Goal: Task Accomplishment & Management: Manage account settings

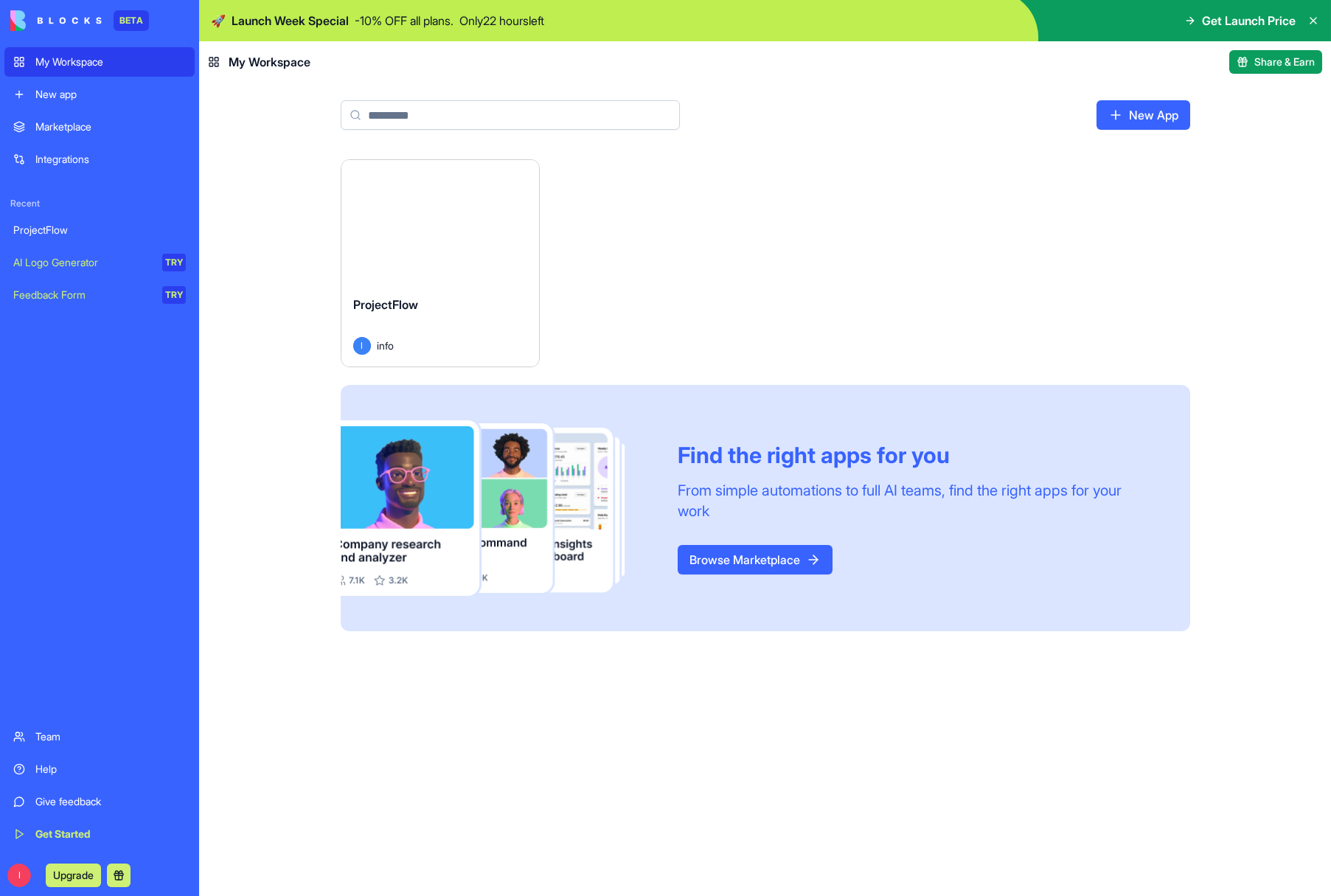
click at [448, 262] on div "Launch" at bounding box center [440, 222] width 198 height 124
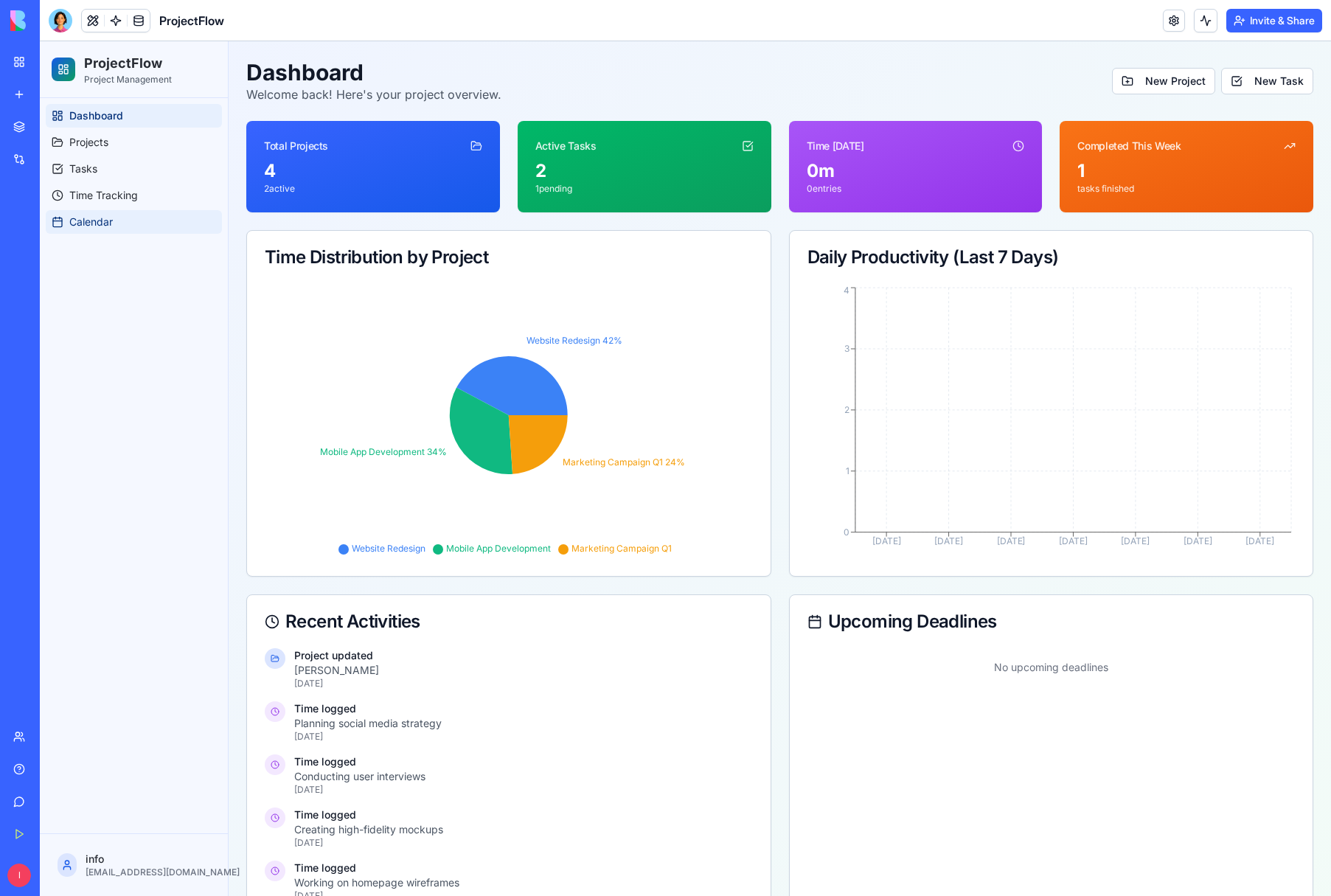
click at [105, 222] on span "Calendar" at bounding box center [91, 222] width 43 height 14
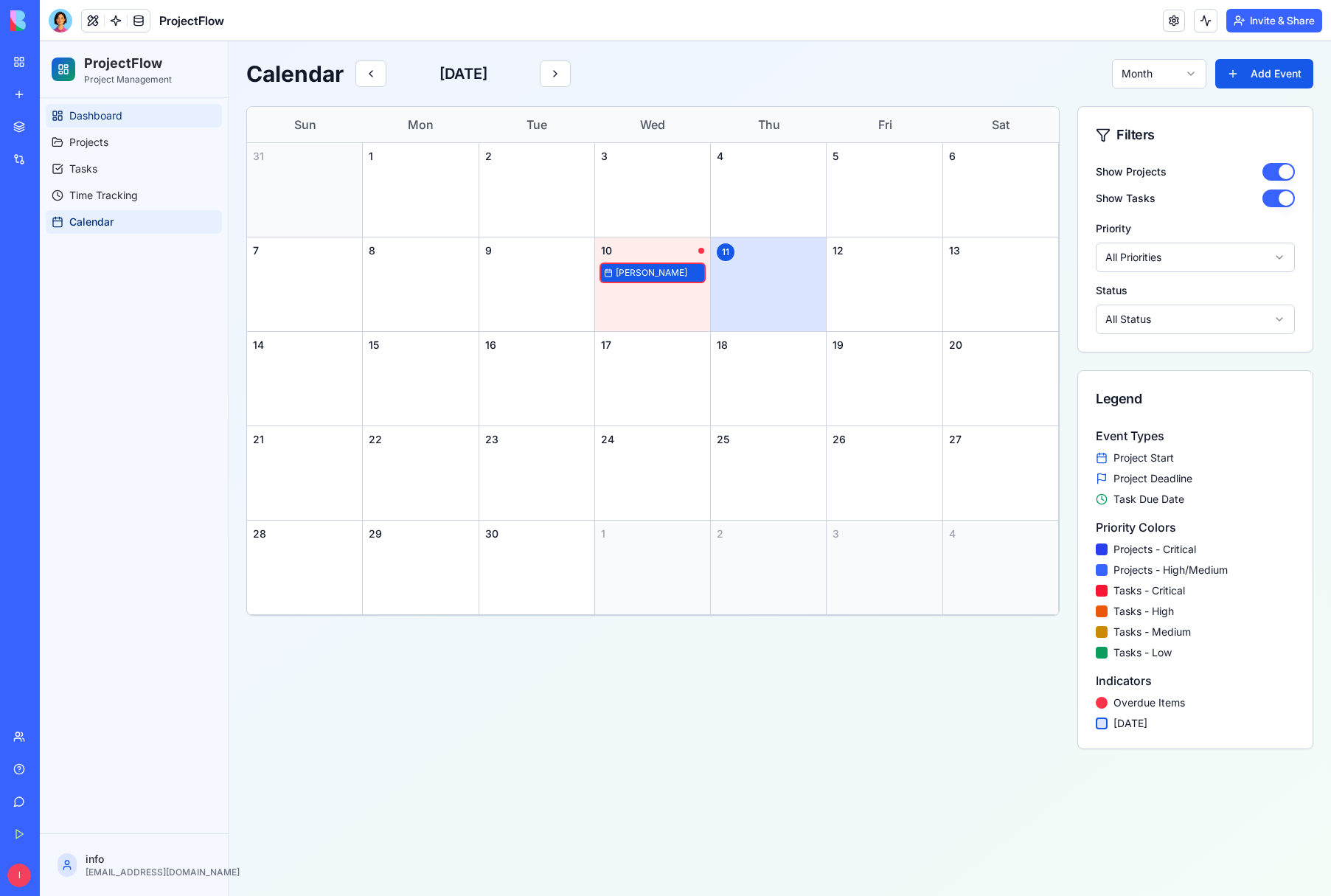
click at [78, 117] on span "Dashboard" at bounding box center [95, 116] width 53 height 14
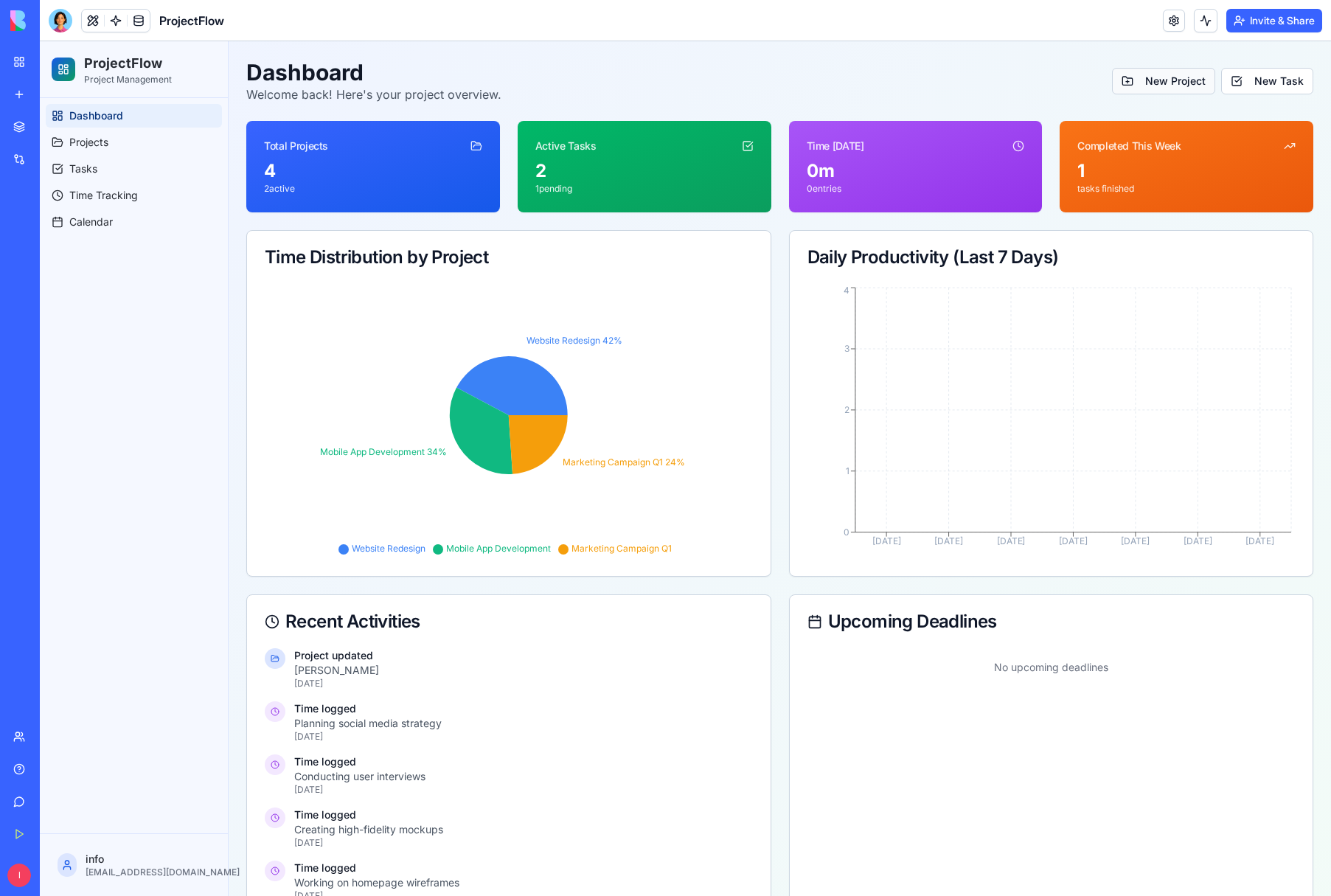
click at [1151, 86] on button "New Project" at bounding box center [1164, 82] width 103 height 27
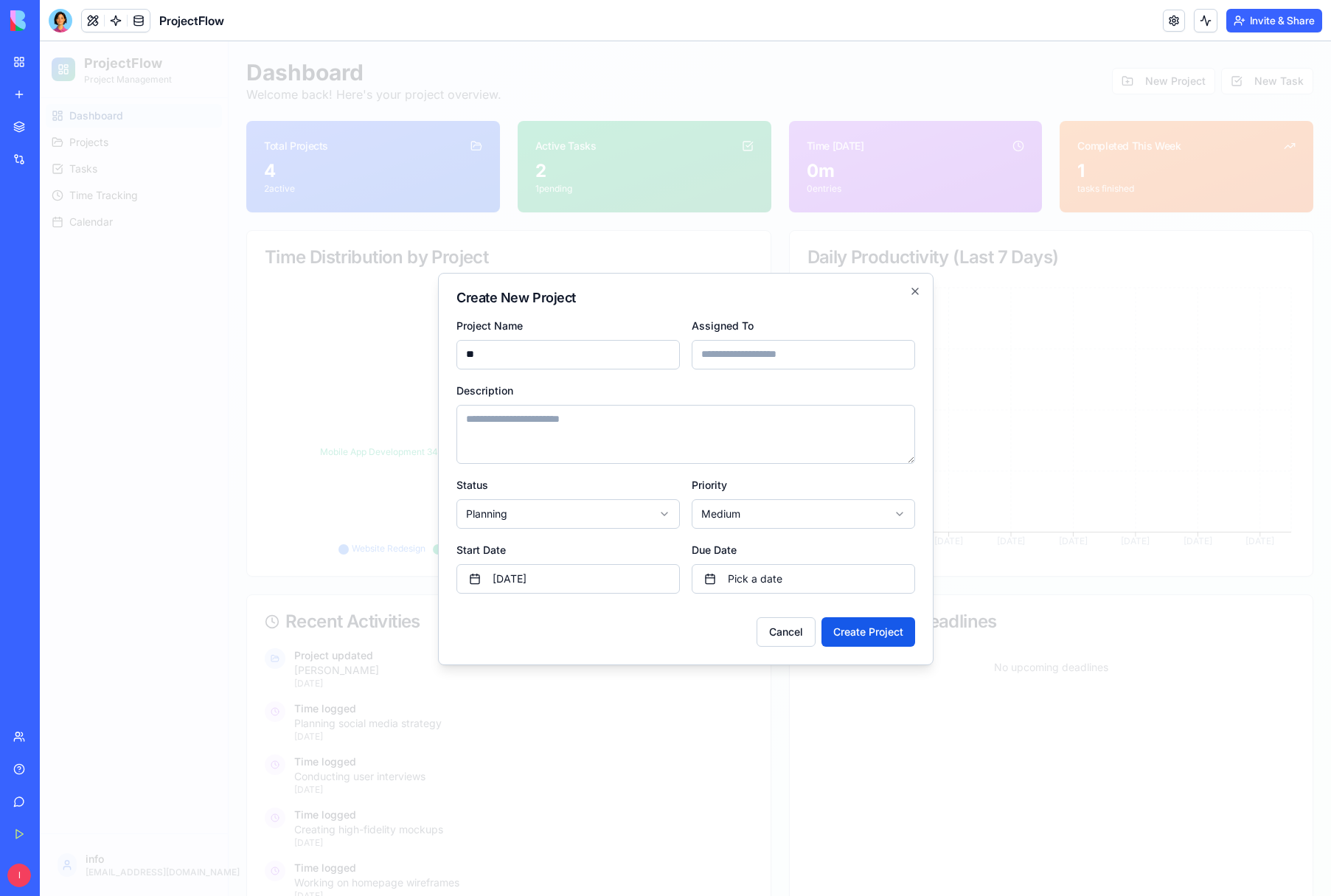
type input "*"
type input "**********"
click at [769, 359] on input "Assigned To" at bounding box center [803, 354] width 224 height 30
type input "***"
drag, startPoint x: 492, startPoint y: 414, endPoint x: 481, endPoint y: 442, distance: 30.1
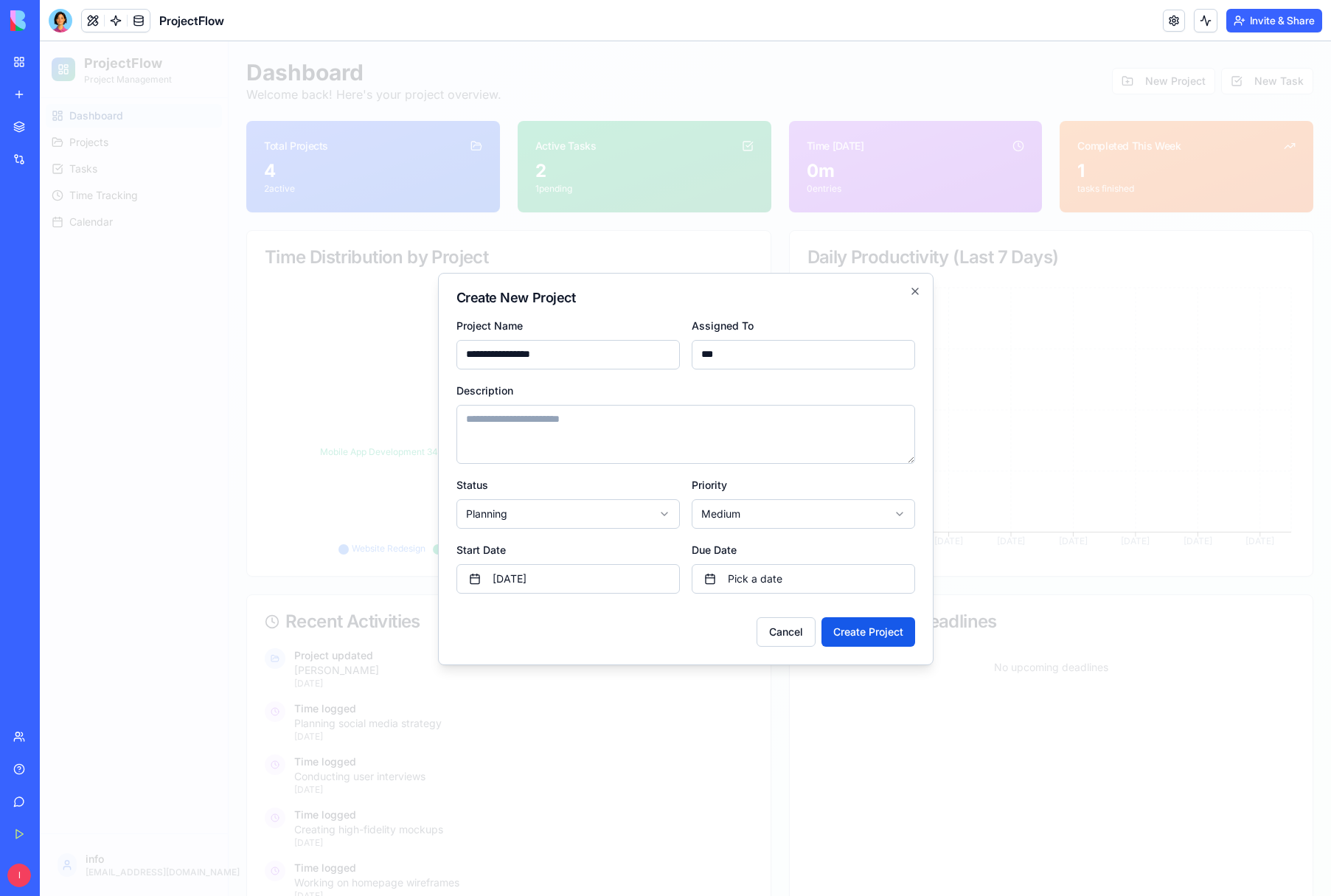
click at [493, 415] on textarea "Description" at bounding box center [686, 435] width 459 height 59
type textarea "**********"
click at [666, 510] on body "ProjectFlow Project Management Dashboard Projects Tasks Time Tracking Calendar …" at bounding box center [685, 543] width 1291 height 1003
click at [476, 578] on button "[DATE]" at bounding box center [568, 579] width 224 height 30
click at [747, 710] on div at bounding box center [685, 468] width 1291 height 855
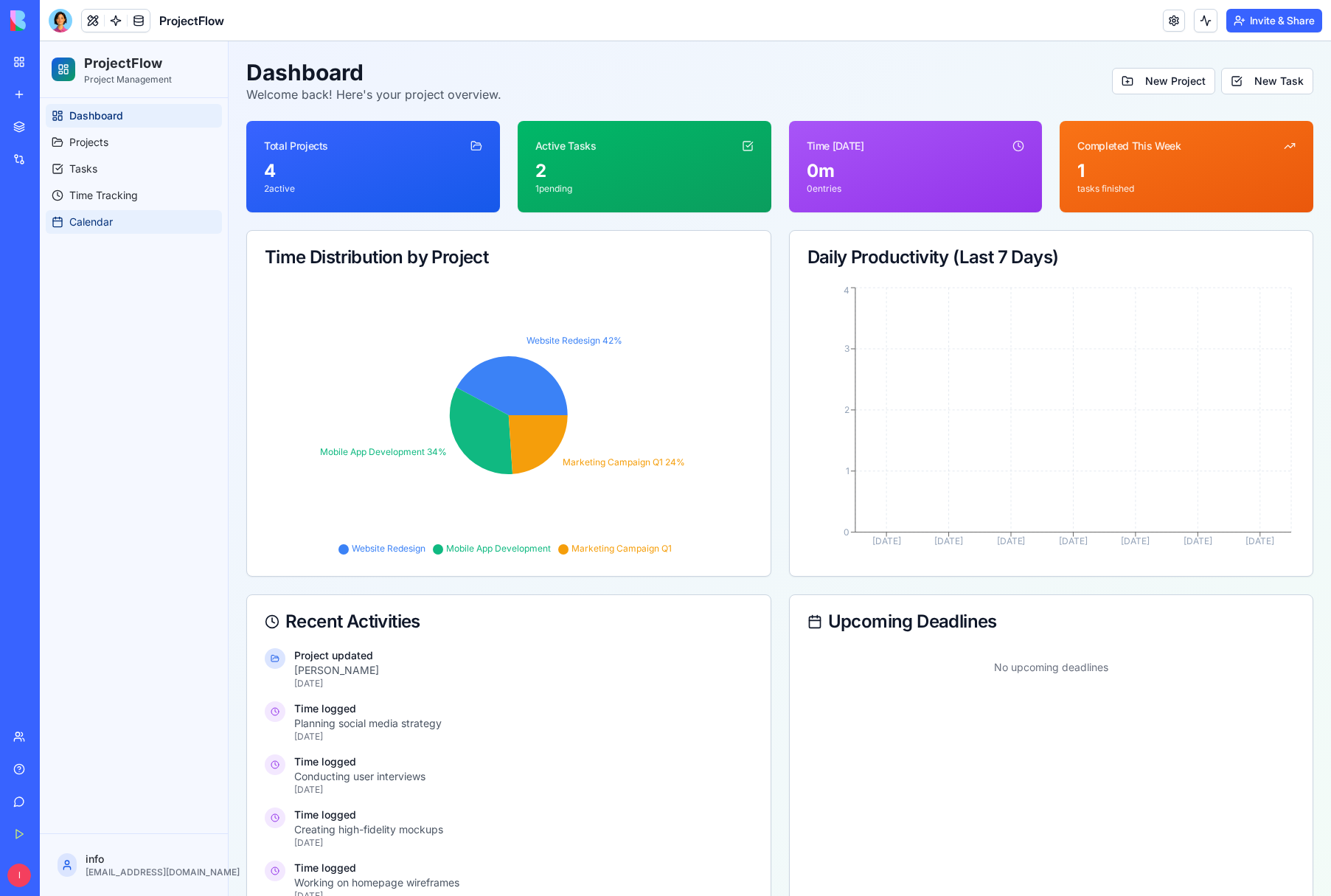
click at [110, 220] on span "Calendar" at bounding box center [91, 222] width 43 height 14
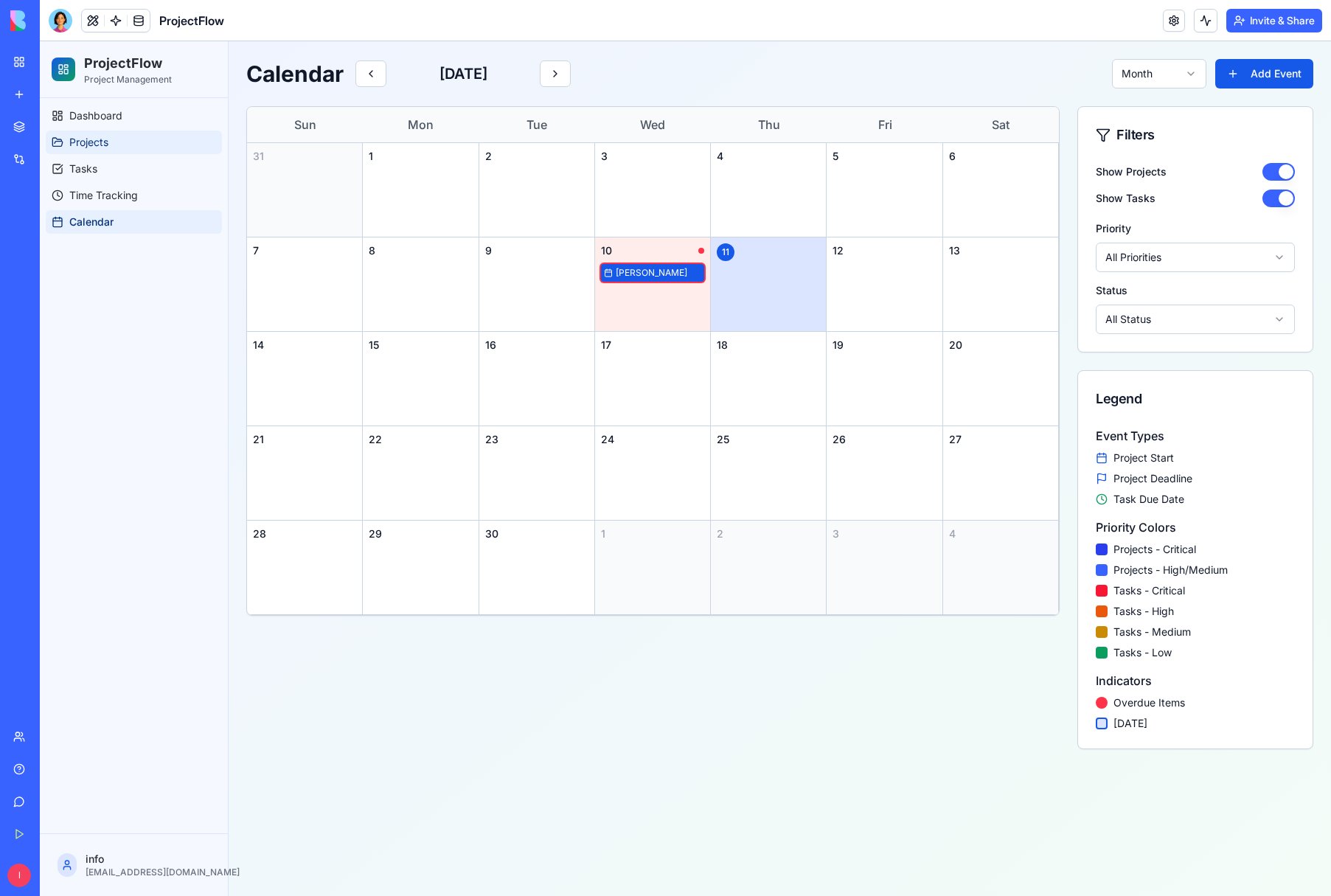
click at [88, 145] on span "Projects" at bounding box center [89, 142] width 40 height 14
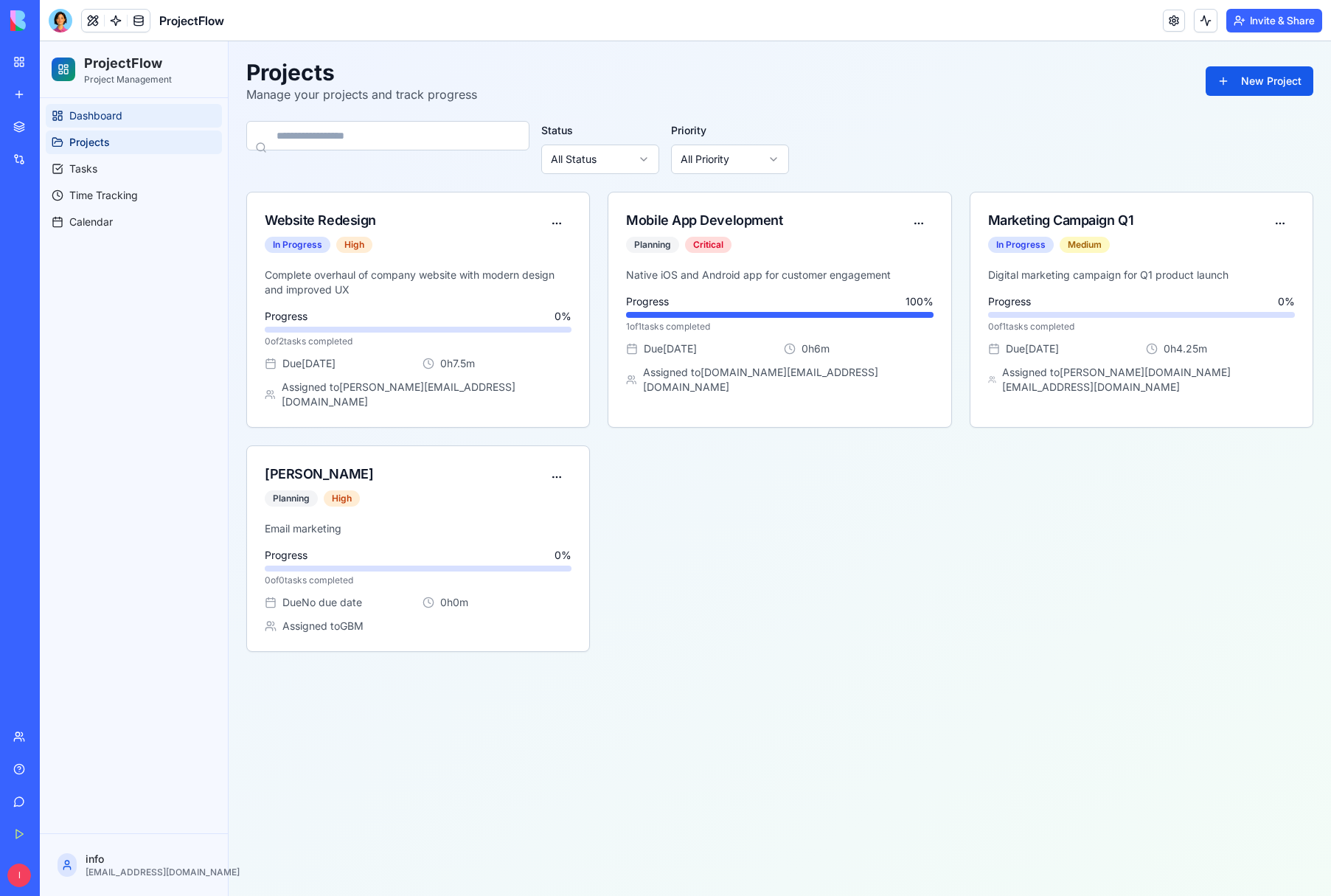
click at [93, 120] on span "Dashboard" at bounding box center [95, 116] width 53 height 14
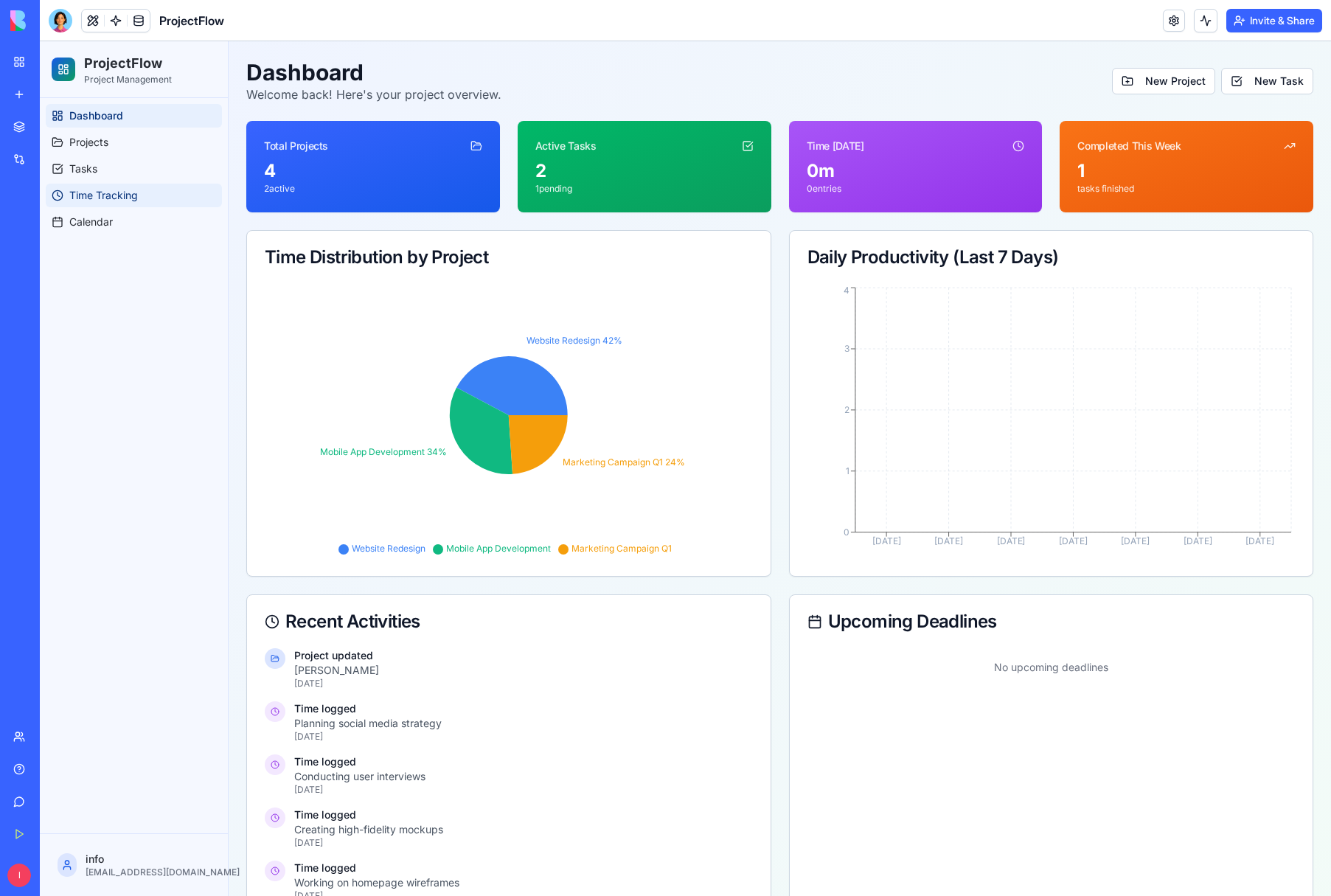
click at [88, 190] on span "Time Tracking" at bounding box center [103, 195] width 68 height 14
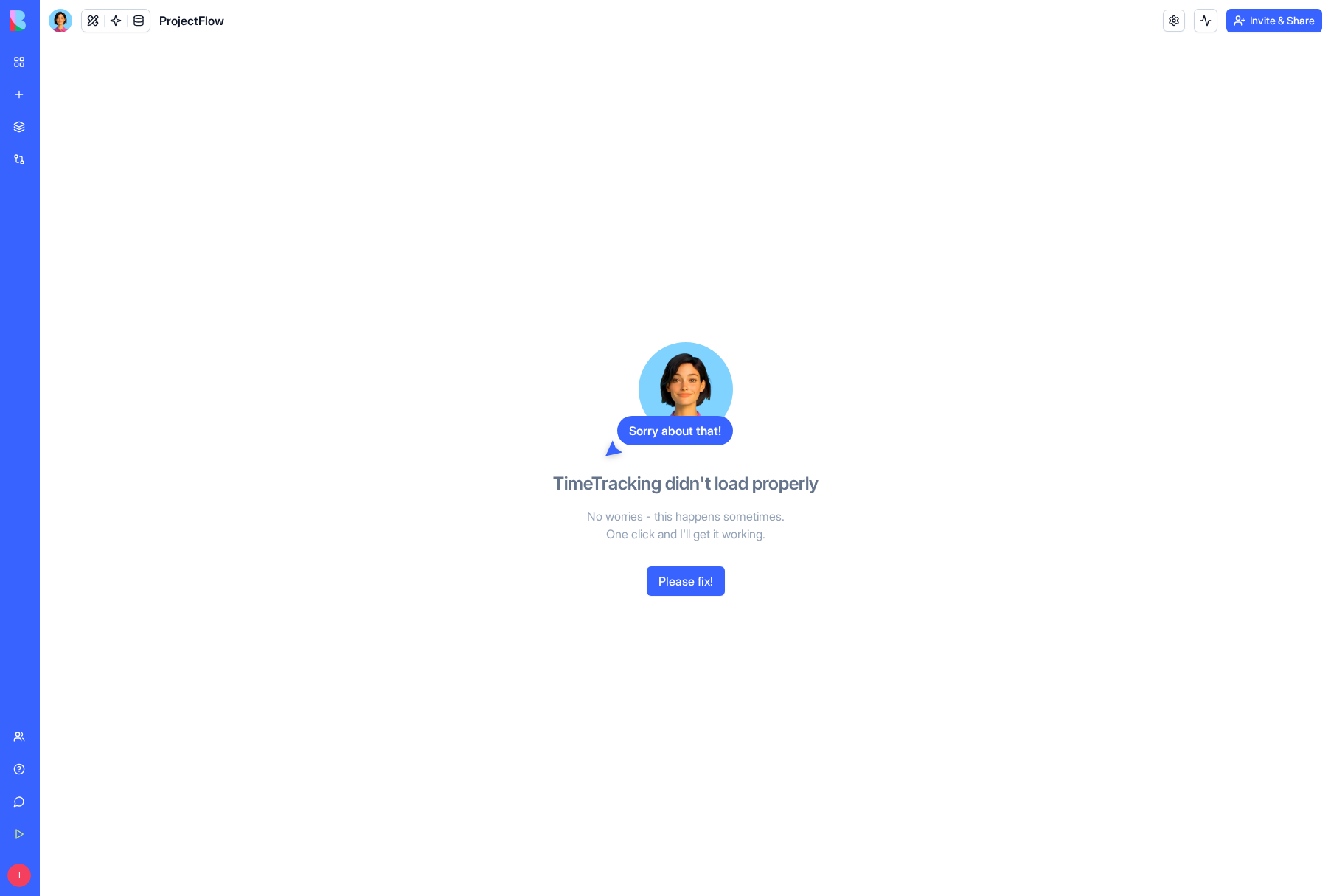
click at [681, 582] on button "Please fix!" at bounding box center [686, 581] width 78 height 30
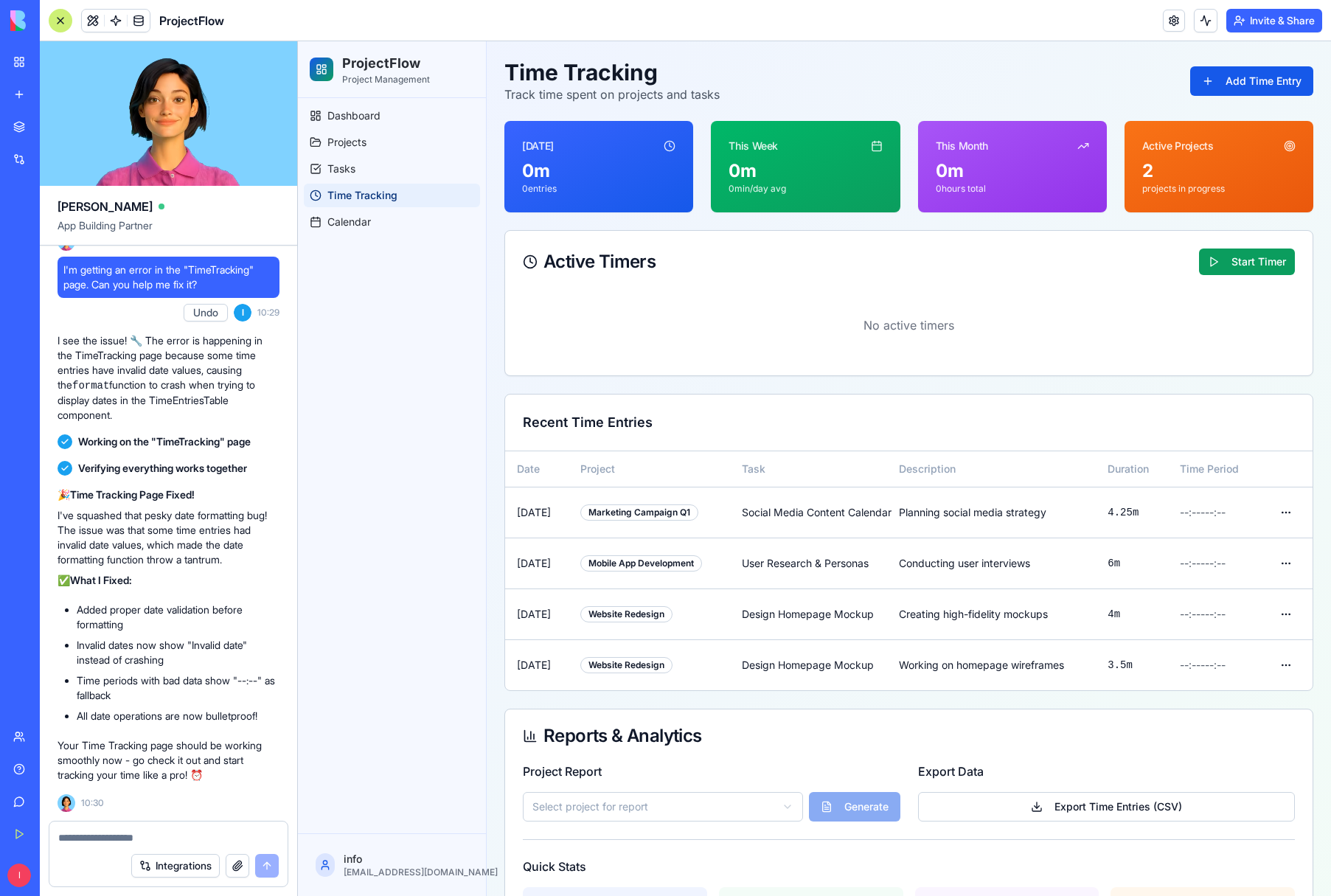
scroll to position [1875, 0]
click at [356, 118] on span "Dashboard" at bounding box center [353, 116] width 53 height 14
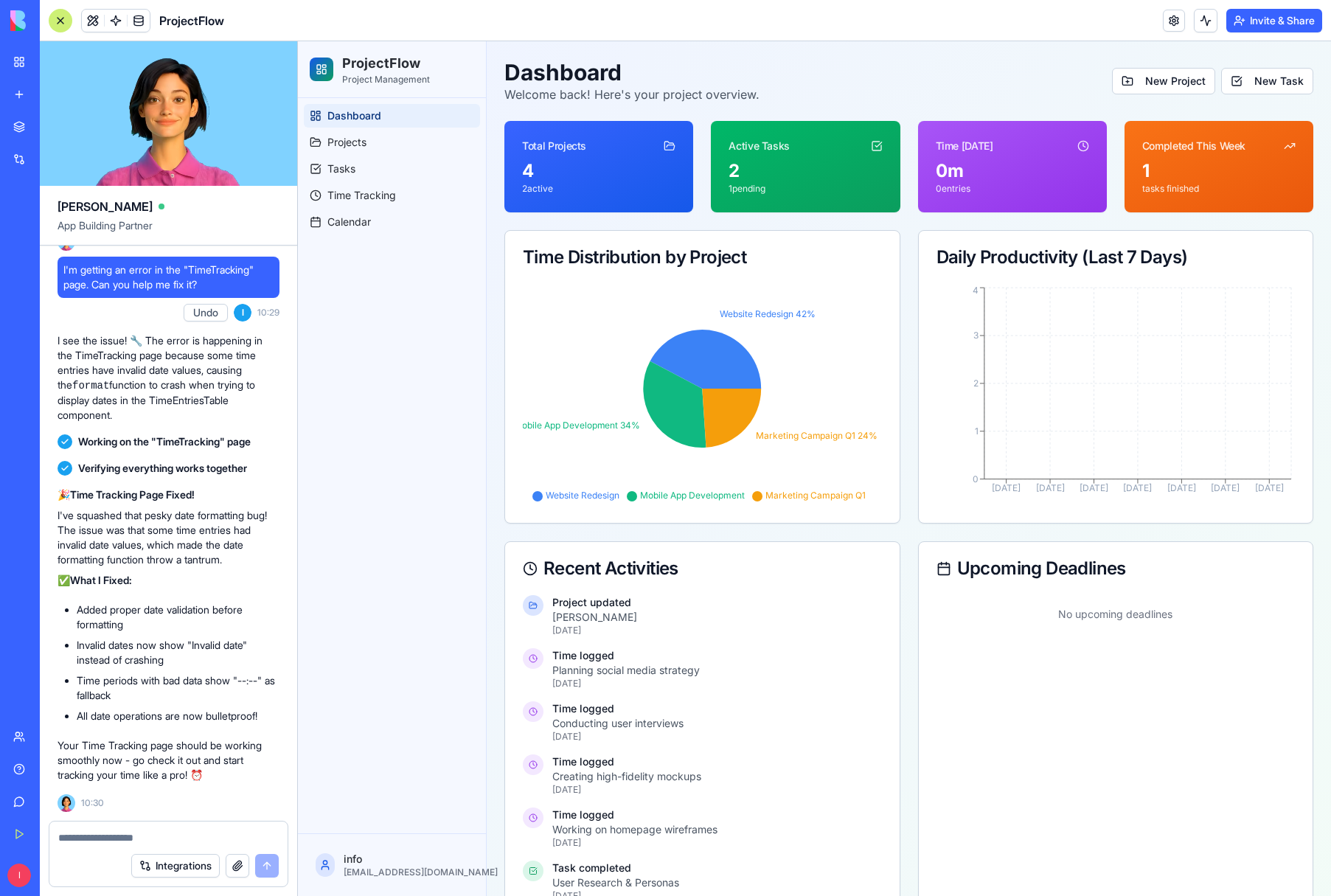
click at [64, 20] on div at bounding box center [60, 21] width 23 height 23
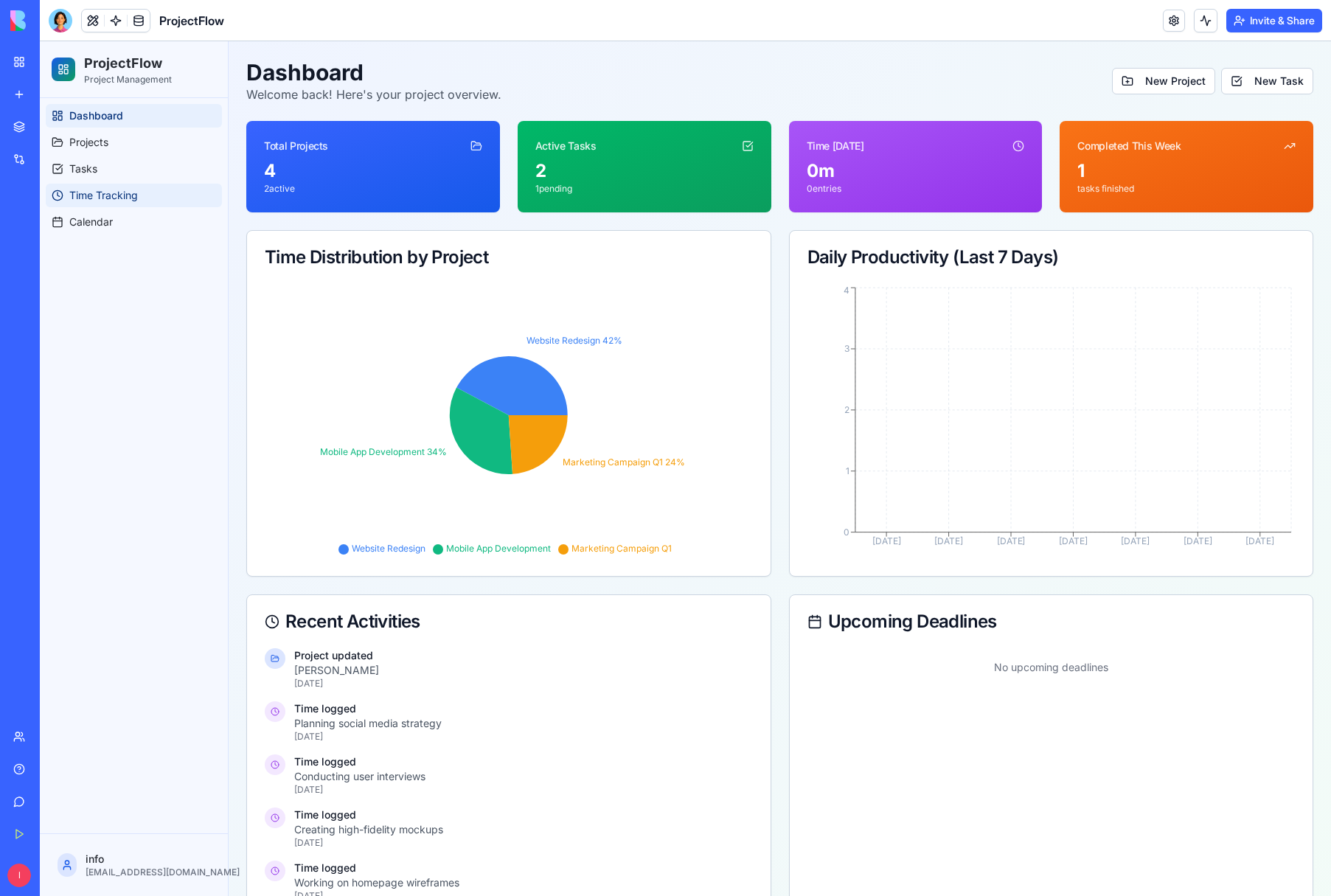
click at [97, 196] on span "Time Tracking" at bounding box center [103, 195] width 68 height 14
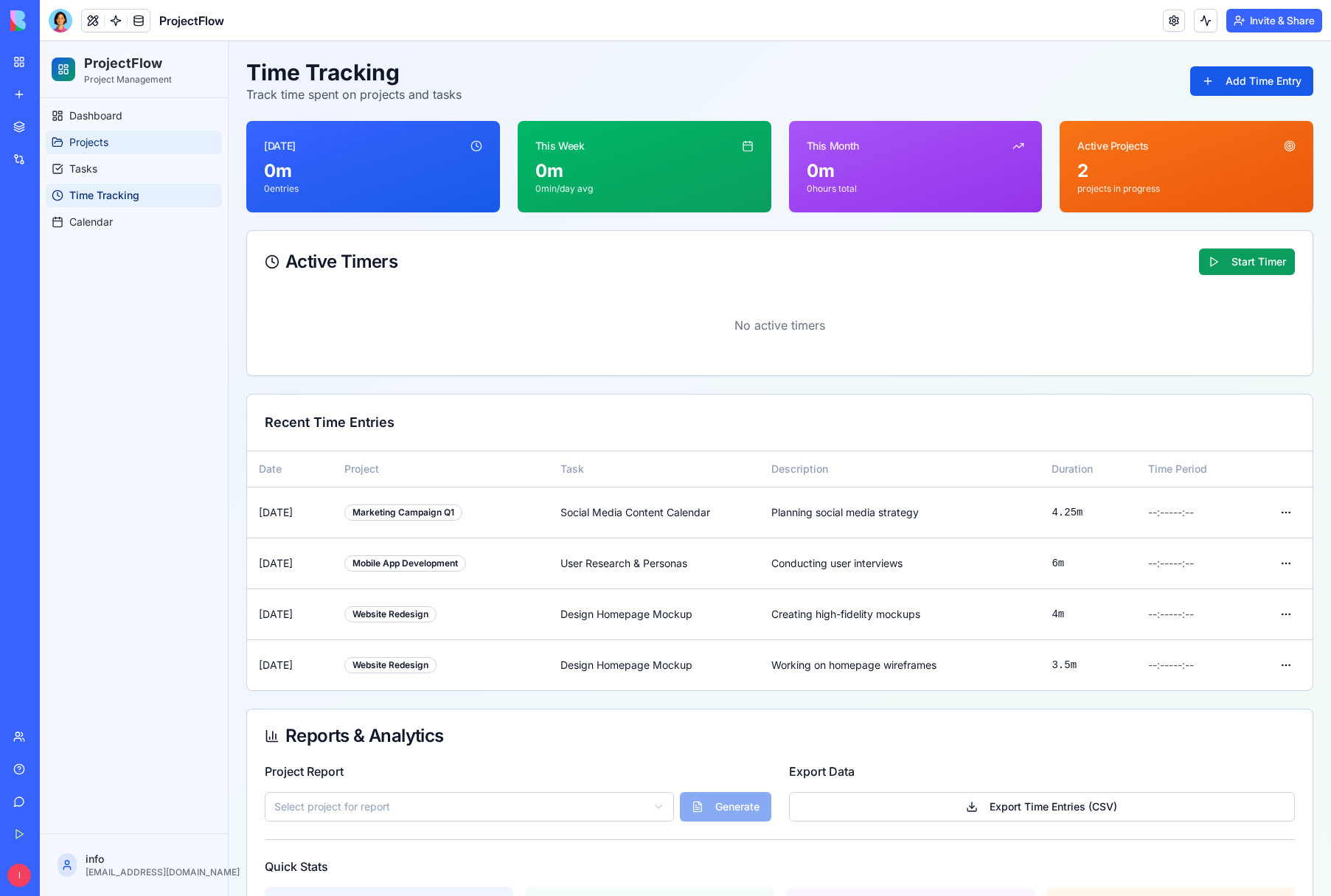
click at [99, 142] on span "Projects" at bounding box center [89, 142] width 40 height 14
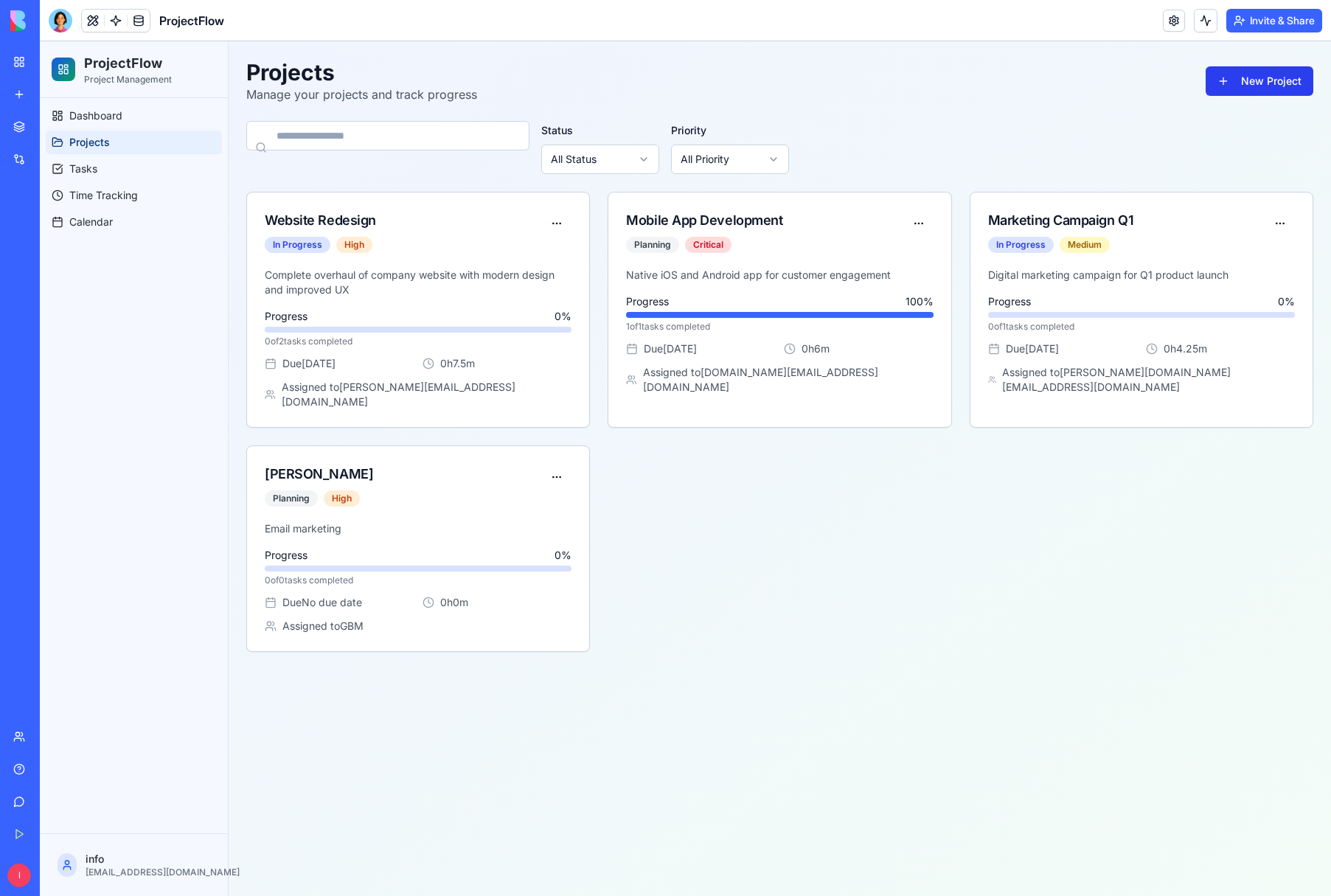
click at [1247, 88] on button "New Project" at bounding box center [1260, 81] width 108 height 30
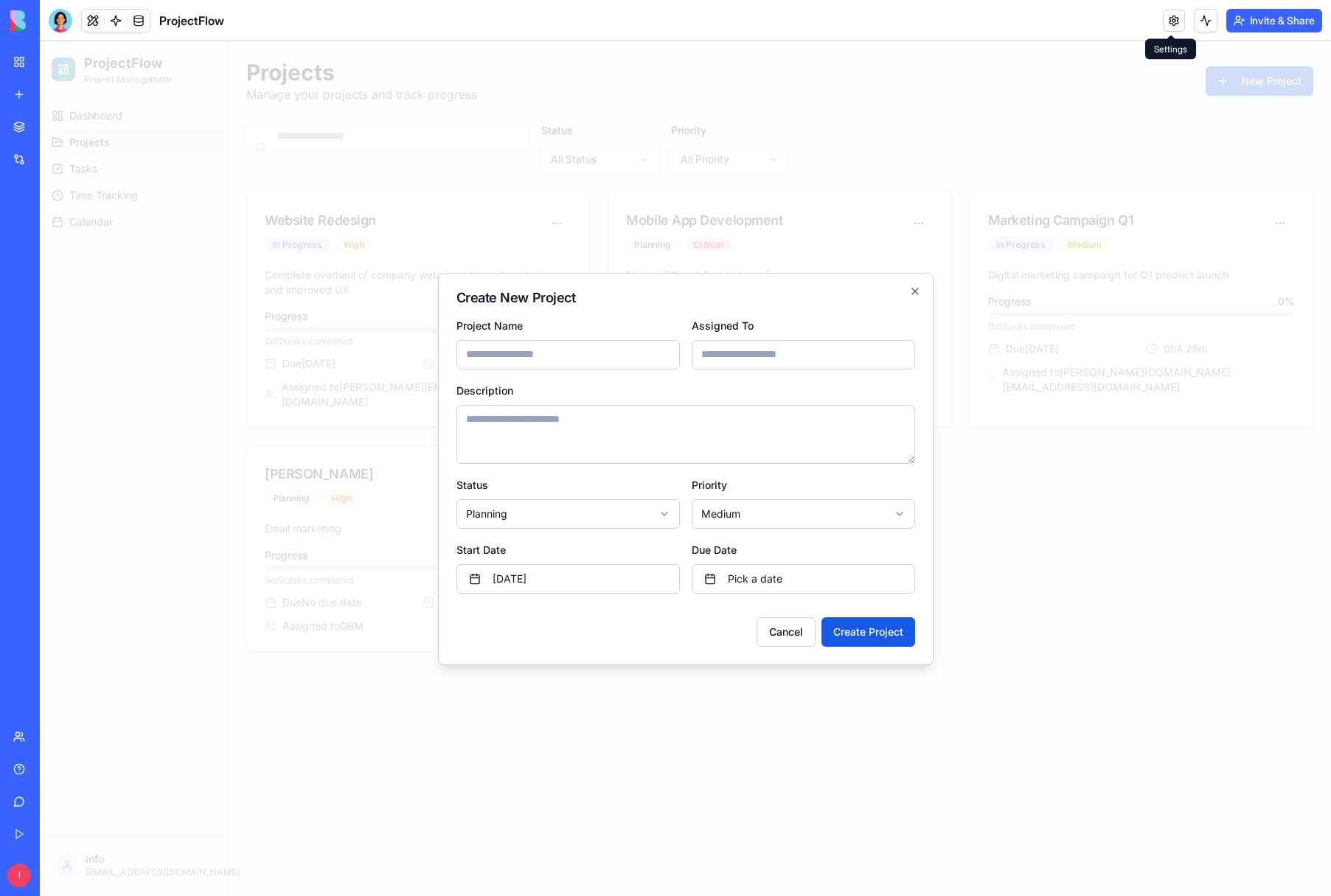
click at [1171, 19] on link at bounding box center [1174, 21] width 22 height 22
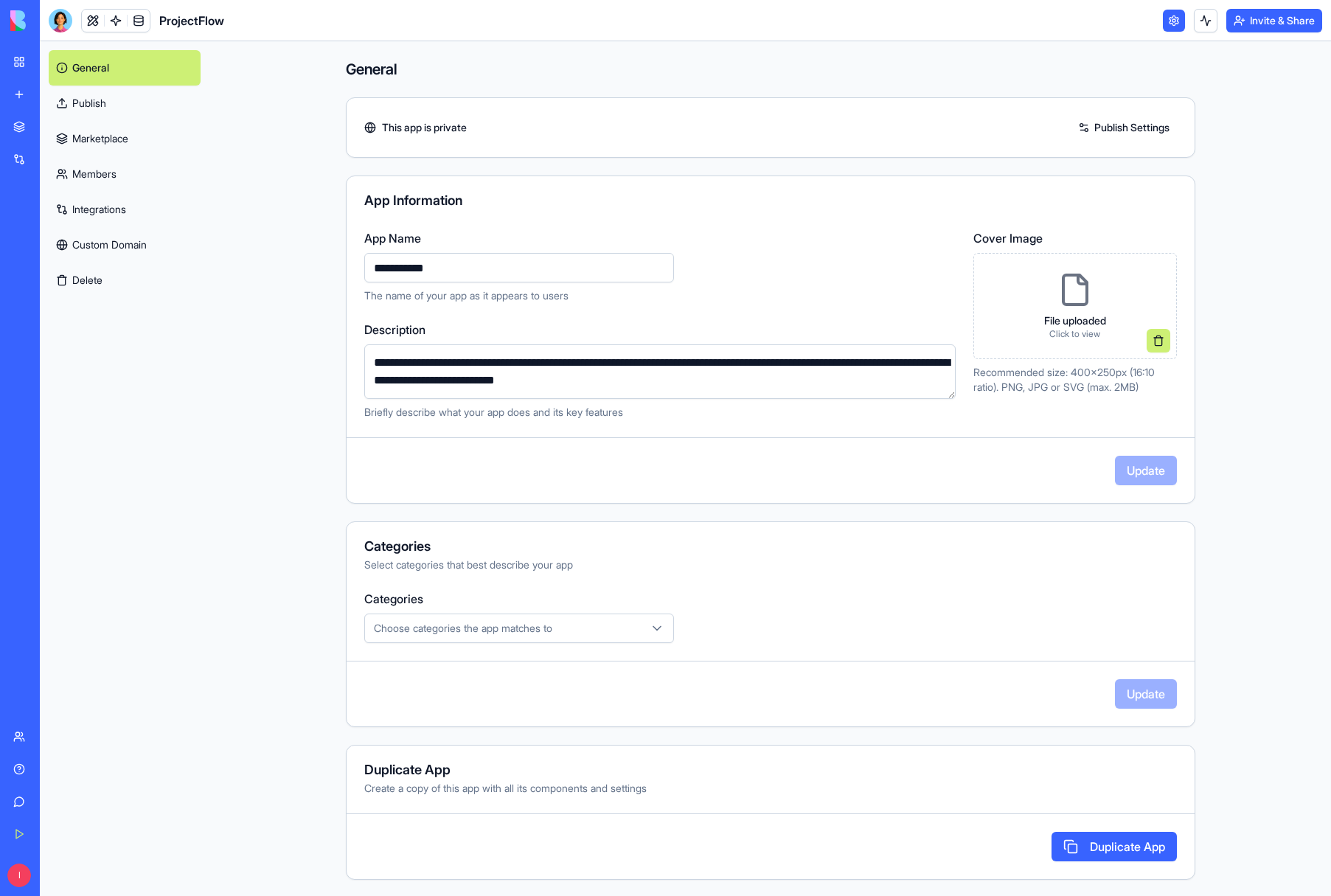
click at [1087, 299] on icon at bounding box center [1076, 289] width 23 height 30
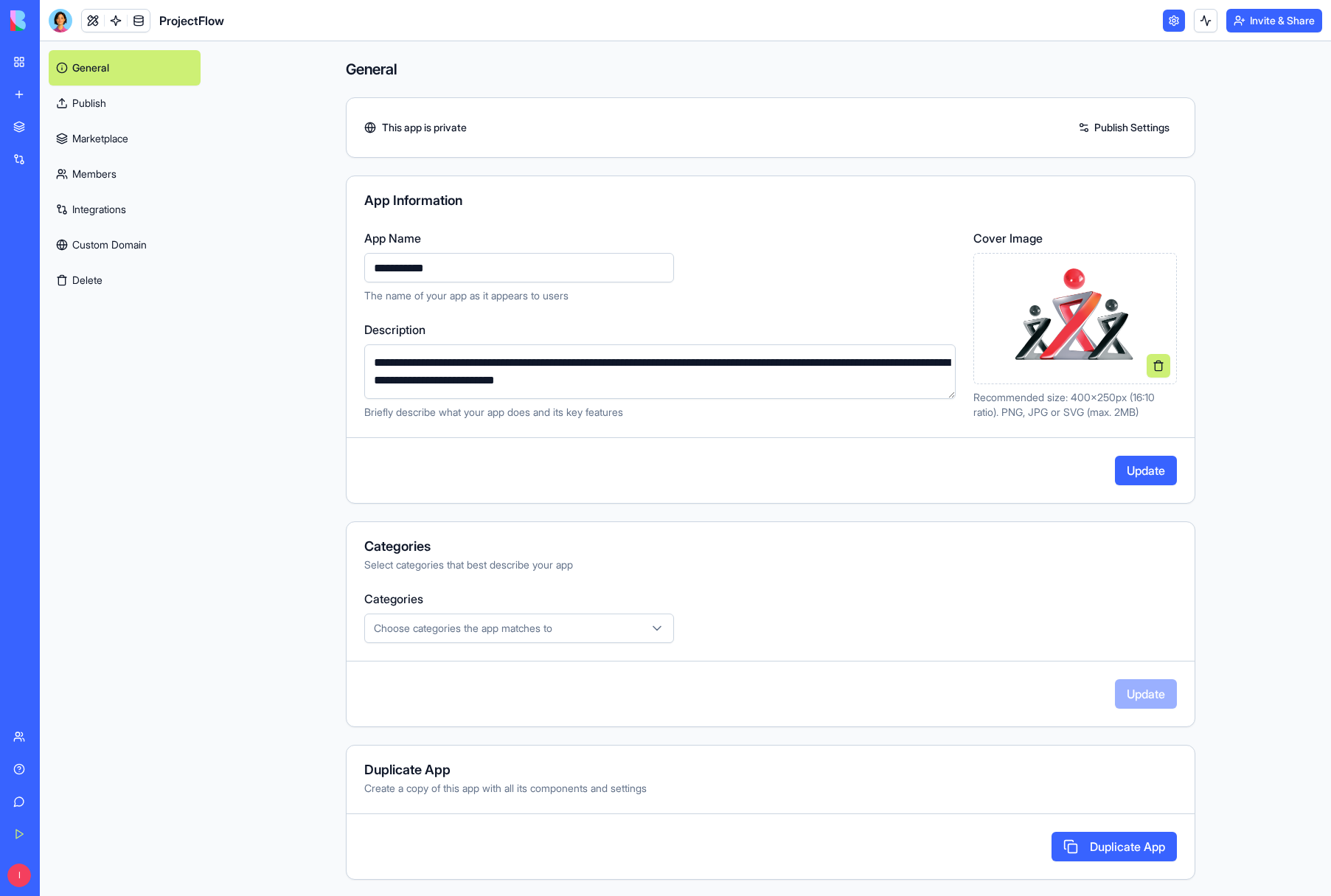
click at [1148, 468] on button "Update" at bounding box center [1146, 470] width 62 height 30
click at [83, 138] on link "Marketplace" at bounding box center [124, 138] width 152 height 35
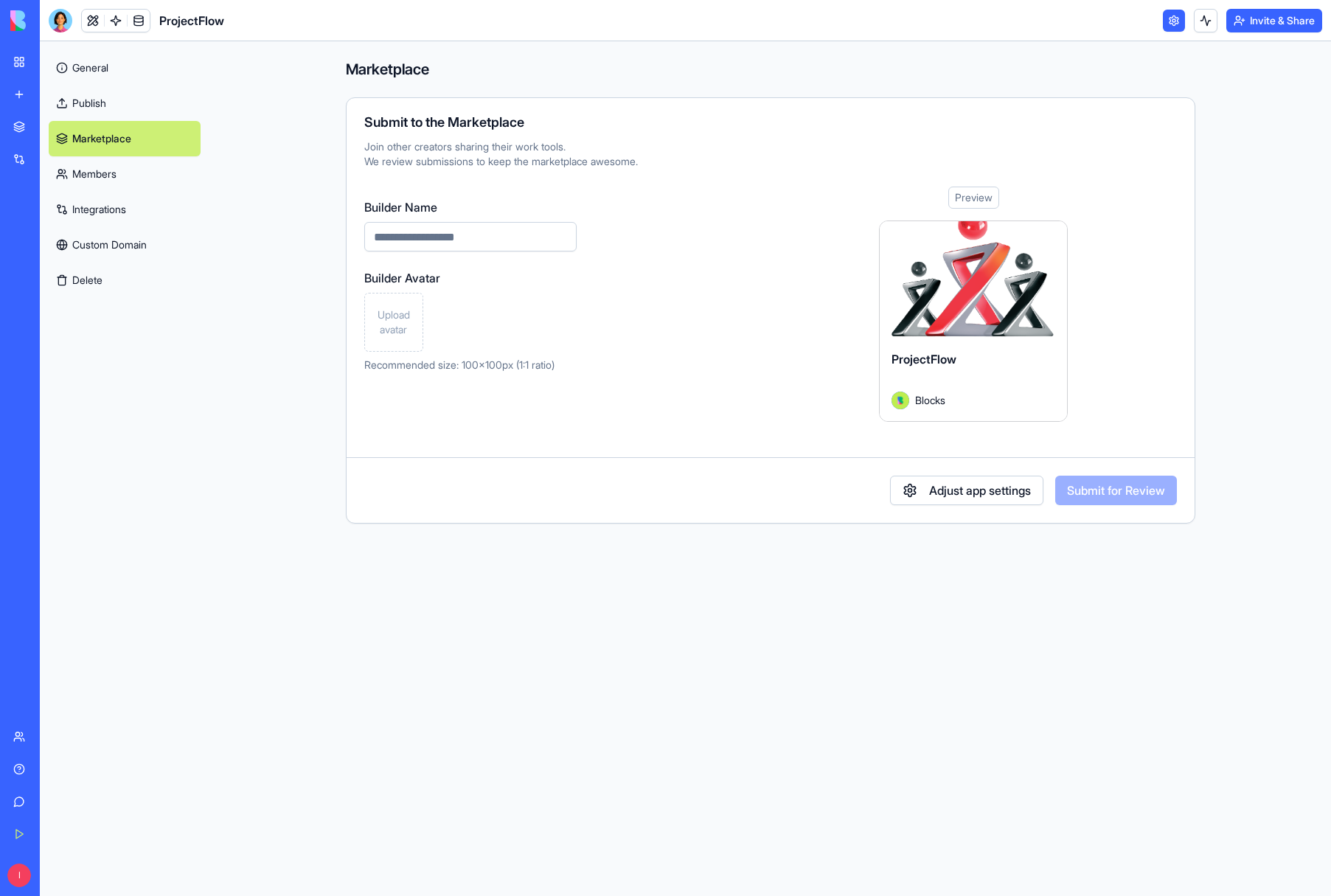
click at [101, 207] on link "Integrations" at bounding box center [124, 208] width 152 height 35
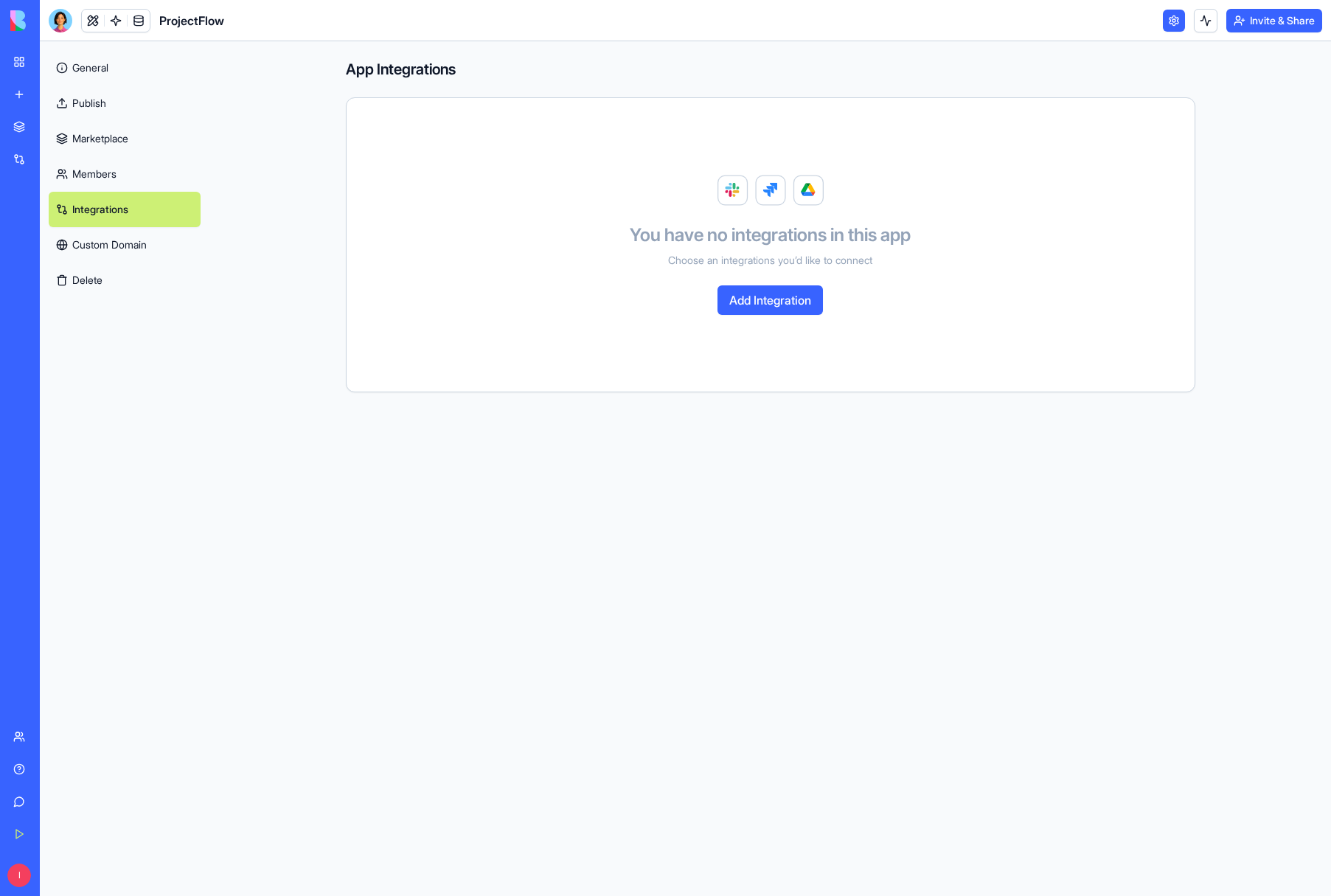
click at [117, 244] on link "Custom Domain" at bounding box center [124, 244] width 152 height 35
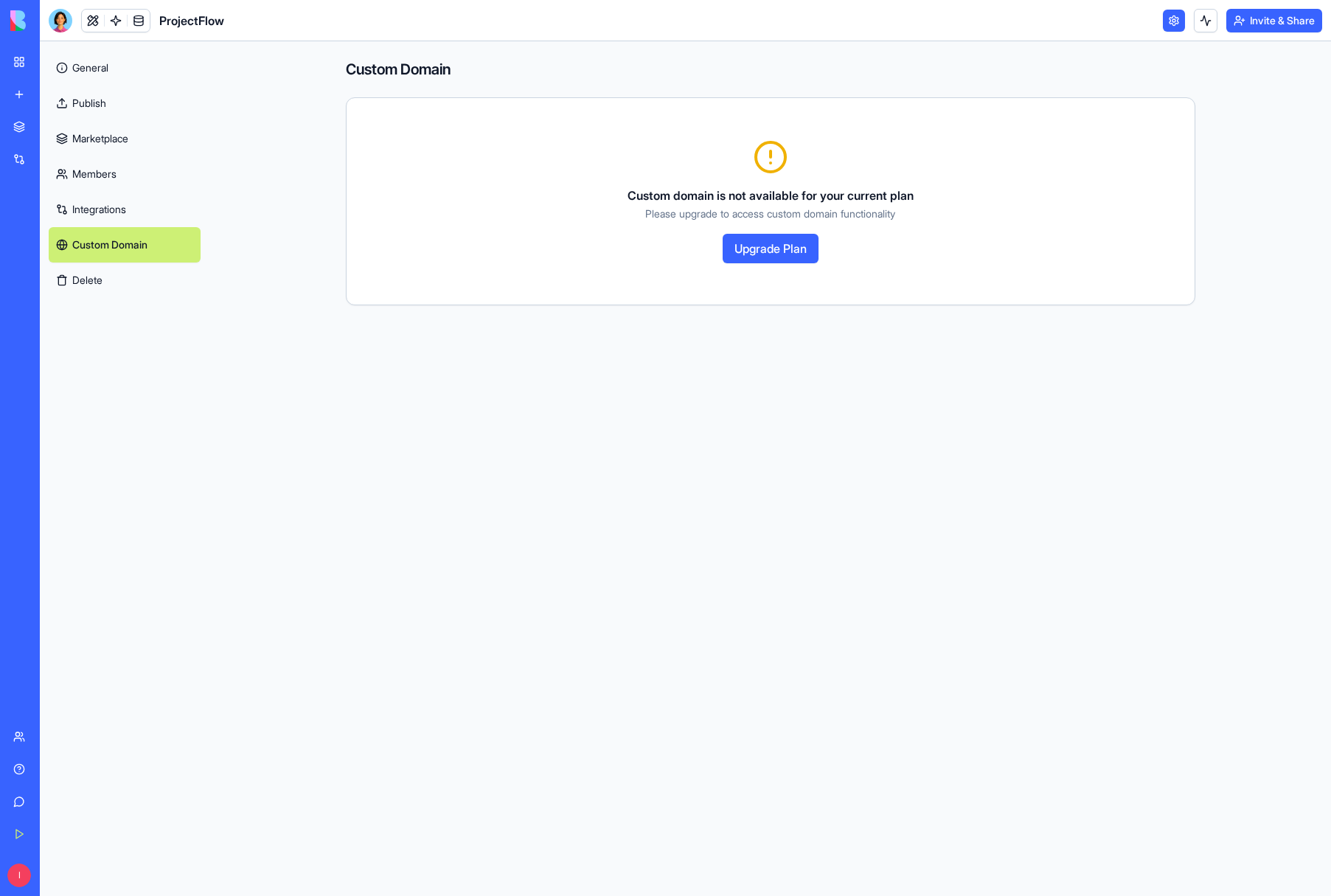
drag, startPoint x: 88, startPoint y: 70, endPoint x: 98, endPoint y: 76, distance: 11.7
click at [88, 70] on link "General" at bounding box center [124, 67] width 152 height 35
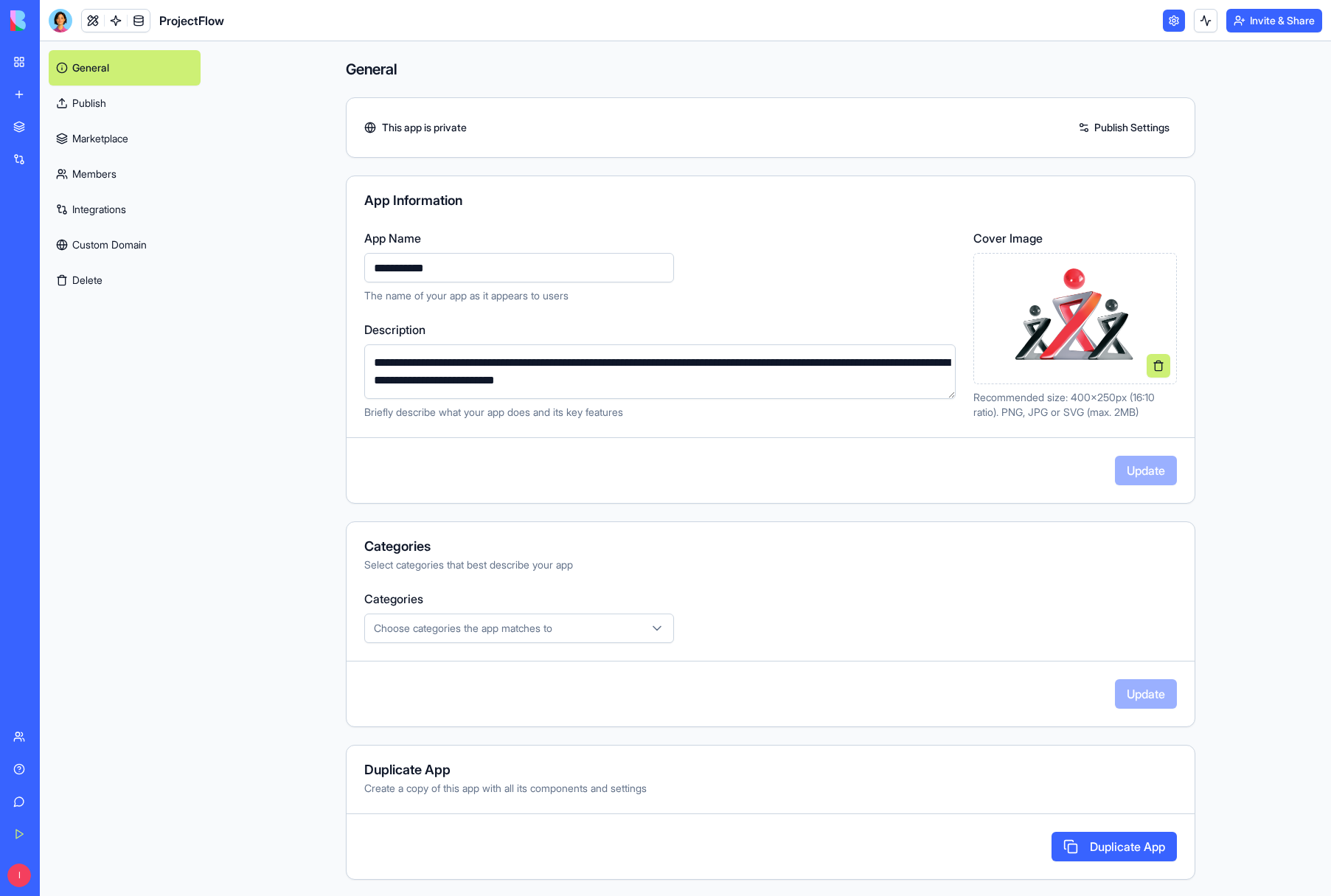
click at [25, 58] on link "My Workspace" at bounding box center [34, 62] width 59 height 30
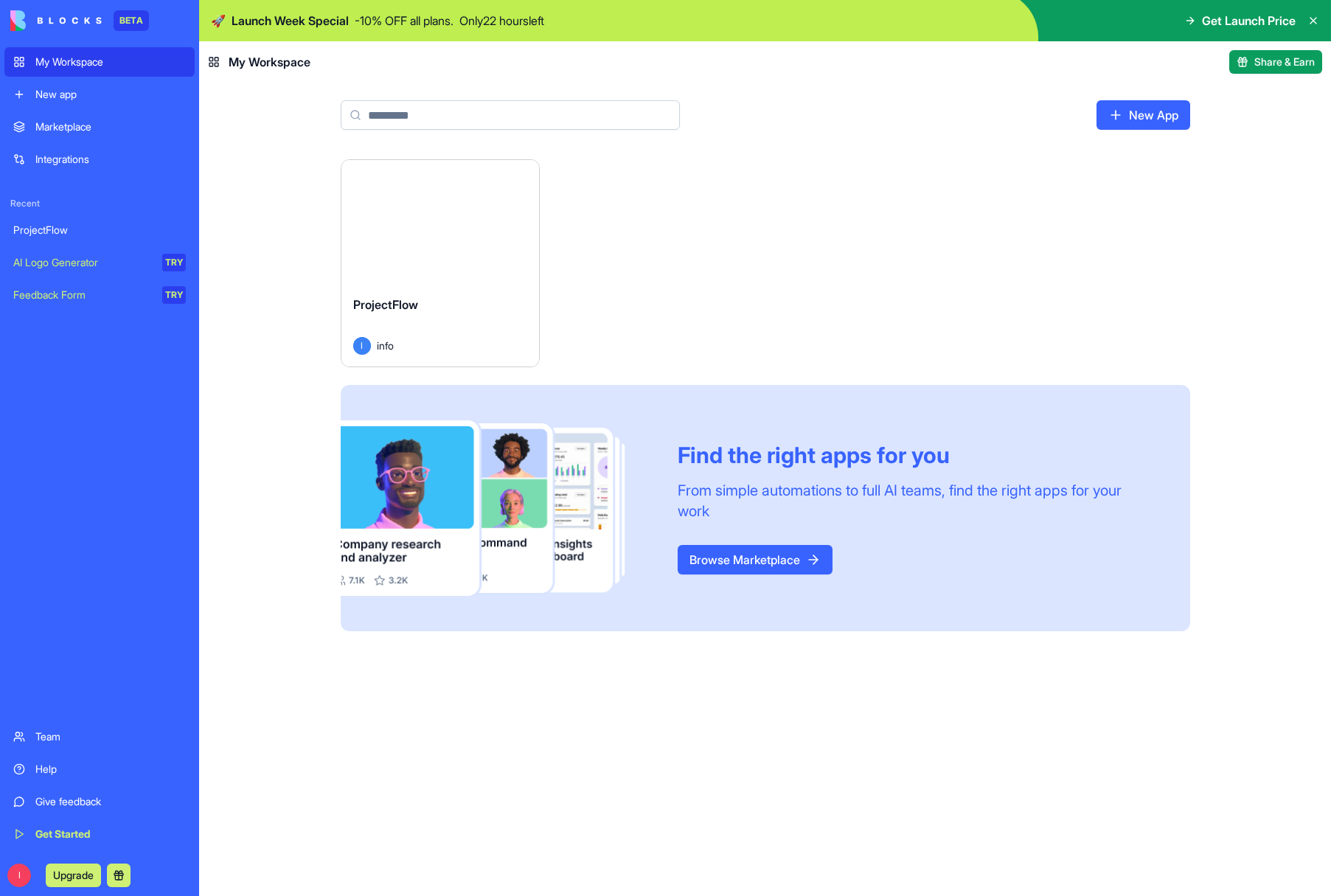
click at [231, 113] on main "New App Launch ProjectFlow I info Find the right apps for you From simple autom…" at bounding box center [766, 489] width 1132 height 813
drag, startPoint x: 199, startPoint y: 79, endPoint x: -59, endPoint y: 57, distance: 258.9
click at [0, 57] on html "BETA My Workspace New app Marketplace Integrations Recent ProjectFlow AI Logo G…" at bounding box center [665, 448] width 1331 height 896
drag, startPoint x: 1187, startPoint y: 138, endPoint x: 1200, endPoint y: 139, distance: 13.0
click at [1187, 138] on div "New App" at bounding box center [766, 120] width 945 height 76
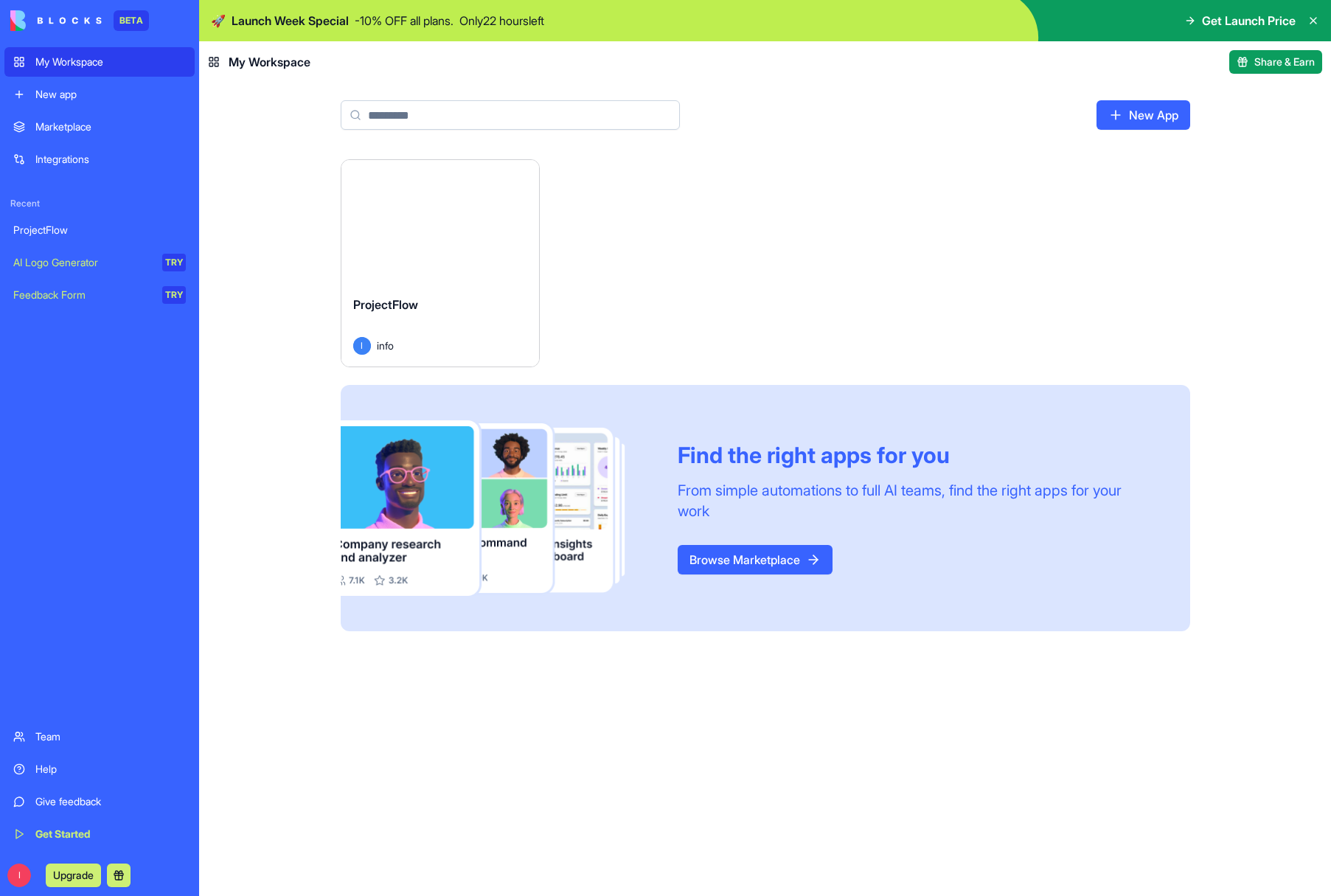
click at [47, 231] on div "ProjectFlow" at bounding box center [100, 230] width 173 height 14
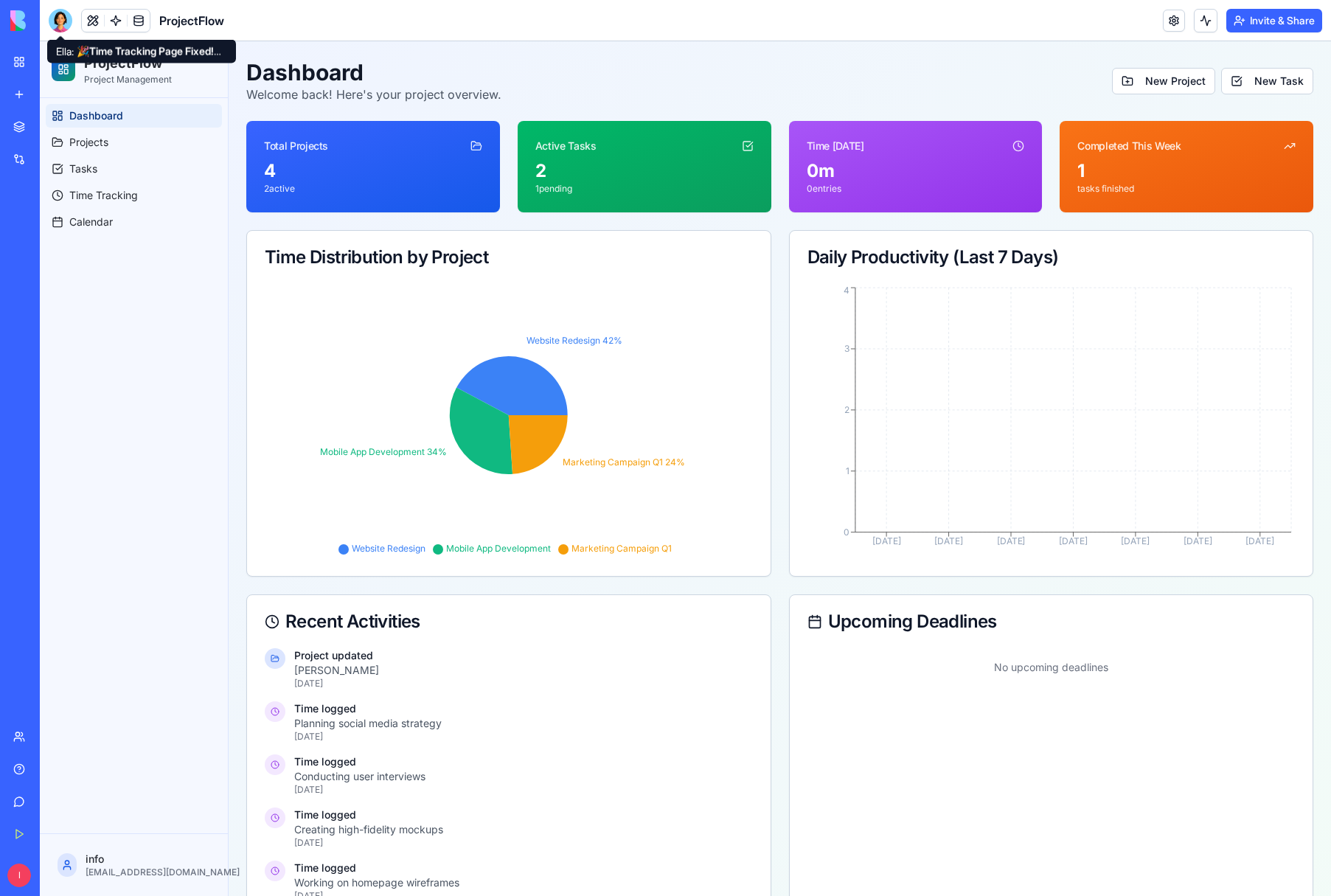
click at [56, 21] on div at bounding box center [60, 21] width 23 height 23
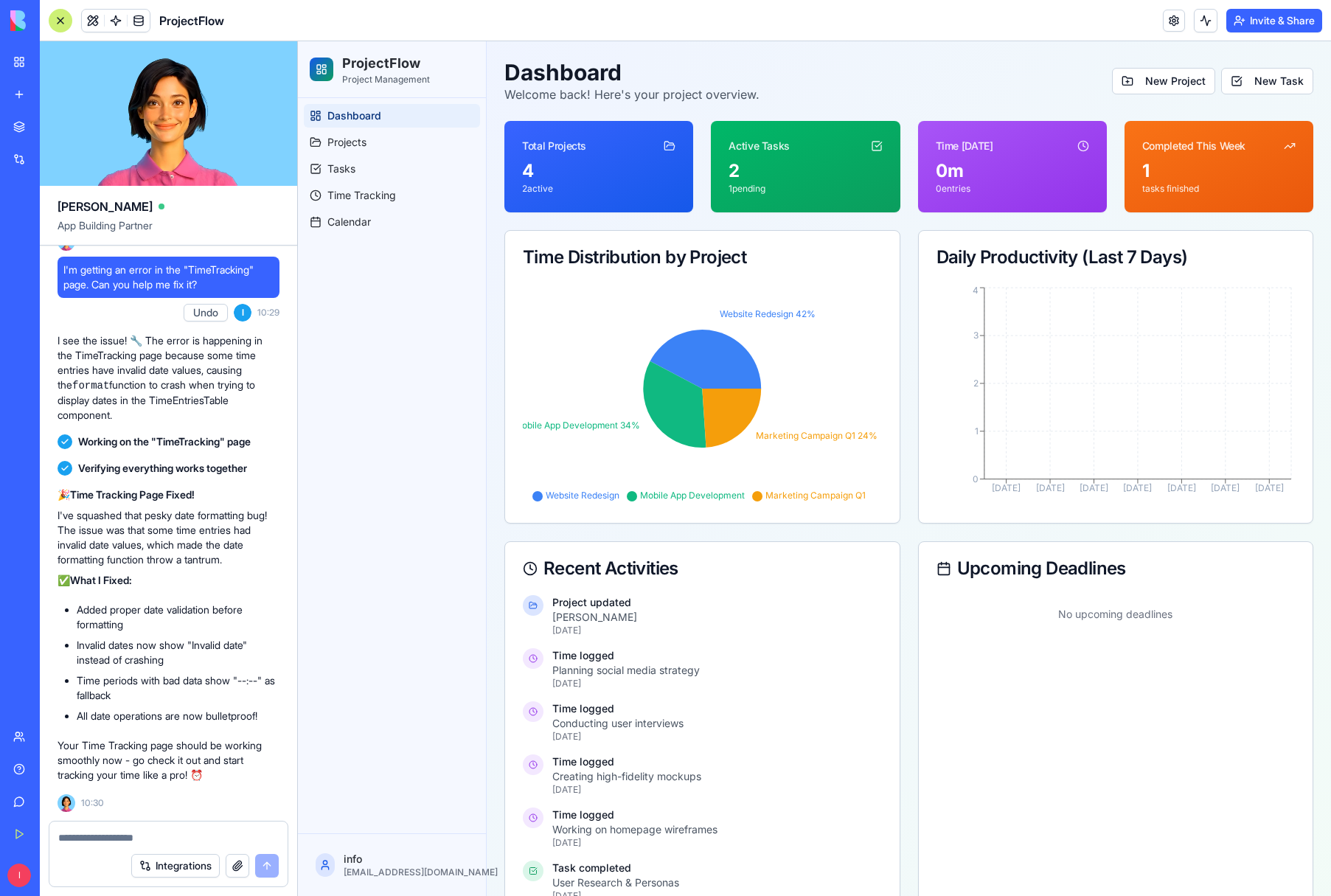
click at [74, 839] on textarea at bounding box center [168, 838] width 220 height 14
type textarea "*"
click at [353, 144] on span "Projects" at bounding box center [347, 142] width 40 height 14
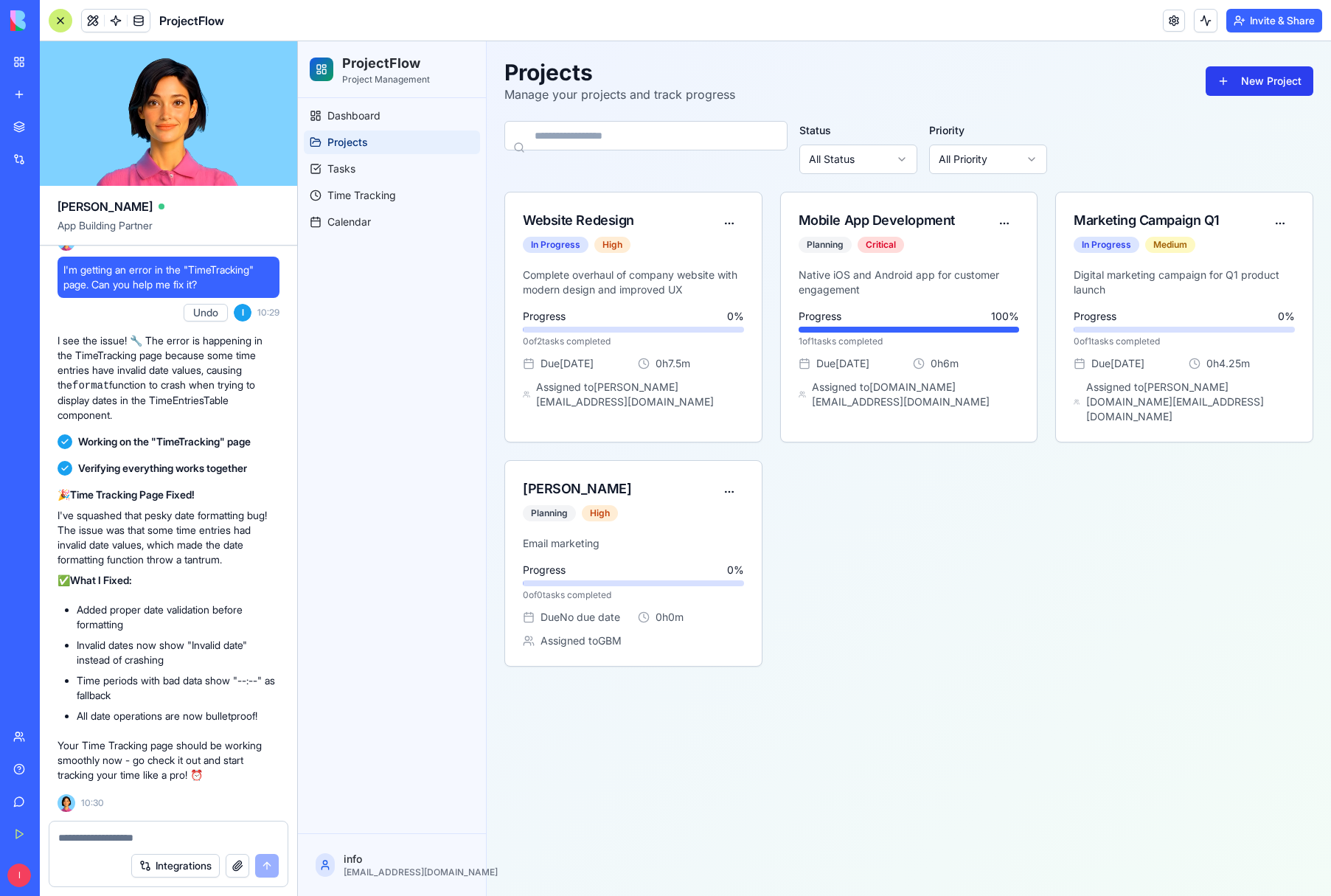
click at [1253, 83] on button "New Project" at bounding box center [1260, 81] width 108 height 30
click at [1242, 86] on button "New Project" at bounding box center [1260, 81] width 108 height 30
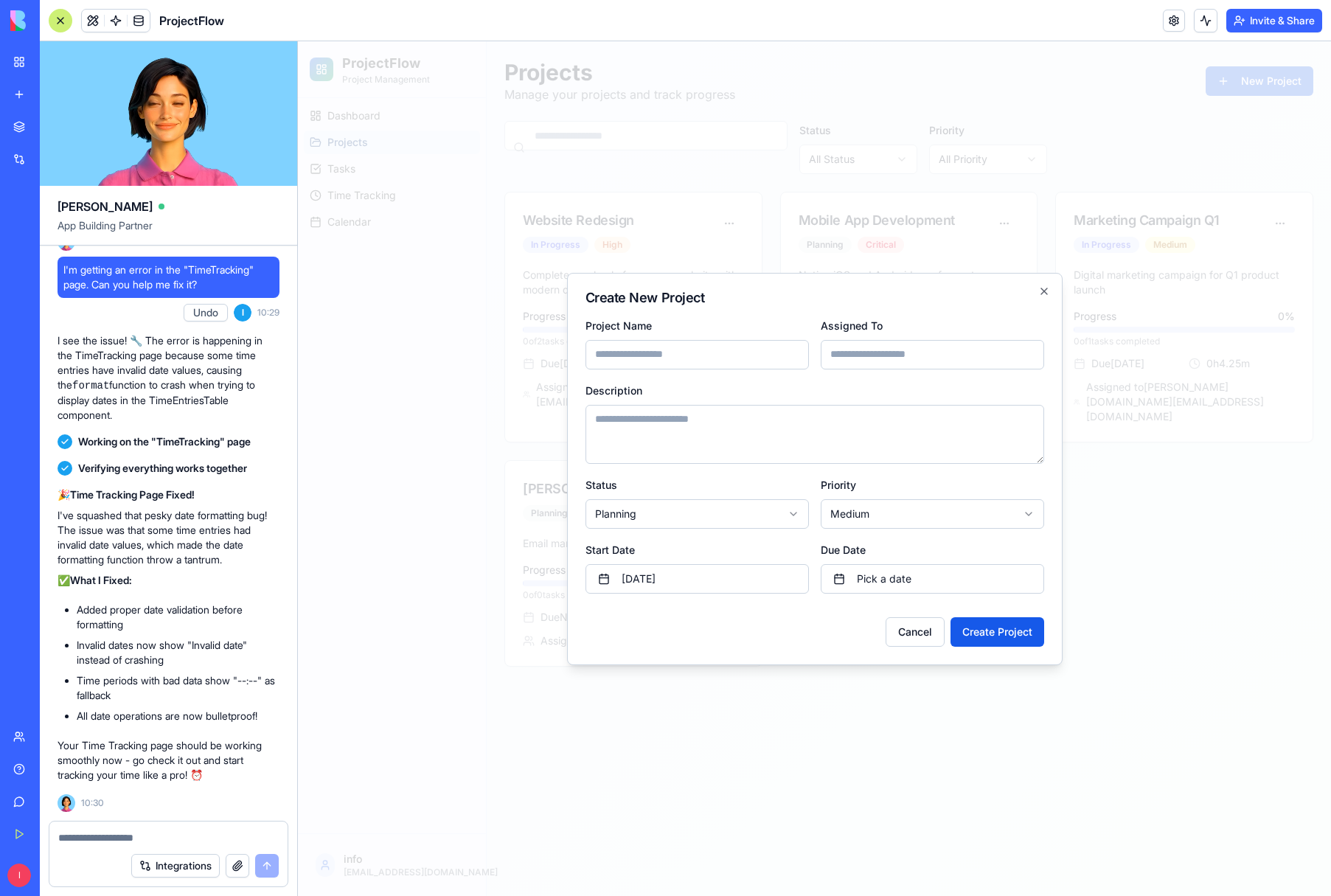
click at [86, 834] on textarea at bounding box center [168, 838] width 220 height 14
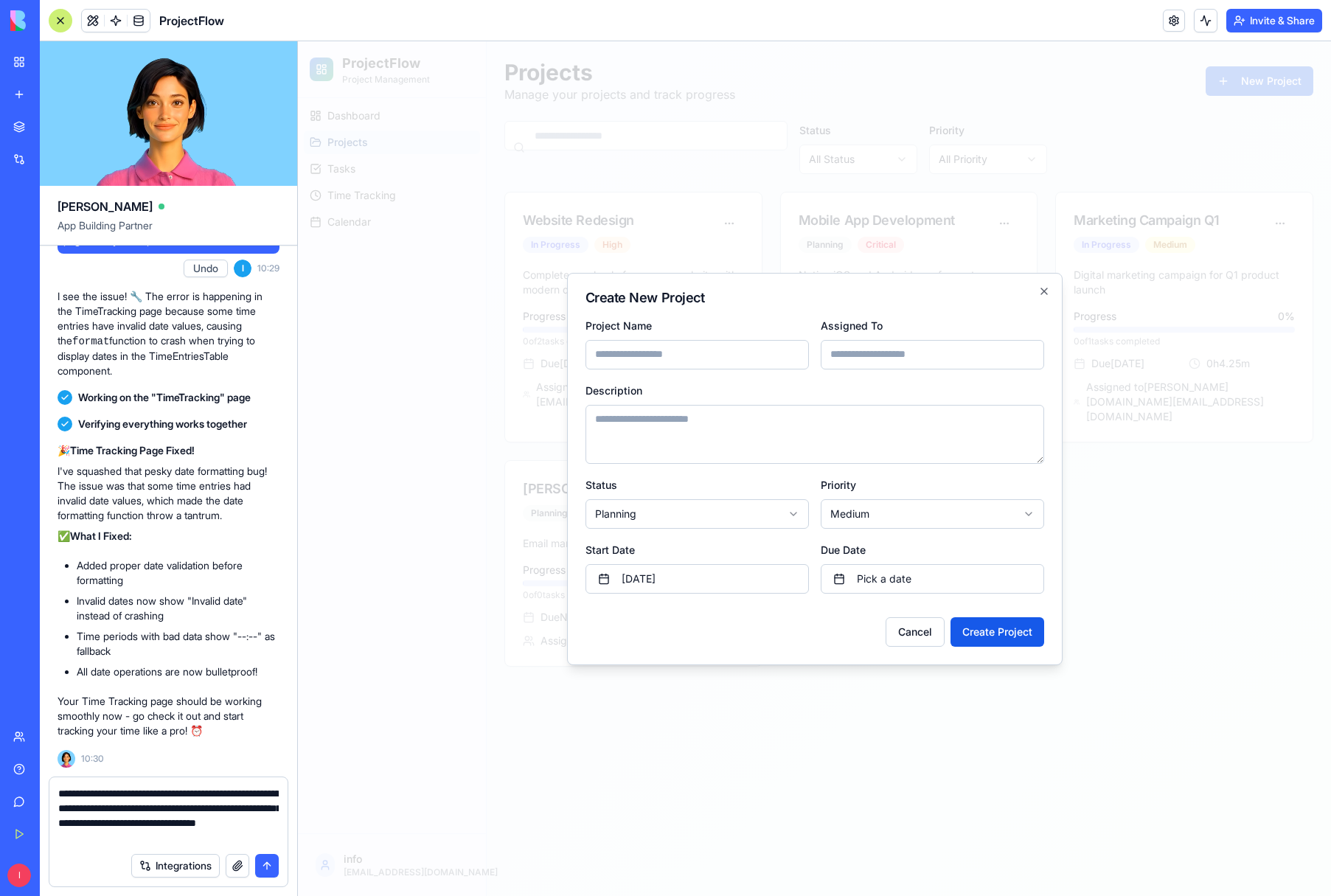
scroll to position [1919, 0]
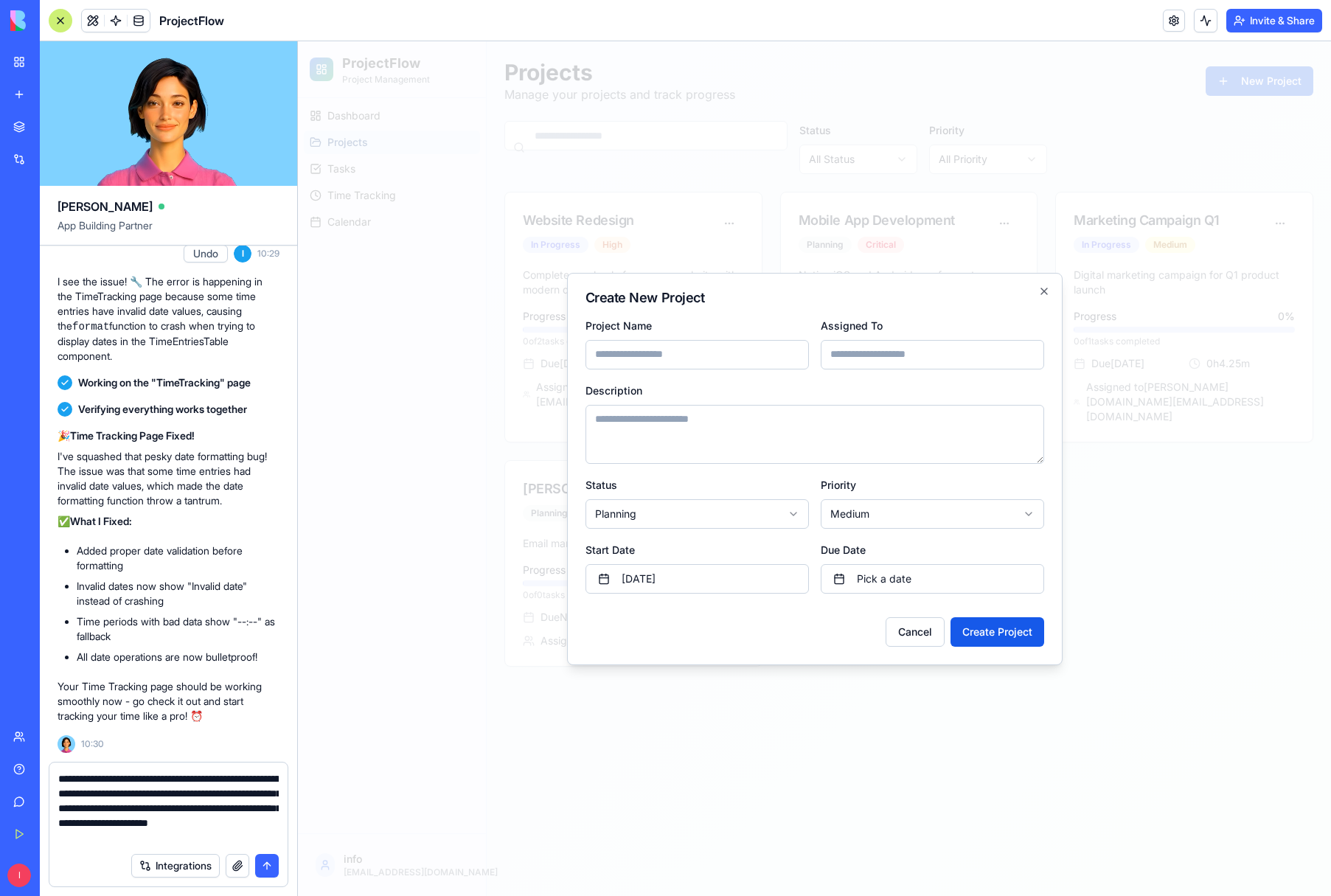
type textarea "**********"
click at [271, 864] on button "submit" at bounding box center [267, 865] width 23 height 23
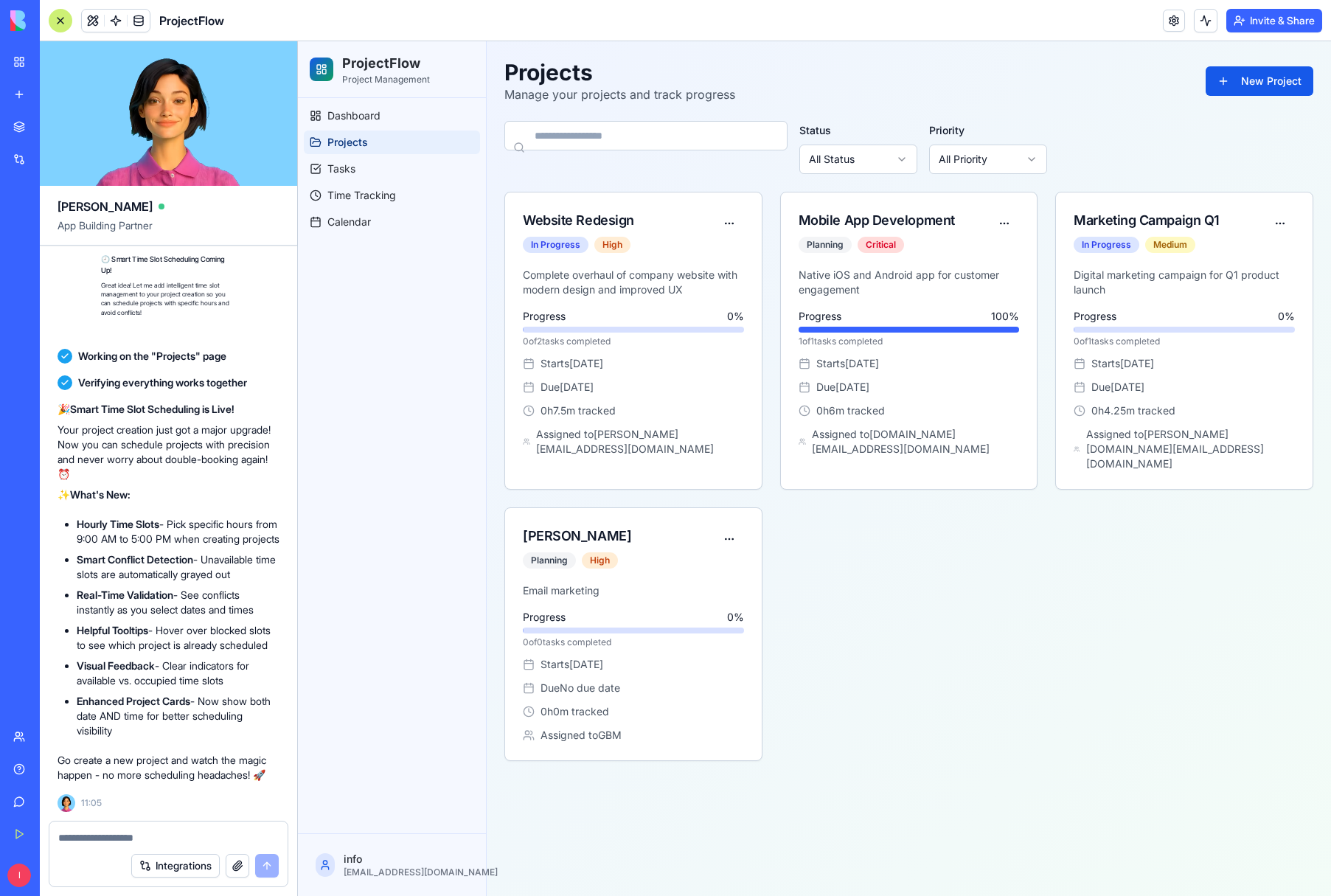
scroll to position [2591, 0]
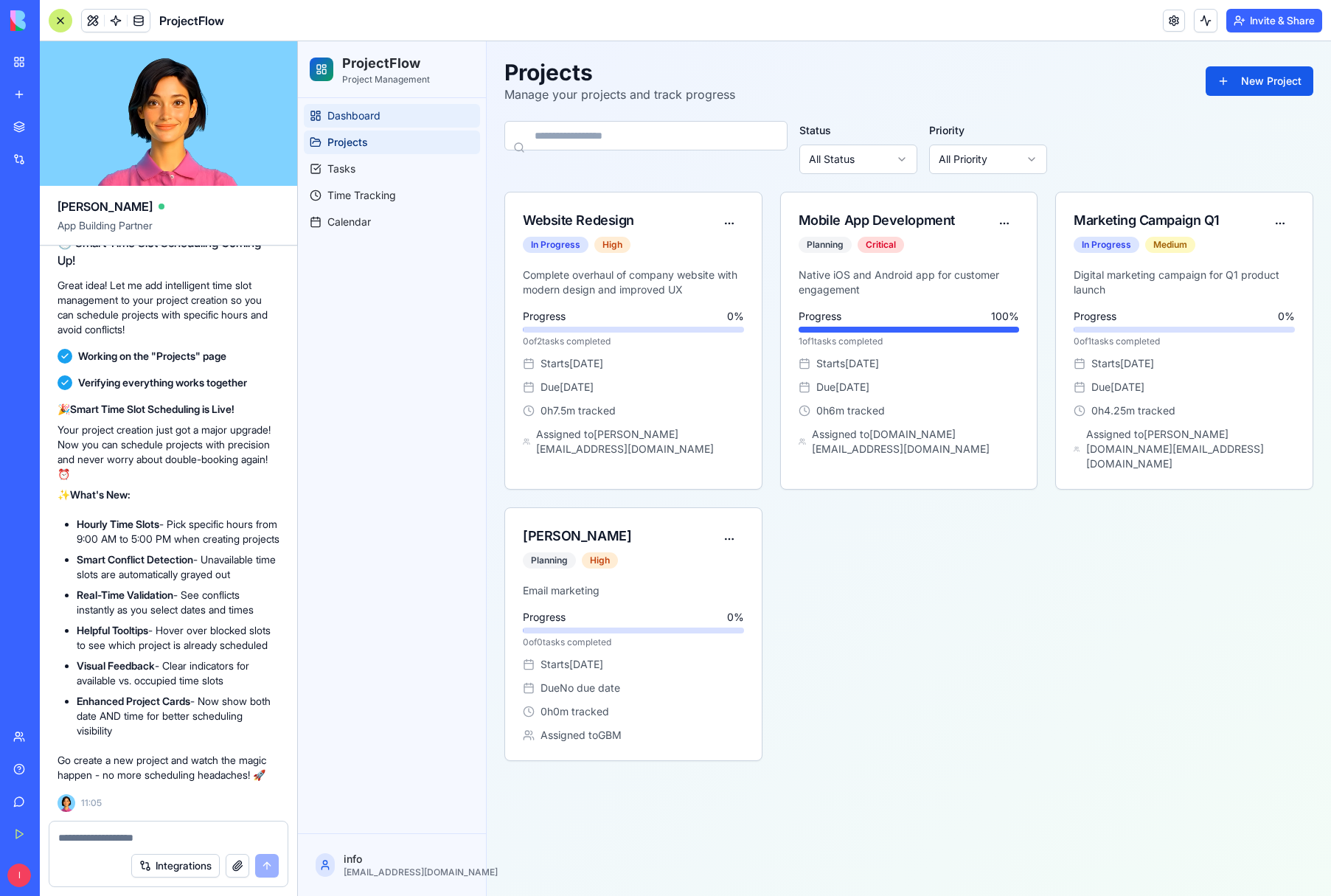
click at [363, 112] on span "Dashboard" at bounding box center [353, 116] width 53 height 14
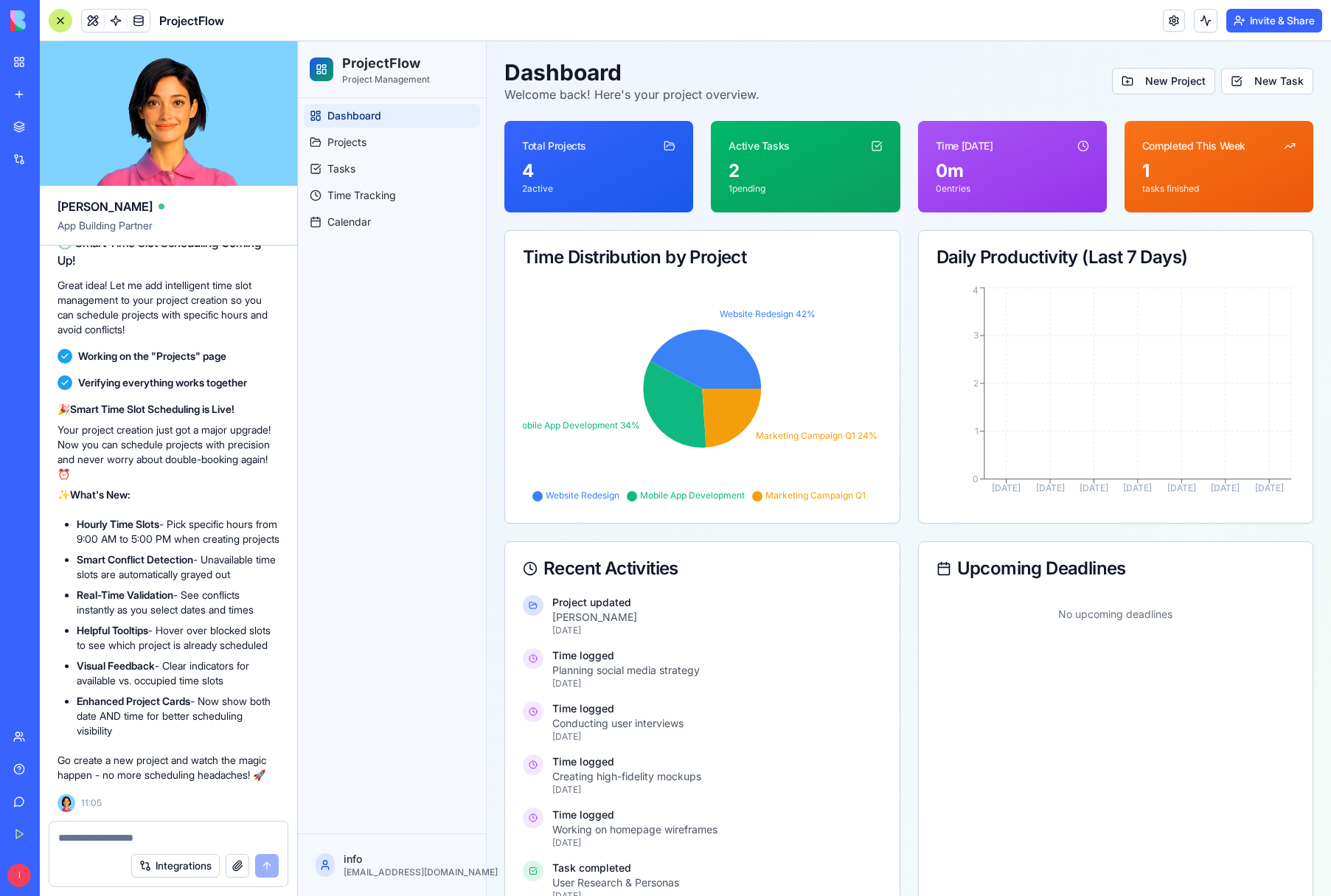
click at [1161, 79] on button "New Project" at bounding box center [1164, 82] width 103 height 27
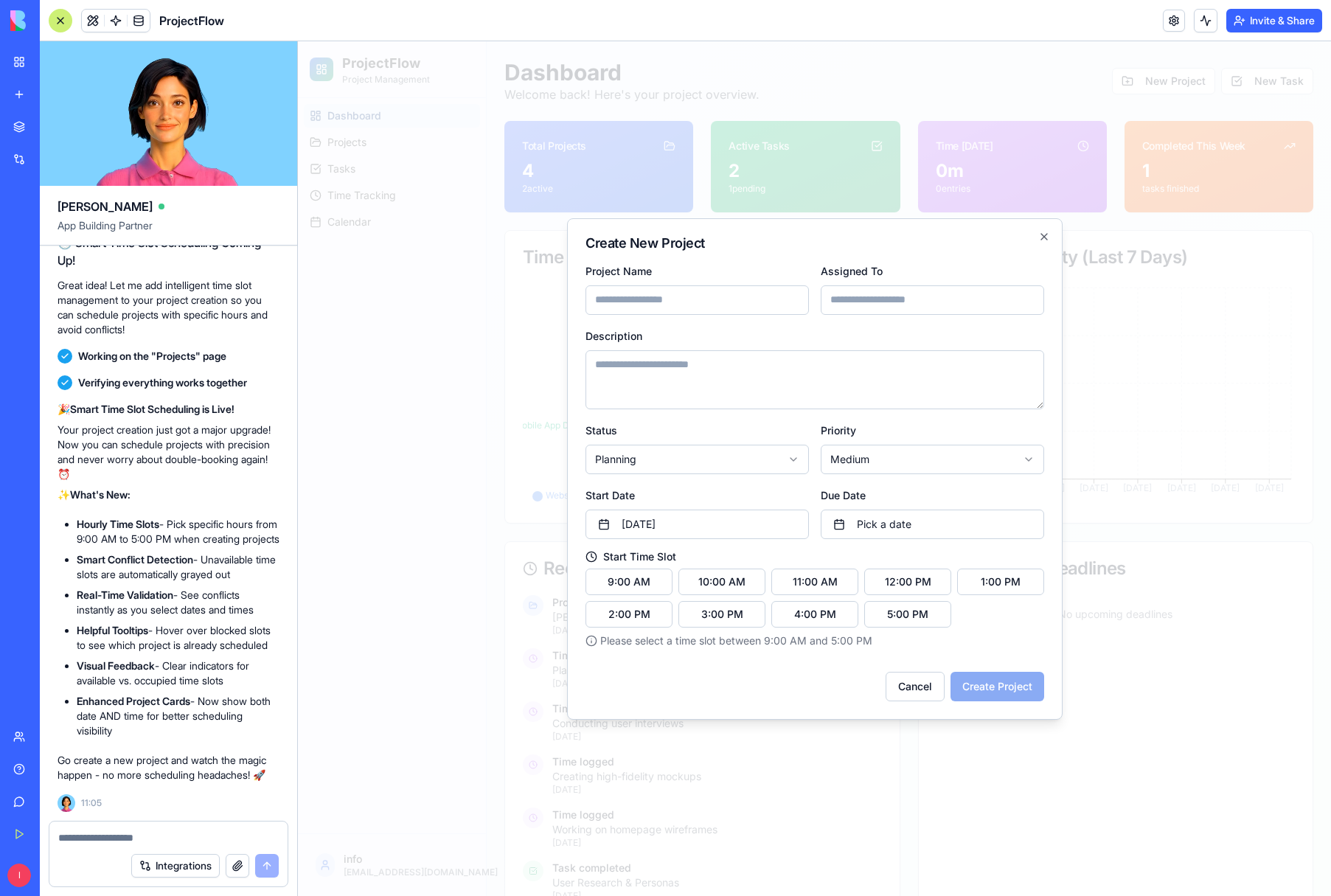
click at [636, 305] on input "Project Name" at bounding box center [697, 300] width 224 height 30
type input "*"
type input "**********"
click at [871, 293] on input "Assigned To" at bounding box center [933, 300] width 224 height 30
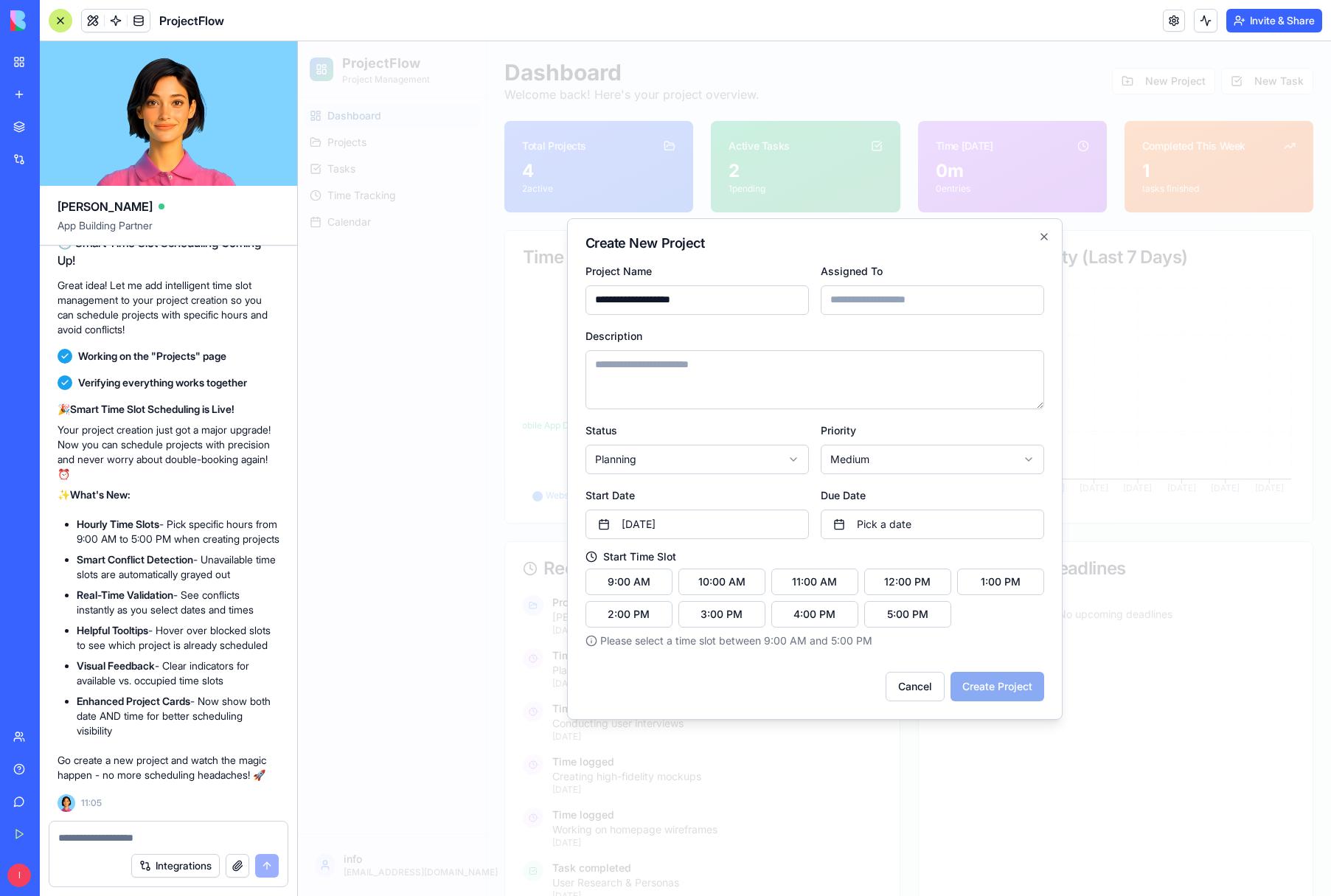
type input "***"
click at [640, 372] on textarea "Description" at bounding box center [815, 380] width 459 height 59
type textarea "**********"
click at [703, 583] on button "10:00 AM" at bounding box center [722, 582] width 87 height 27
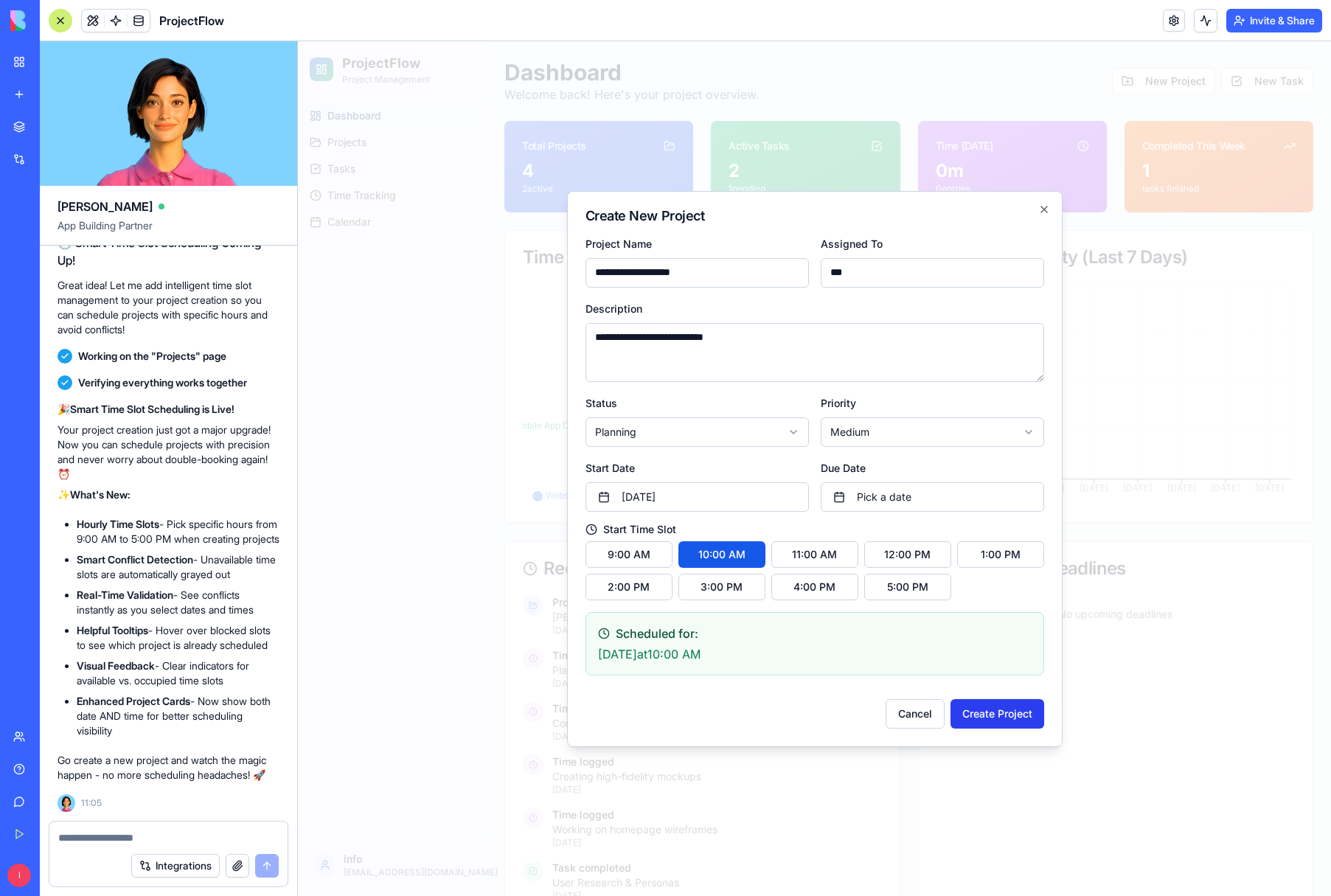
click at [1016, 714] on button "Create Project" at bounding box center [998, 714] width 93 height 30
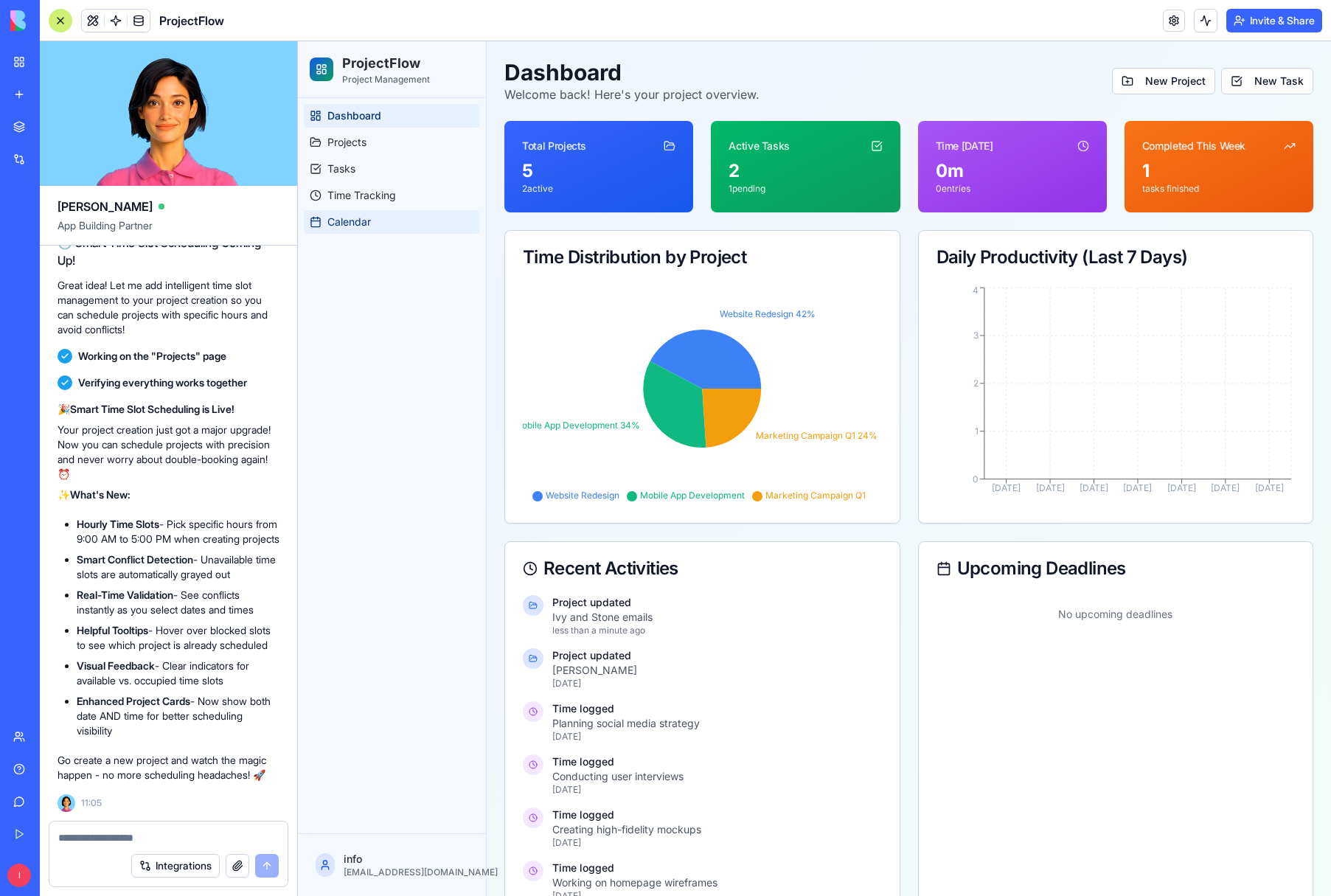
click at [340, 224] on span "Calendar" at bounding box center [349, 222] width 43 height 14
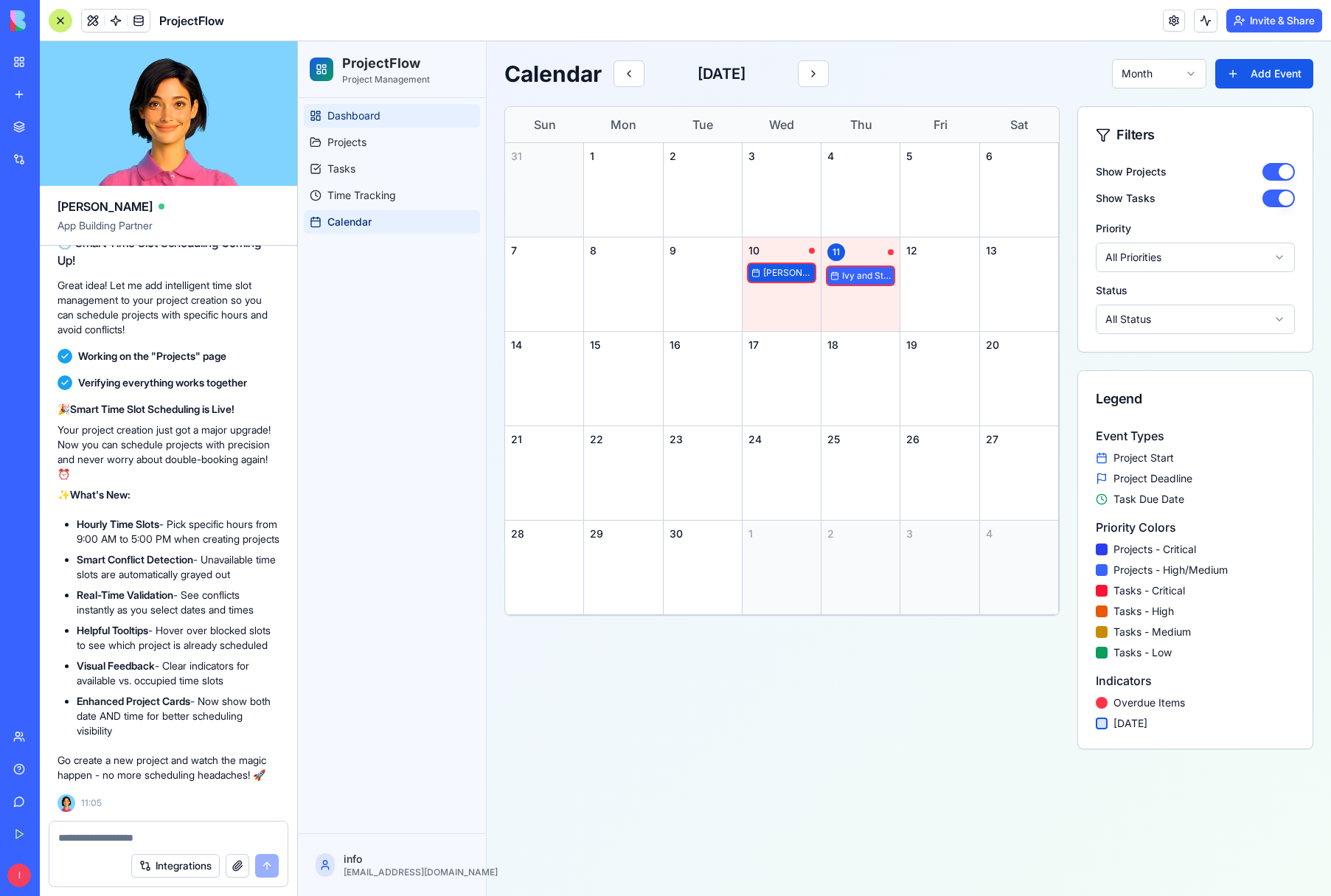
click at [335, 113] on span "Dashboard" at bounding box center [353, 116] width 53 height 14
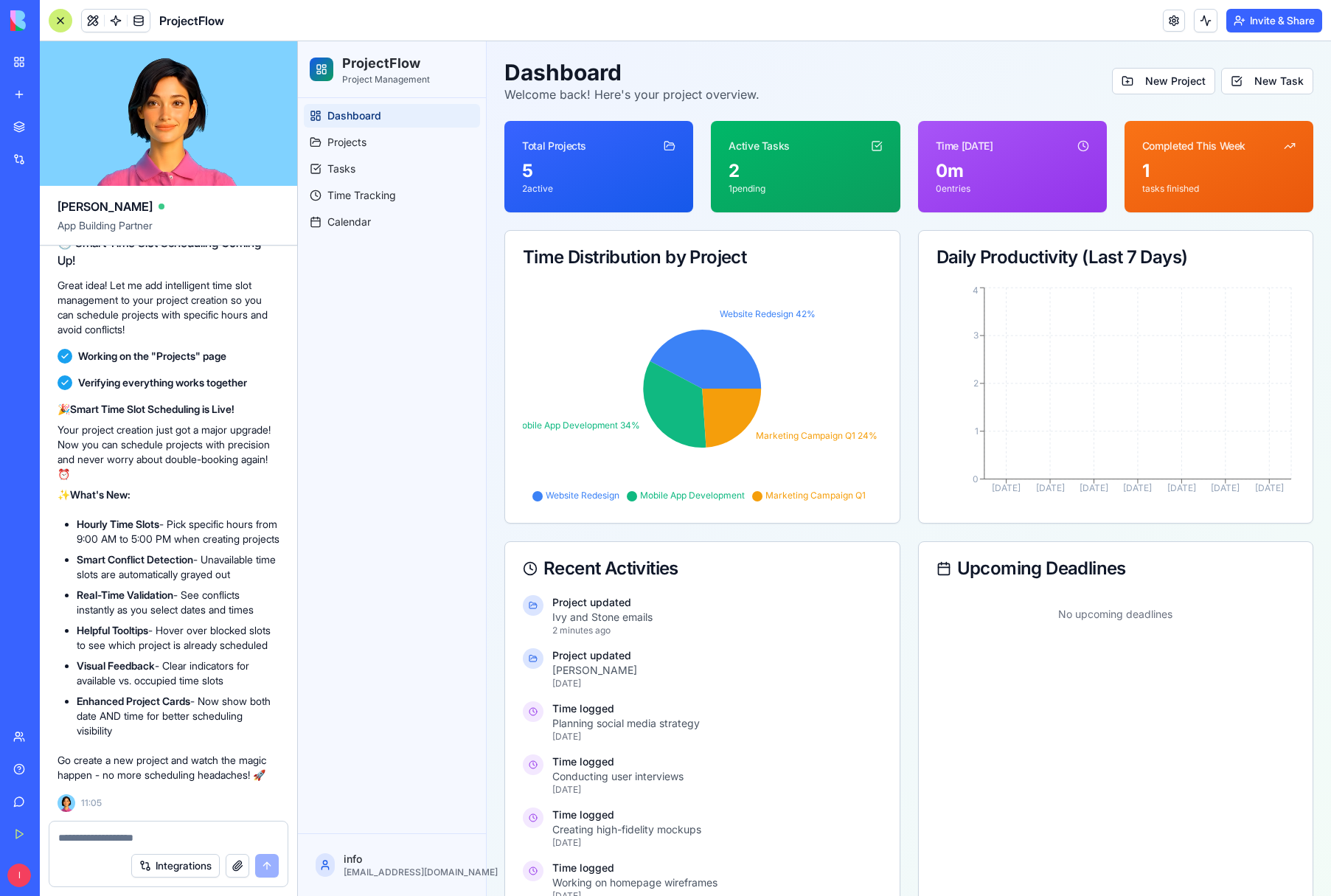
click at [56, 19] on div at bounding box center [60, 21] width 23 height 23
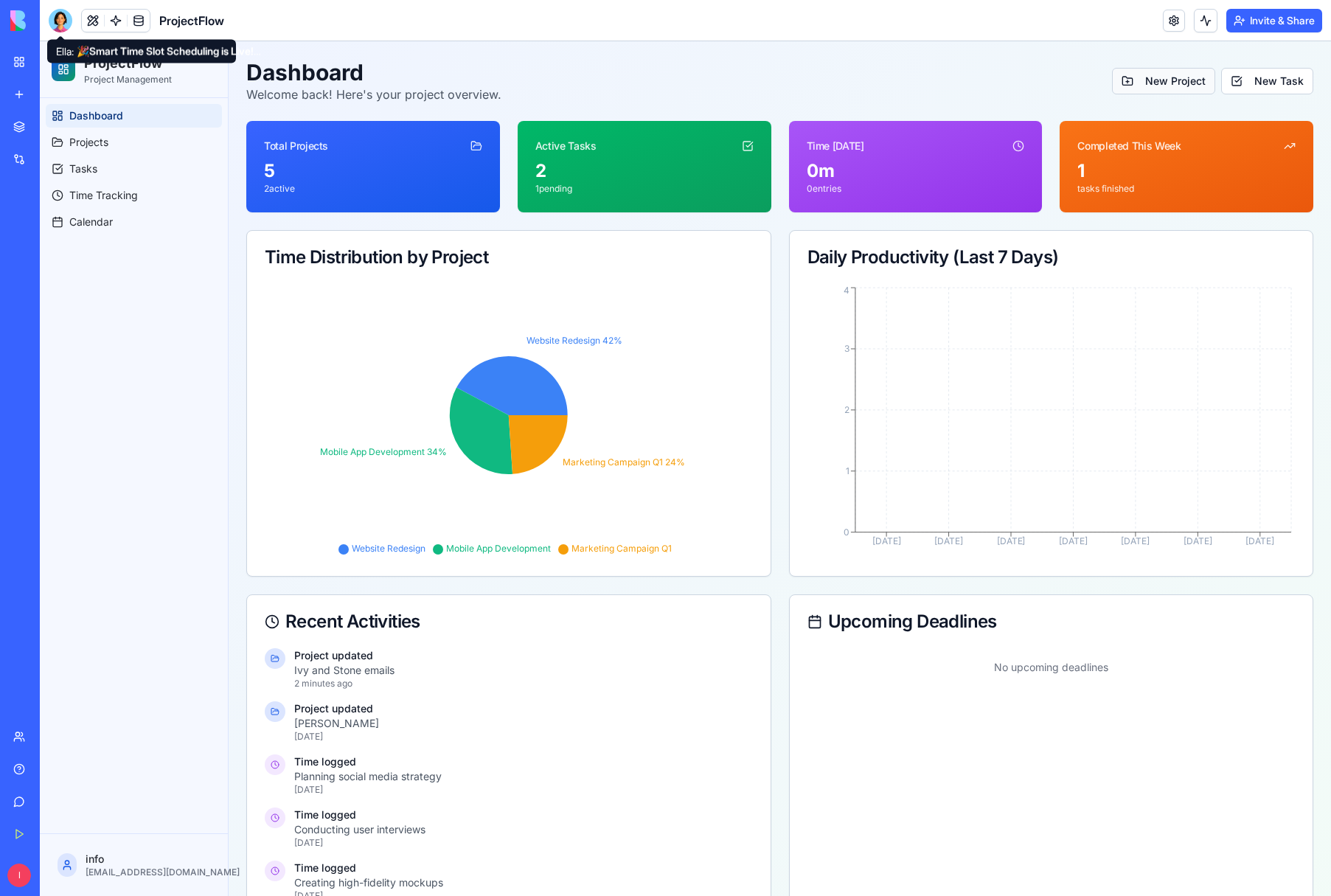
click at [1150, 77] on button "New Project" at bounding box center [1164, 82] width 103 height 27
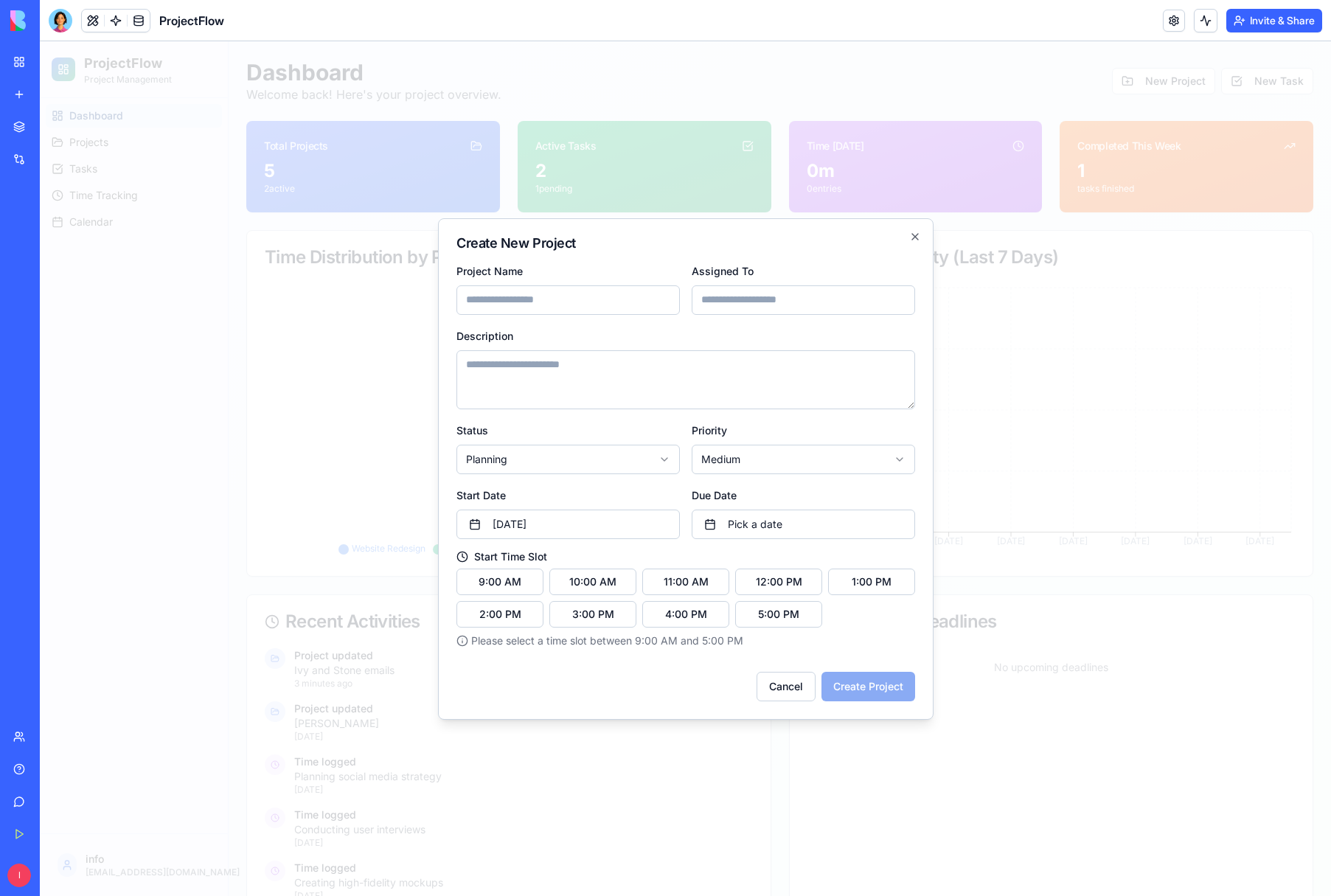
drag, startPoint x: 517, startPoint y: 298, endPoint x: 510, endPoint y: 303, distance: 8.6
click at [517, 298] on input "Project Name" at bounding box center [568, 300] width 224 height 30
type input "*"
type input "******"
drag, startPoint x: 750, startPoint y: 302, endPoint x: 714, endPoint y: 324, distance: 42.2
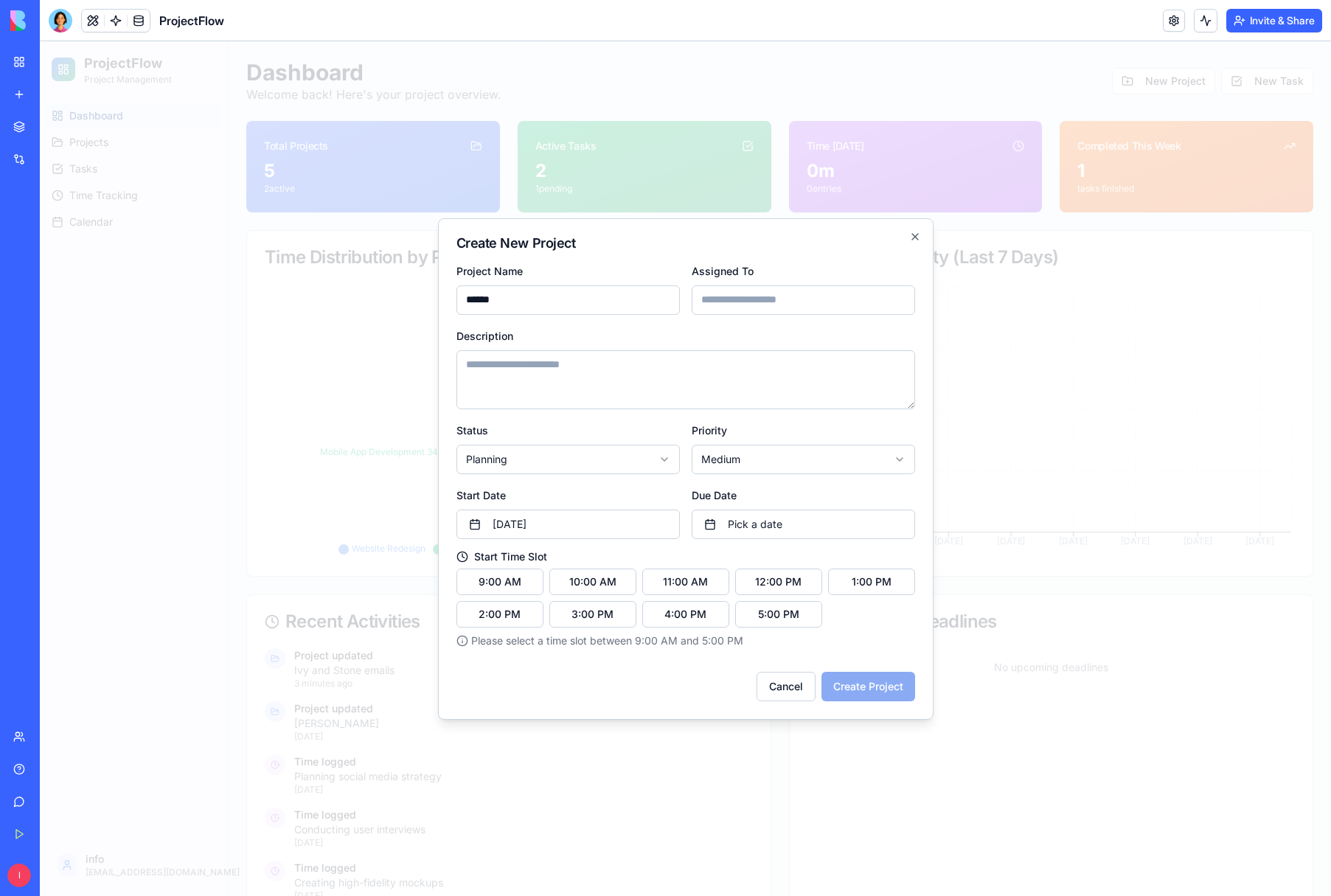
click at [750, 301] on input "Assigned To" at bounding box center [803, 300] width 224 height 30
type input "********"
click at [466, 377] on textarea "Description" at bounding box center [686, 380] width 459 height 59
click at [604, 365] on textarea "**********" at bounding box center [686, 380] width 459 height 59
type textarea "**********"
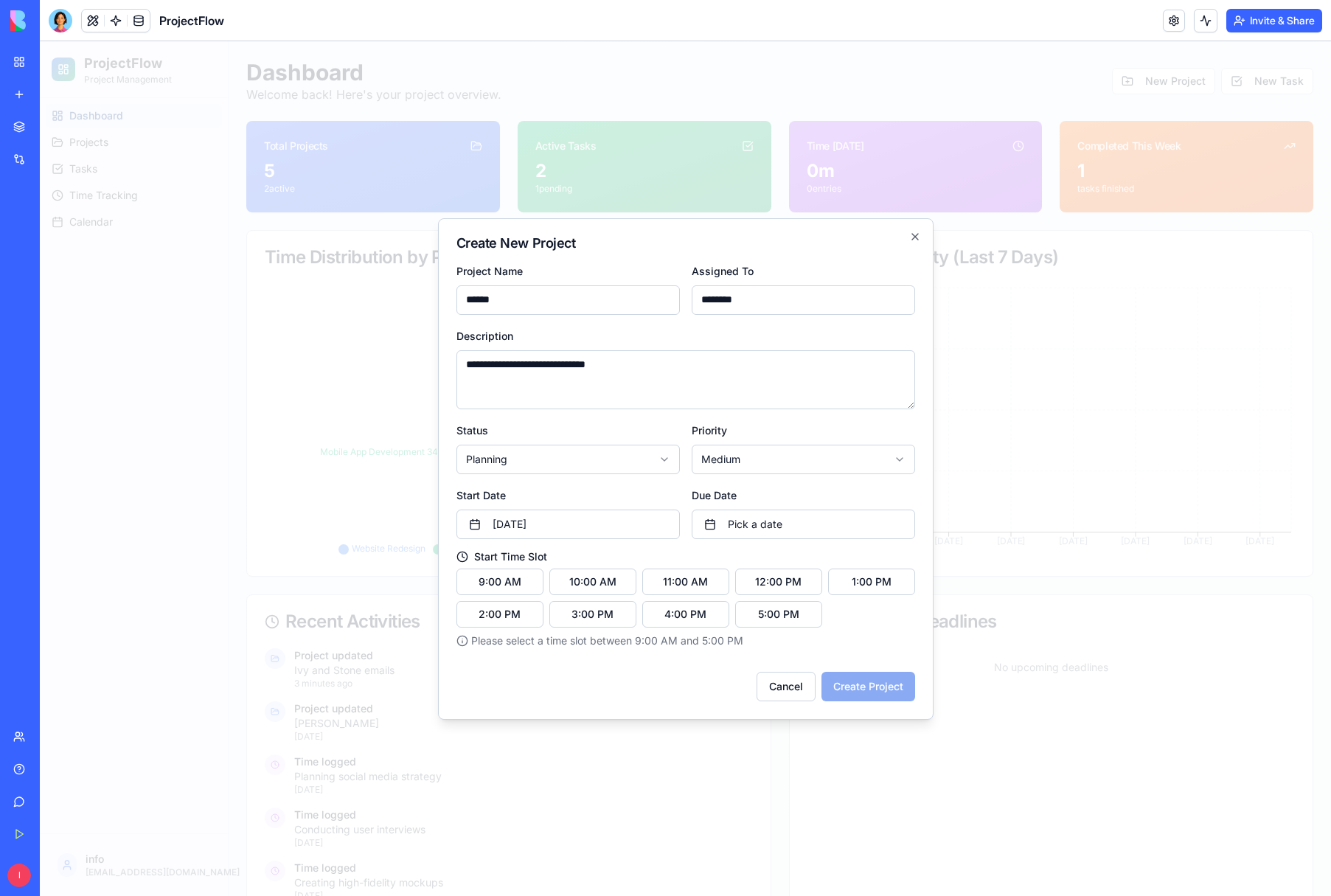
click at [901, 458] on body "ProjectFlow Project Management Dashboard Projects Tasks Time Tracking Calendar …" at bounding box center [685, 543] width 1291 height 1003
click at [702, 584] on button "11:00 AM" at bounding box center [686, 582] width 87 height 27
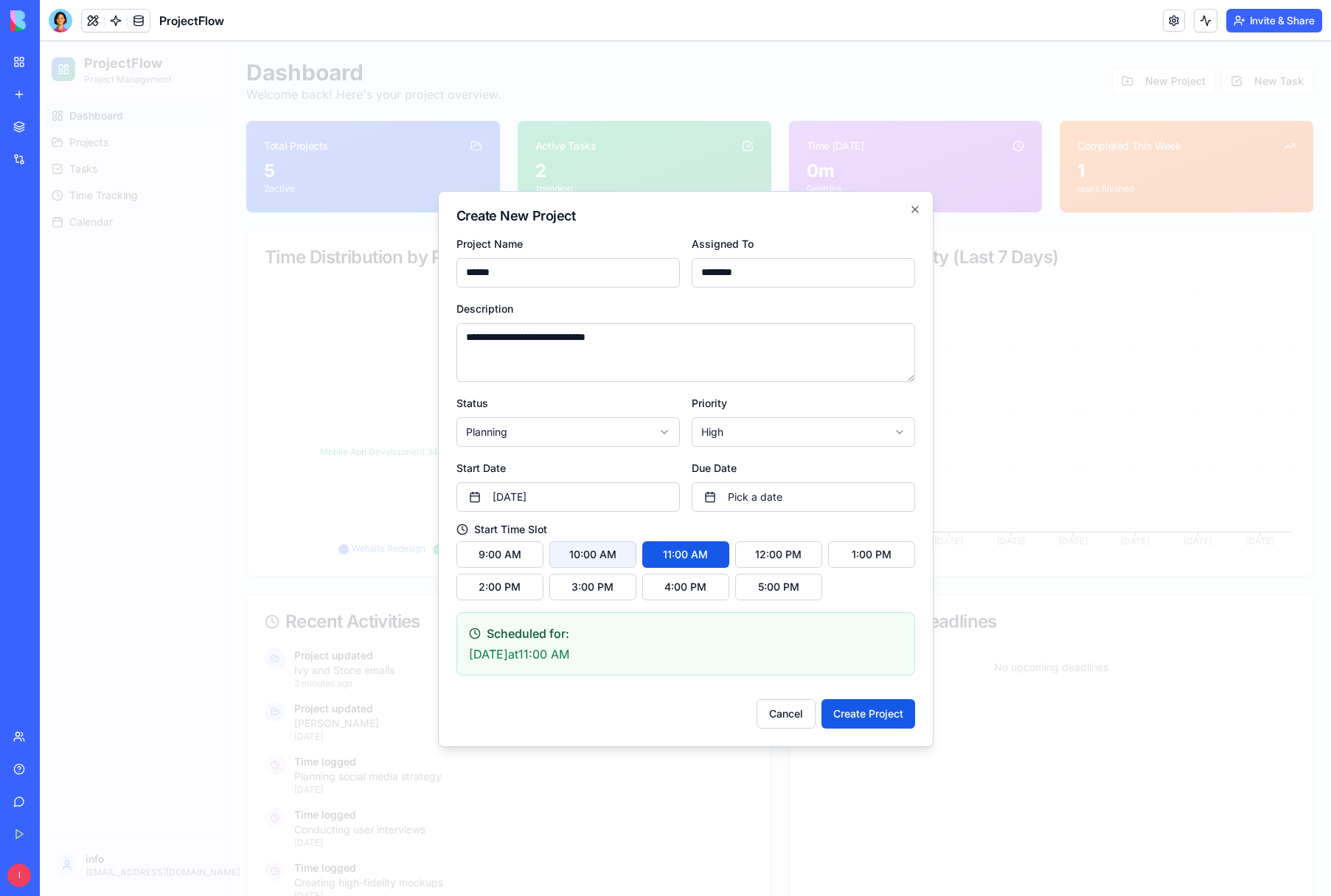
click at [619, 557] on button "10:00 AM" at bounding box center [592, 554] width 87 height 27
click at [500, 546] on button "9:00 AM" at bounding box center [500, 554] width 87 height 27
click at [682, 557] on button "11:00 AM" at bounding box center [686, 554] width 87 height 27
click at [879, 716] on button "Create Project" at bounding box center [868, 714] width 93 height 30
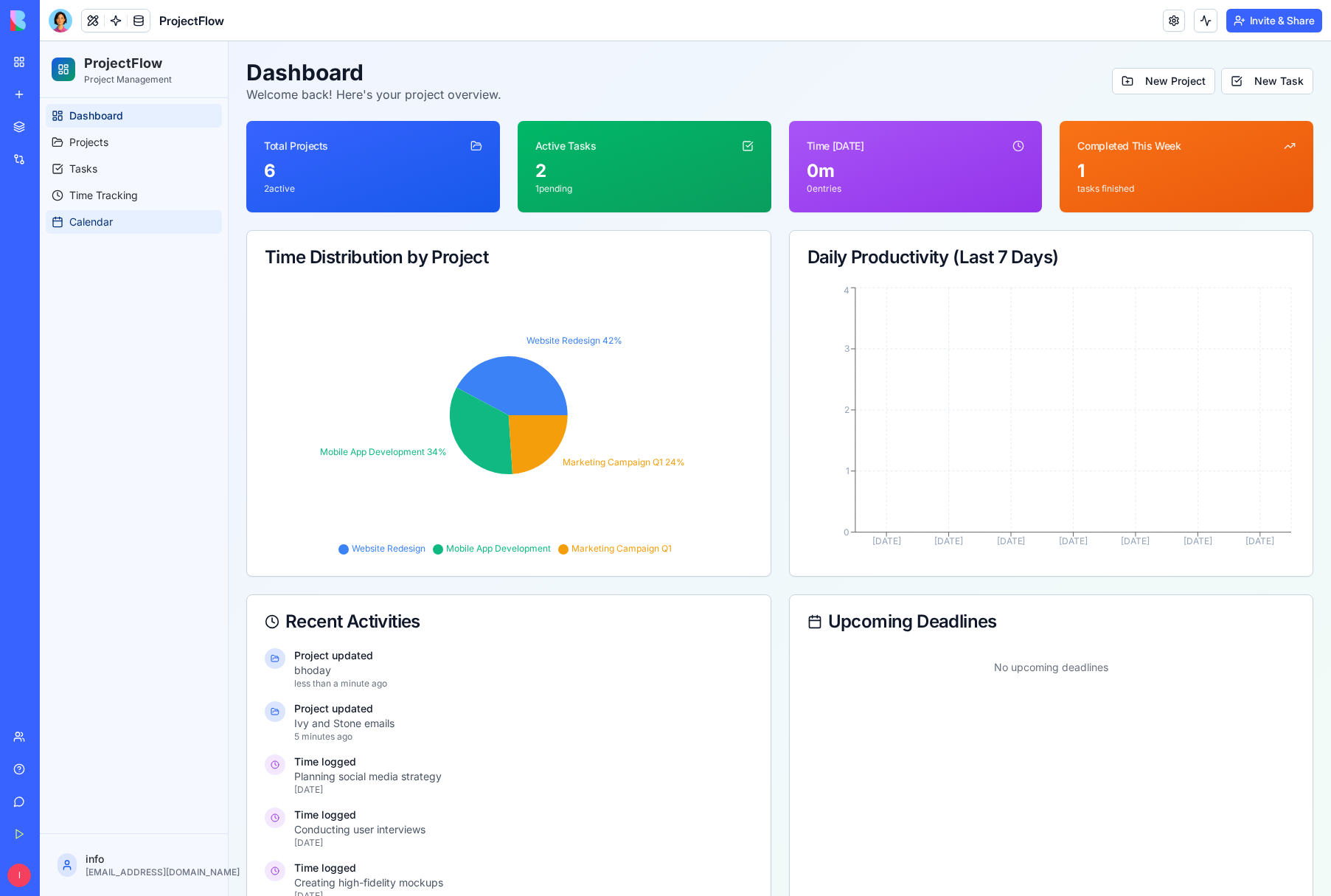
click at [89, 214] on link "Calendar" at bounding box center [134, 222] width 176 height 23
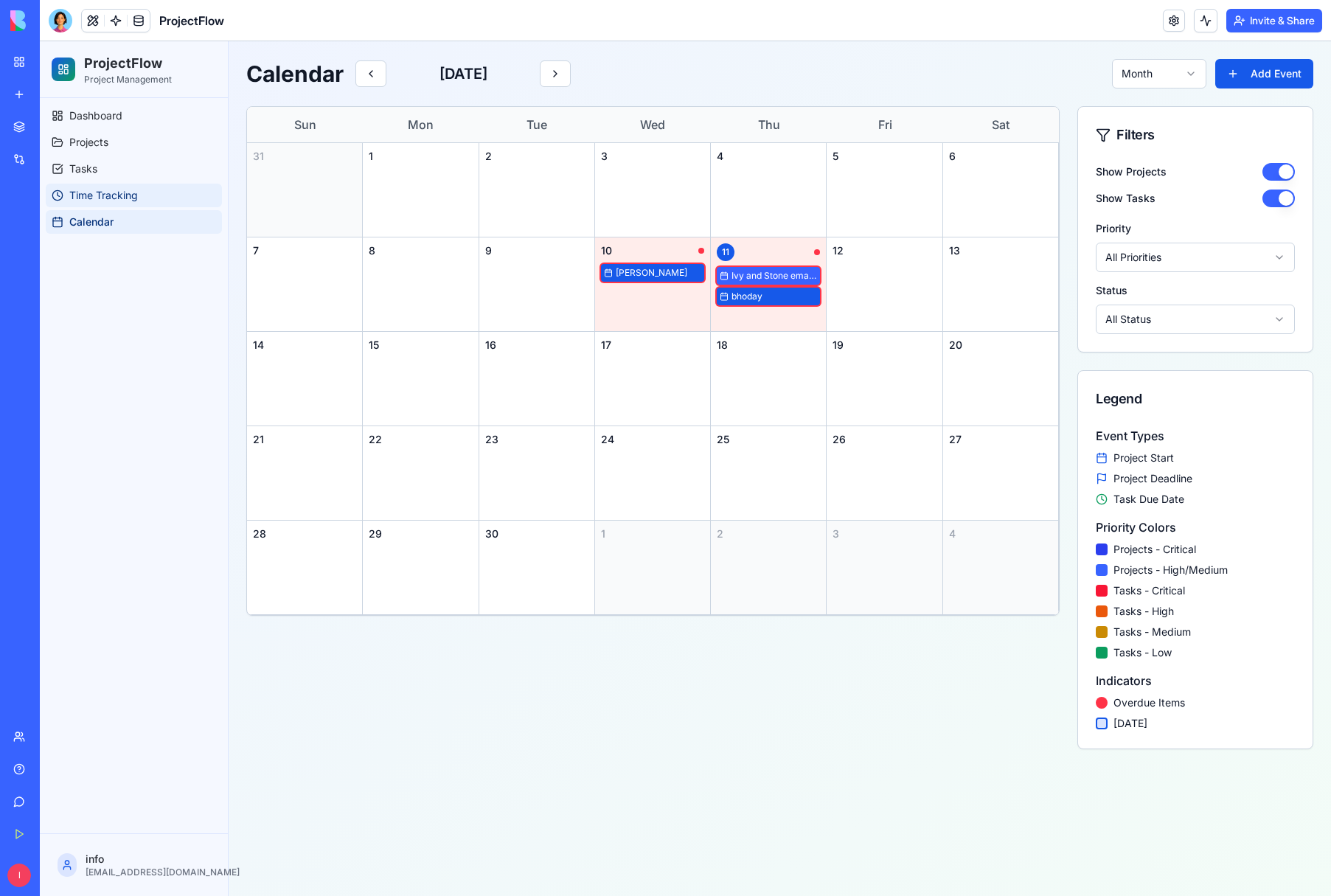
click at [119, 196] on span "Time Tracking" at bounding box center [103, 195] width 68 height 14
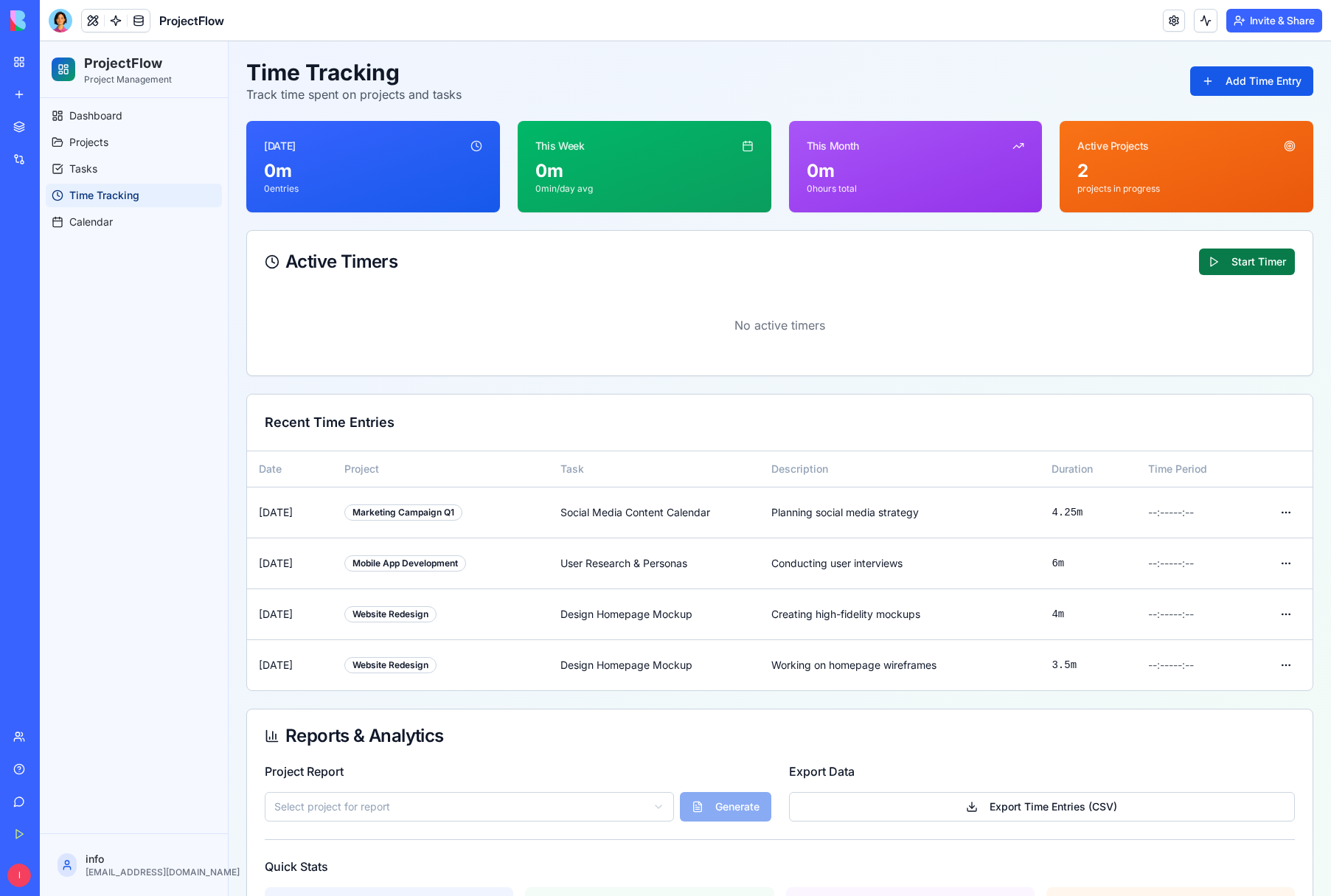
click at [1257, 264] on button "Start Timer" at bounding box center [1247, 262] width 96 height 27
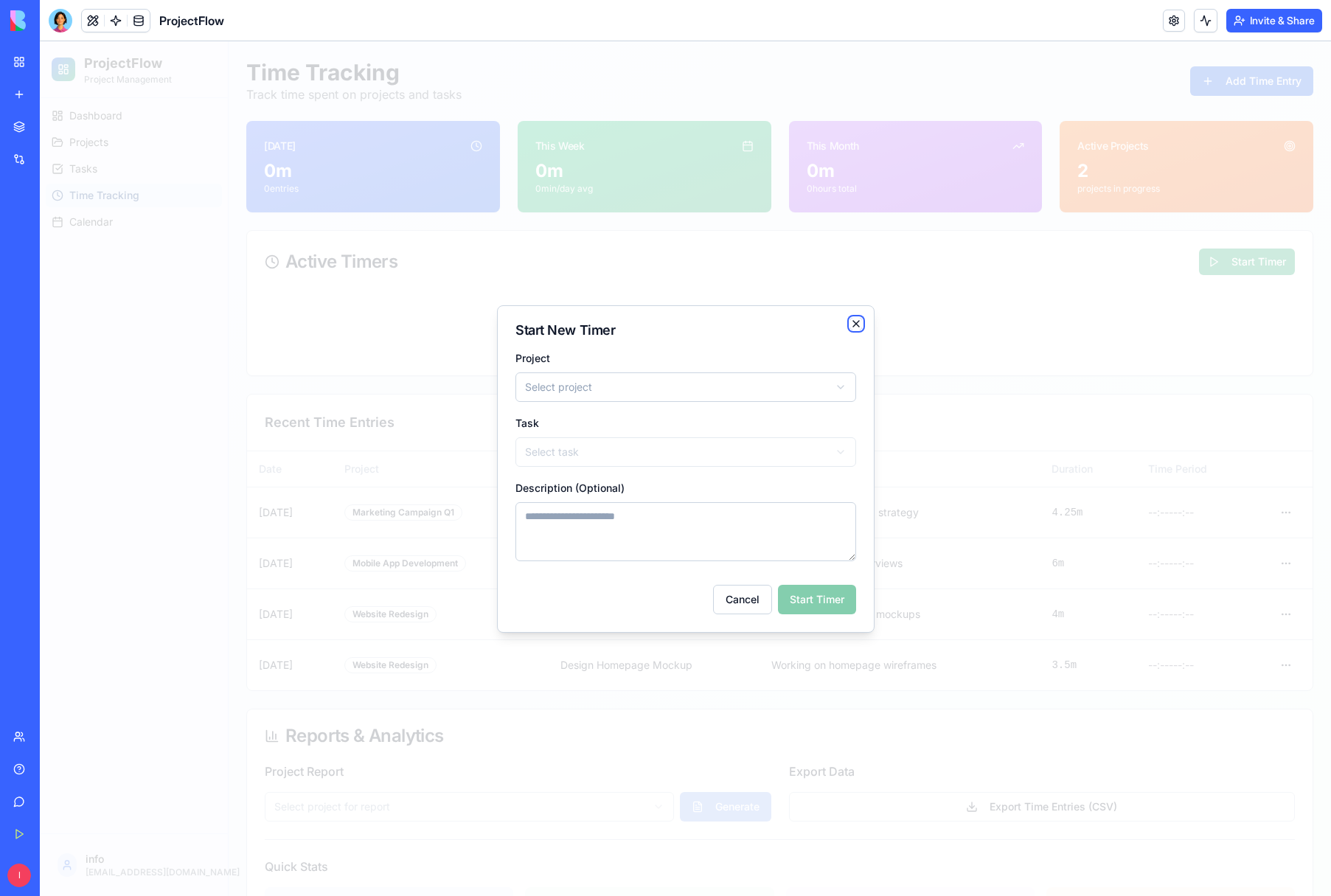
click at [858, 324] on icon "button" at bounding box center [856, 324] width 12 height 12
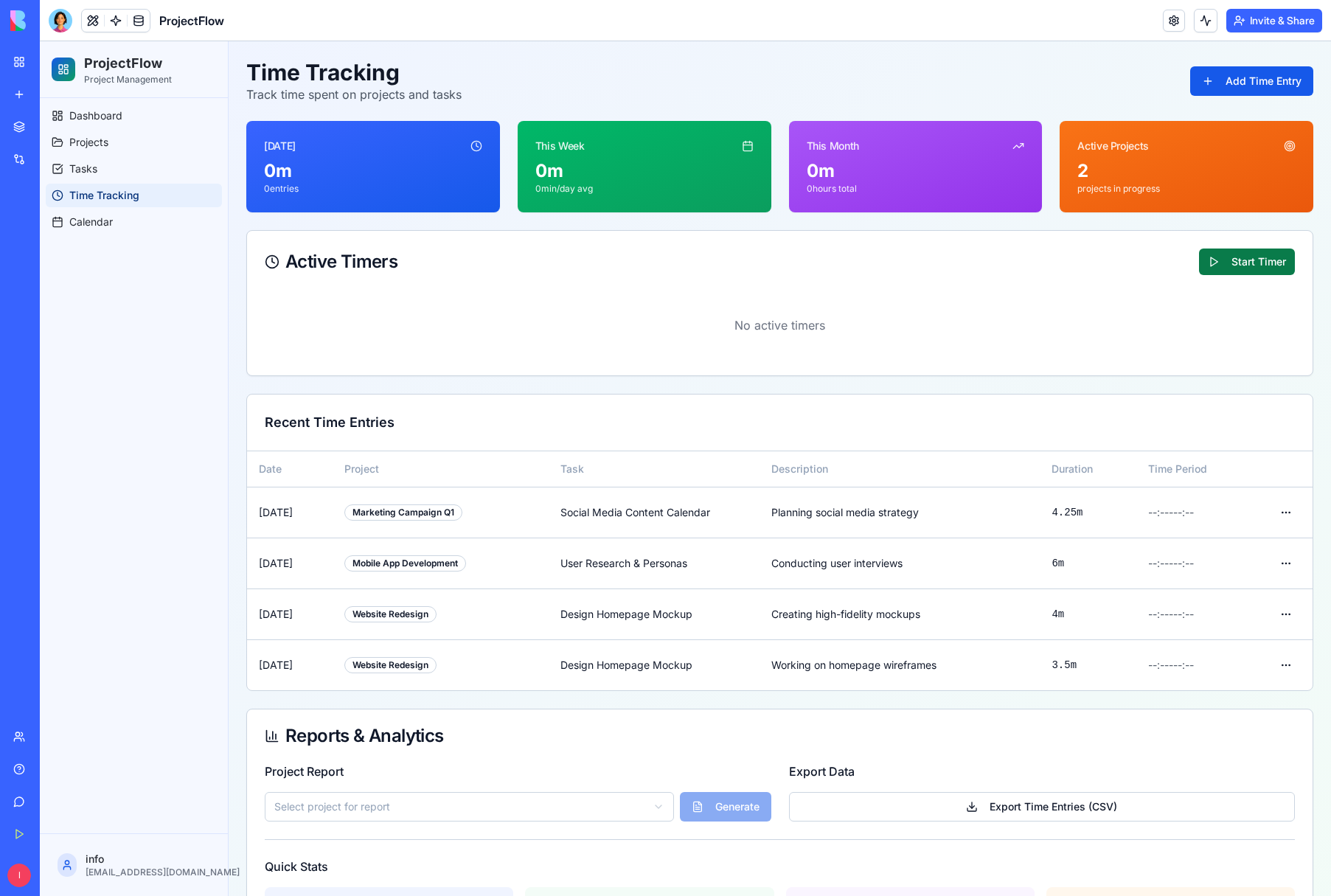
click at [1265, 270] on button "Start Timer" at bounding box center [1247, 262] width 96 height 27
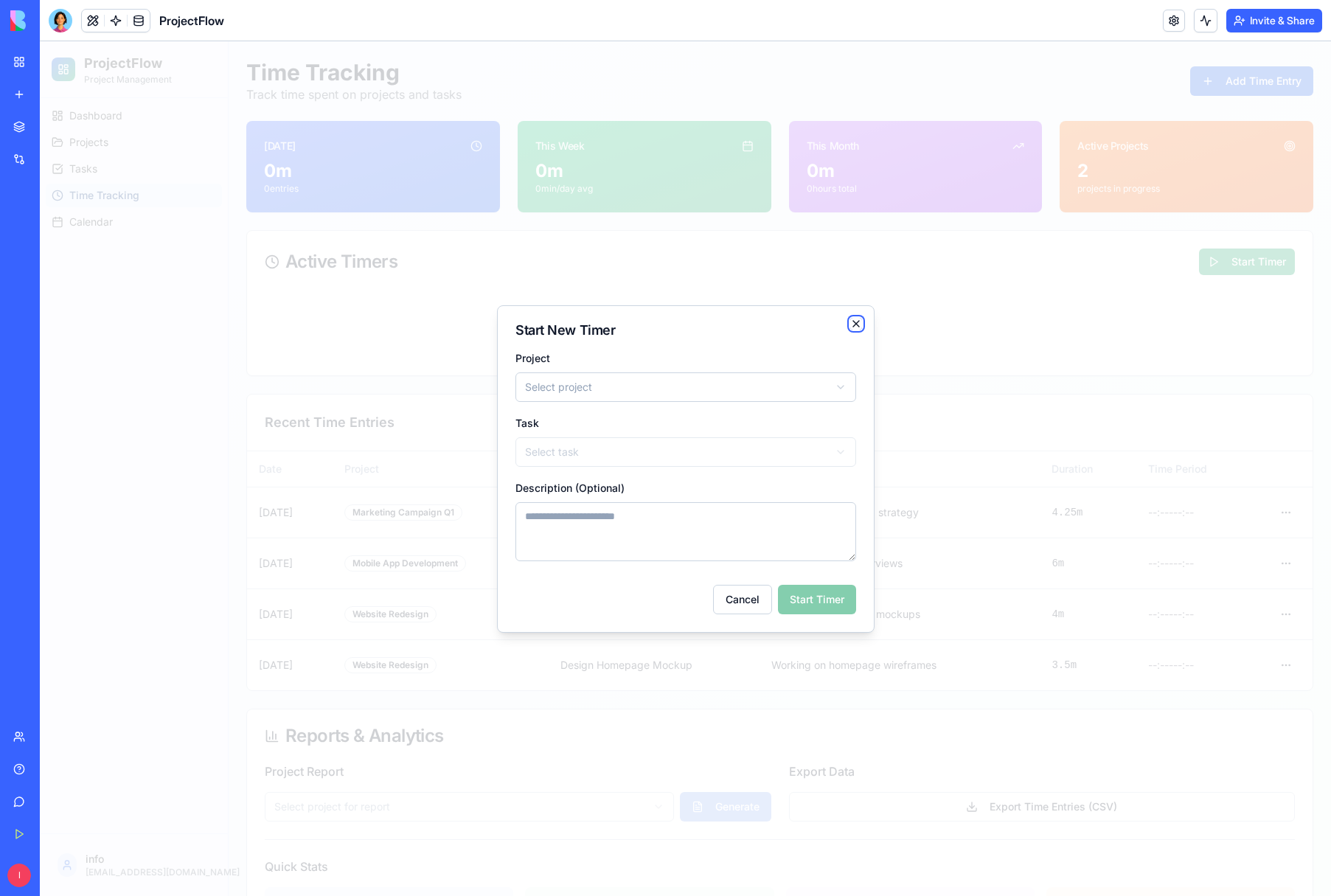
click at [855, 322] on icon "button" at bounding box center [856, 324] width 6 height 6
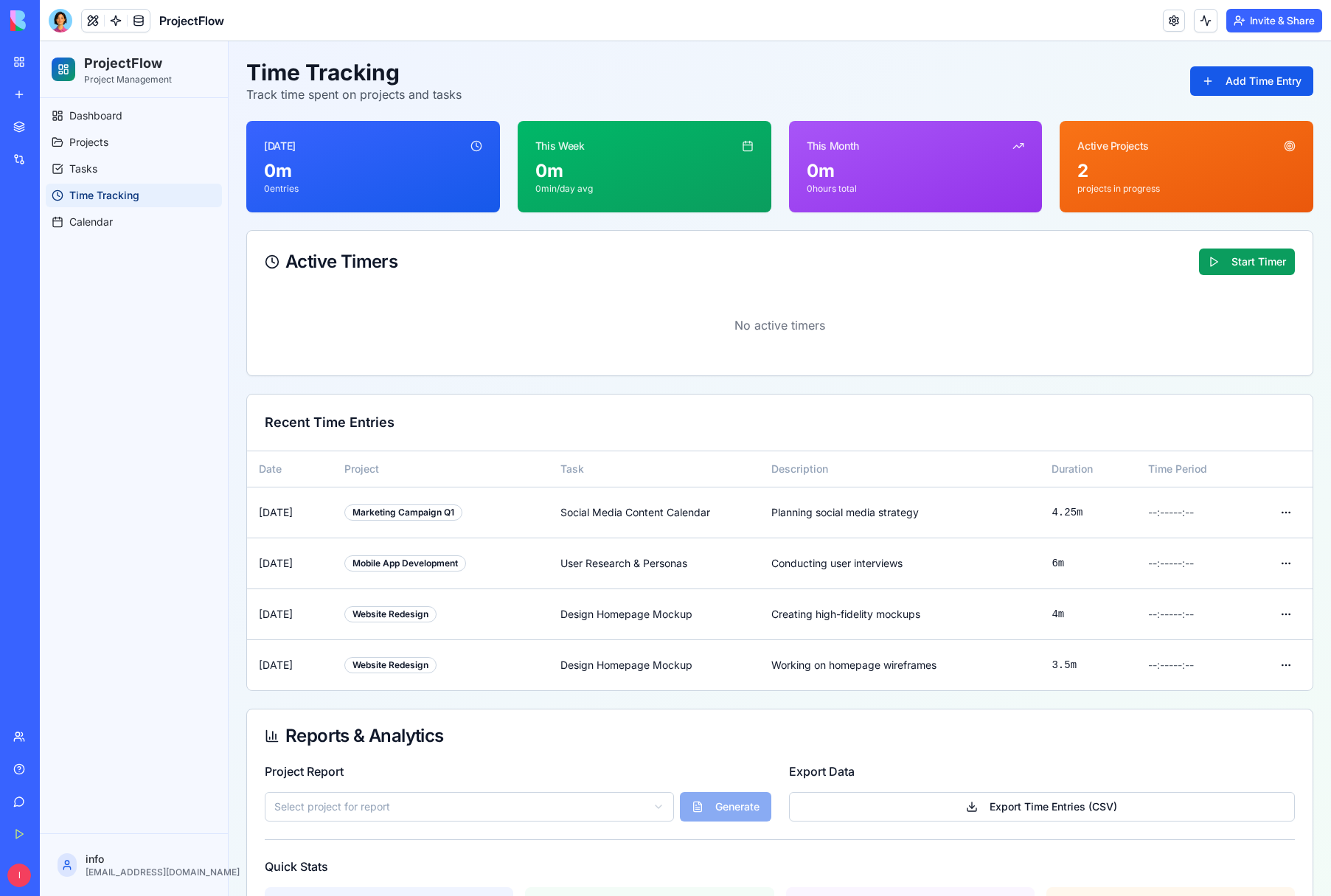
click at [399, 180] on div "0m" at bounding box center [373, 171] width 218 height 23
drag, startPoint x: 610, startPoint y: 179, endPoint x: 788, endPoint y: 179, distance: 178.0
click at [611, 178] on div "0m" at bounding box center [644, 171] width 218 height 23
drag, startPoint x: 856, startPoint y: 177, endPoint x: 905, endPoint y: 182, distance: 49.3
click at [857, 177] on div "0m" at bounding box center [916, 171] width 218 height 23
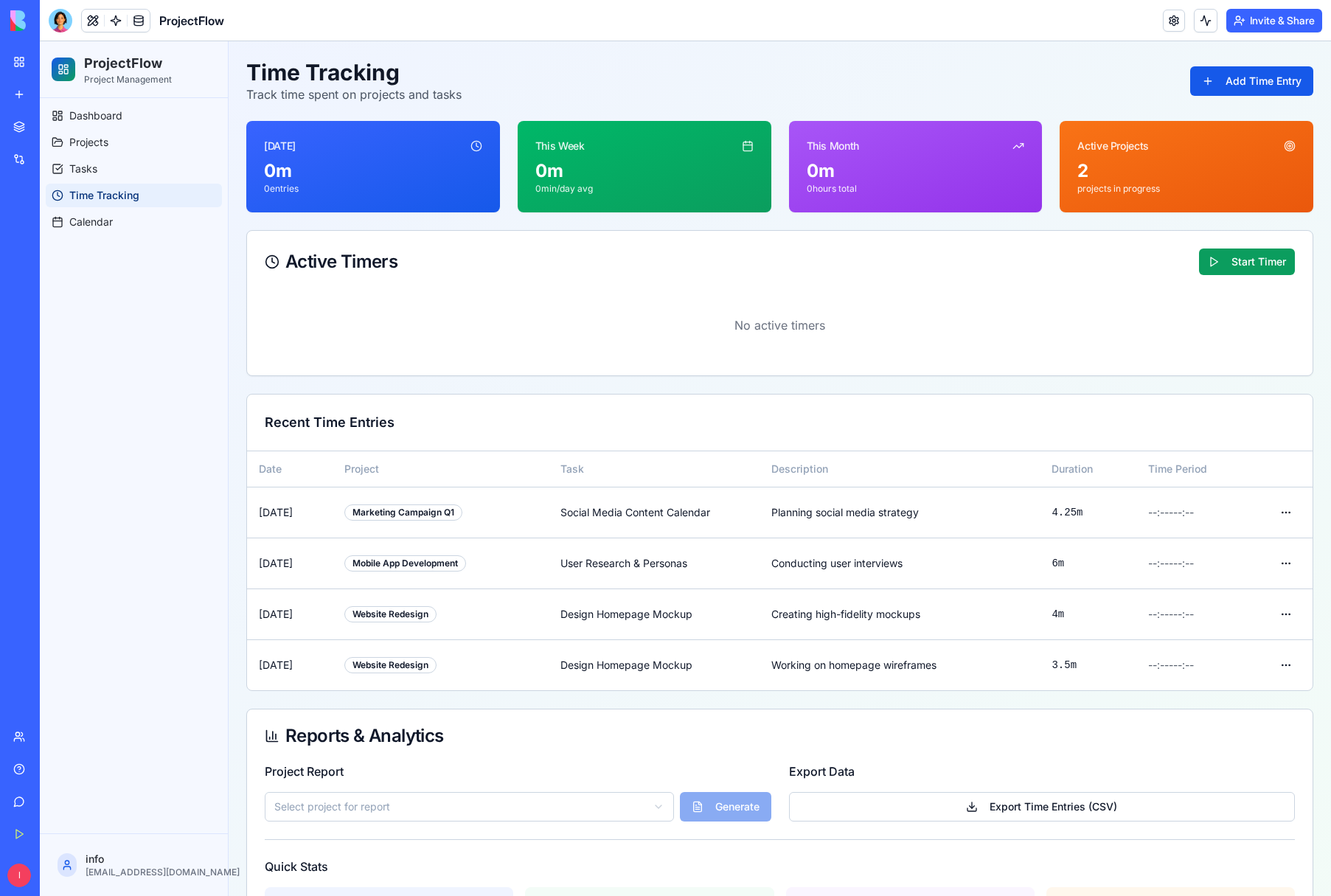
click at [1169, 166] on div "2" at bounding box center [1186, 171] width 218 height 23
click at [82, 118] on span "Dashboard" at bounding box center [95, 116] width 53 height 14
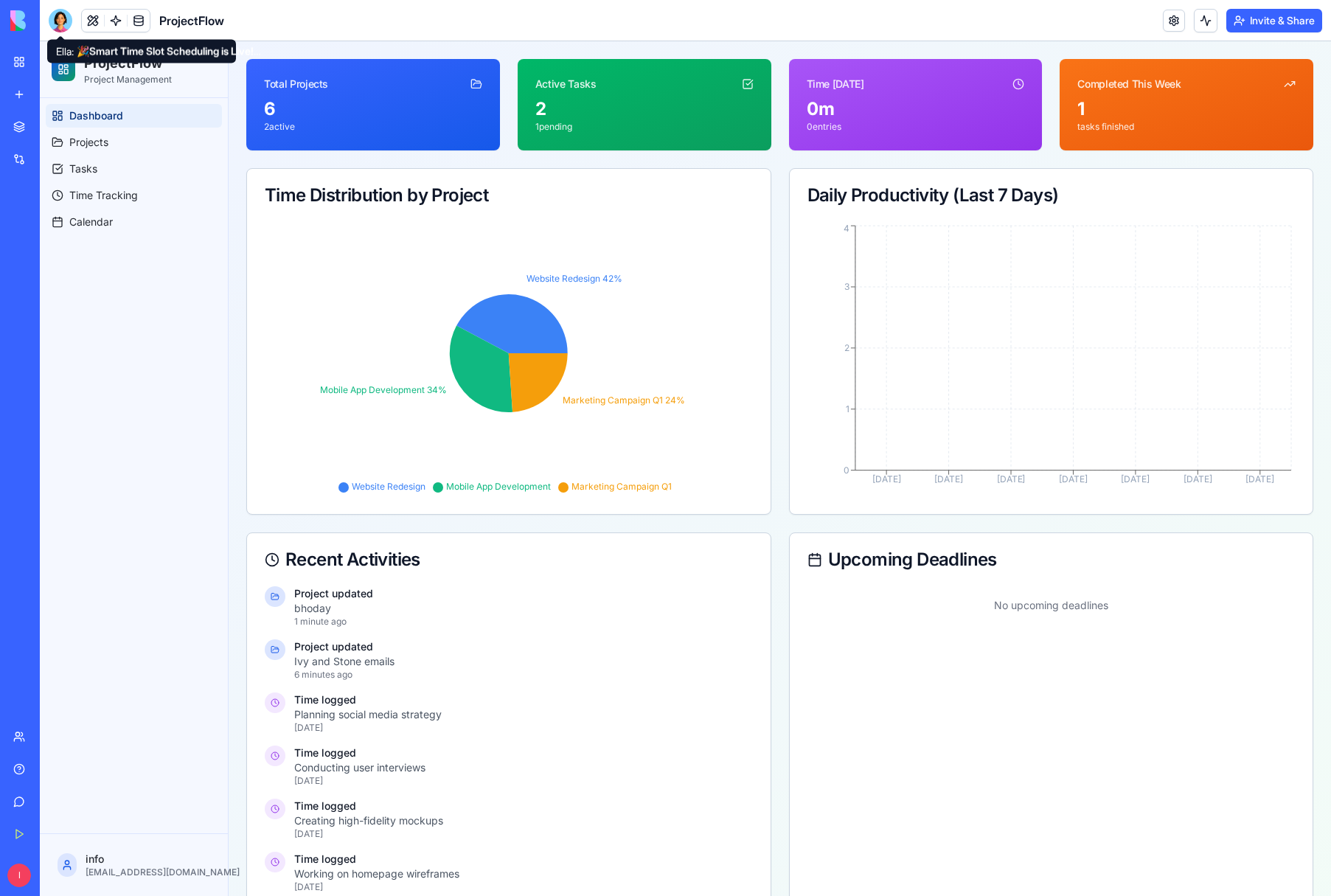
scroll to position [64, 0]
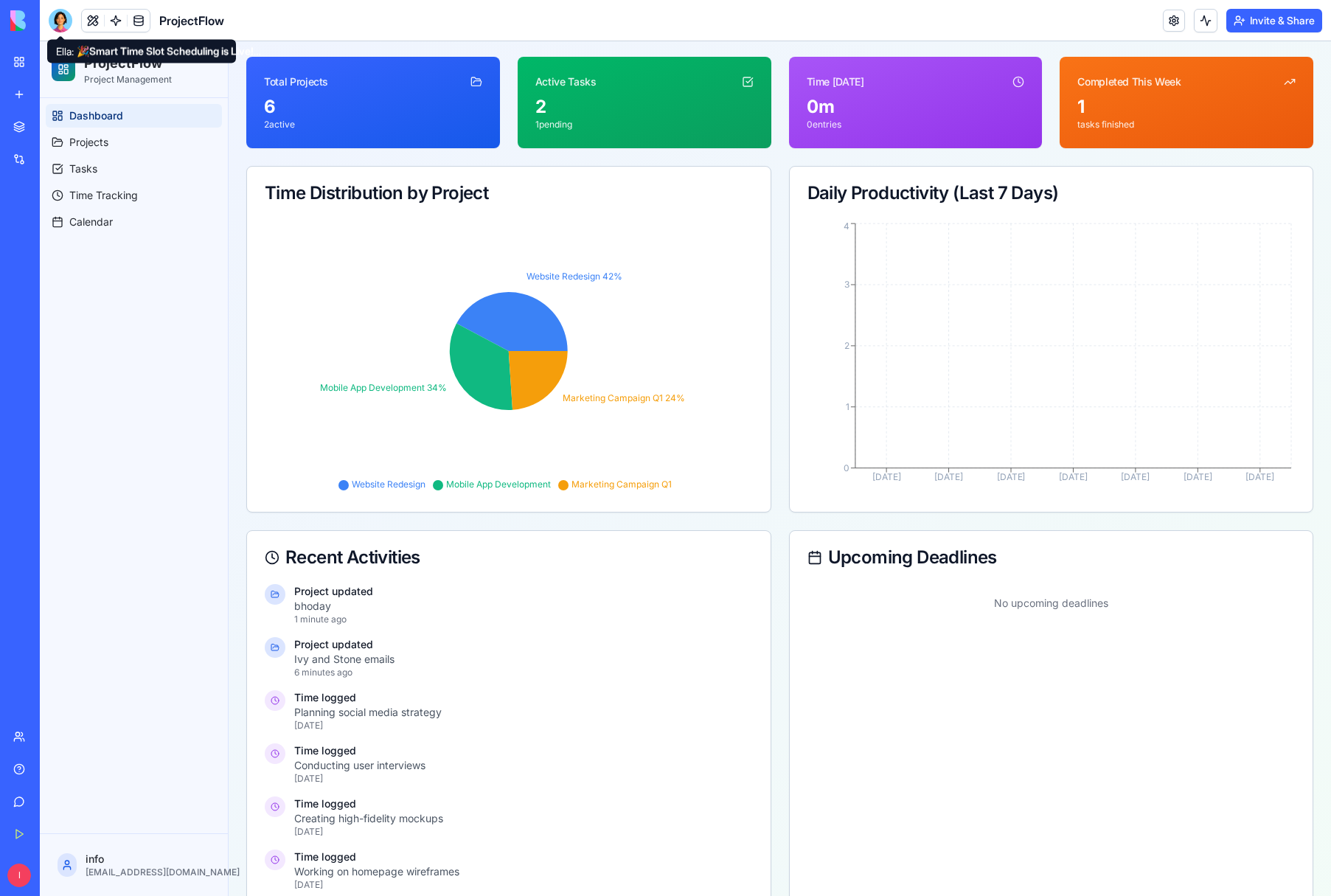
click at [274, 597] on icon at bounding box center [275, 595] width 9 height 9
click at [329, 597] on p "Project updated" at bounding box center [523, 591] width 459 height 14
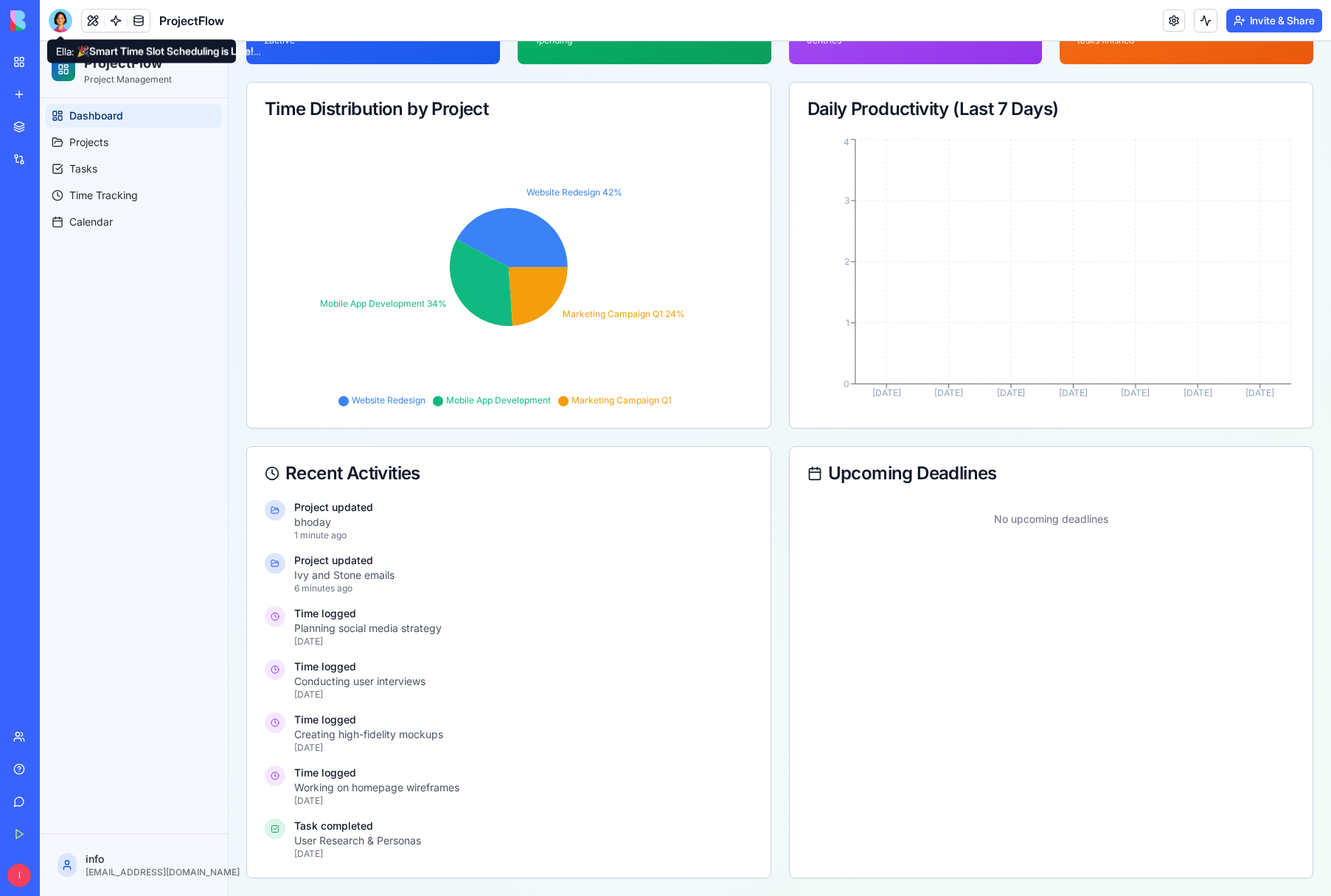
scroll to position [0, 0]
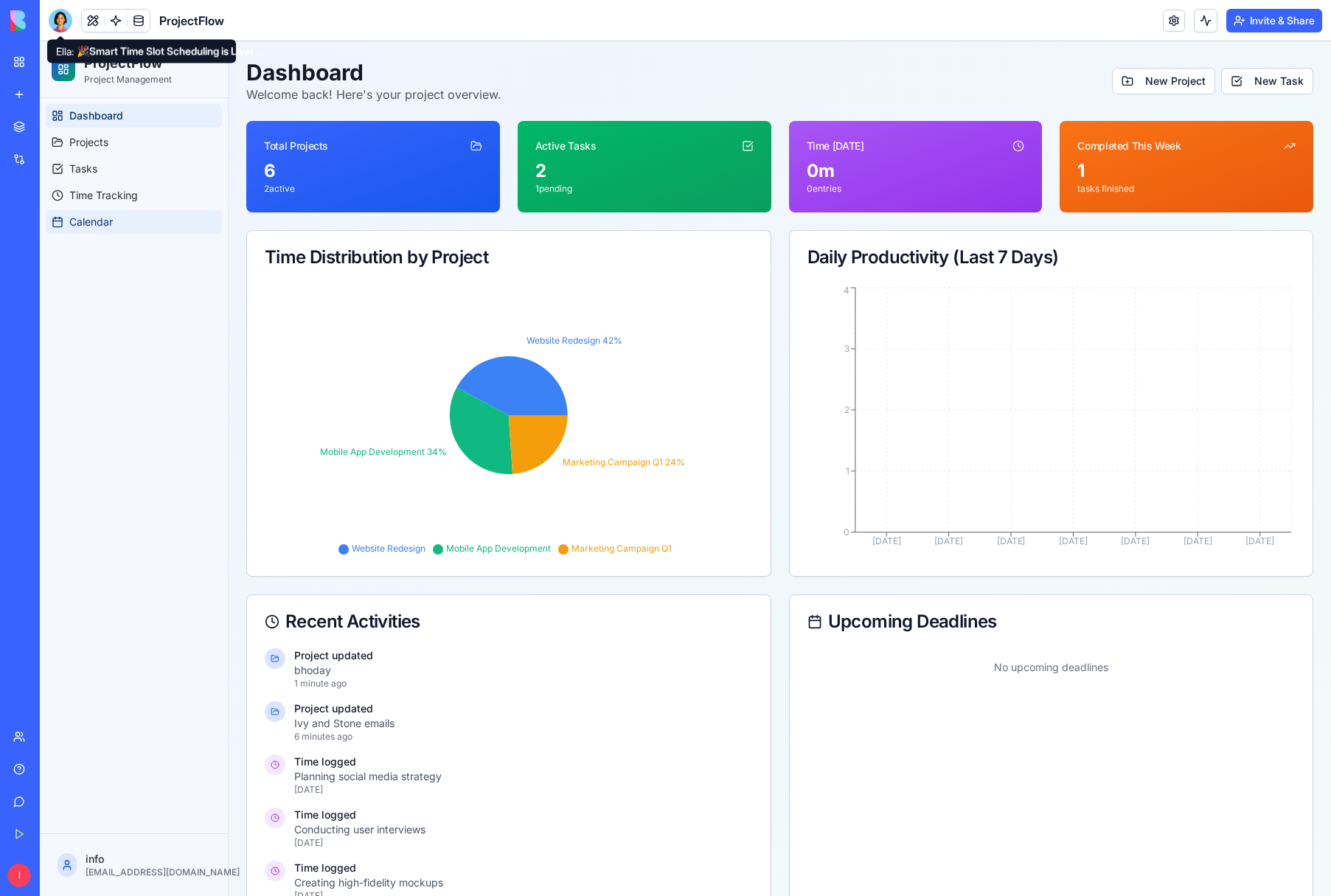
click at [80, 216] on span "Calendar" at bounding box center [91, 222] width 43 height 14
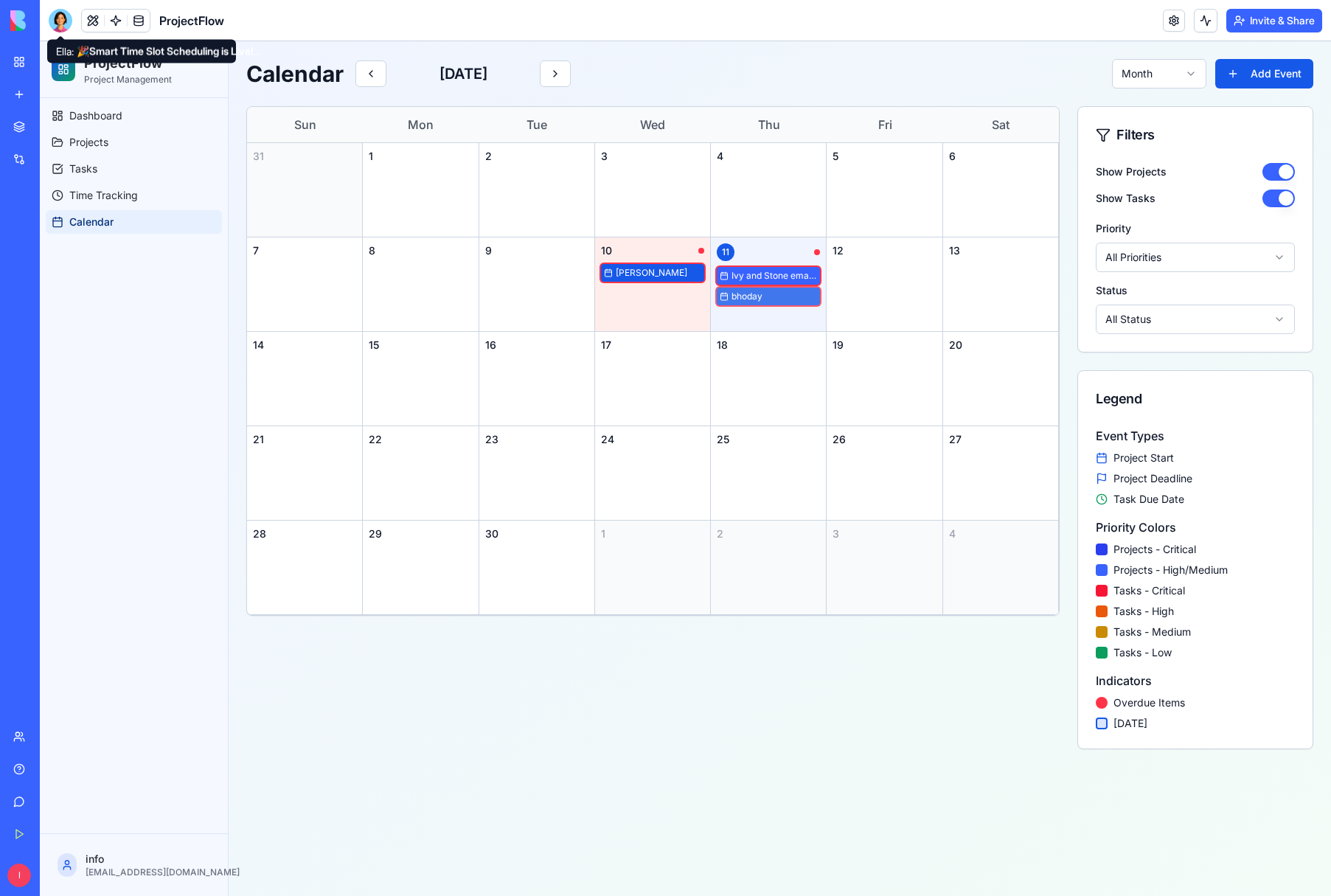
click at [771, 294] on span "bhoday" at bounding box center [774, 296] width 85 height 12
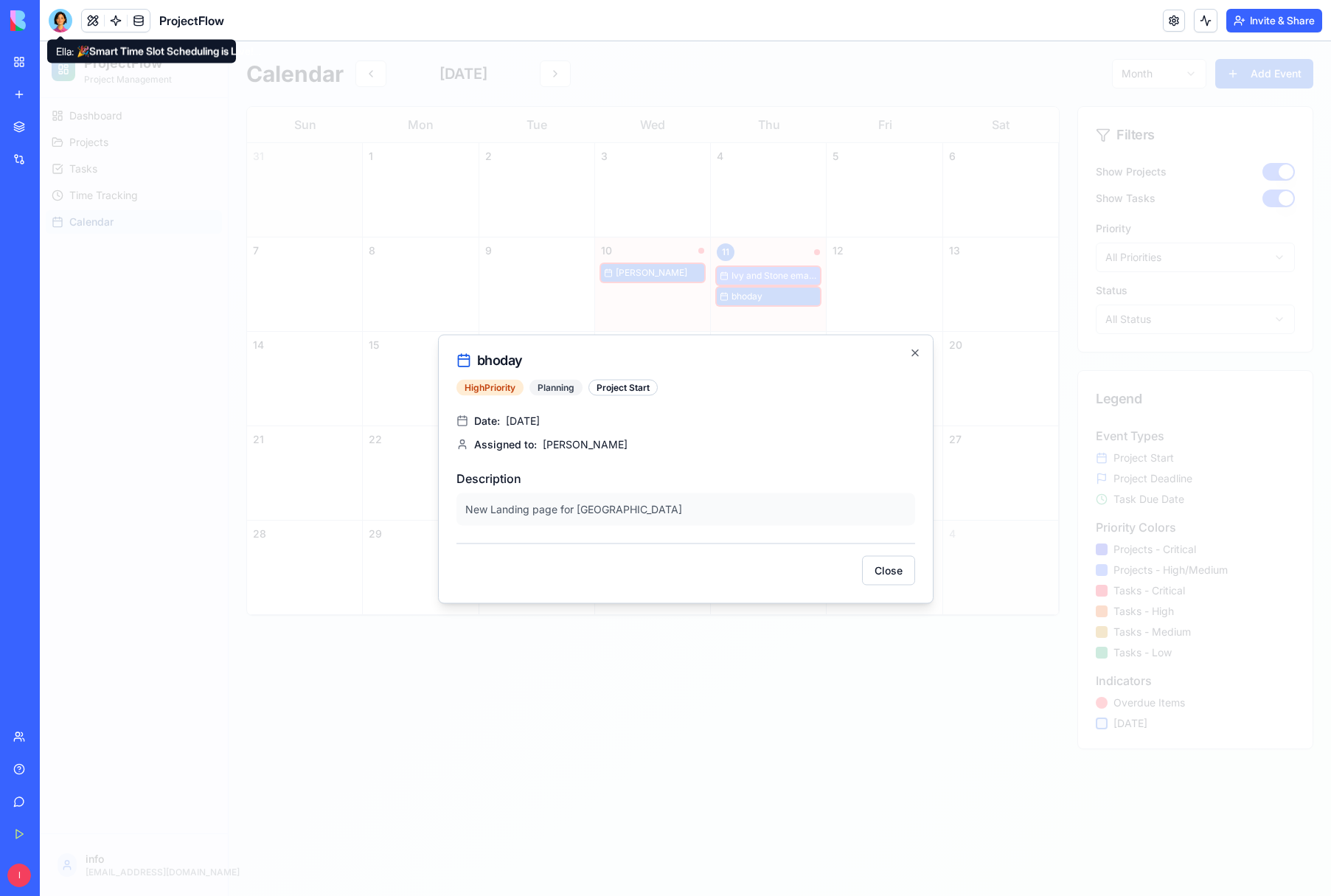
click at [628, 389] on div "Project Start" at bounding box center [623, 387] width 69 height 16
drag, startPoint x: 914, startPoint y: 352, endPoint x: 911, endPoint y: 395, distance: 43.1
click at [914, 354] on icon "button" at bounding box center [915, 352] width 12 height 12
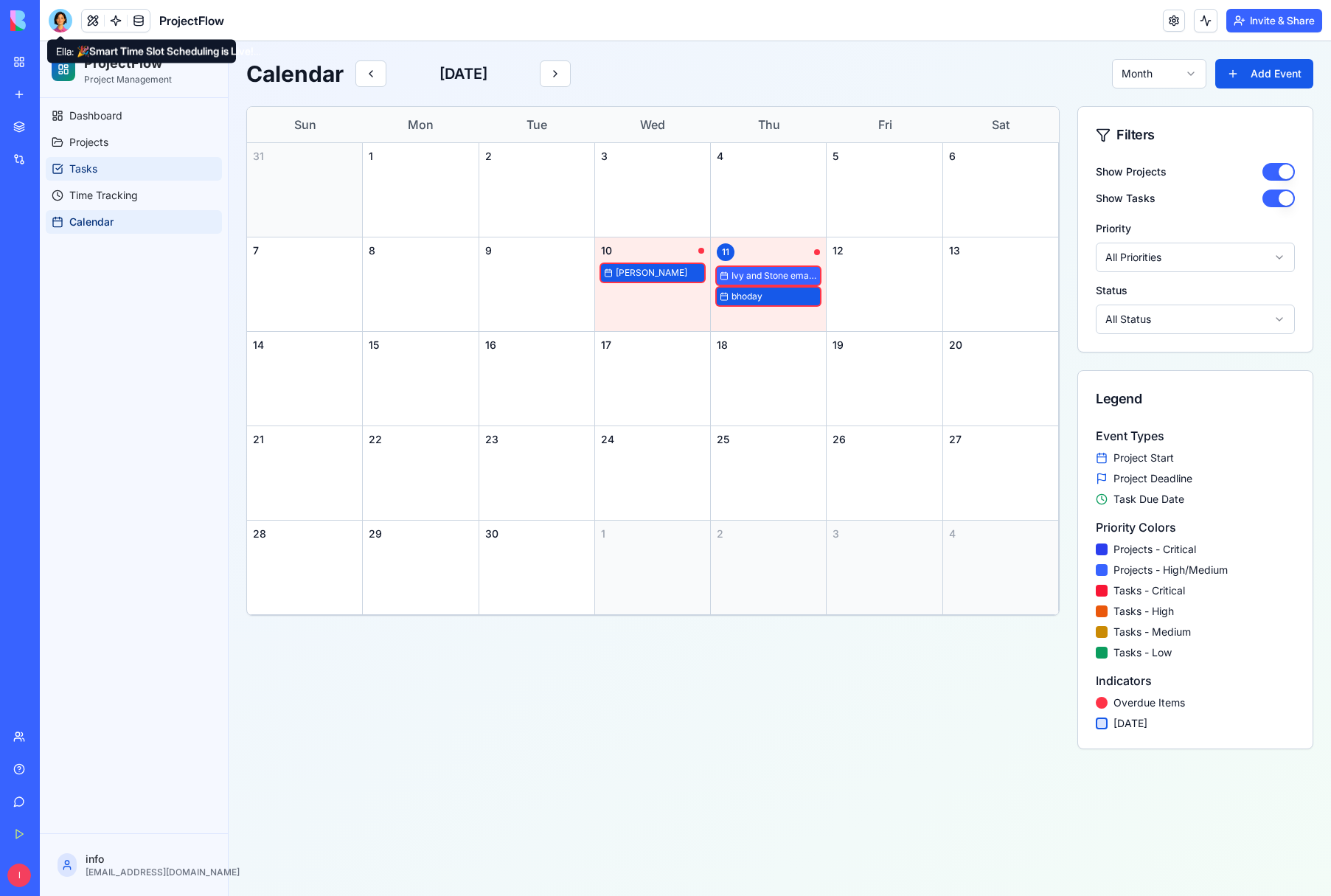
click at [81, 168] on span "Tasks" at bounding box center [83, 169] width 28 height 14
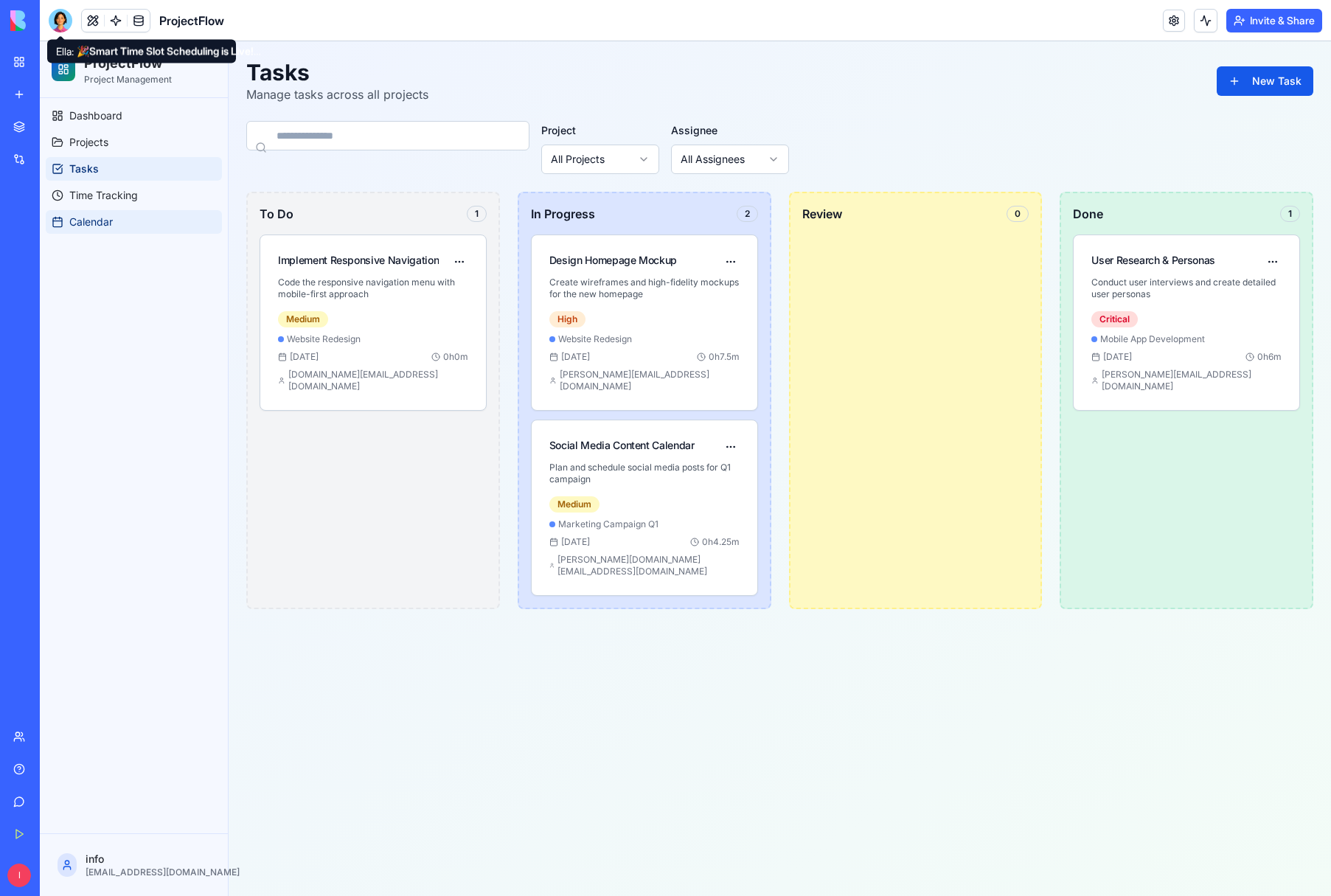
click at [82, 222] on span "Calendar" at bounding box center [91, 222] width 43 height 14
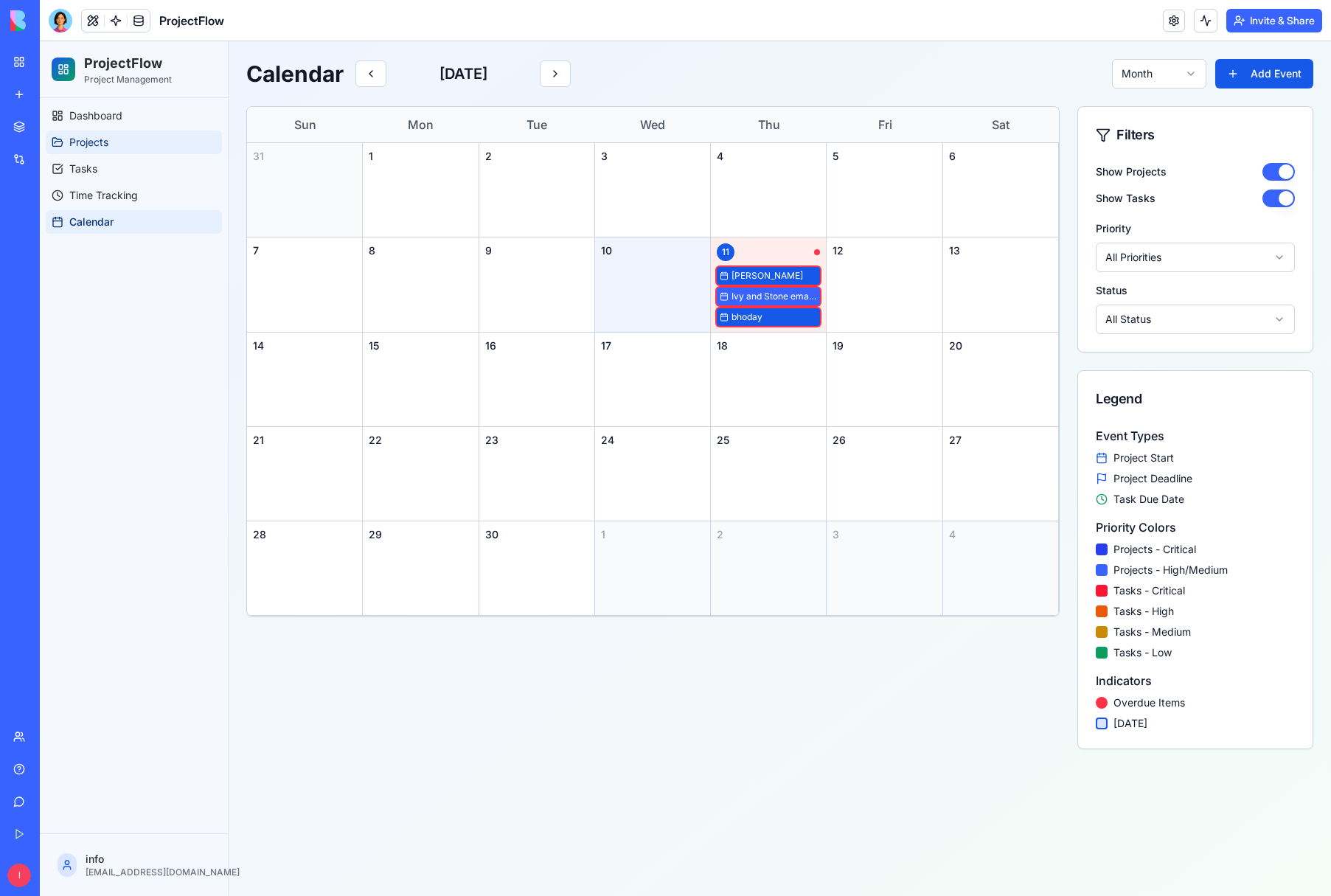
click at [86, 143] on span "Projects" at bounding box center [89, 142] width 40 height 14
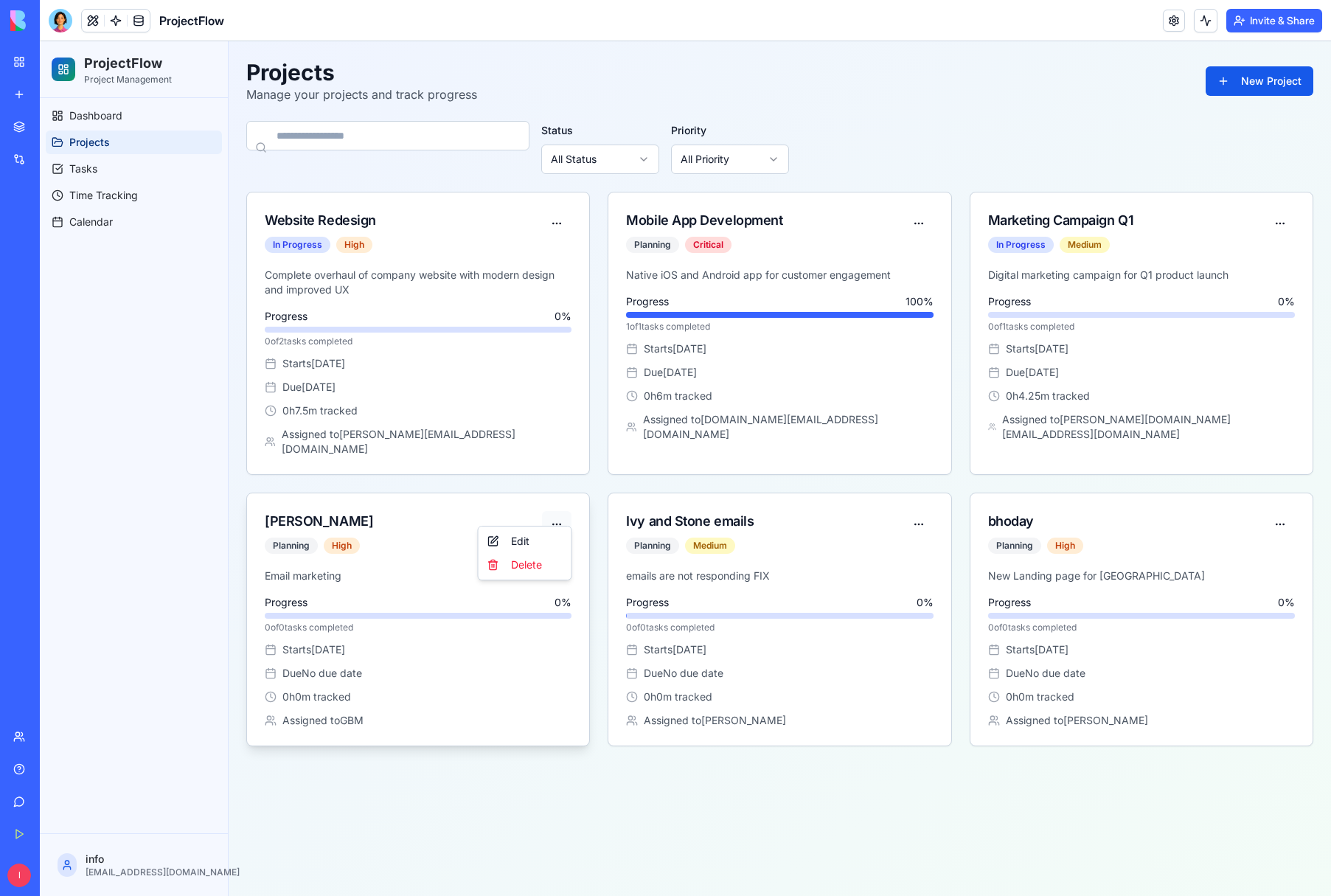
click at [557, 510] on html "ProjectFlow Project Management Dashboard Projects Tasks Time Tracking Calendar …" at bounding box center [685, 468] width 1291 height 855
click at [525, 511] on html "ProjectFlow Project Management Dashboard Projects Tasks Time Tracking Calendar …" at bounding box center [685, 468] width 1291 height 855
click at [271, 691] on icon at bounding box center [271, 696] width 12 height 12
click at [270, 691] on icon at bounding box center [271, 696] width 12 height 12
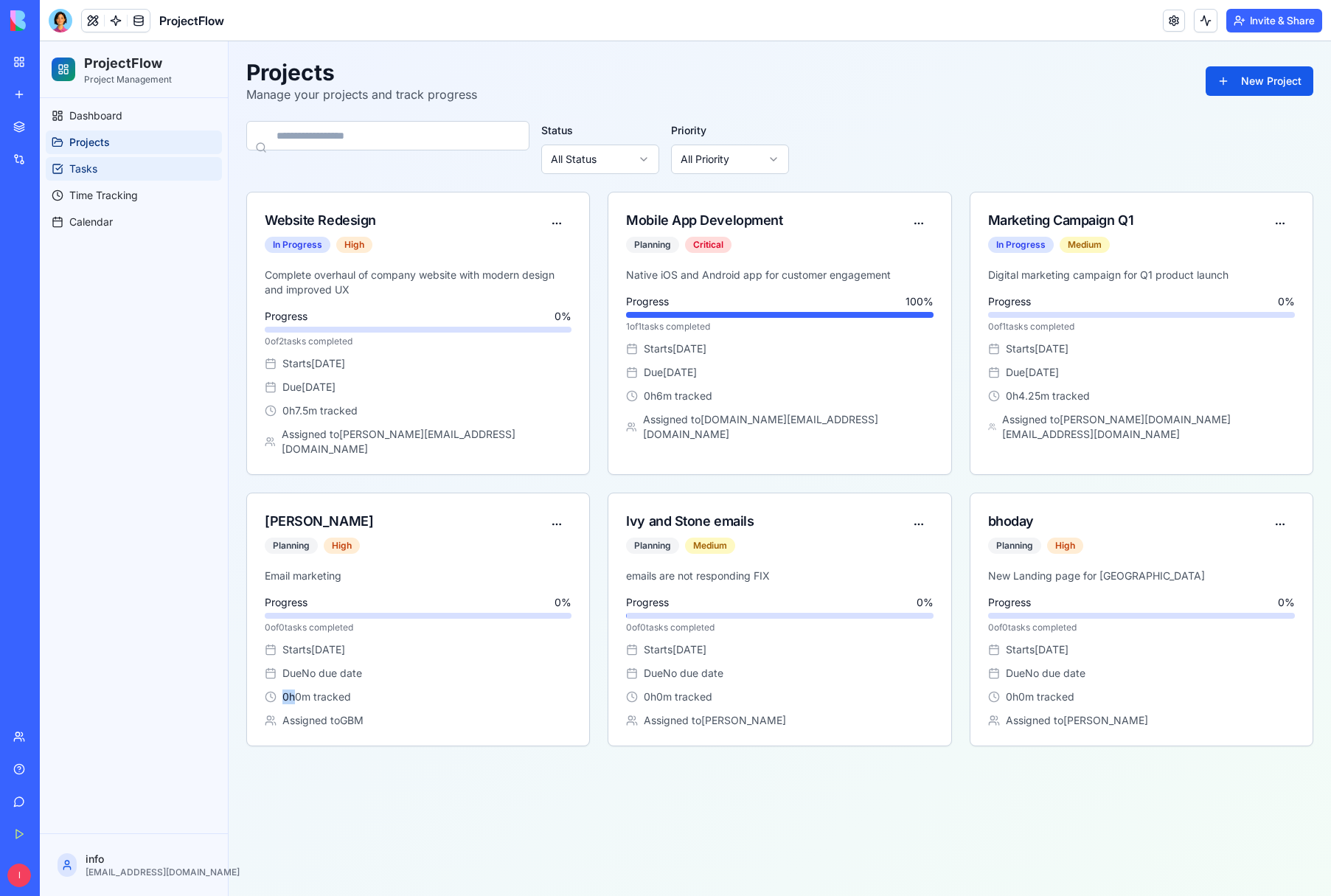
click at [68, 164] on link "Tasks" at bounding box center [134, 169] width 176 height 23
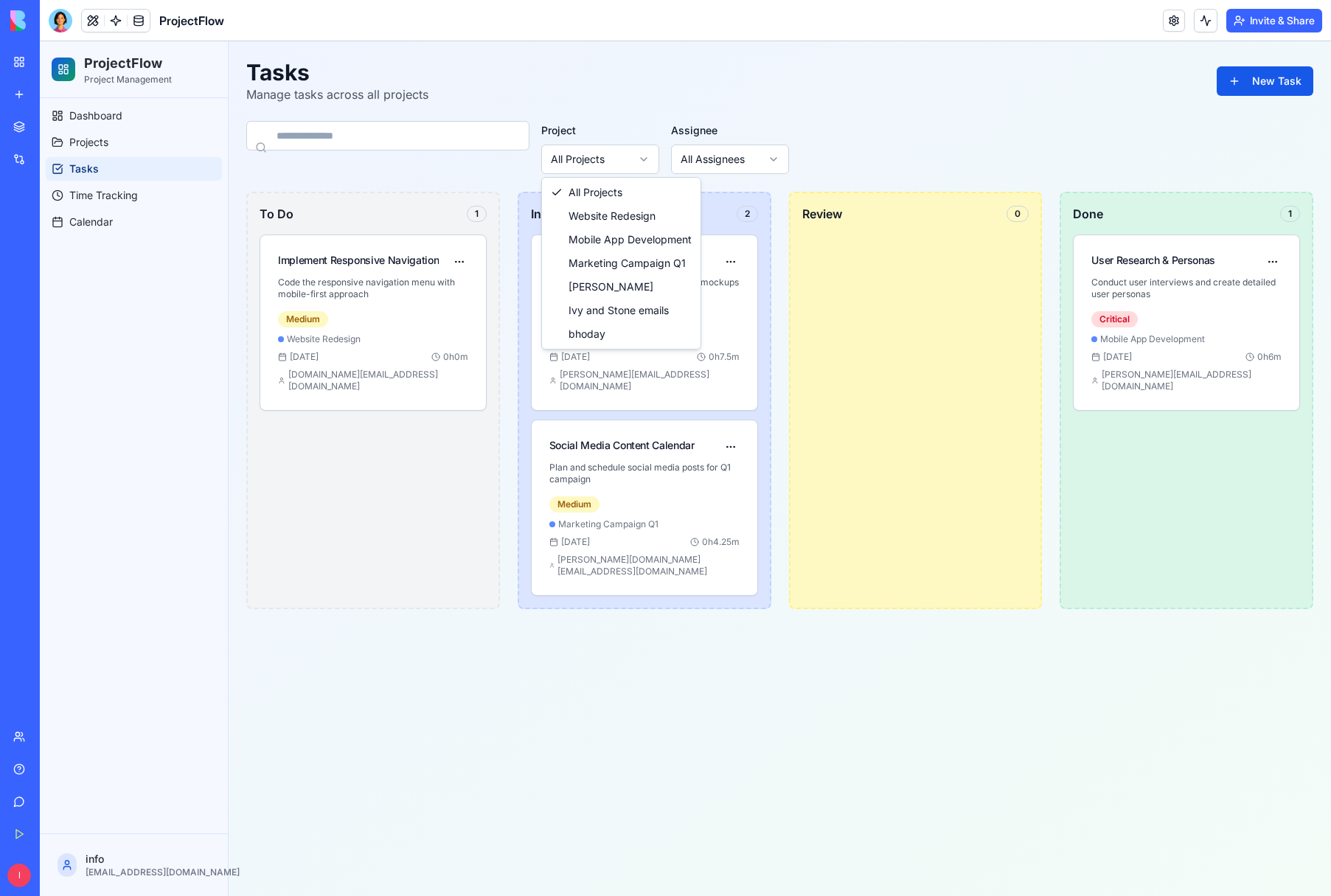
click at [648, 151] on html "ProjectFlow Project Management Dashboard Projects Tasks Time Tracking Calendar …" at bounding box center [685, 468] width 1291 height 855
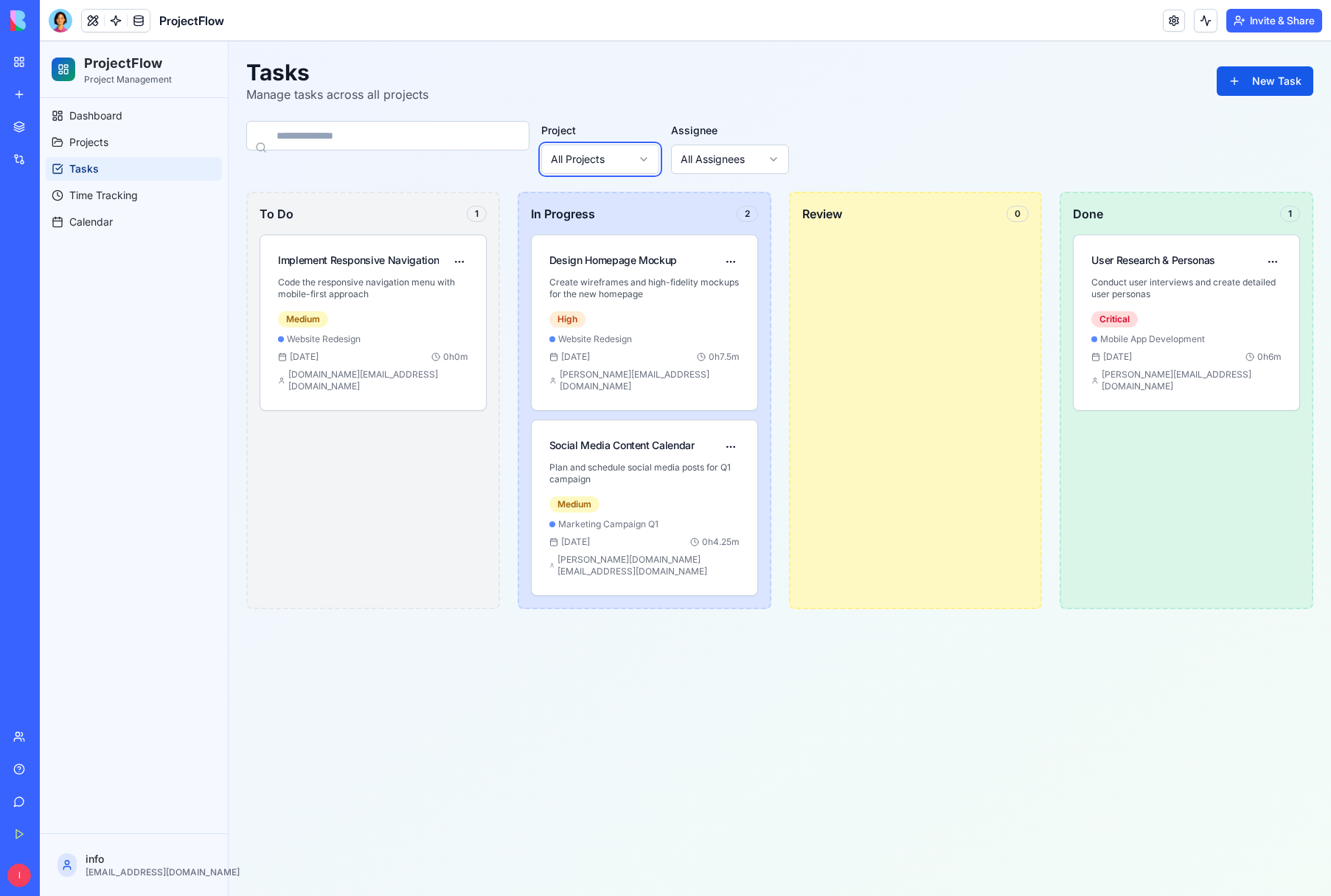
click at [648, 151] on html "ProjectFlow Project Management Dashboard Projects Tasks Time Tracking Calendar …" at bounding box center [685, 468] width 1291 height 855
click at [641, 157] on html "ProjectFlow Project Management Dashboard Projects Tasks Time Tracking Calendar …" at bounding box center [685, 468] width 1291 height 855
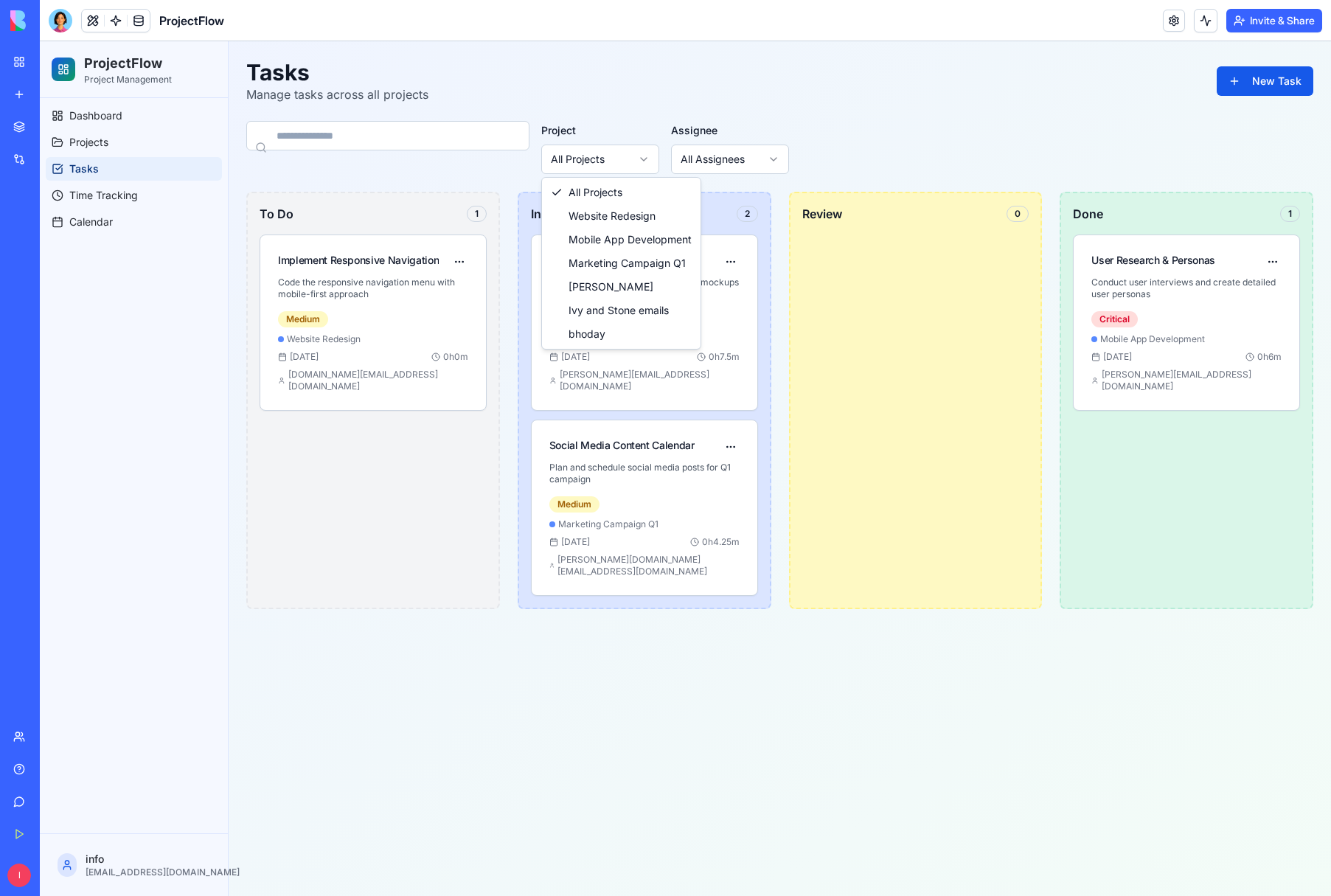
drag, startPoint x: 597, startPoint y: 294, endPoint x: 628, endPoint y: 298, distance: 31.3
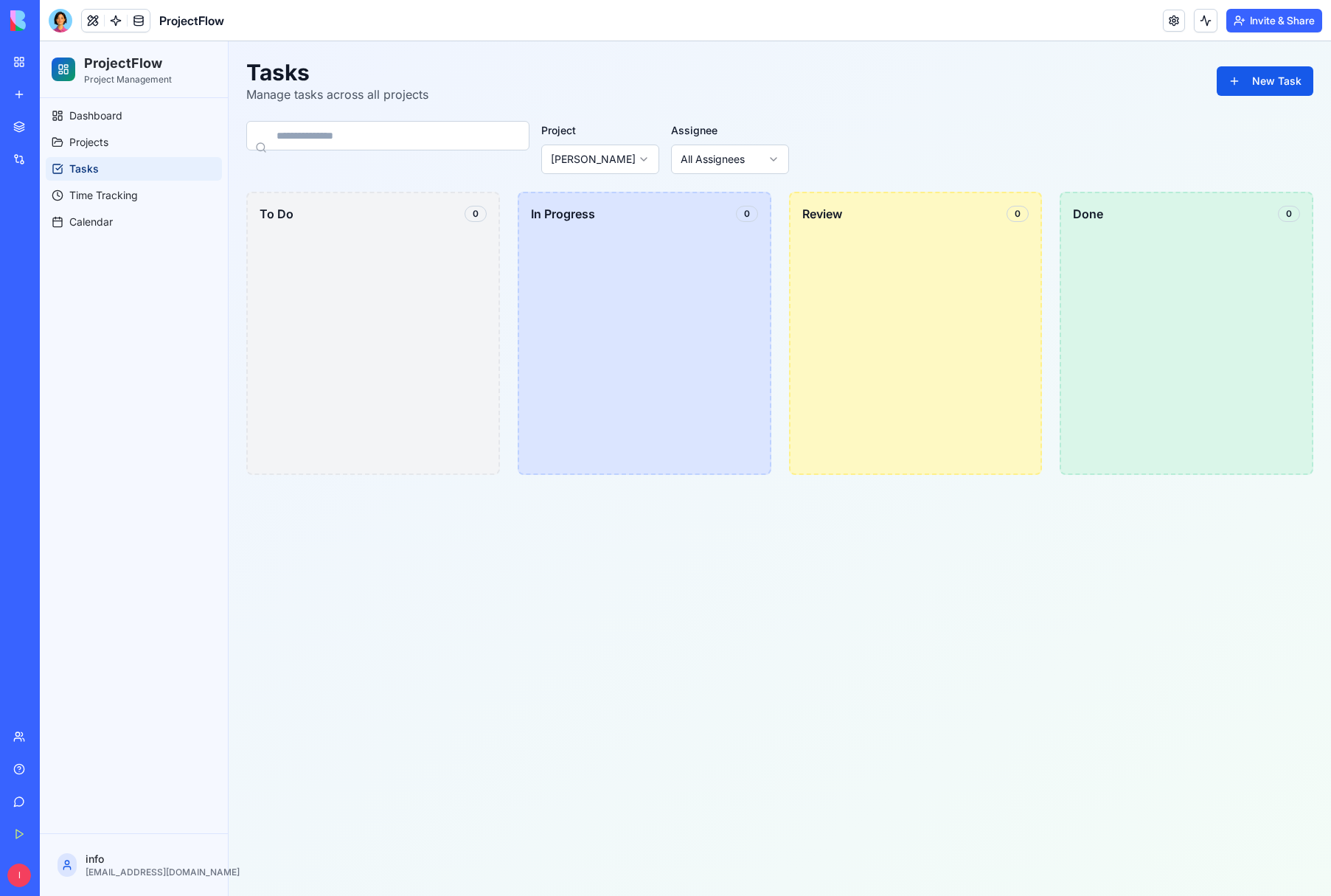
click at [645, 158] on html "ProjectFlow Project Management Dashboard Projects Tasks Time Tracking Calendar …" at bounding box center [685, 468] width 1291 height 855
click at [102, 117] on span "Dashboard" at bounding box center [95, 116] width 53 height 14
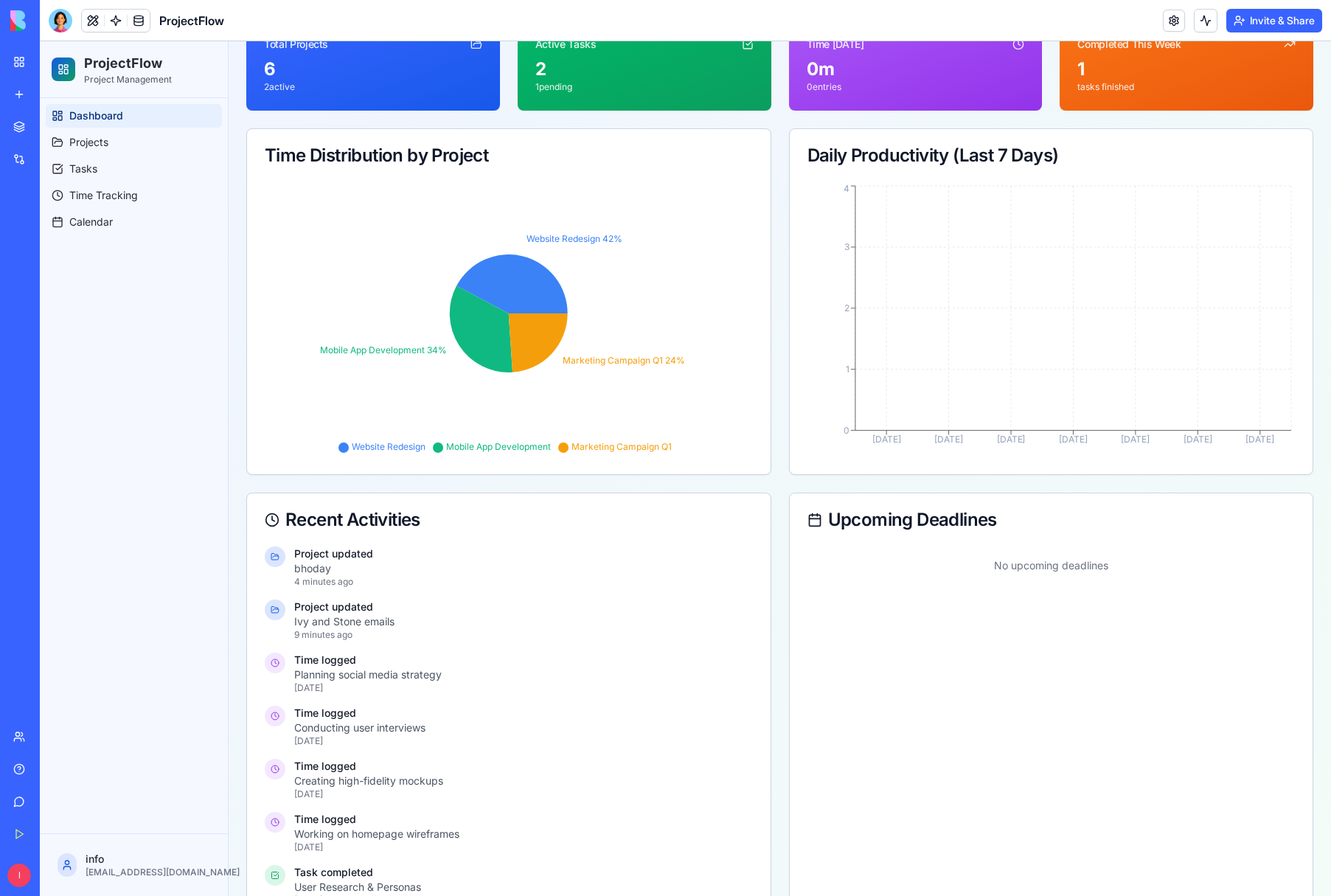
scroll to position [148, 0]
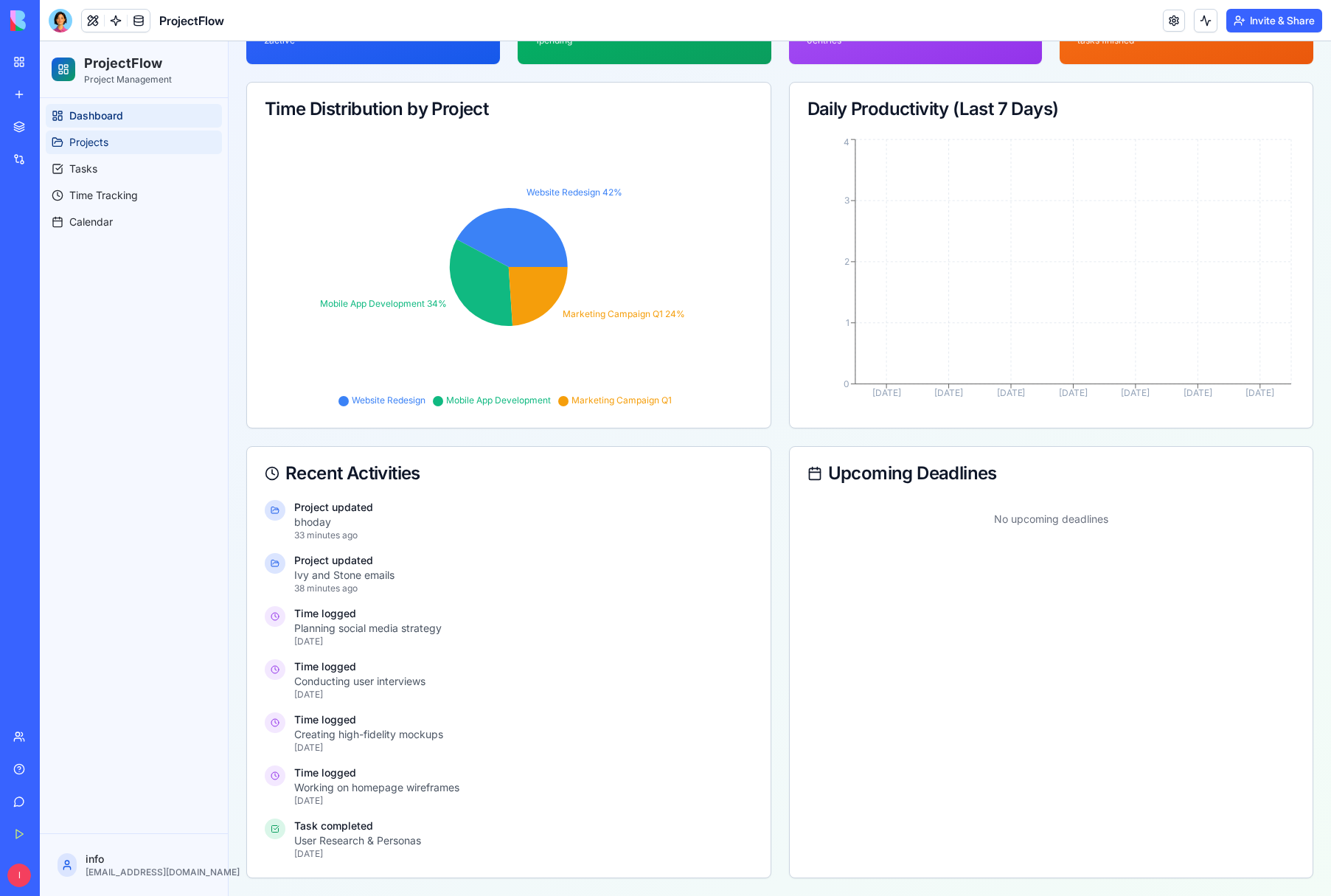
click at [102, 141] on span "Projects" at bounding box center [89, 142] width 40 height 14
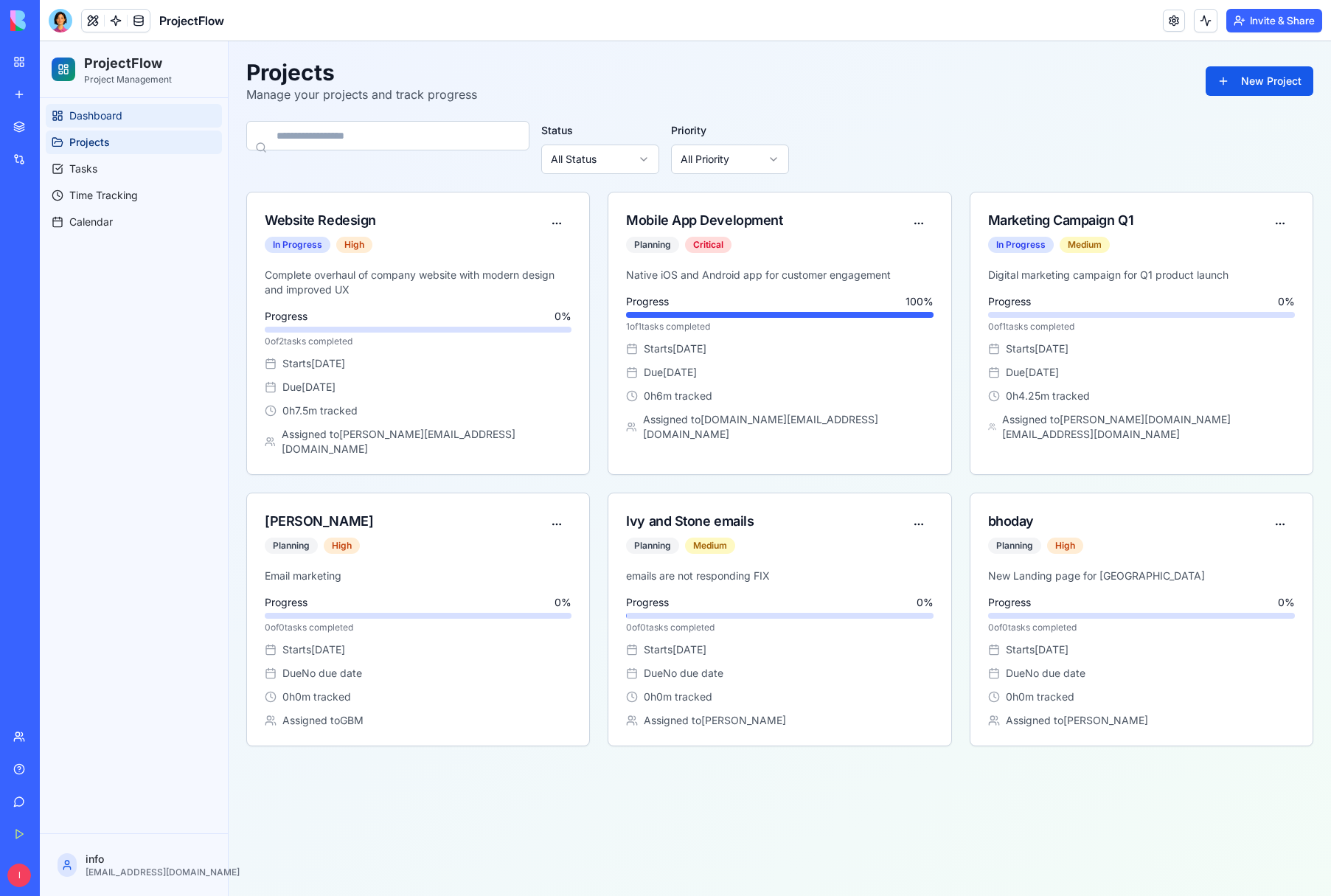
click at [93, 121] on span "Dashboard" at bounding box center [95, 116] width 53 height 14
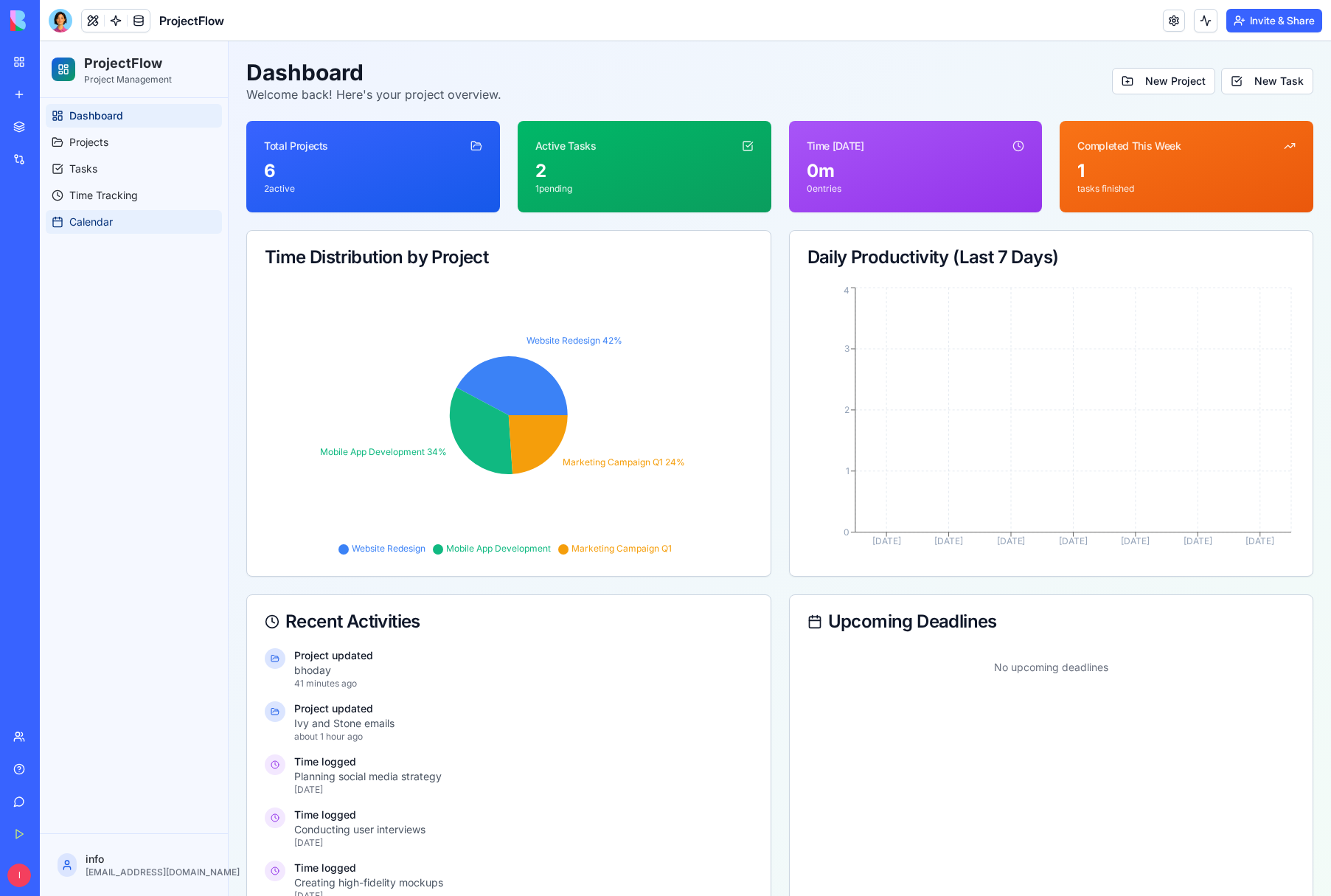
click at [100, 219] on span "Calendar" at bounding box center [91, 222] width 43 height 14
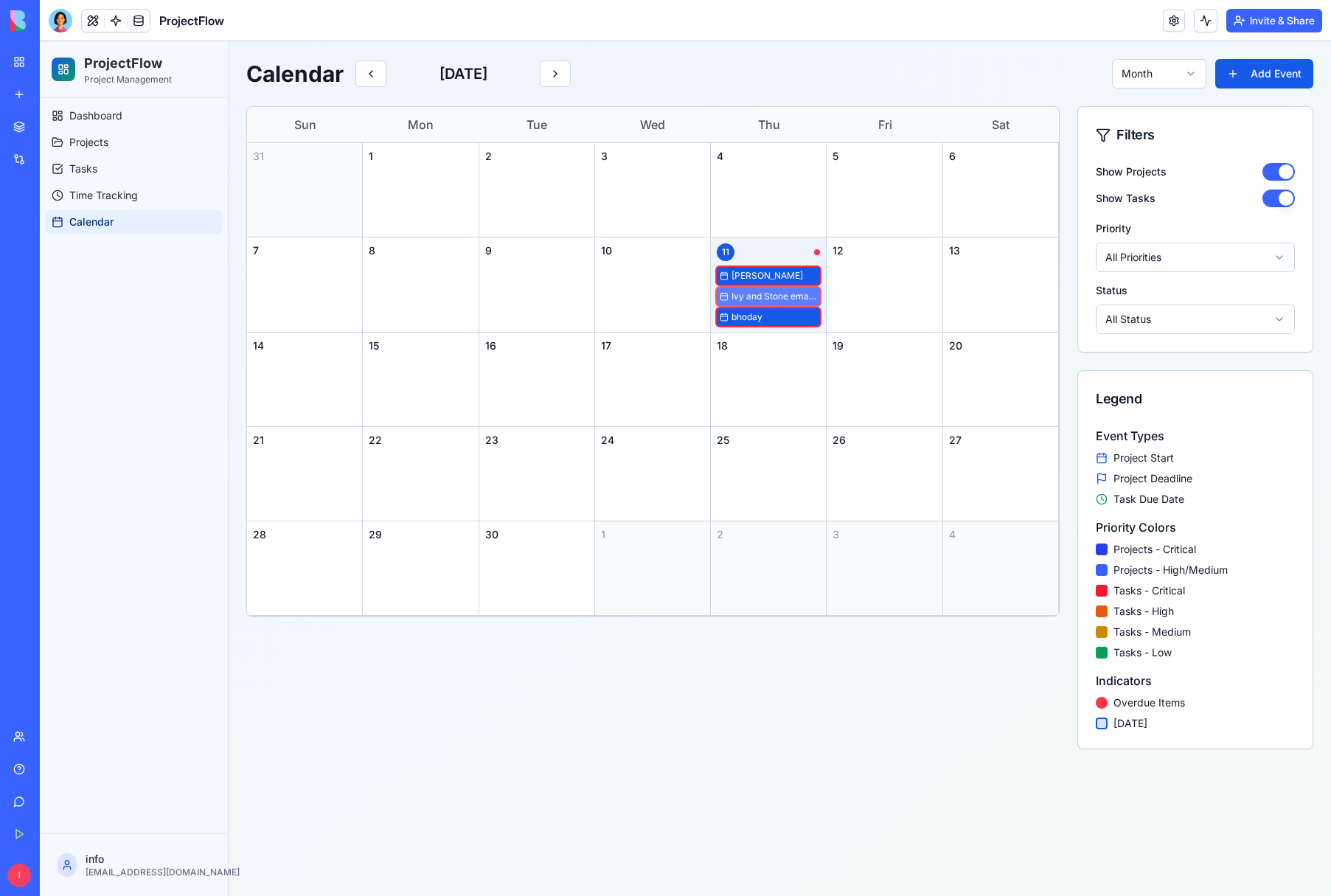
click at [764, 296] on span "Ivy and Stone emails" at bounding box center [774, 296] width 85 height 12
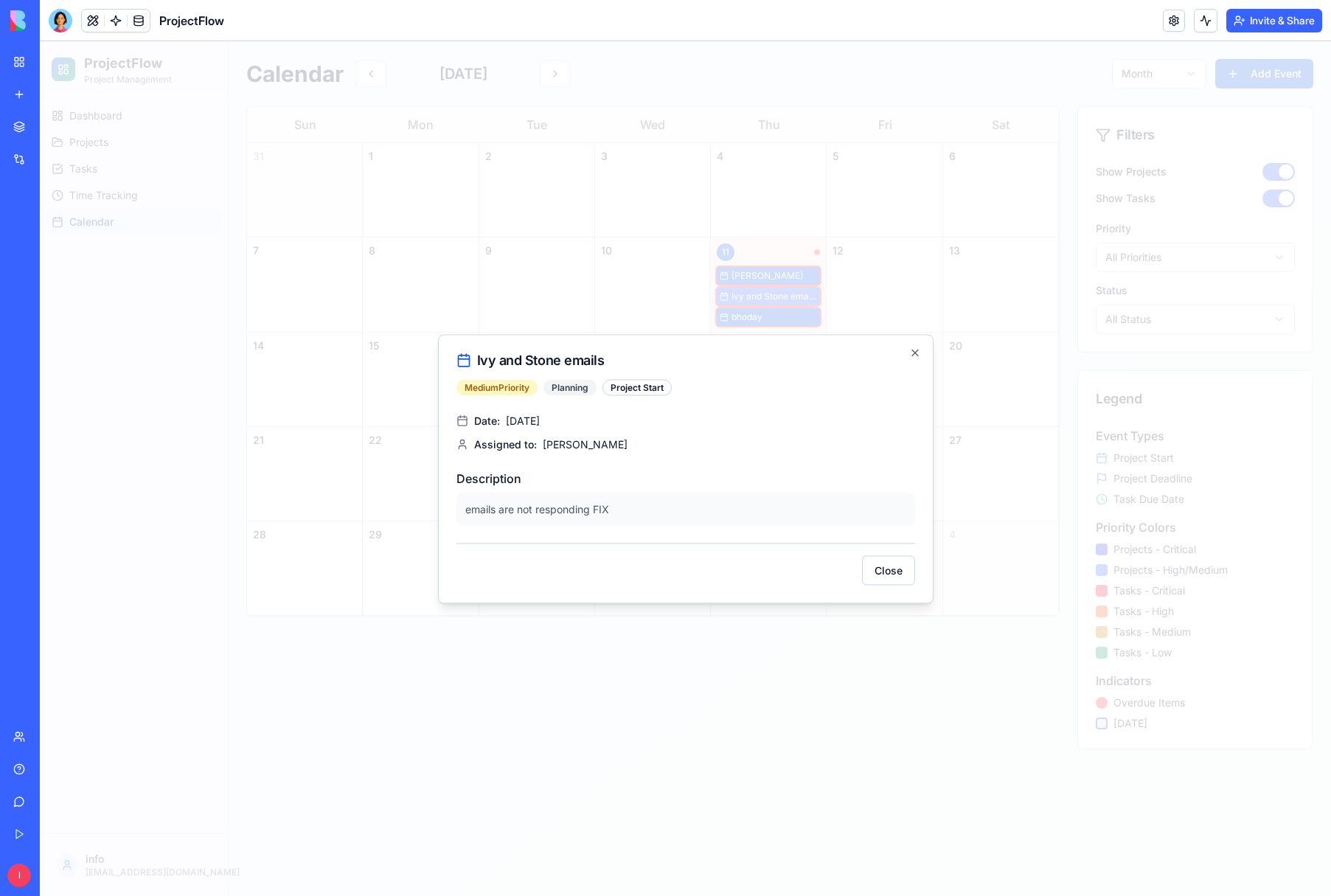
click at [652, 389] on div "Project Start" at bounding box center [637, 387] width 69 height 16
click at [576, 388] on div "Planning" at bounding box center [570, 387] width 53 height 16
click at [500, 386] on div "Medium Priority" at bounding box center [497, 387] width 81 height 16
click at [632, 390] on div "Project Start" at bounding box center [637, 387] width 69 height 16
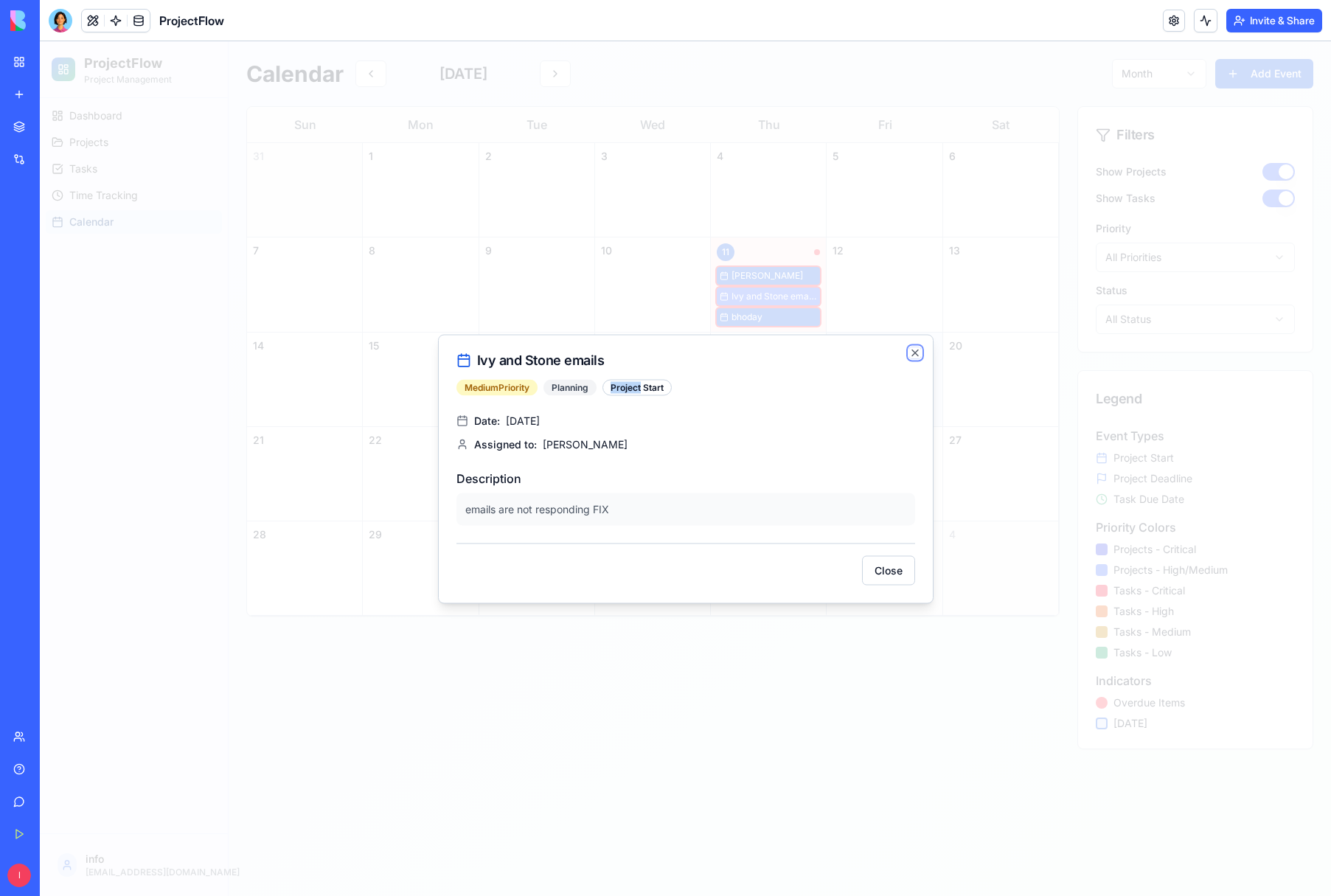
click at [916, 352] on icon "button" at bounding box center [915, 352] width 12 height 12
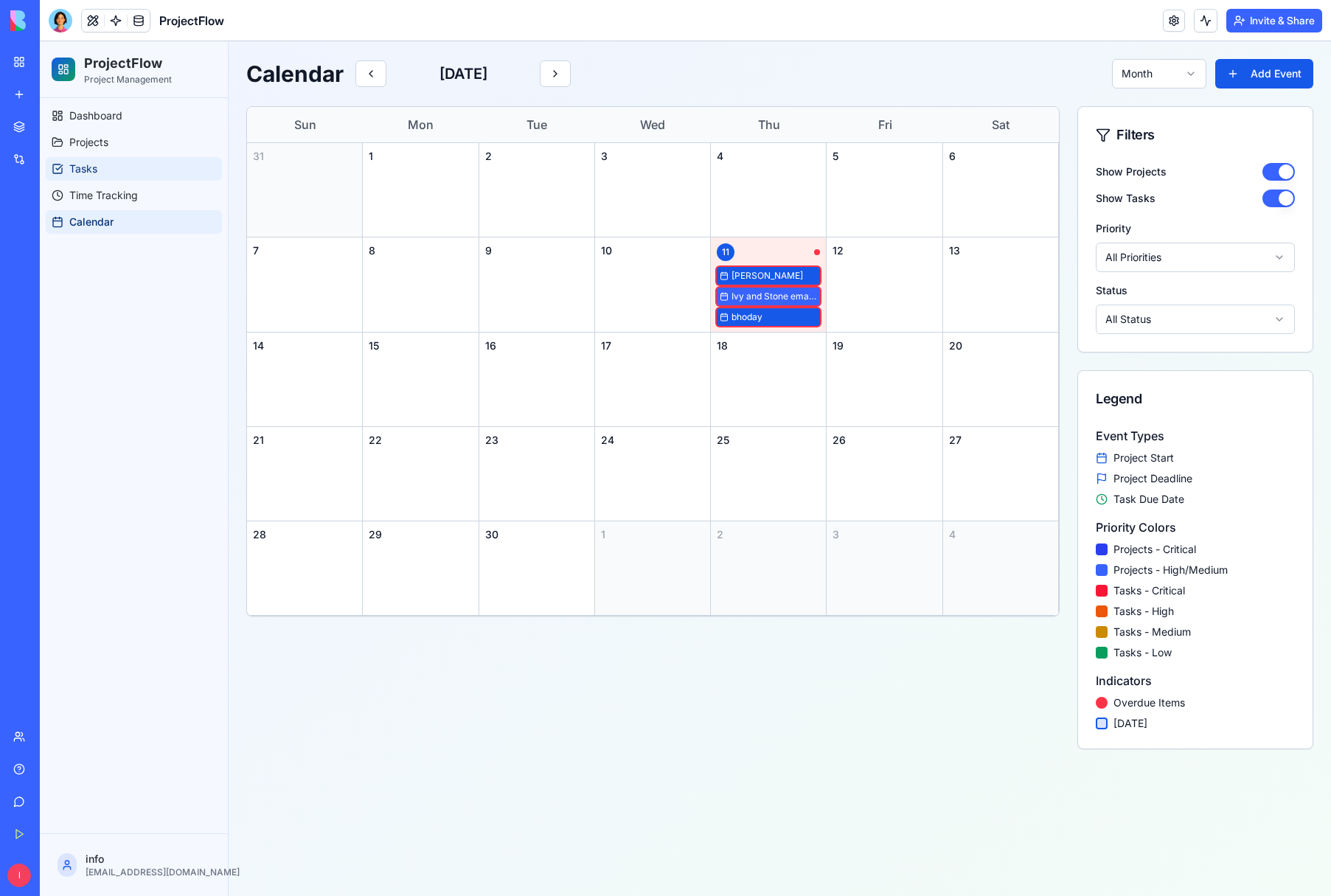
click at [84, 167] on span "Tasks" at bounding box center [83, 169] width 28 height 14
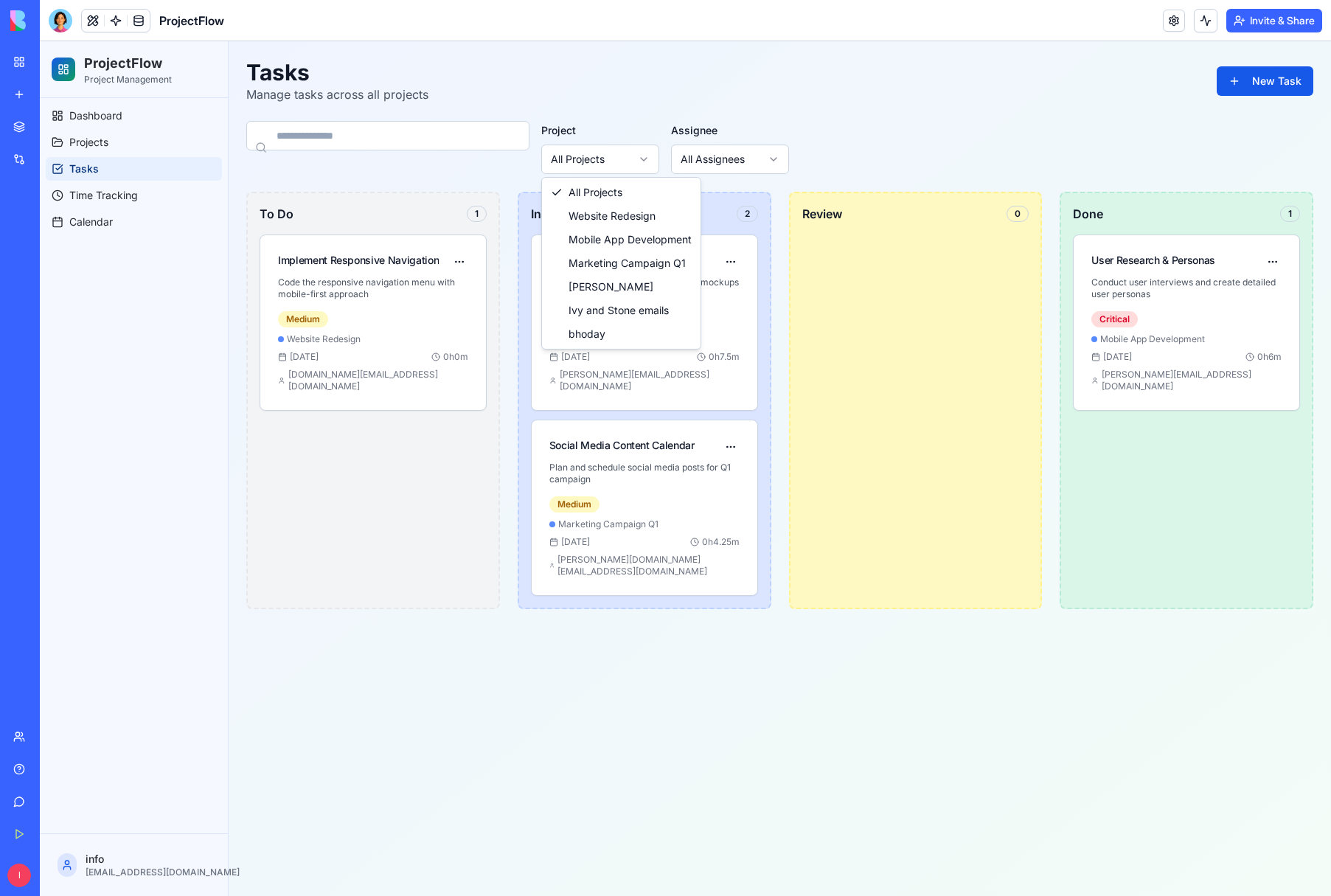
click at [650, 158] on html "ProjectFlow Project Management Dashboard Projects Tasks Time Tracking Calendar …" at bounding box center [685, 468] width 1291 height 855
drag, startPoint x: 639, startPoint y: 313, endPoint x: 648, endPoint y: 315, distance: 9.2
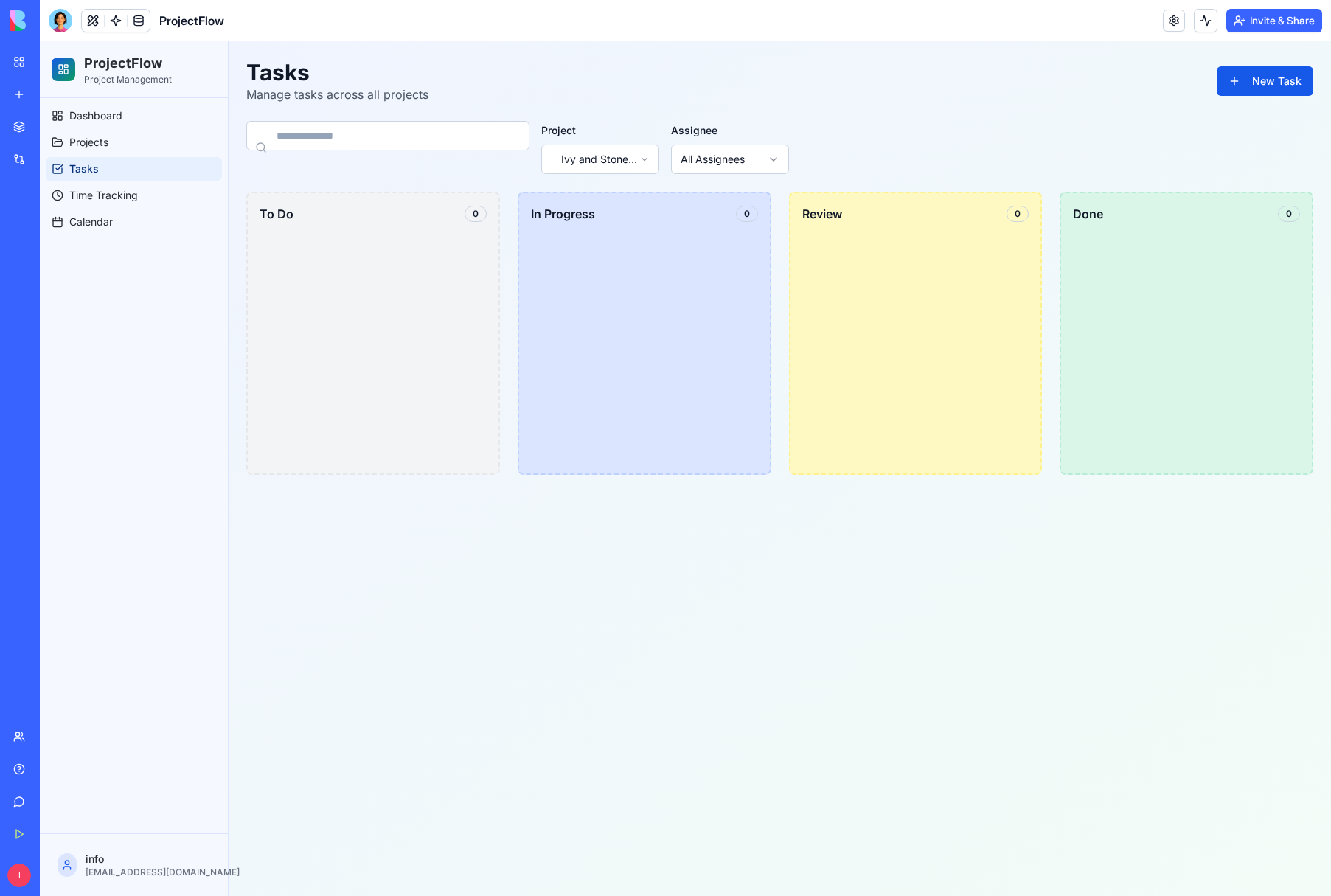
click at [295, 249] on div "To Do 0" at bounding box center [373, 333] width 253 height 283
click at [75, 143] on span "Projects" at bounding box center [89, 142] width 40 height 14
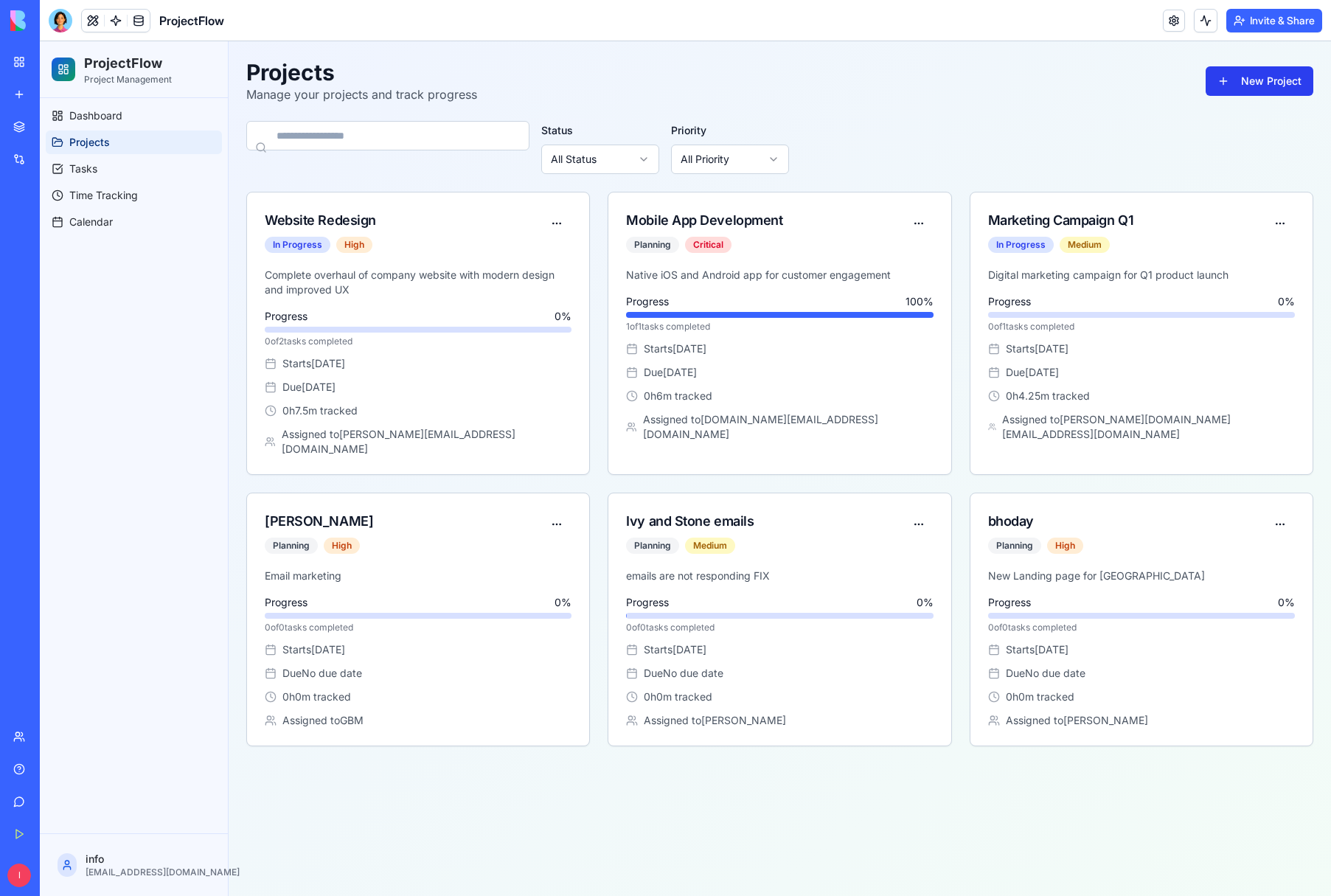
click at [1253, 82] on button "New Project" at bounding box center [1260, 81] width 108 height 30
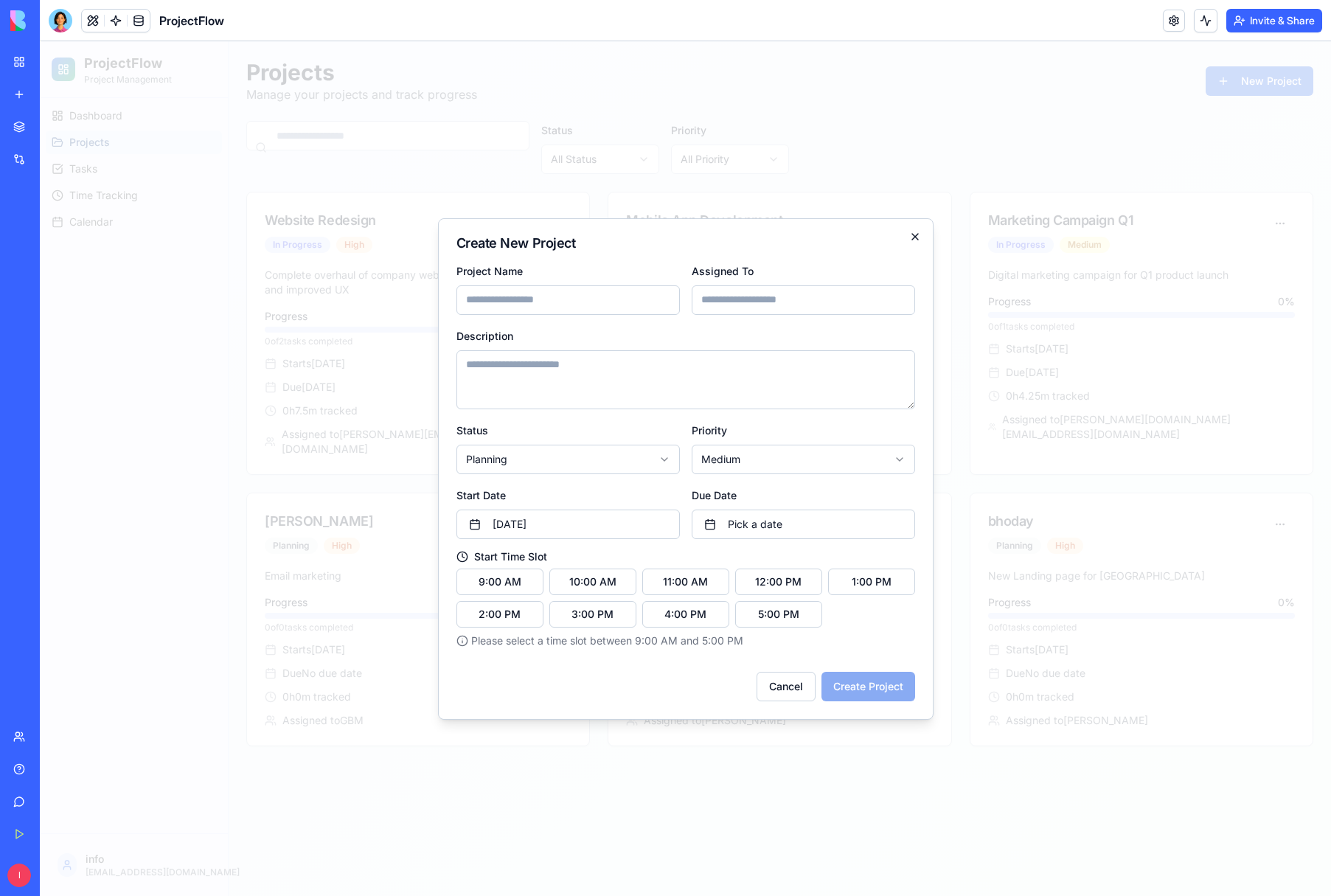
click at [909, 236] on div "**********" at bounding box center [687, 469] width 496 height 501
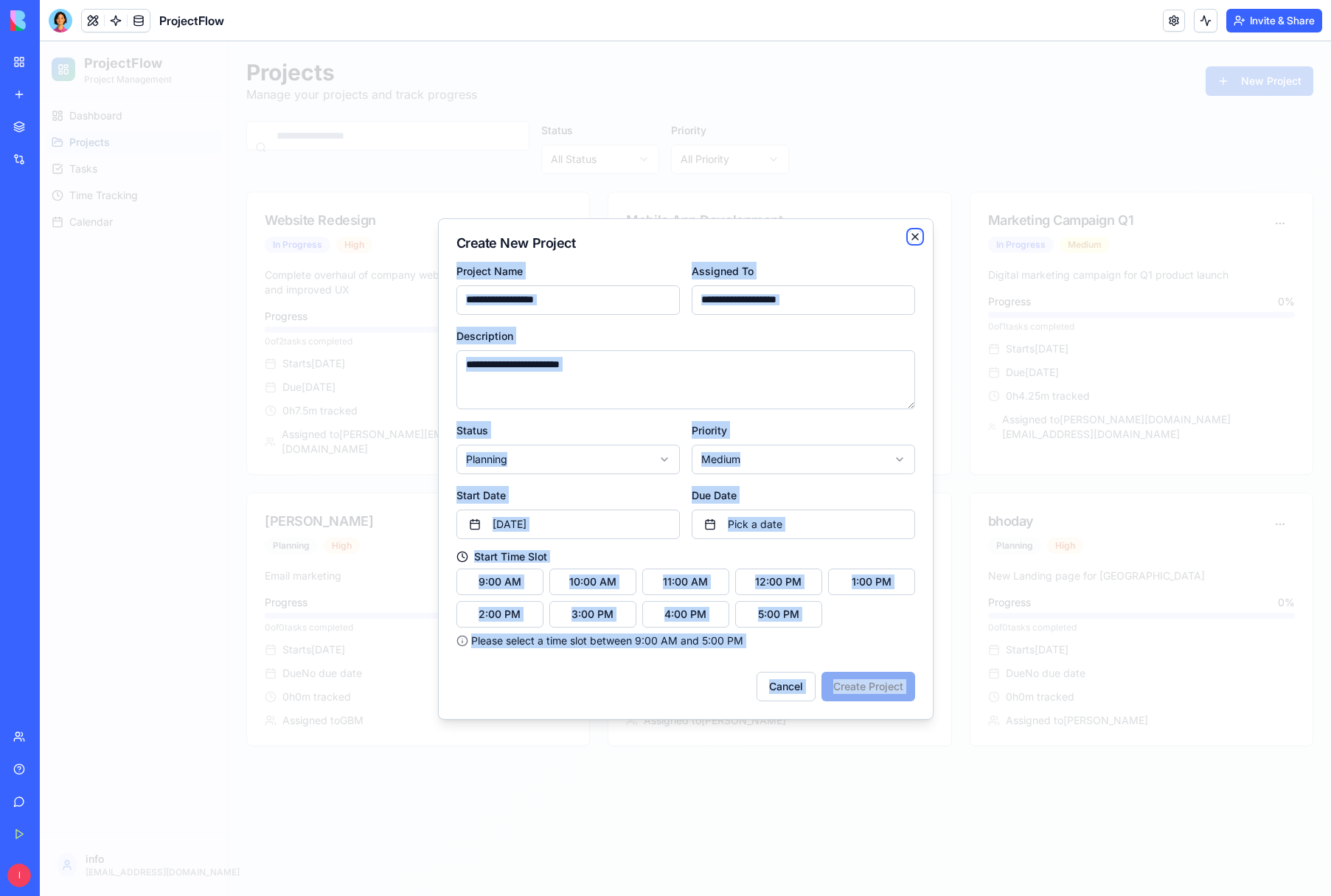
click at [914, 236] on icon "button" at bounding box center [915, 236] width 12 height 12
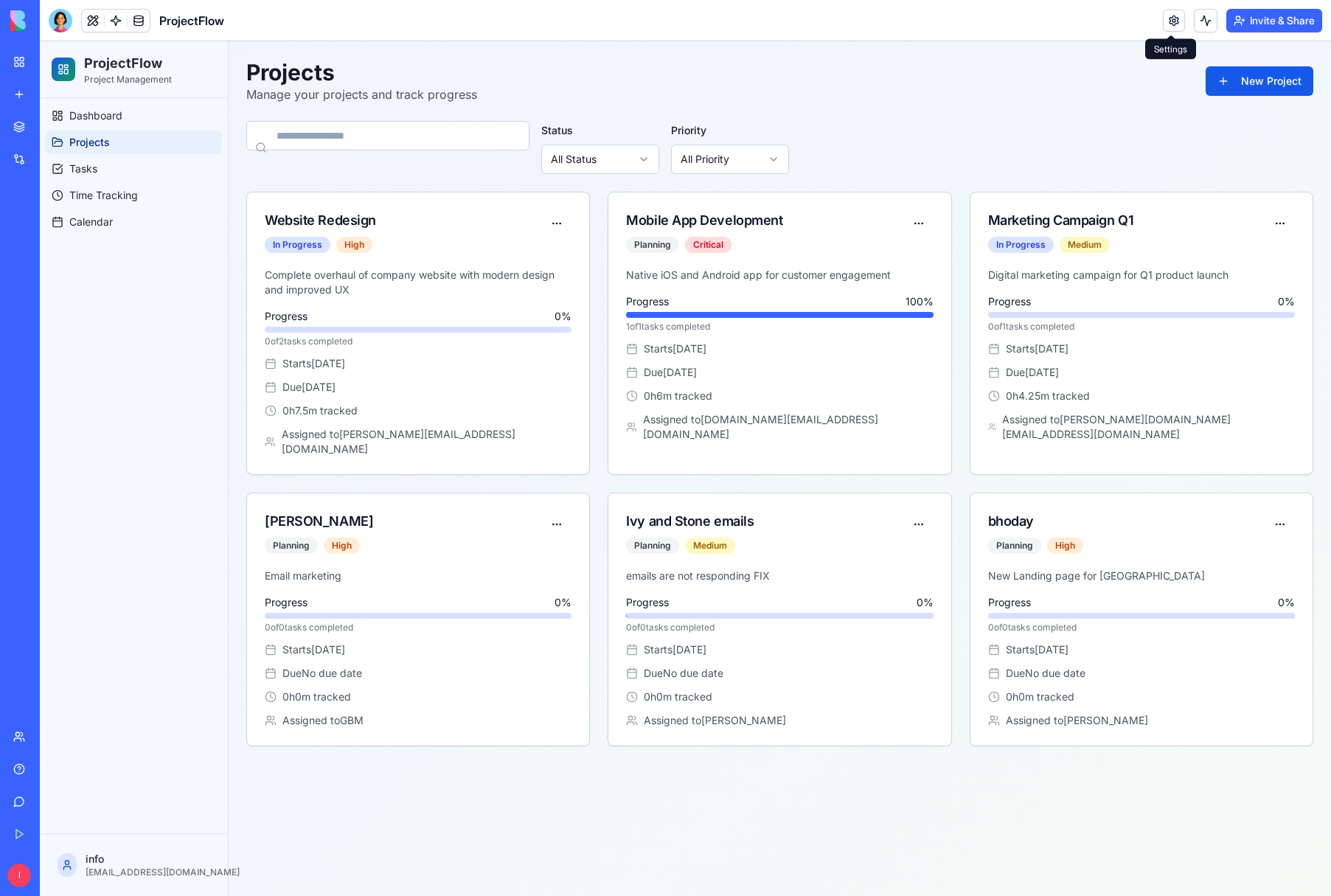
click at [1175, 22] on link at bounding box center [1174, 21] width 22 height 22
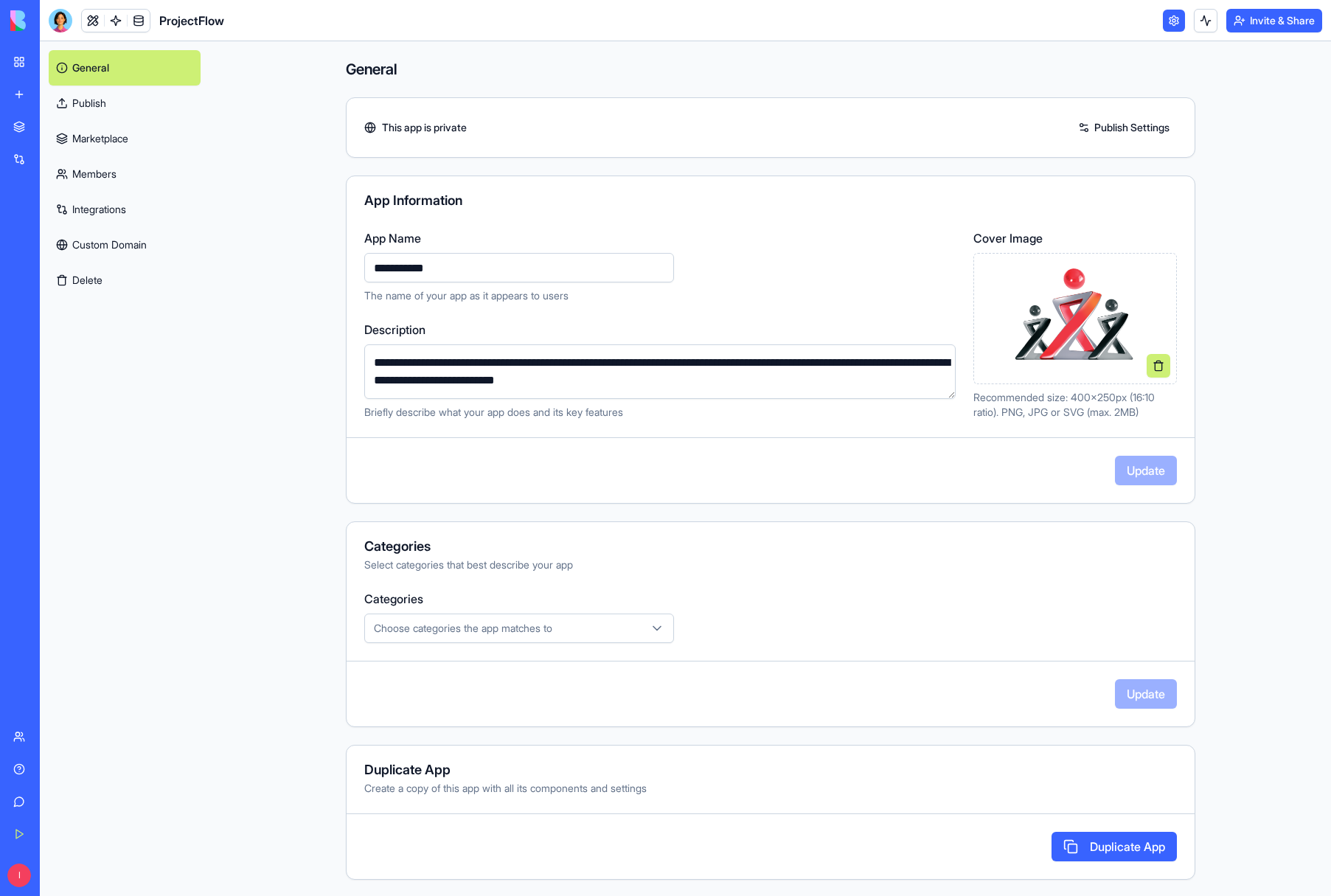
click at [1175, 22] on link at bounding box center [1174, 21] width 22 height 22
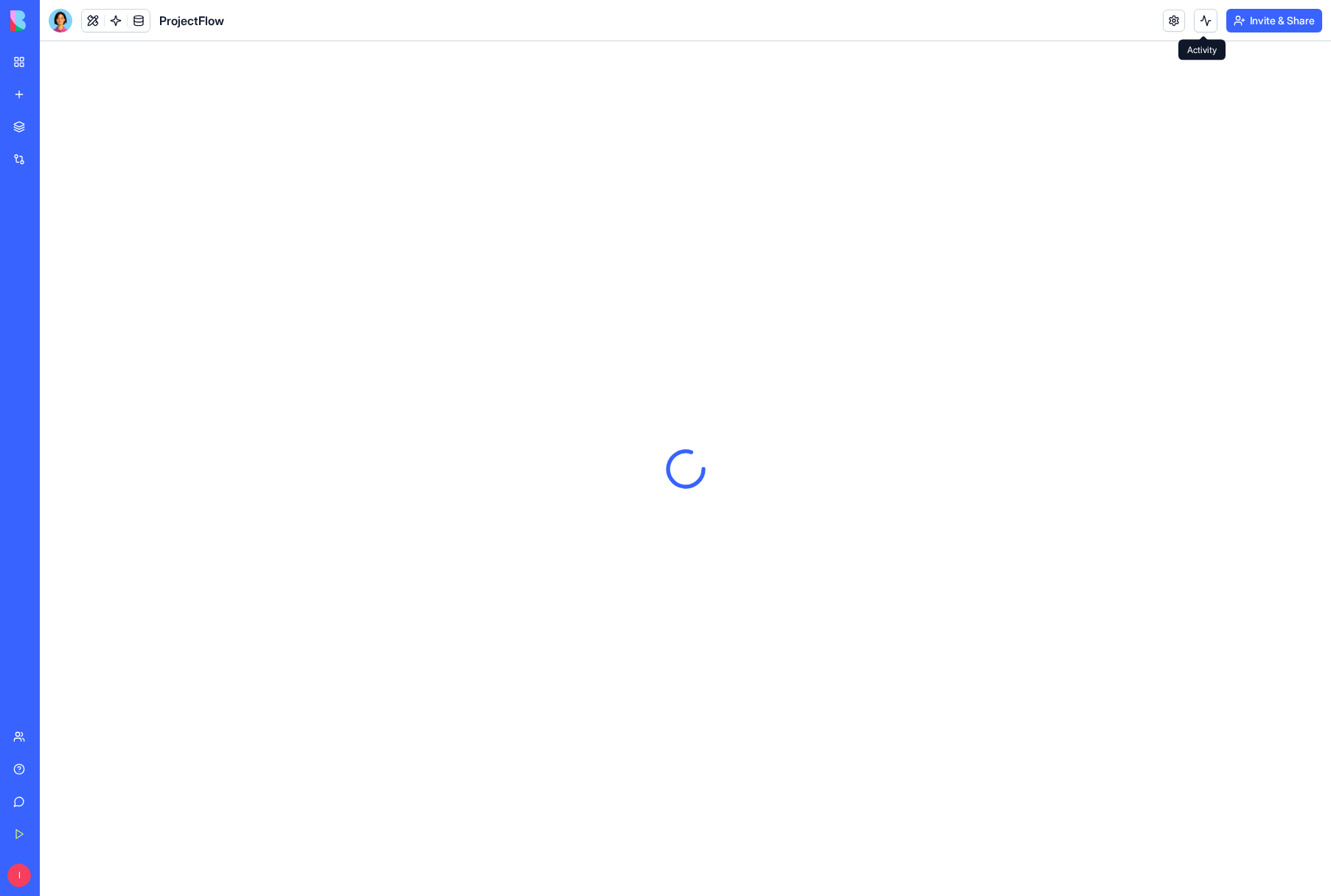
click at [1203, 21] on button at bounding box center [1206, 21] width 23 height 23
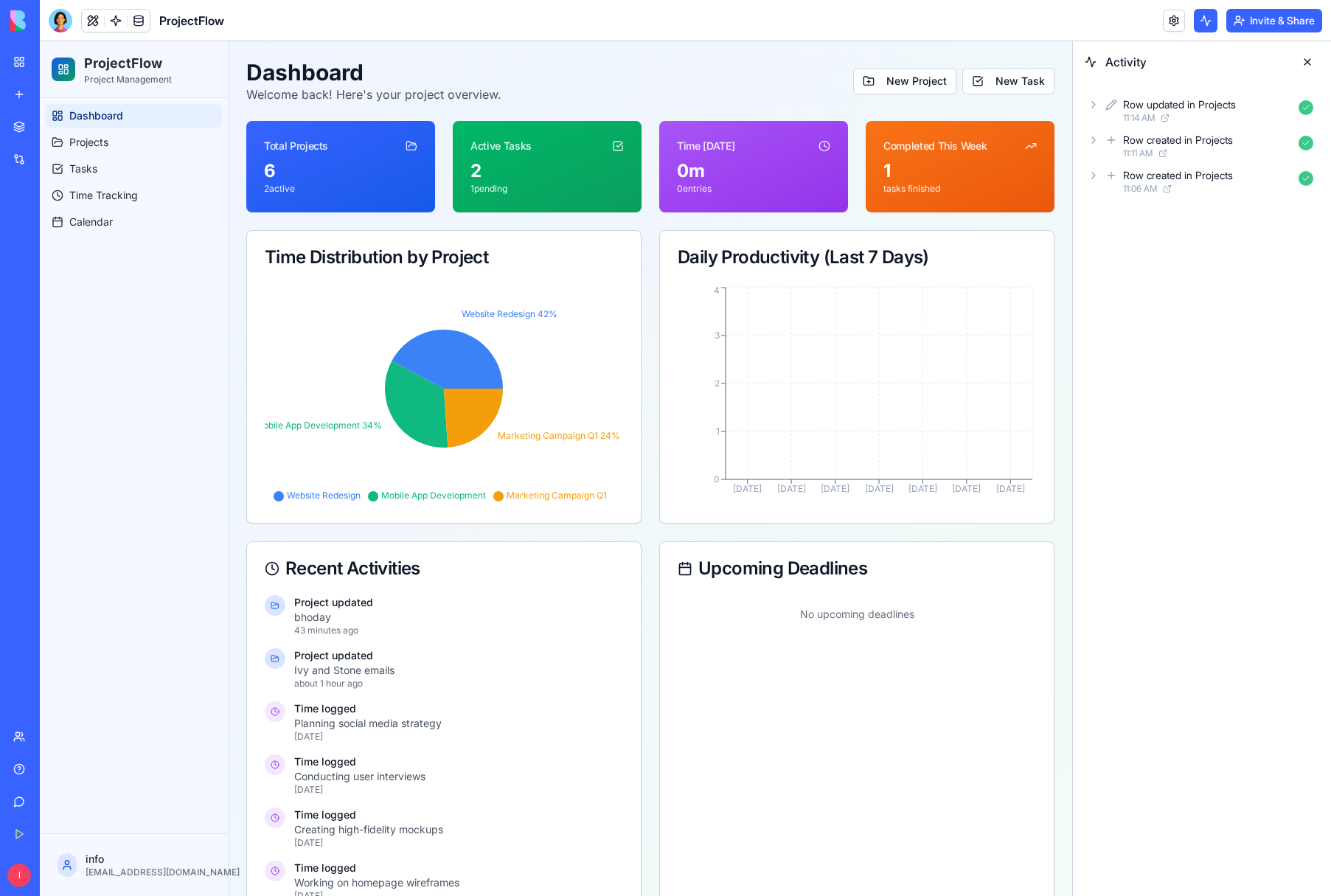
click at [1309, 64] on button at bounding box center [1308, 62] width 23 height 23
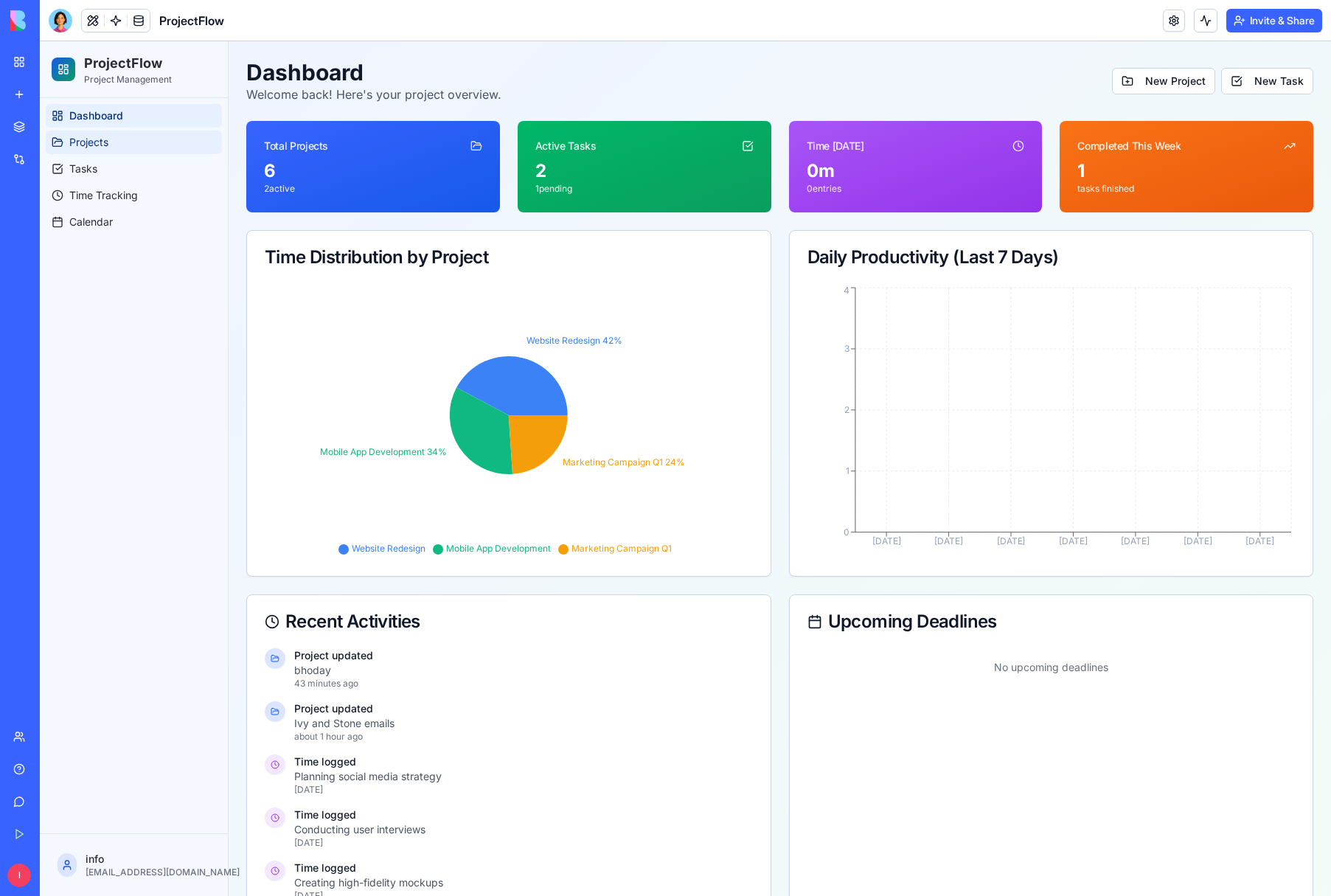
click at [86, 144] on span "Projects" at bounding box center [89, 142] width 40 height 14
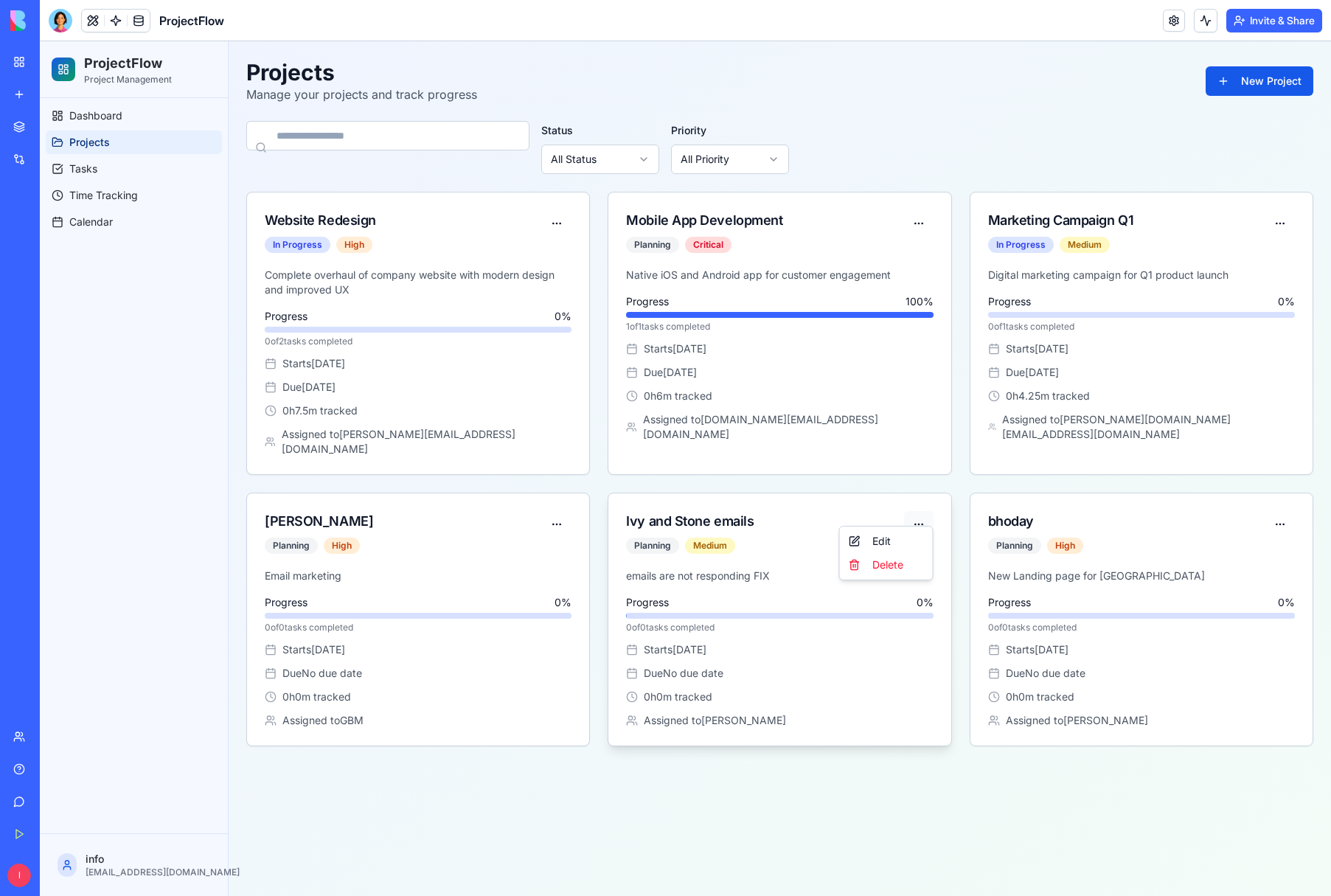
click at [917, 510] on html "ProjectFlow Project Management Dashboard Projects Tasks Time Tracking Calendar …" at bounding box center [685, 468] width 1291 height 855
click at [1115, 645] on div "Starts [DATE] Due No due date 0 h 0 m tracked" at bounding box center [1141, 673] width 306 height 62
click at [105, 196] on span "Time Tracking" at bounding box center [103, 195] width 68 height 14
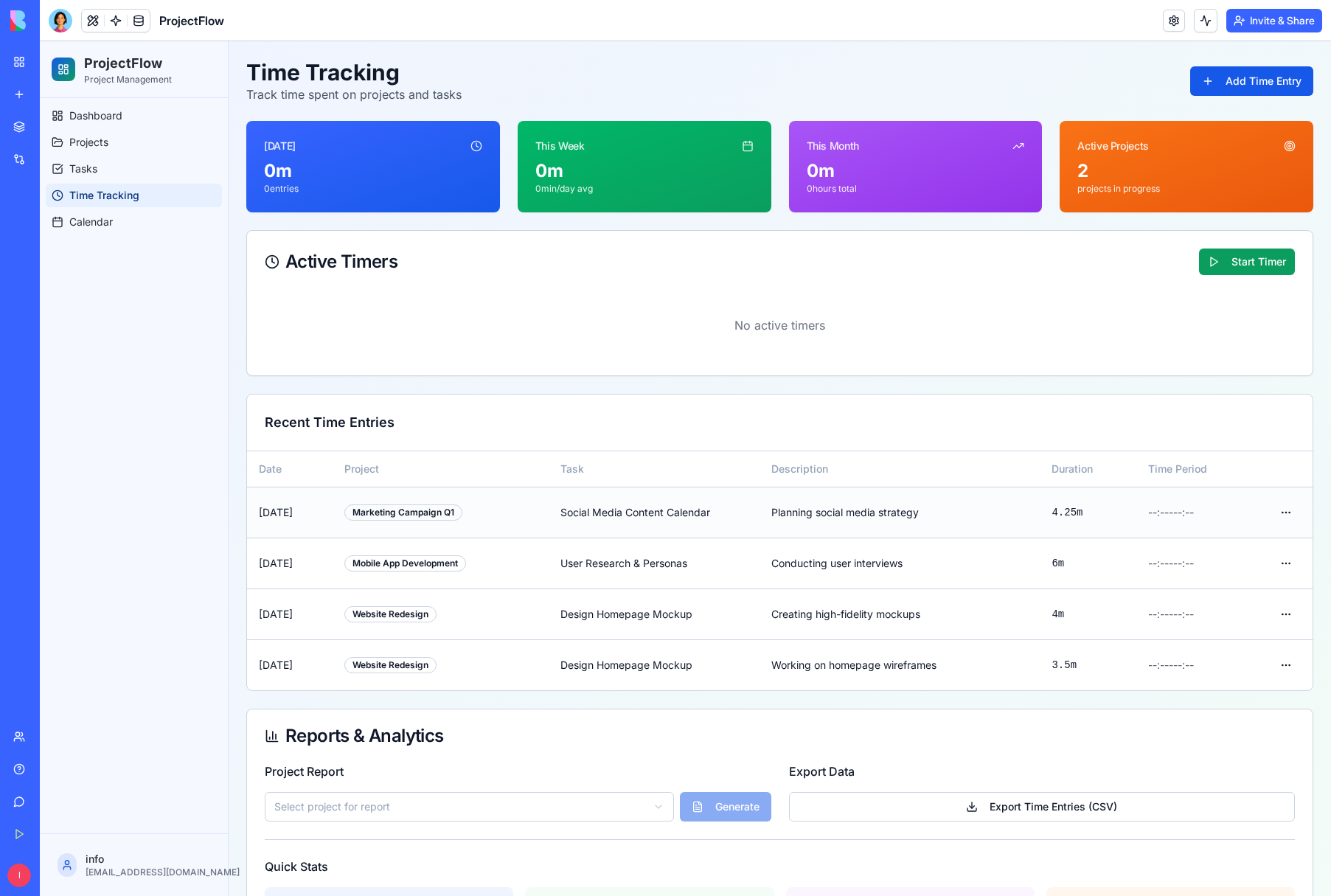
click at [462, 515] on div "Marketing Campaign Q1" at bounding box center [403, 512] width 118 height 16
click at [1219, 269] on button "Start Timer" at bounding box center [1247, 262] width 96 height 27
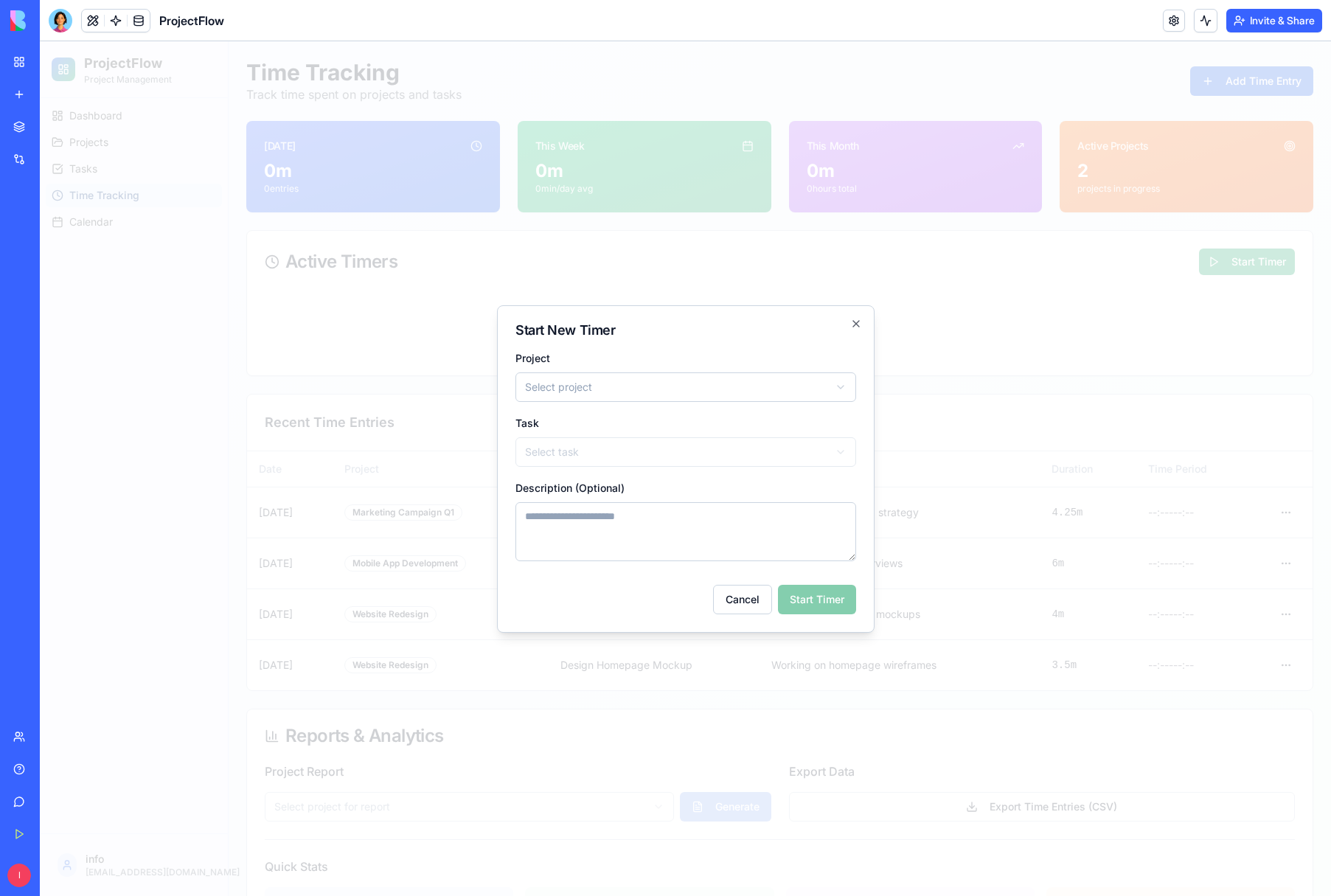
click at [590, 385] on body "ProjectFlow Project Management Dashboard Projects Tasks Time Tracking Calendar …" at bounding box center [685, 510] width 1291 height 938
click at [841, 449] on body "ProjectFlow Project Management Dashboard Projects Tasks Time Tracking Calendar …" at bounding box center [685, 510] width 1291 height 938
click at [842, 449] on body "ProjectFlow Project Management Dashboard Projects Tasks Time Tracking Calendar …" at bounding box center [685, 510] width 1291 height 938
click at [841, 450] on body "ProjectFlow Project Management Dashboard Projects Tasks Time Tracking Calendar …" at bounding box center [685, 510] width 1291 height 938
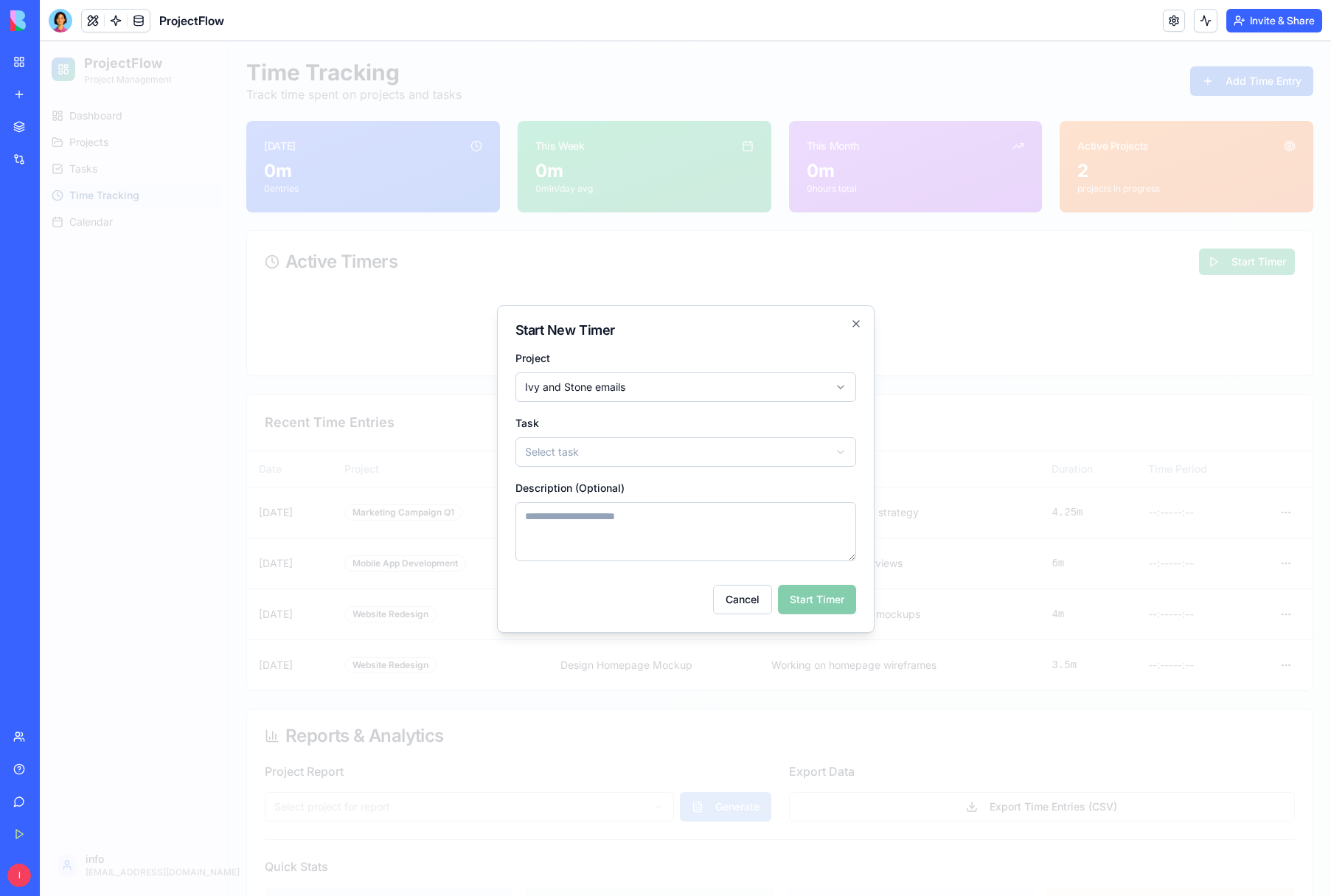
click at [588, 448] on body "ProjectFlow Project Management Dashboard Projects Tasks Time Tracking Calendar …" at bounding box center [685, 510] width 1291 height 938
drag, startPoint x: 924, startPoint y: 479, endPoint x: 916, endPoint y: 482, distance: 8.5
click at [924, 479] on div at bounding box center [685, 468] width 1291 height 855
click at [546, 519] on textarea "Description (Optional)" at bounding box center [686, 532] width 341 height 59
click at [857, 324] on icon "button" at bounding box center [856, 324] width 12 height 12
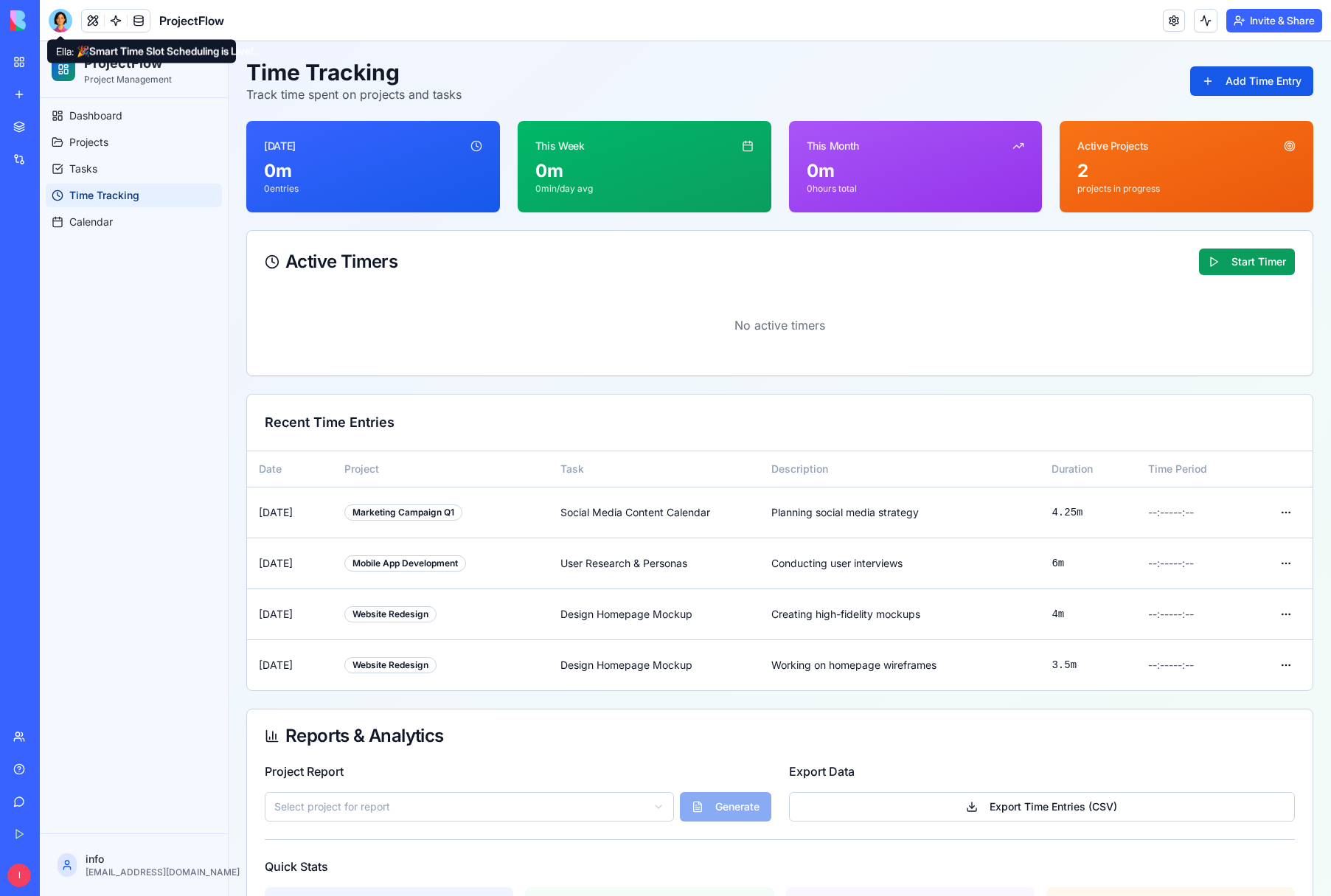
click at [63, 27] on div at bounding box center [60, 21] width 23 height 23
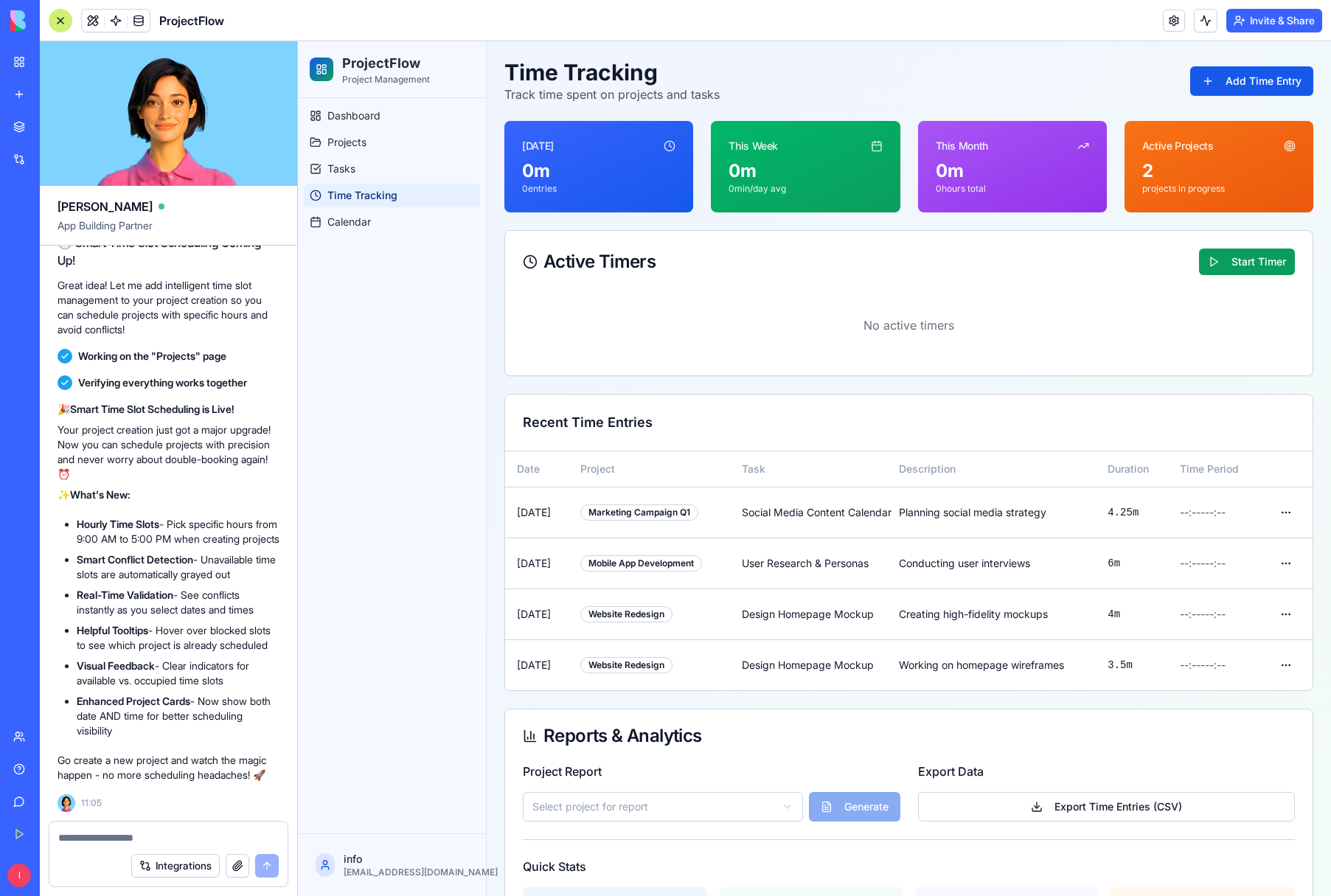
click at [84, 841] on textarea at bounding box center [168, 838] width 220 height 14
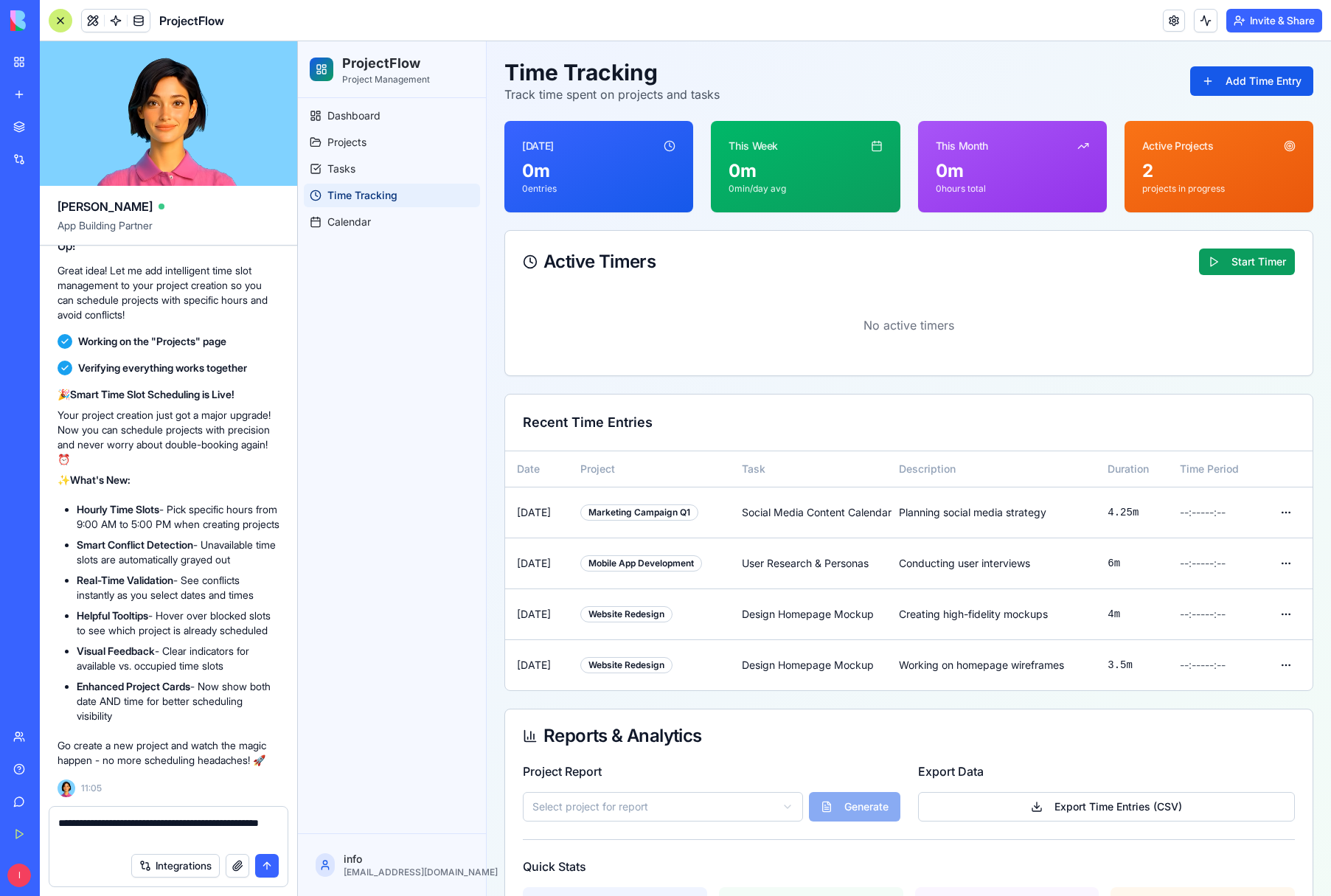
click at [222, 825] on textarea "**********" at bounding box center [168, 830] width 220 height 30
type textarea "**********"
click at [270, 865] on button "submit" at bounding box center [267, 865] width 23 height 23
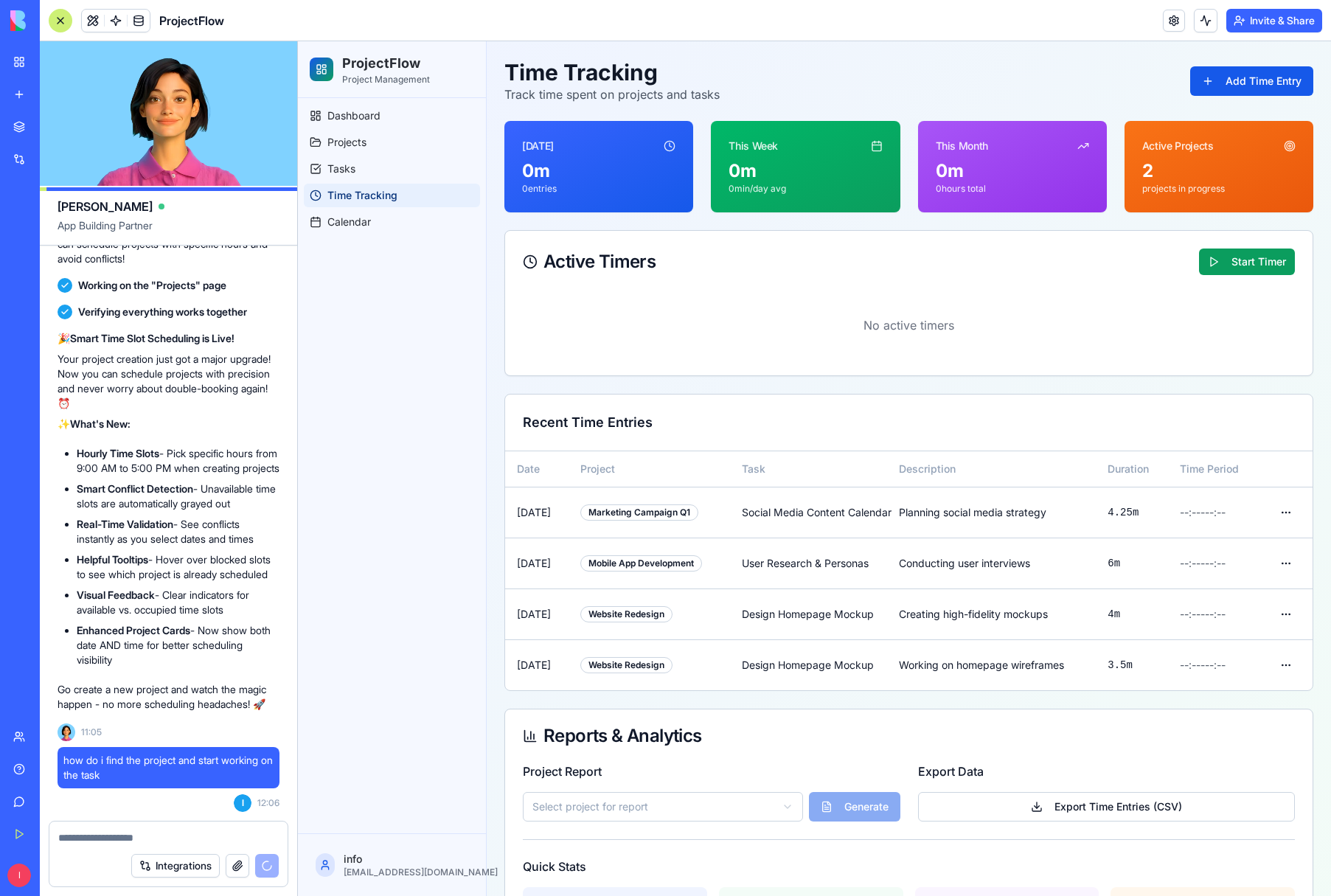
scroll to position [3471, 0]
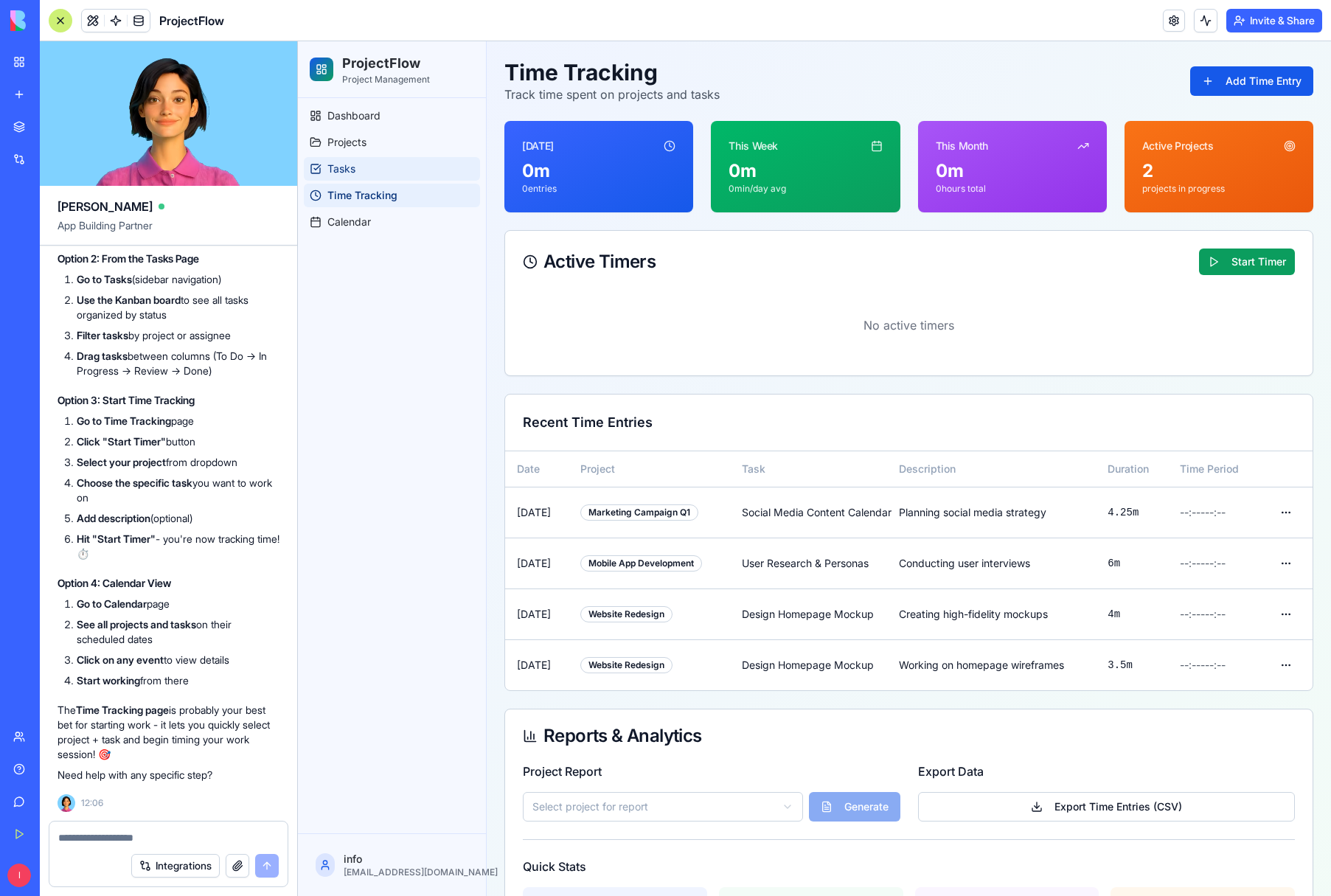
click at [335, 163] on span "Tasks" at bounding box center [341, 169] width 28 height 14
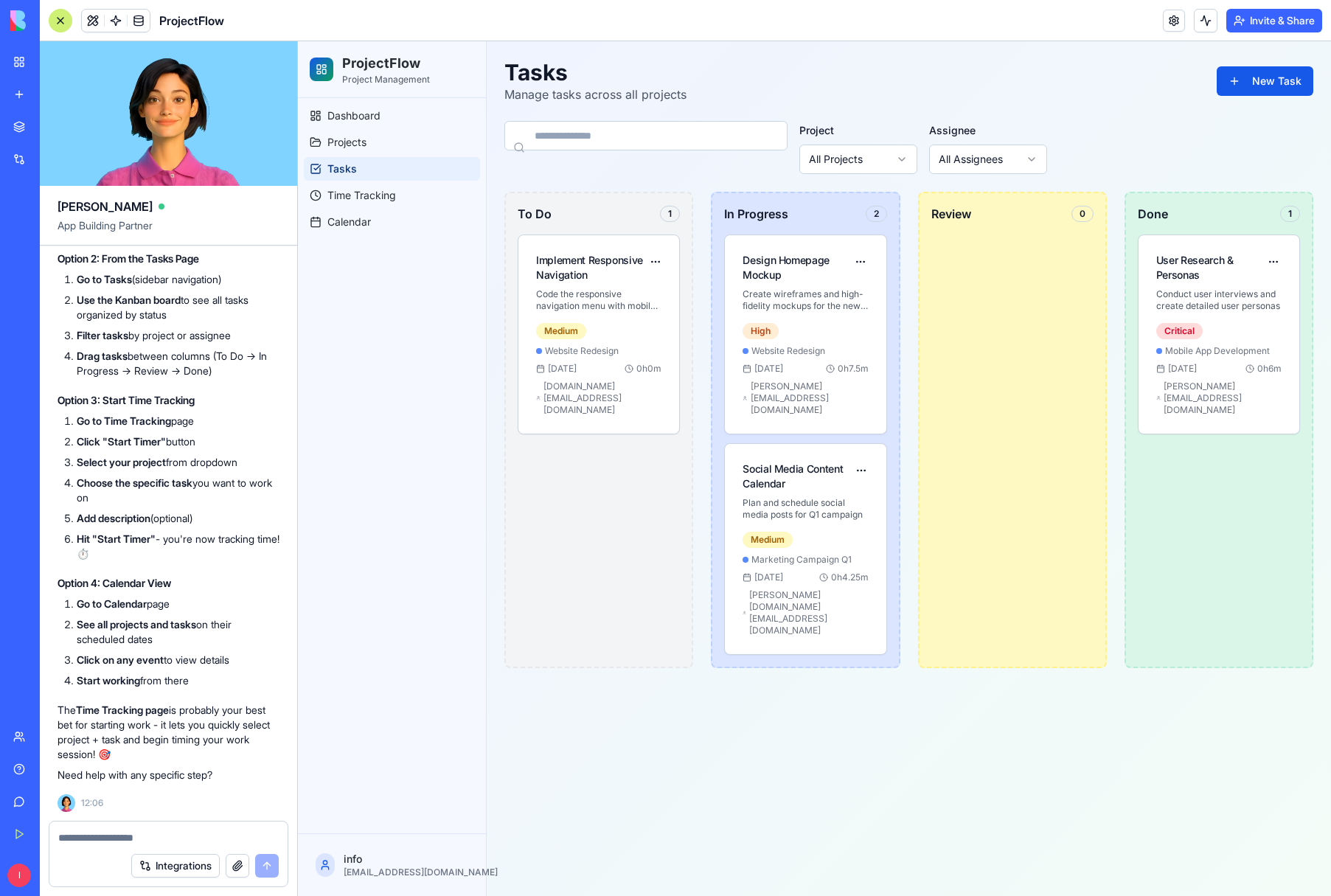
click at [905, 158] on html "ProjectFlow Project Management Dashboard Projects Tasks Time Tracking Calendar …" at bounding box center [815, 468] width 1034 height 855
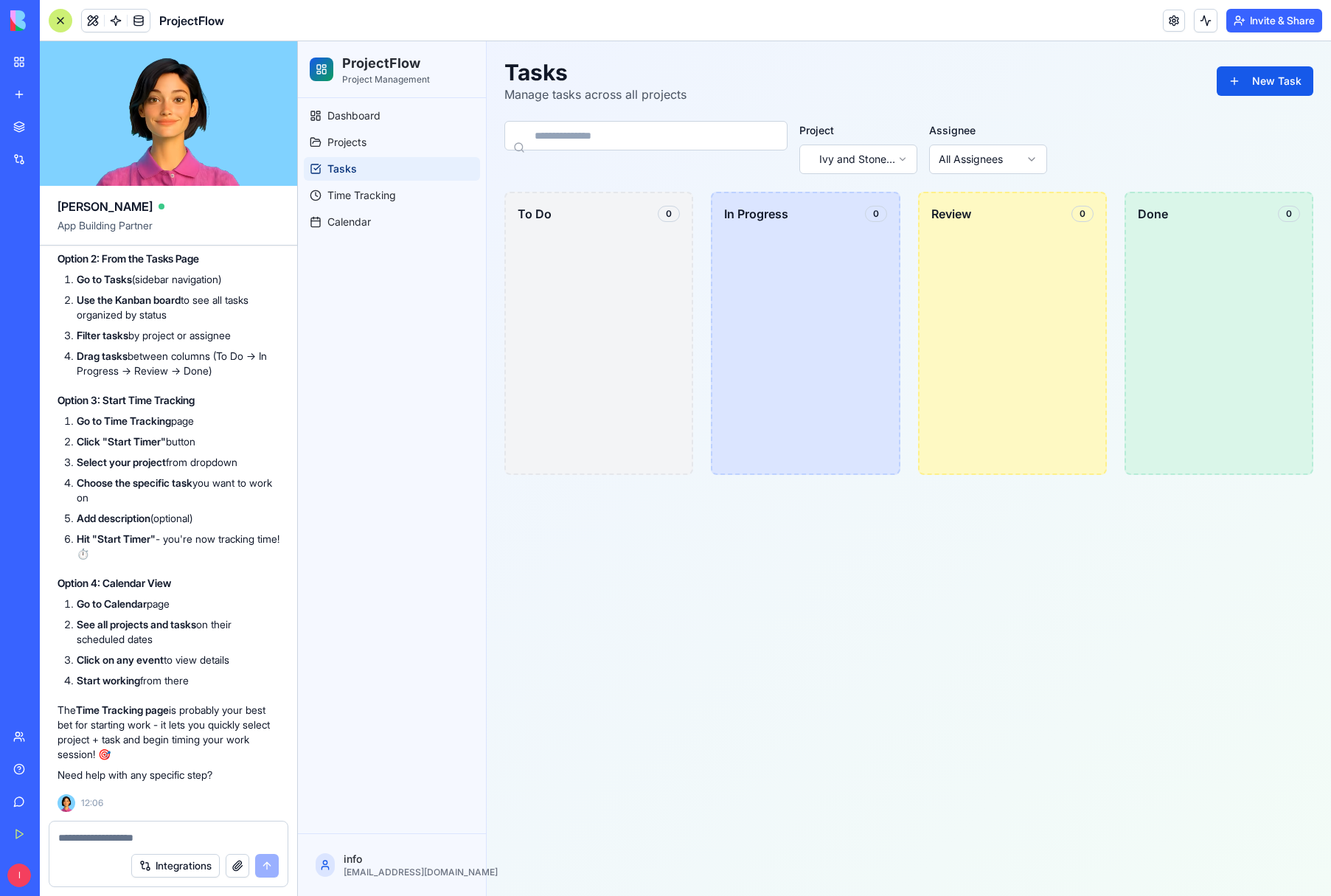
click at [906, 157] on html "ProjectFlow Project Management Dashboard Projects Tasks Time Tracking Calendar …" at bounding box center [815, 468] width 1034 height 855
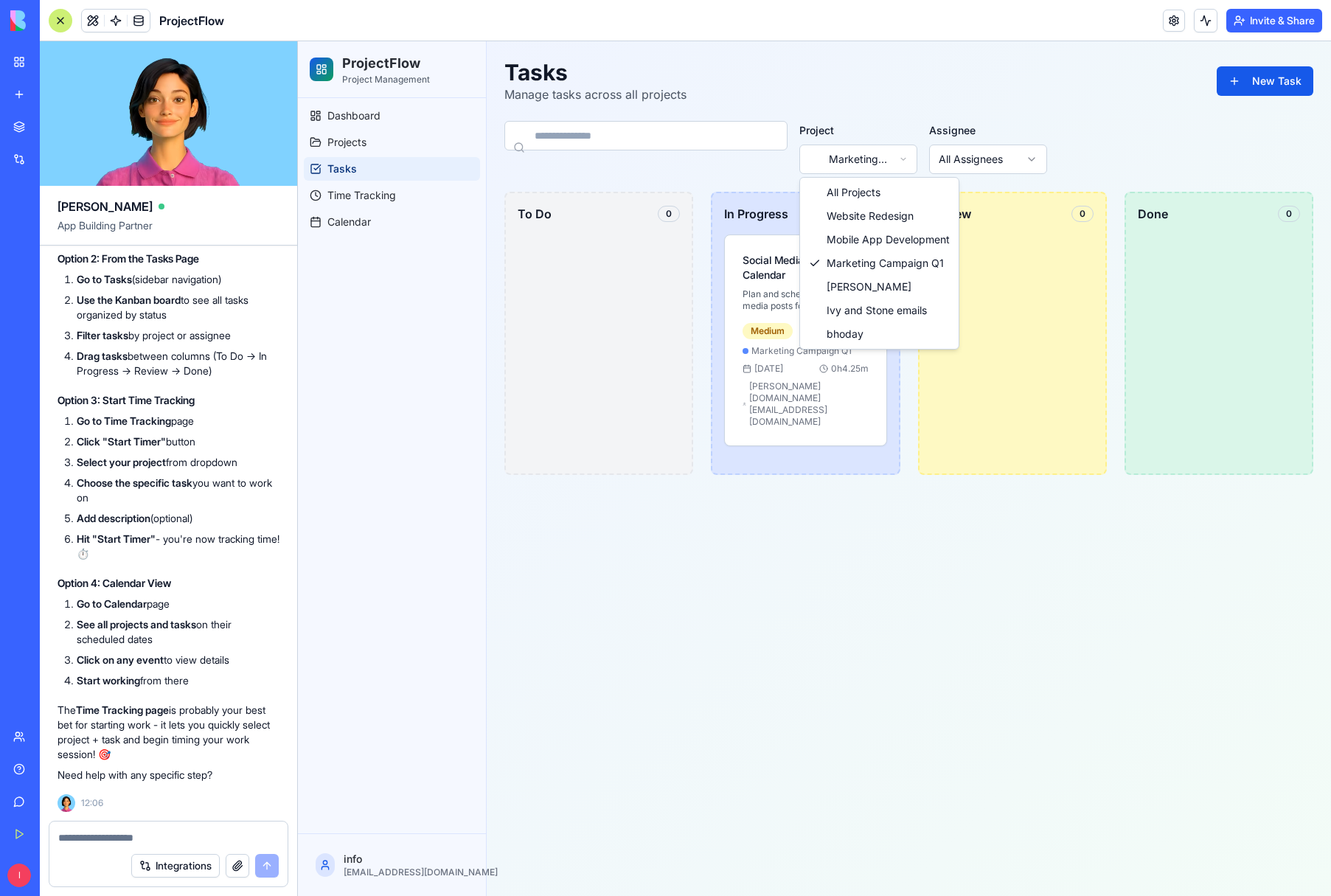
click at [900, 158] on html "ProjectFlow Project Management Dashboard Projects Tasks Time Tracking Calendar …" at bounding box center [815, 468] width 1034 height 855
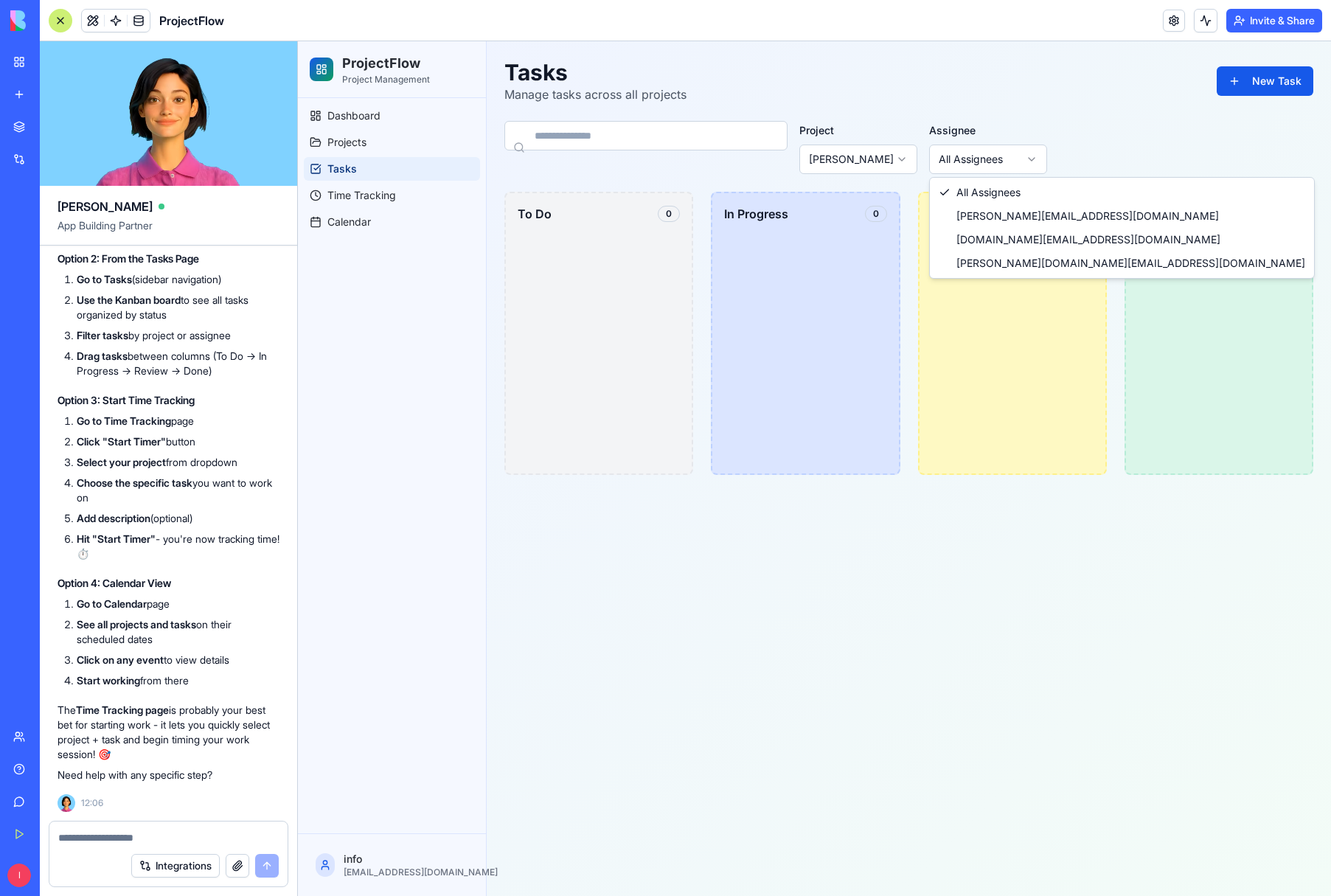
click at [1034, 157] on html "ProjectFlow Project Management Dashboard Projects Tasks Time Tracking Calendar …" at bounding box center [815, 468] width 1034 height 855
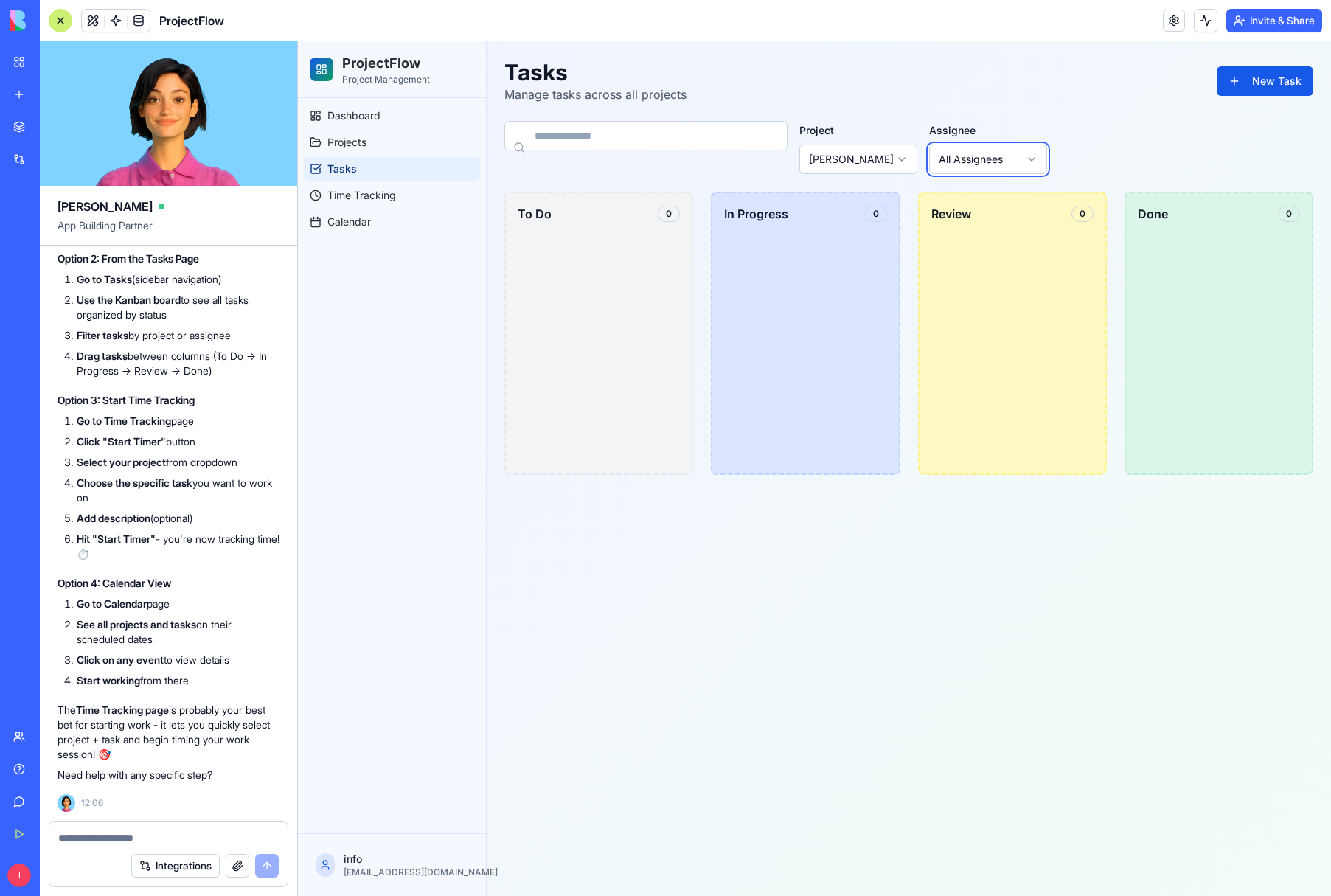
click at [1056, 134] on html "ProjectFlow Project Management Dashboard Projects Tasks Time Tracking Calendar …" at bounding box center [815, 468] width 1034 height 855
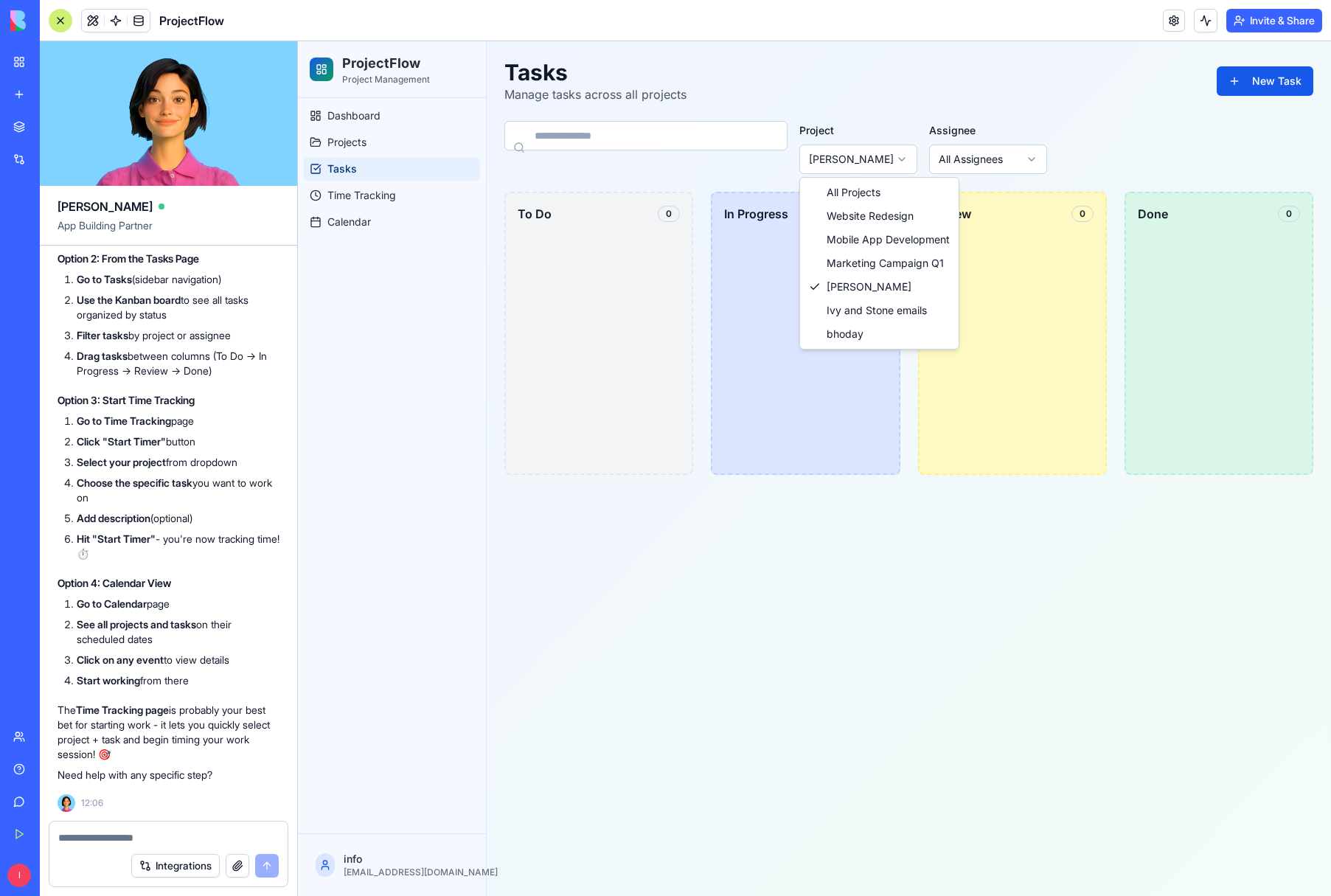
click at [903, 158] on html "ProjectFlow Project Management Dashboard Projects Tasks Time Tracking Calendar …" at bounding box center [815, 468] width 1034 height 855
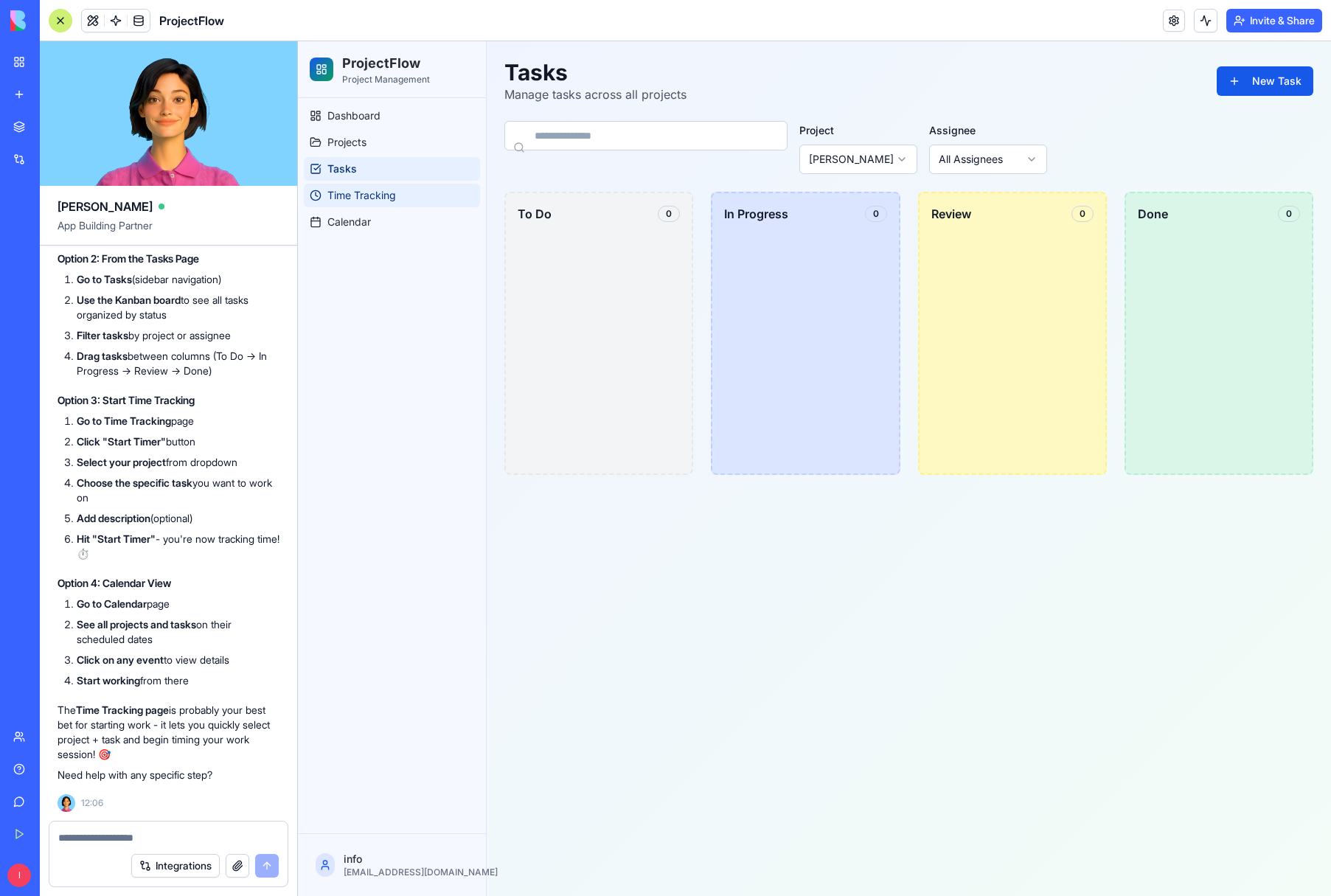
click at [366, 195] on span "Time Tracking" at bounding box center [361, 195] width 68 height 14
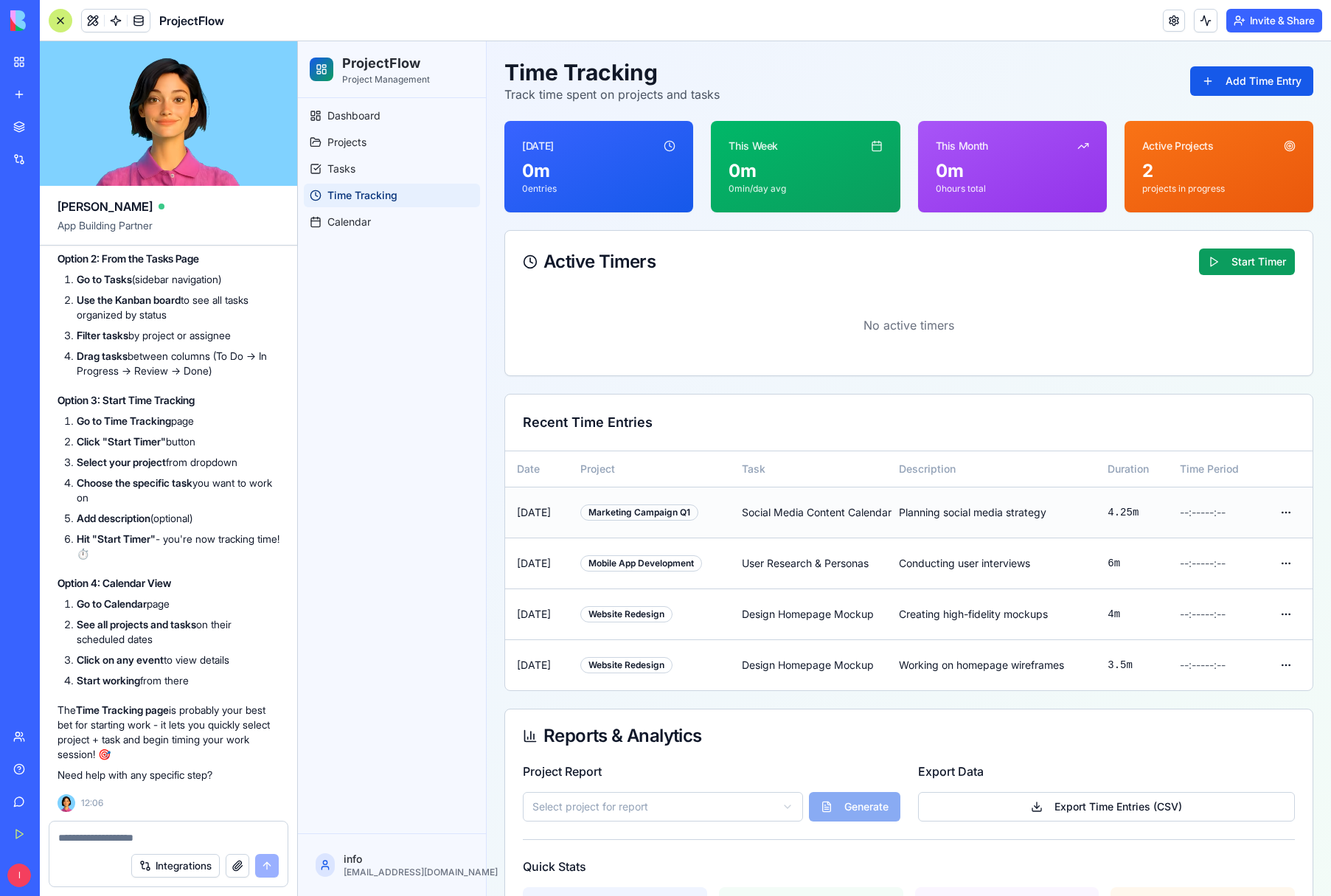
click at [689, 514] on div "Marketing Campaign Q1" at bounding box center [639, 512] width 118 height 16
click at [670, 563] on div "Mobile App Development" at bounding box center [641, 563] width 121 height 16
click at [88, 839] on textarea at bounding box center [168, 838] width 220 height 14
click at [369, 222] on span "Calendar" at bounding box center [349, 222] width 43 height 14
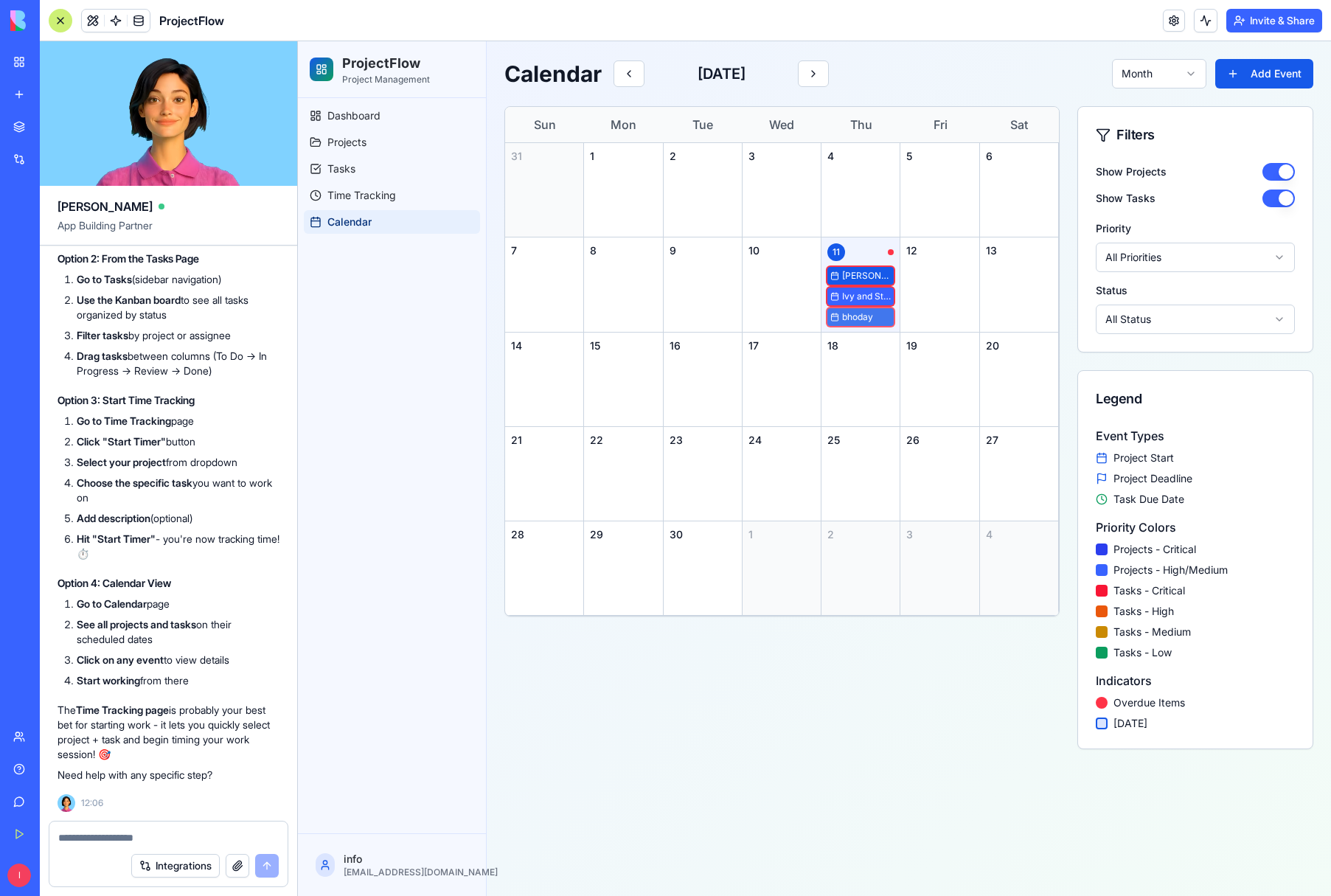
click at [844, 315] on span "bhoday" at bounding box center [866, 316] width 49 height 12
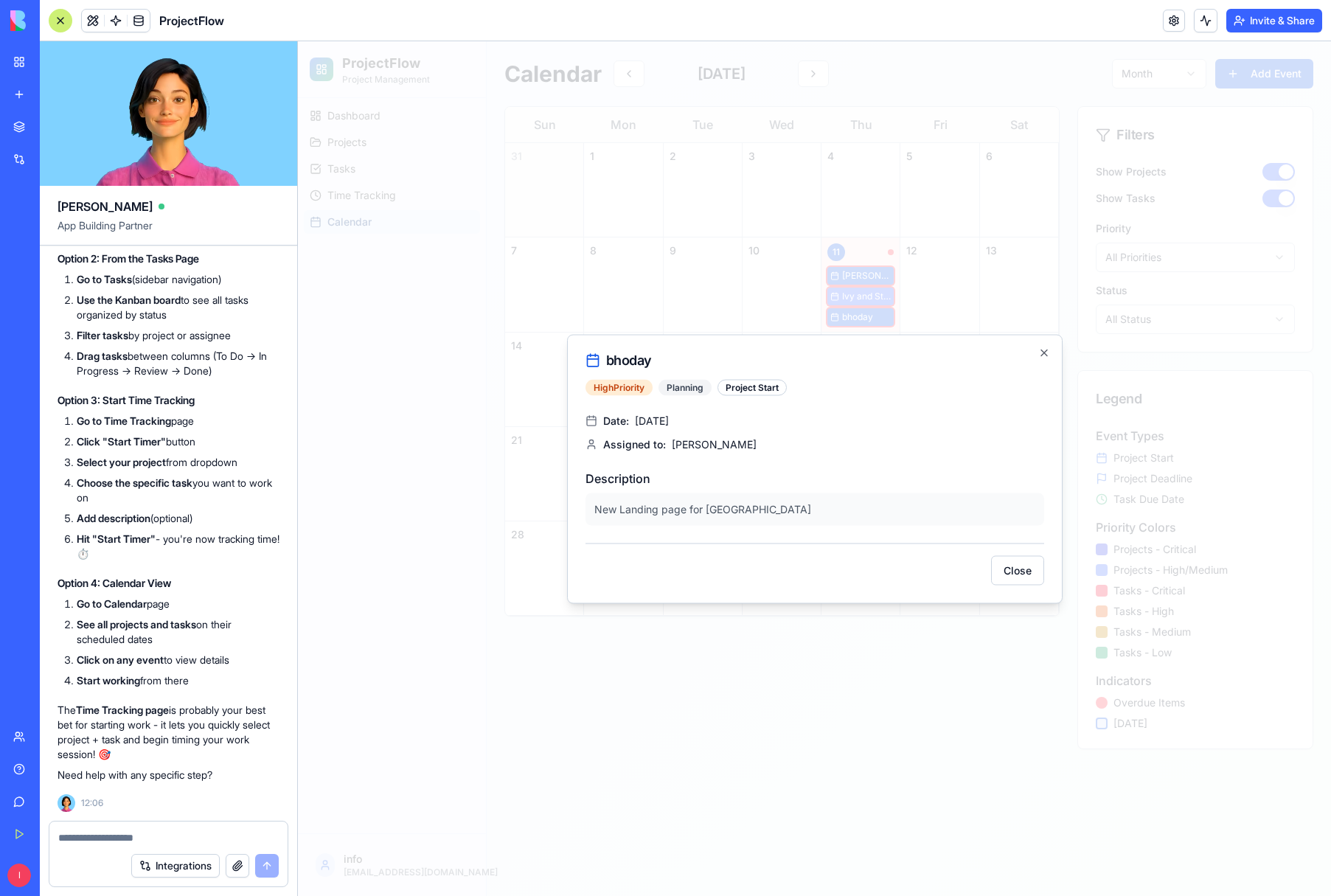
click at [718, 507] on p "New Landing page for [GEOGRAPHIC_DATA]" at bounding box center [815, 509] width 459 height 32
drag, startPoint x: 804, startPoint y: 509, endPoint x: 589, endPoint y: 500, distance: 215.2
click at [588, 500] on p "New Landing page for [GEOGRAPHIC_DATA]" at bounding box center [815, 509] width 459 height 32
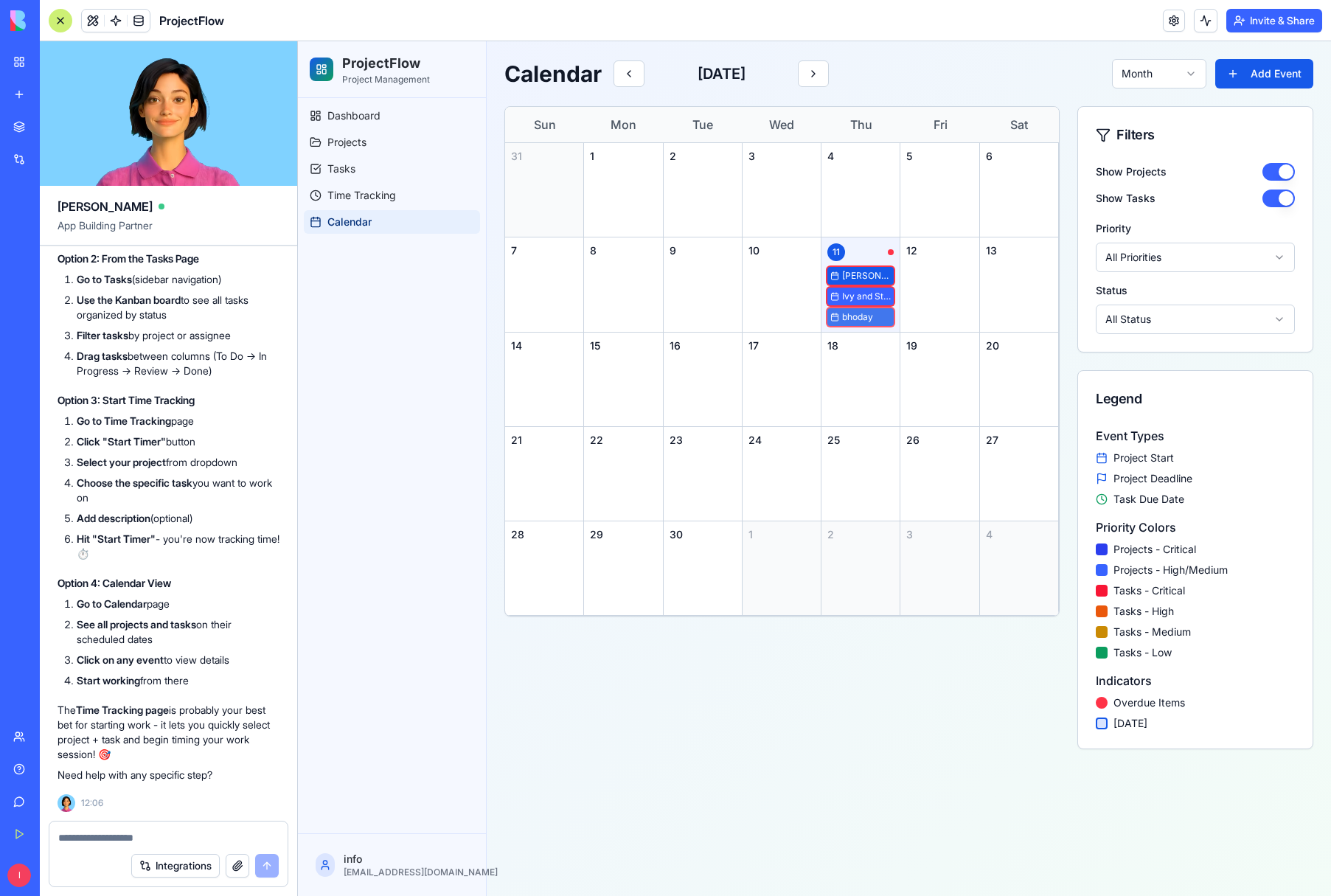
click at [861, 310] on div "bhoday" at bounding box center [861, 317] width 67 height 18
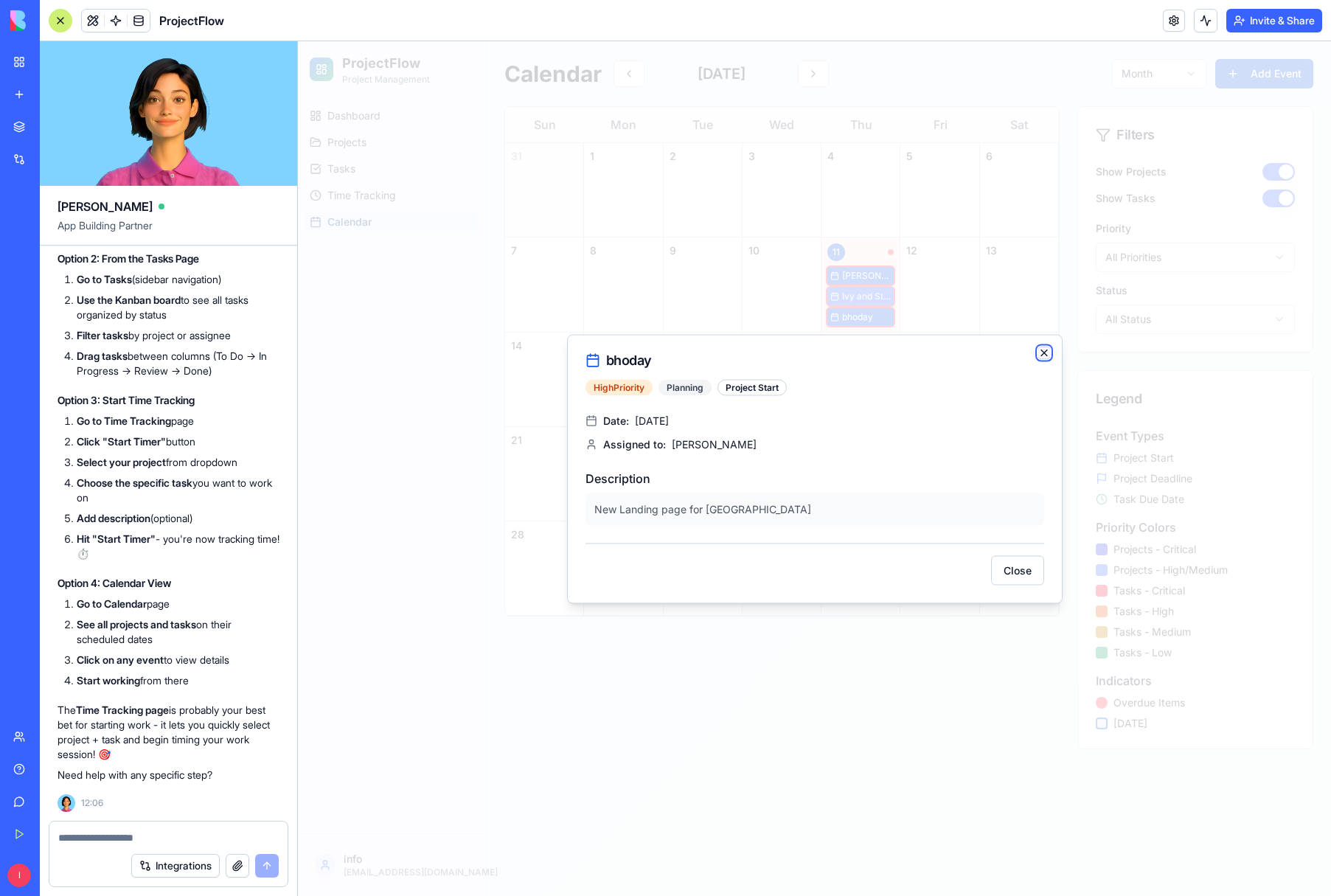
click at [1039, 348] on icon "button" at bounding box center [1044, 352] width 12 height 12
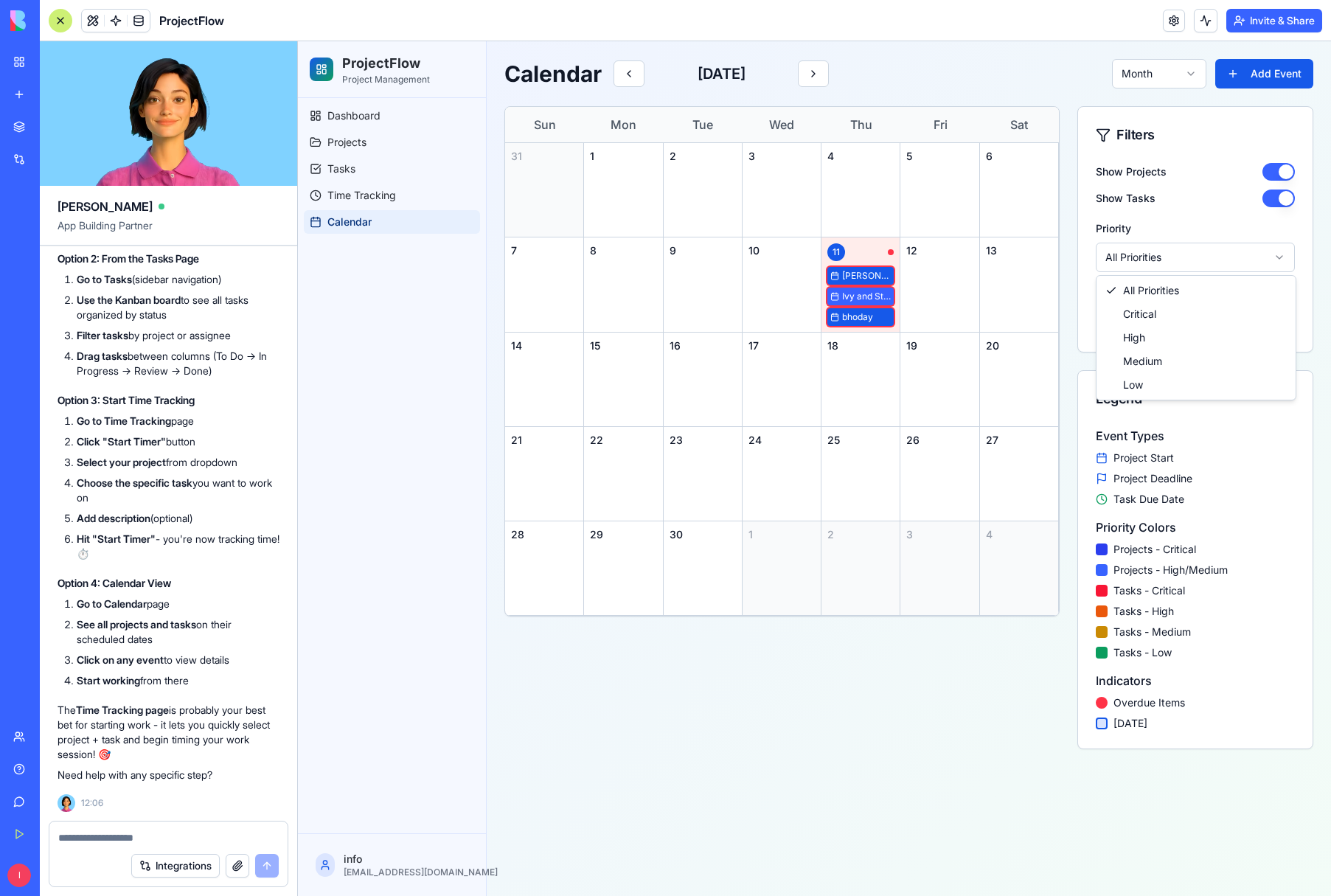
click at [1282, 253] on html "ProjectFlow Project Management Dashboard Projects Tasks Time Tracking Calendar …" at bounding box center [815, 468] width 1034 height 855
click at [1273, 317] on html "ProjectFlow Project Management Dashboard Projects Tasks Time Tracking Calendar …" at bounding box center [815, 468] width 1034 height 855
click at [862, 318] on span "bhoday" at bounding box center [866, 316] width 49 height 12
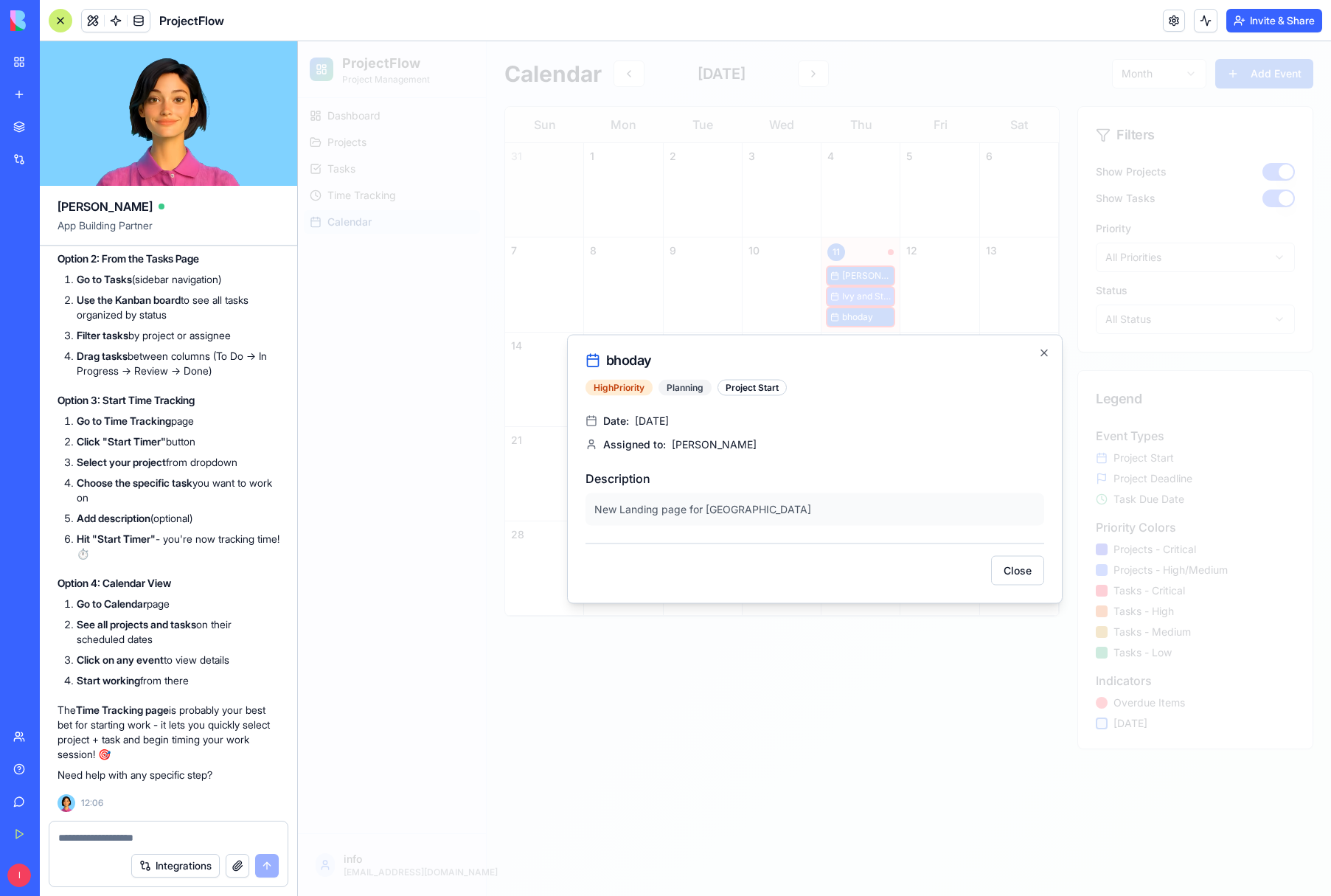
click at [84, 834] on textarea at bounding box center [168, 838] width 220 height 14
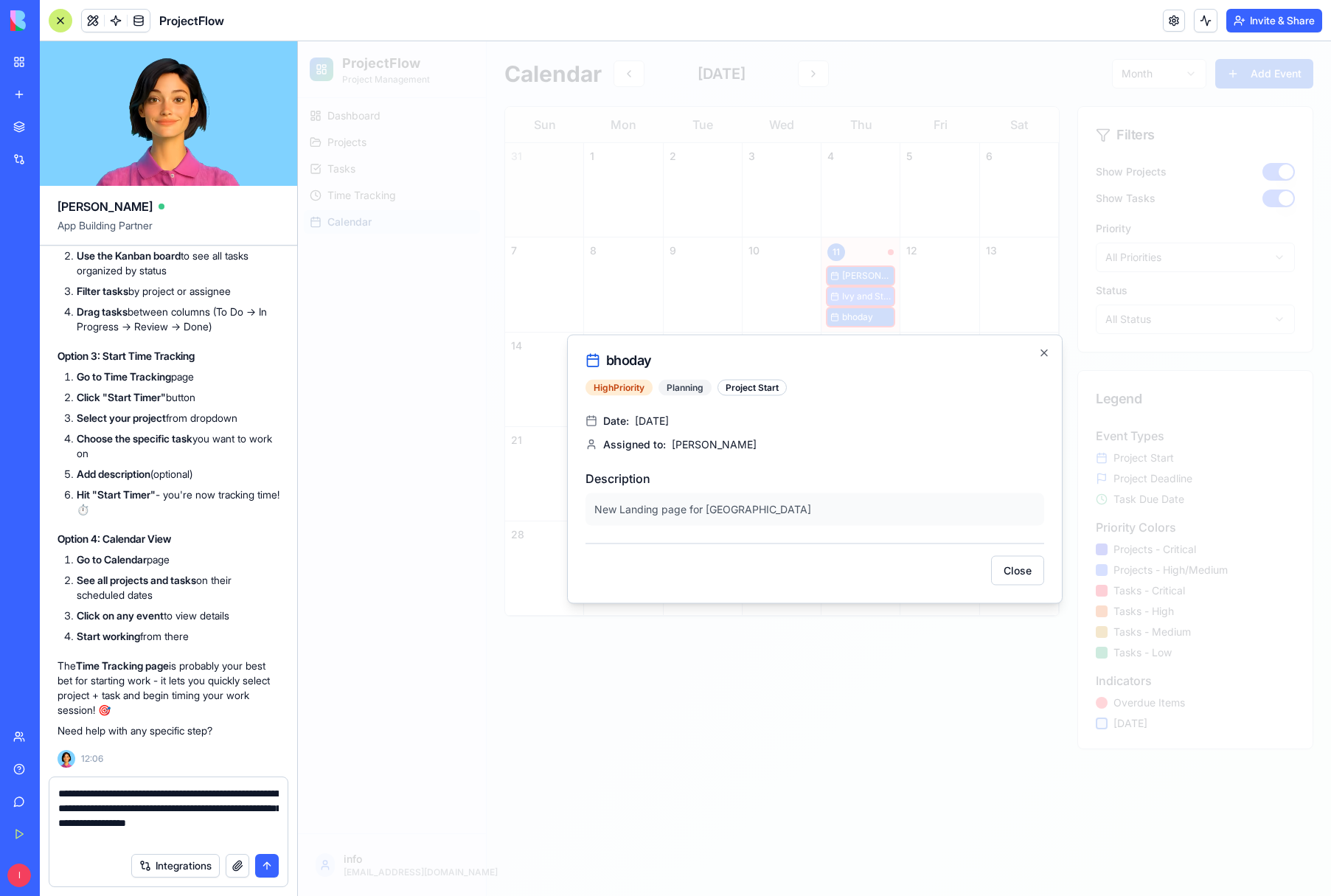
type textarea "**********"
click at [273, 864] on button "submit" at bounding box center [267, 865] width 23 height 23
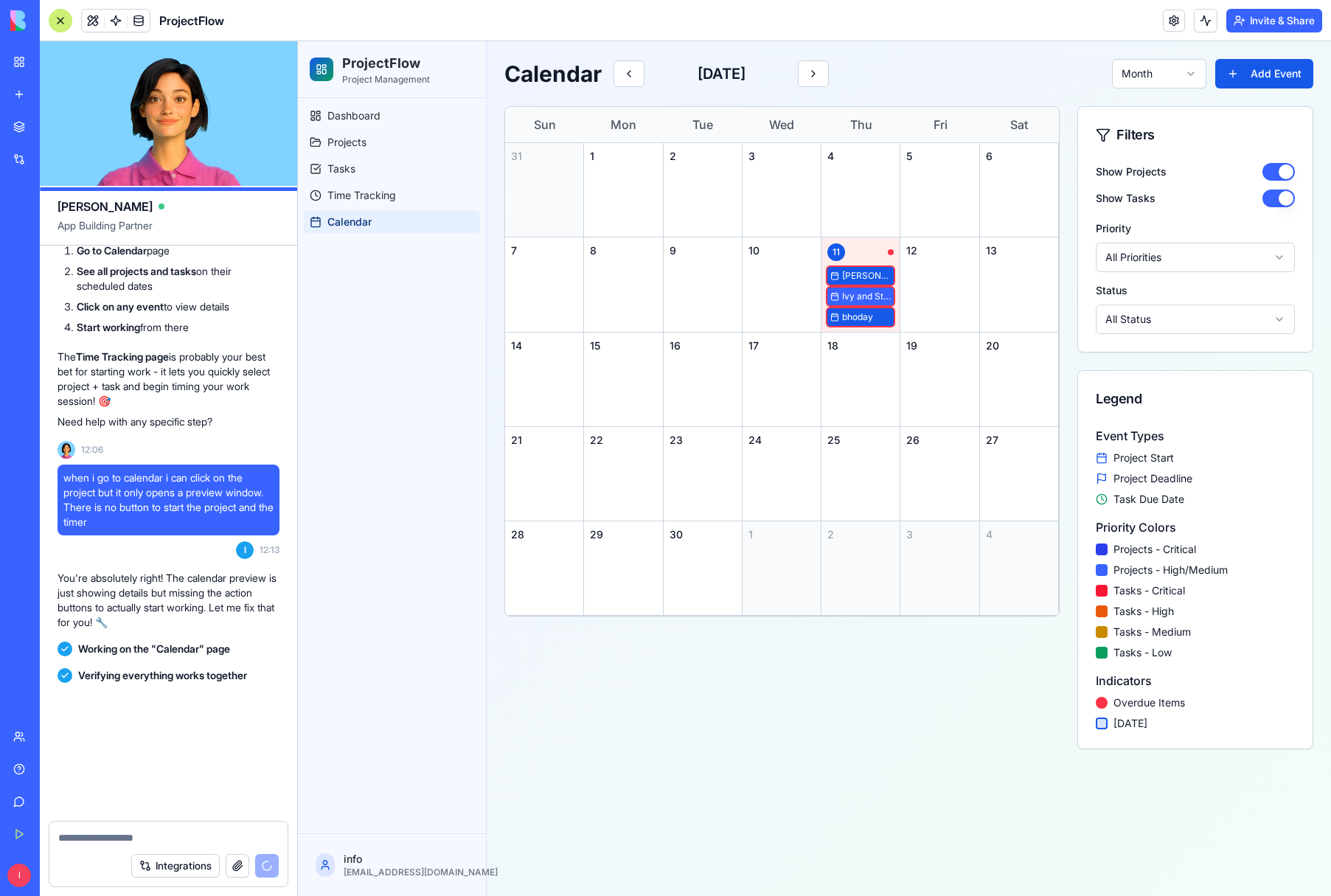
scroll to position [4223, 0]
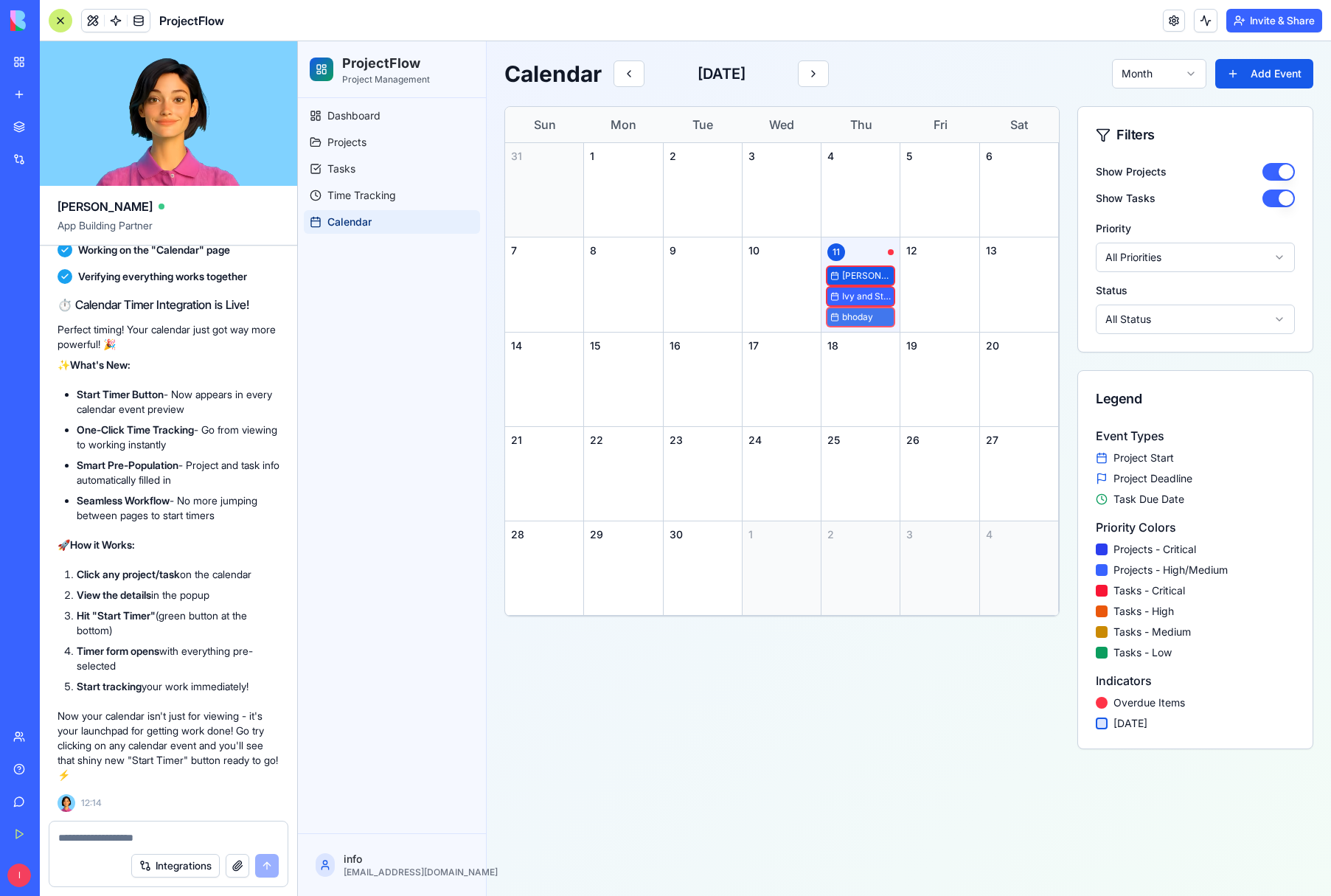
click at [864, 319] on span "bhoday" at bounding box center [866, 316] width 49 height 12
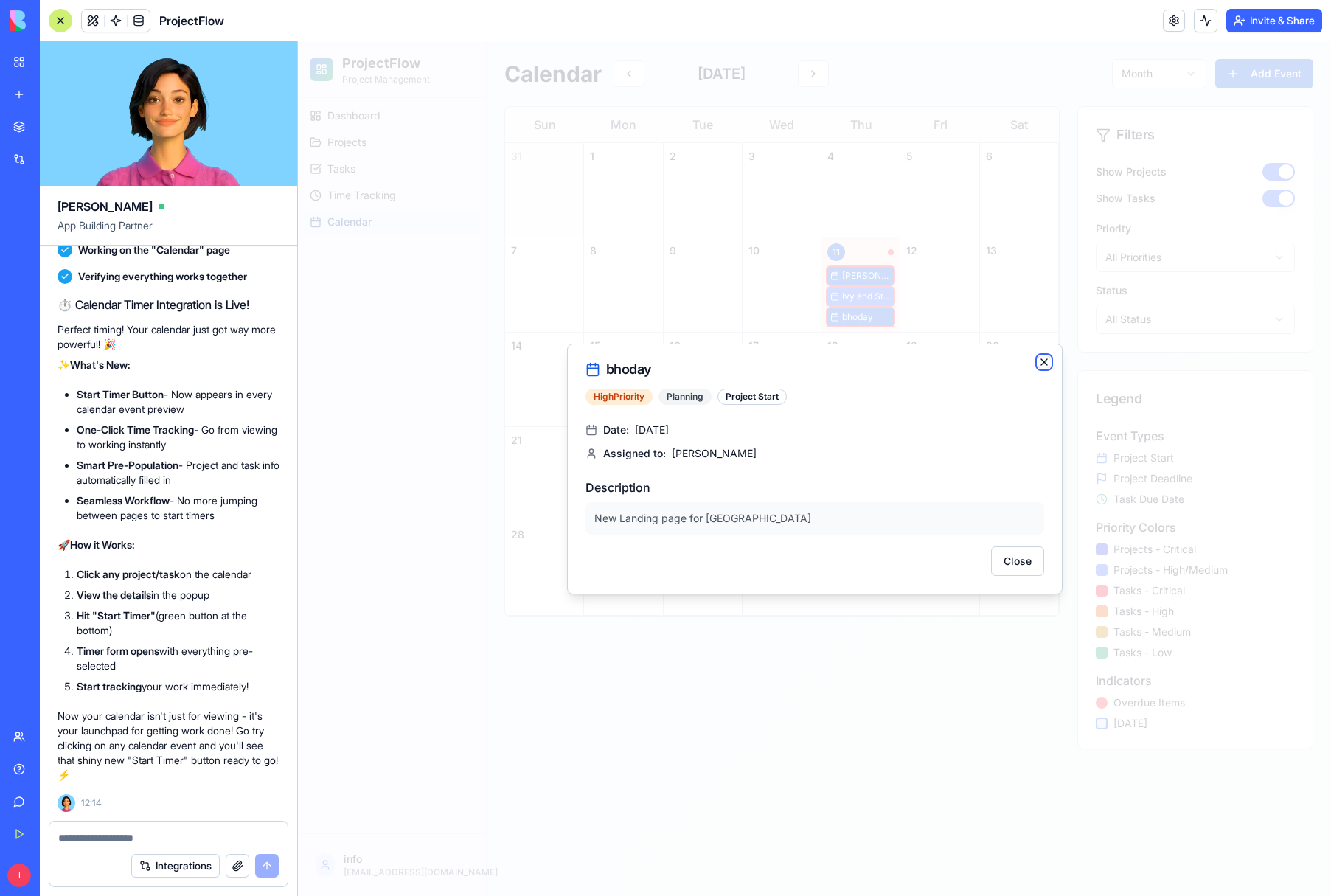
click at [1047, 364] on icon "button" at bounding box center [1044, 361] width 12 height 12
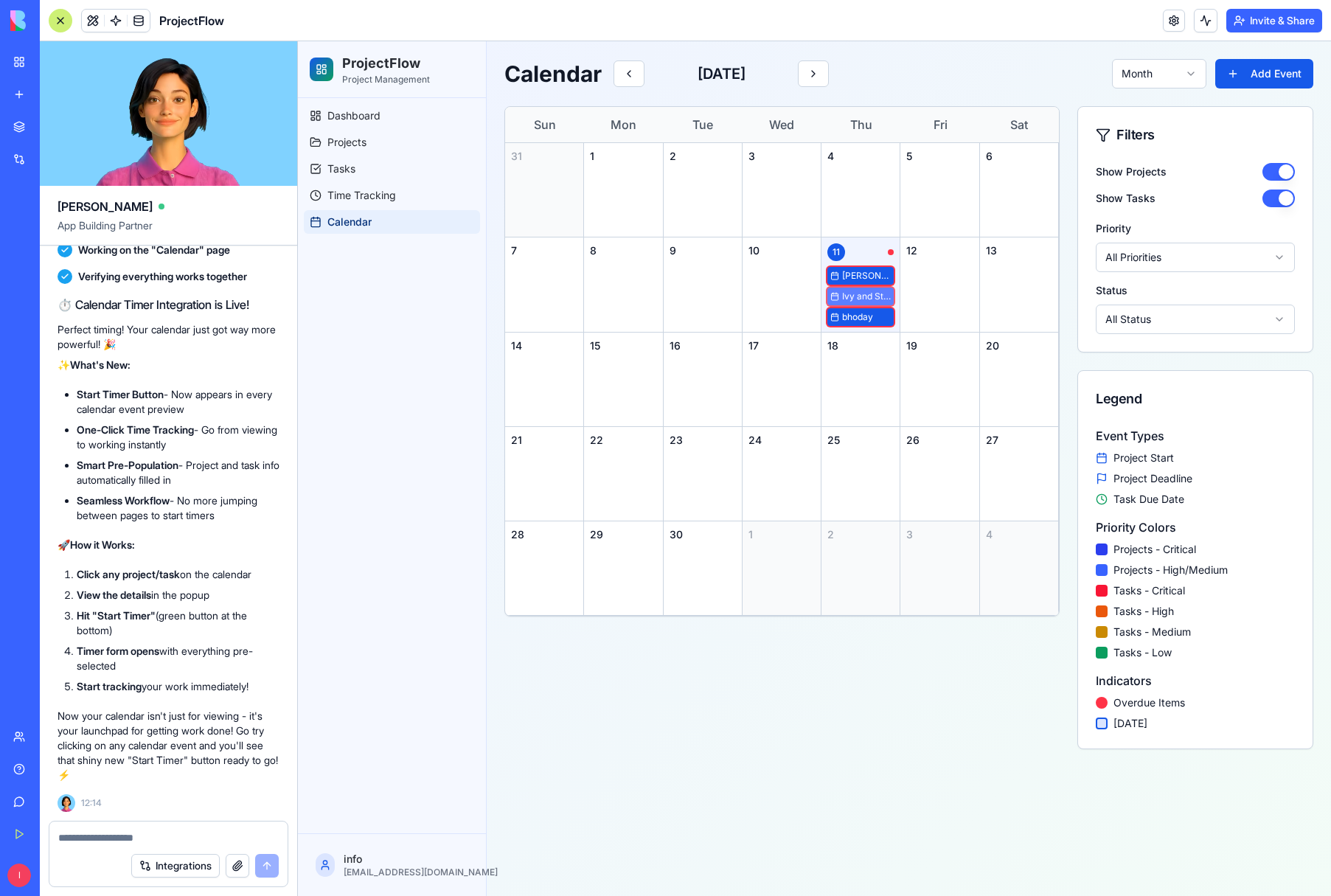
click at [856, 295] on span "Ivy and Stone emails" at bounding box center [866, 296] width 49 height 12
click at [861, 294] on span "Ivy and Stone emails" at bounding box center [866, 296] width 49 height 12
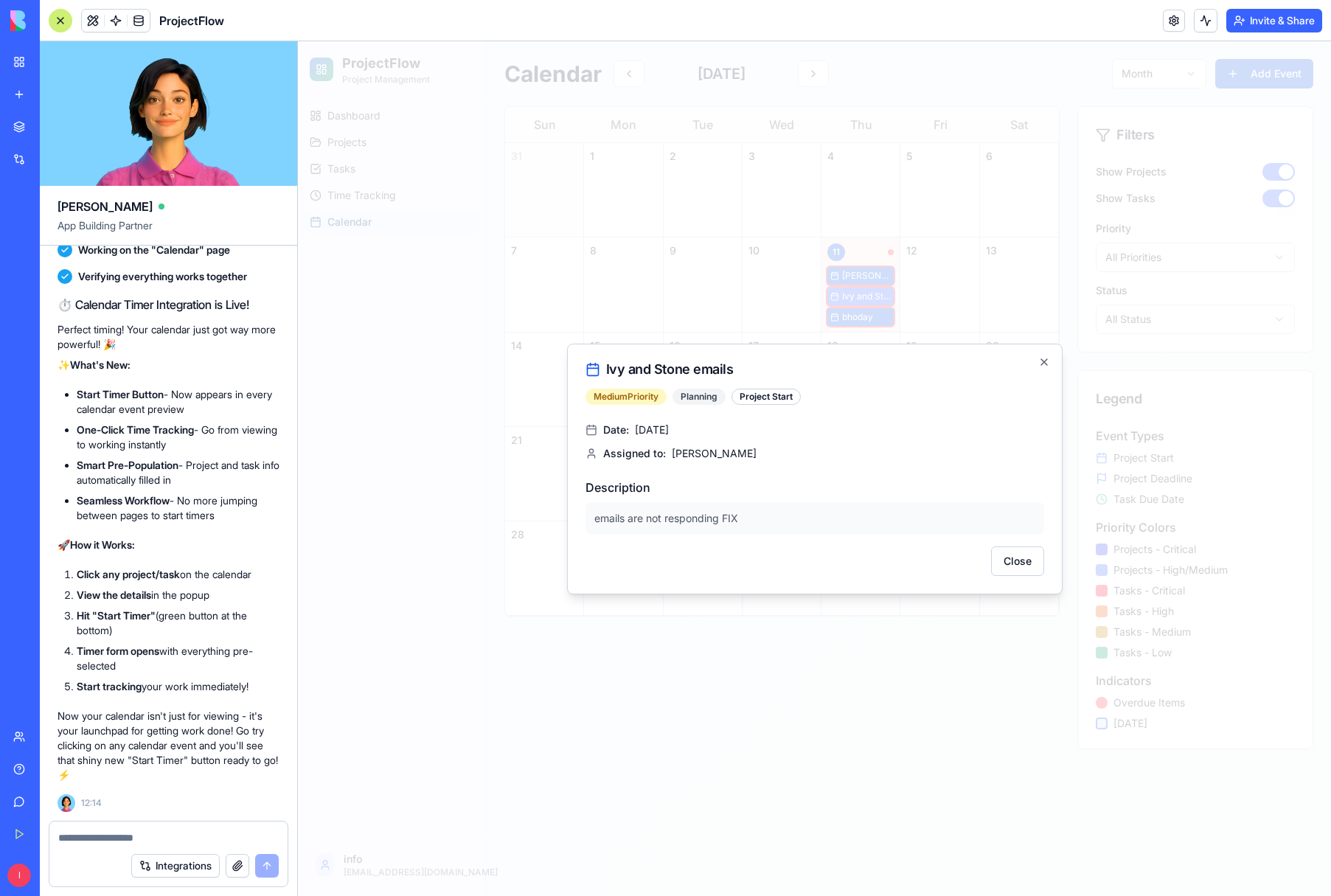
click at [794, 395] on div "Project Start" at bounding box center [766, 397] width 69 height 16
click at [1046, 362] on icon "button" at bounding box center [1044, 361] width 12 height 12
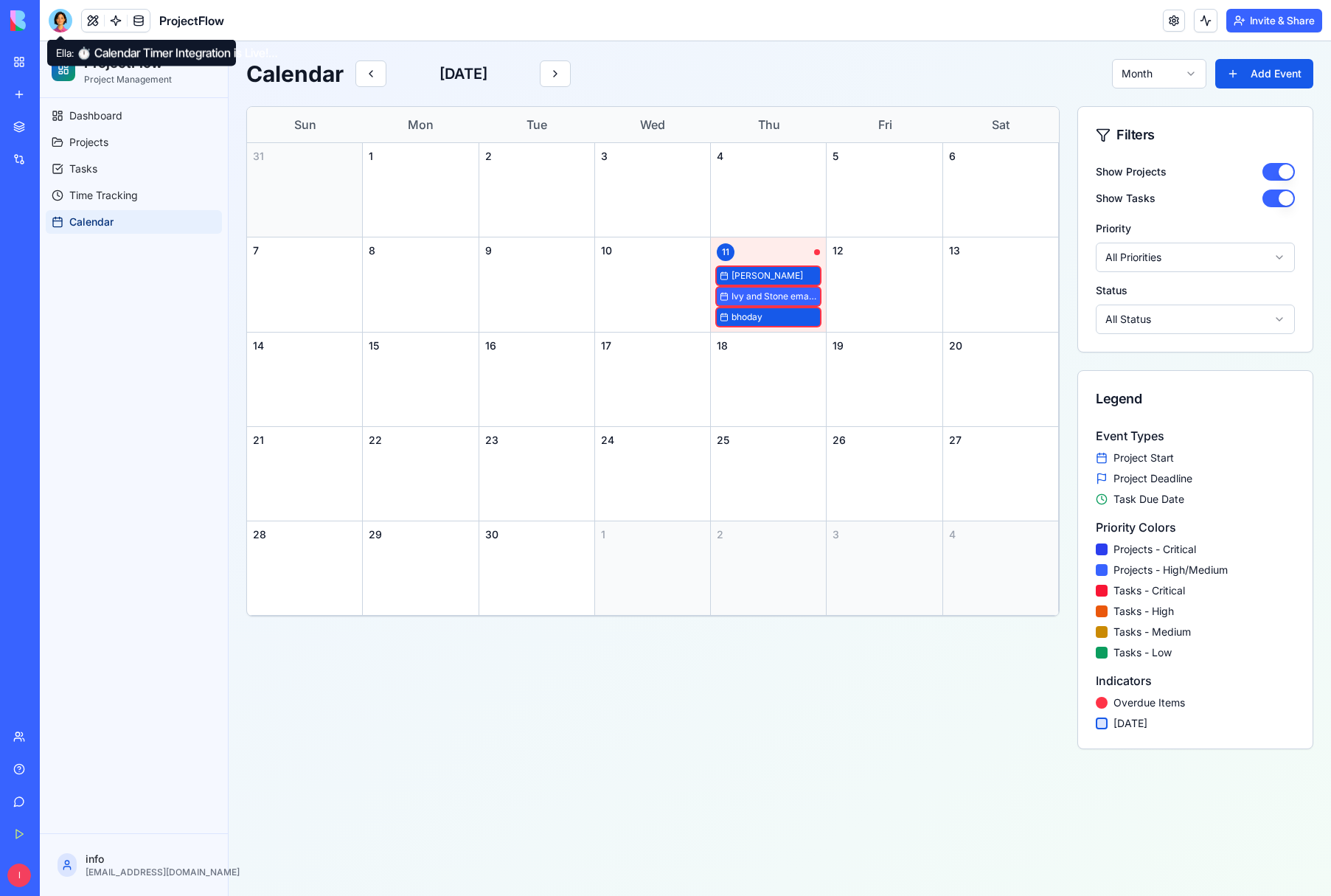
click at [53, 20] on div at bounding box center [60, 21] width 23 height 23
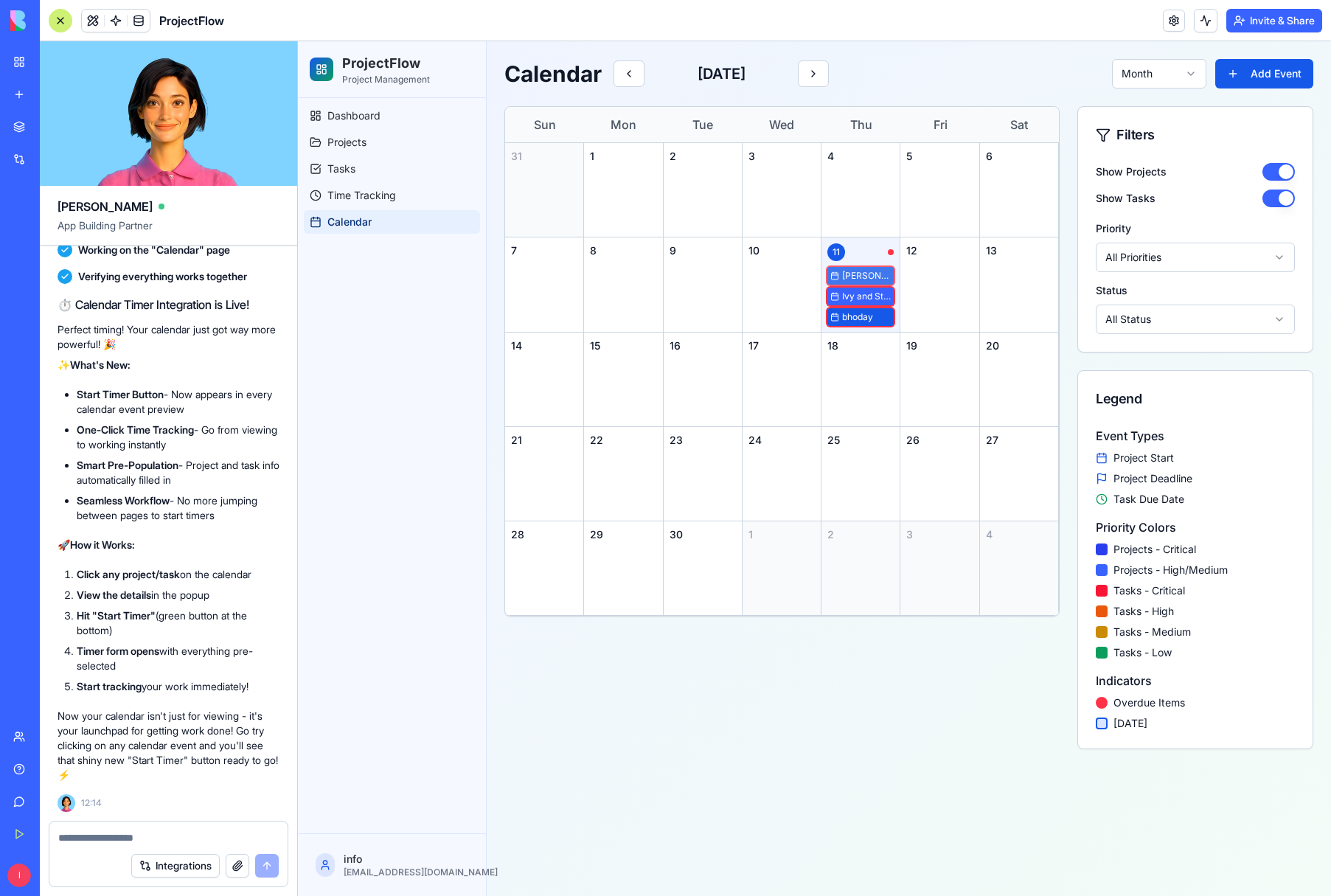
click at [862, 274] on span "[PERSON_NAME]" at bounding box center [866, 275] width 49 height 12
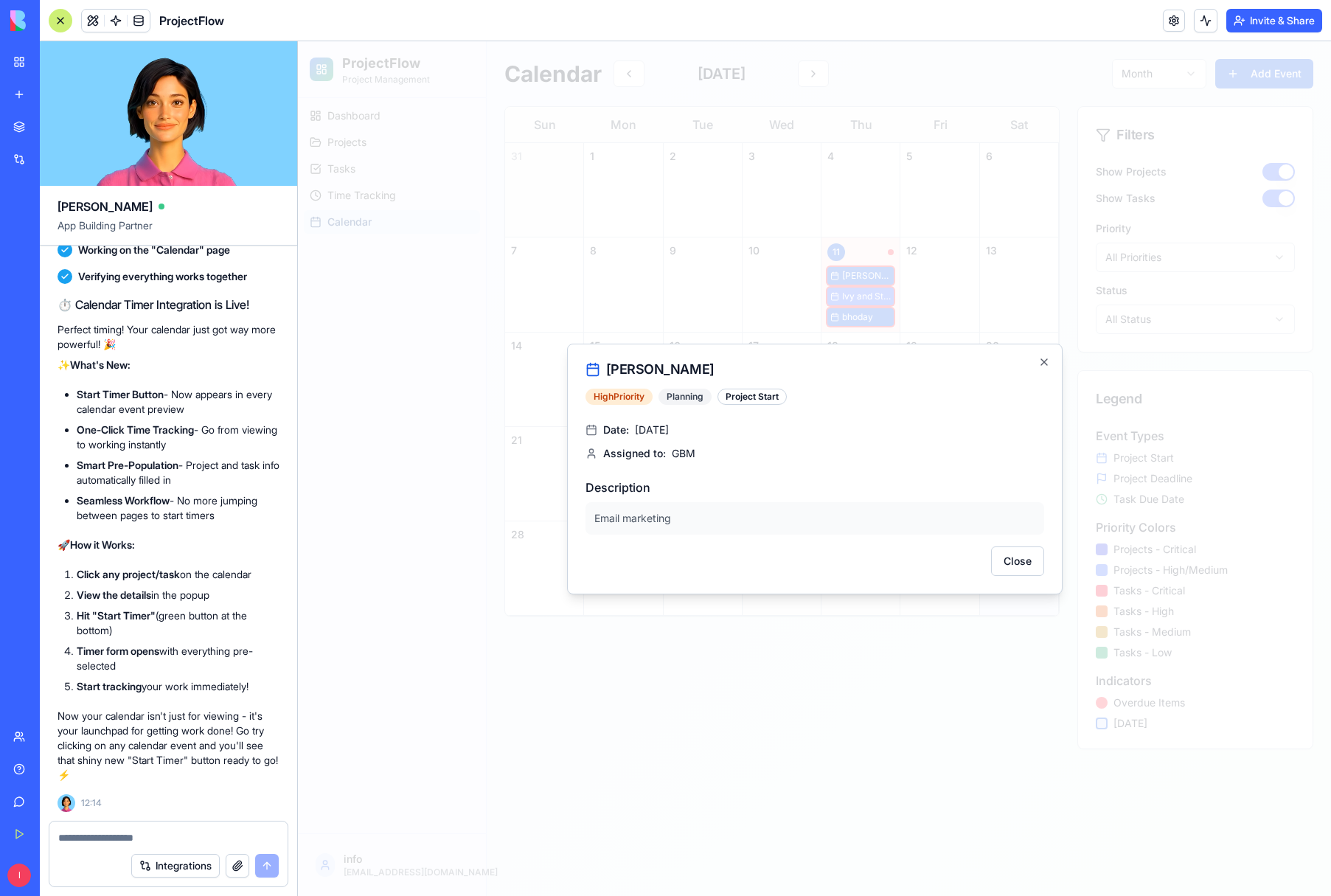
click at [1018, 566] on button "Close" at bounding box center [1017, 561] width 53 height 30
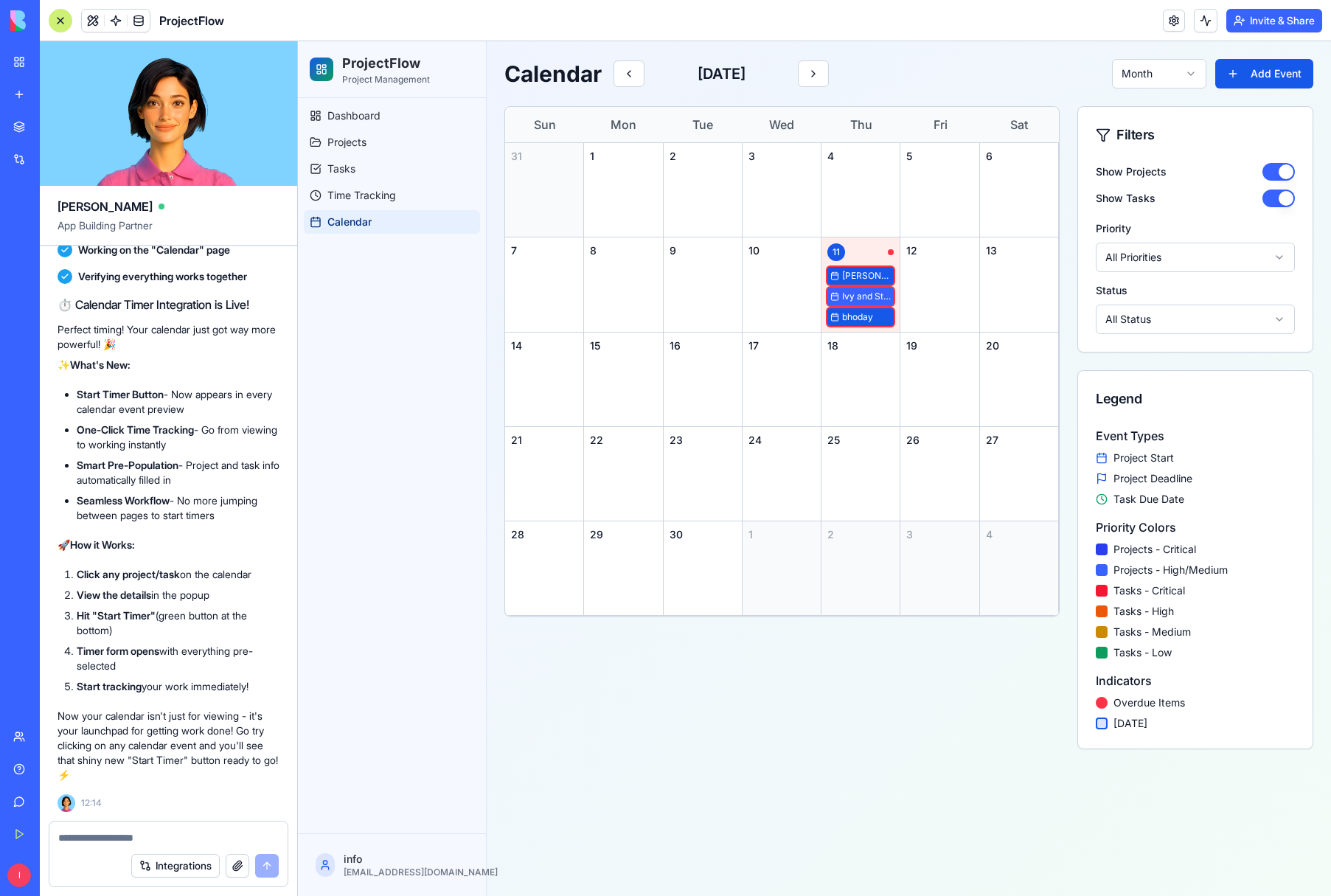
click at [76, 831] on textarea at bounding box center [168, 838] width 220 height 14
type textarea "*"
click at [862, 273] on span "[PERSON_NAME]" at bounding box center [866, 275] width 49 height 12
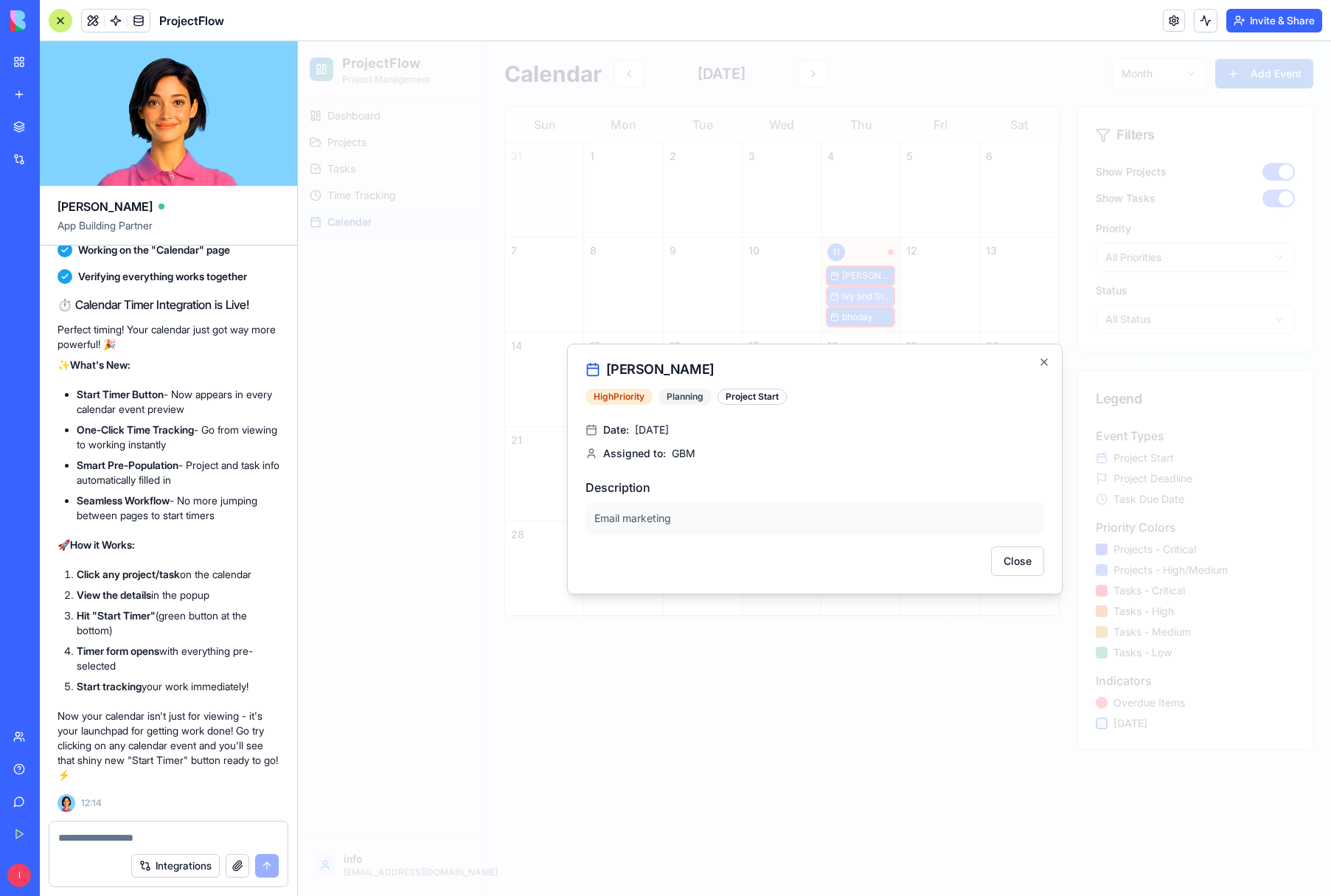
click at [1061, 590] on div "Beaulieu High Priority Planning Project Start Date: September 11, 2025 Assigned…" at bounding box center [815, 468] width 496 height 251
click at [1043, 358] on icon "button" at bounding box center [1044, 361] width 12 height 12
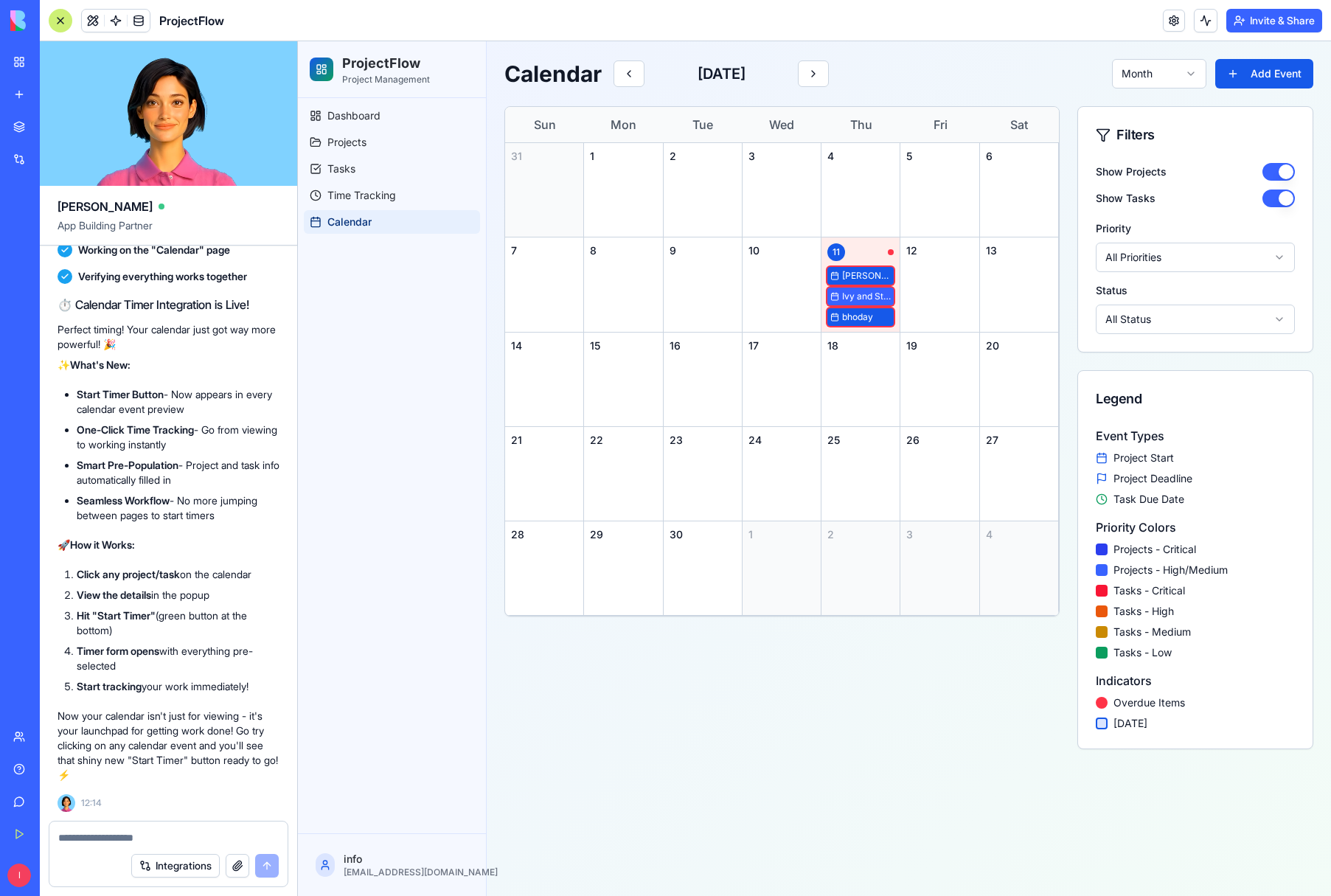
click at [75, 836] on textarea at bounding box center [168, 838] width 220 height 14
type textarea "**********"
click at [268, 871] on button "submit" at bounding box center [267, 865] width 23 height 23
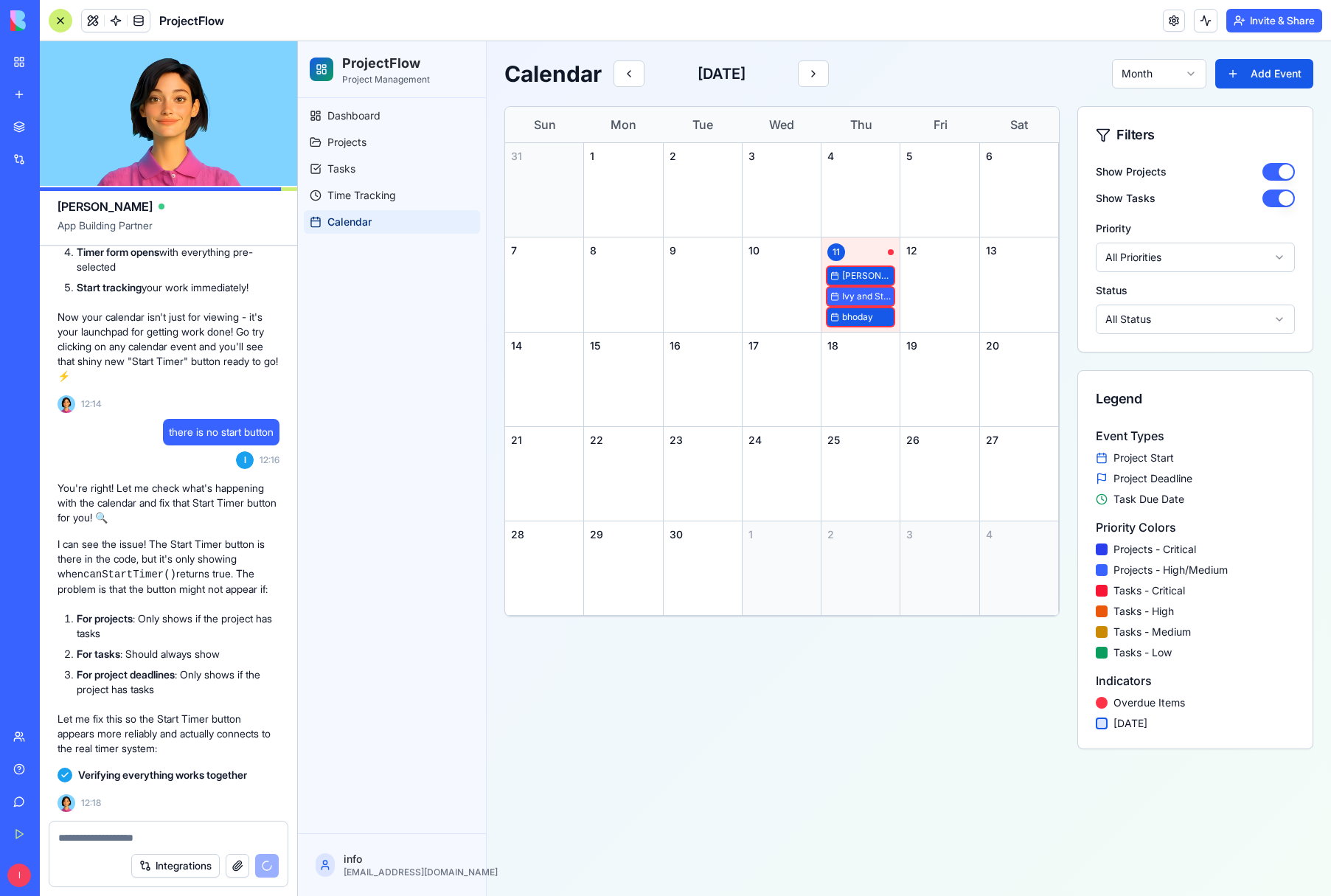
scroll to position [5168, 0]
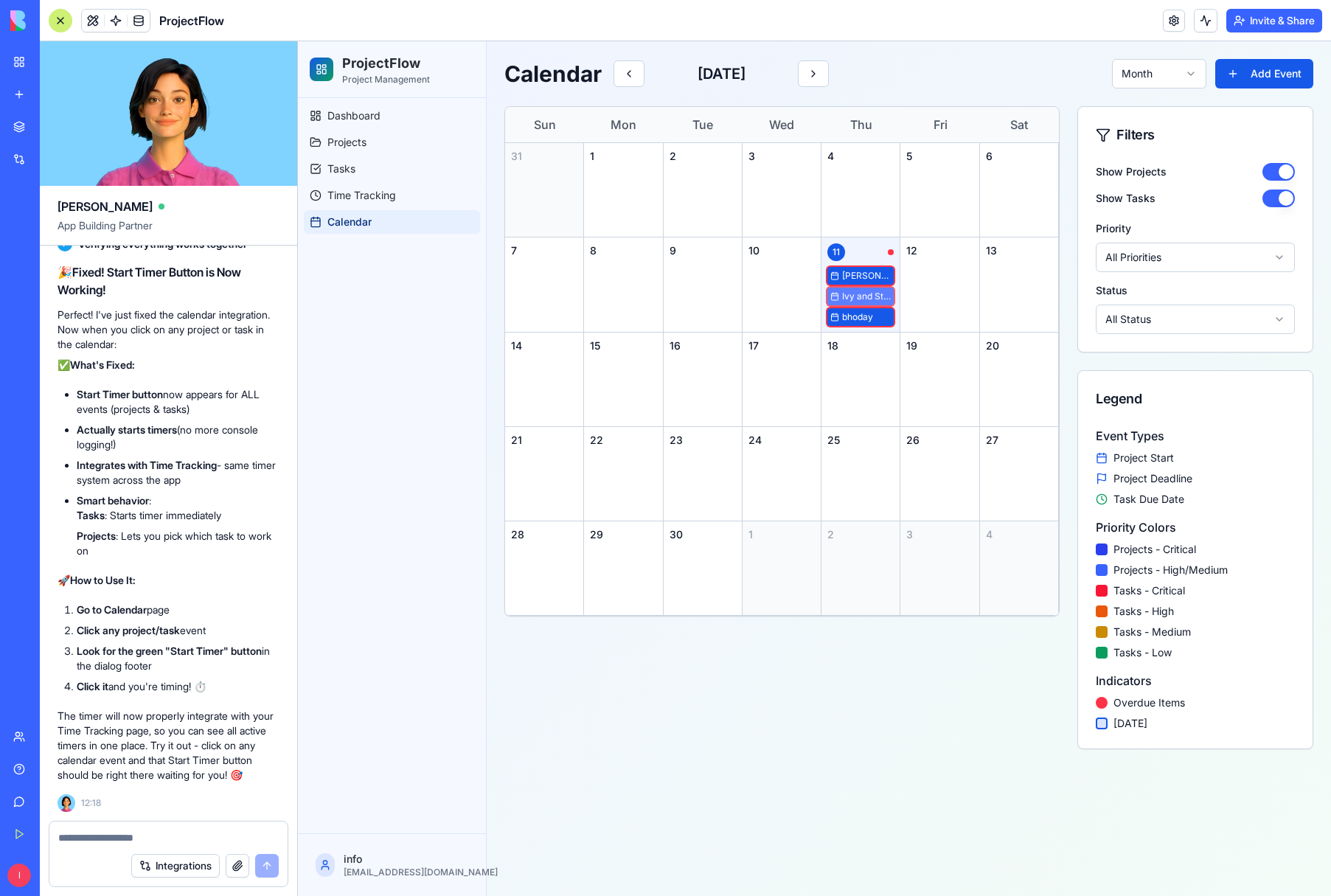
click at [854, 296] on span "Ivy and Stone emails" at bounding box center [866, 296] width 49 height 12
click at [356, 196] on span "Time Tracking" at bounding box center [361, 195] width 68 height 14
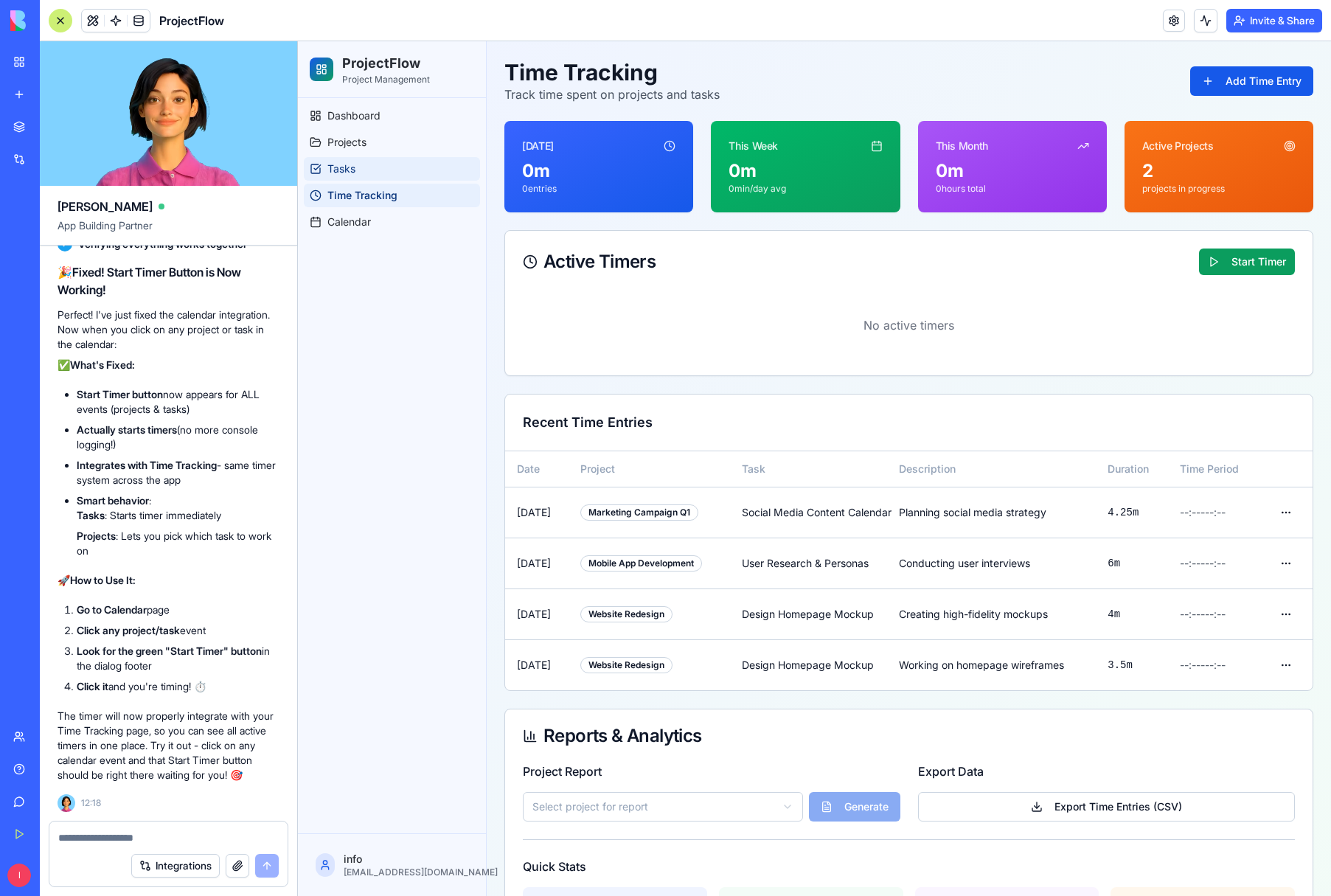
click at [345, 172] on span "Tasks" at bounding box center [341, 169] width 28 height 14
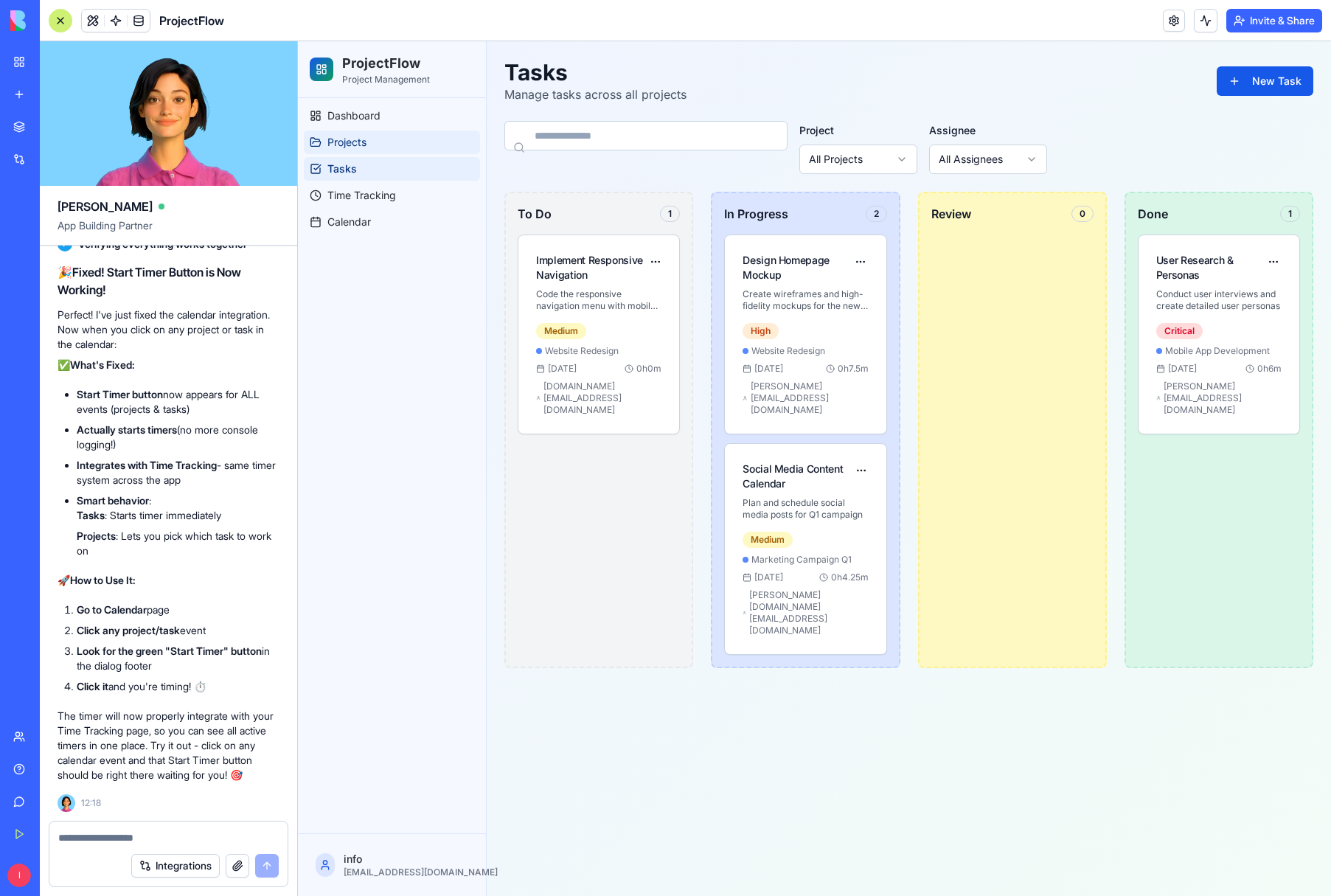
click at [344, 140] on span "Projects" at bounding box center [347, 142] width 40 height 14
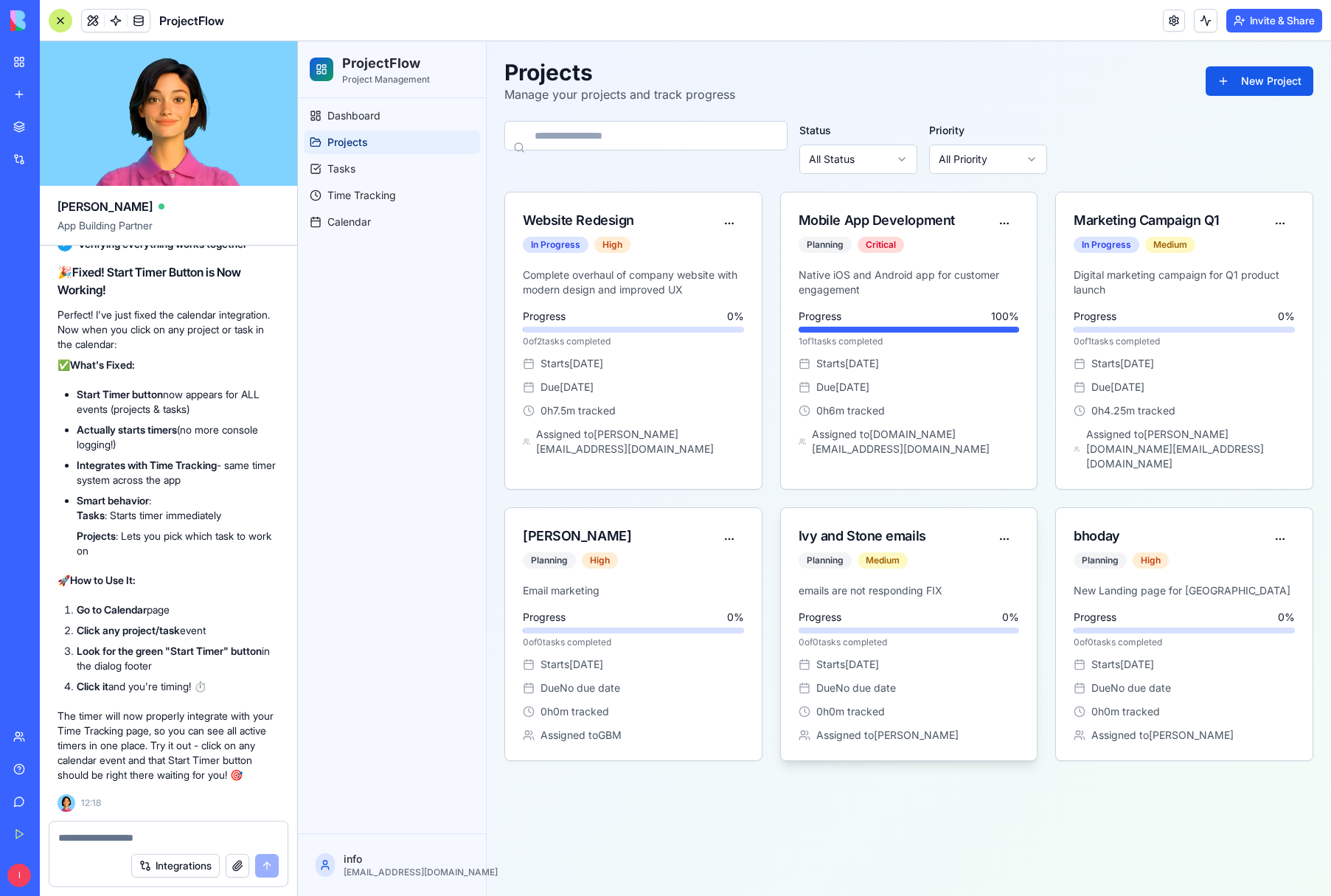
drag, startPoint x: 946, startPoint y: 619, endPoint x: 948, endPoint y: 636, distance: 17.1
click at [946, 620] on div "Progress 0 % 0 of 0 tasks completed" at bounding box center [910, 629] width 221 height 39
click at [1007, 523] on html "ProjectFlow Project Management Dashboard Projects Tasks Time Tracking Calendar …" at bounding box center [815, 468] width 1034 height 855
click at [989, 681] on html "ProjectFlow Project Management Dashboard Projects Tasks Time Tracking Calendar …" at bounding box center [815, 468] width 1034 height 855
click at [352, 197] on span "Time Tracking" at bounding box center [361, 195] width 68 height 14
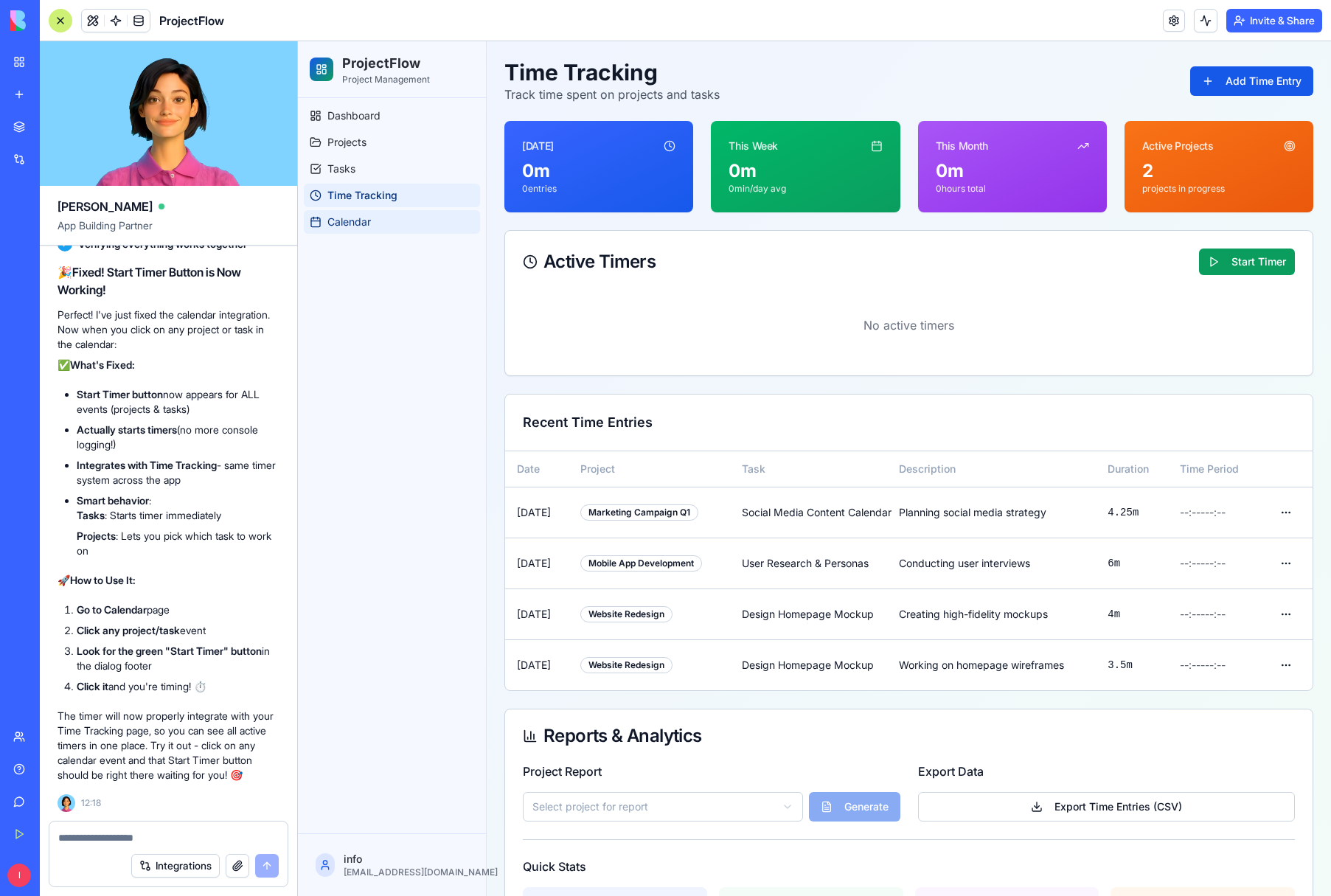
click at [354, 224] on span "Calendar" at bounding box center [349, 222] width 43 height 14
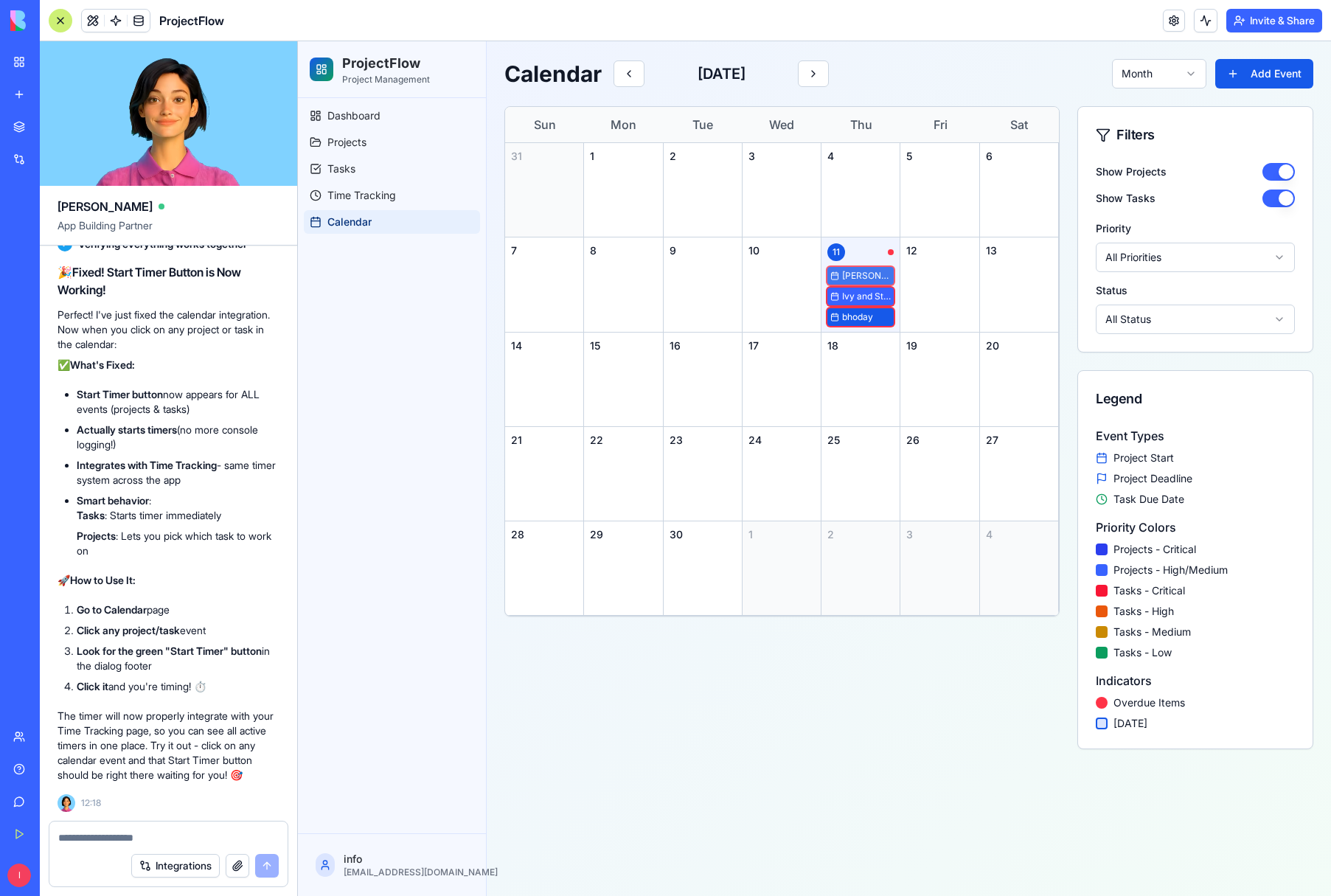
click at [858, 277] on span "[PERSON_NAME]" at bounding box center [866, 275] width 49 height 12
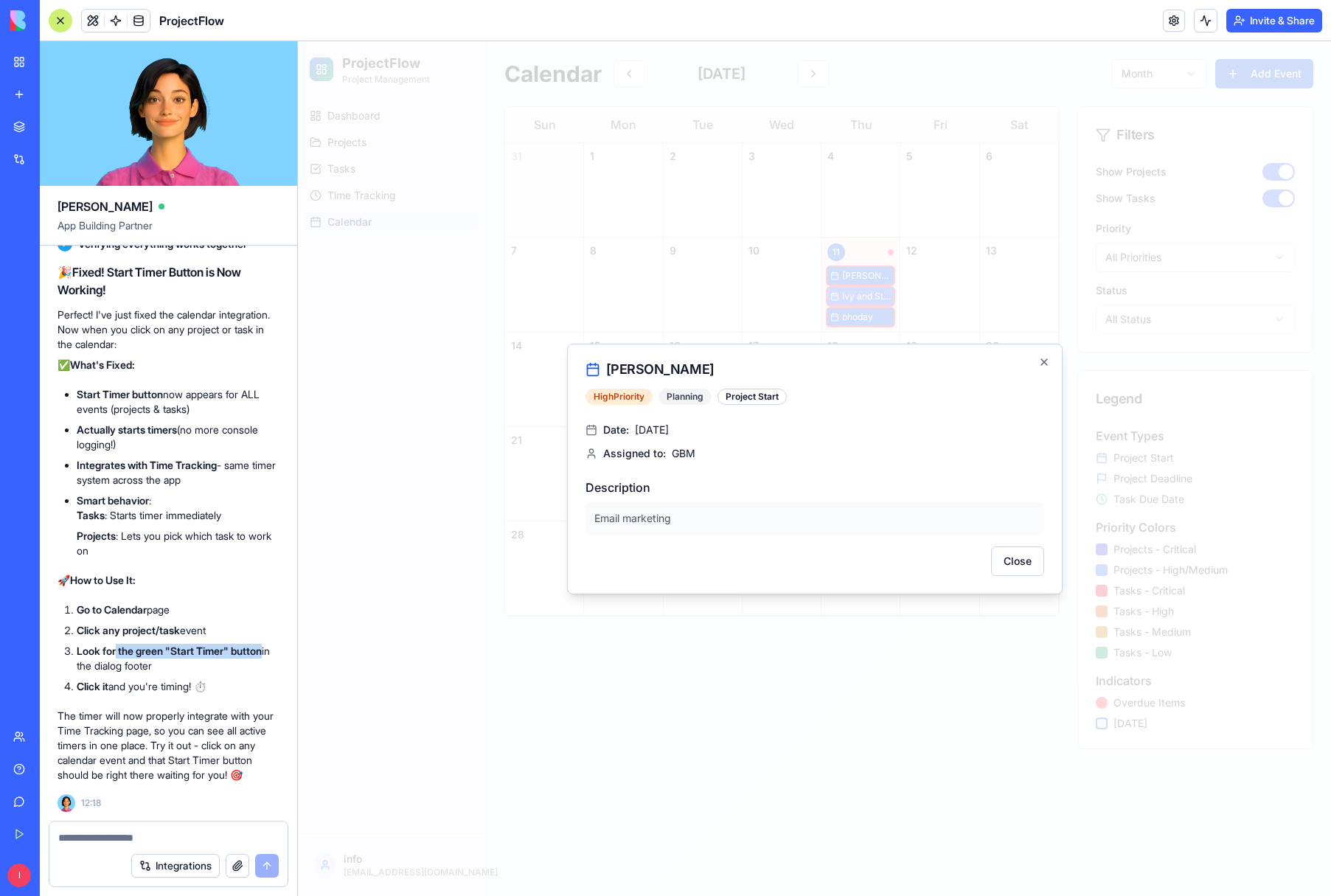
drag, startPoint x: 264, startPoint y: 638, endPoint x: 120, endPoint y: 638, distance: 144.0
click at [119, 644] on li "Look for the green "Start Timer" button in the dialog footer" at bounding box center [178, 659] width 203 height 30
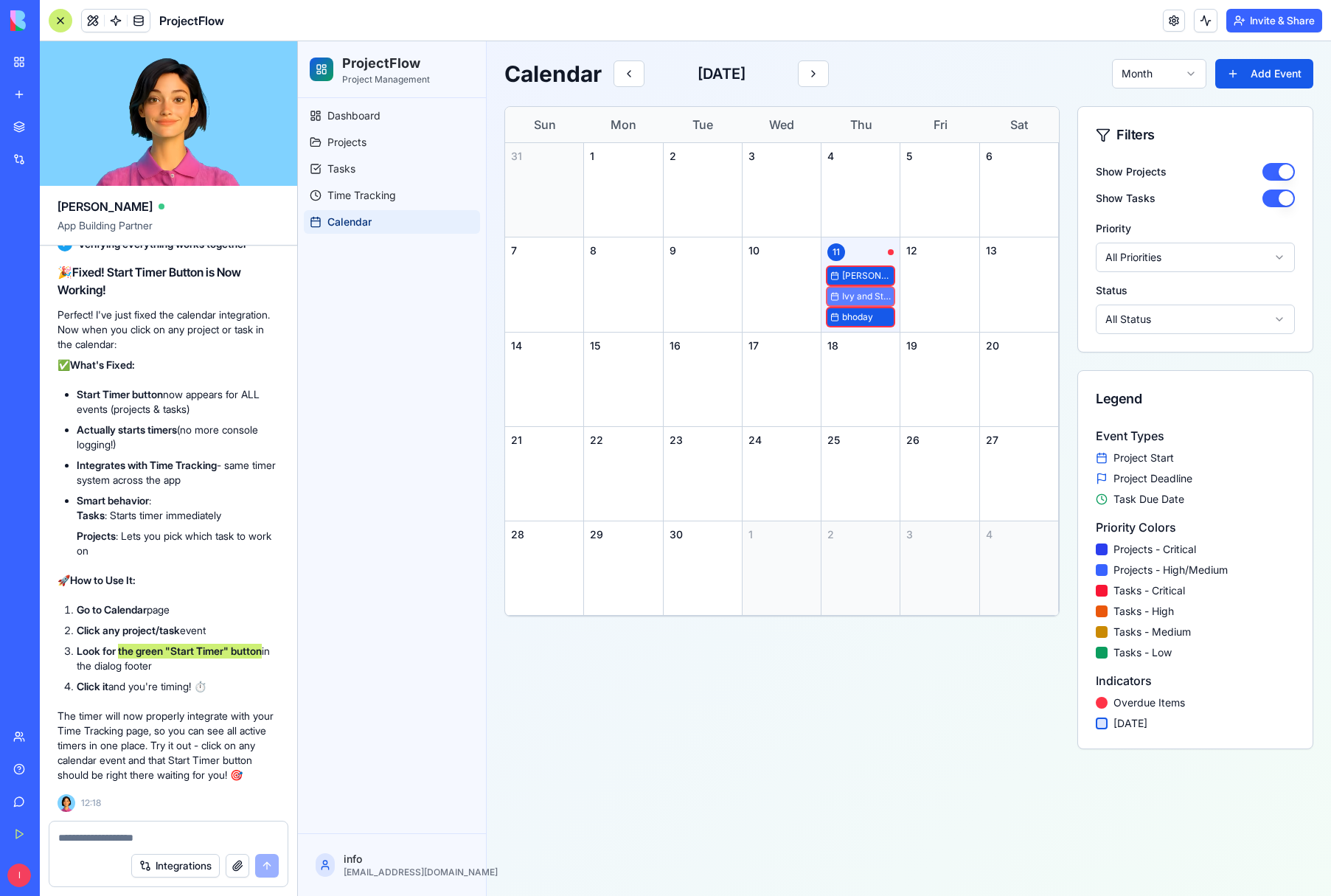
click at [856, 301] on span "Ivy and Stone emails" at bounding box center [866, 296] width 49 height 12
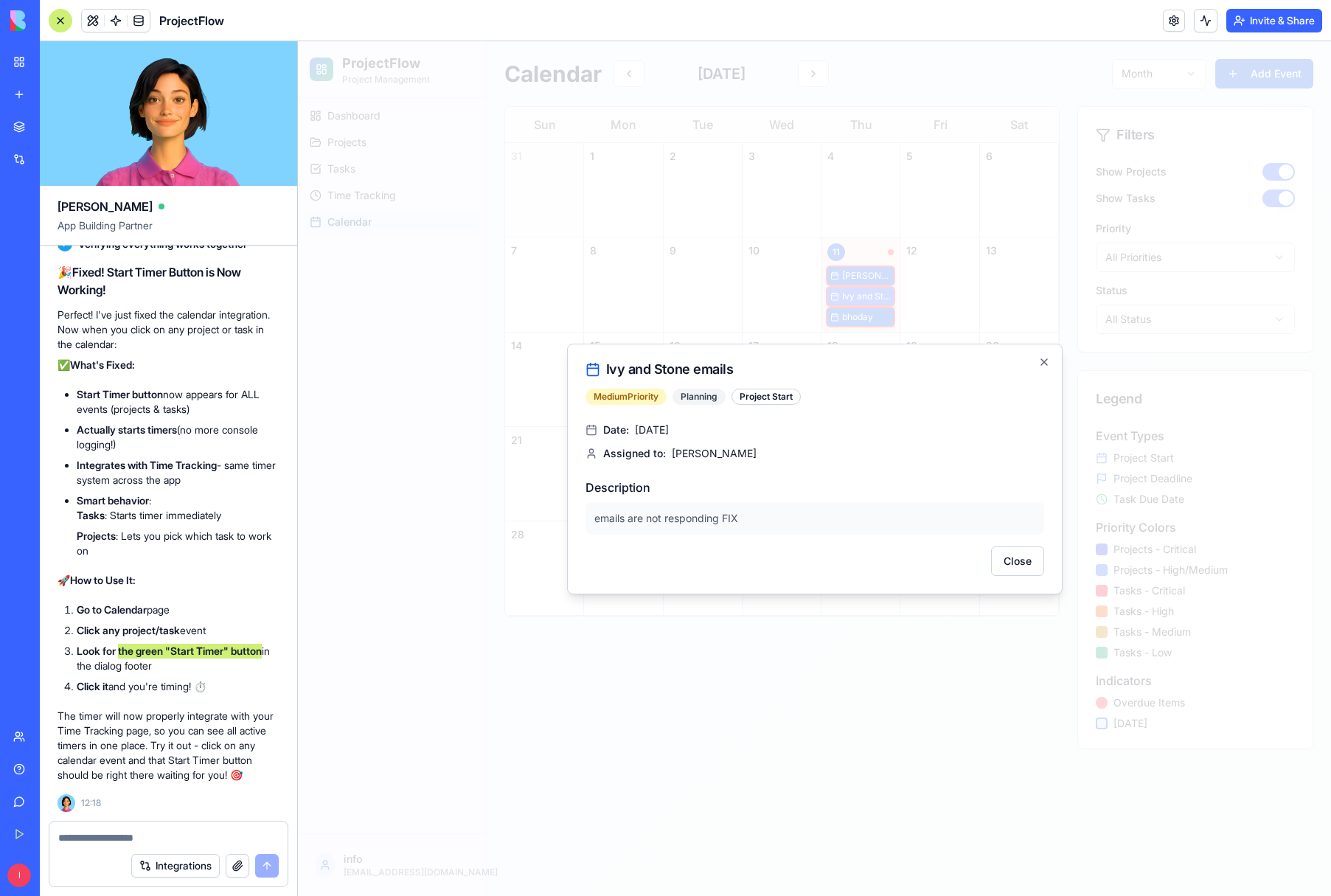
click at [684, 520] on p "emails are not responding FIX" at bounding box center [815, 519] width 459 height 32
click at [740, 517] on p "emails are not responding FIX" at bounding box center [815, 519] width 459 height 32
drag, startPoint x: 1039, startPoint y: 363, endPoint x: 1028, endPoint y: 370, distance: 13.0
click at [1039, 363] on icon "button" at bounding box center [1044, 361] width 12 height 12
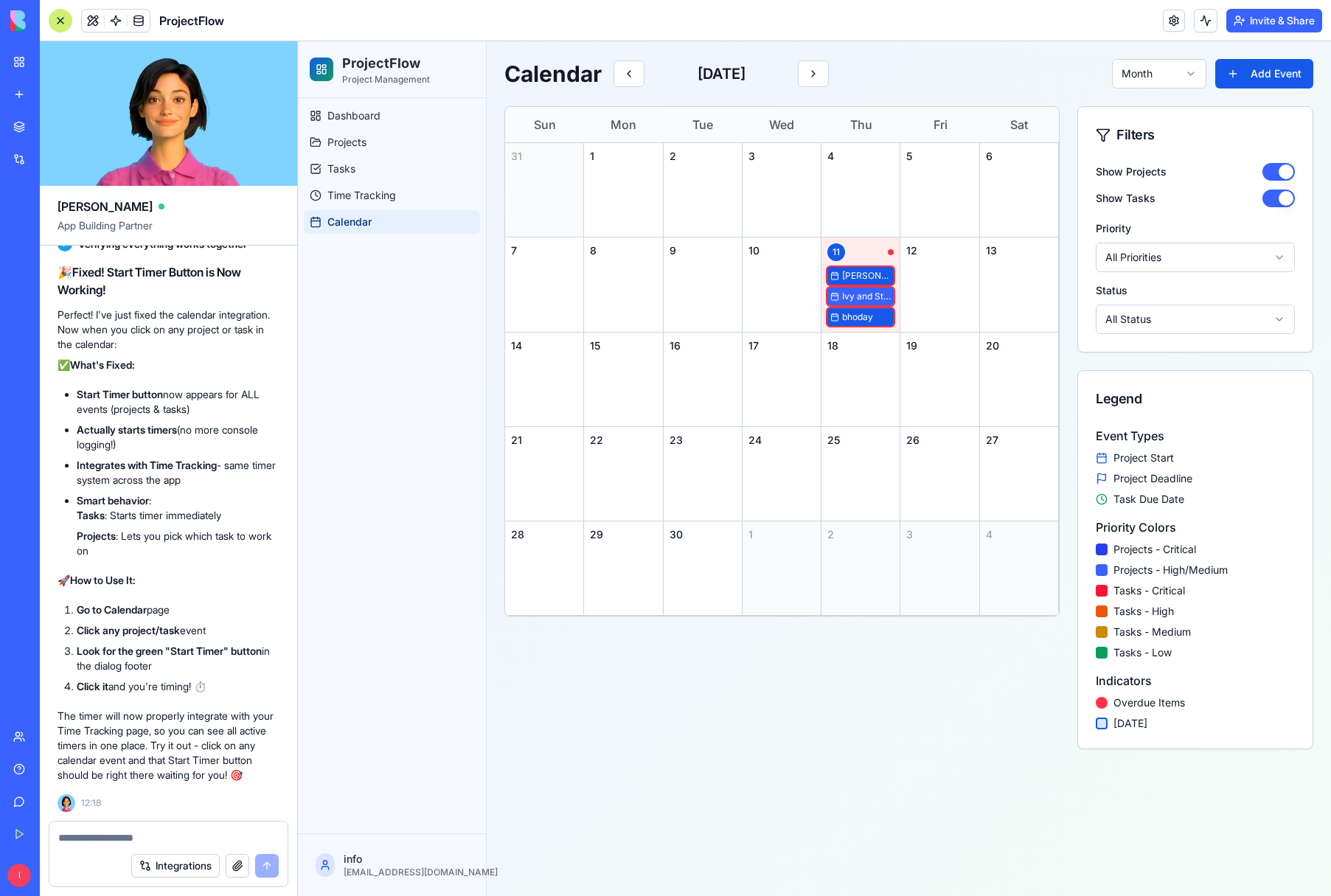
click at [78, 829] on div at bounding box center [168, 833] width 238 height 23
drag, startPoint x: 94, startPoint y: 839, endPoint x: 201, endPoint y: 829, distance: 107.5
click at [97, 838] on textarea at bounding box center [168, 838] width 220 height 14
paste textarea "**********"
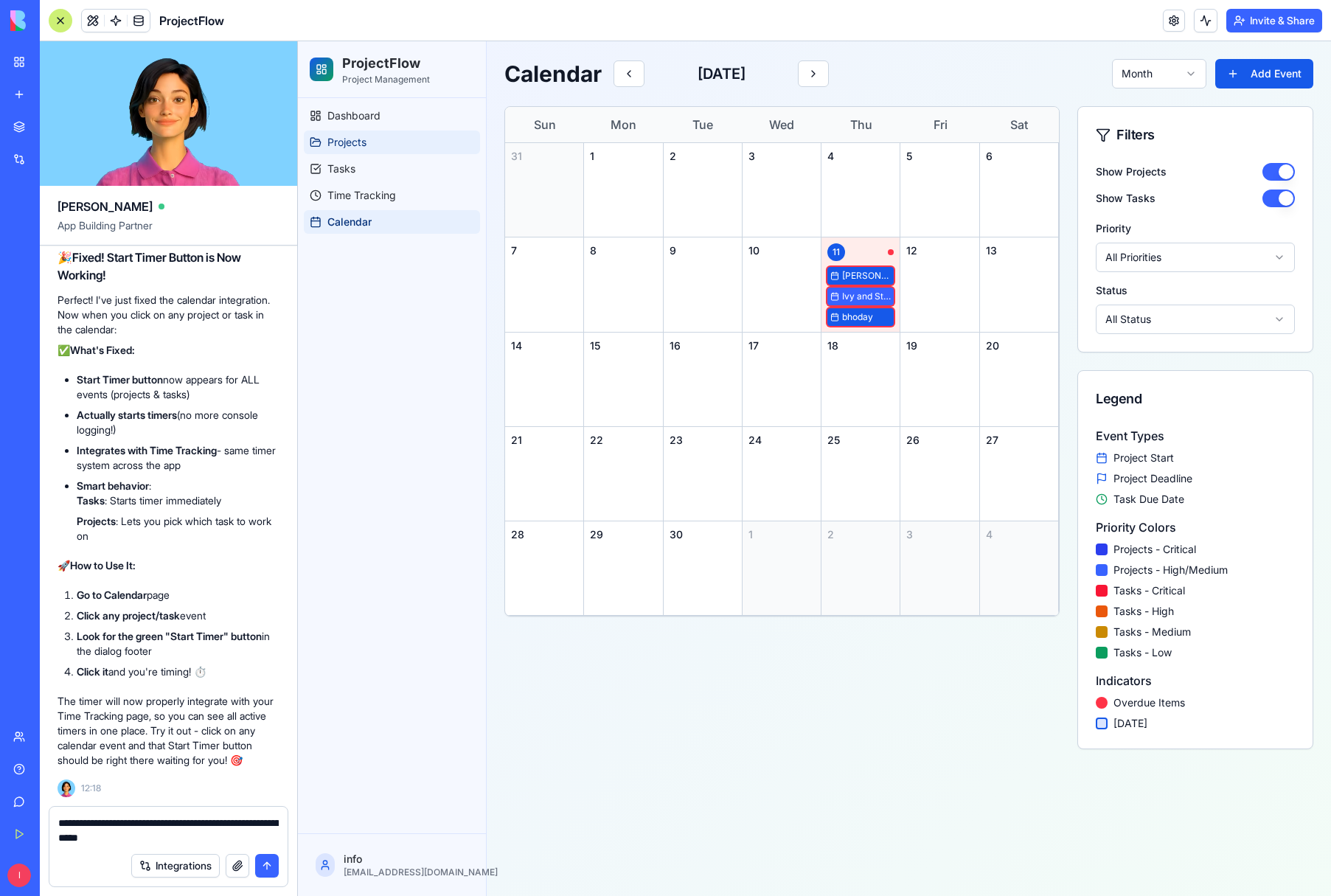
click at [359, 146] on span "Projects" at bounding box center [347, 142] width 40 height 14
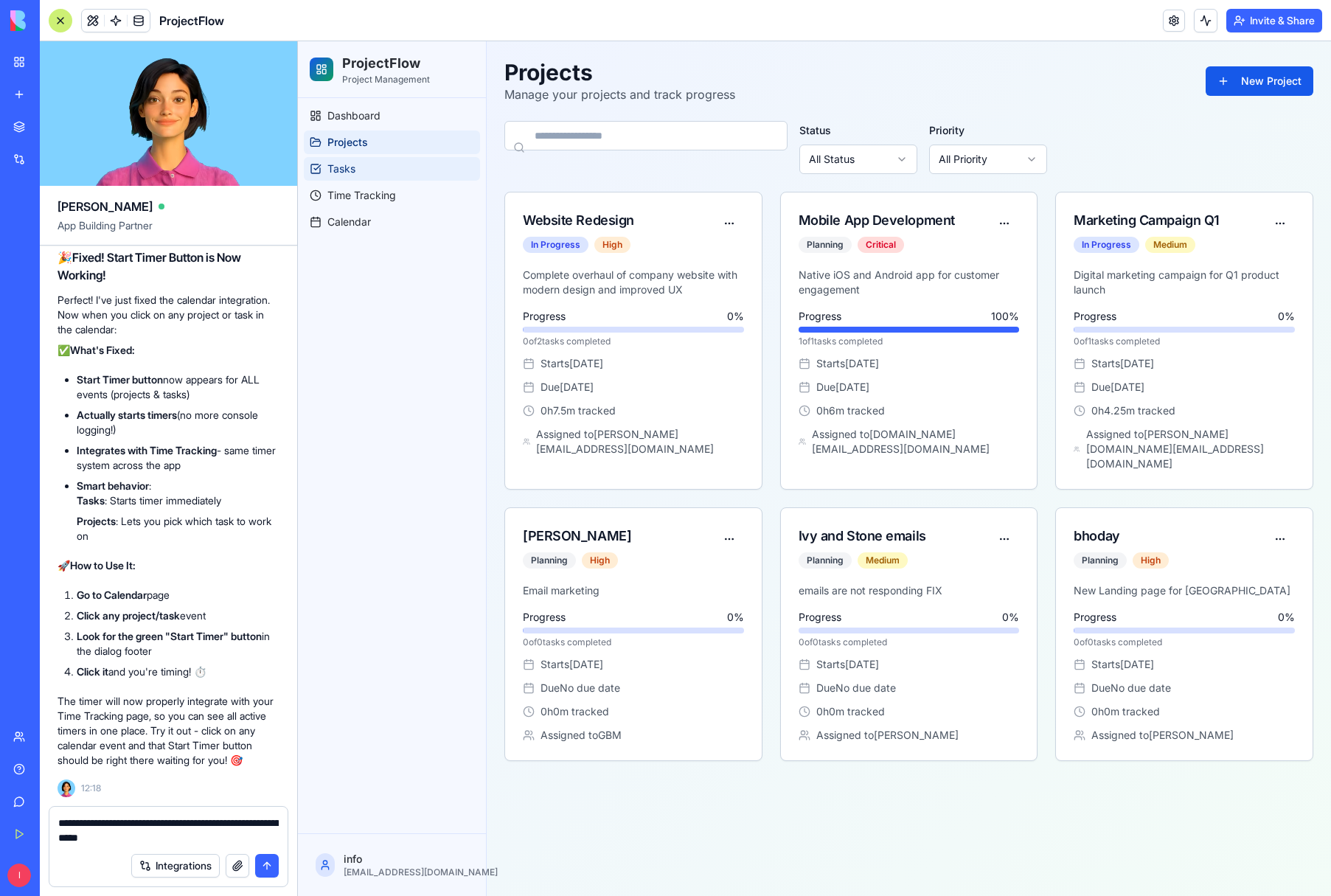
click at [340, 164] on span "Tasks" at bounding box center [341, 169] width 28 height 14
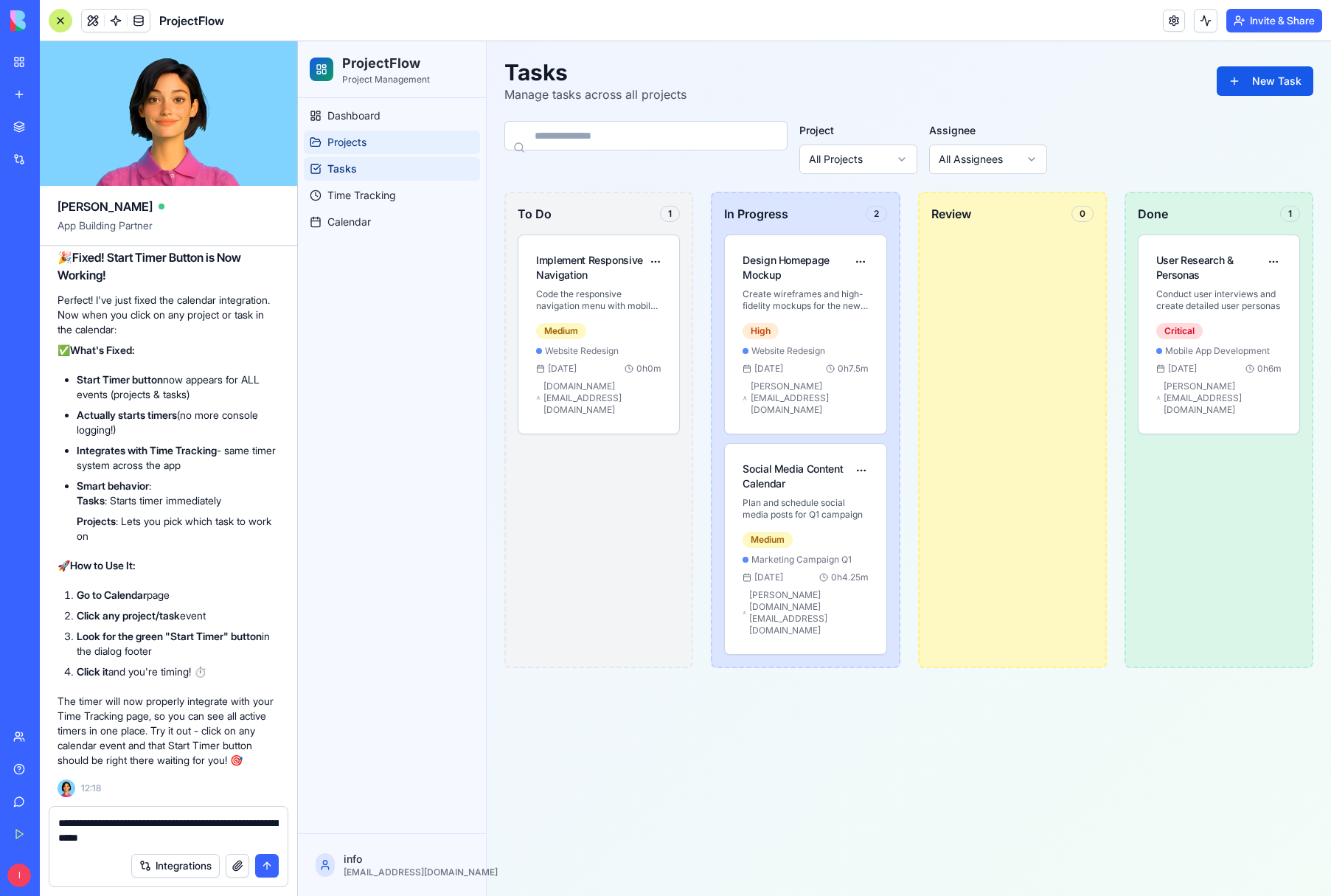
click at [353, 143] on span "Projects" at bounding box center [347, 142] width 40 height 14
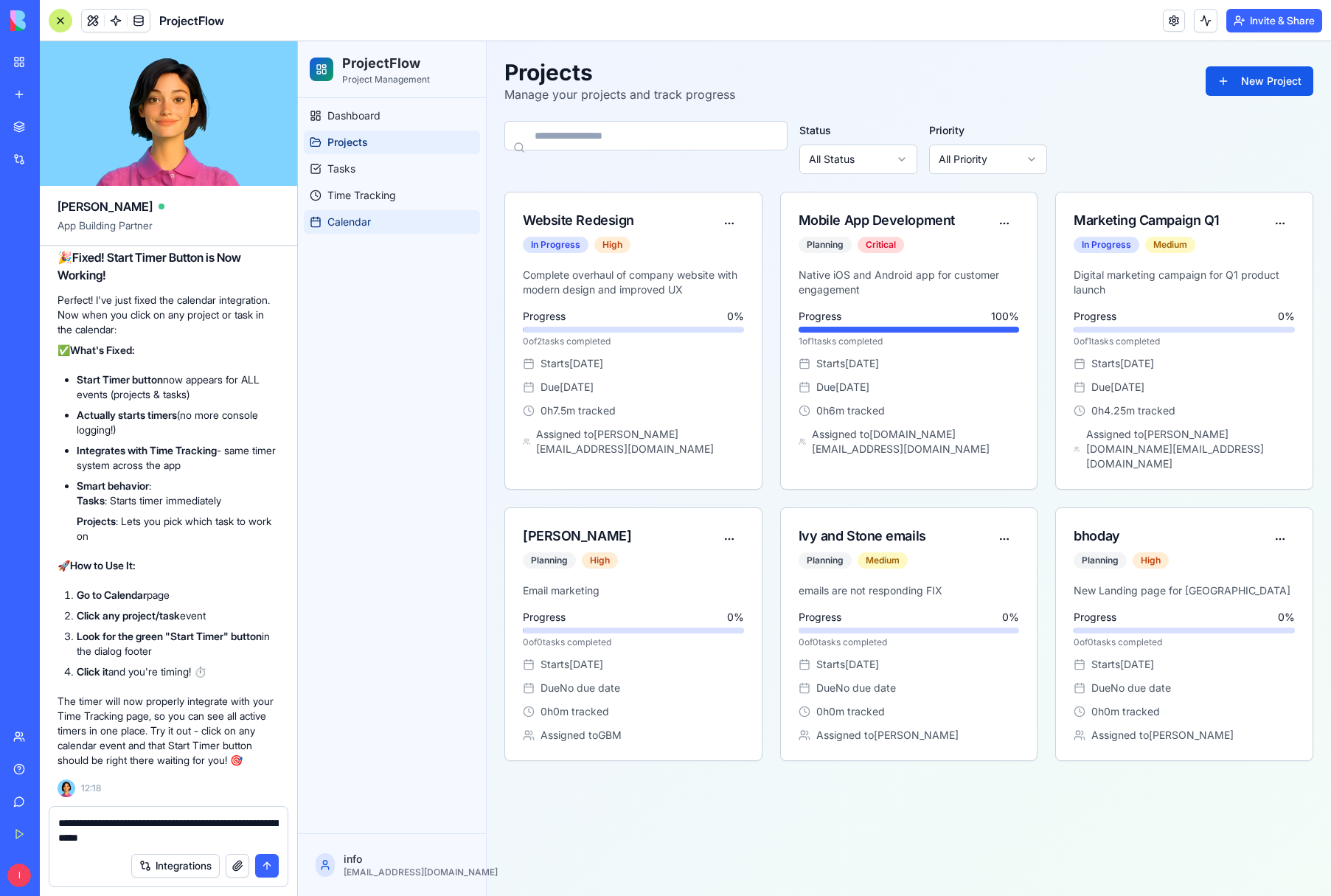
click at [354, 226] on span "Calendar" at bounding box center [349, 222] width 43 height 14
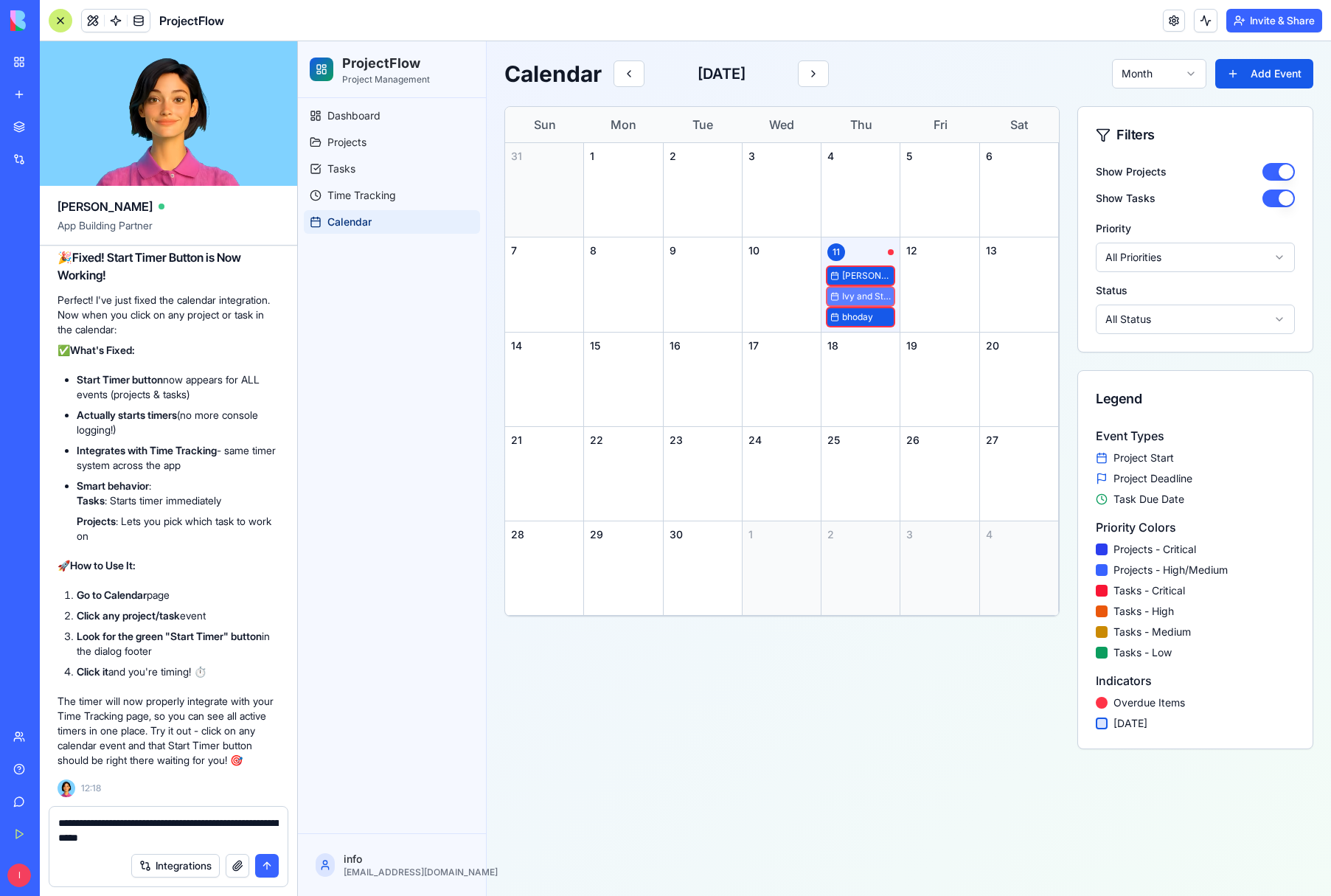
click at [867, 298] on span "Ivy and Stone emails" at bounding box center [866, 296] width 49 height 12
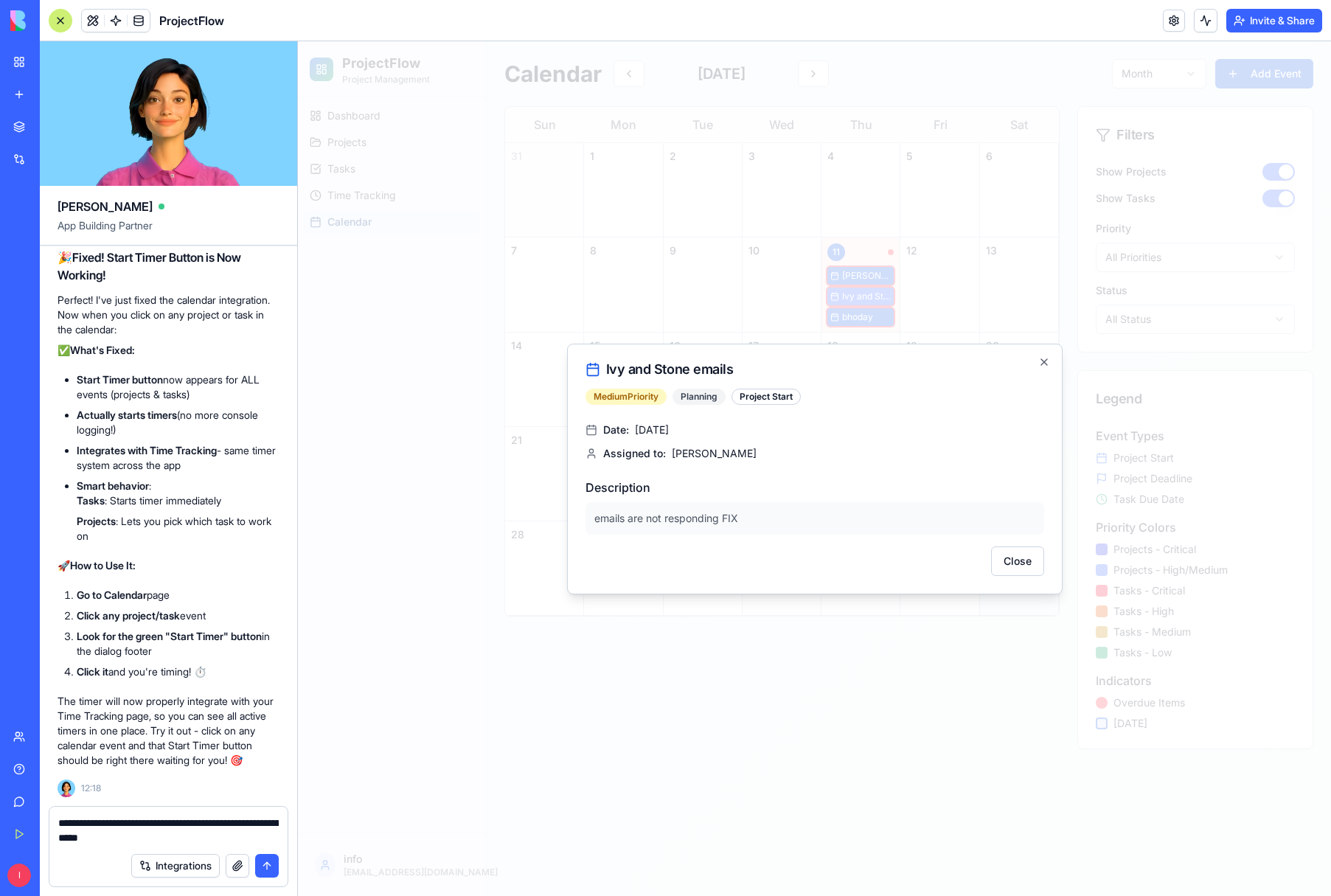
click at [1010, 564] on button "Close" at bounding box center [1017, 561] width 53 height 30
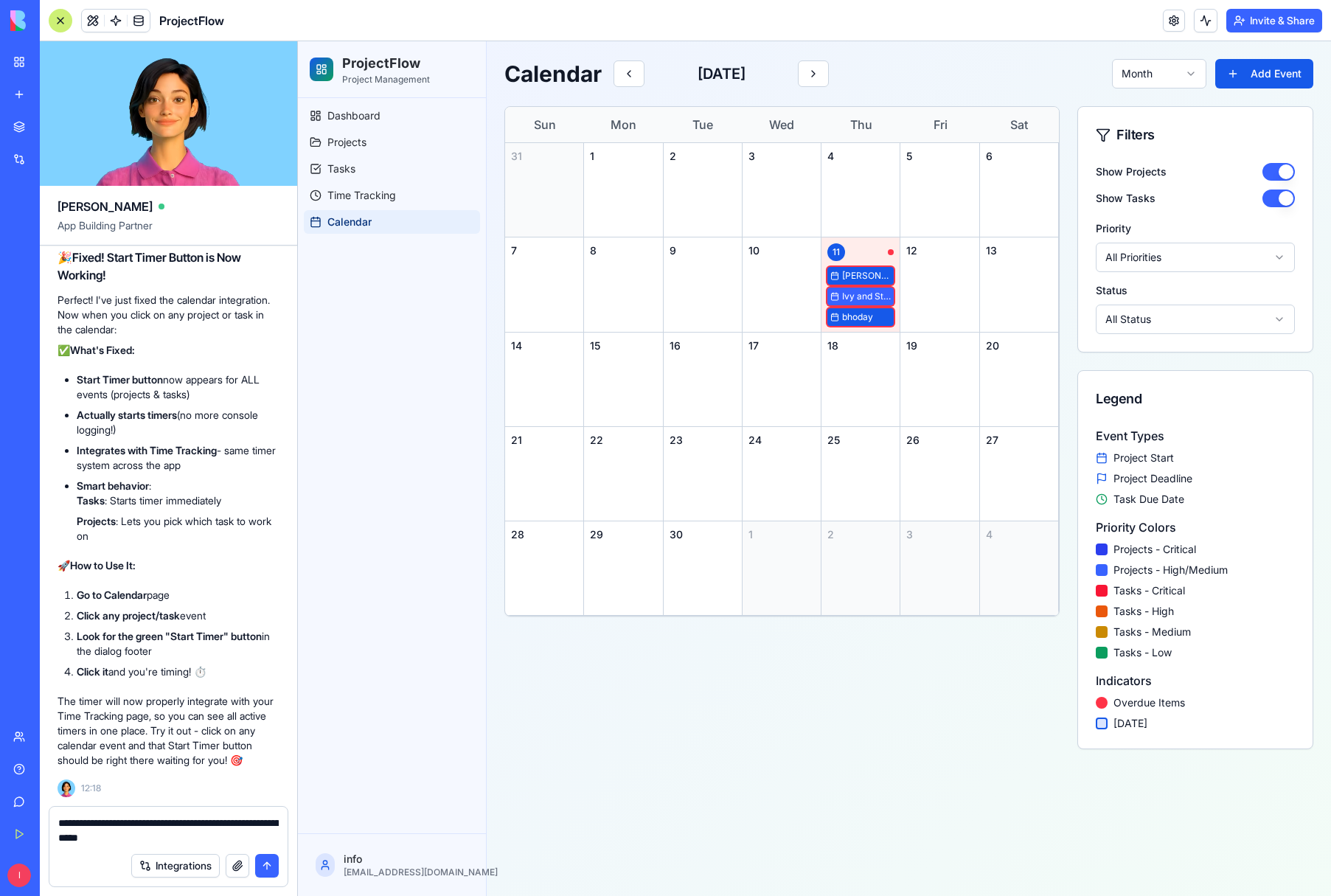
drag, startPoint x: 167, startPoint y: 838, endPoint x: 324, endPoint y: 837, distance: 157.0
click at [167, 838] on textarea "**********" at bounding box center [168, 830] width 220 height 30
type textarea "**********"
click at [270, 870] on button "submit" at bounding box center [267, 865] width 23 height 23
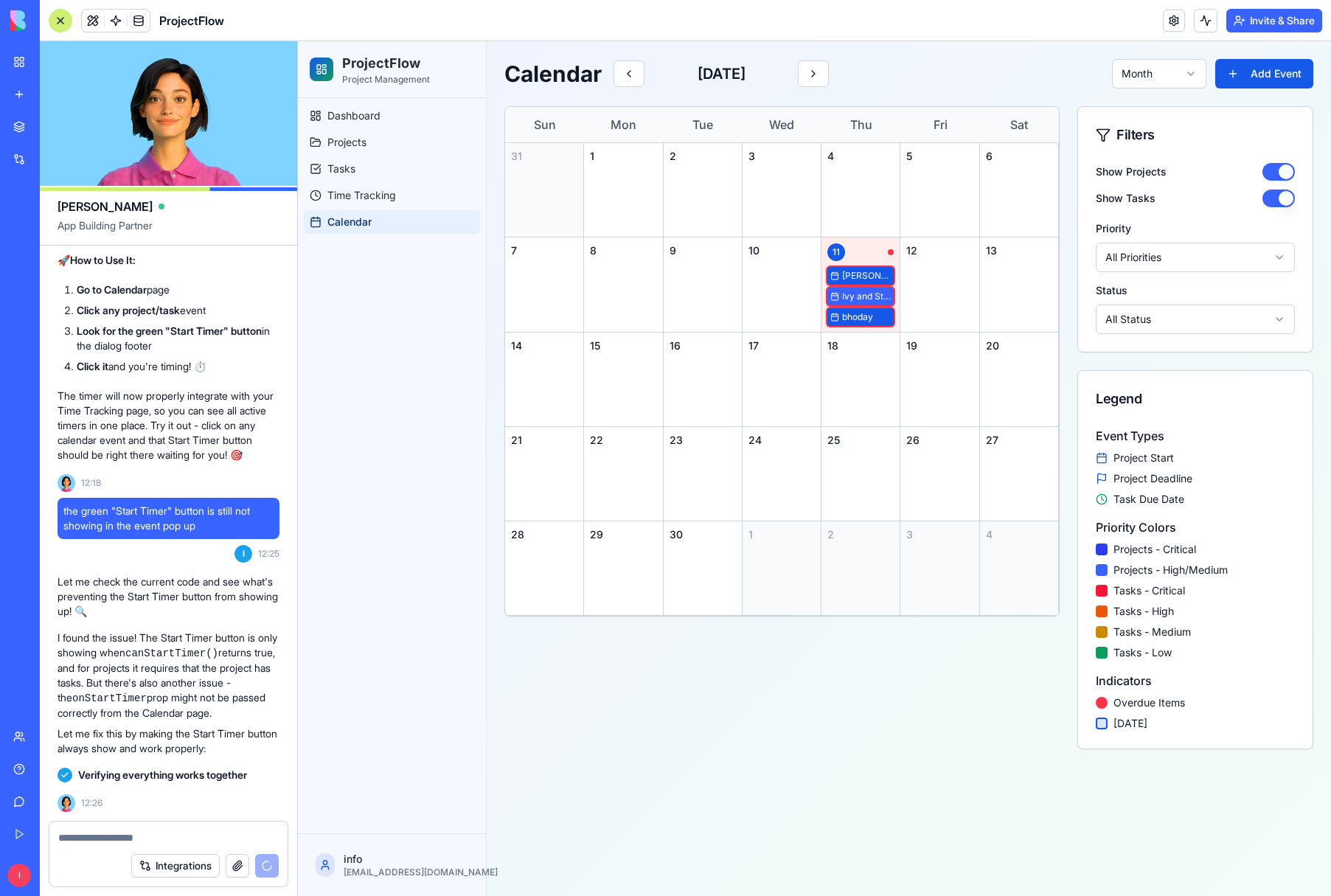
scroll to position [6019, 0]
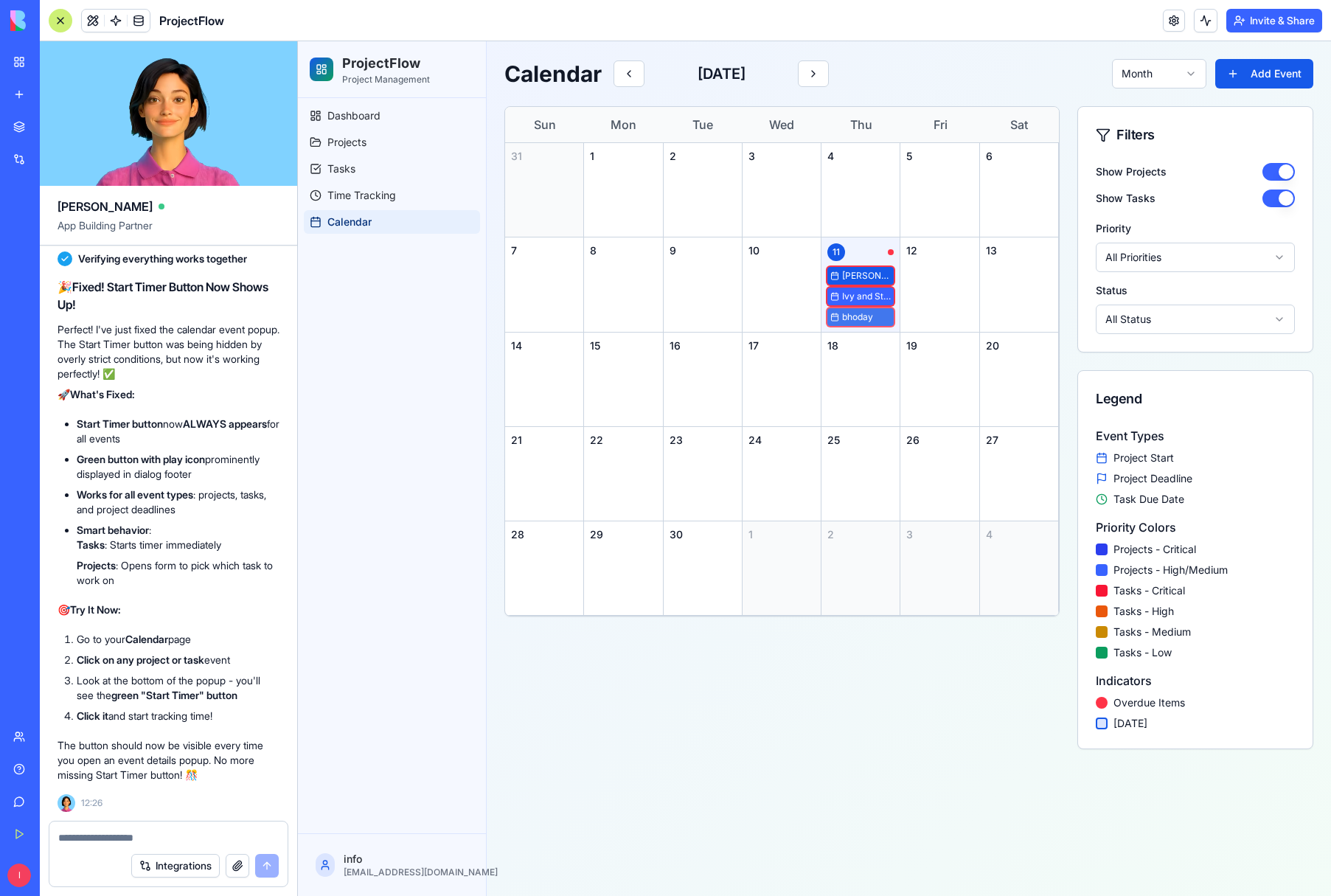
click at [862, 319] on span "bhoday" at bounding box center [866, 316] width 49 height 12
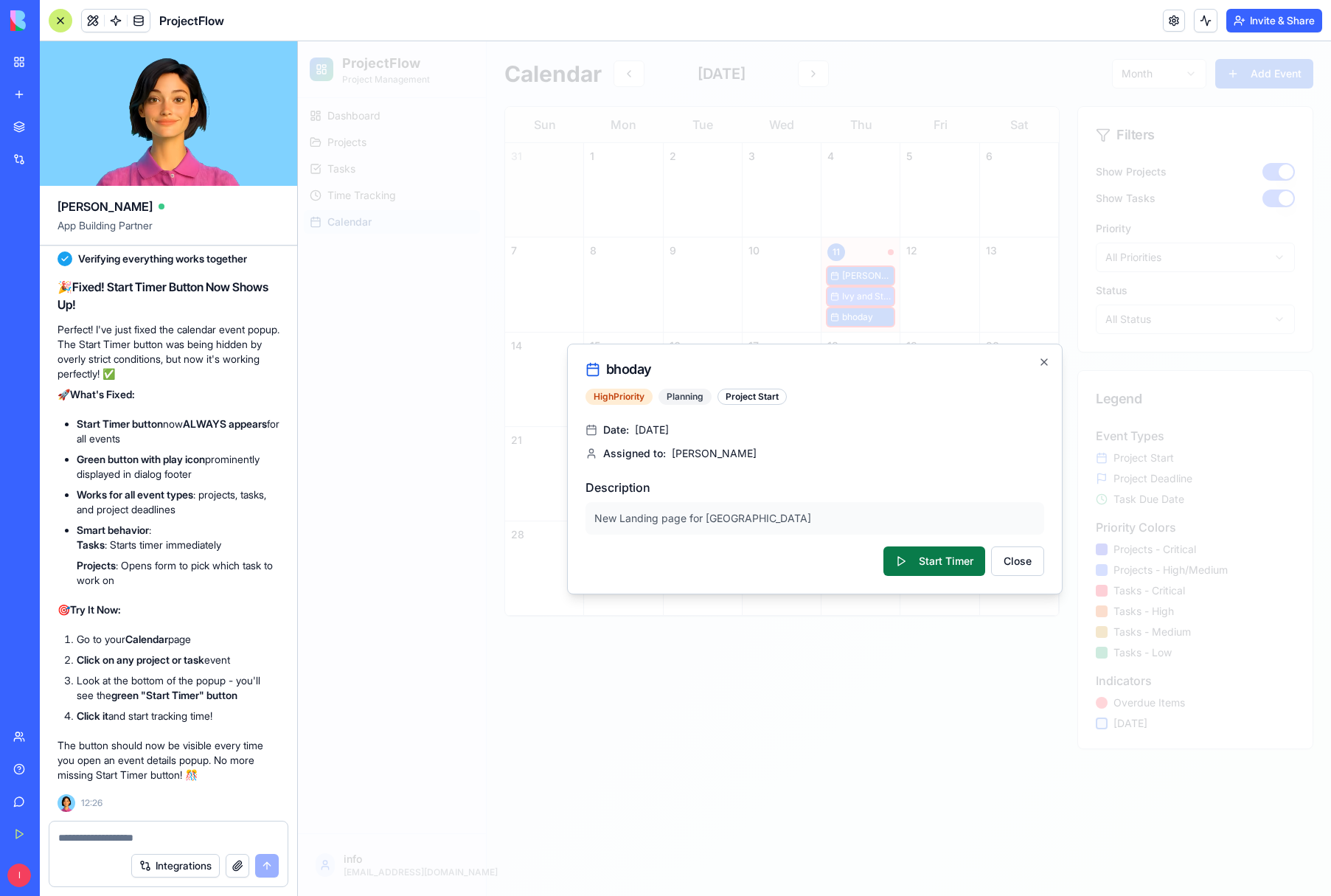
click at [927, 564] on button "Start Timer" at bounding box center [934, 561] width 102 height 30
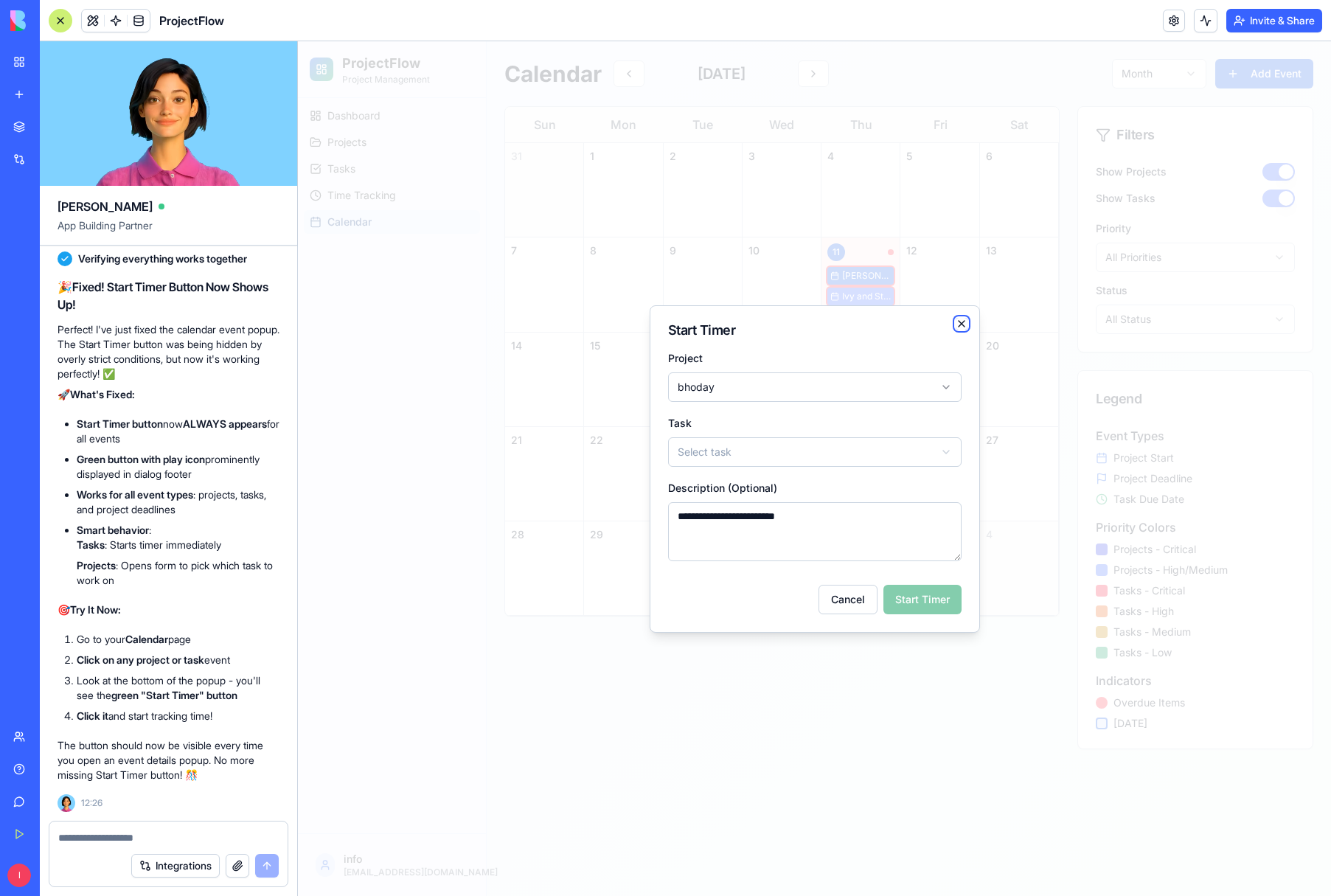
click at [962, 323] on icon "button" at bounding box center [962, 324] width 6 height 6
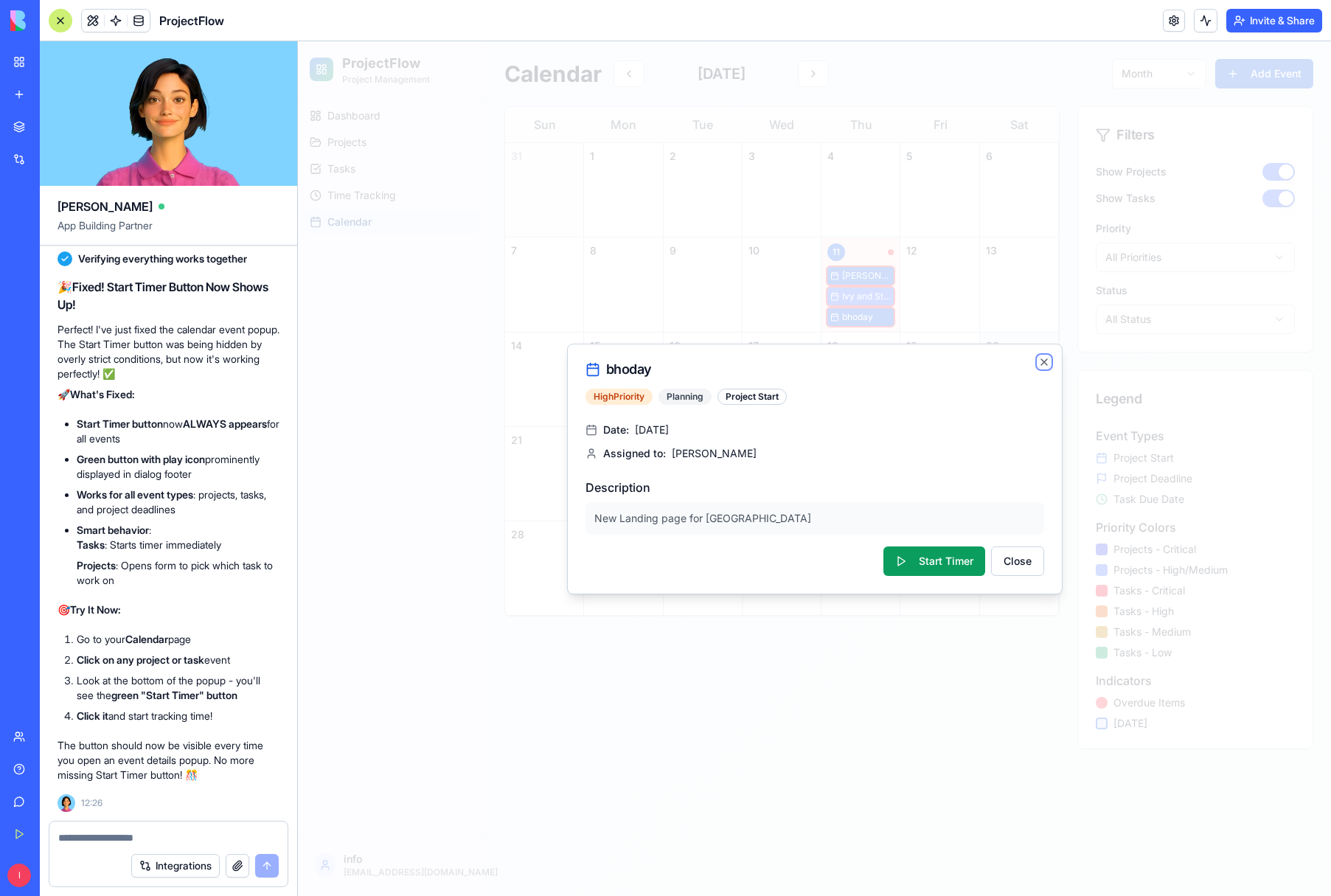
drag, startPoint x: 1043, startPoint y: 360, endPoint x: 1042, endPoint y: 369, distance: 9.1
click at [1043, 360] on icon "button" at bounding box center [1044, 362] width 6 height 6
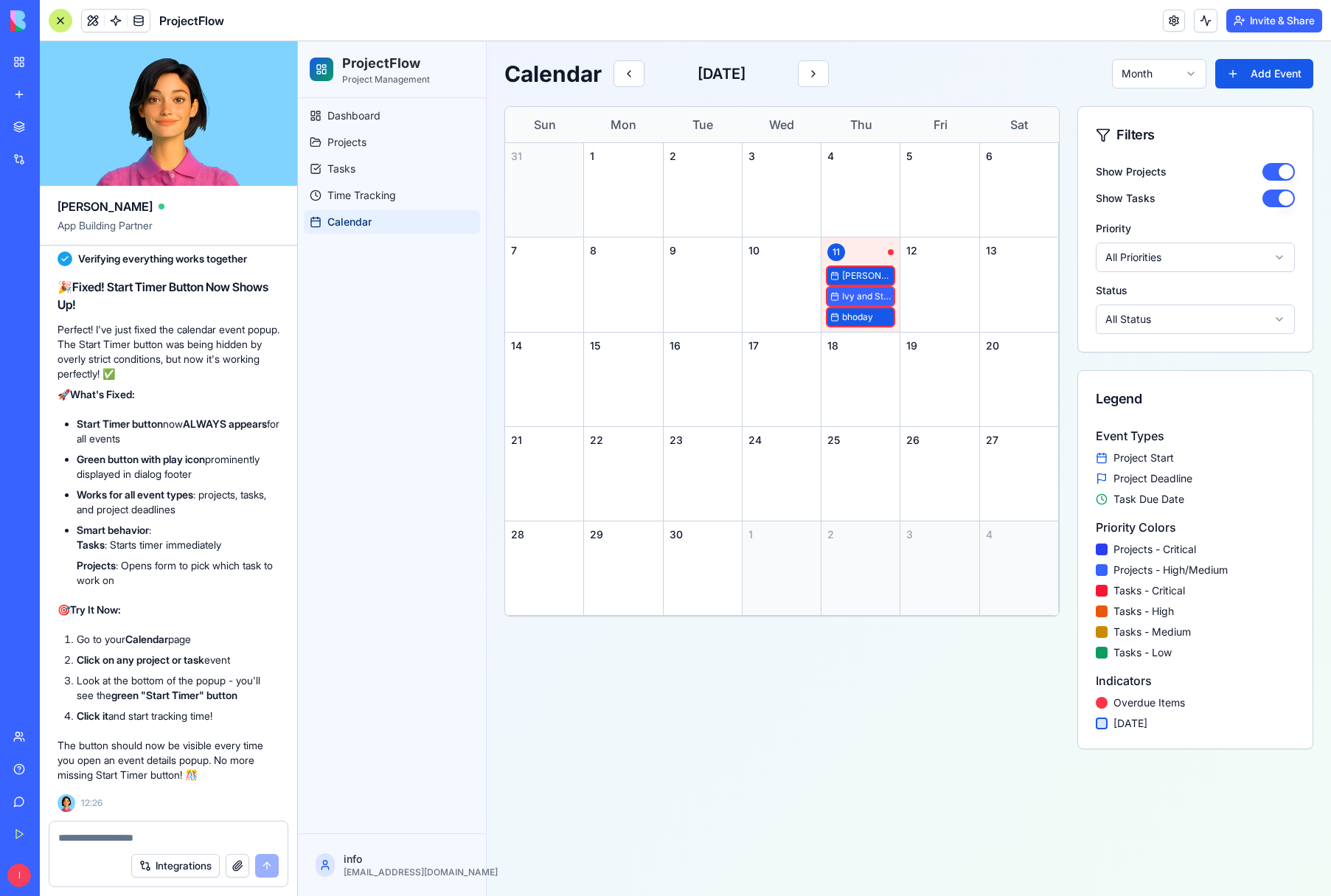
click at [83, 838] on textarea at bounding box center [168, 838] width 220 height 14
type textarea "**********"
click at [278, 868] on button "submit" at bounding box center [267, 865] width 23 height 23
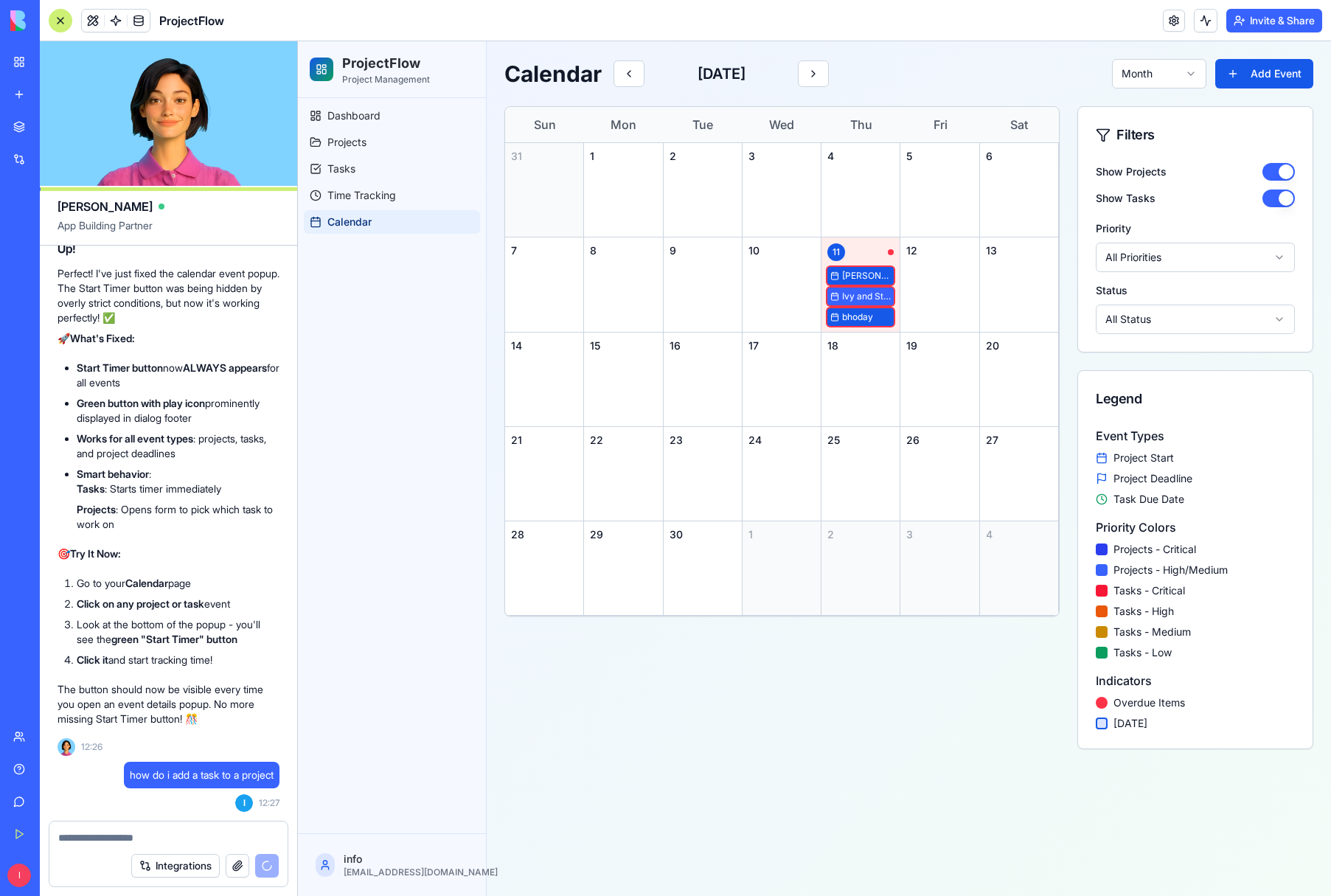
scroll to position [7042, 0]
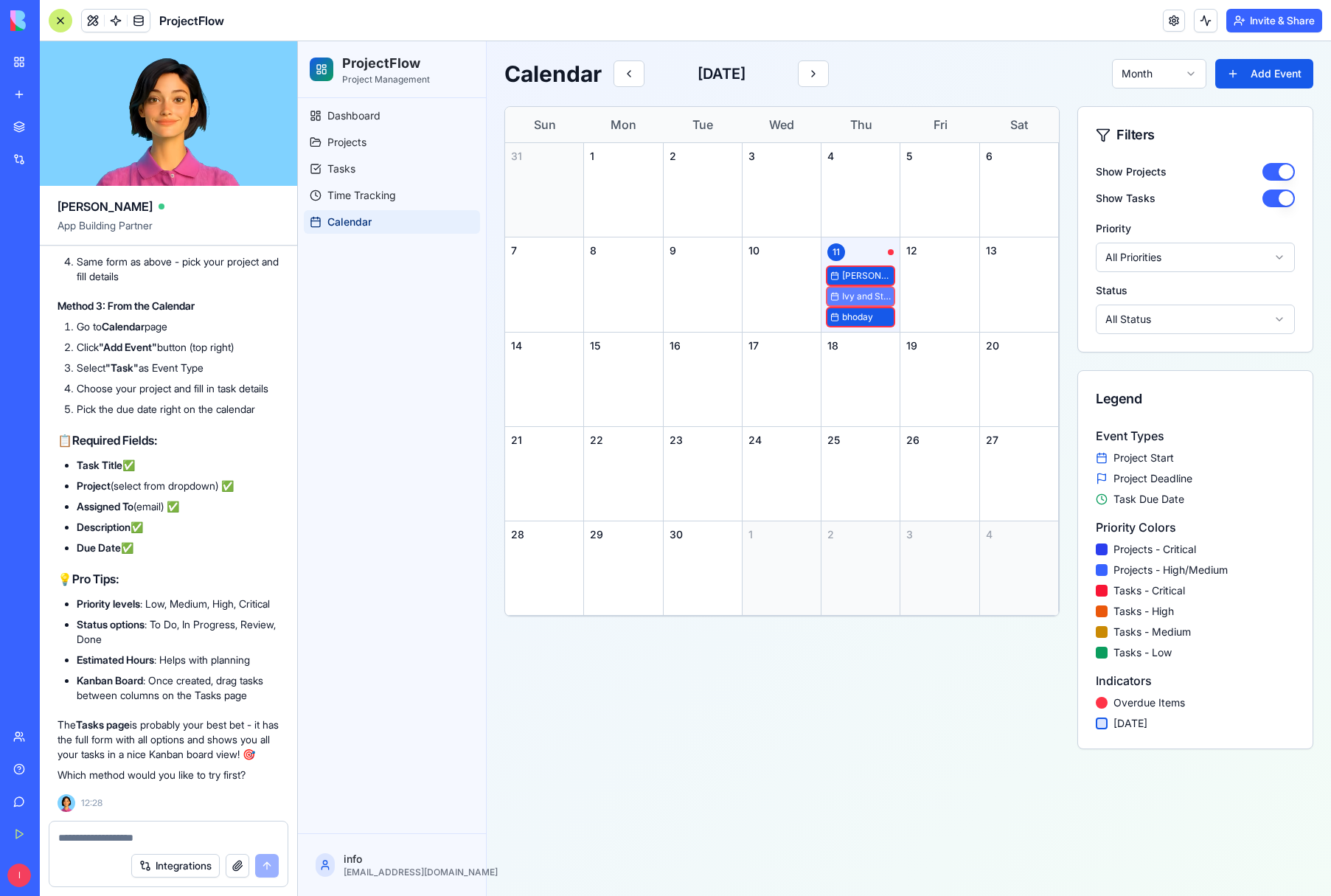
click at [864, 298] on span "Ivy and Stone emails" at bounding box center [866, 296] width 49 height 12
click at [1245, 75] on button "Add Event" at bounding box center [1264, 74] width 98 height 30
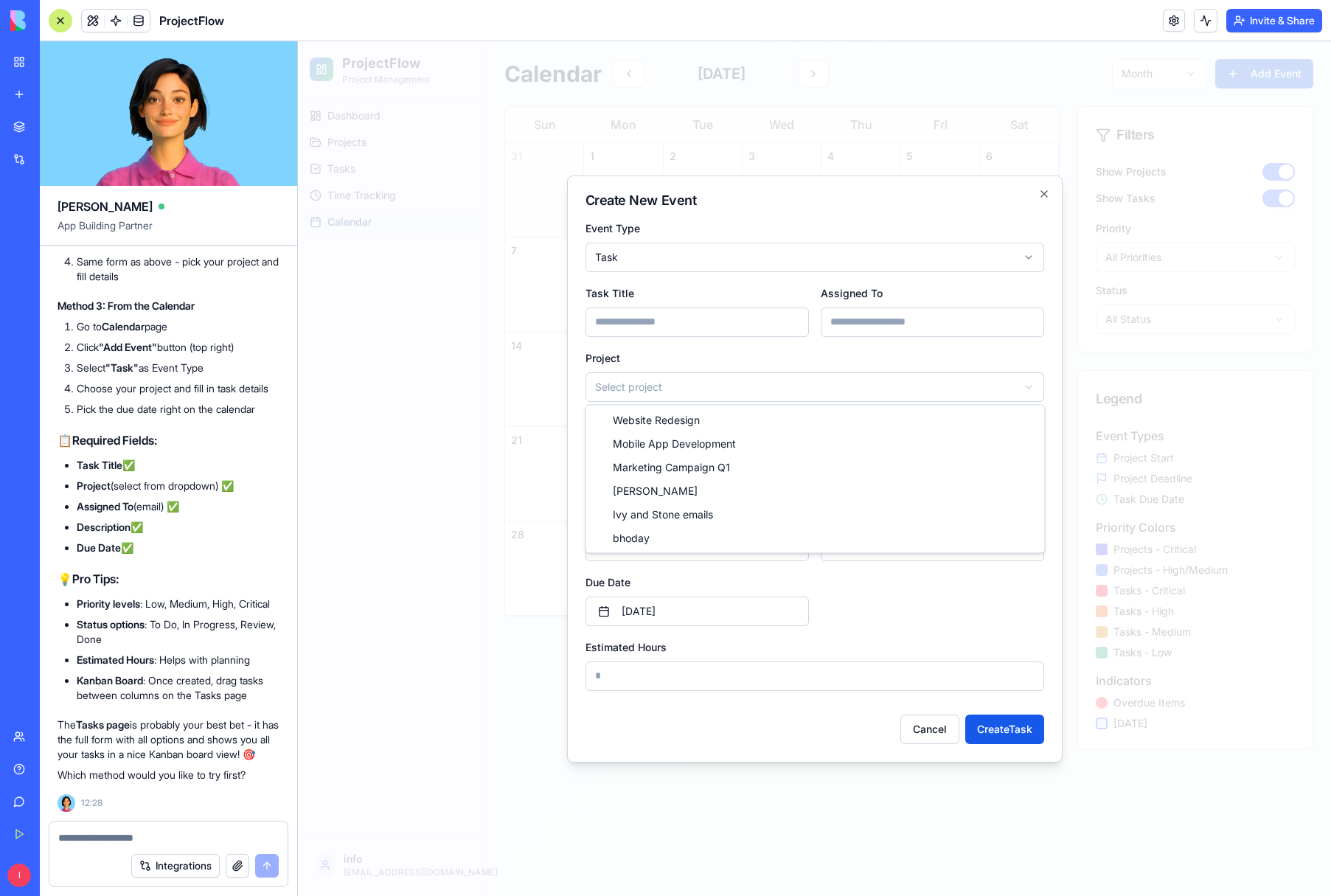
click at [1026, 386] on body "**********" at bounding box center [815, 468] width 1034 height 855
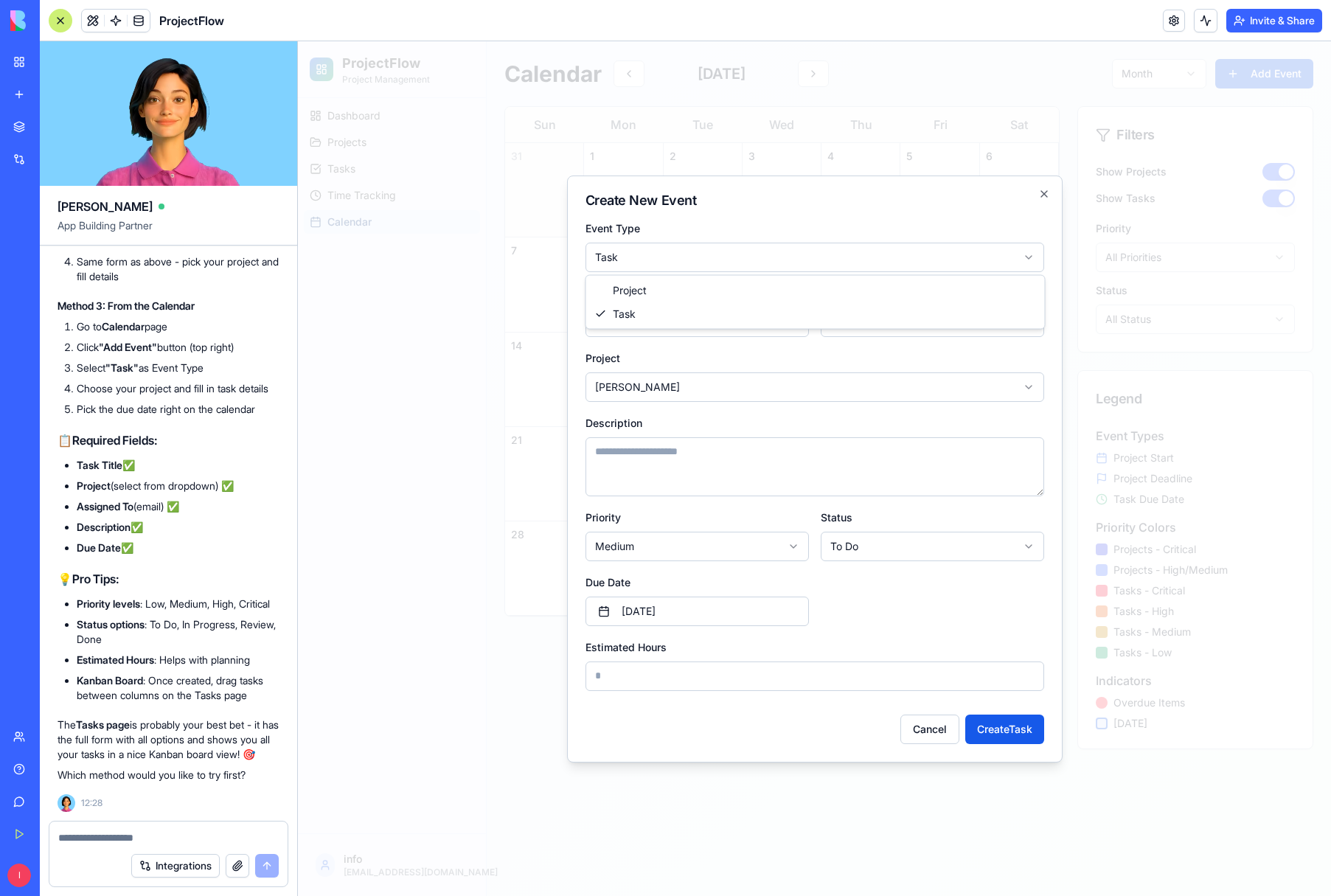
click at [1031, 254] on body "**********" at bounding box center [815, 468] width 1034 height 855
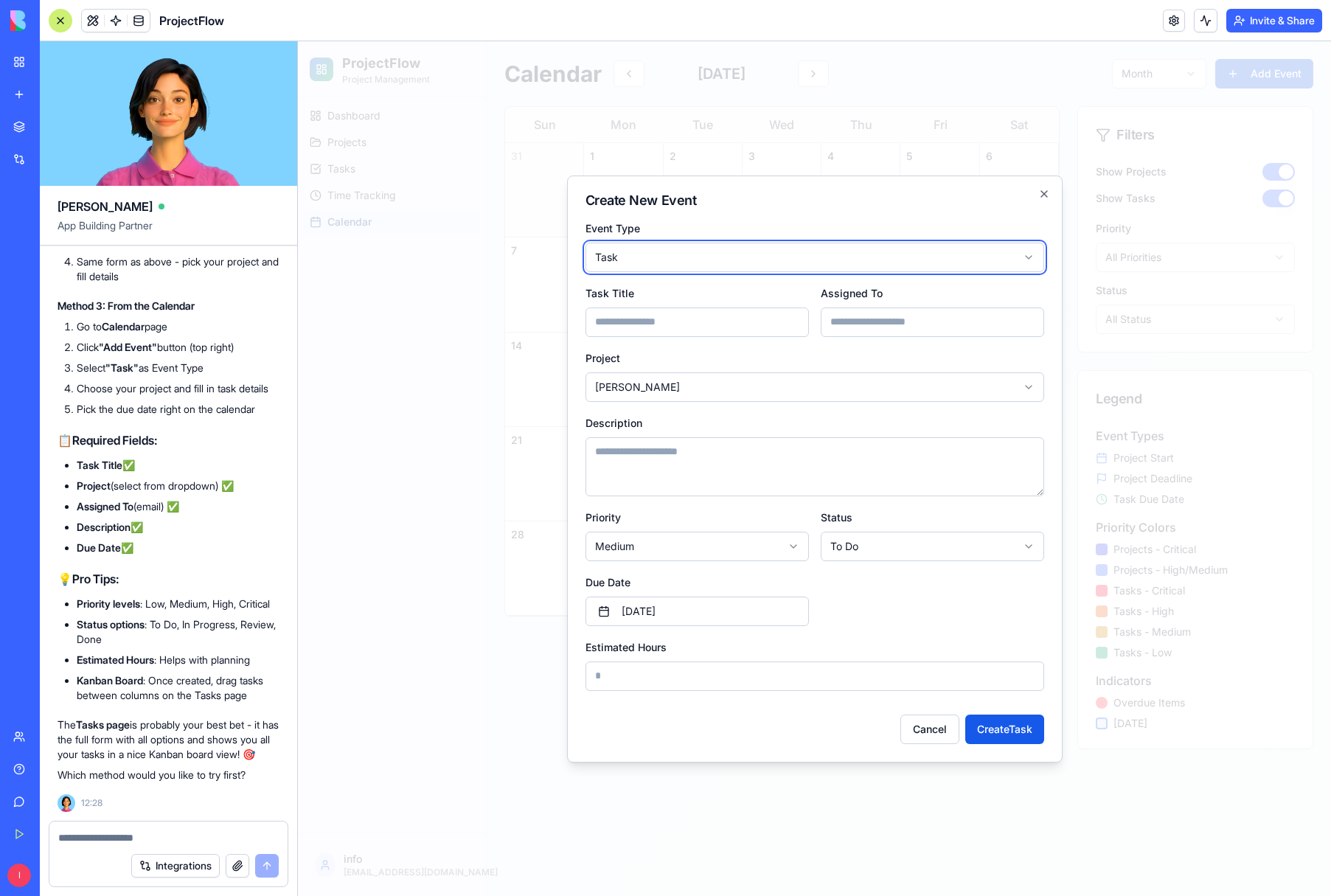
click at [1032, 254] on body "**********" at bounding box center [815, 468] width 1034 height 855
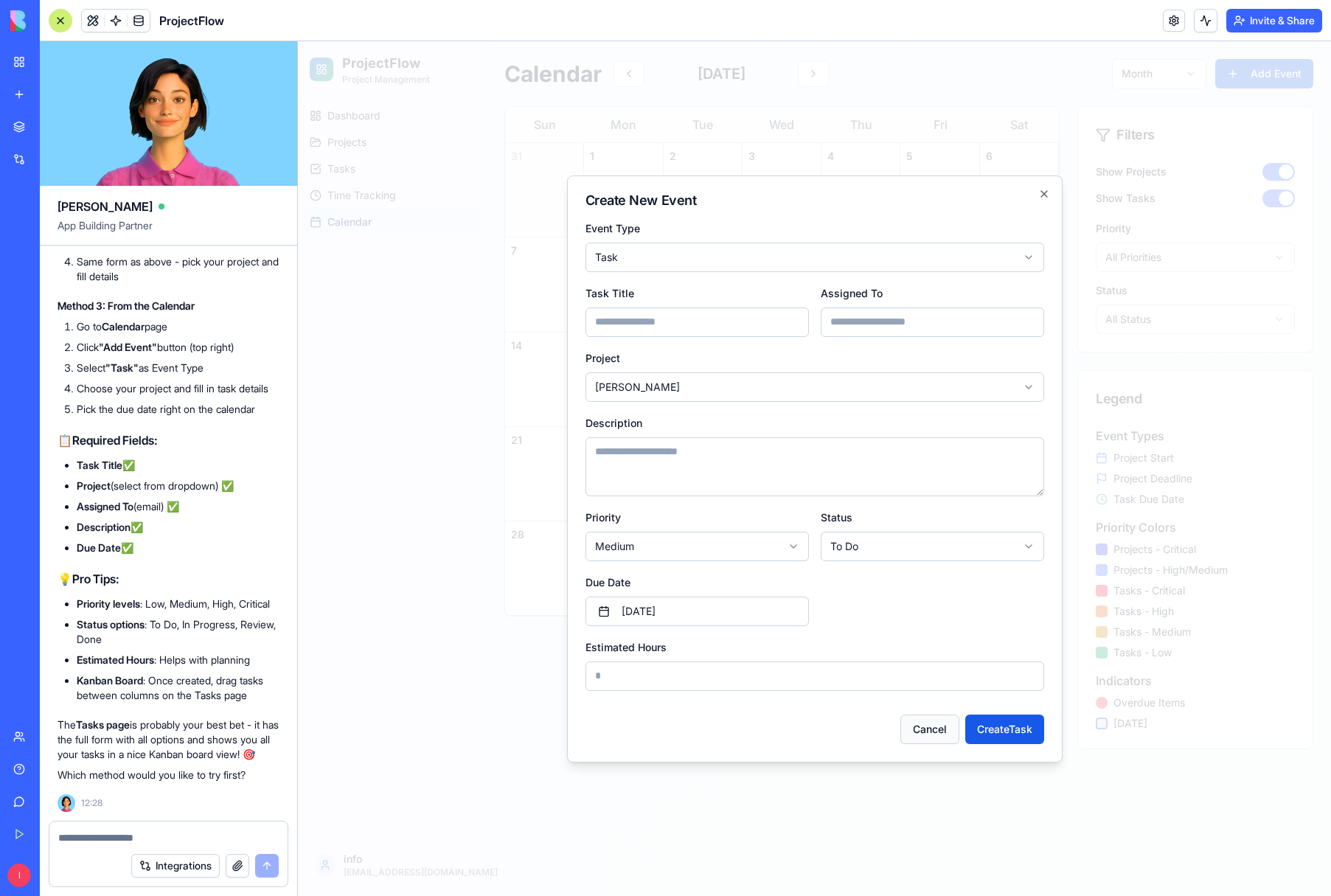
click at [901, 726] on button "Cancel" at bounding box center [930, 729] width 59 height 30
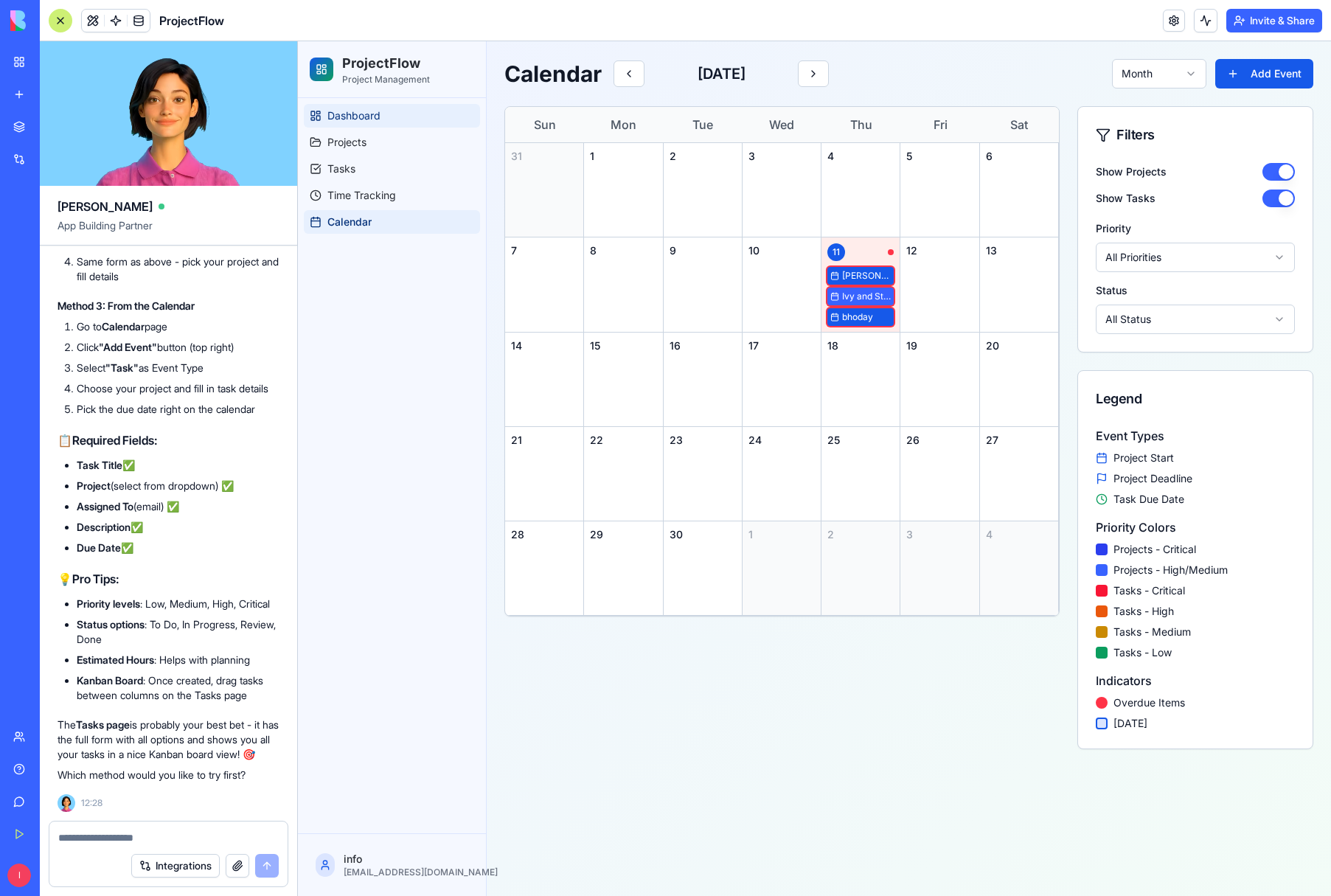
click at [338, 116] on span "Dashboard" at bounding box center [353, 116] width 53 height 14
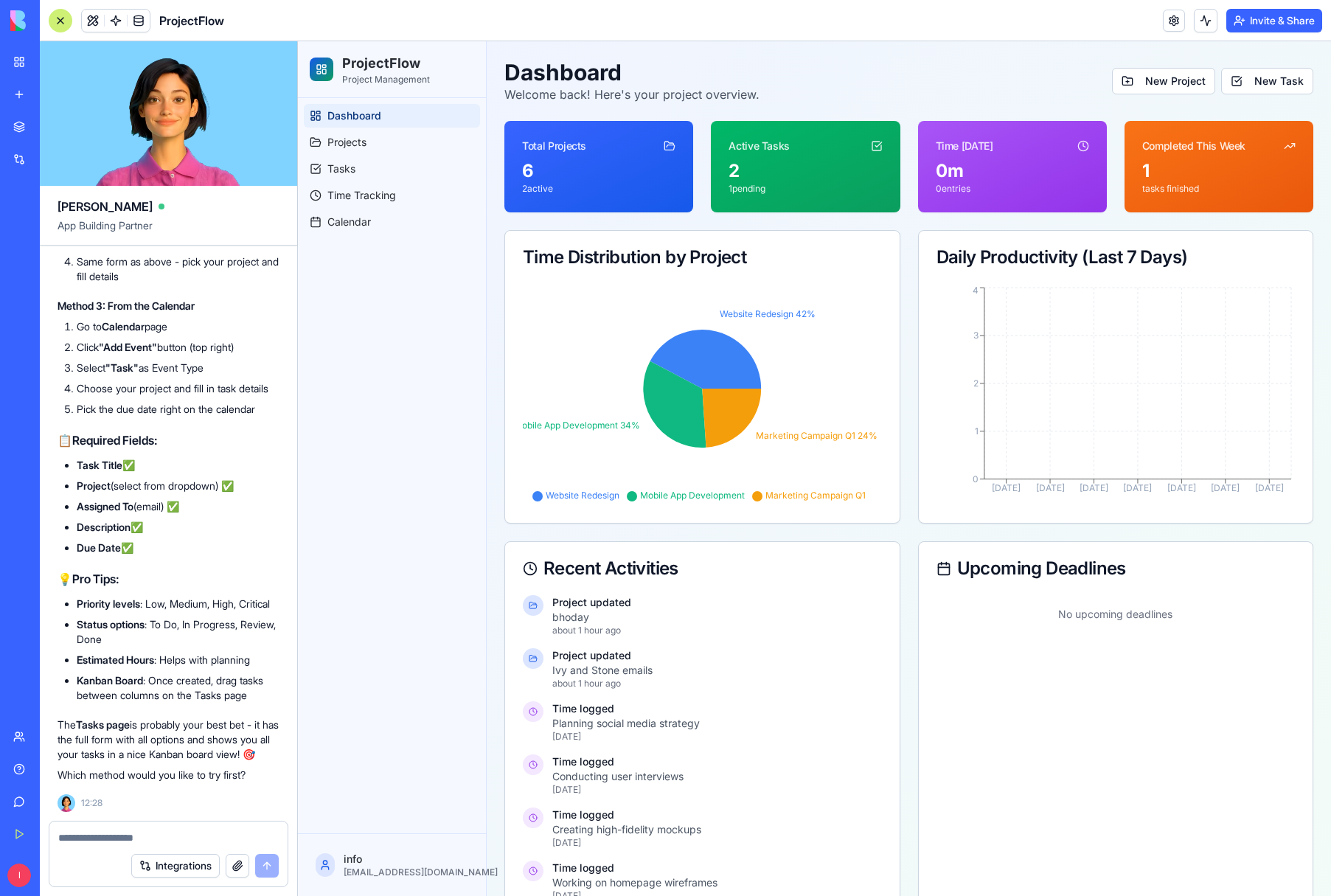
click at [62, 22] on div at bounding box center [60, 21] width 23 height 23
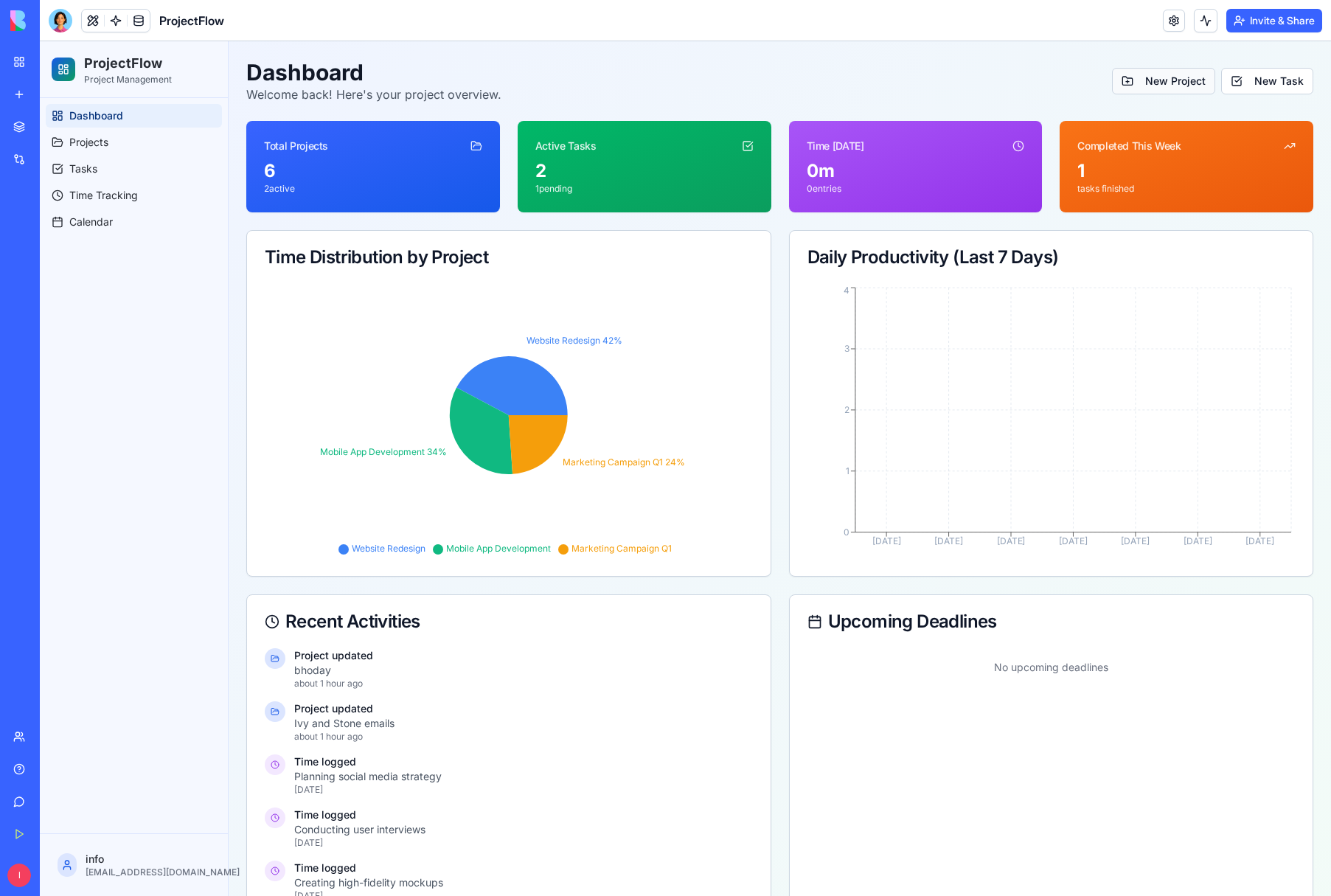
click at [1186, 79] on button "New Project" at bounding box center [1164, 82] width 103 height 27
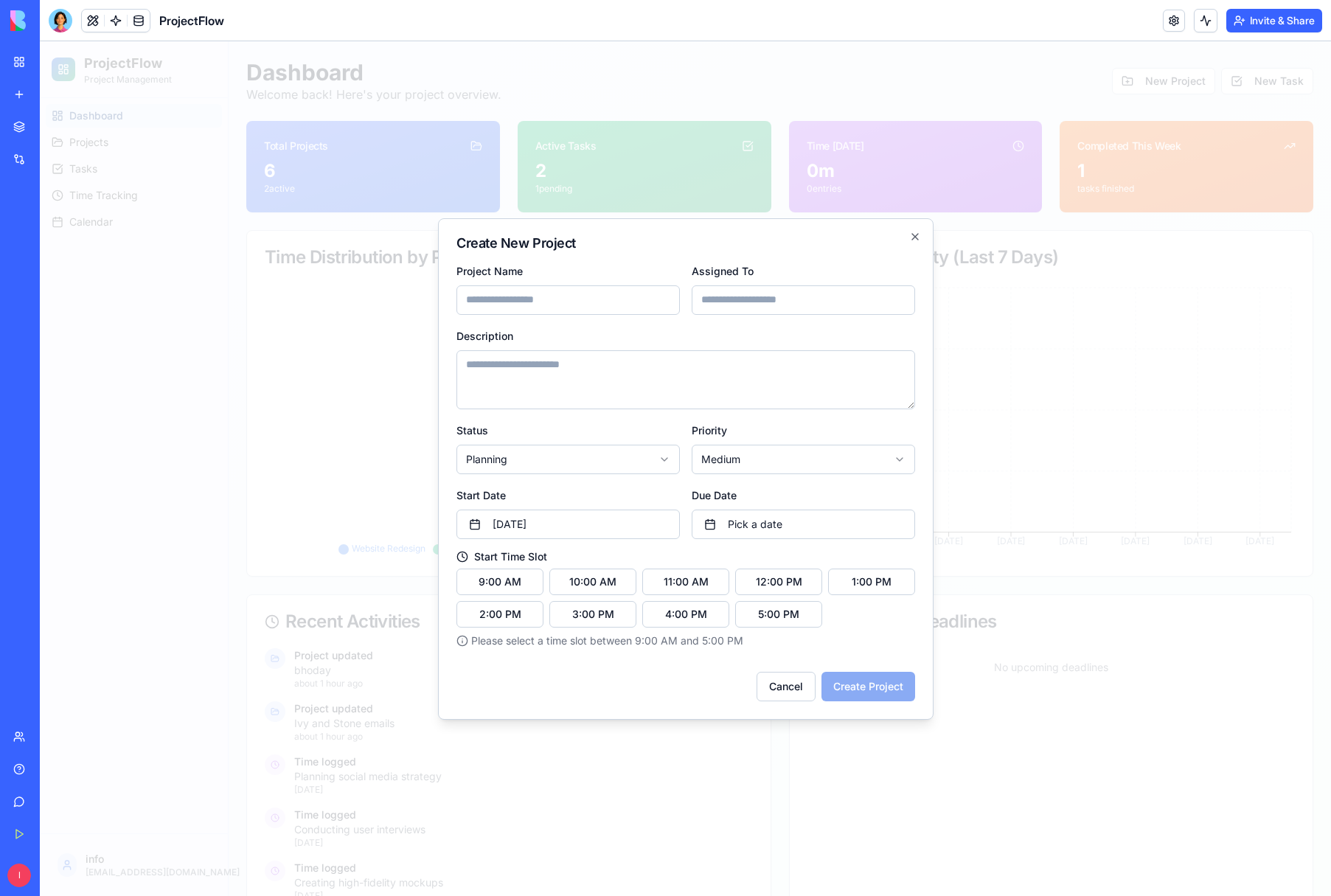
click at [515, 303] on input "Project Name" at bounding box center [568, 300] width 224 height 30
type input "*********"
drag, startPoint x: 768, startPoint y: 303, endPoint x: 528, endPoint y: 290, distance: 240.4
click at [767, 304] on input "Assigned To" at bounding box center [803, 300] width 224 height 30
type input "***"
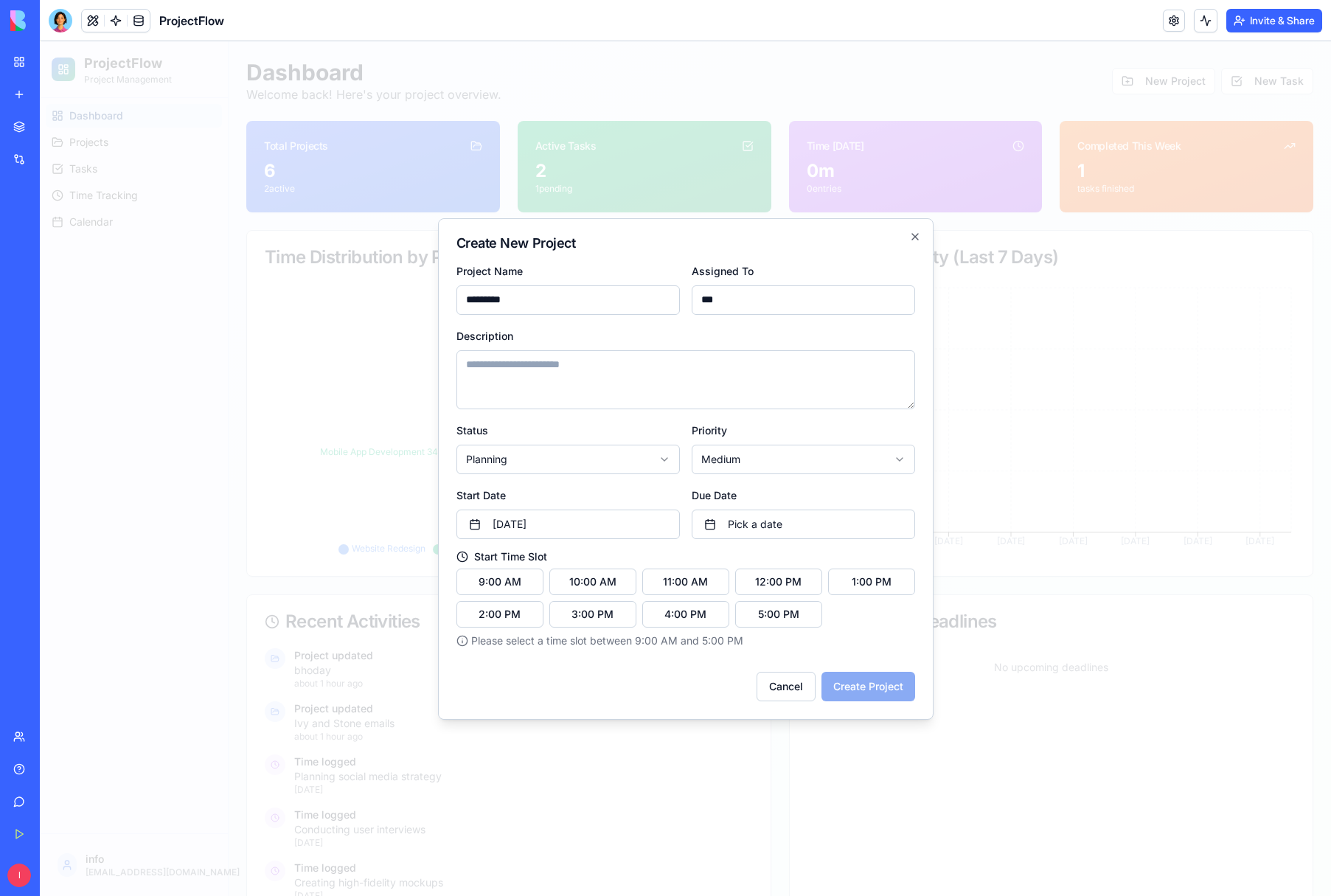
click at [502, 366] on textarea "Description" at bounding box center [686, 380] width 459 height 59
type textarea "**********"
click at [899, 457] on body "ProjectFlow Project Management Dashboard Projects Tasks Time Tracking Calendar …" at bounding box center [685, 543] width 1291 height 1003
drag, startPoint x: 734, startPoint y: 544, endPoint x: 750, endPoint y: 547, distance: 16.3
click at [603, 618] on button "3:00 PM" at bounding box center [592, 615] width 87 height 27
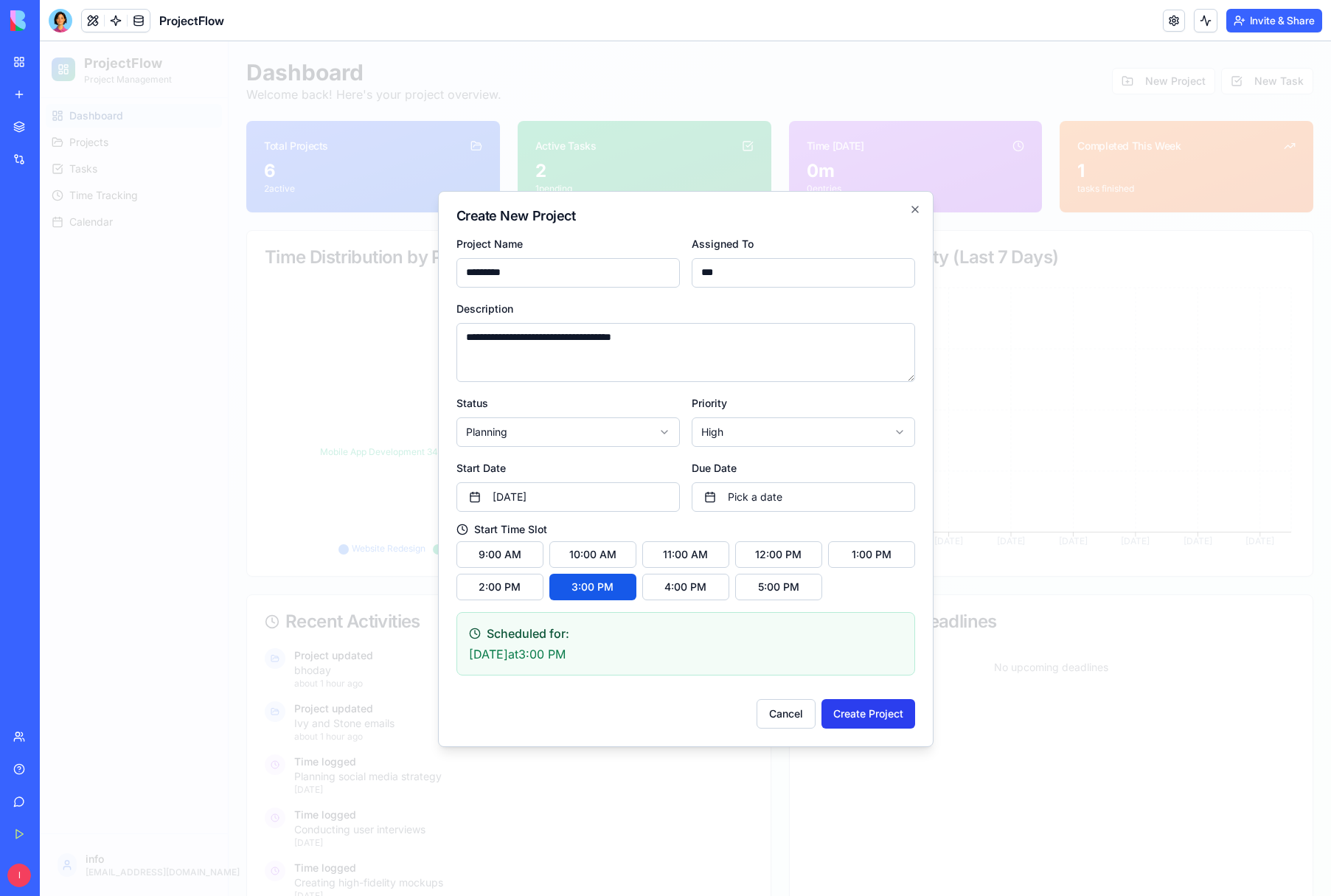
click at [856, 712] on button "Create Project" at bounding box center [868, 714] width 93 height 30
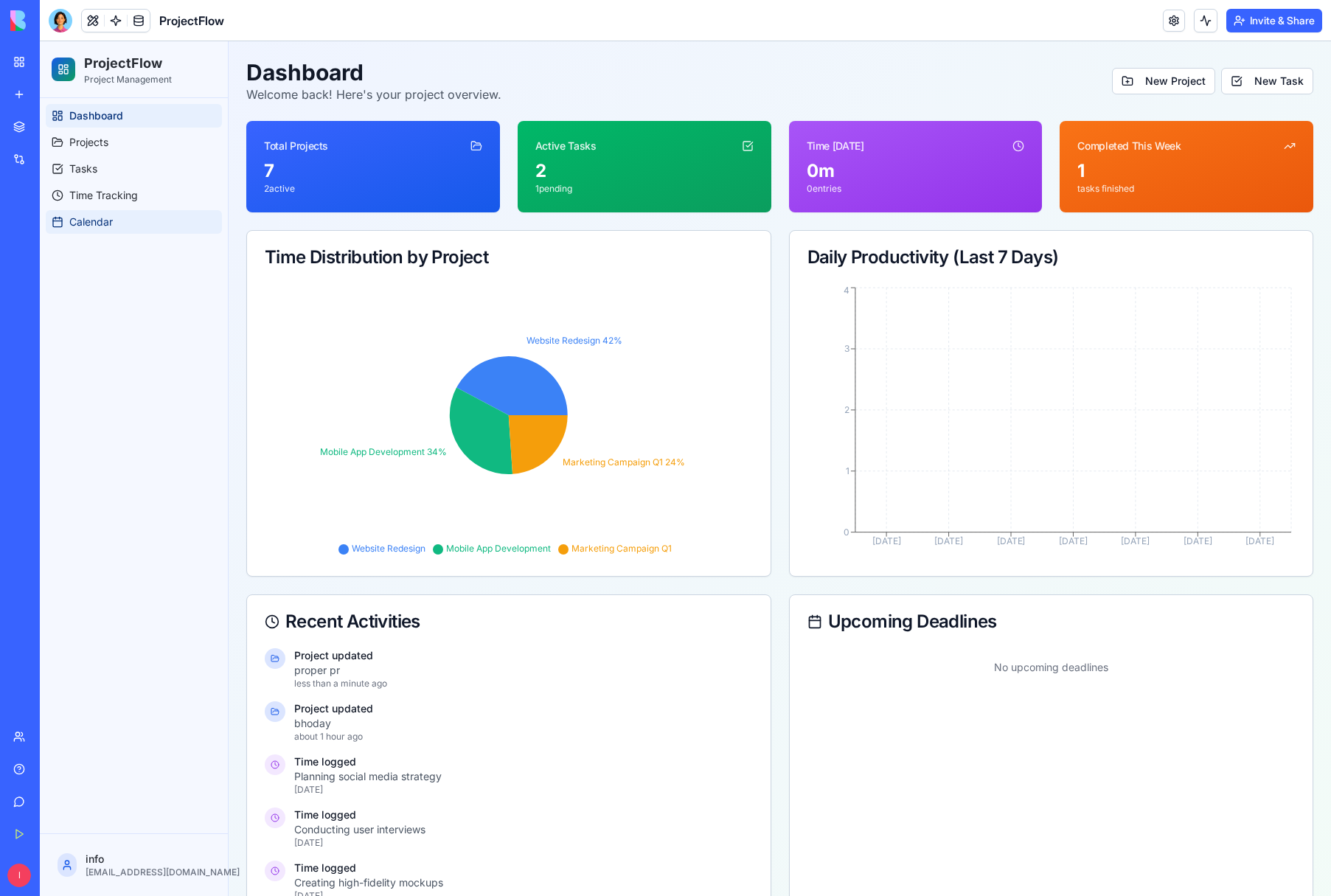
click at [82, 220] on span "Calendar" at bounding box center [91, 222] width 43 height 14
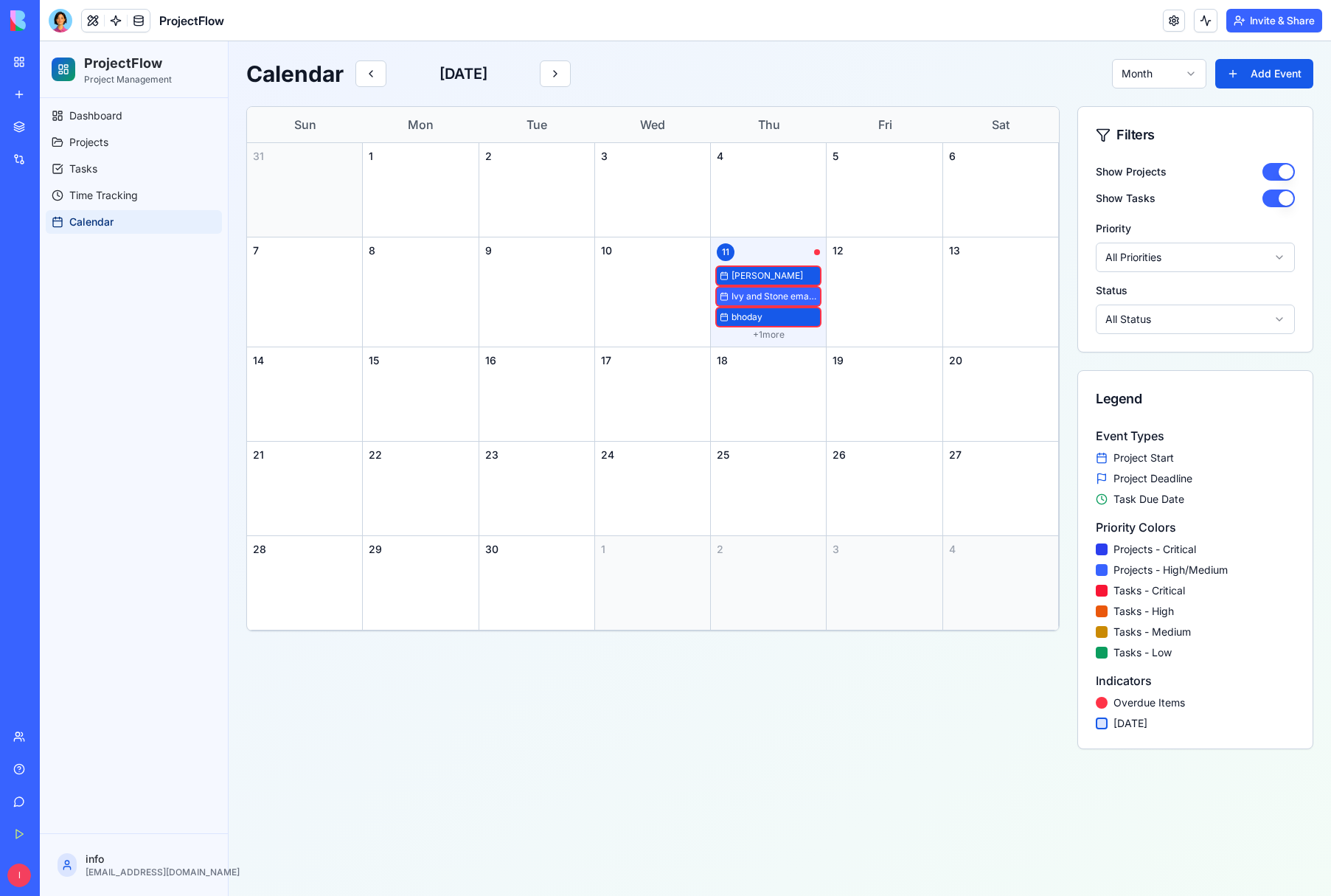
click at [767, 335] on div "+ 1 more" at bounding box center [768, 334] width 103 height 12
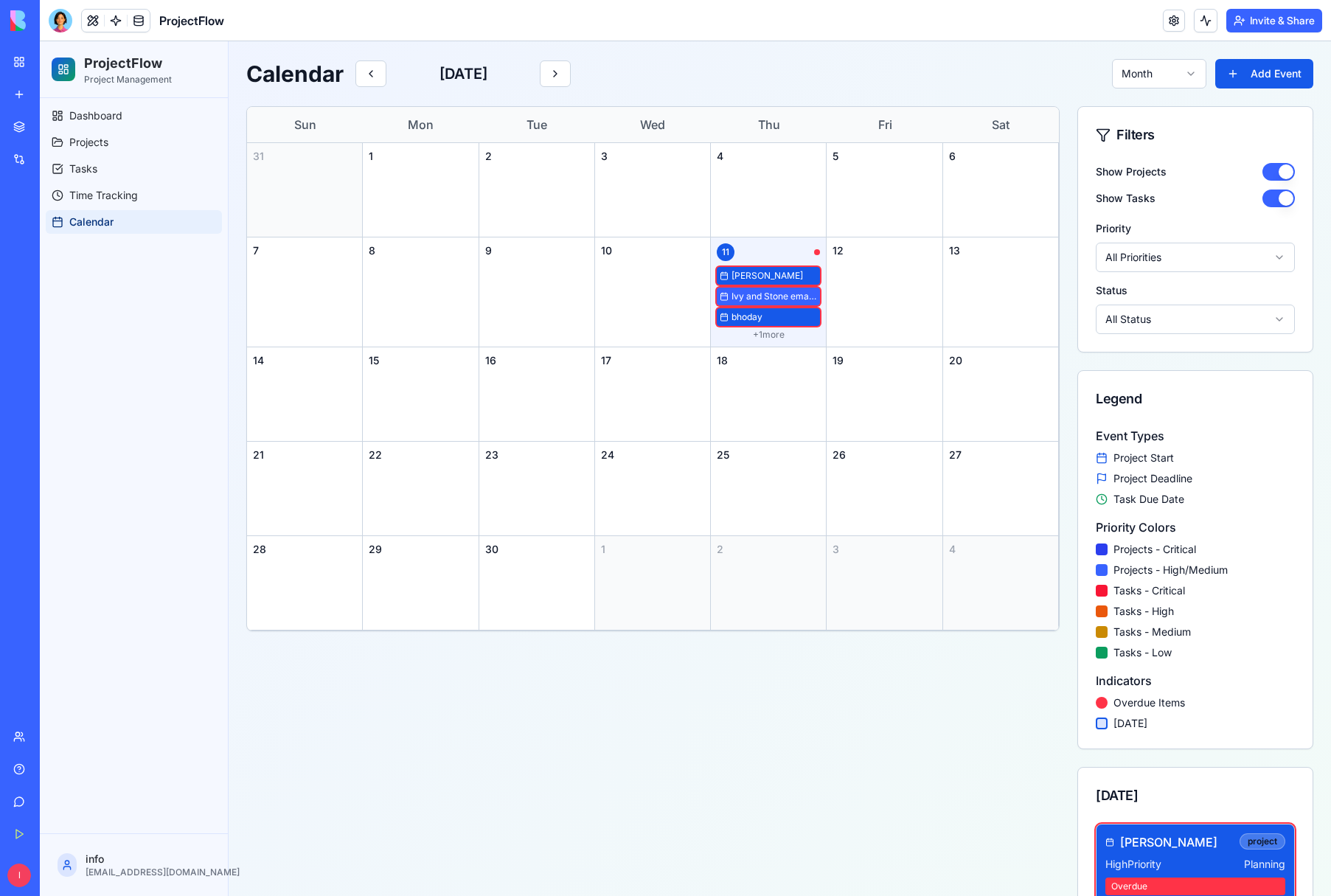
click at [756, 334] on div "+ 1 more" at bounding box center [768, 334] width 103 height 12
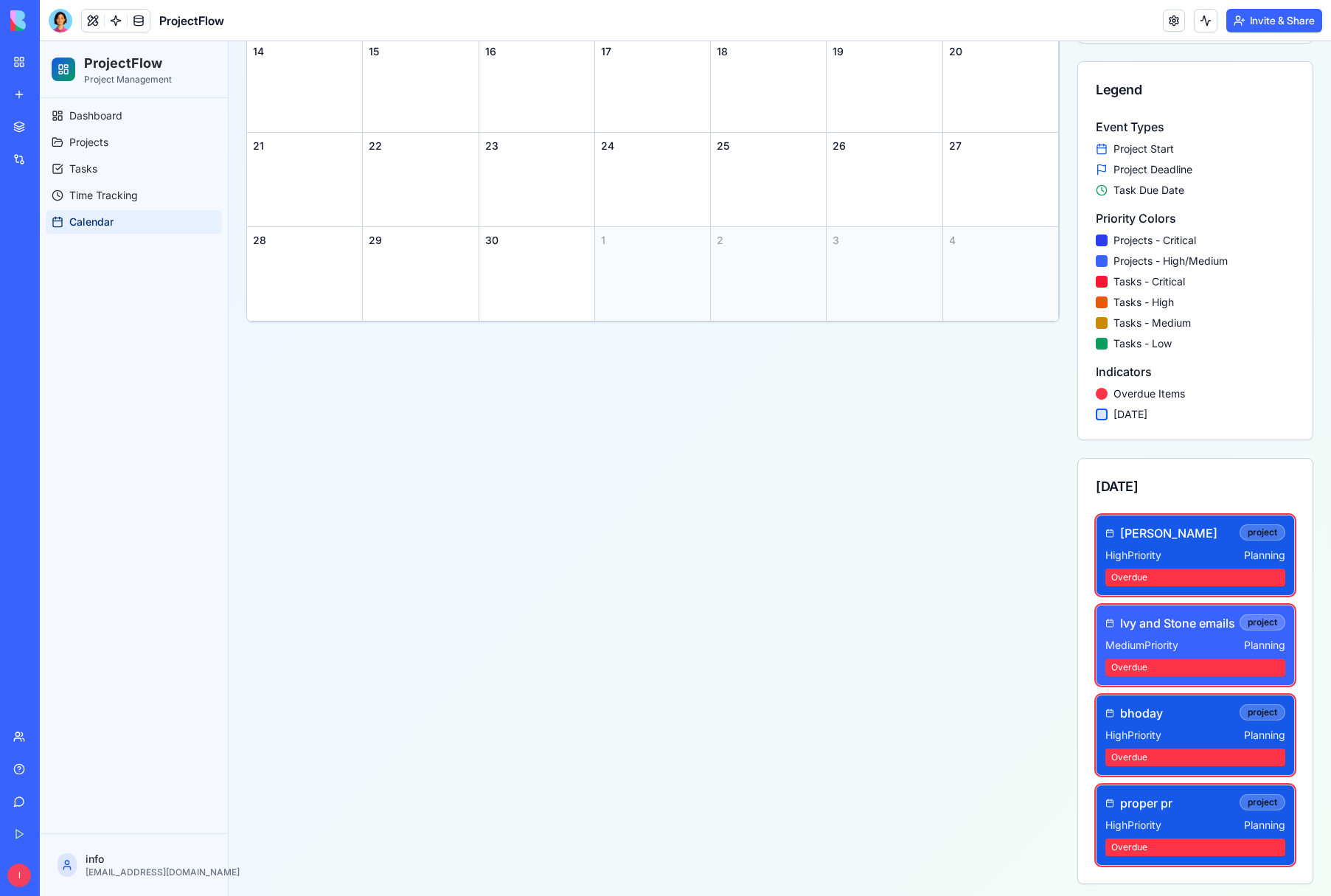
scroll to position [315, 0]
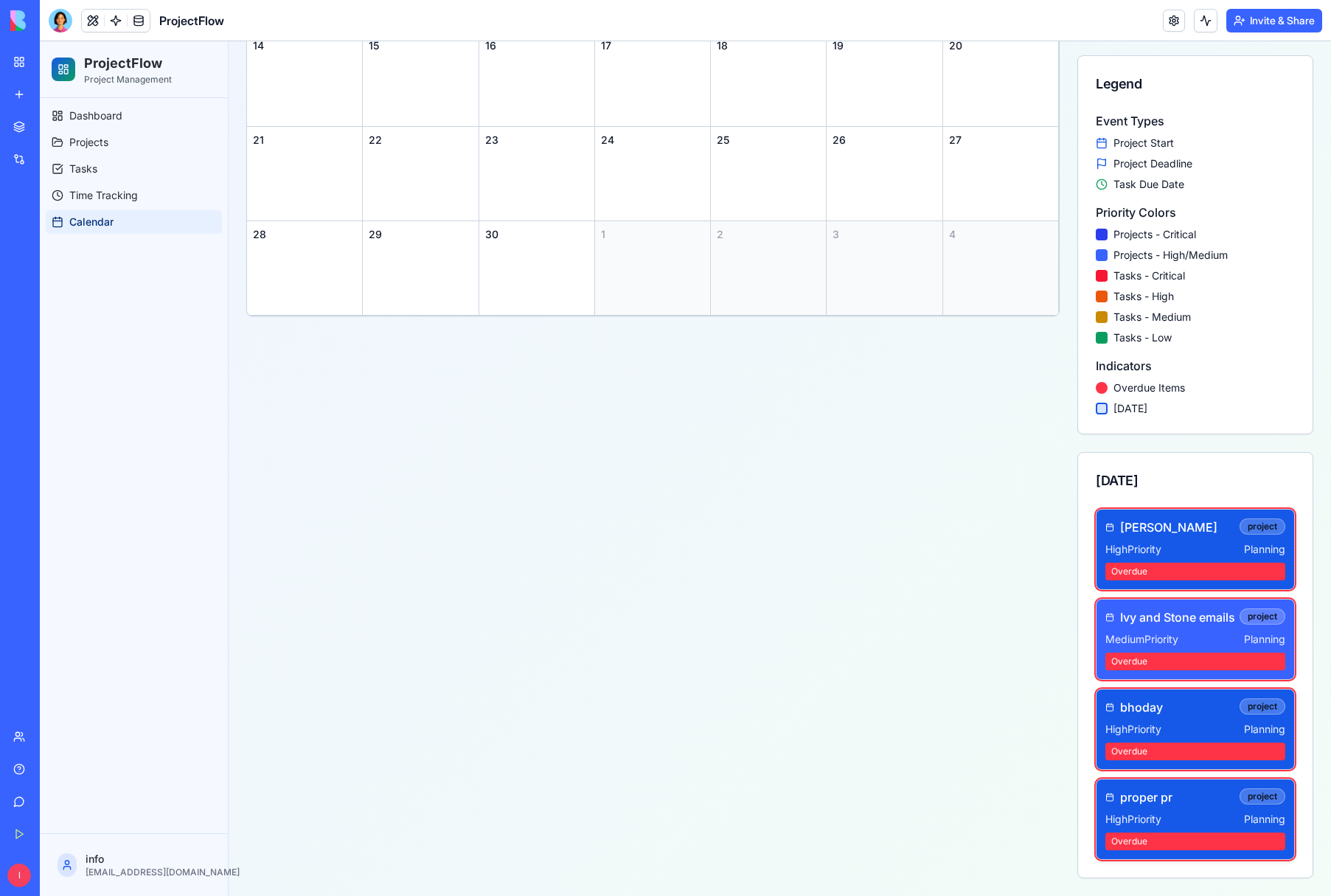
click at [1174, 835] on div "Overdue" at bounding box center [1195, 842] width 180 height 18
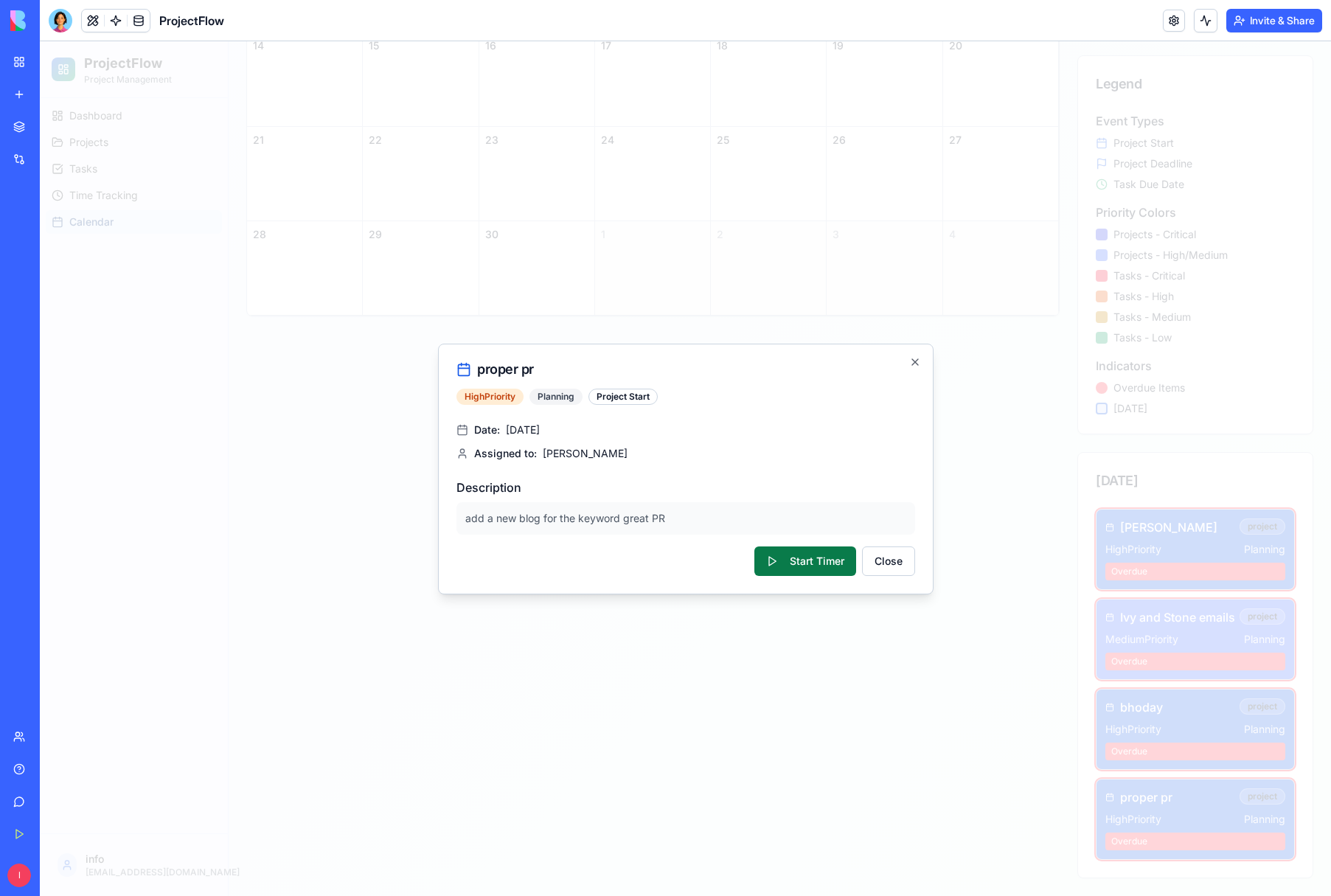
click at [828, 557] on button "Start Timer" at bounding box center [805, 561] width 102 height 30
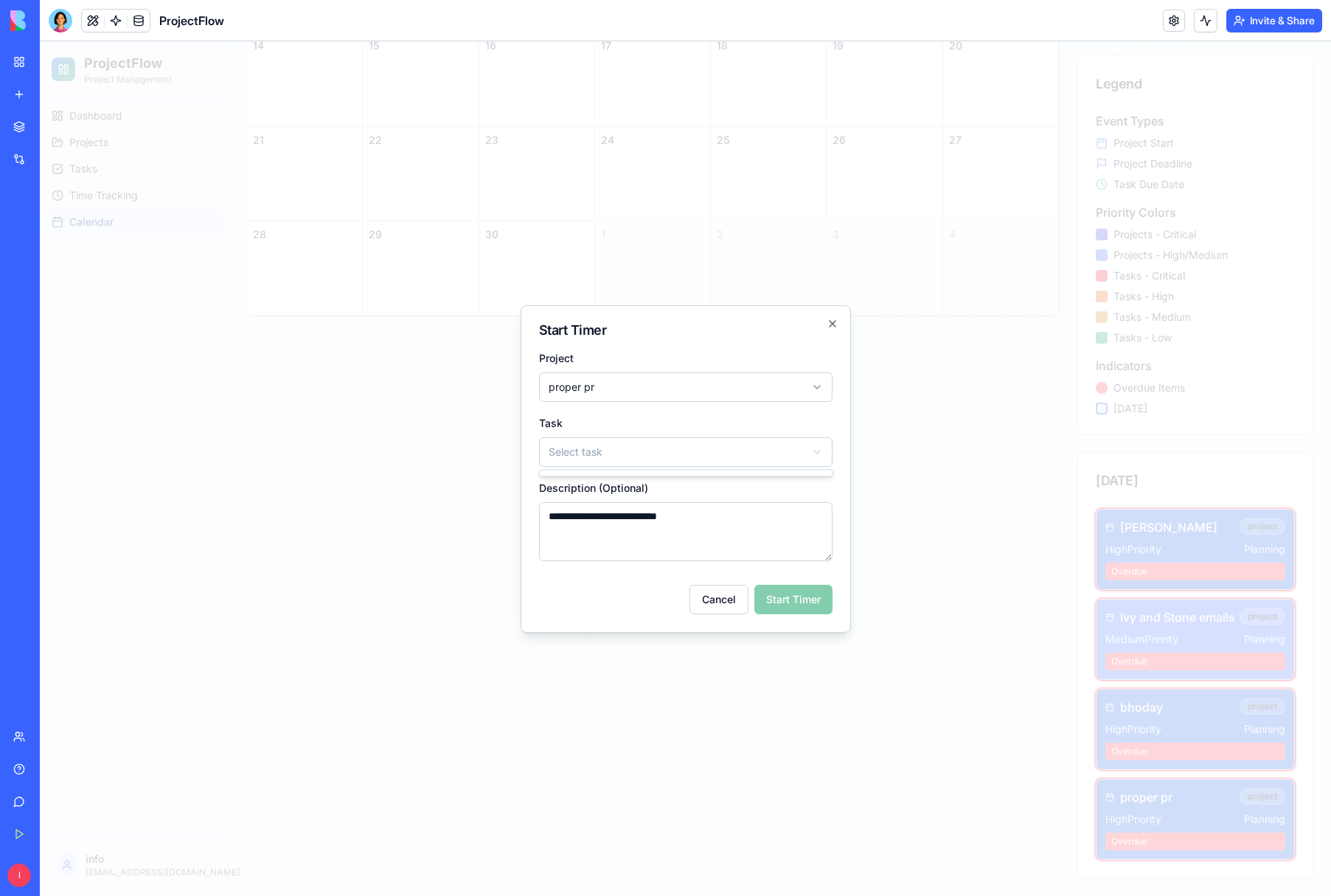
click at [816, 452] on body "**********" at bounding box center [685, 311] width 1291 height 1170
click at [817, 452] on body "**********" at bounding box center [685, 311] width 1291 height 1170
click at [842, 432] on body "**********" at bounding box center [685, 311] width 1291 height 1170
click at [56, 22] on div at bounding box center [60, 21] width 23 height 23
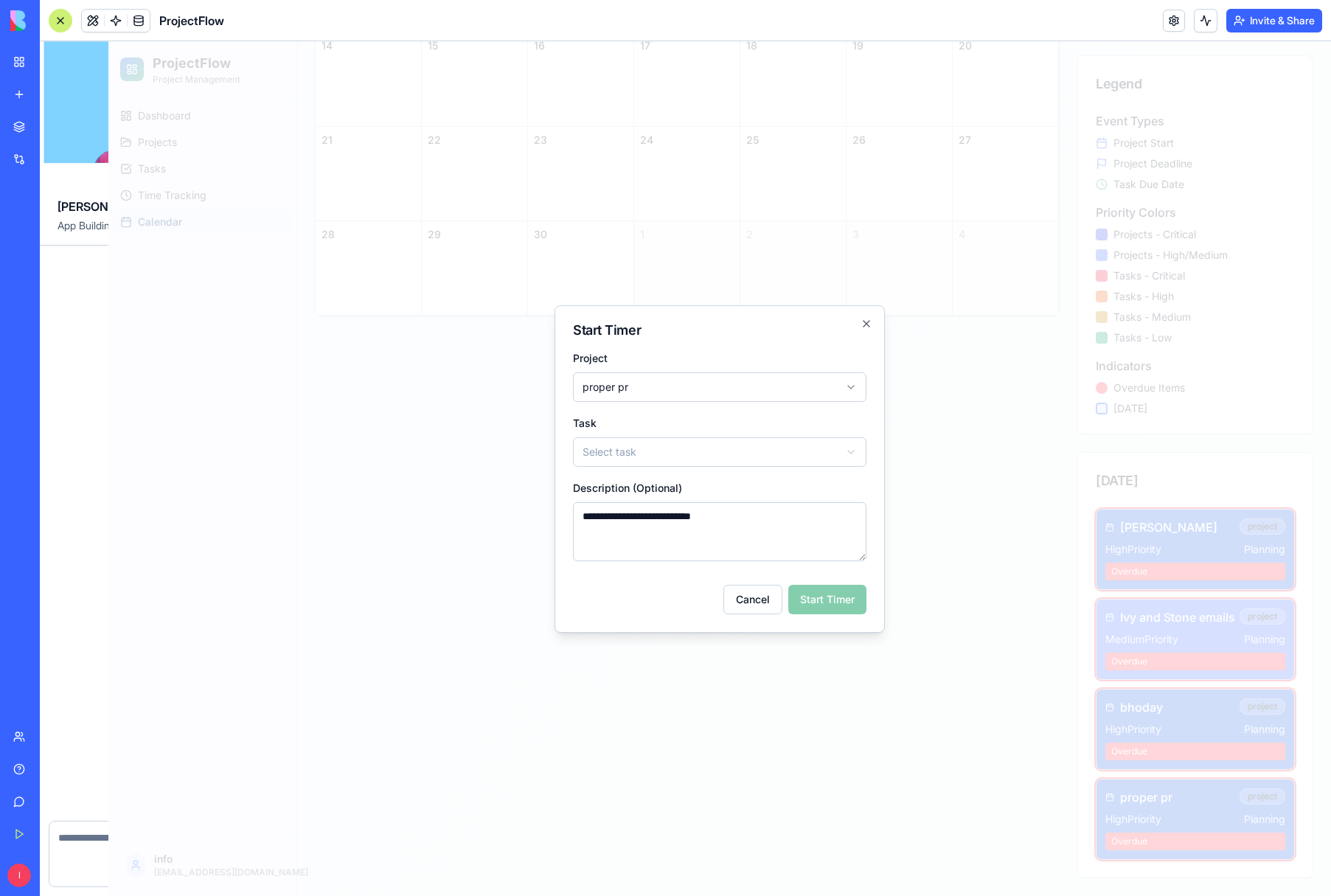
scroll to position [7042, 0]
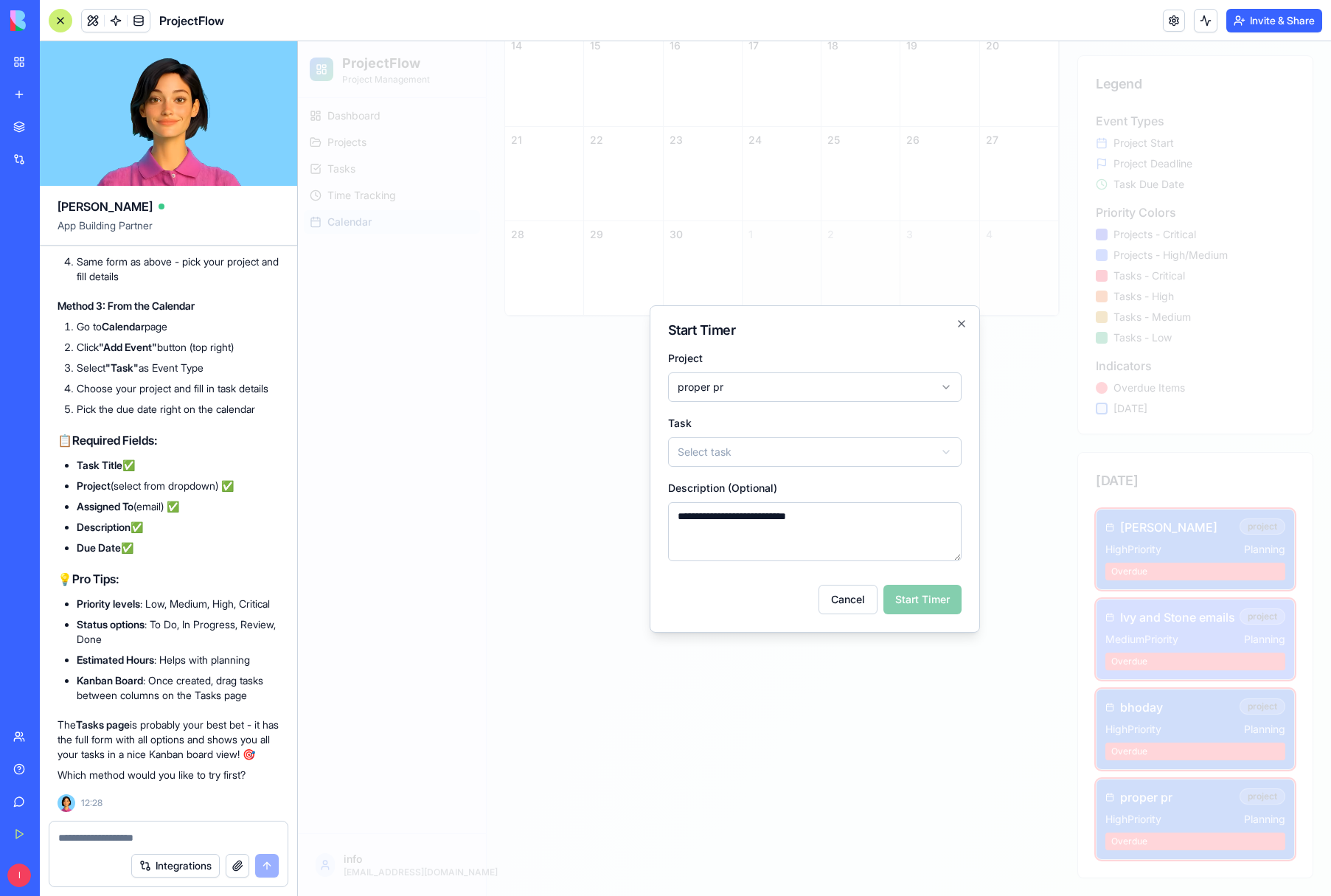
drag, startPoint x: 86, startPoint y: 838, endPoint x: 76, endPoint y: 846, distance: 12.8
click at [87, 838] on textarea at bounding box center [168, 838] width 220 height 14
type textarea "**********"
click at [267, 870] on button "submit" at bounding box center [267, 865] width 23 height 23
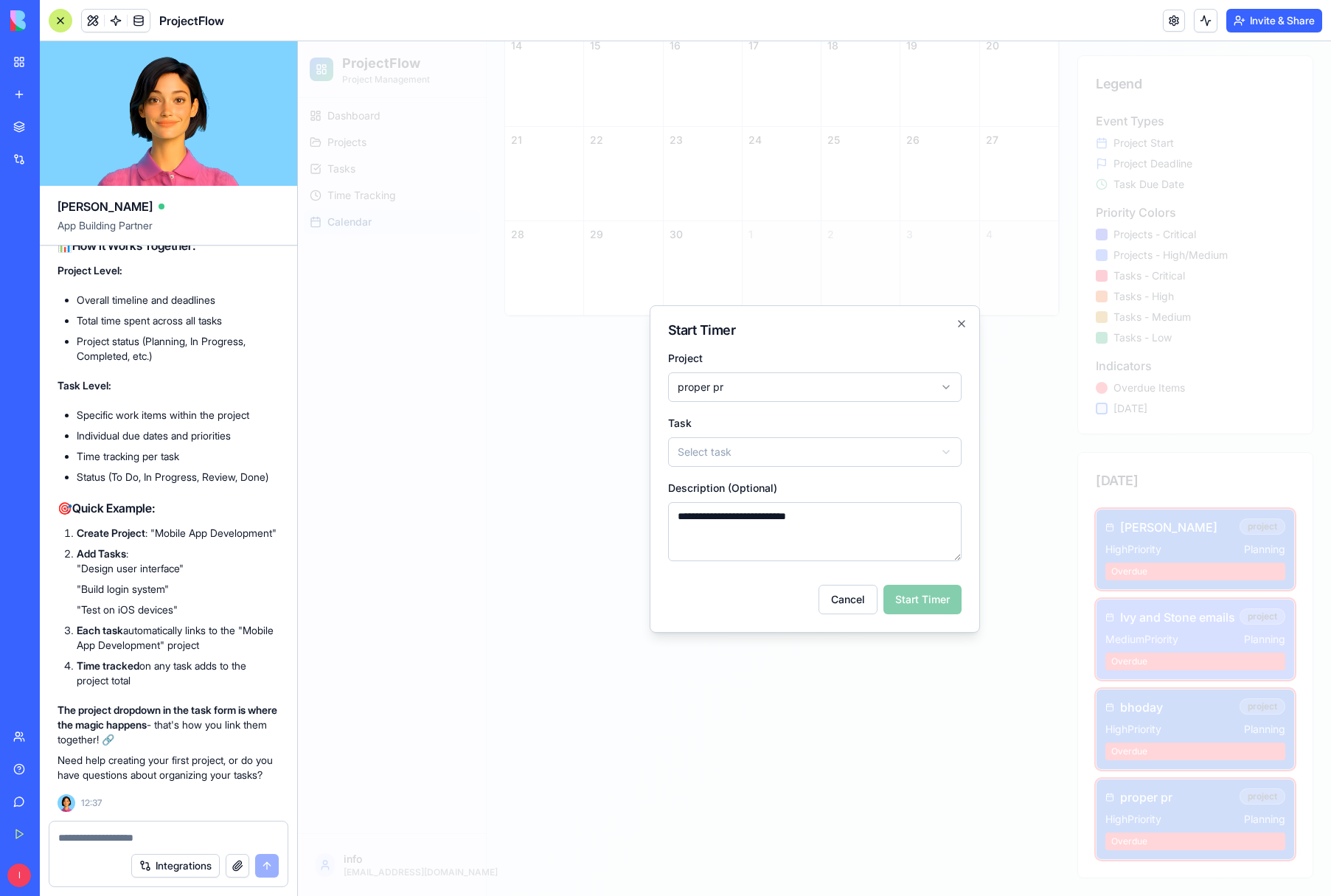
scroll to position [8452, 0]
click at [965, 323] on icon "button" at bounding box center [962, 324] width 12 height 12
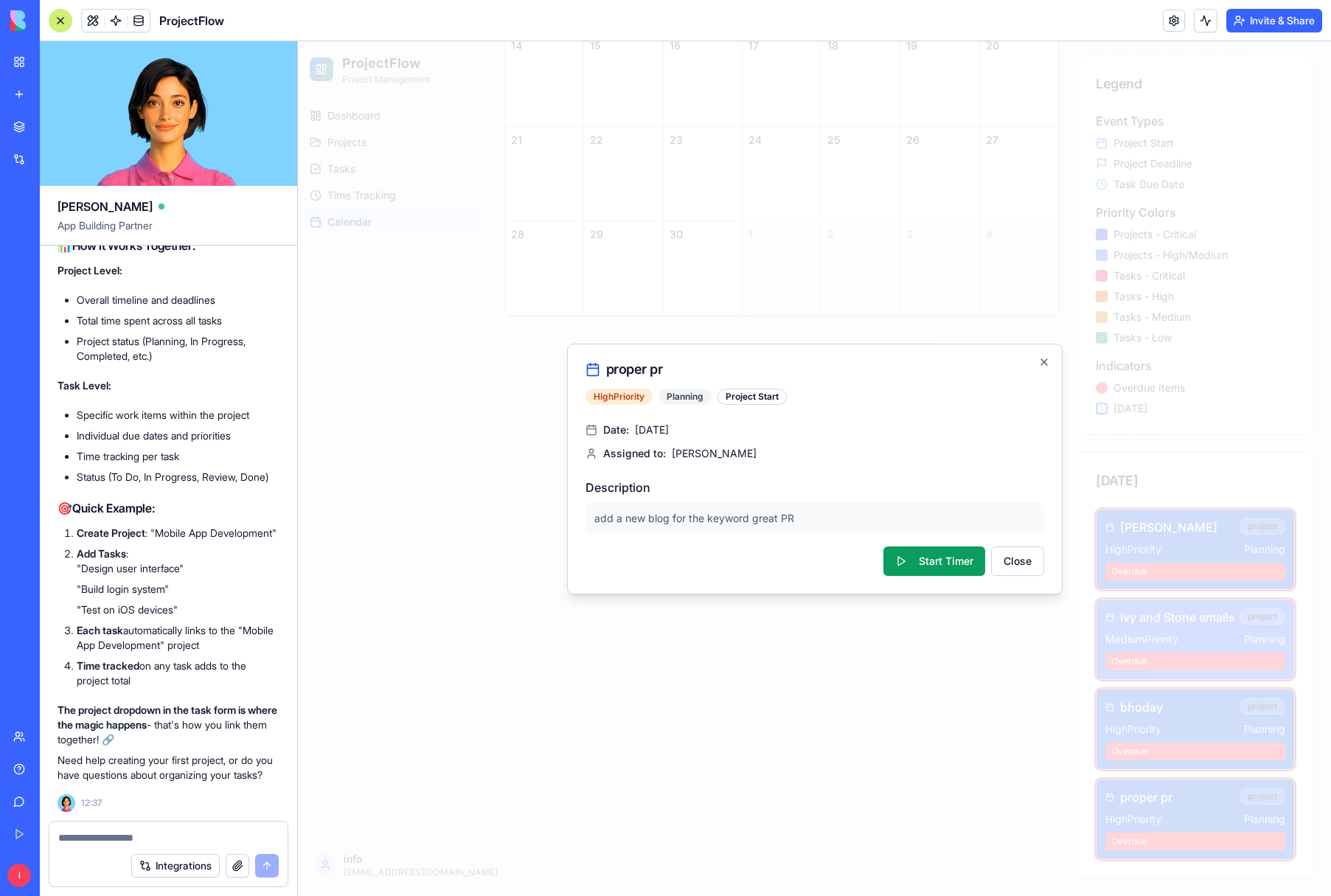
drag, startPoint x: 1016, startPoint y: 562, endPoint x: 1013, endPoint y: 571, distance: 9.5
click at [1016, 563] on button "Close" at bounding box center [1017, 561] width 53 height 30
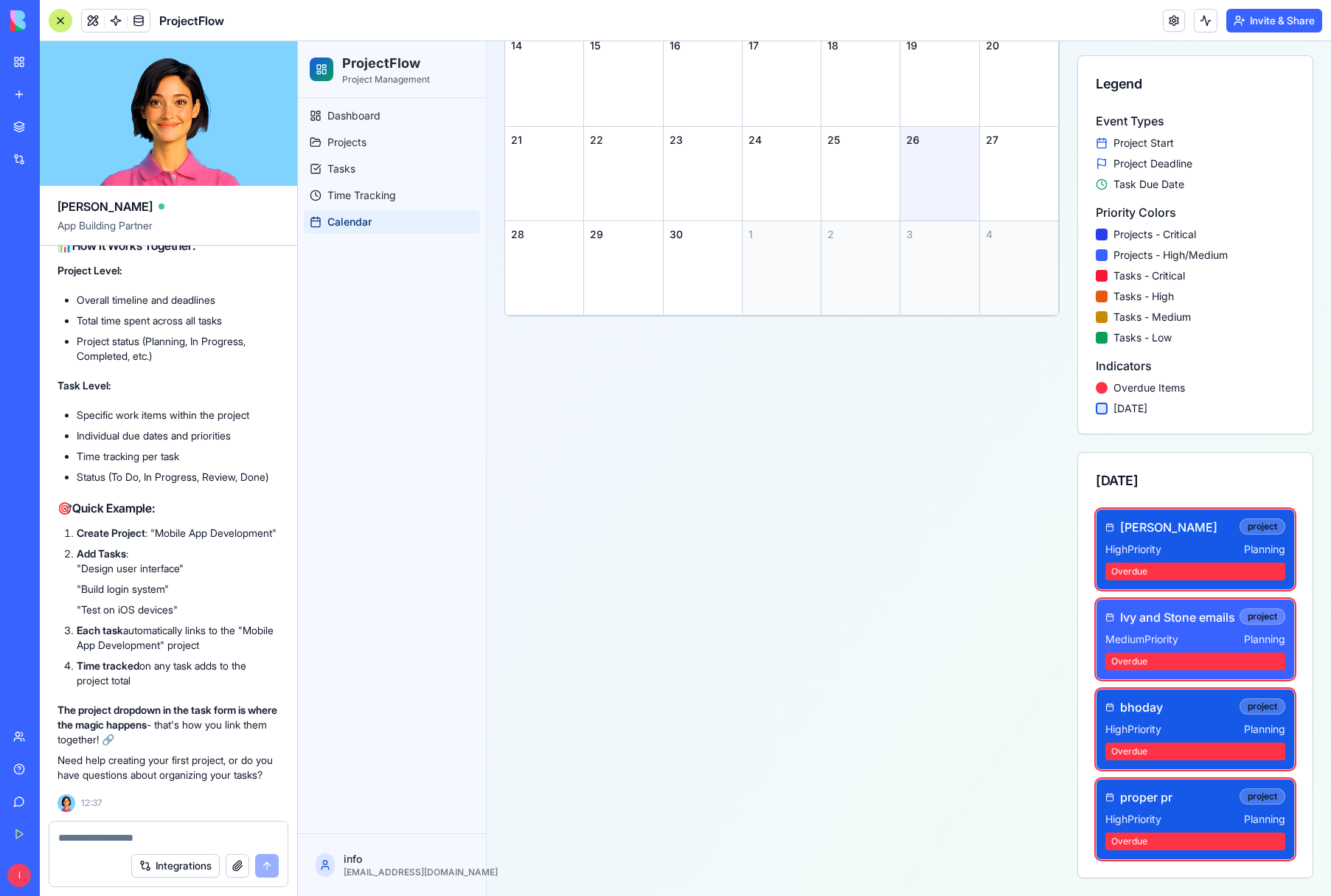
scroll to position [0, 0]
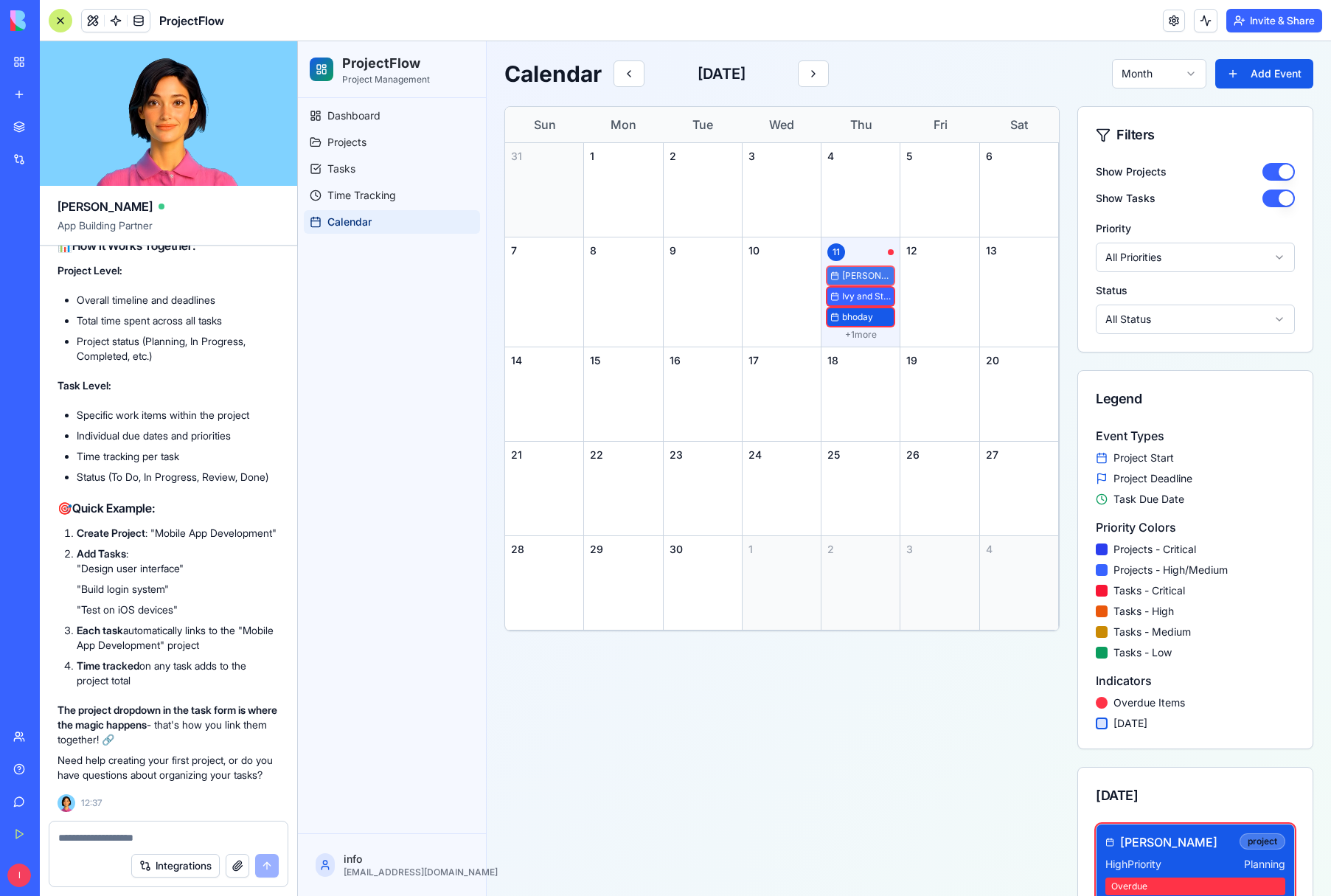
click at [877, 276] on span "[PERSON_NAME]" at bounding box center [866, 275] width 49 height 12
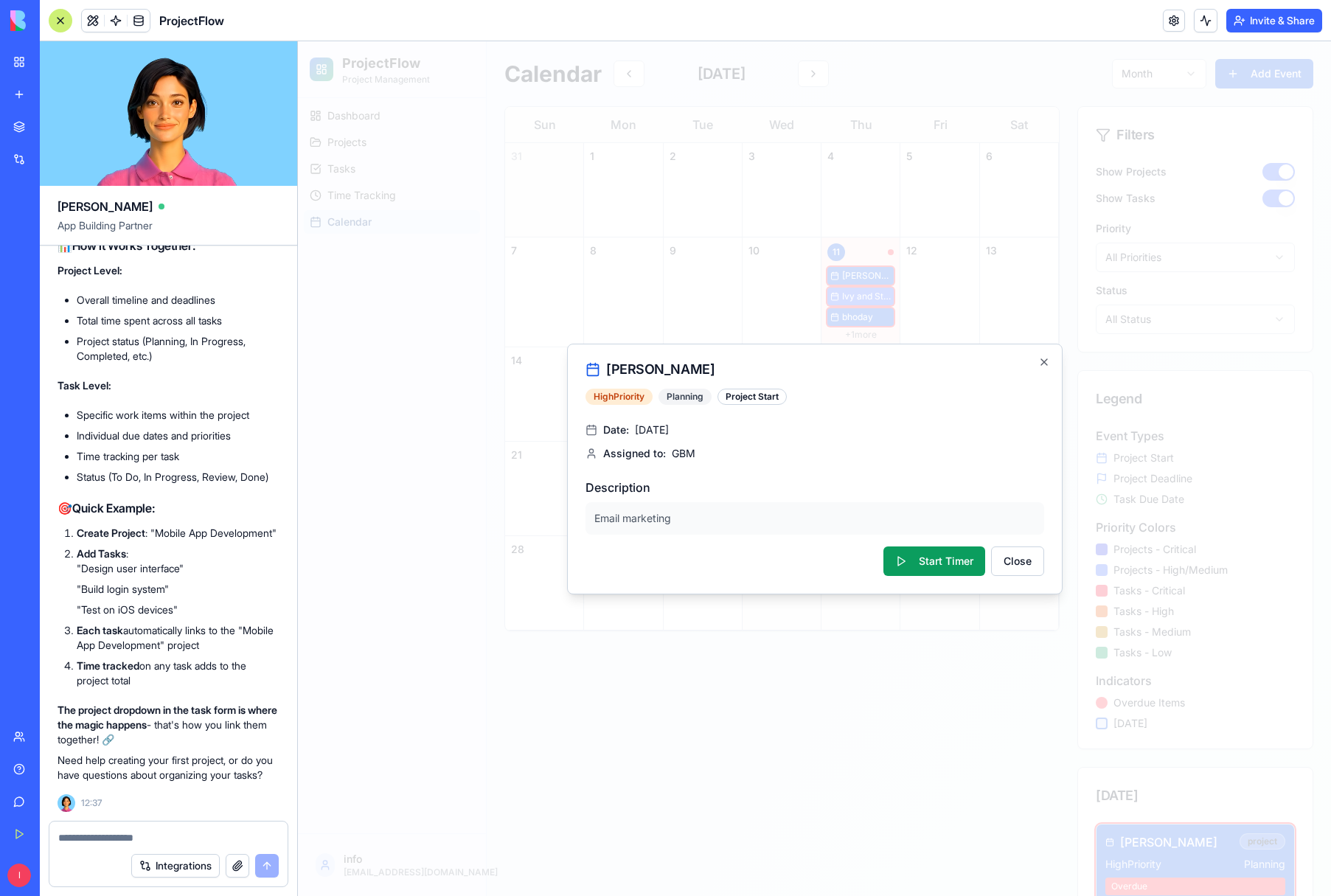
click at [1051, 364] on div "Beaulieu High Priority Planning Project Start Date: September 11, 2025 Assigned…" at bounding box center [815, 468] width 496 height 251
click at [1043, 362] on icon "button" at bounding box center [1044, 361] width 12 height 12
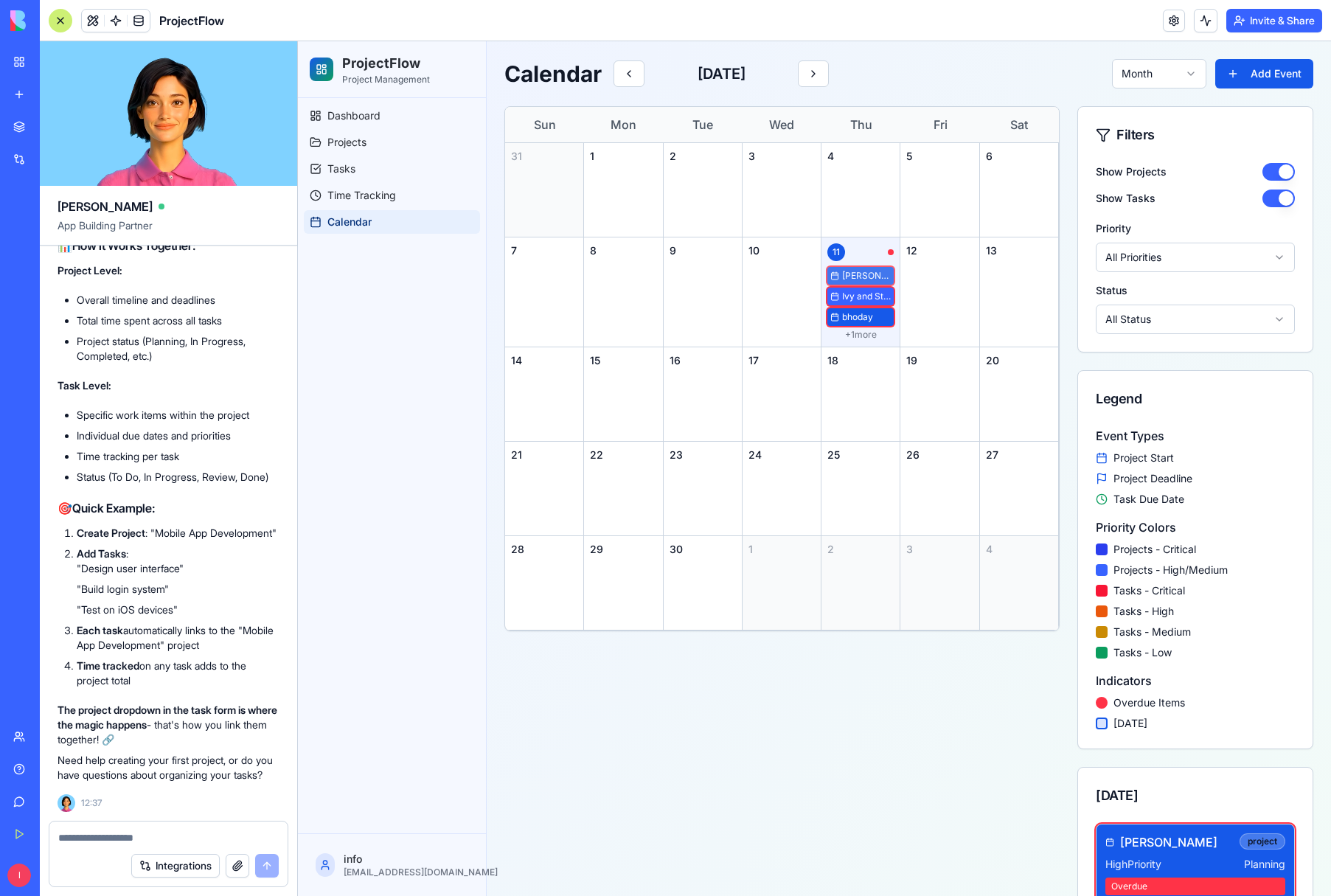
click at [883, 274] on span "[PERSON_NAME]" at bounding box center [866, 275] width 49 height 12
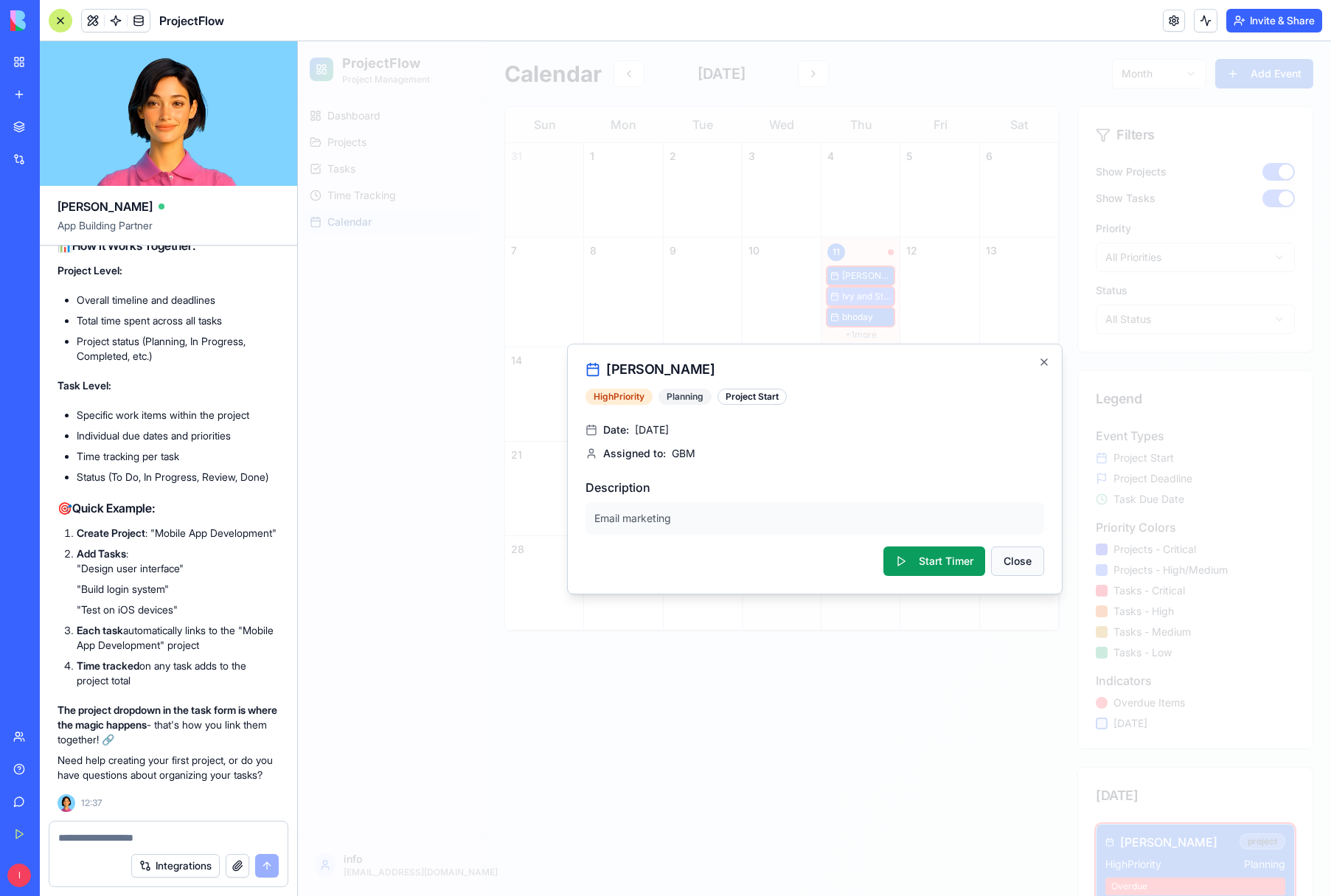
click at [1027, 556] on button "Close" at bounding box center [1017, 561] width 53 height 30
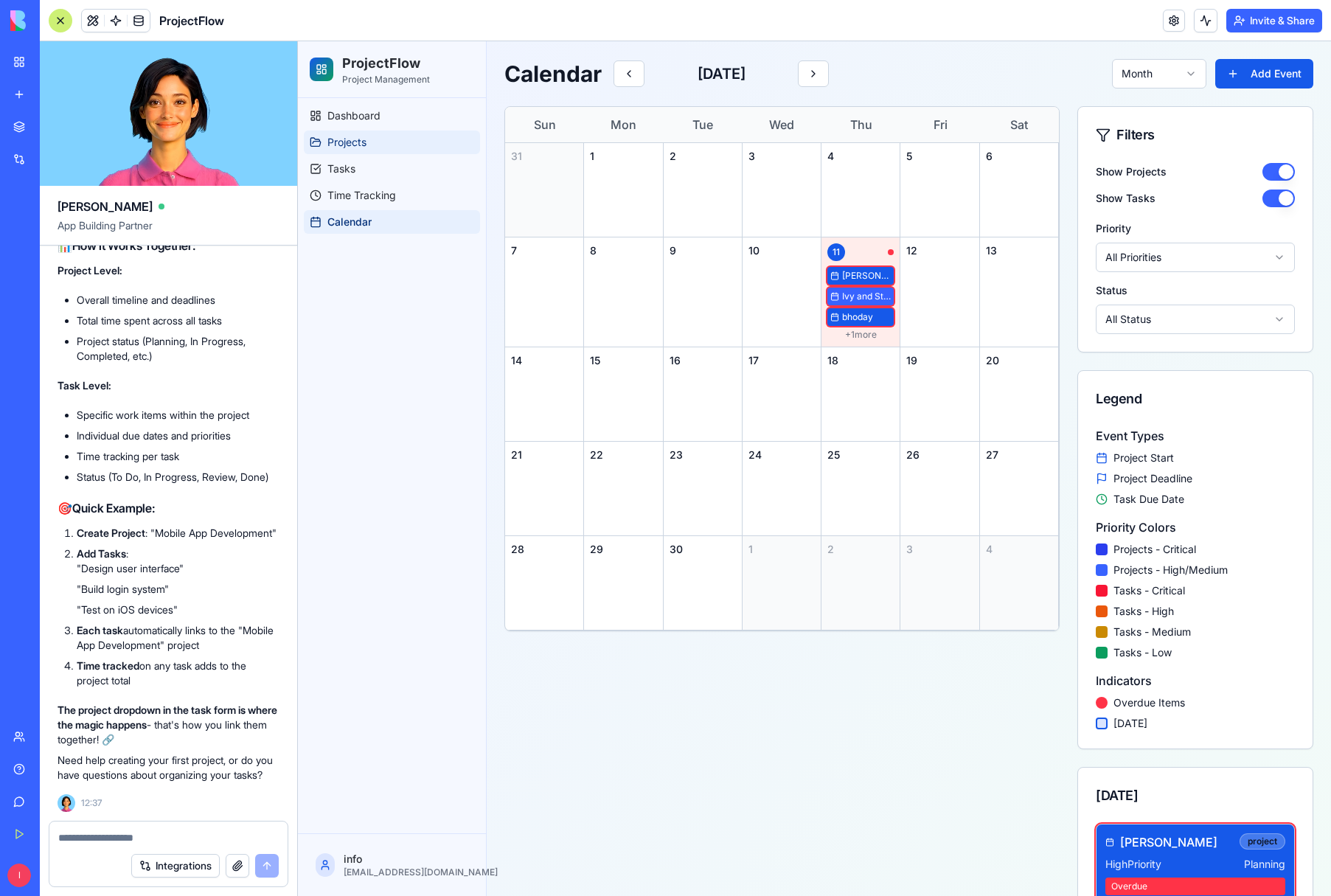
click at [350, 135] on span "Projects" at bounding box center [347, 142] width 40 height 14
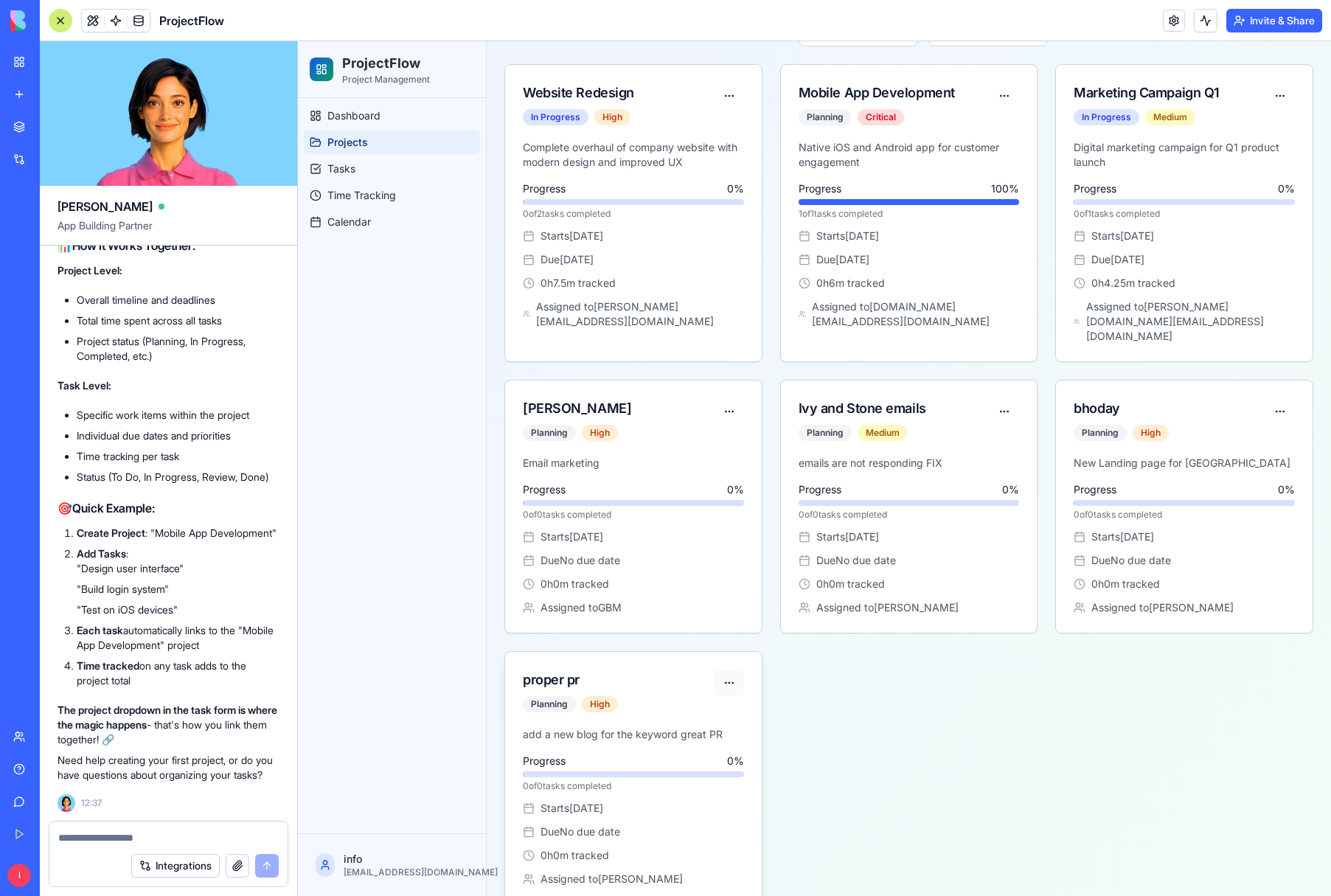
scroll to position [139, 0]
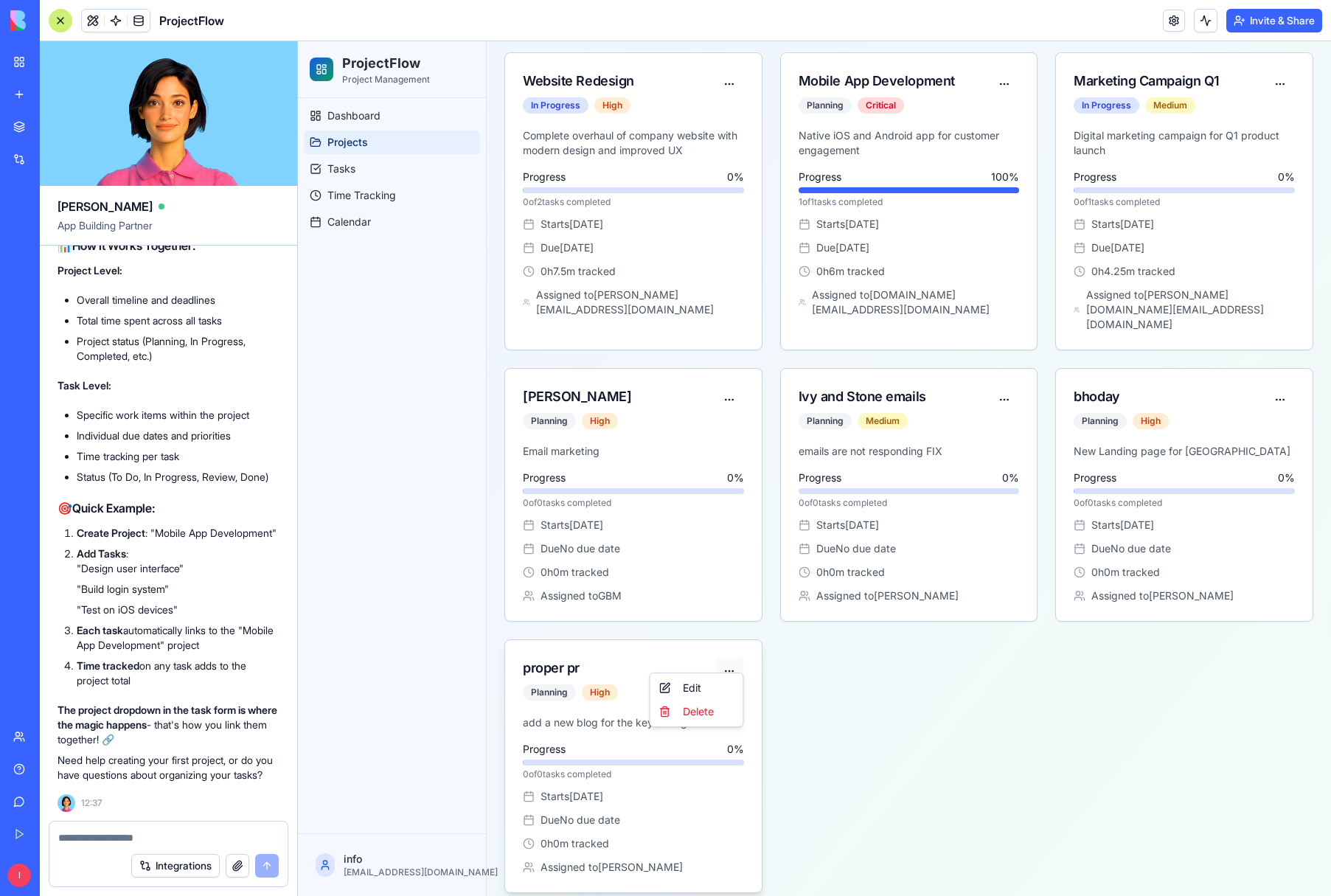
click at [731, 648] on html "ProjectFlow Project Management Dashboard Projects Tasks Time Tracking Calendar …" at bounding box center [815, 406] width 1034 height 1009
click at [695, 706] on div "Delete" at bounding box center [697, 712] width 87 height 23
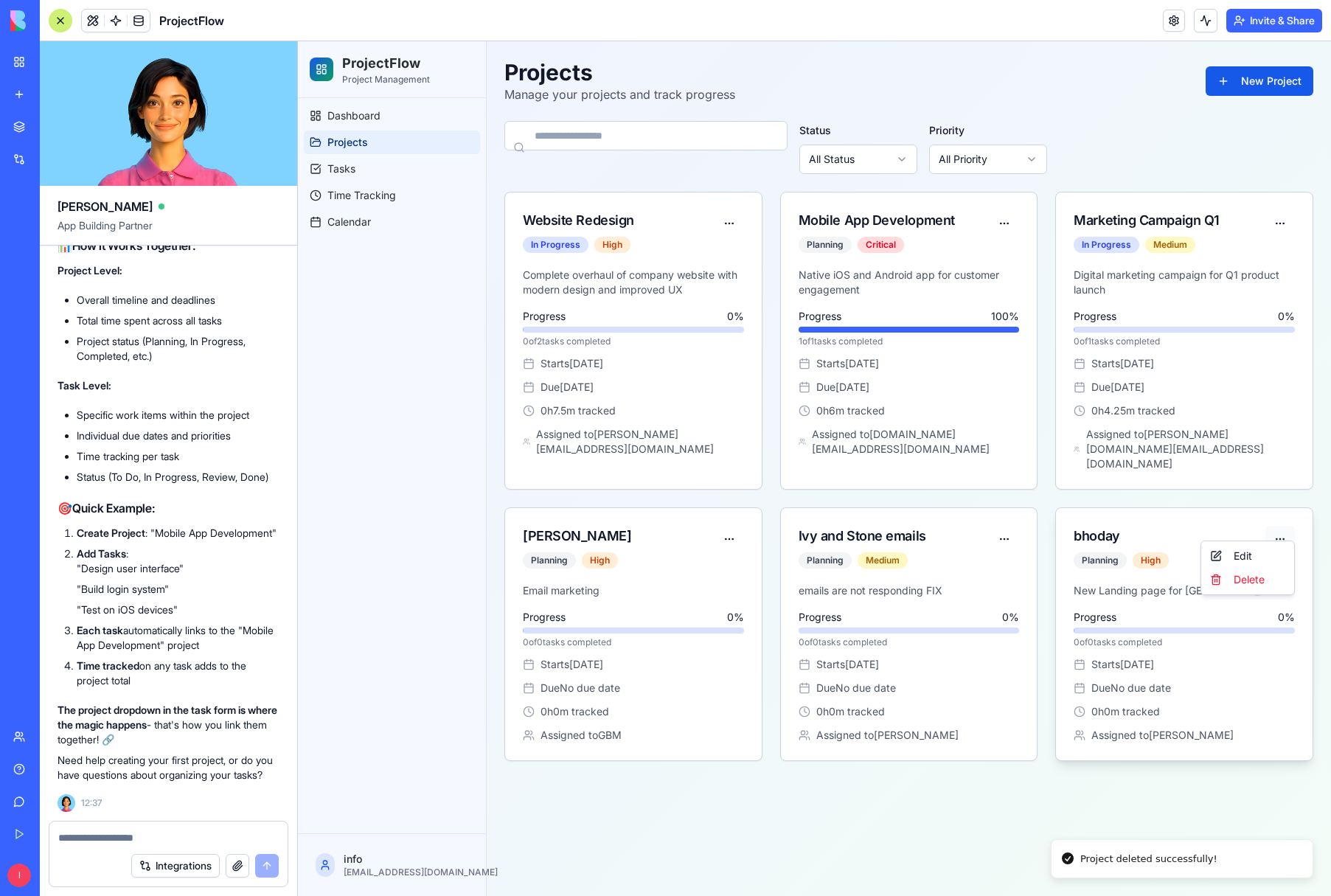
click at [1282, 522] on html "ProjectFlow Project Management Dashboard Projects Tasks Time Tracking Calendar …" at bounding box center [815, 468] width 1034 height 855
click at [1260, 585] on div "Delete" at bounding box center [1247, 580] width 87 height 23
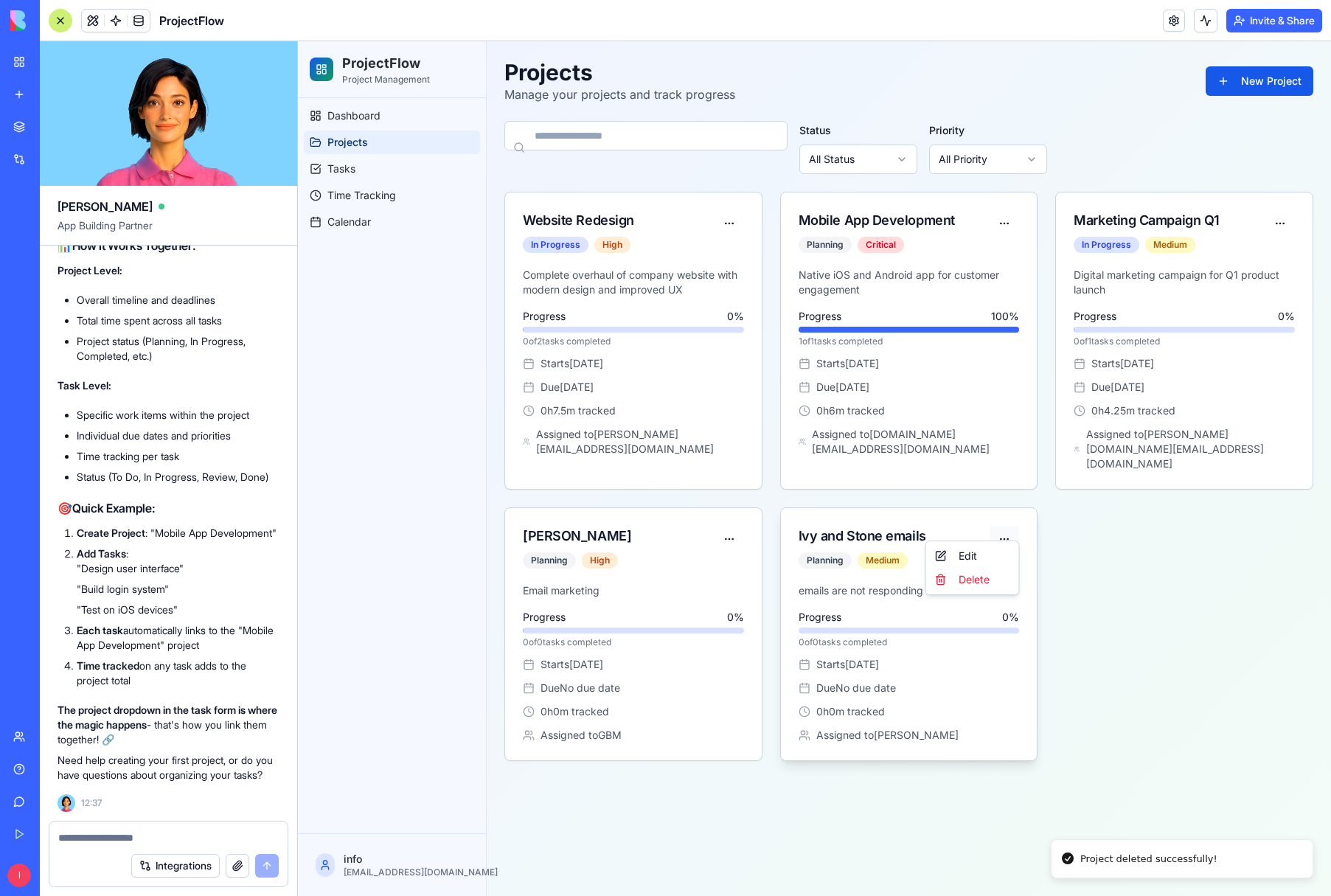
click at [1007, 525] on html "ProjectFlow Project Management Dashboard Projects Tasks Time Tracking Calendar …" at bounding box center [815, 468] width 1034 height 855
click at [969, 578] on div "Delete" at bounding box center [972, 580] width 87 height 23
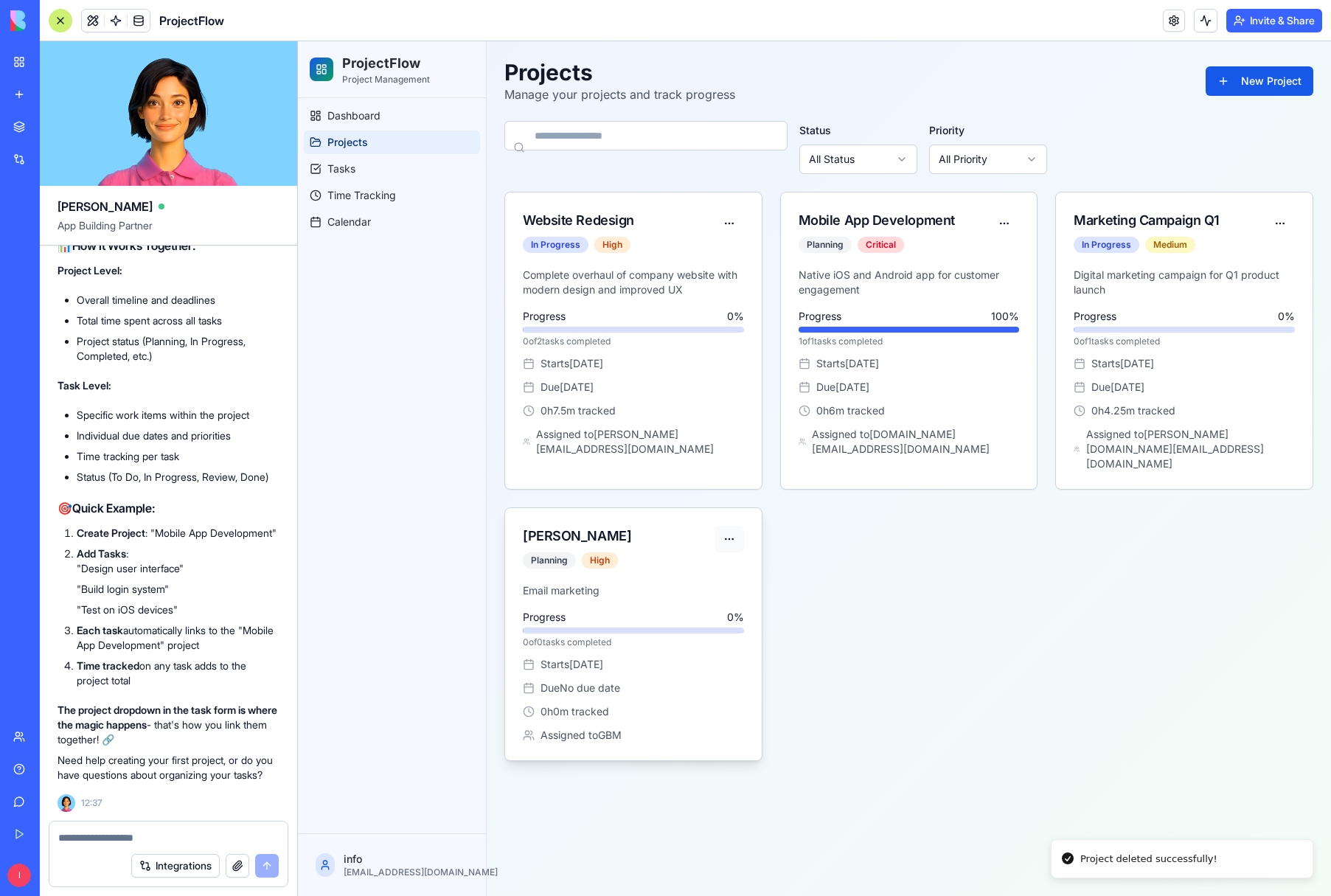
click at [727, 522] on html "ProjectFlow Project Management Dashboard Projects Tasks Time Tracking Calendar …" at bounding box center [815, 468] width 1034 height 855
click at [705, 581] on div "Delete" at bounding box center [697, 580] width 87 height 23
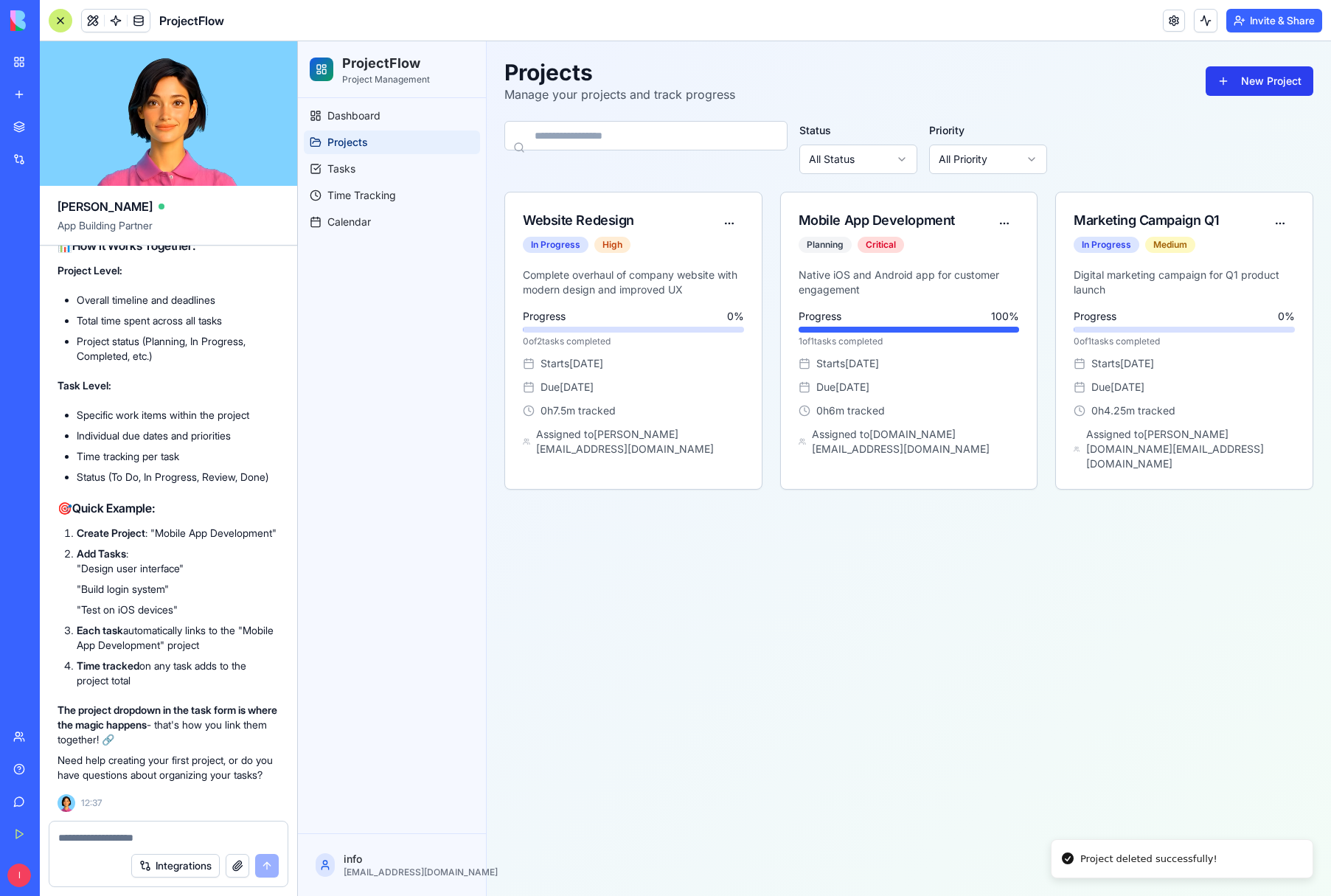
click at [1244, 83] on button "New Project" at bounding box center [1260, 81] width 108 height 30
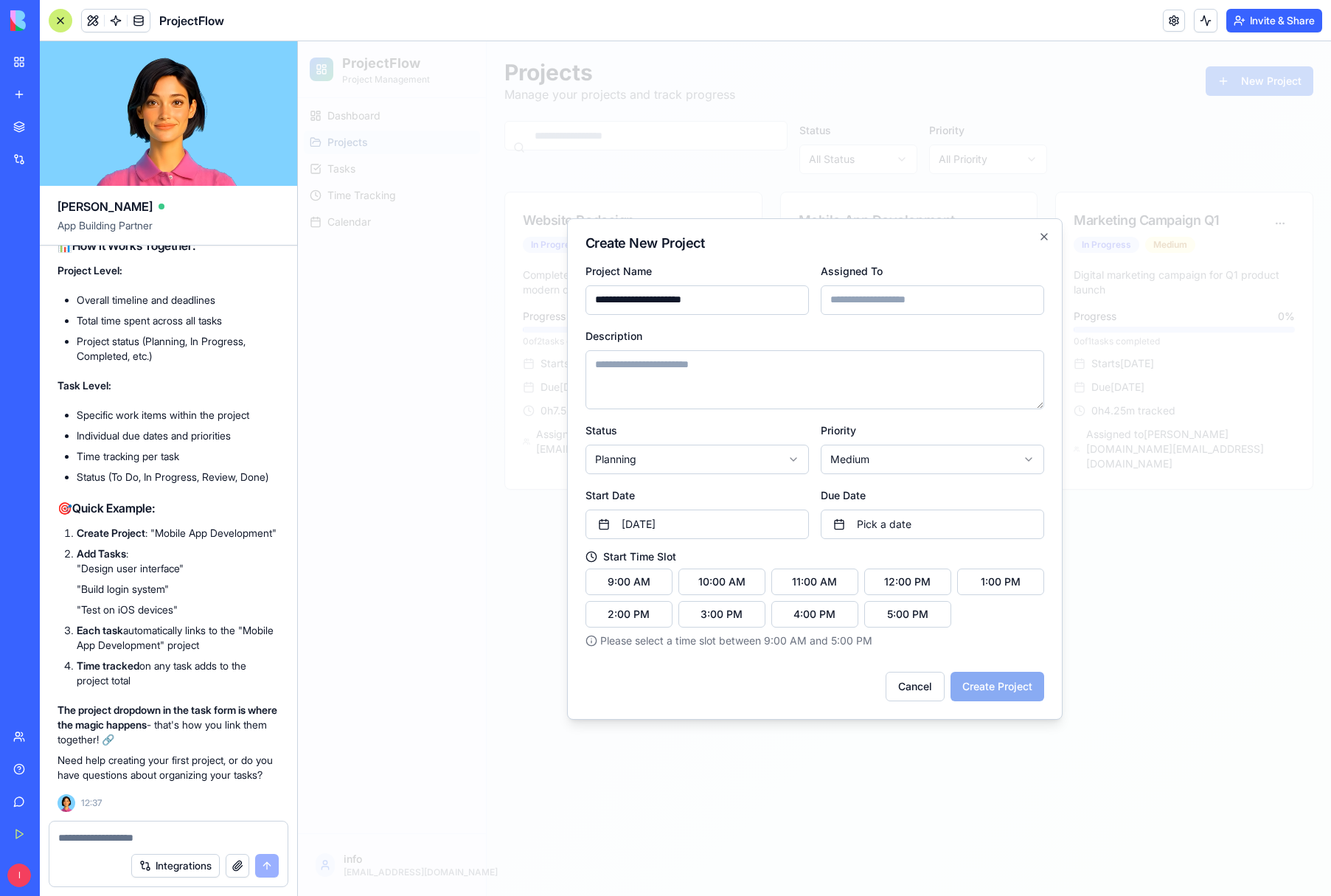
type input "**********"
drag, startPoint x: 900, startPoint y: 299, endPoint x: 890, endPoint y: 307, distance: 12.8
click at [900, 299] on input "Assigned To" at bounding box center [933, 300] width 224 height 30
type input "********"
click at [641, 378] on textarea "Description" at bounding box center [815, 380] width 459 height 59
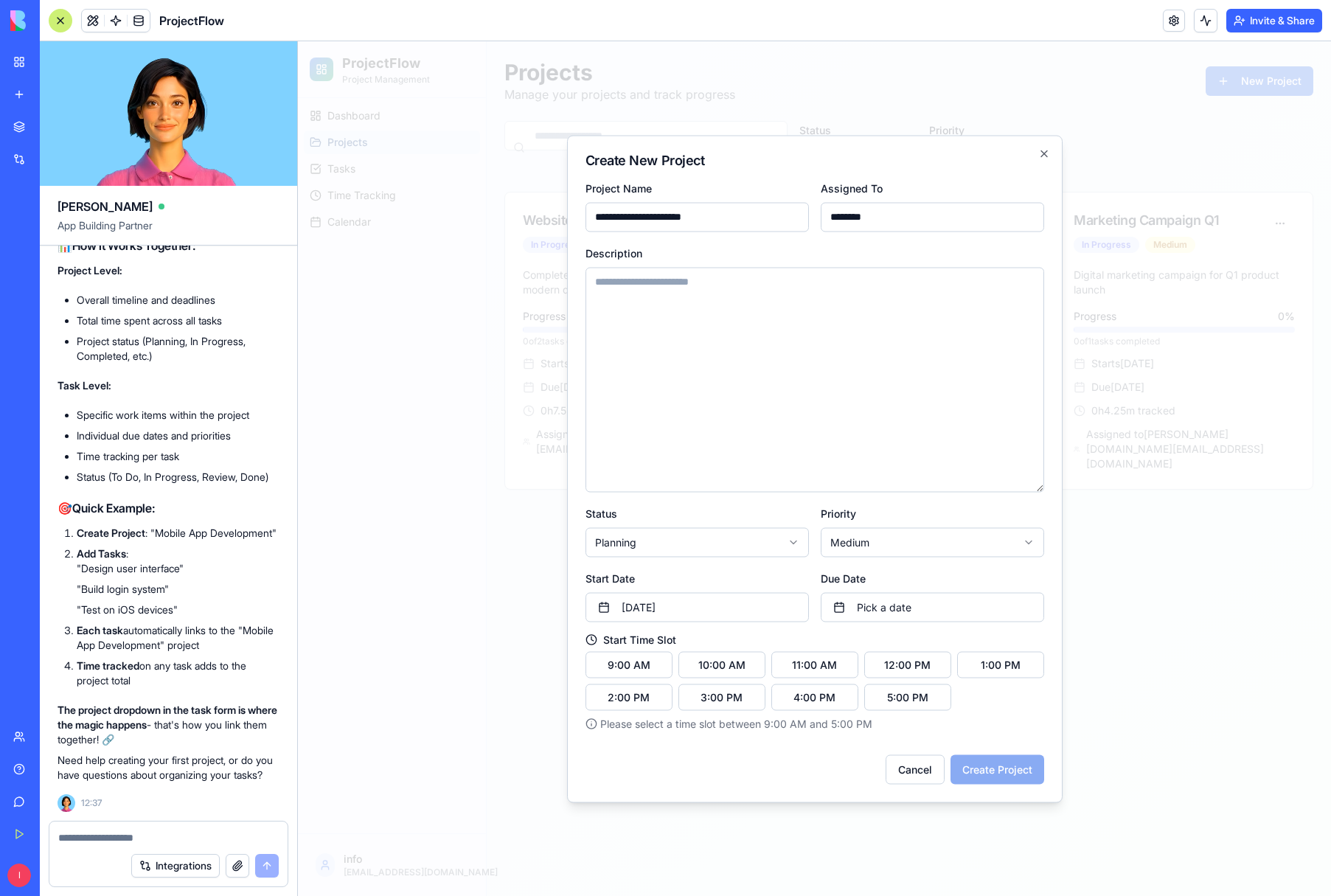
drag, startPoint x: 1041, startPoint y: 408, endPoint x: 1037, endPoint y: 574, distance: 166.0
click at [1037, 574] on form "**********" at bounding box center [815, 482] width 459 height 606
type textarea "**********"
click at [624, 695] on button "2:00 PM" at bounding box center [629, 697] width 87 height 27
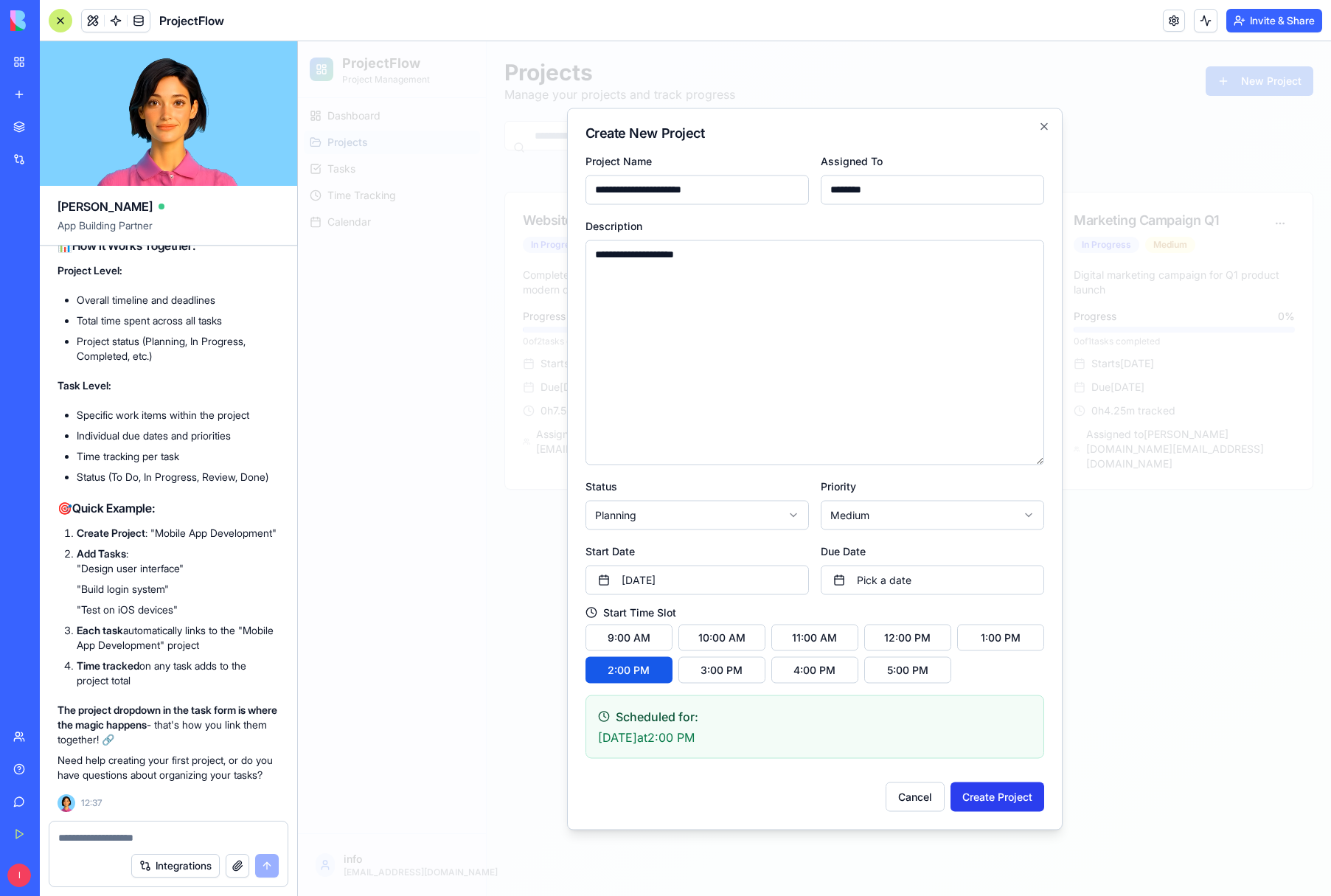
click at [1018, 797] on button "Create Project" at bounding box center [998, 796] width 93 height 30
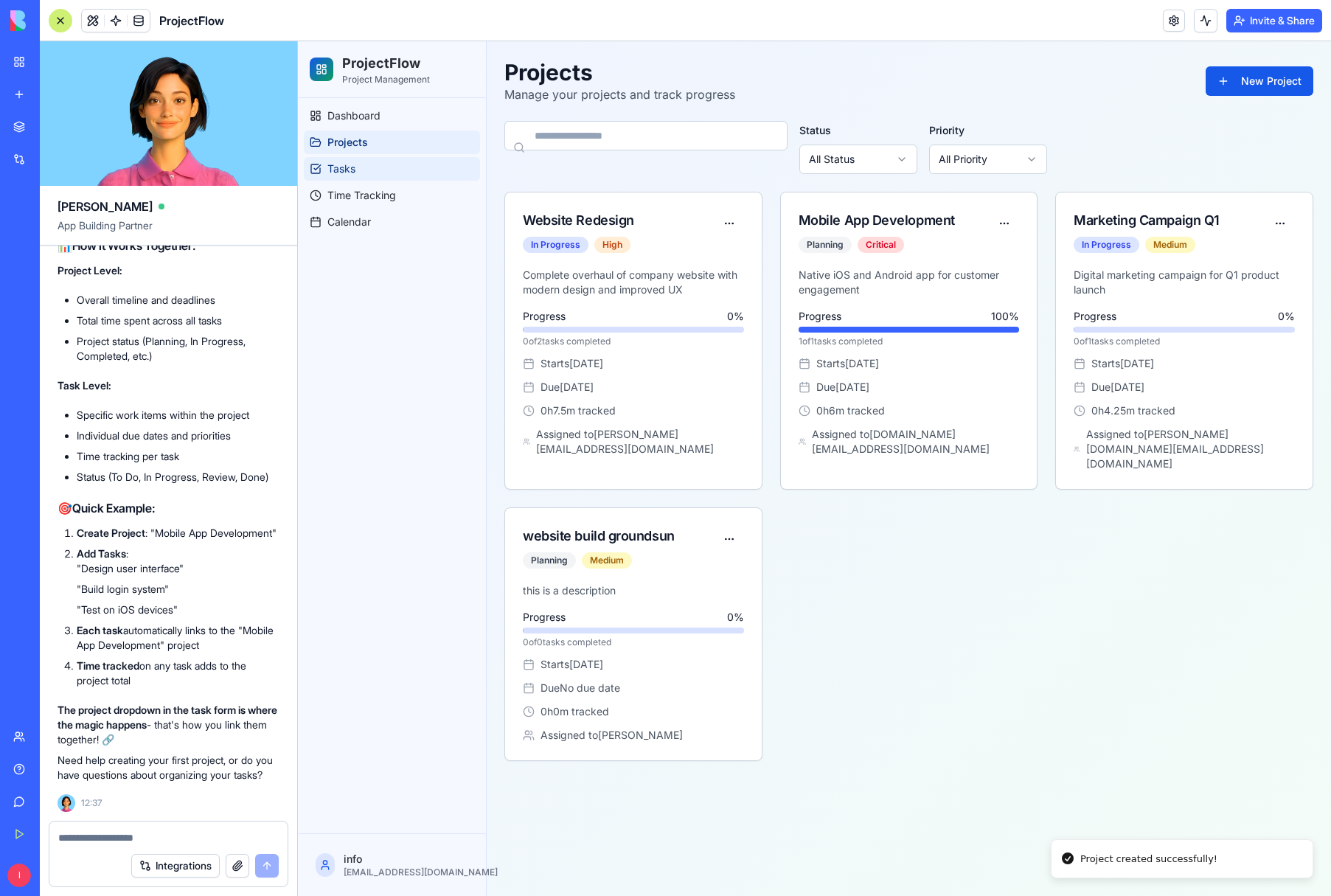
click at [336, 175] on span "Tasks" at bounding box center [341, 169] width 28 height 14
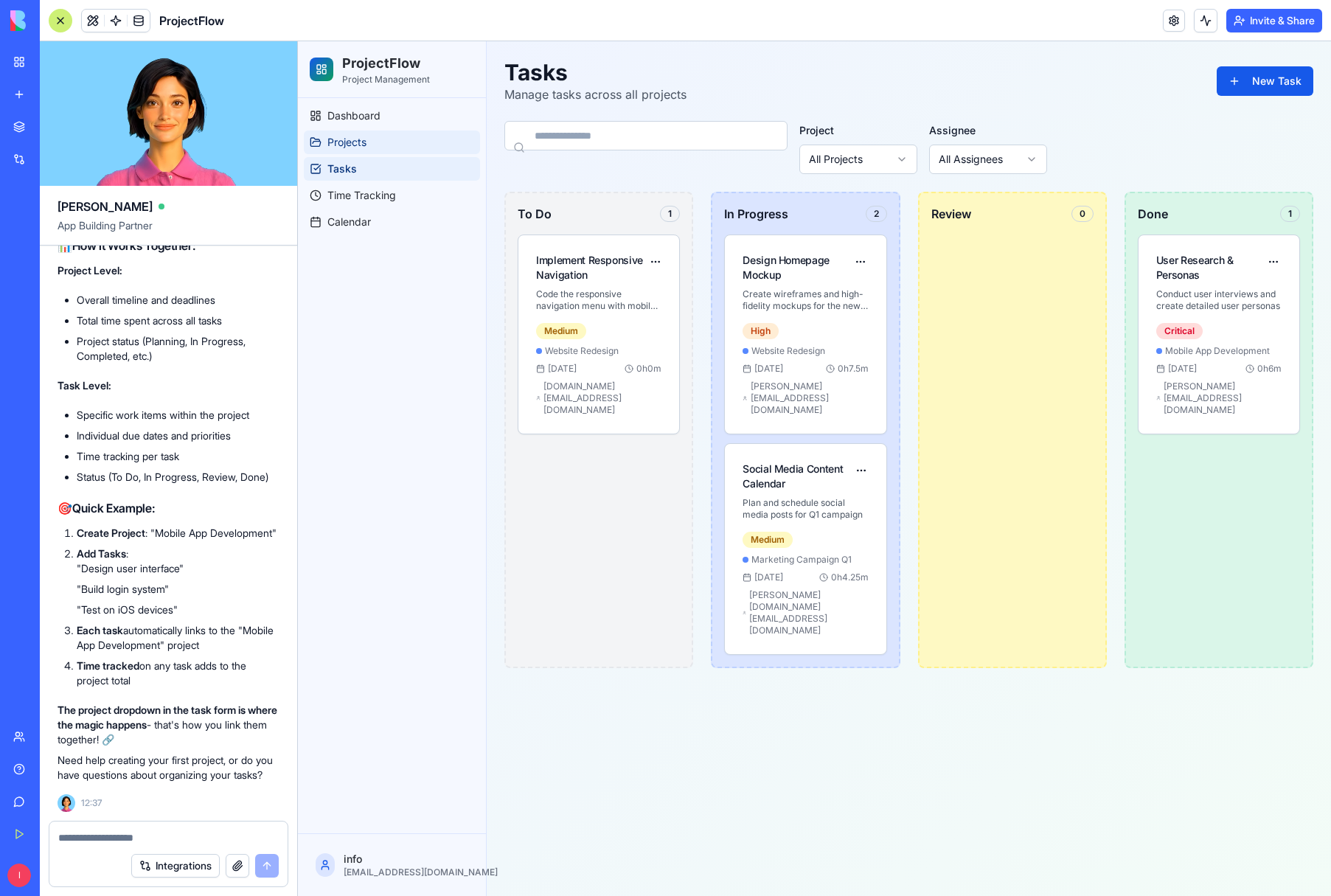
click at [356, 139] on span "Projects" at bounding box center [347, 142] width 40 height 14
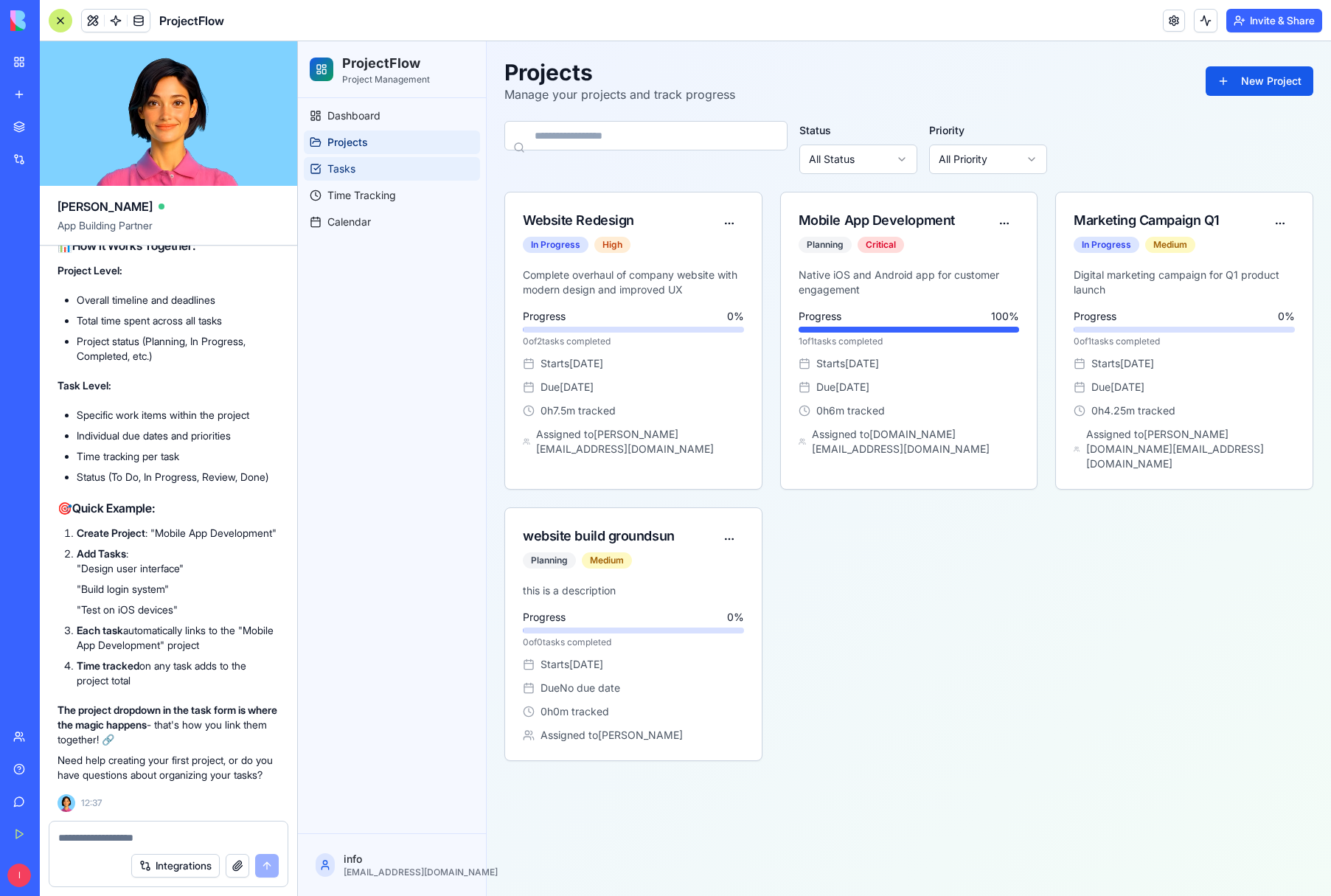
click at [331, 171] on span "Tasks" at bounding box center [341, 169] width 28 height 14
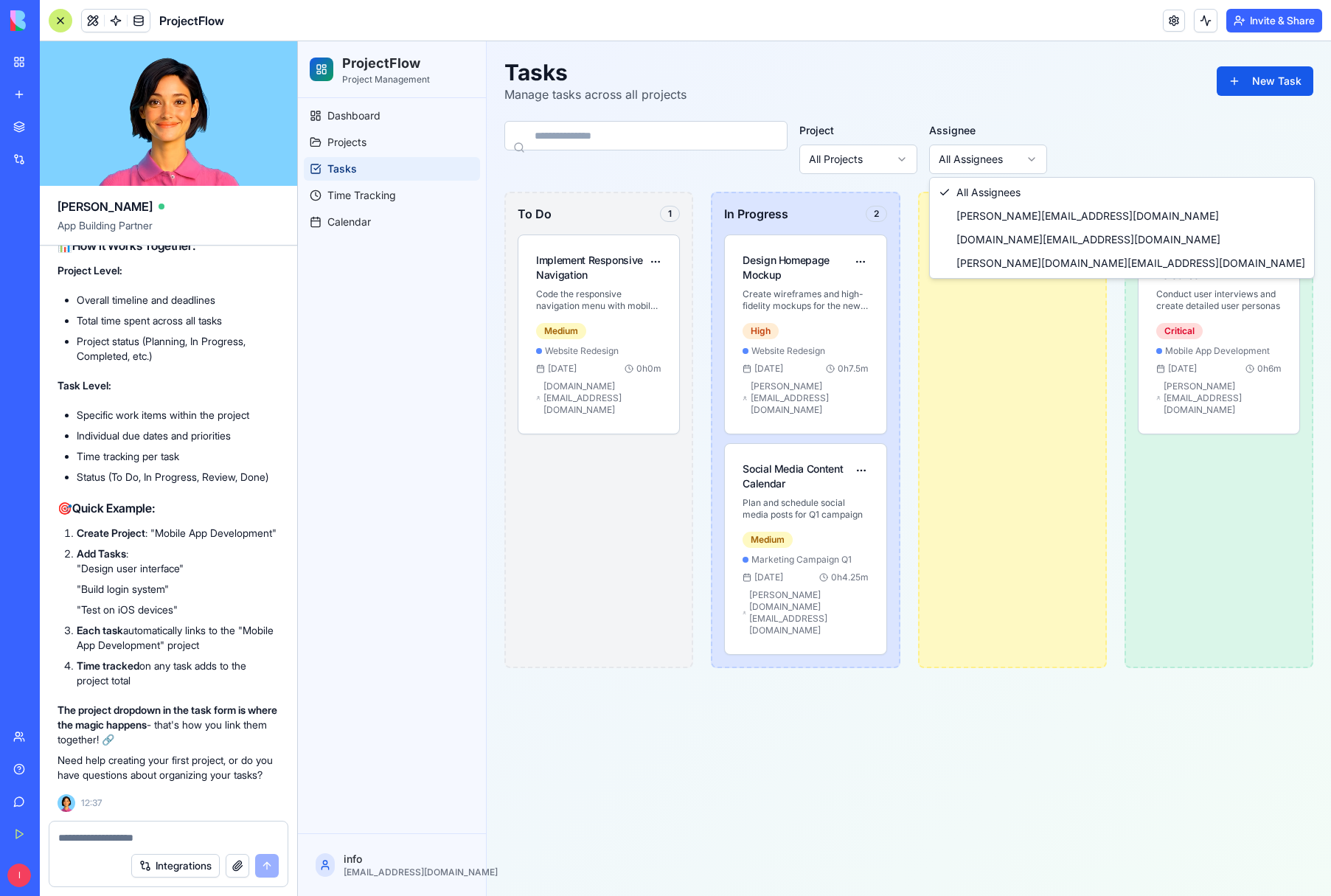
click at [1027, 155] on html "ProjectFlow Project Management Dashboard Projects Tasks Time Tracking Calendar …" at bounding box center [815, 468] width 1034 height 855
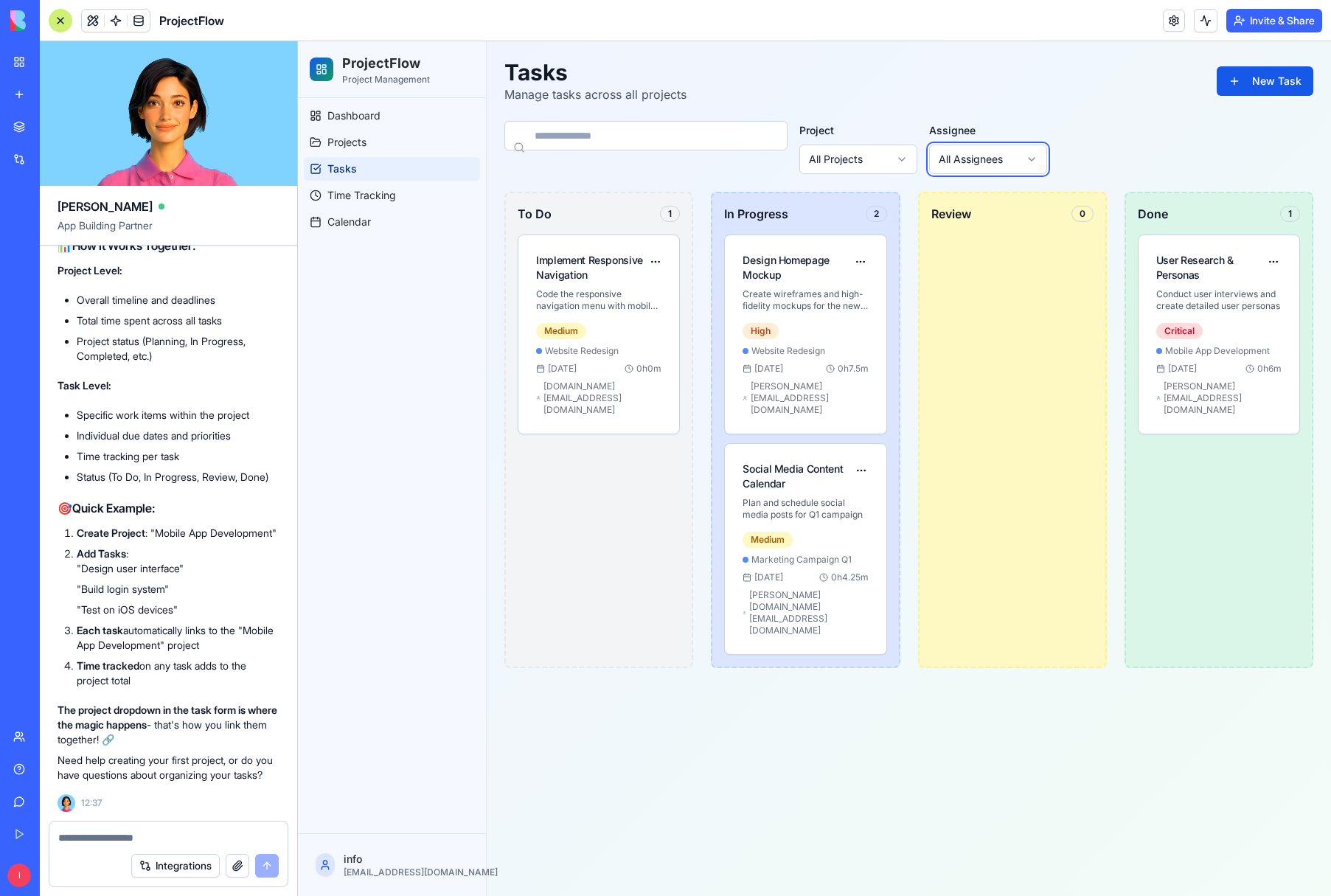
click at [1027, 155] on html "ProjectFlow Project Management Dashboard Projects Tasks Time Tracking Calendar …" at bounding box center [815, 468] width 1034 height 855
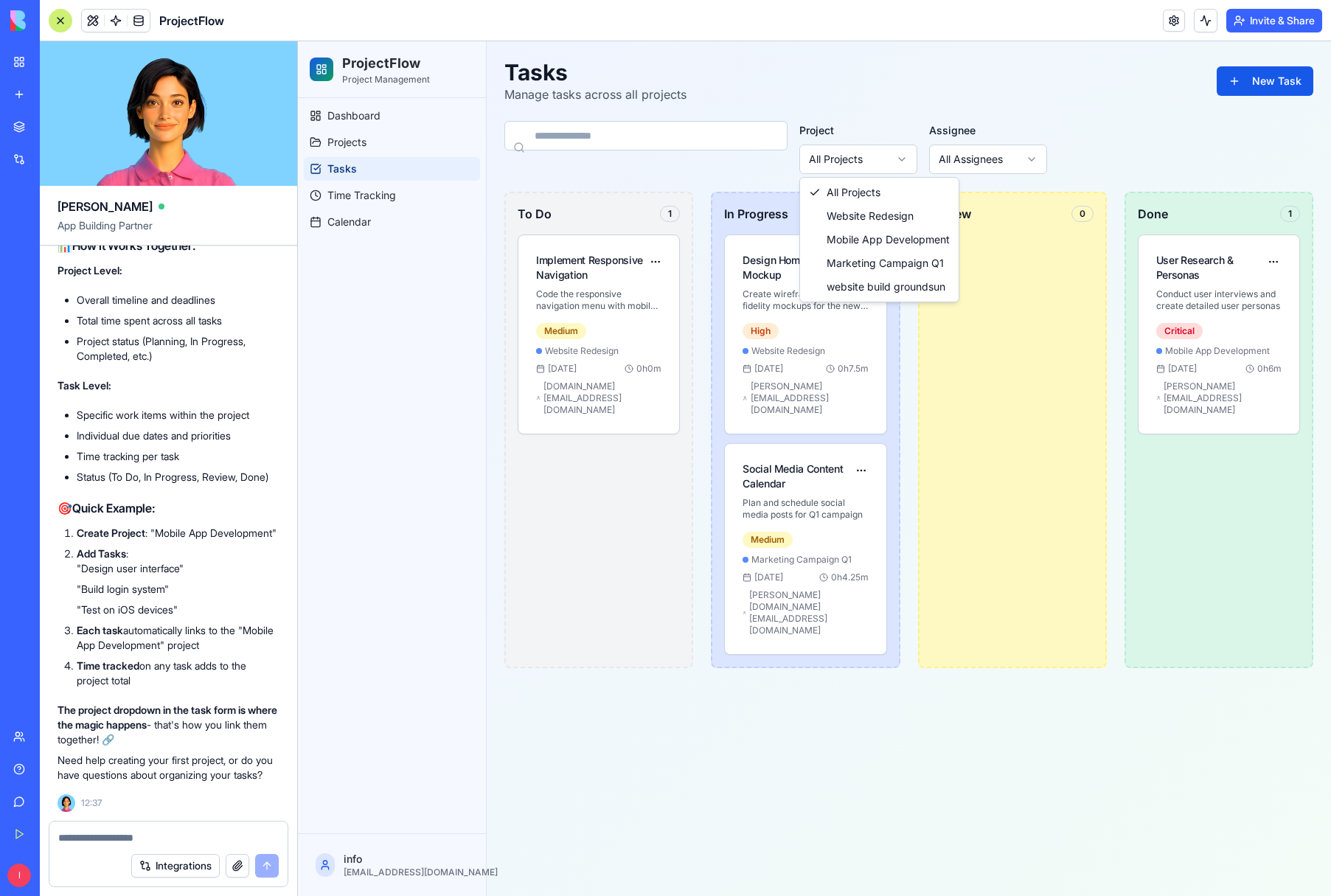
click at [902, 160] on html "ProjectFlow Project Management Dashboard Projects Tasks Time Tracking Calendar …" at bounding box center [815, 468] width 1034 height 855
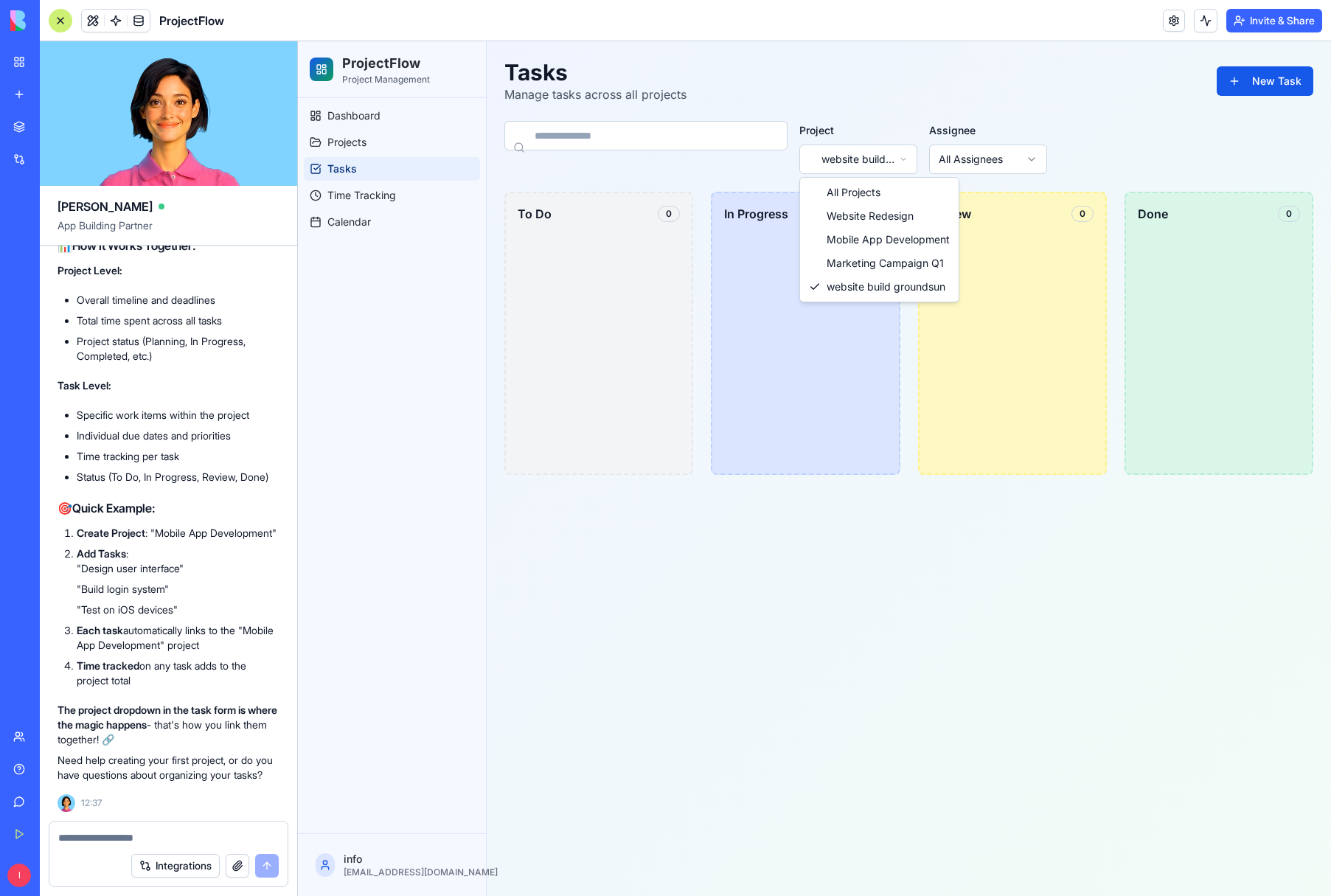
click at [909, 158] on html "ProjectFlow Project Management Dashboard Projects Tasks Time Tracking Calendar …" at bounding box center [815, 468] width 1034 height 855
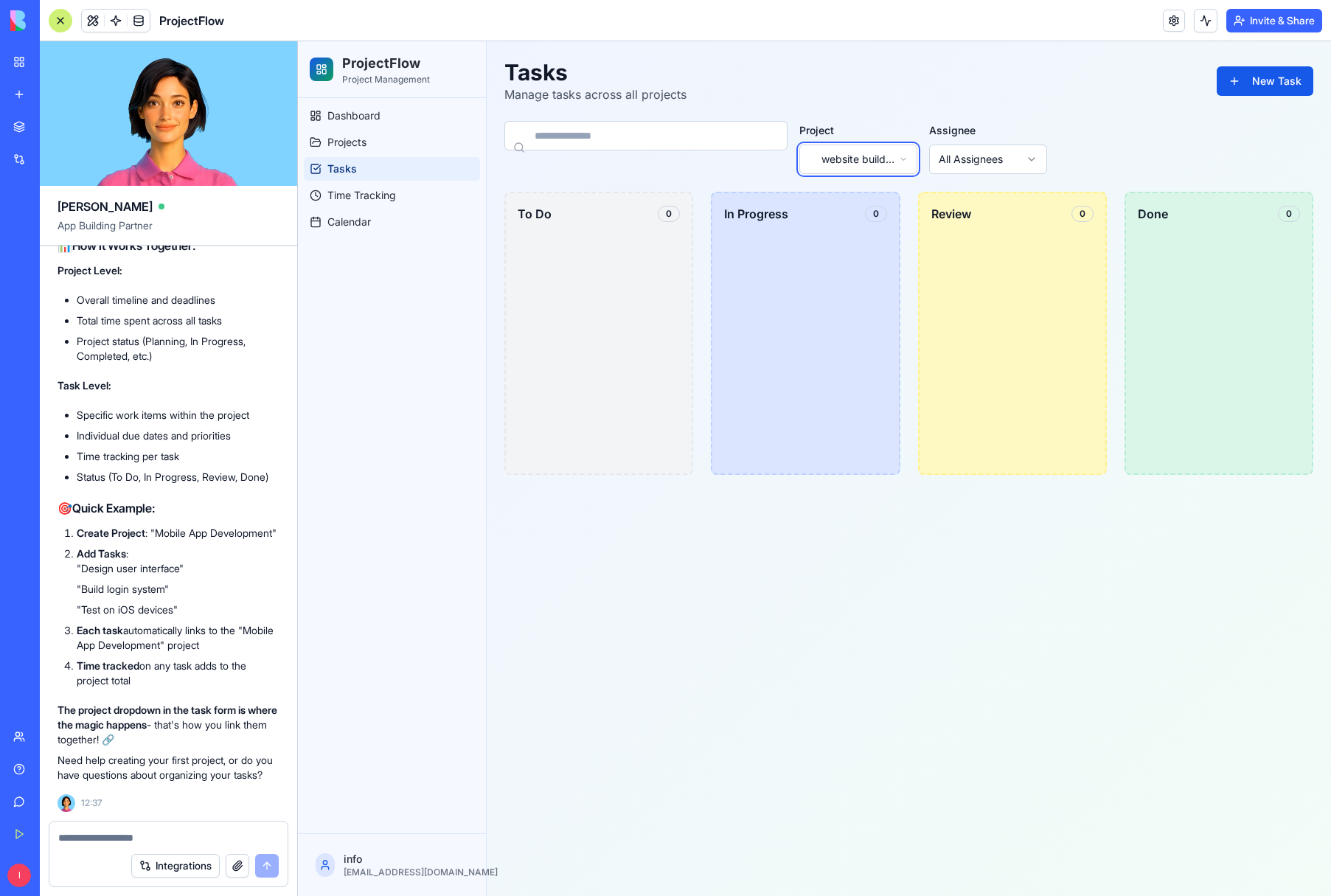
click at [909, 158] on html "ProjectFlow Project Management Dashboard Projects Tasks Time Tracking Calendar …" at bounding box center [815, 468] width 1034 height 855
click at [1254, 85] on button "New Task" at bounding box center [1265, 81] width 97 height 30
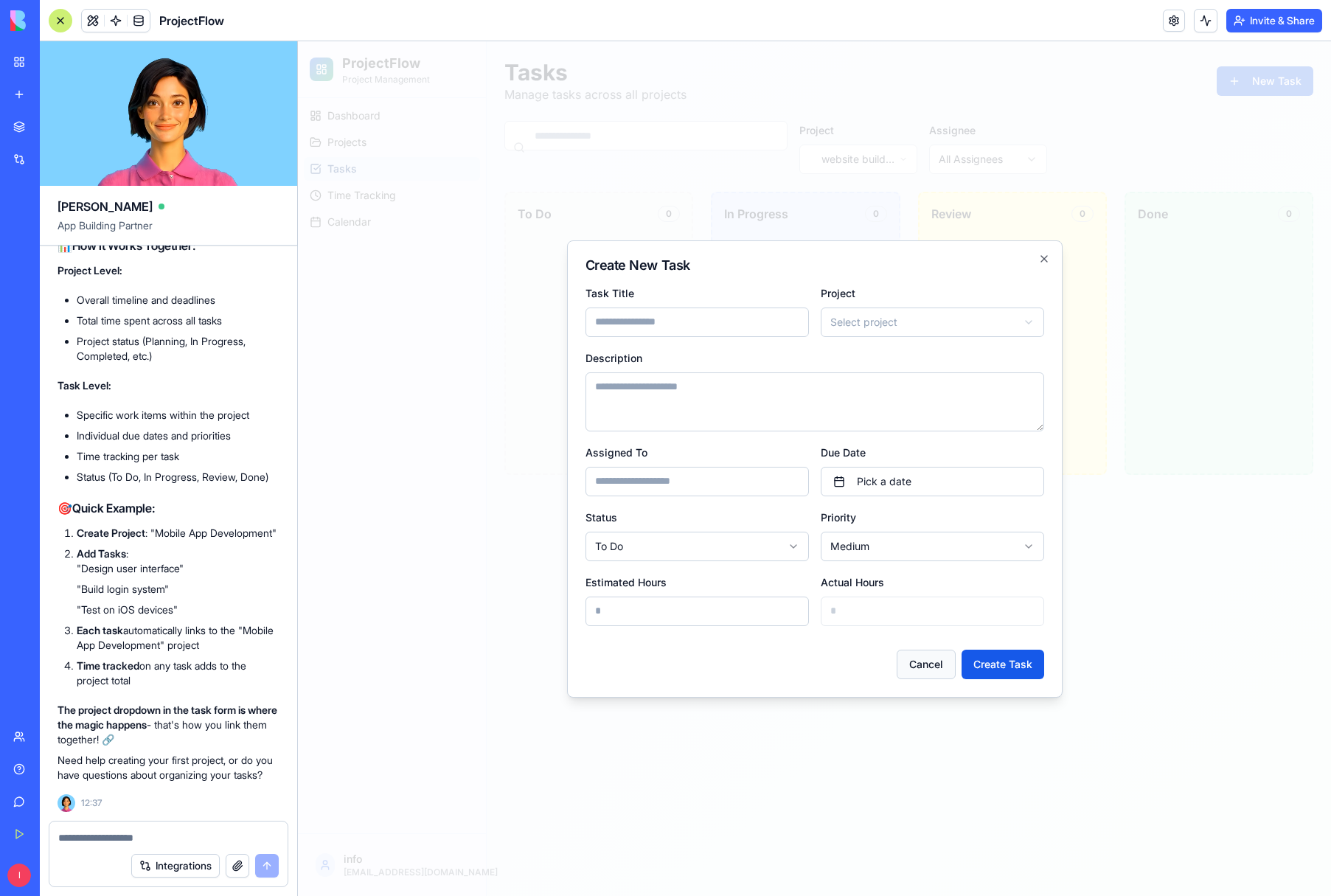
click at [932, 668] on button "Cancel" at bounding box center [927, 664] width 59 height 30
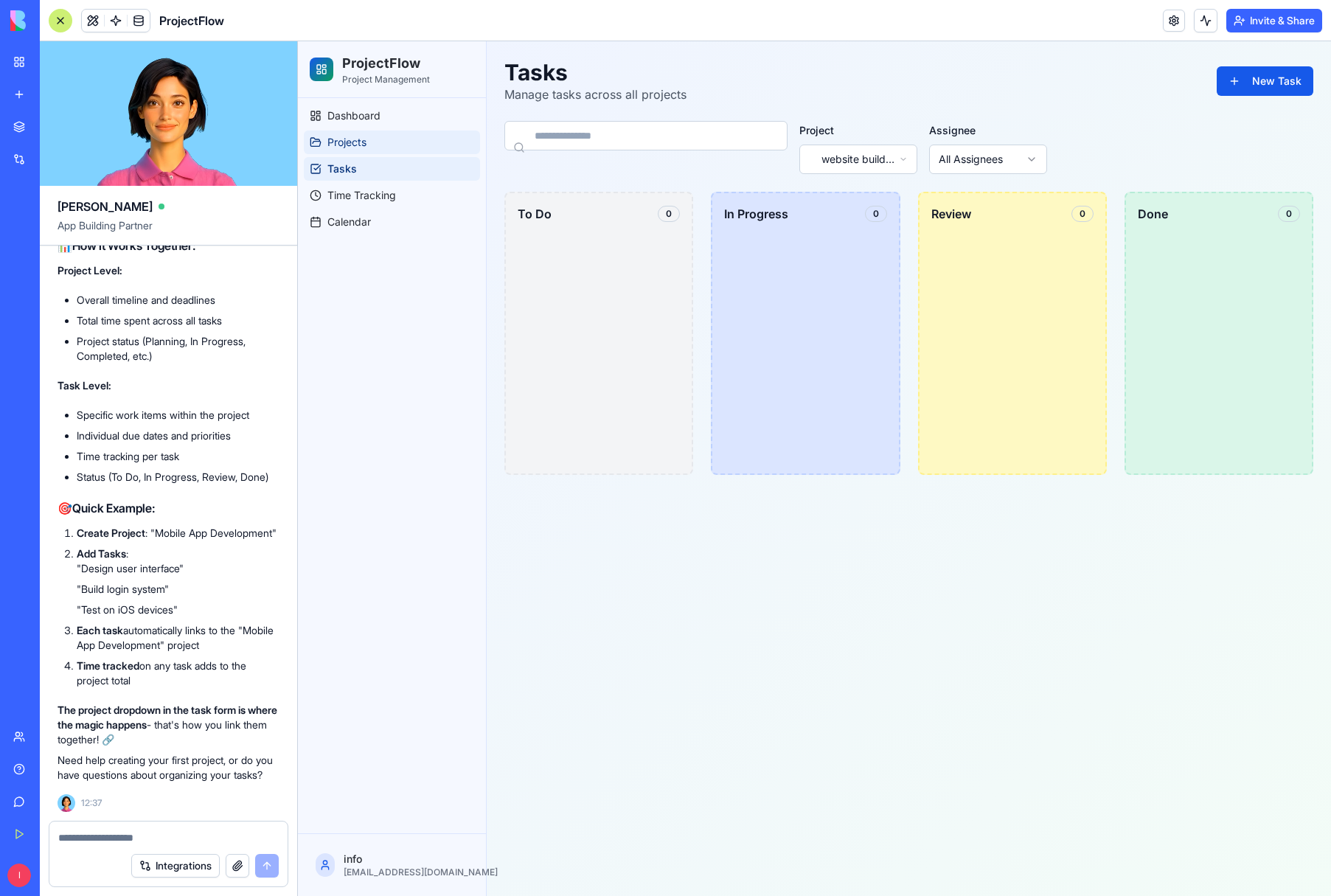
click at [349, 138] on span "Projects" at bounding box center [347, 142] width 40 height 14
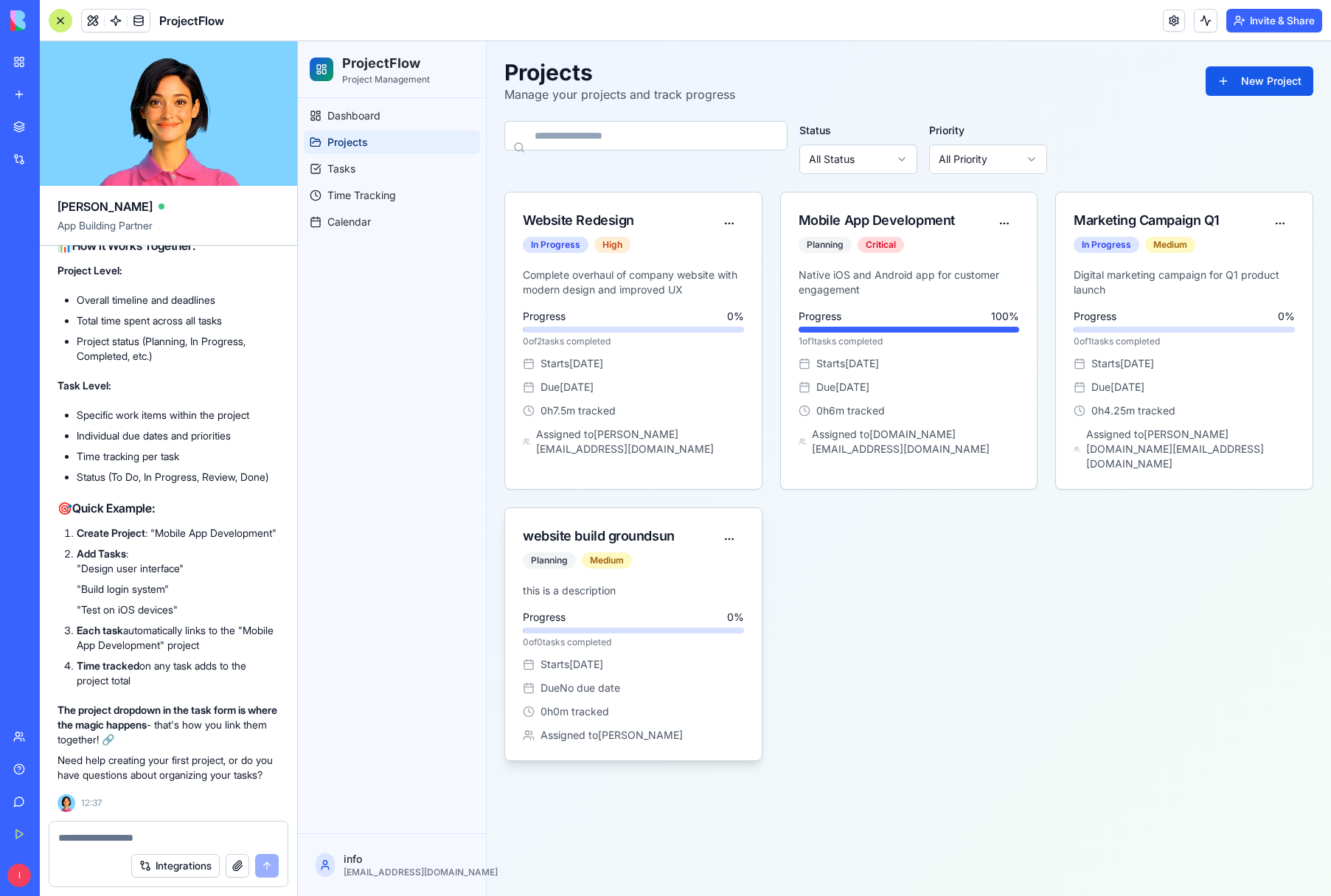
drag, startPoint x: 606, startPoint y: 607, endPoint x: 636, endPoint y: 603, distance: 30.3
click at [606, 610] on div "Progress 0 %" at bounding box center [634, 617] width 221 height 14
drag, startPoint x: 648, startPoint y: 600, endPoint x: 627, endPoint y: 689, distance: 91.4
click at [645, 614] on div "Progress 0 % 0 of 0 tasks completed" at bounding box center [634, 629] width 221 height 39
click at [631, 705] on div "0 h 0 m tracked" at bounding box center [634, 712] width 221 height 14
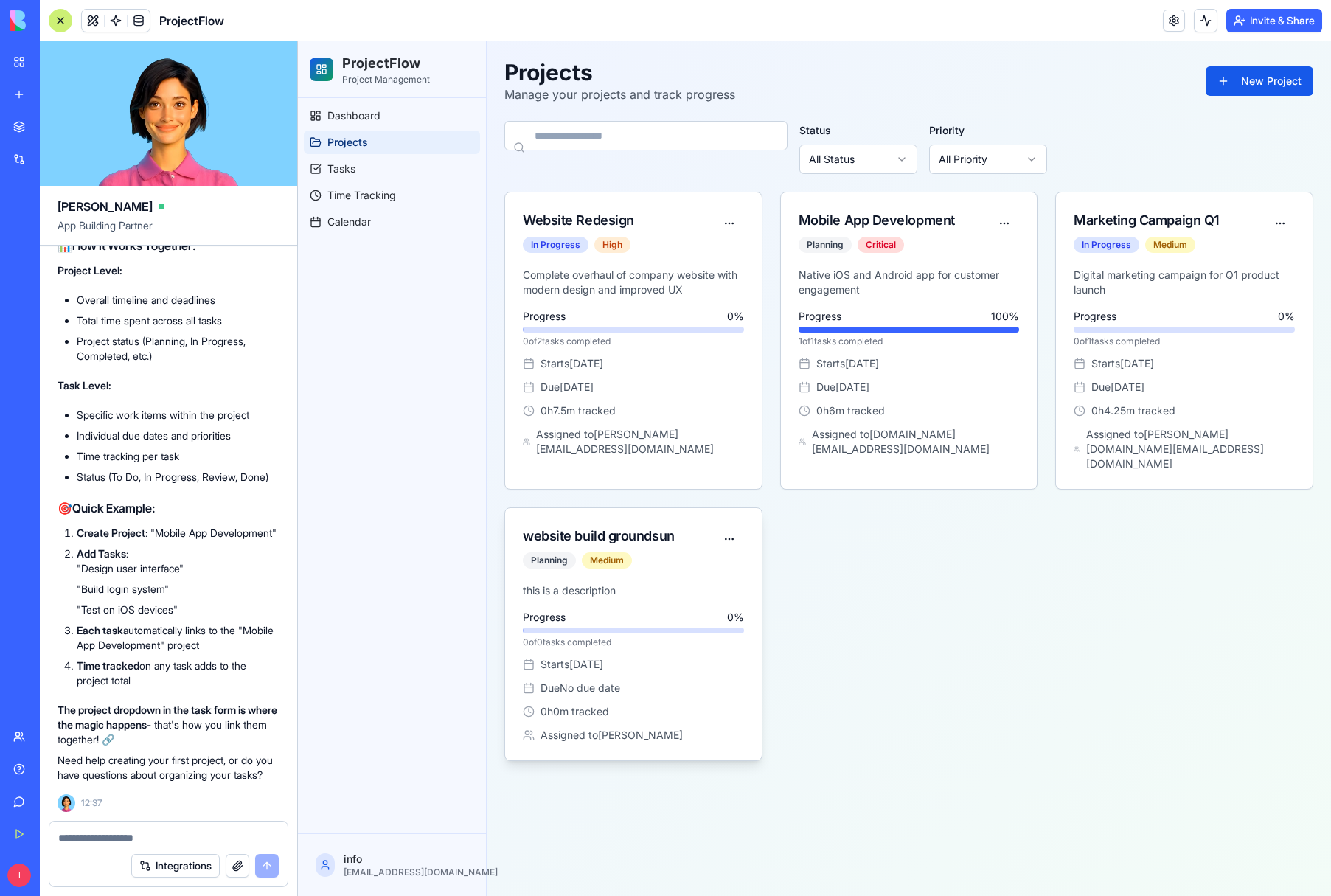
drag, startPoint x: 632, startPoint y: 696, endPoint x: 674, endPoint y: 648, distance: 63.8
click at [634, 705] on div "0 h 0 m tracked" at bounding box center [634, 712] width 221 height 14
drag, startPoint x: 741, startPoint y: 562, endPoint x: 751, endPoint y: 538, distance: 26.0
click at [746, 555] on div "website build groundsun Planning Medium this is a description Progress 0 % 0 of…" at bounding box center [633, 634] width 258 height 253
click at [751, 537] on div "website build groundsun Planning Medium" at bounding box center [634, 546] width 257 height 75
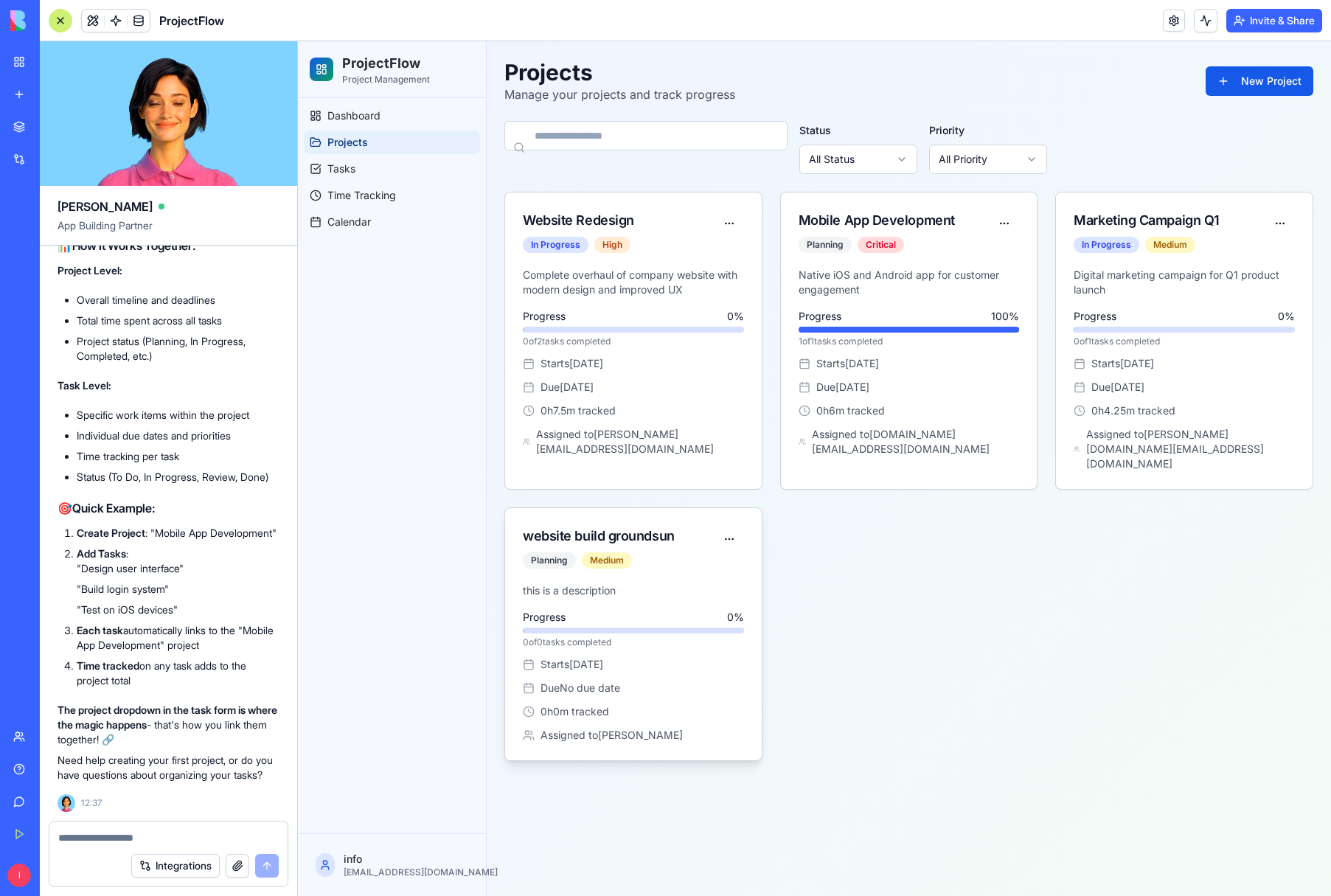
drag, startPoint x: 736, startPoint y: 532, endPoint x: 679, endPoint y: 535, distance: 57.1
click at [715, 533] on div "website build groundsun Planning Medium" at bounding box center [634, 546] width 257 height 75
drag, startPoint x: 679, startPoint y: 535, endPoint x: 632, endPoint y: 630, distance: 106.0
click at [677, 546] on div "website build groundsun Planning Medium" at bounding box center [618, 550] width 191 height 49
click at [585, 712] on div "Progress 0 % 0 of 0 tasks completed Starts Sep 11 Due No due date 0 h 0 m track…" at bounding box center [634, 677] width 221 height 133
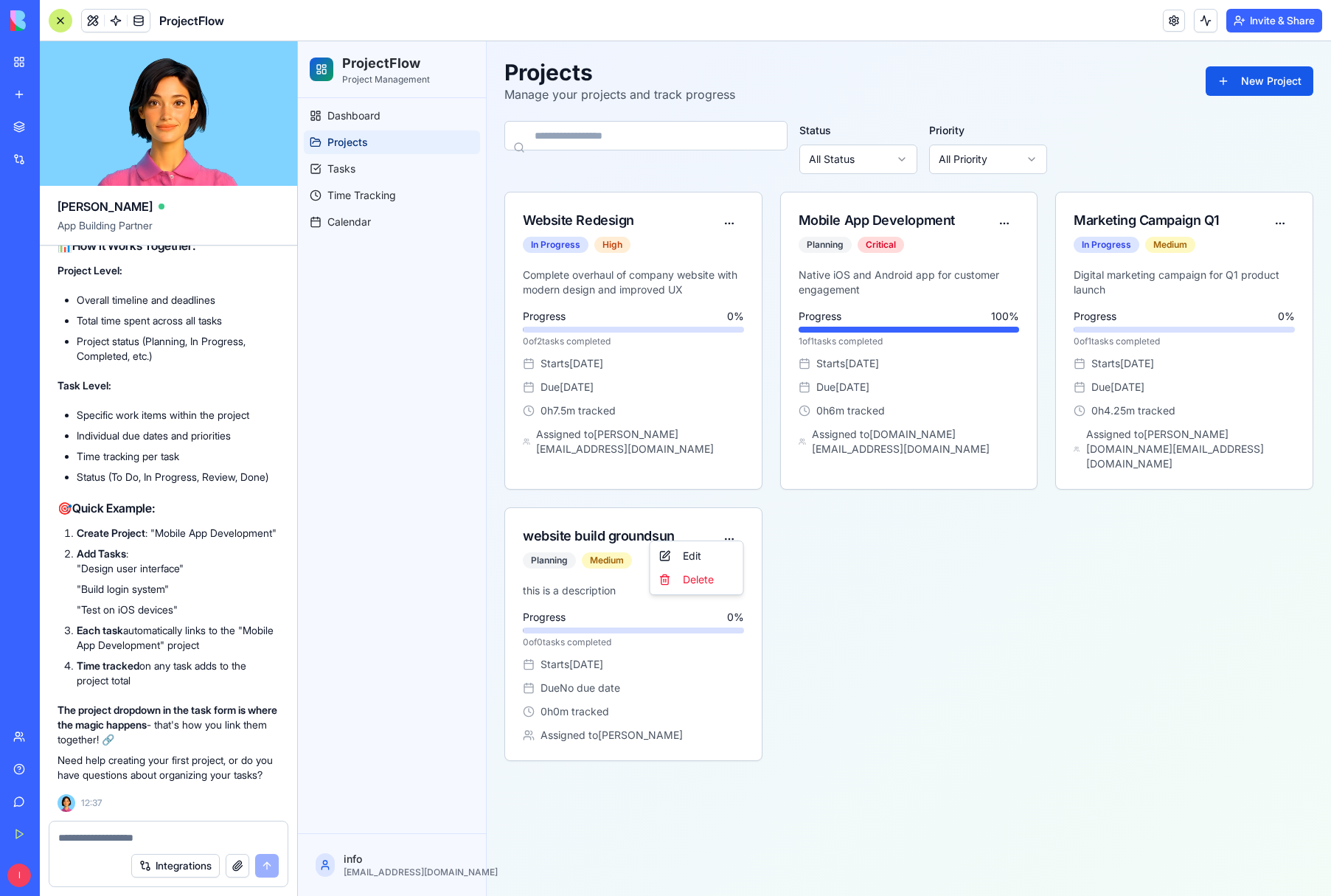
click at [732, 524] on html "ProjectFlow Project Management Dashboard Projects Tasks Time Tracking Calendar …" at bounding box center [815, 468] width 1034 height 855
click at [646, 649] on html "ProjectFlow Project Management Dashboard Projects Tasks Time Tracking Calendar …" at bounding box center [815, 468] width 1034 height 855
click at [732, 525] on html "ProjectFlow Project Management Dashboard Projects Tasks Time Tracking Calendar …" at bounding box center [815, 468] width 1034 height 855
click at [700, 555] on div "Edit" at bounding box center [697, 556] width 87 height 23
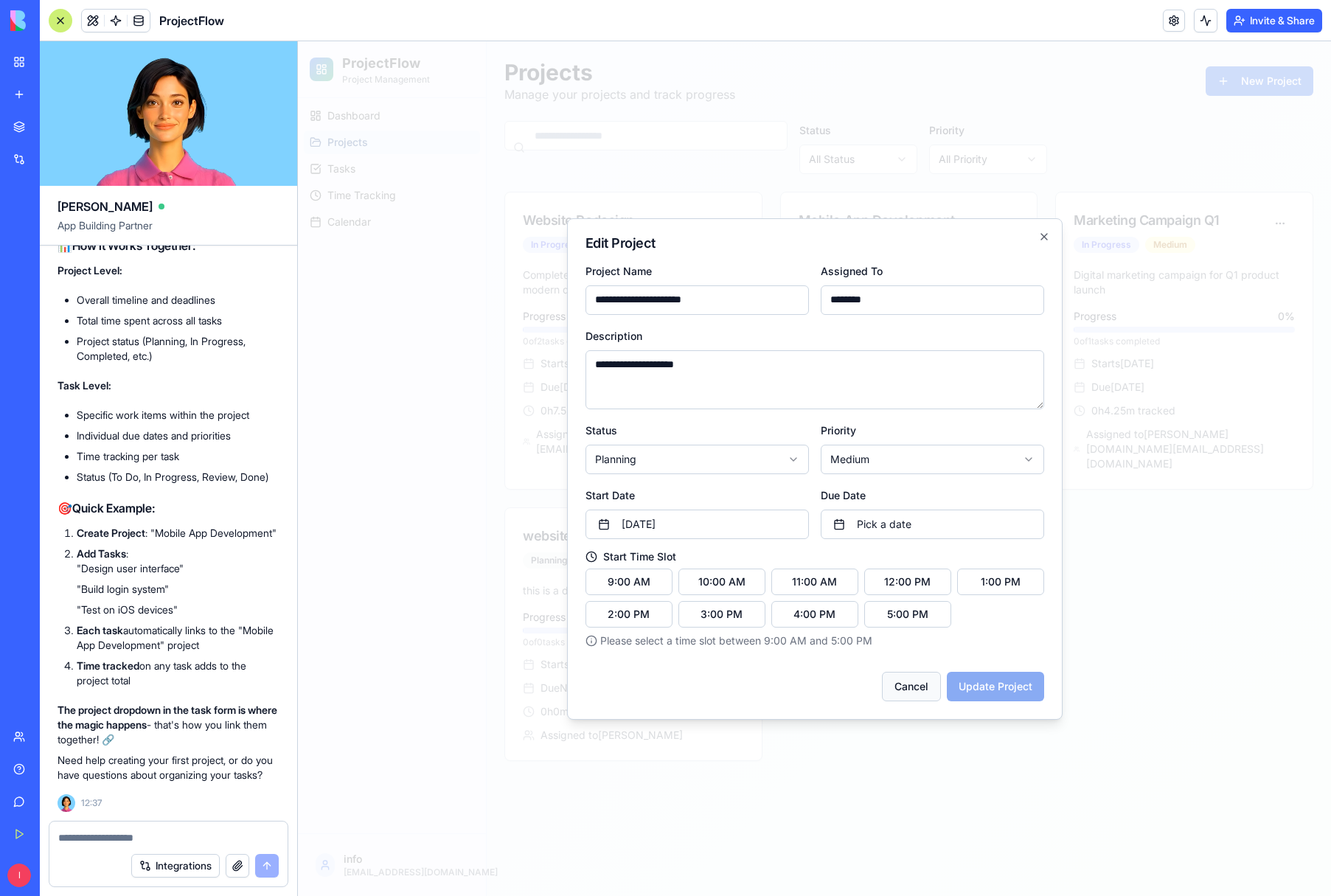
click at [908, 688] on button "Cancel" at bounding box center [912, 687] width 59 height 30
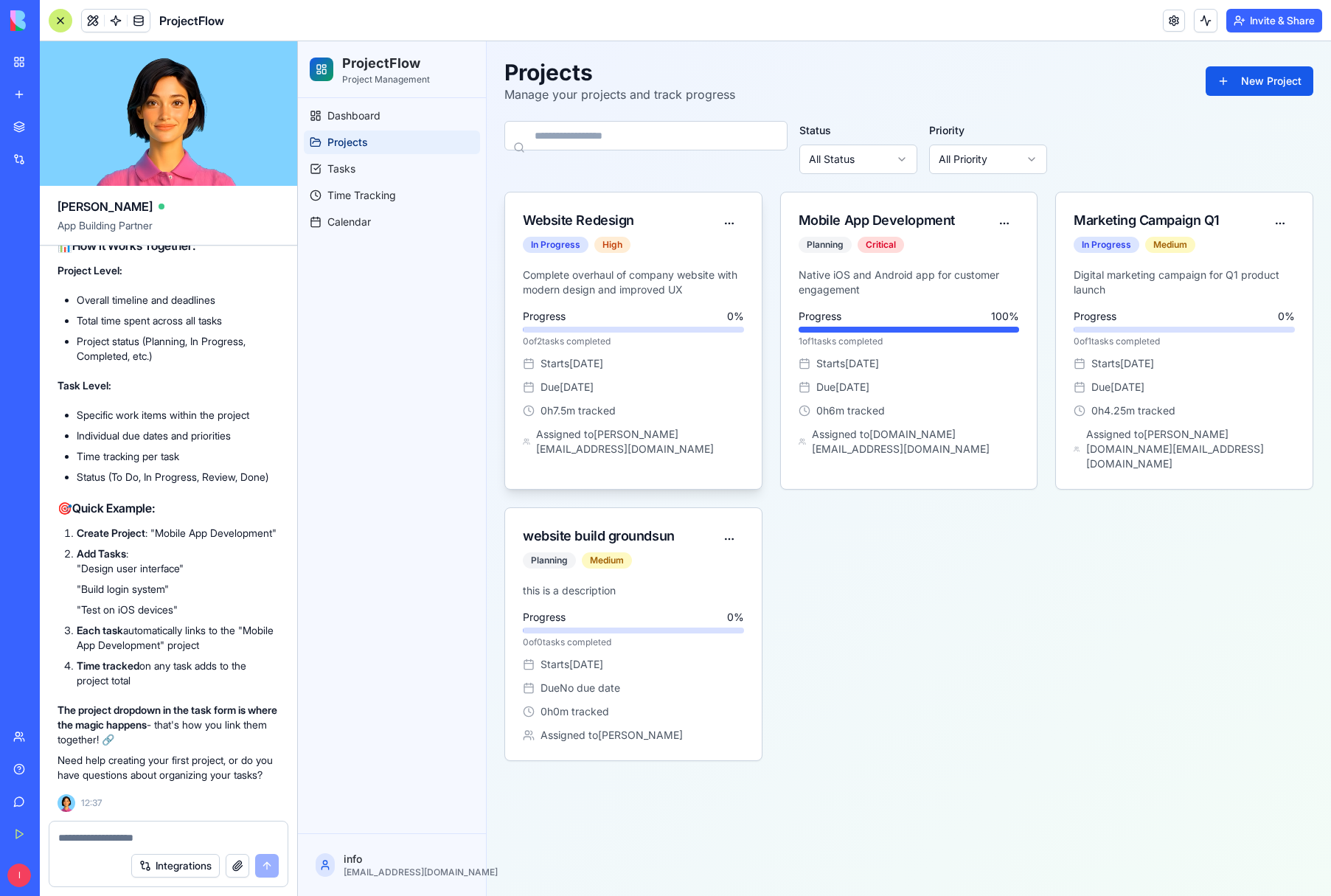
click at [692, 393] on div "Due 6 months ago" at bounding box center [634, 387] width 221 height 14
drag, startPoint x: 910, startPoint y: 407, endPoint x: 929, endPoint y: 406, distance: 19.0
click at [910, 407] on div "0 h 6 m tracked" at bounding box center [910, 411] width 221 height 14
drag, startPoint x: 965, startPoint y: 342, endPoint x: 1021, endPoint y: 364, distance: 60.2
click at [965, 343] on p "1 of 1 tasks completed" at bounding box center [910, 341] width 221 height 12
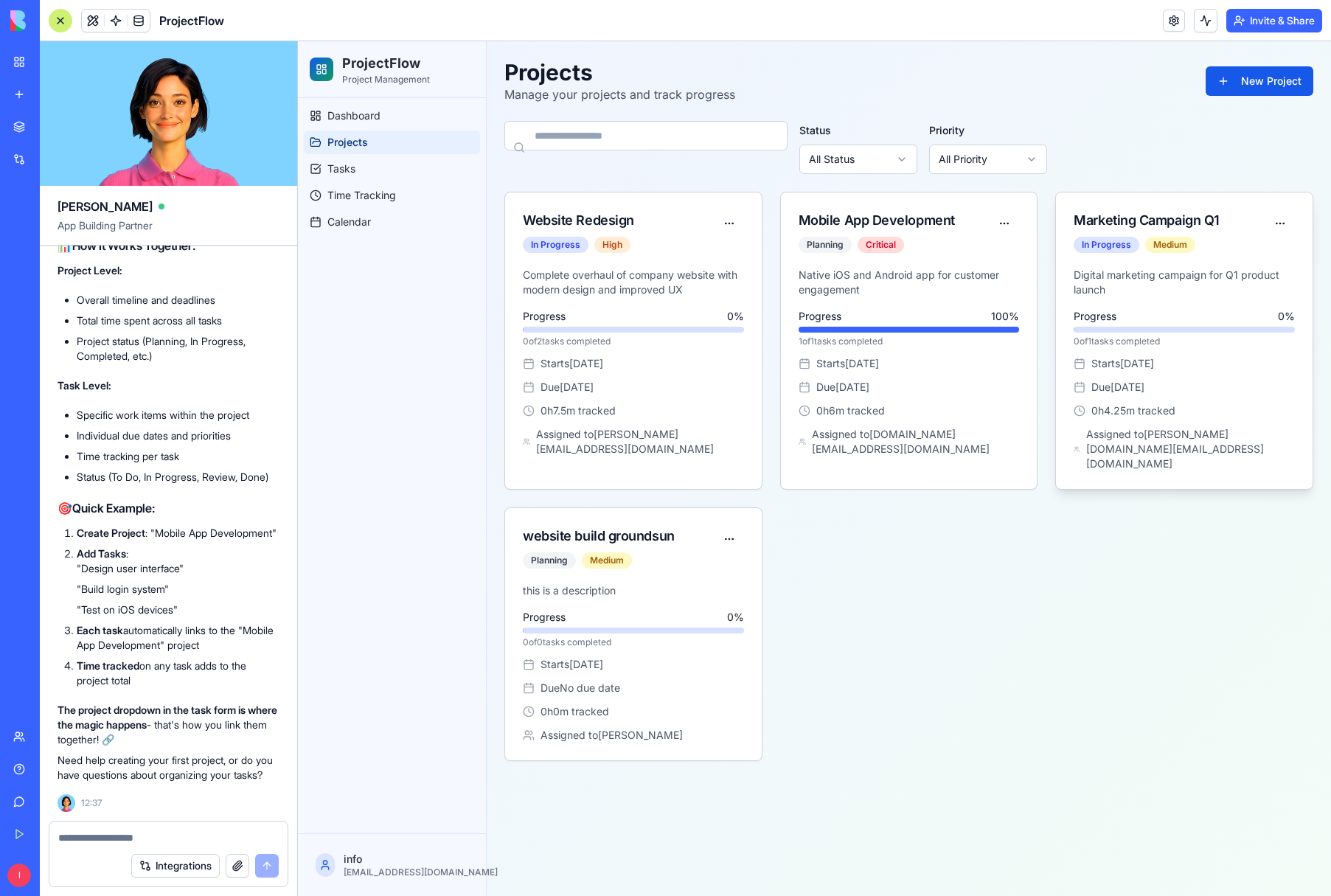
drag, startPoint x: 1292, startPoint y: 414, endPoint x: 1162, endPoint y: 327, distance: 156.4
click at [1291, 413] on div "0 h 4.25 m tracked" at bounding box center [1185, 411] width 221 height 14
click at [1117, 241] on div "In Progress" at bounding box center [1106, 244] width 66 height 16
drag, startPoint x: 1122, startPoint y: 244, endPoint x: 1178, endPoint y: 249, distance: 56.2
click at [1124, 244] on div "In Progress" at bounding box center [1106, 244] width 66 height 16
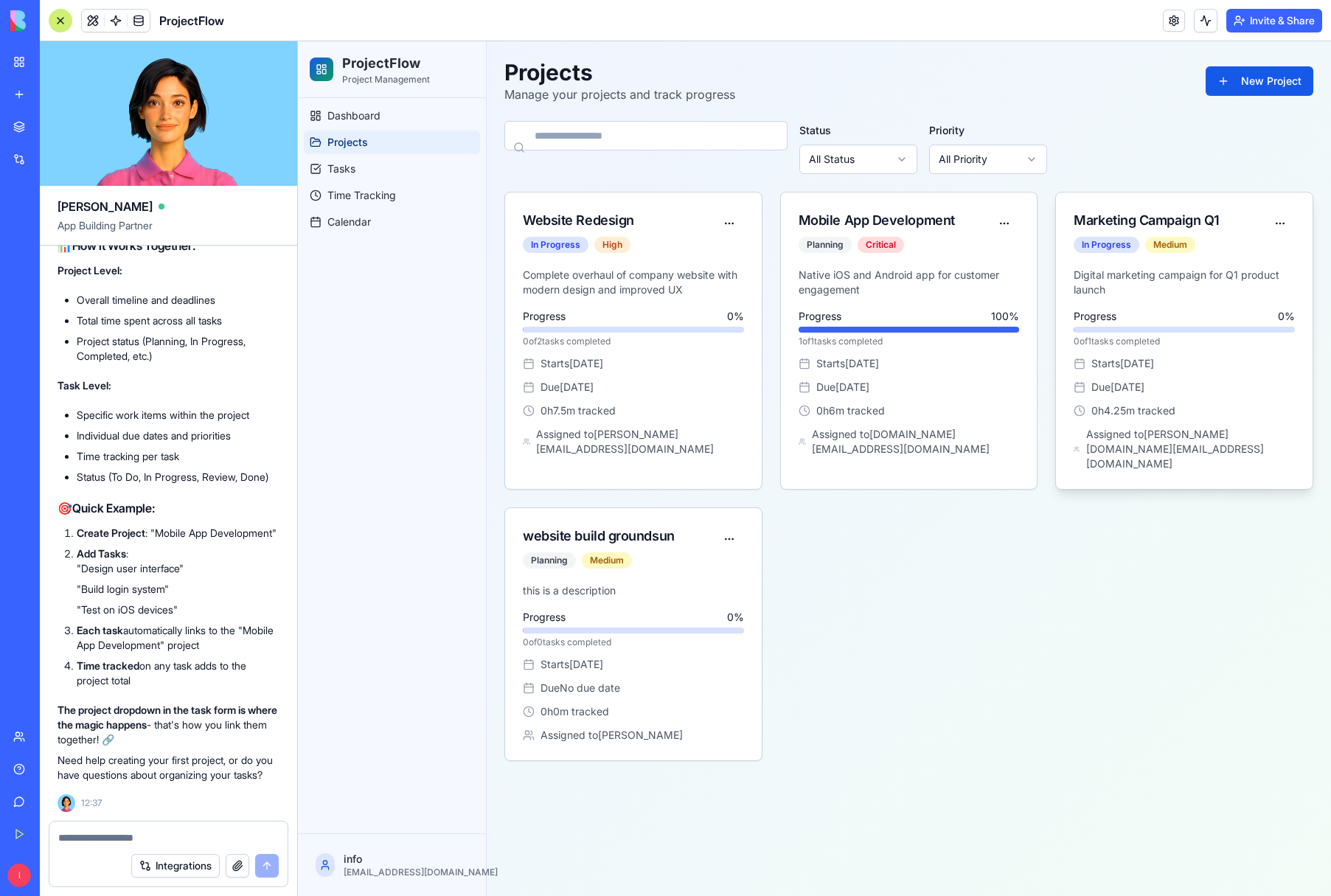
drag, startPoint x: 1182, startPoint y: 248, endPoint x: 1155, endPoint y: 254, distance: 27.7
click at [1185, 247] on div "Medium" at bounding box center [1171, 244] width 50 height 16
click at [350, 166] on span "Tasks" at bounding box center [341, 169] width 28 height 14
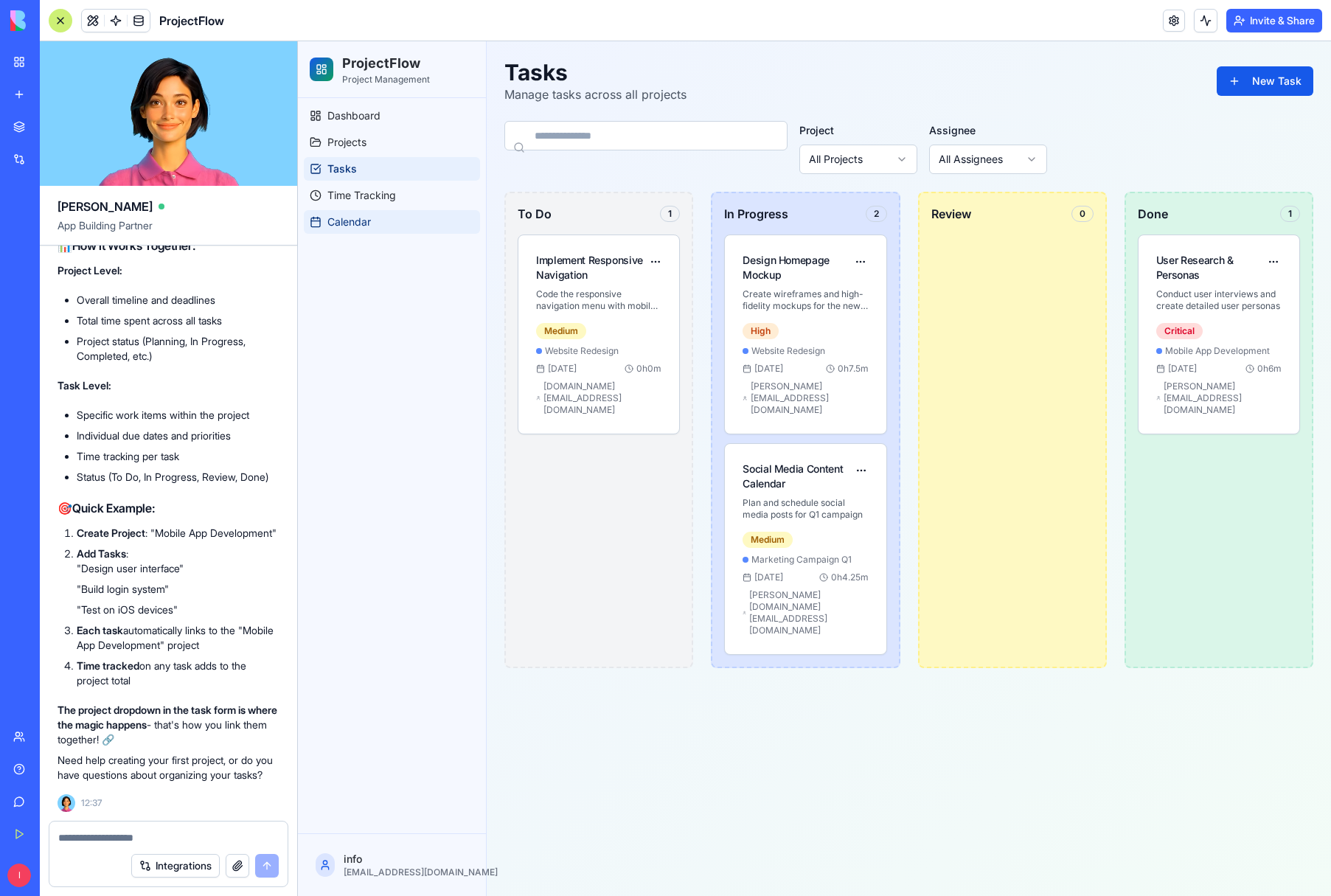
click at [351, 219] on span "Calendar" at bounding box center [349, 222] width 43 height 14
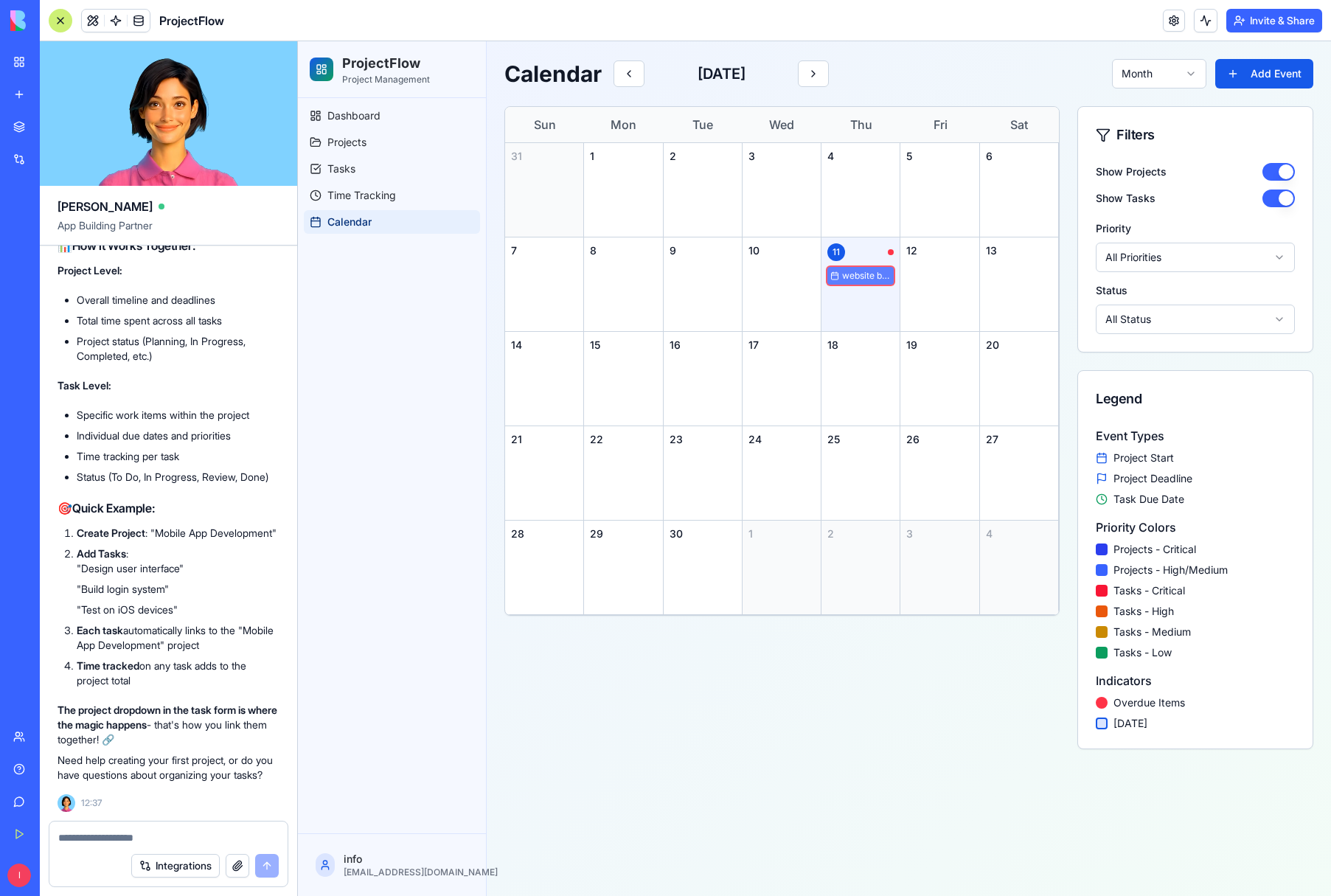
click at [866, 272] on span "website build groundsun" at bounding box center [866, 275] width 49 height 12
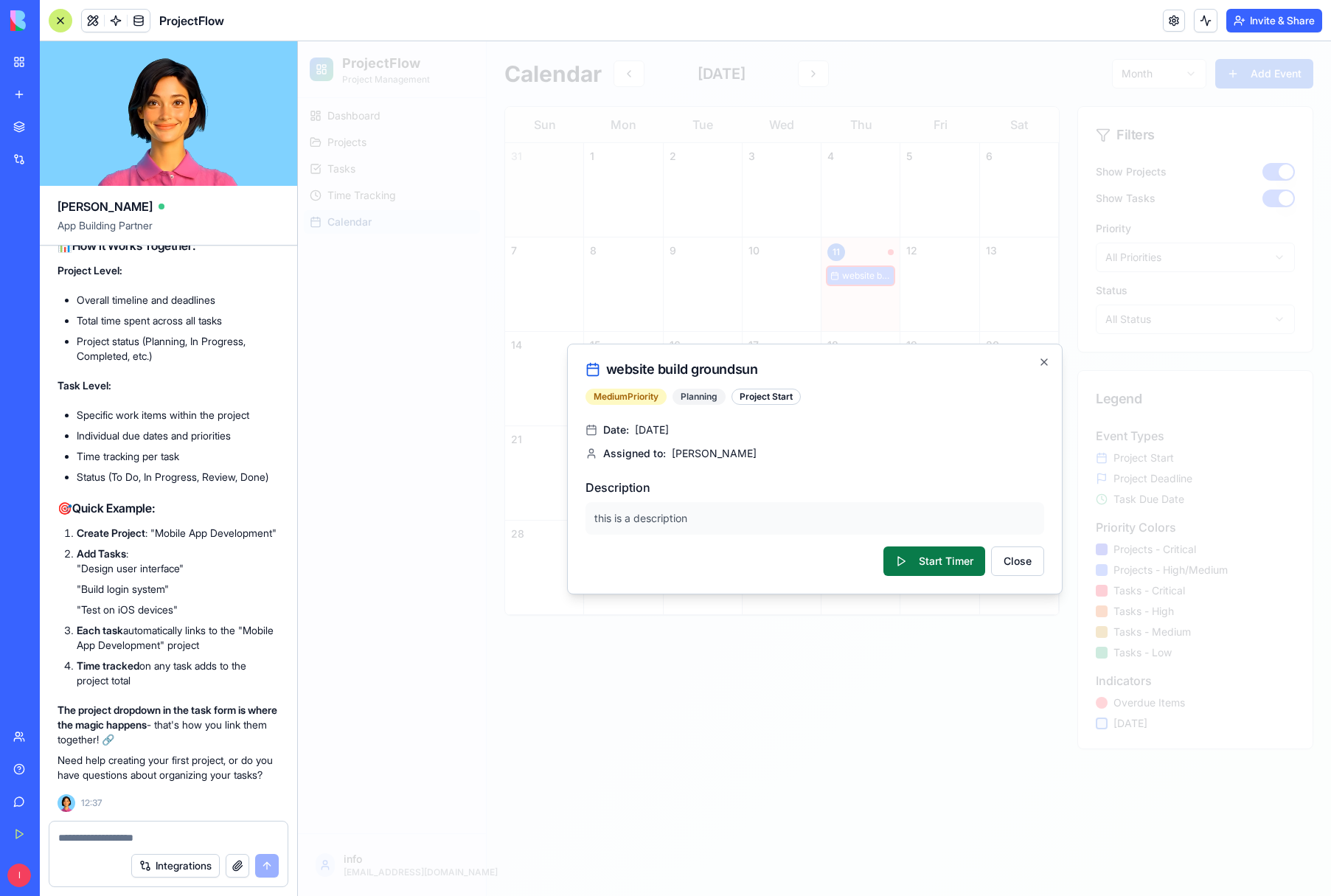
click at [950, 558] on button "Start Timer" at bounding box center [934, 561] width 102 height 30
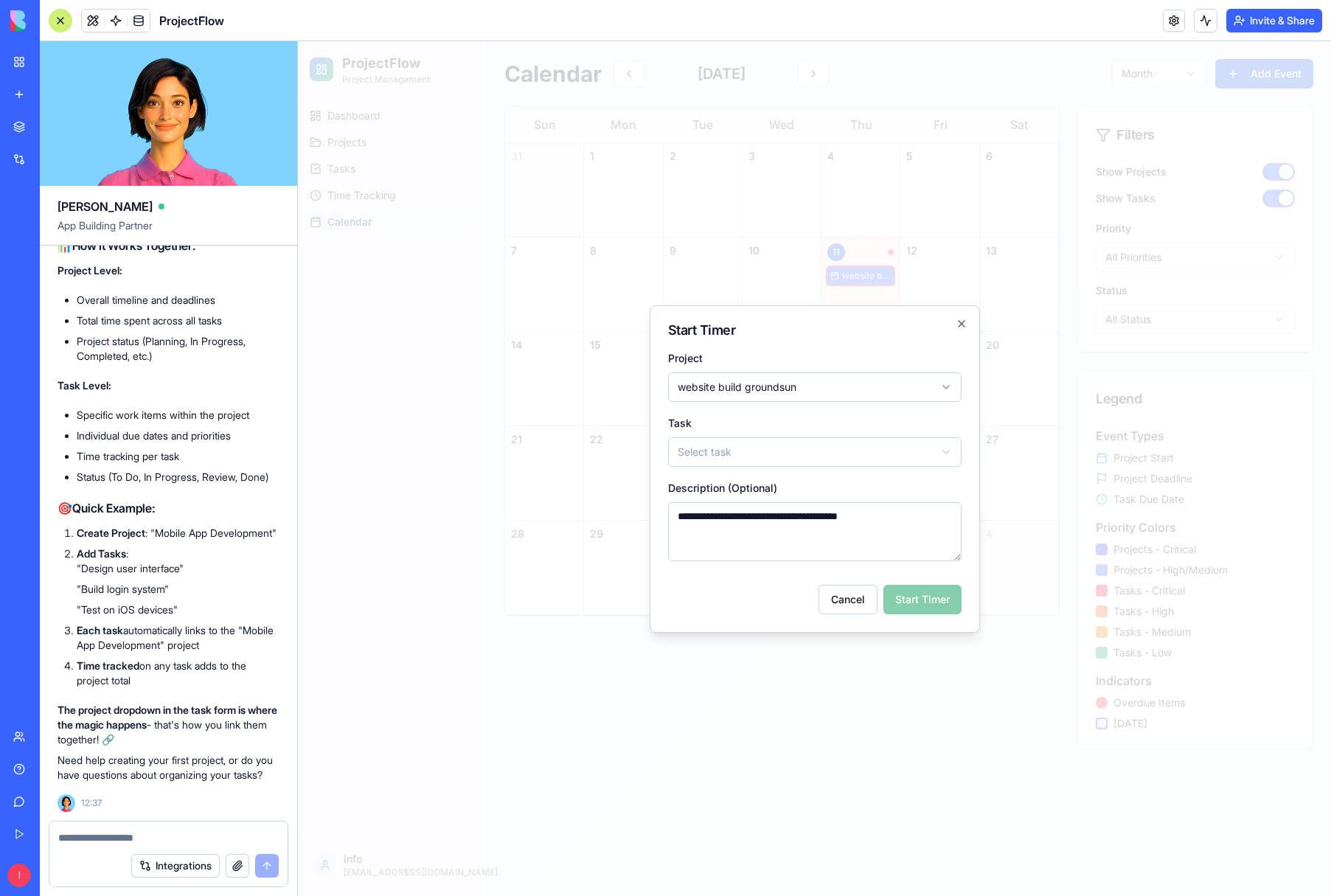
click at [946, 448] on body "**********" at bounding box center [815, 468] width 1034 height 855
click at [949, 450] on body "**********" at bounding box center [815, 468] width 1034 height 855
click at [962, 319] on icon "button" at bounding box center [962, 324] width 12 height 12
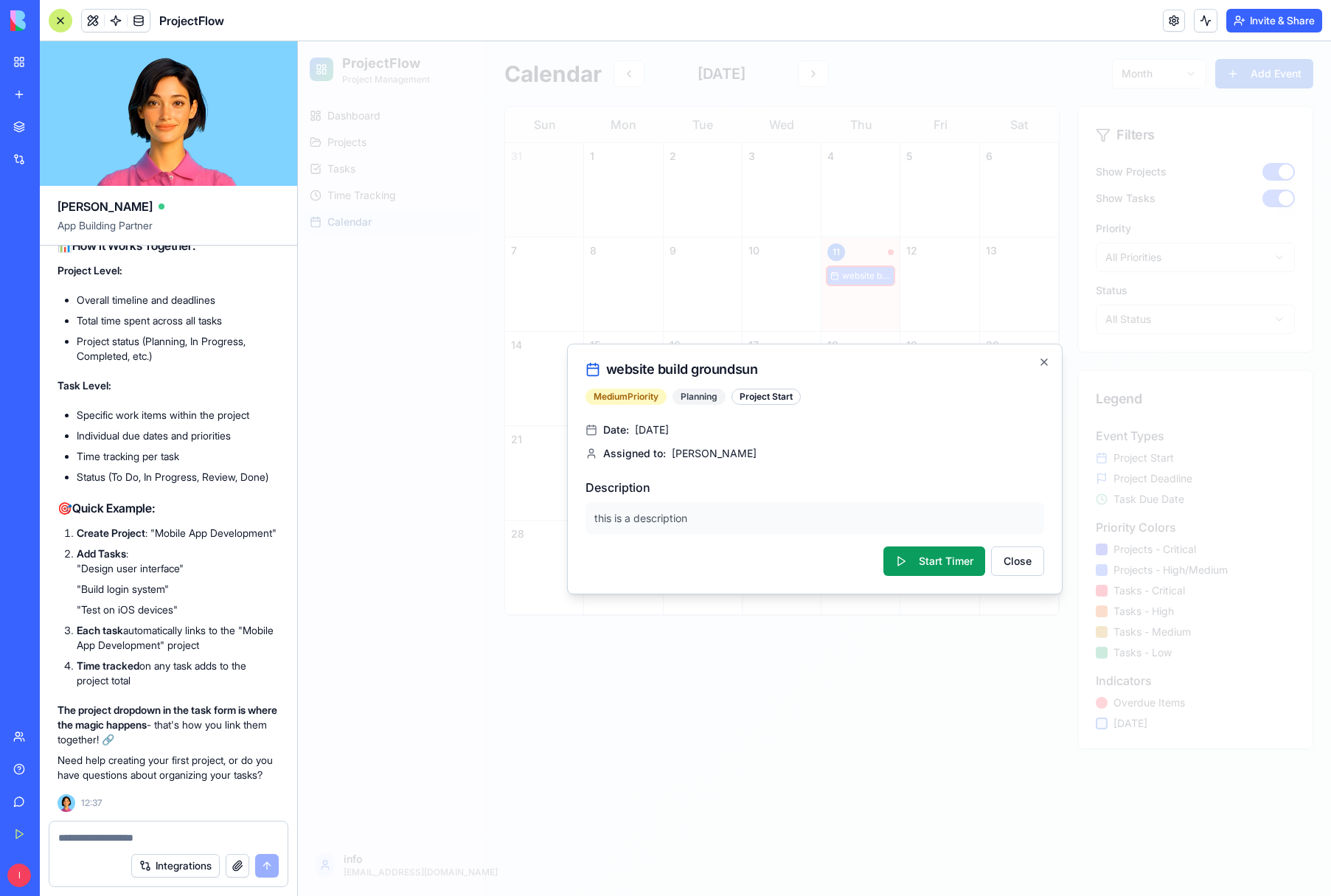
click at [1038, 354] on div "website build groundsun Medium Priority Planning Project Start Date: September …" at bounding box center [815, 468] width 496 height 251
click at [1039, 356] on icon "button" at bounding box center [1044, 361] width 12 height 12
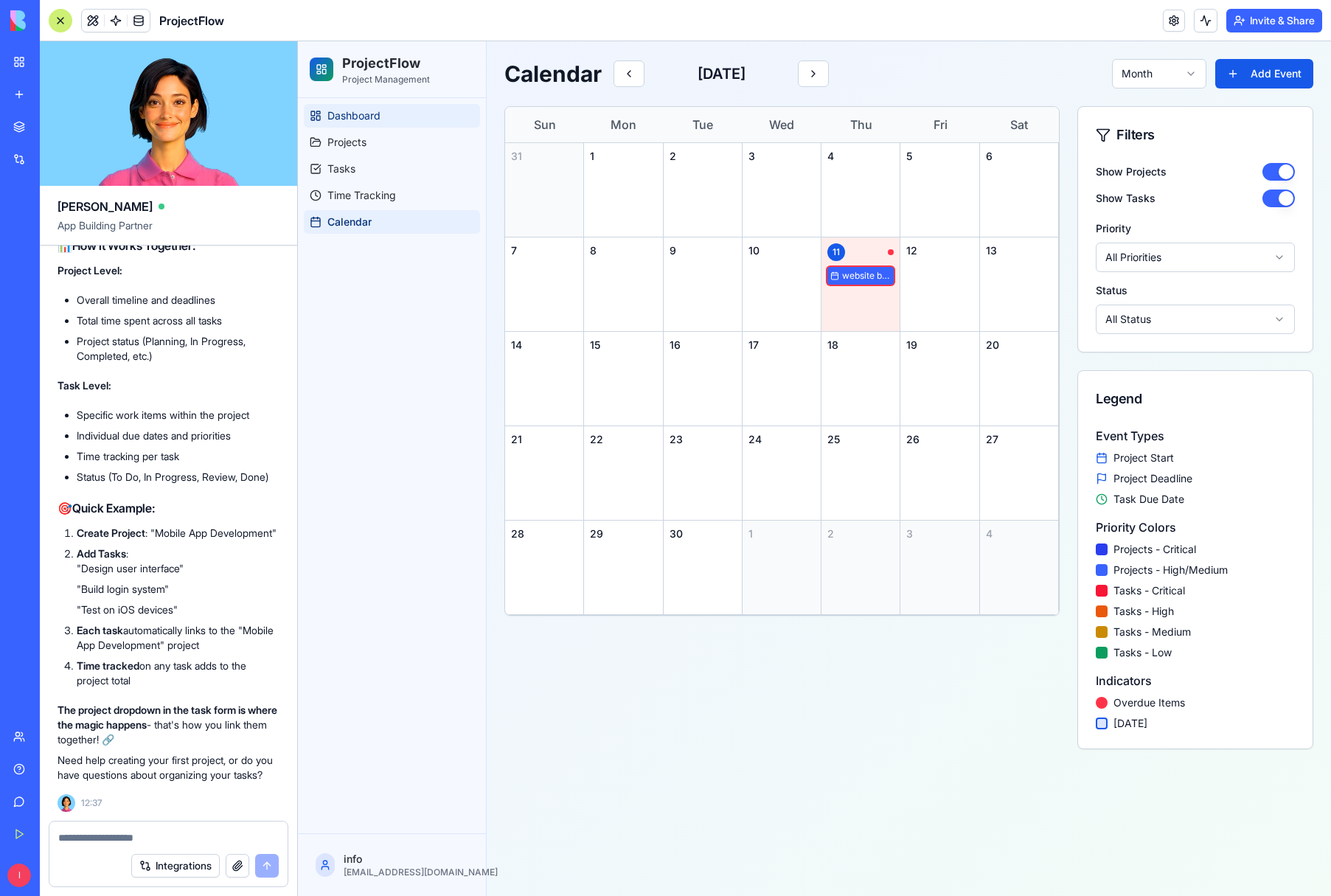
click at [329, 116] on span "Dashboard" at bounding box center [353, 116] width 53 height 14
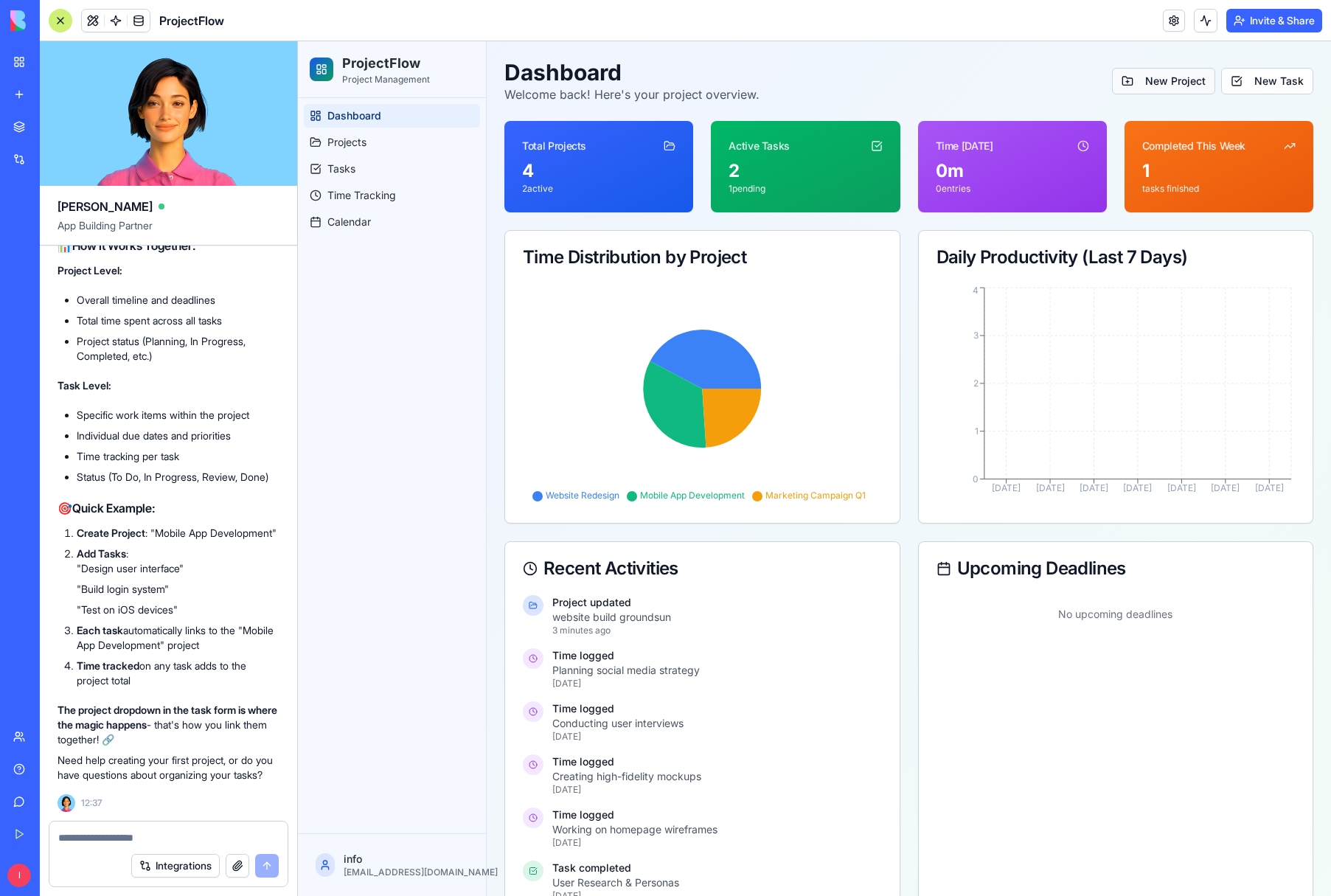
click at [1141, 82] on button "New Project" at bounding box center [1164, 82] width 103 height 27
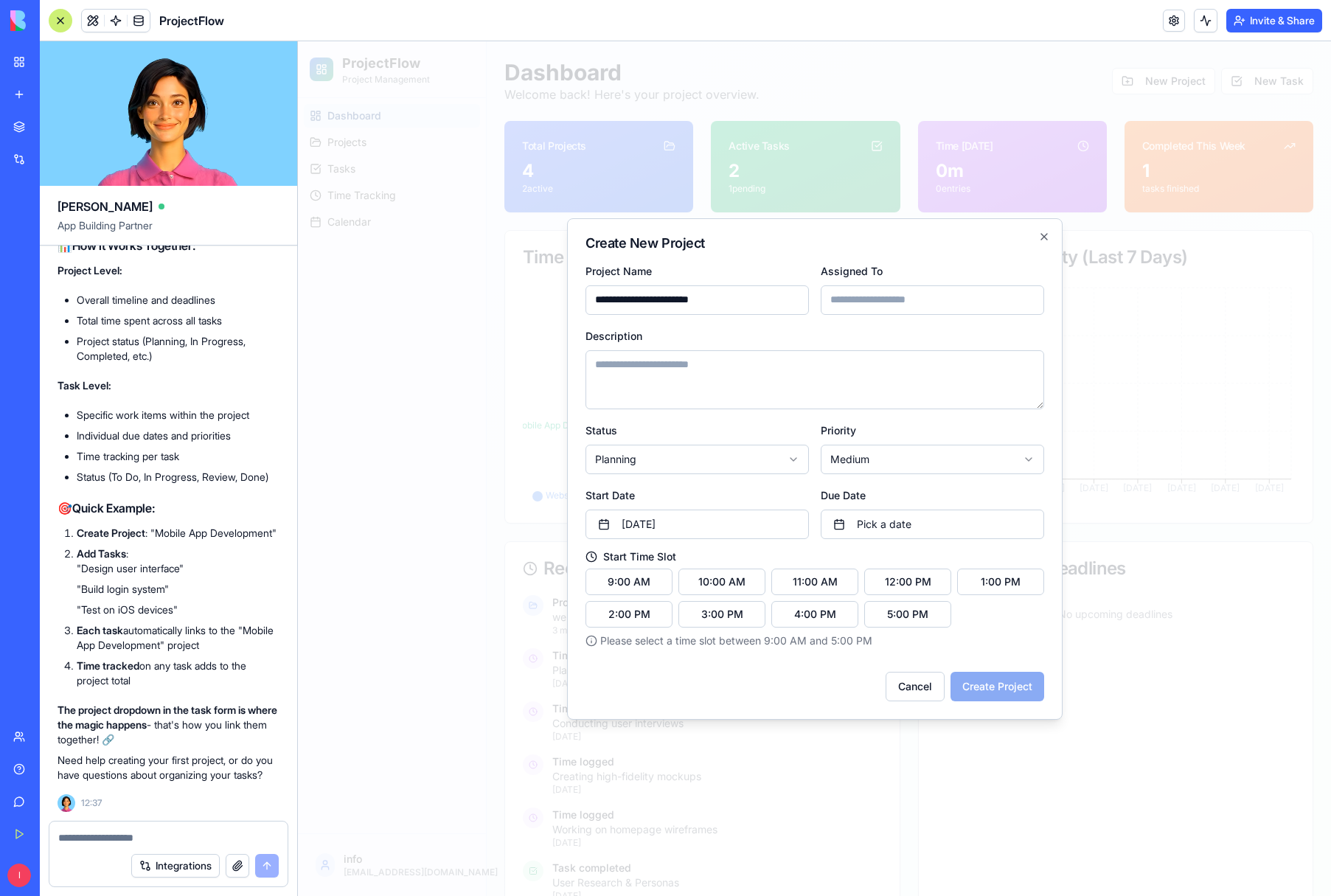
type input "**********"
click at [940, 298] on input "Assigned To" at bounding box center [933, 300] width 224 height 30
type input "********"
click at [789, 386] on textarea "Description" at bounding box center [815, 380] width 459 height 59
click at [773, 386] on textarea "**********" at bounding box center [815, 380] width 459 height 59
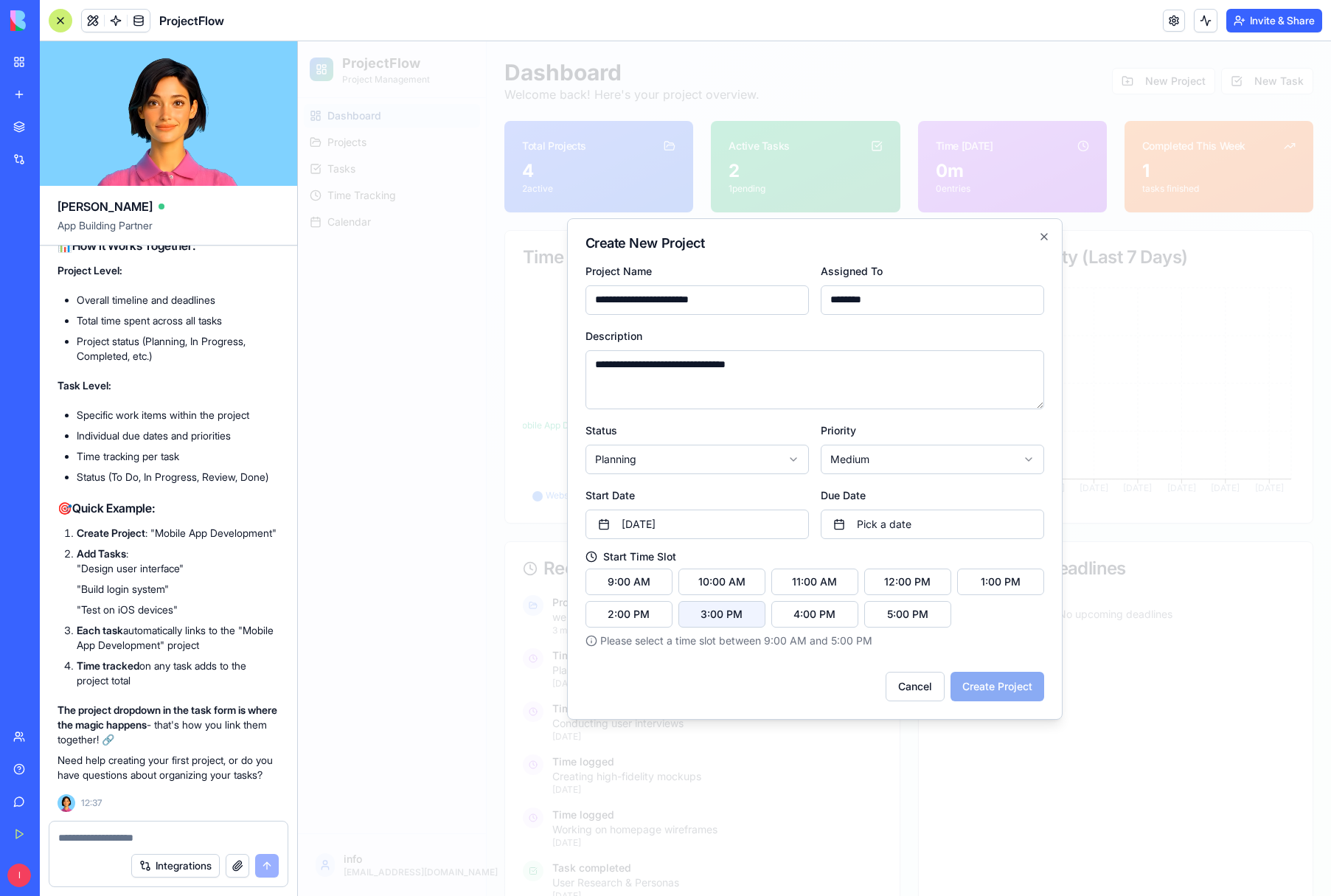
type textarea "**********"
click at [738, 616] on button "3:00 PM" at bounding box center [722, 615] width 87 height 27
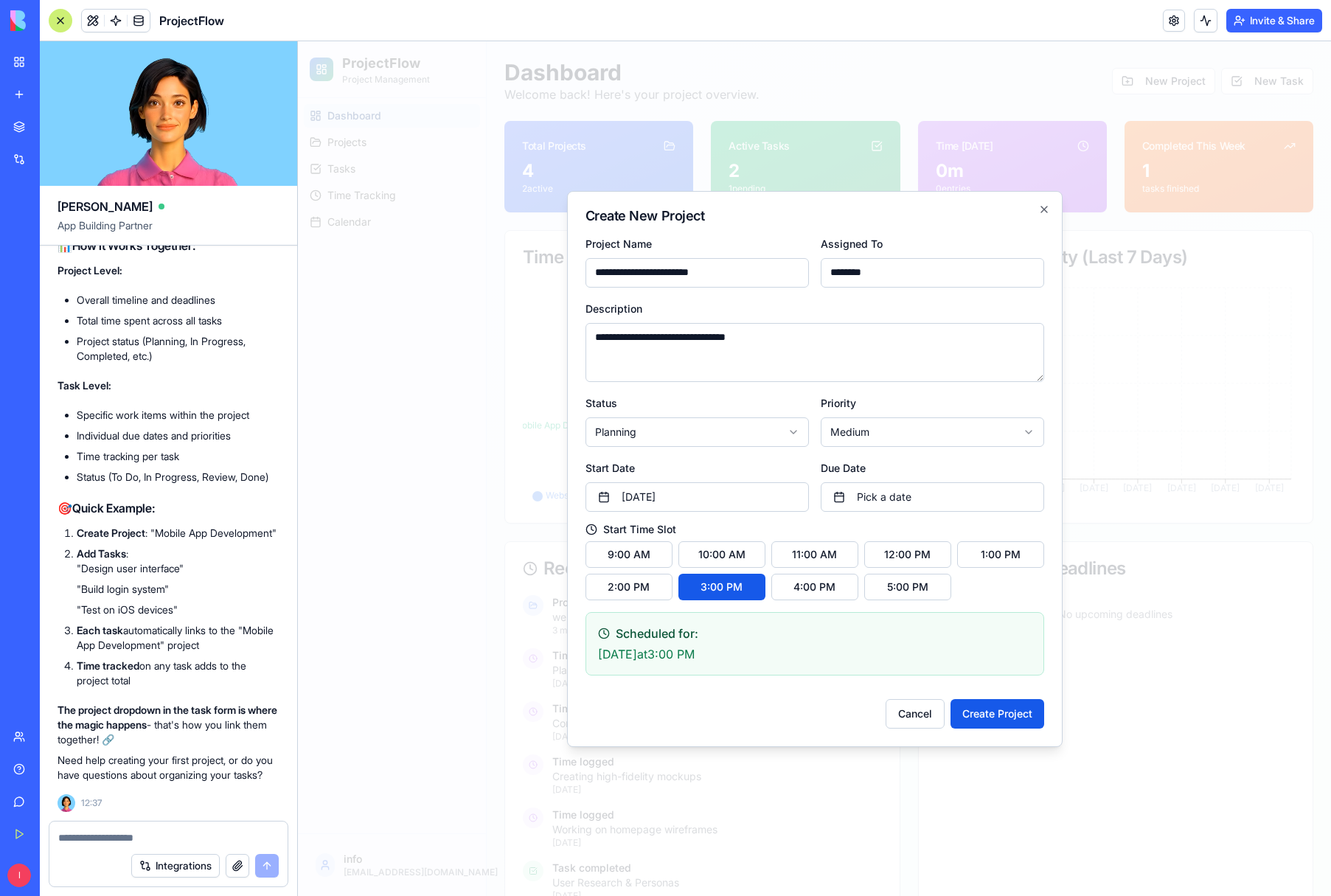
click at [1003, 722] on button "Create Project" at bounding box center [998, 714] width 93 height 30
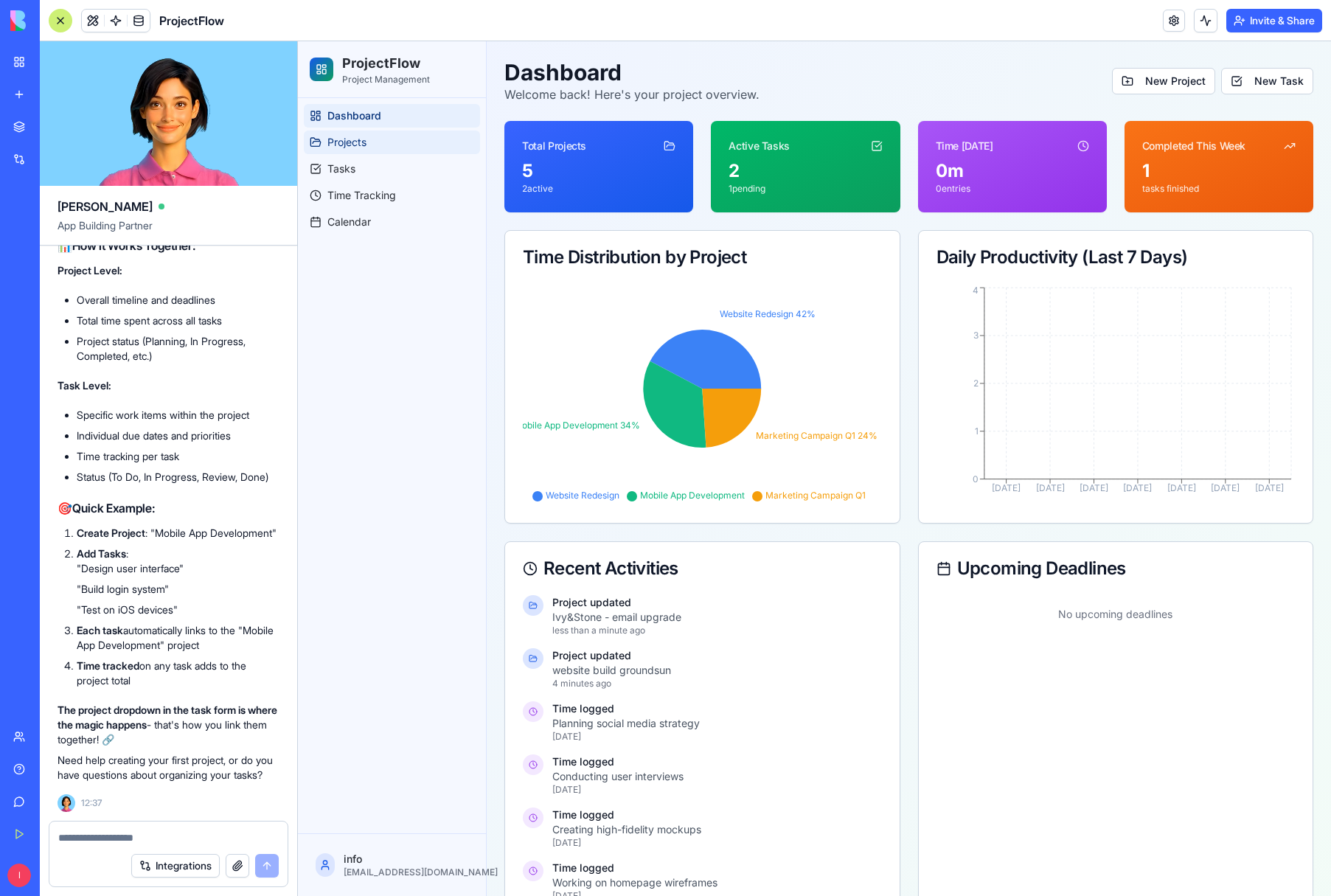
click at [366, 146] on span "Projects" at bounding box center [347, 142] width 40 height 14
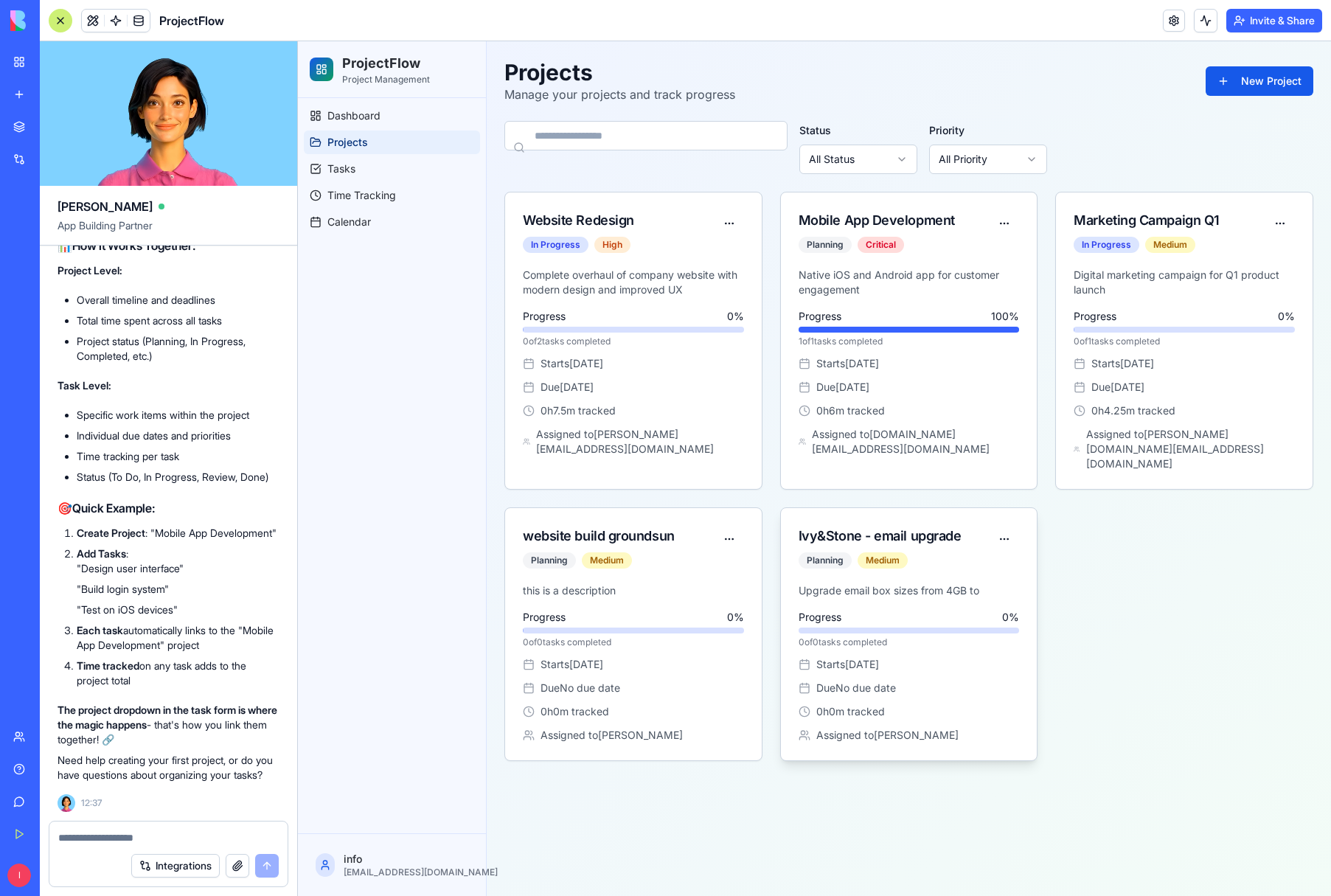
click at [963, 566] on div "Ivy&Stone - email upgrade Planning Medium" at bounding box center [910, 546] width 257 height 75
click at [399, 175] on link "Tasks" at bounding box center [392, 169] width 176 height 23
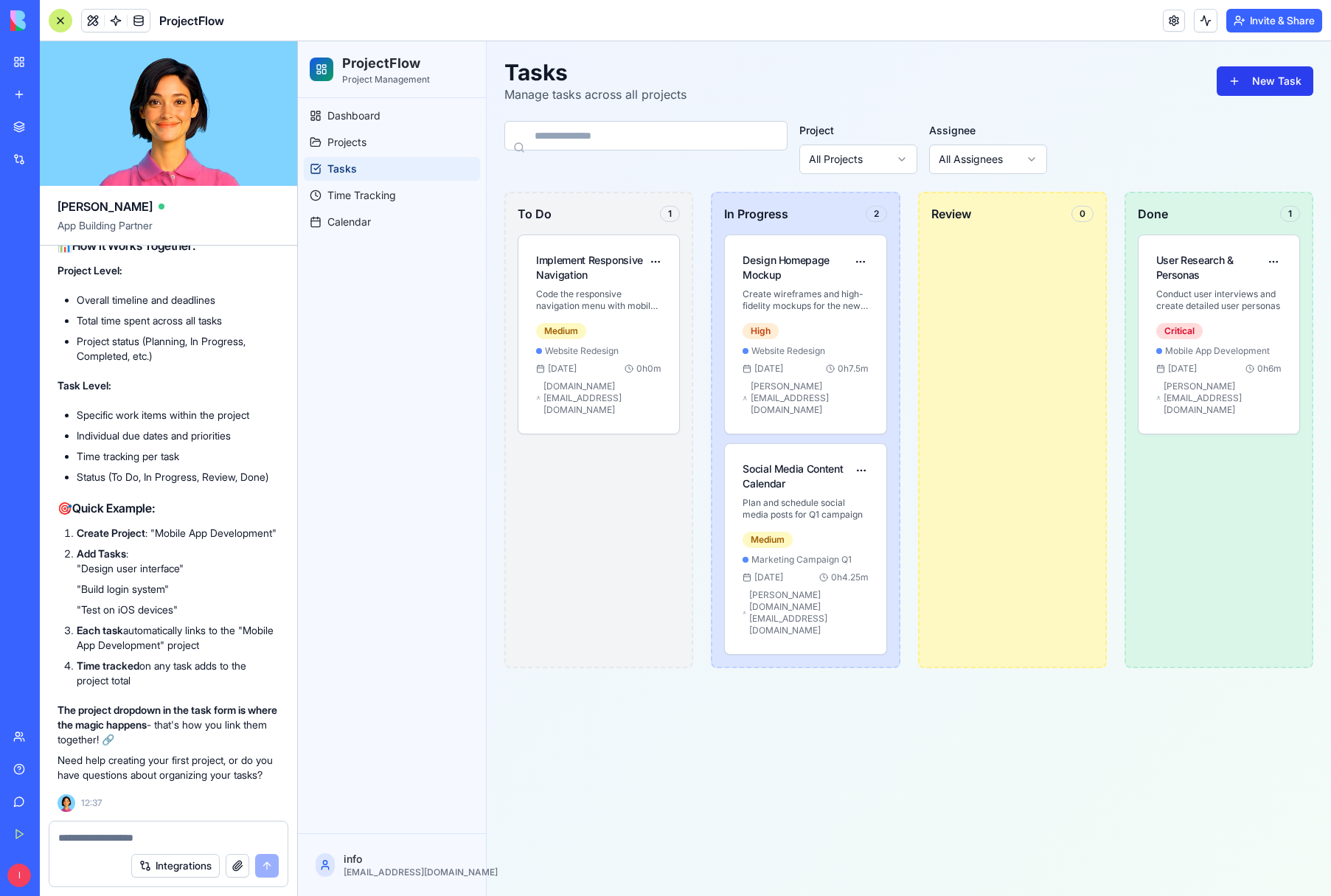
click at [1250, 78] on button "New Task" at bounding box center [1265, 81] width 97 height 30
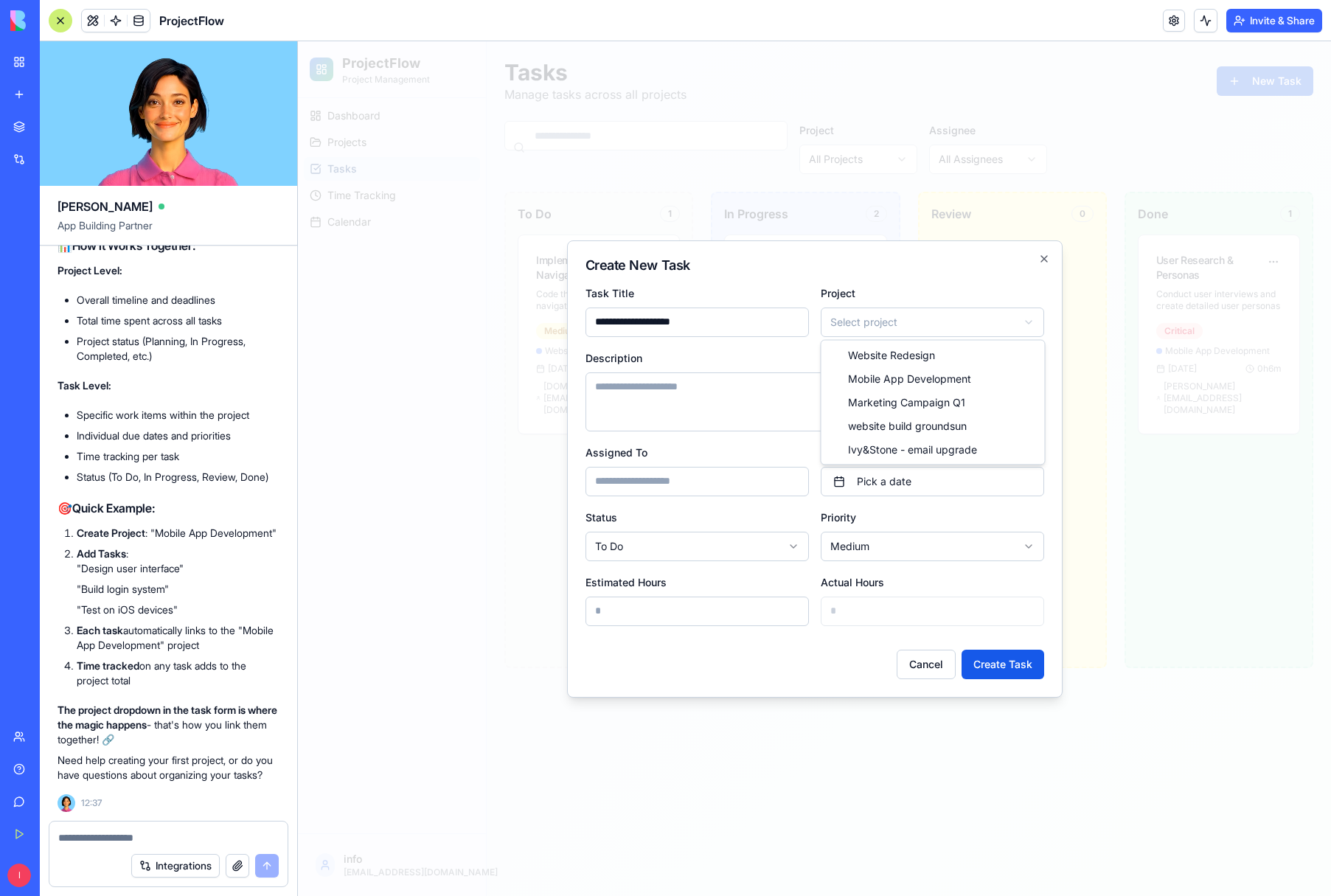
click at [949, 330] on body "**********" at bounding box center [815, 468] width 1034 height 855
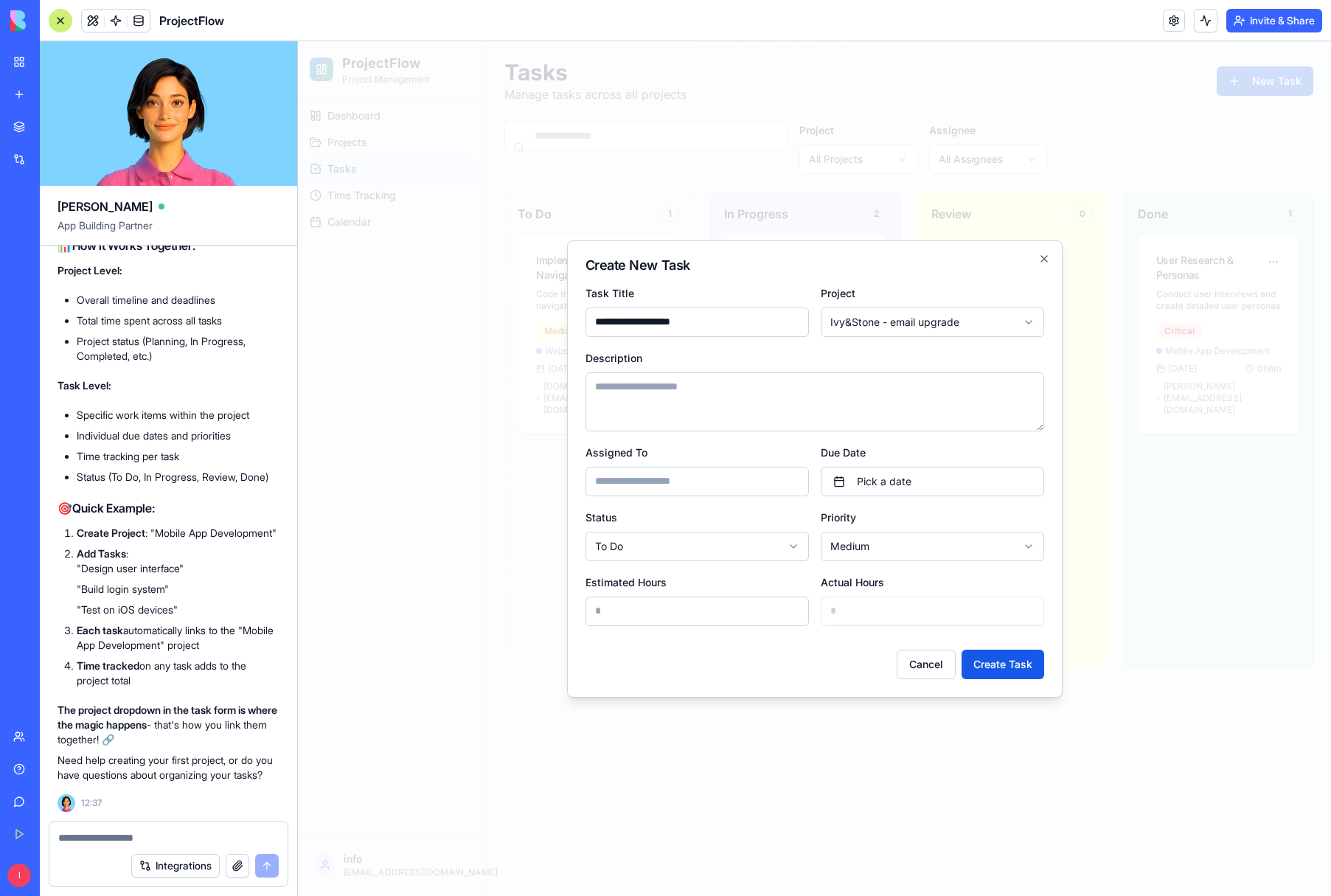
click at [699, 316] on input "**********" at bounding box center [697, 322] width 224 height 30
drag, startPoint x: 697, startPoint y: 320, endPoint x: 640, endPoint y: 326, distance: 57.3
click at [640, 326] on input "**********" at bounding box center [697, 322] width 224 height 30
type input "********"
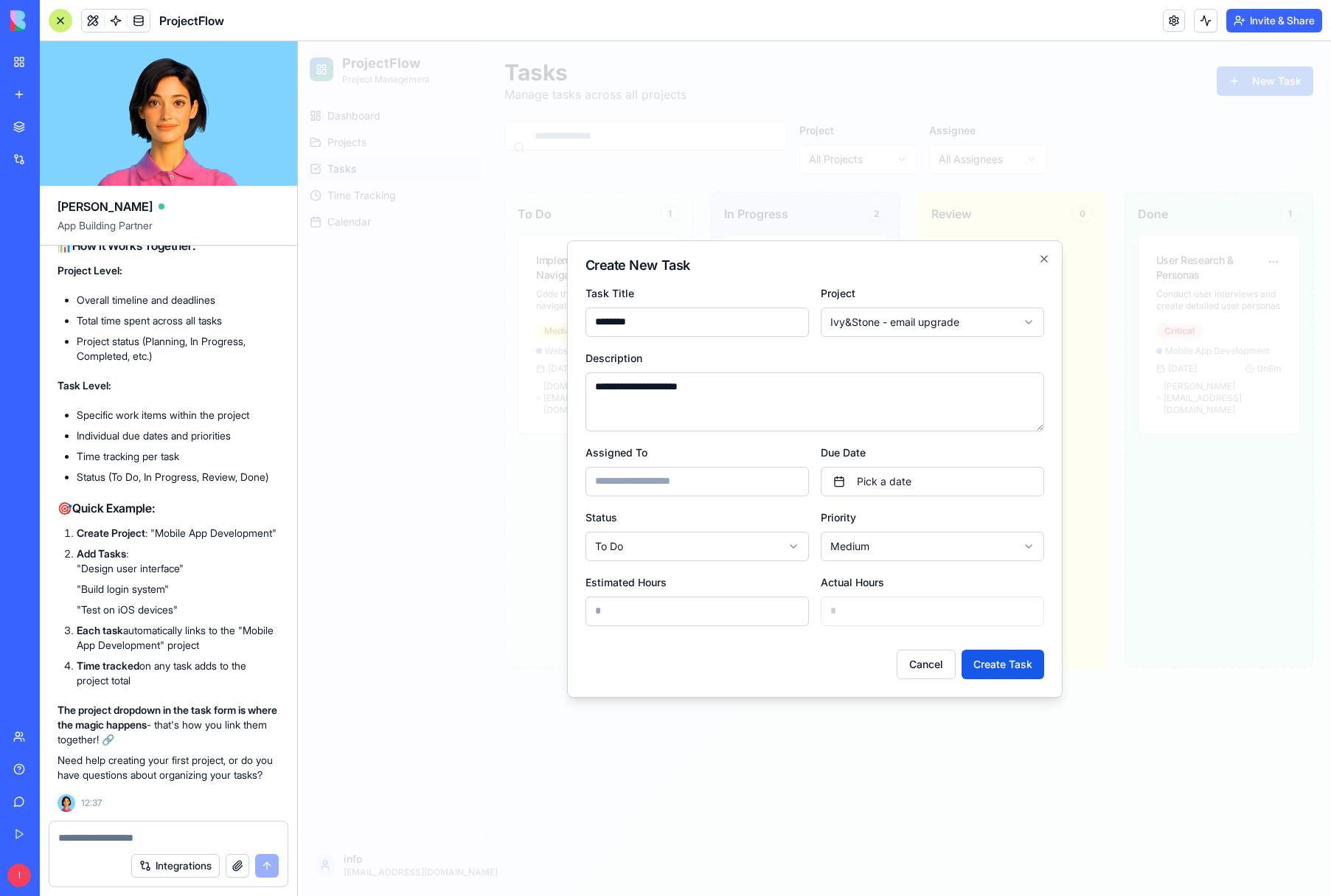
type textarea "**********"
click at [697, 481] on input "Assigned To" at bounding box center [697, 482] width 224 height 30
type input "********"
click at [661, 392] on textarea "**********" at bounding box center [815, 402] width 459 height 59
click at [933, 664] on button "Cancel" at bounding box center [927, 664] width 59 height 30
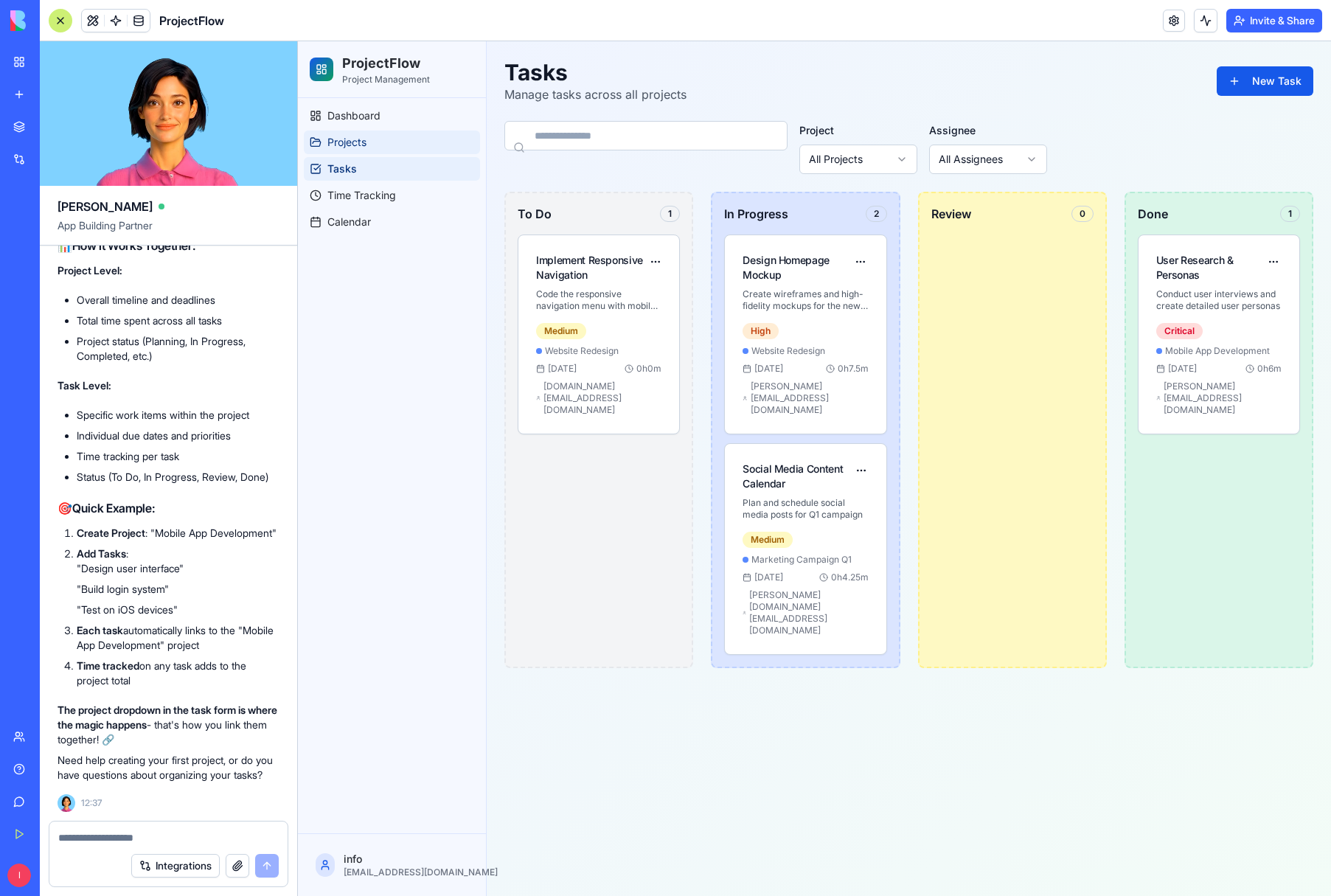
click at [358, 142] on span "Projects" at bounding box center [347, 142] width 40 height 14
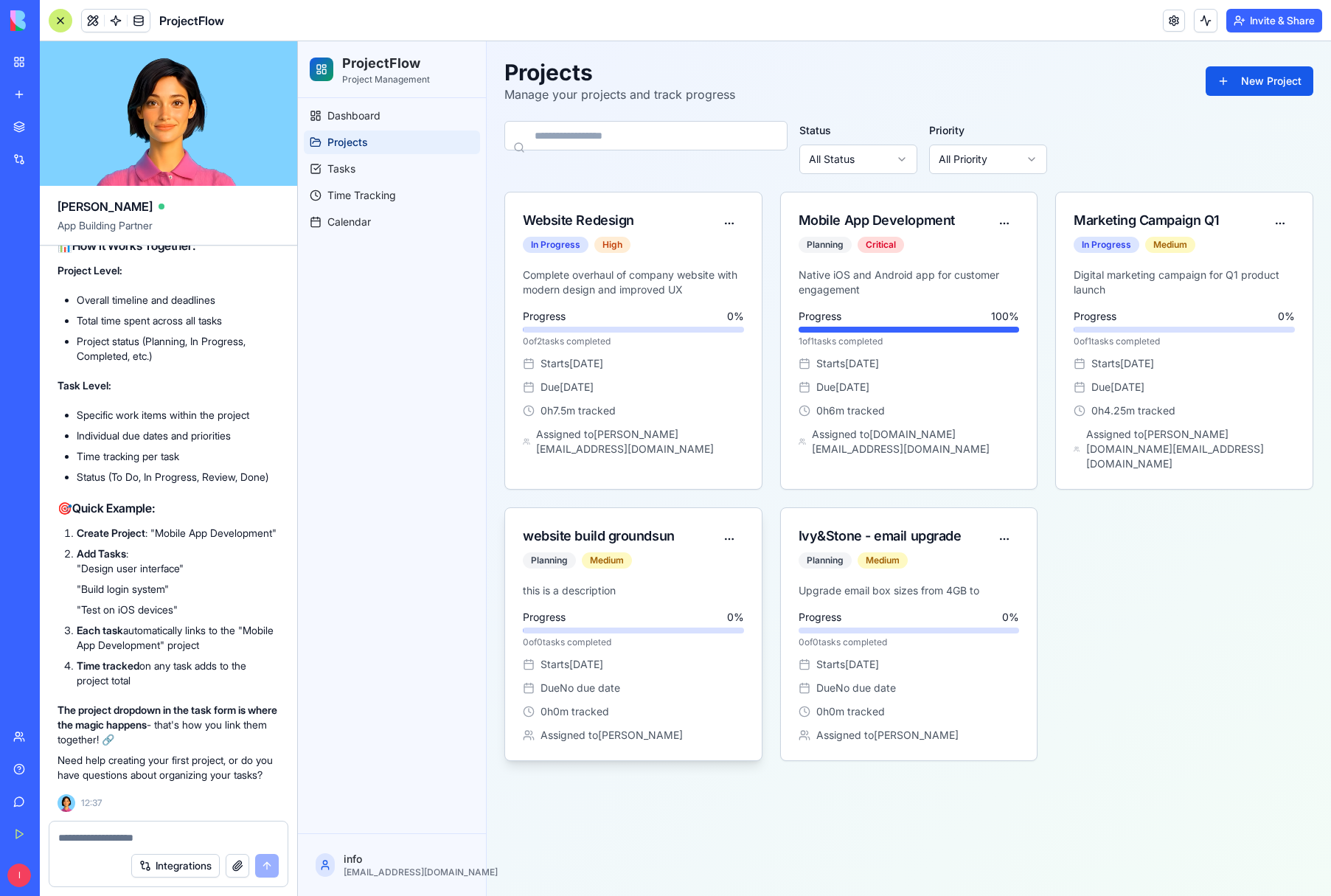
click at [667, 557] on div "website build groundsun Planning Medium" at bounding box center [618, 550] width 191 height 49
click at [1007, 527] on html "ProjectFlow Project Management Dashboard Projects Tasks Time Tracking Calendar …" at bounding box center [815, 468] width 1034 height 855
click at [975, 562] on div "Edit" at bounding box center [972, 556] width 87 height 23
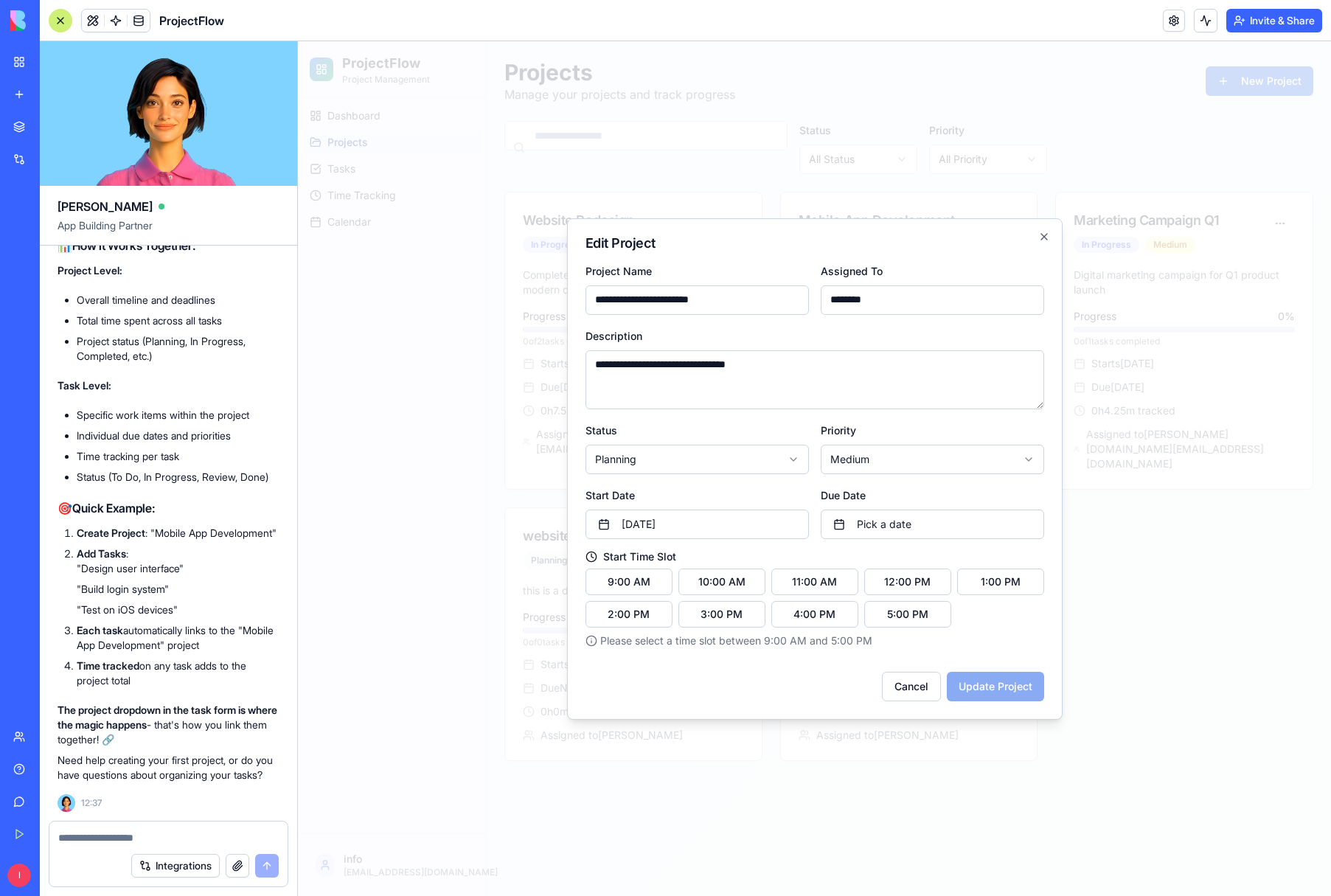
click at [688, 377] on textarea "**********" at bounding box center [815, 380] width 459 height 59
click at [901, 678] on button "Cancel" at bounding box center [912, 687] width 59 height 30
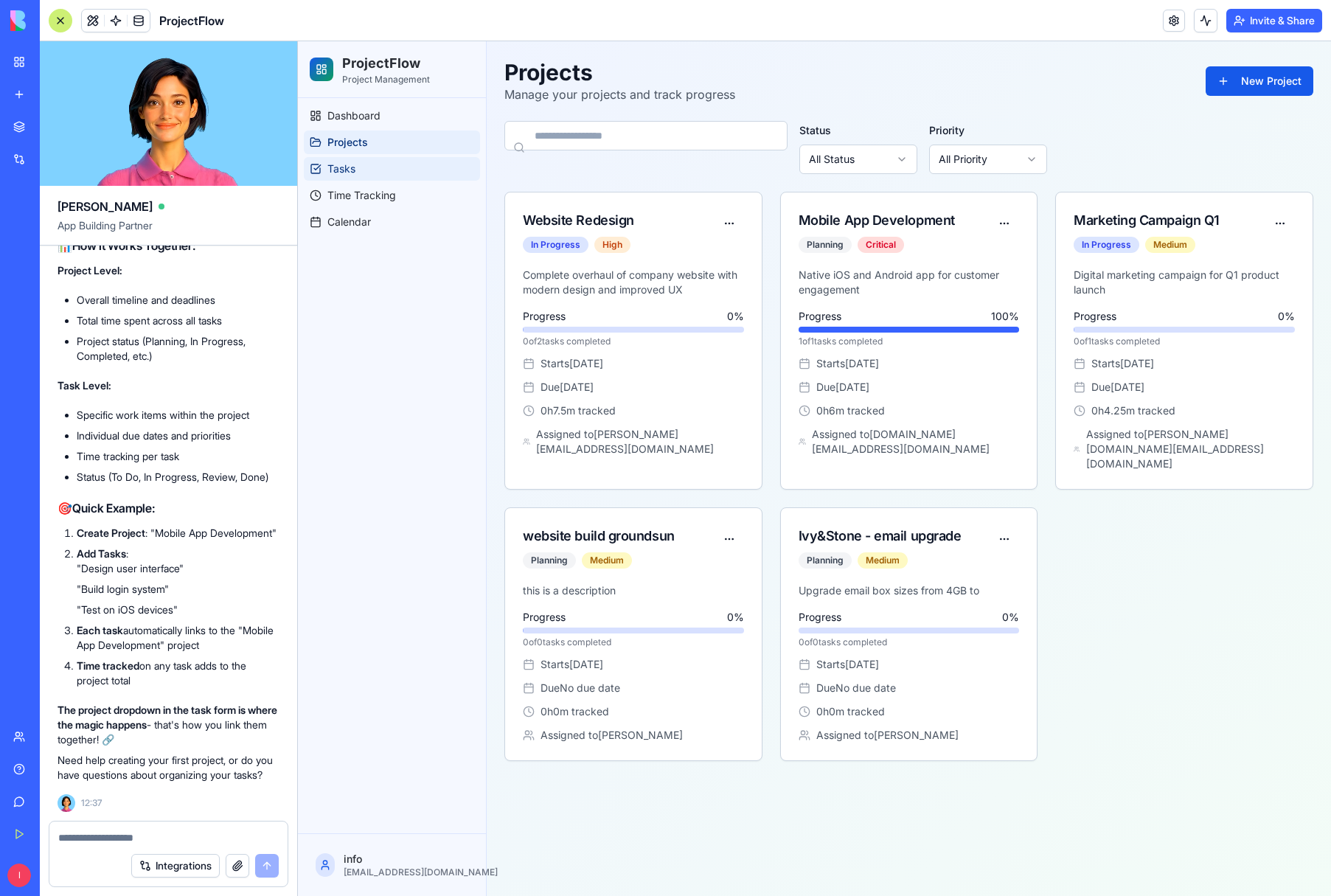
click at [361, 175] on link "Tasks" at bounding box center [392, 169] width 176 height 23
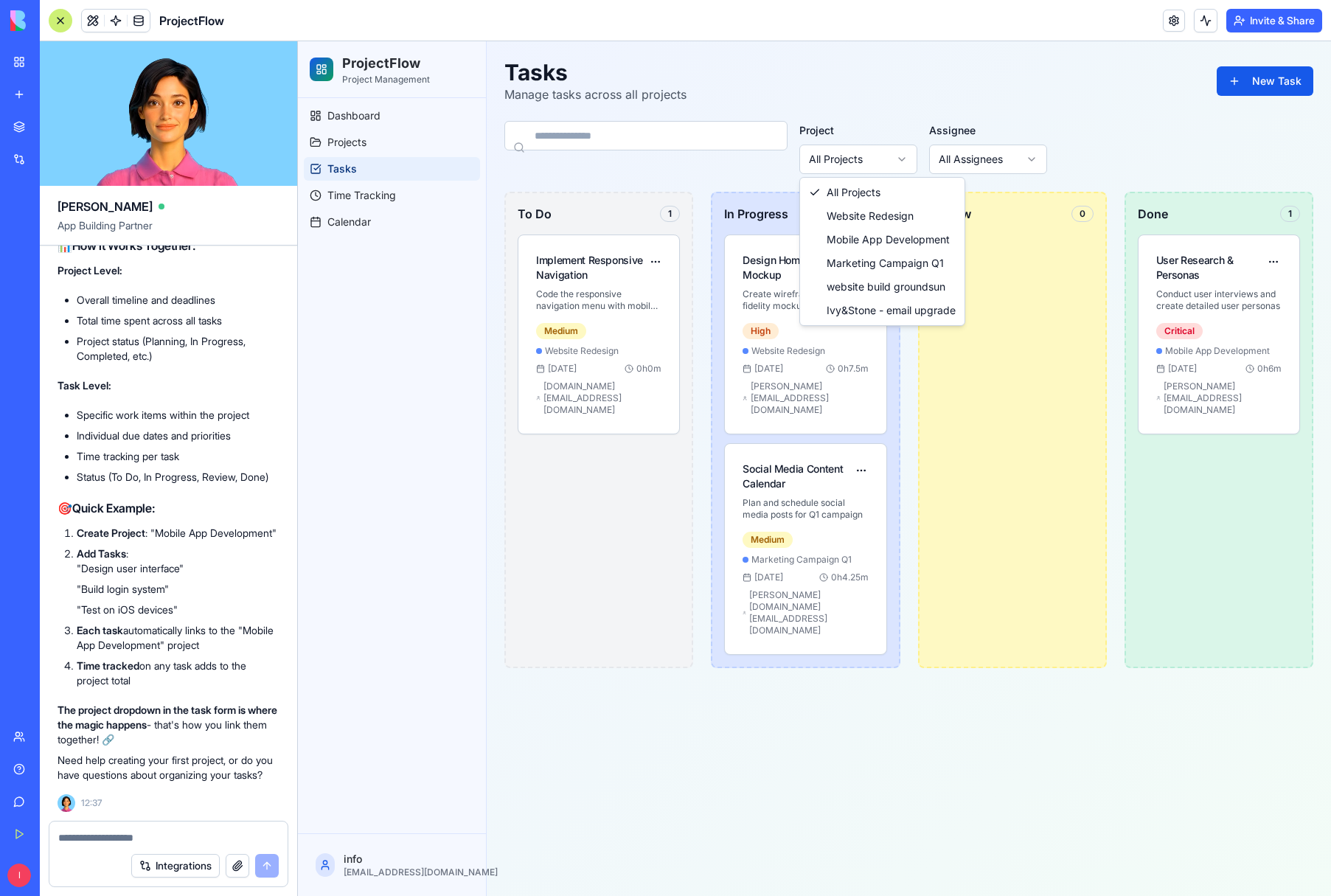
click at [867, 161] on html "ProjectFlow Project Management Dashboard Projects Tasks Time Tracking Calendar …" at bounding box center [815, 468] width 1034 height 855
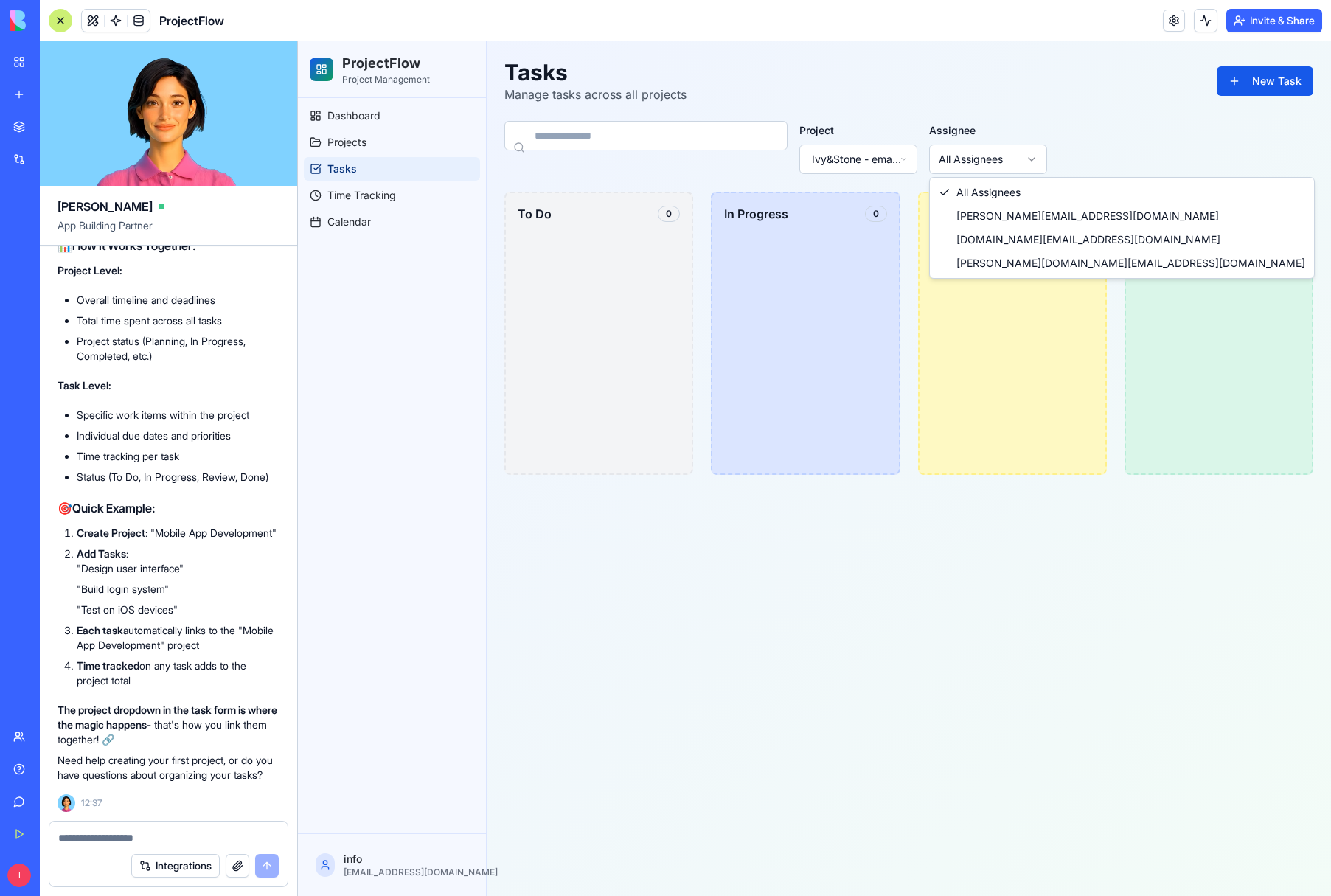
click at [986, 160] on html "ProjectFlow Project Management Dashboard Projects Tasks Time Tracking Calendar …" at bounding box center [815, 468] width 1034 height 855
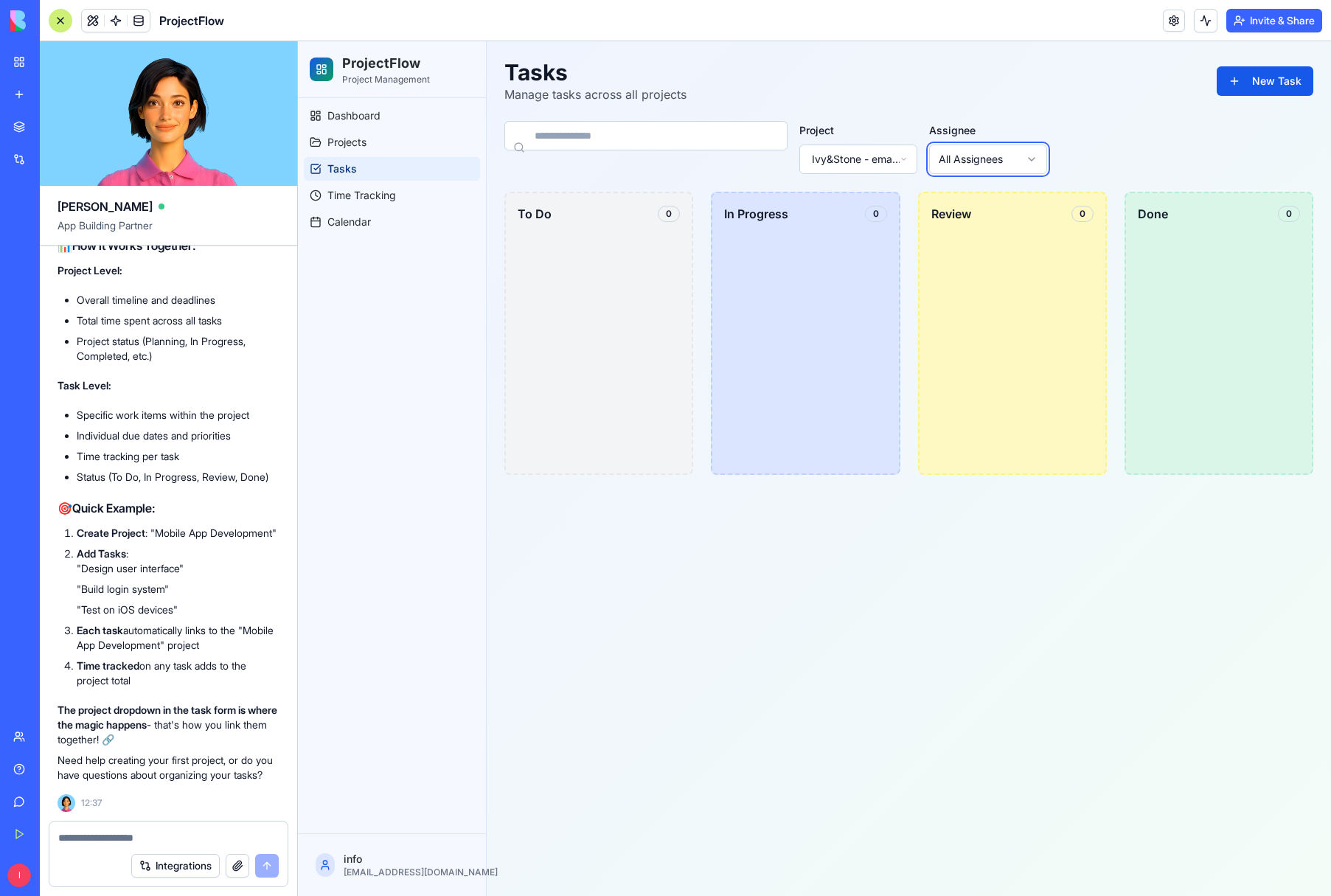
click at [986, 160] on html "ProjectFlow Project Management Dashboard Projects Tasks Time Tracking Calendar …" at bounding box center [815, 468] width 1034 height 855
click at [842, 158] on html "ProjectFlow Project Management Dashboard Projects Tasks Time Tracking Calendar …" at bounding box center [815, 468] width 1034 height 855
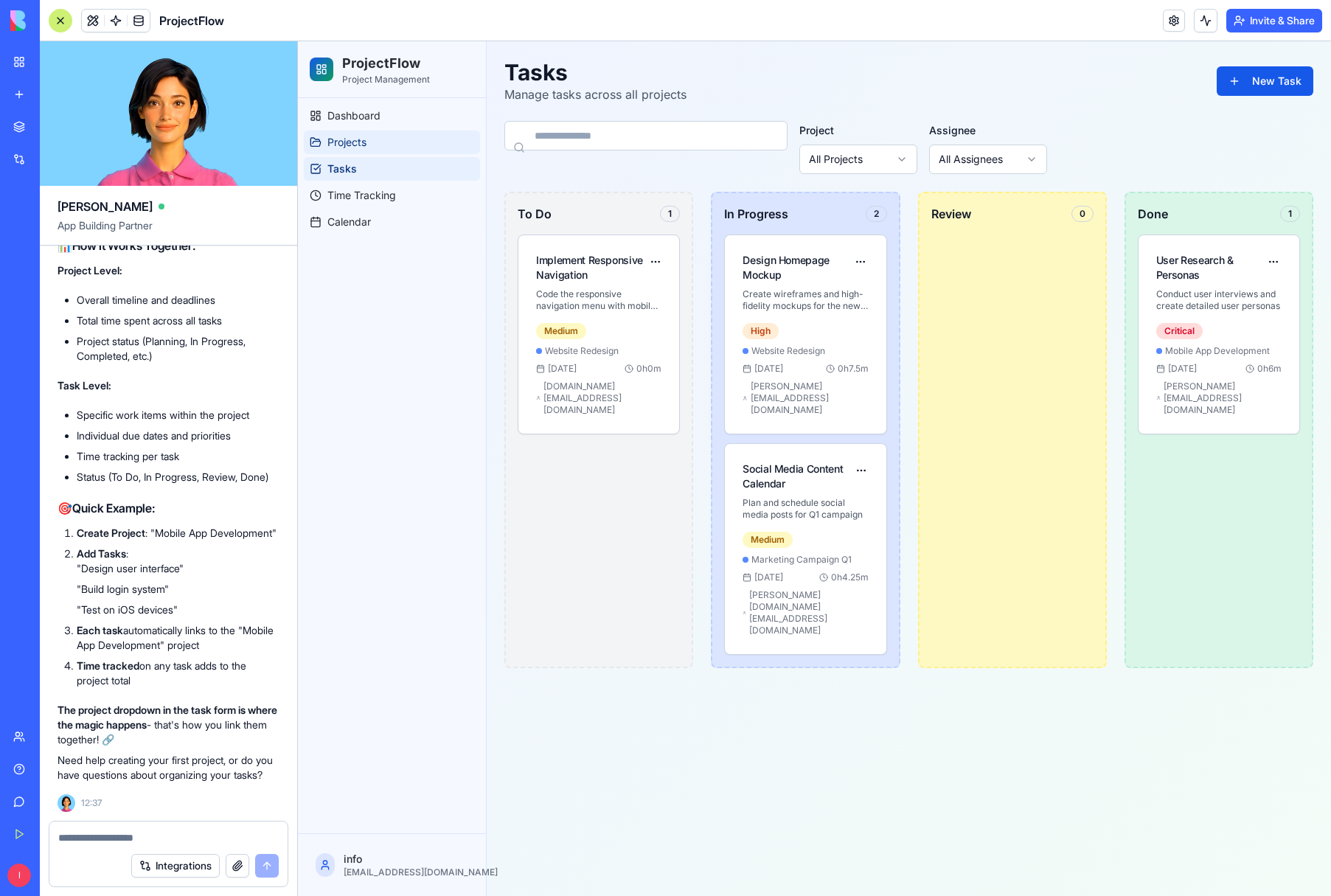
click at [383, 147] on link "Projects" at bounding box center [392, 142] width 176 height 23
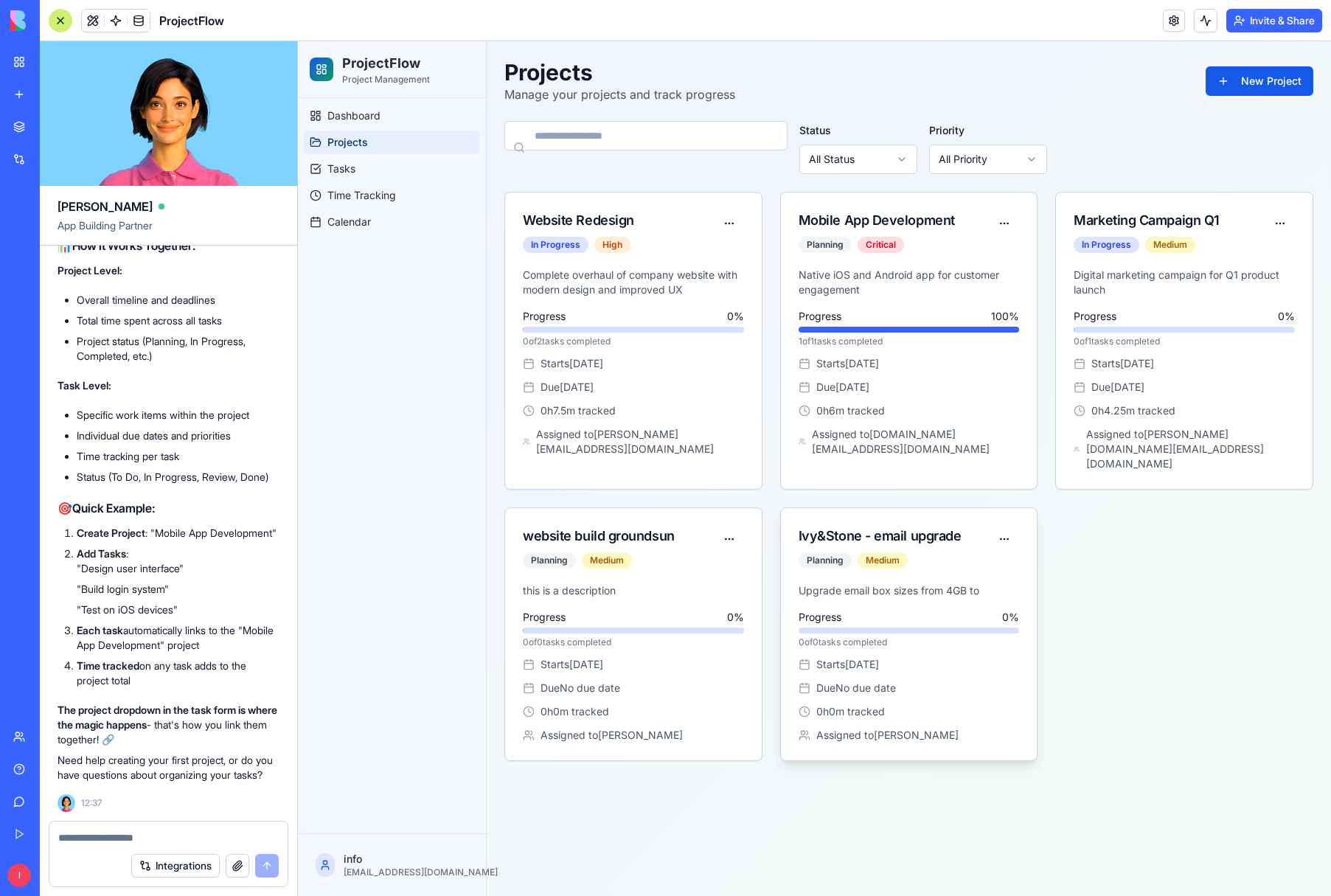
click at [927, 583] on p "Upgrade email box sizes from 4GB to" at bounding box center [910, 590] width 221 height 14
click at [963, 564] on div "Ivy&Stone - email upgrade Planning Medium" at bounding box center [910, 546] width 257 height 75
click at [367, 168] on link "Tasks" at bounding box center [392, 169] width 176 height 23
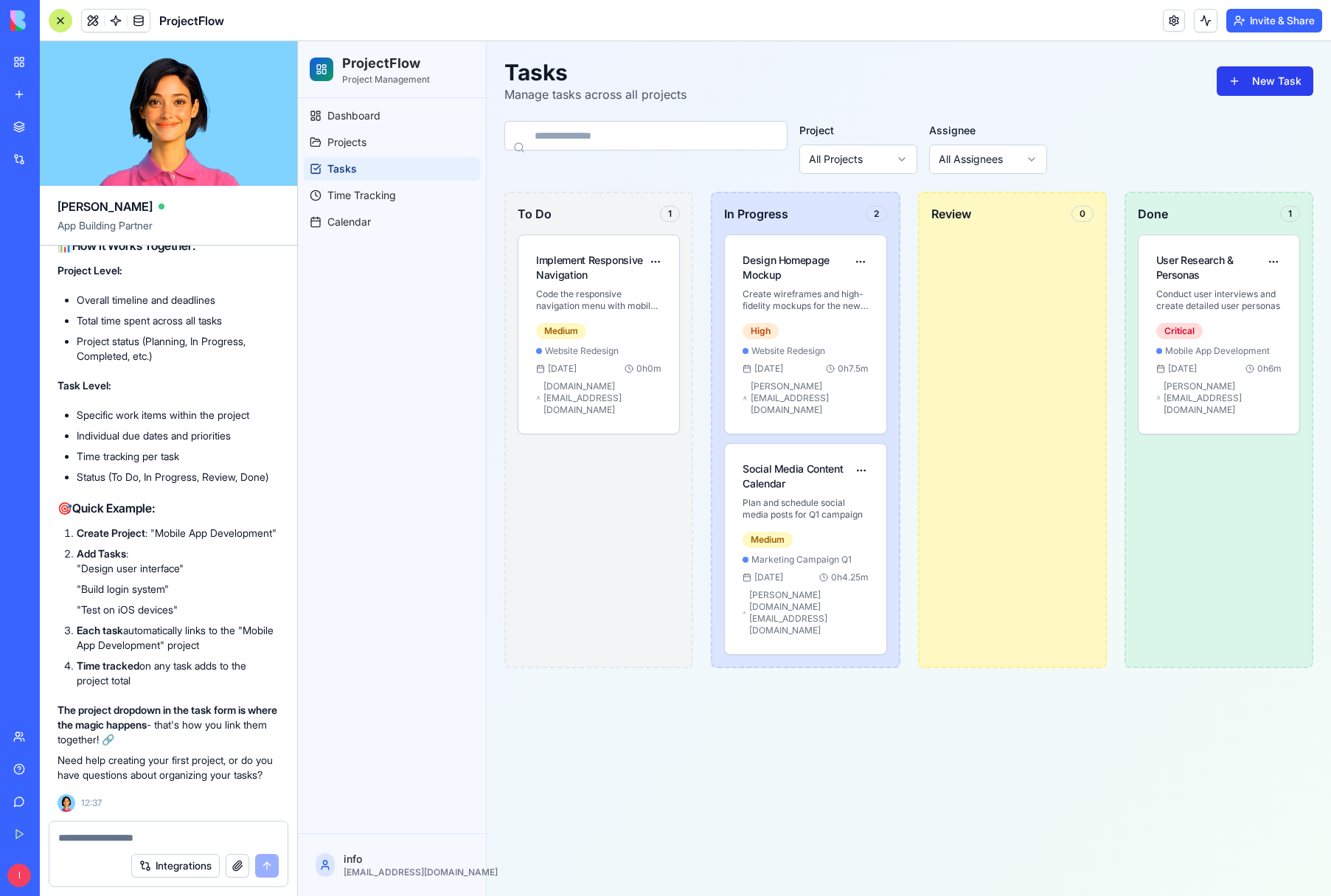
click at [1260, 88] on button "New Task" at bounding box center [1265, 81] width 97 height 30
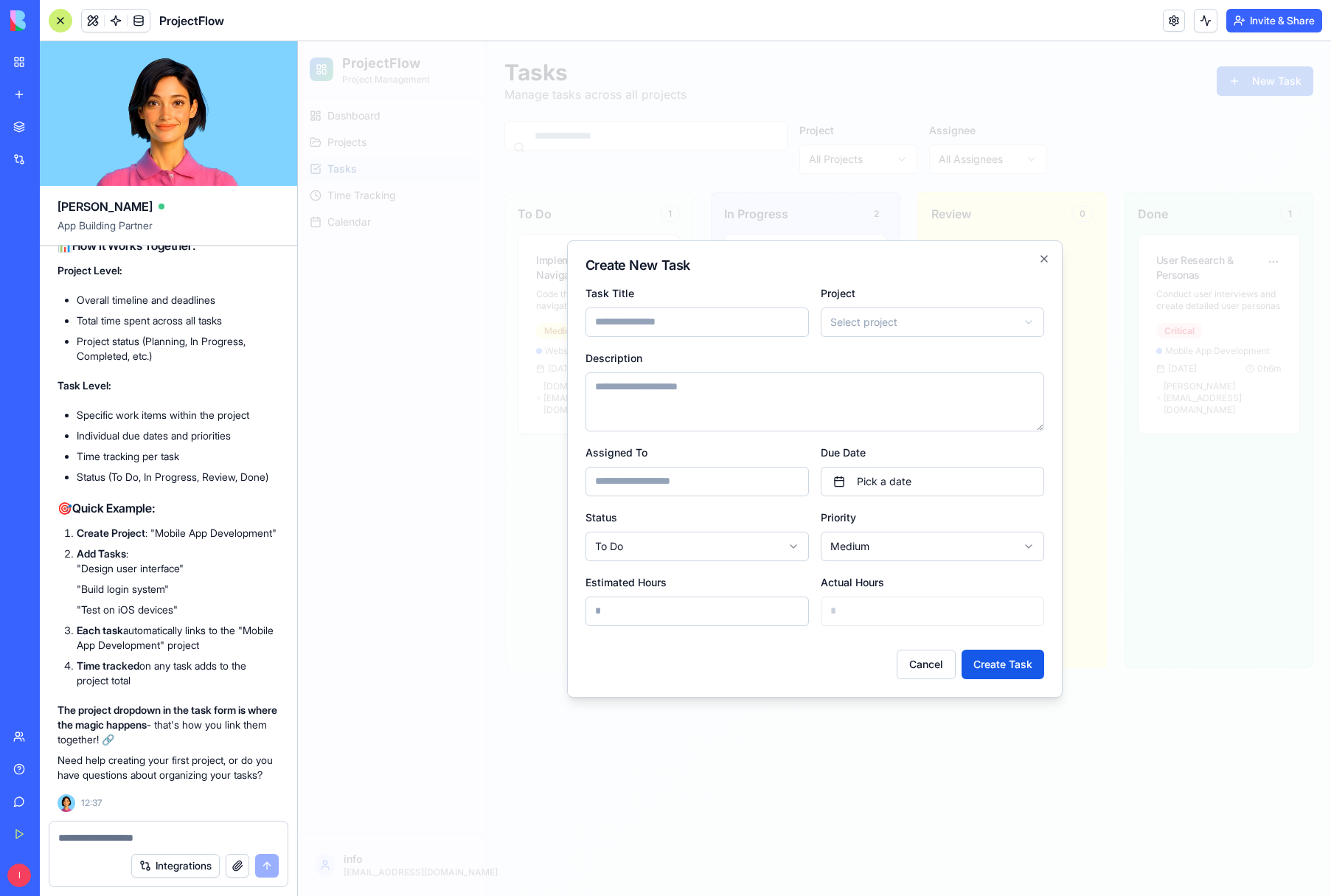
click at [749, 327] on input "Task Title" at bounding box center [697, 322] width 224 height 30
click at [621, 312] on input "Task Title" at bounding box center [697, 322] width 224 height 30
type input "*"
type input "**********"
click at [673, 389] on textarea "Description" at bounding box center [815, 402] width 459 height 59
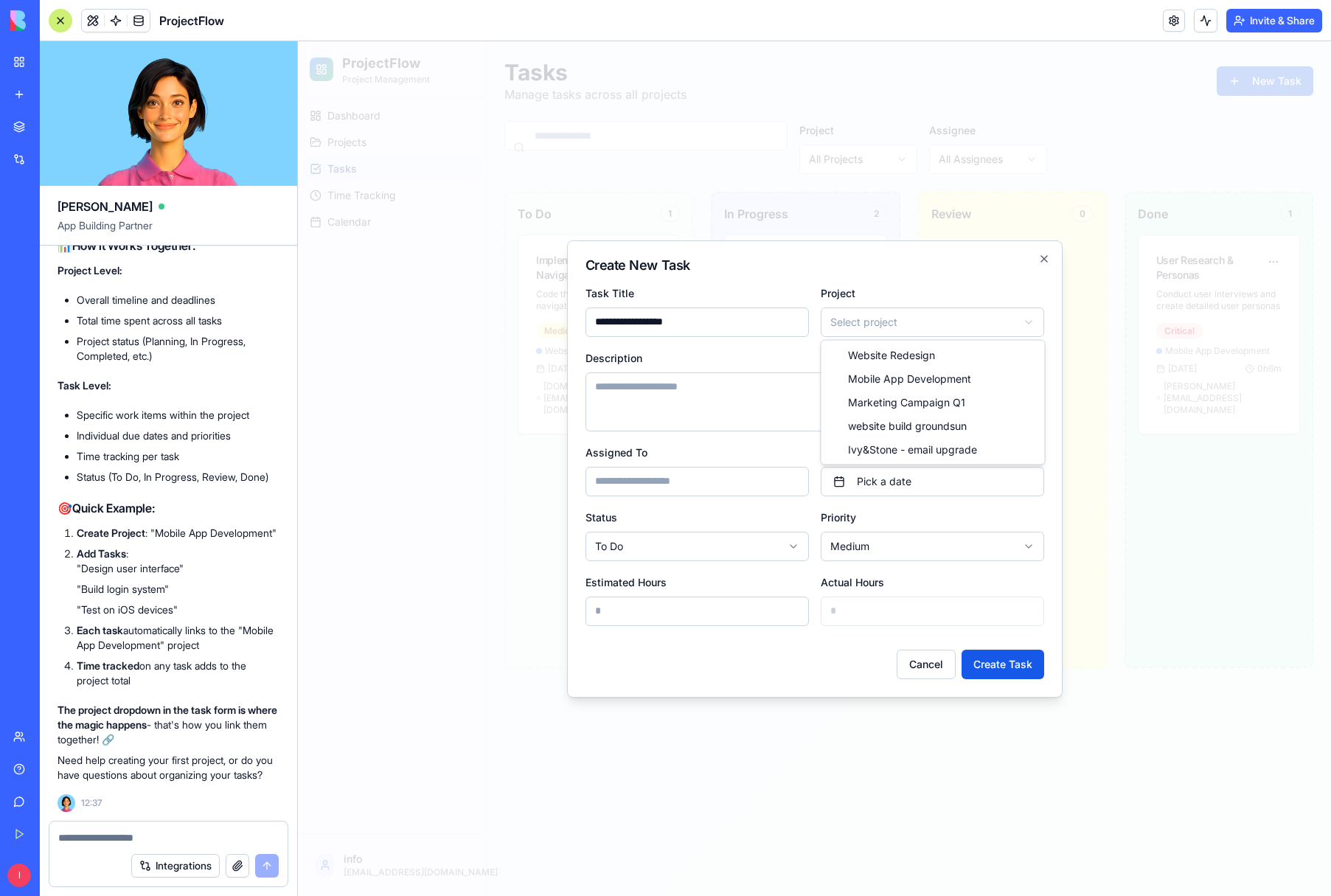
click at [980, 320] on body "**********" at bounding box center [815, 468] width 1034 height 855
drag, startPoint x: 954, startPoint y: 455, endPoint x: 954, endPoint y: 446, distance: 9.0
click at [747, 489] on input "Assigned To" at bounding box center [697, 482] width 224 height 30
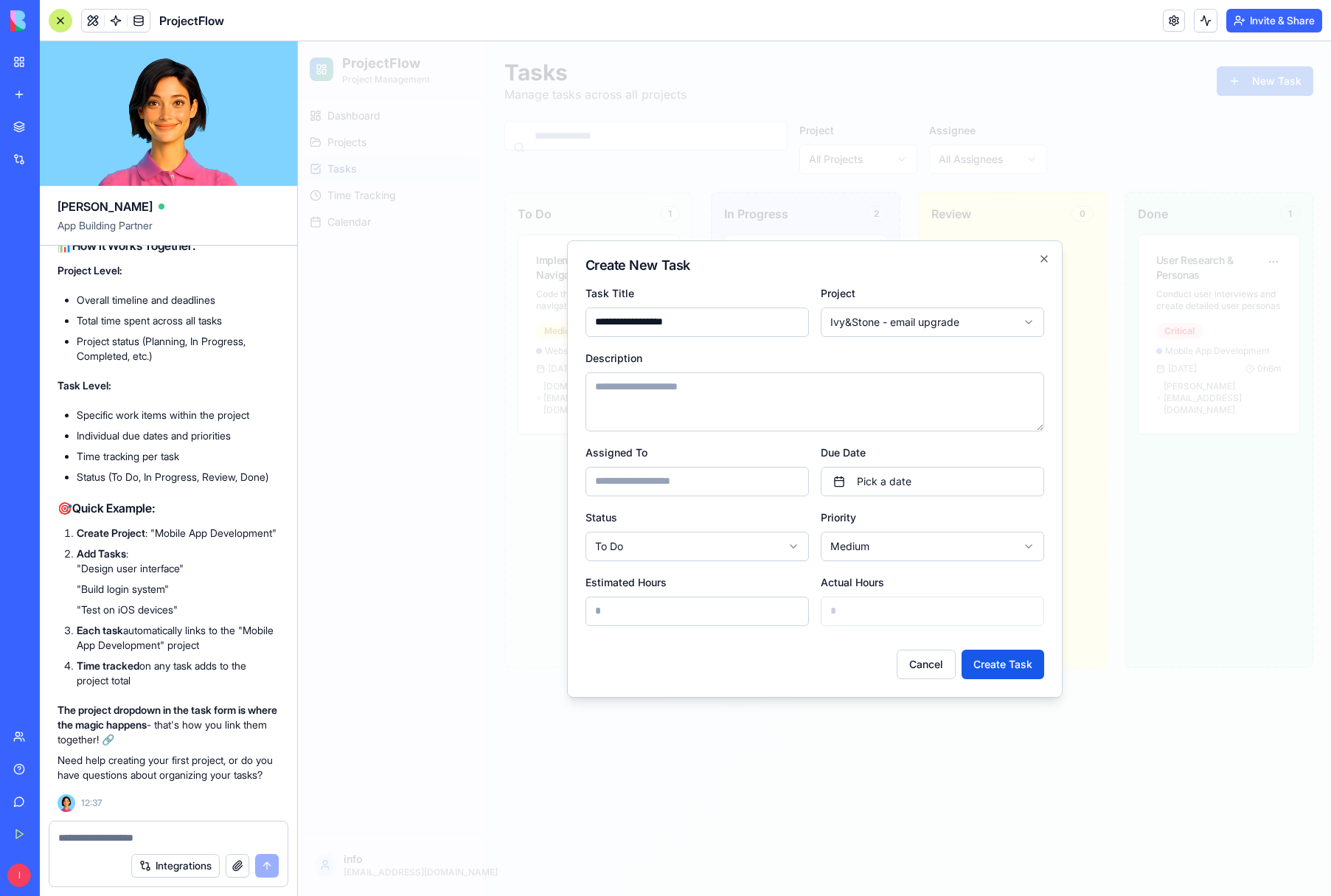
type input "********"
click at [883, 486] on button "Pick a date" at bounding box center [933, 482] width 224 height 30
click at [957, 603] on button "11" at bounding box center [959, 606] width 27 height 27
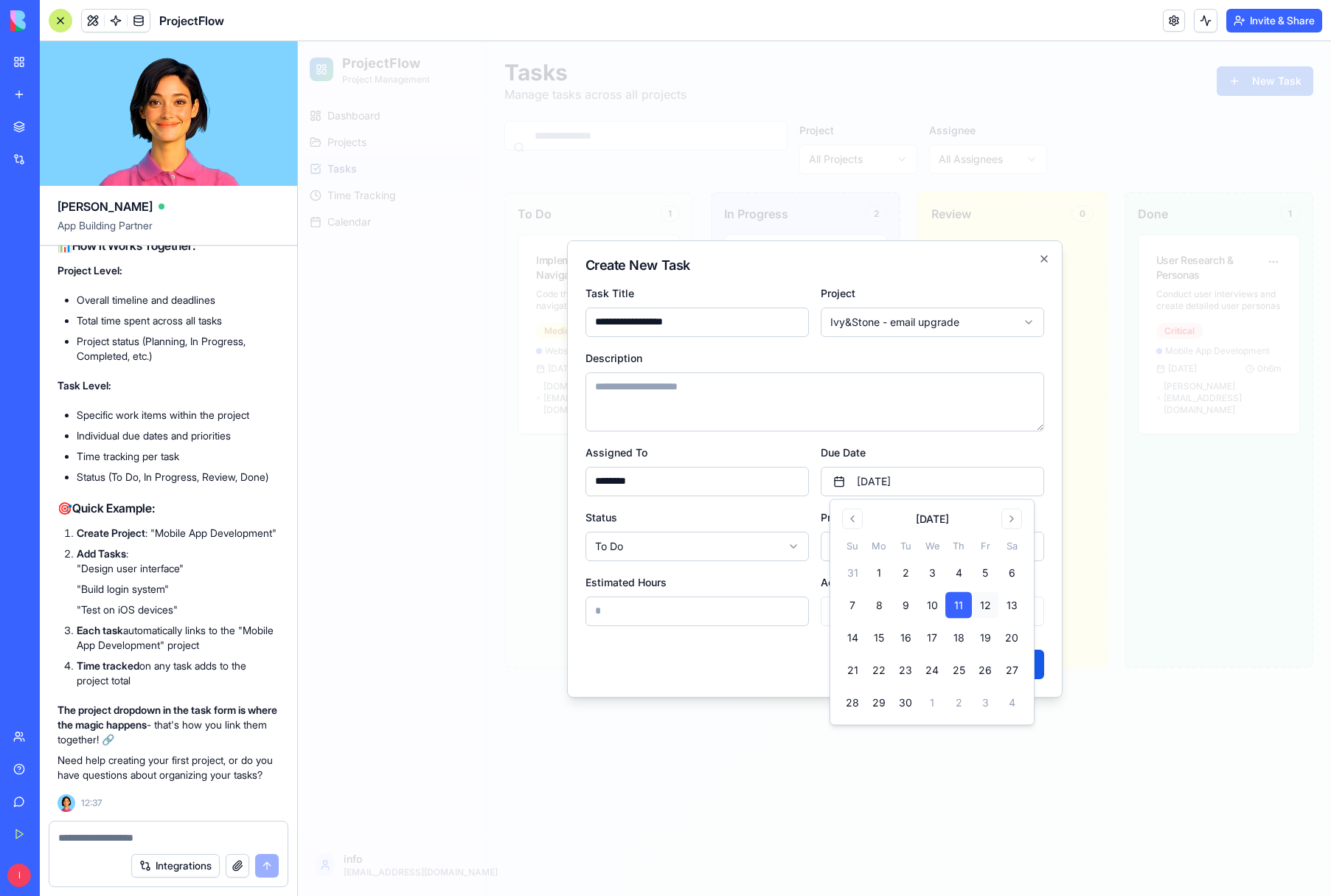
click at [979, 603] on button "12" at bounding box center [986, 606] width 27 height 27
click at [748, 561] on body "**********" at bounding box center [815, 468] width 1034 height 855
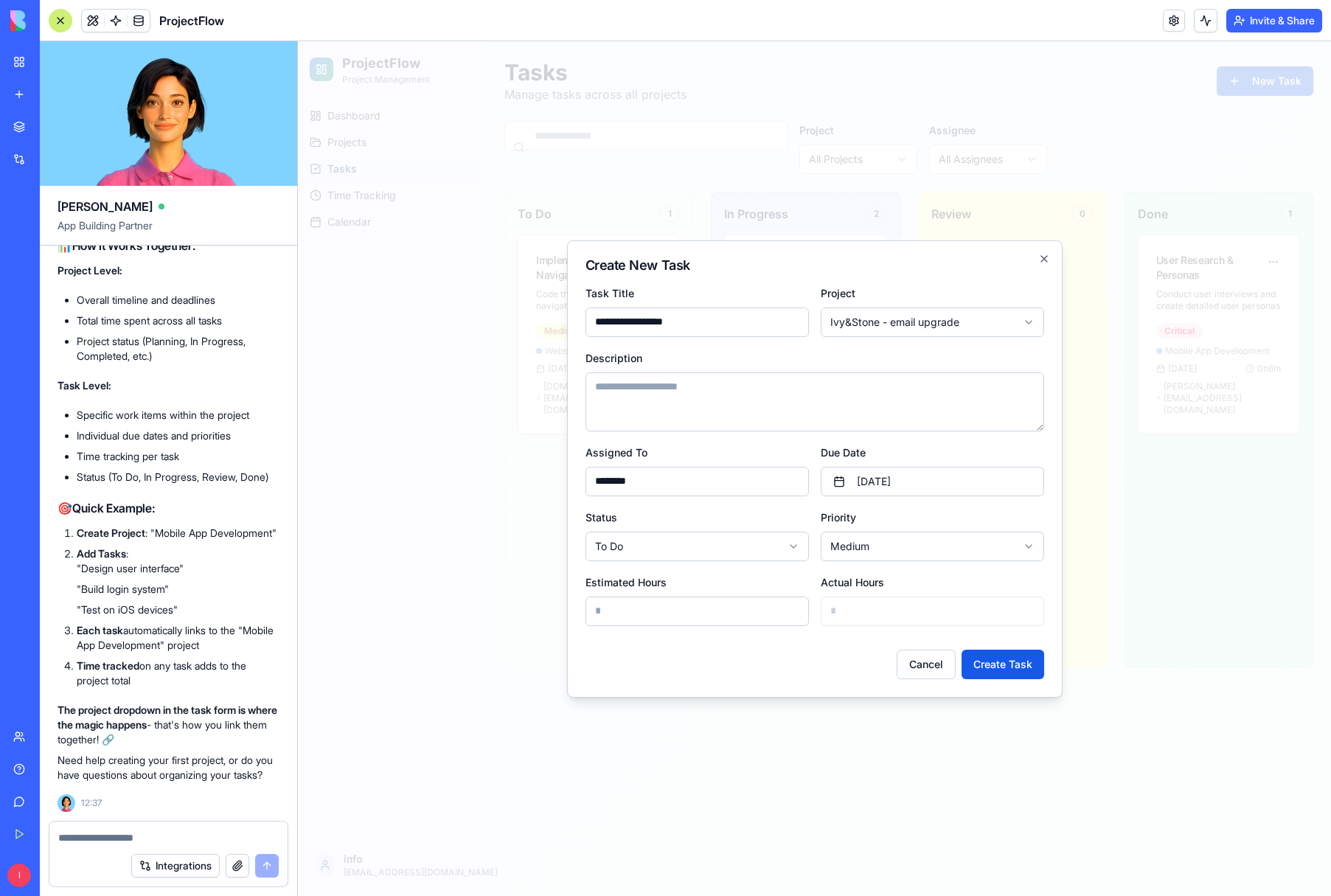
click at [673, 615] on input "*" at bounding box center [697, 611] width 224 height 30
click at [792, 616] on input "*" at bounding box center [697, 611] width 224 height 30
click at [700, 616] on input "*" at bounding box center [697, 611] width 224 height 30
click at [793, 614] on input "*" at bounding box center [697, 611] width 224 height 30
click at [794, 608] on input "***" at bounding box center [697, 611] width 224 height 30
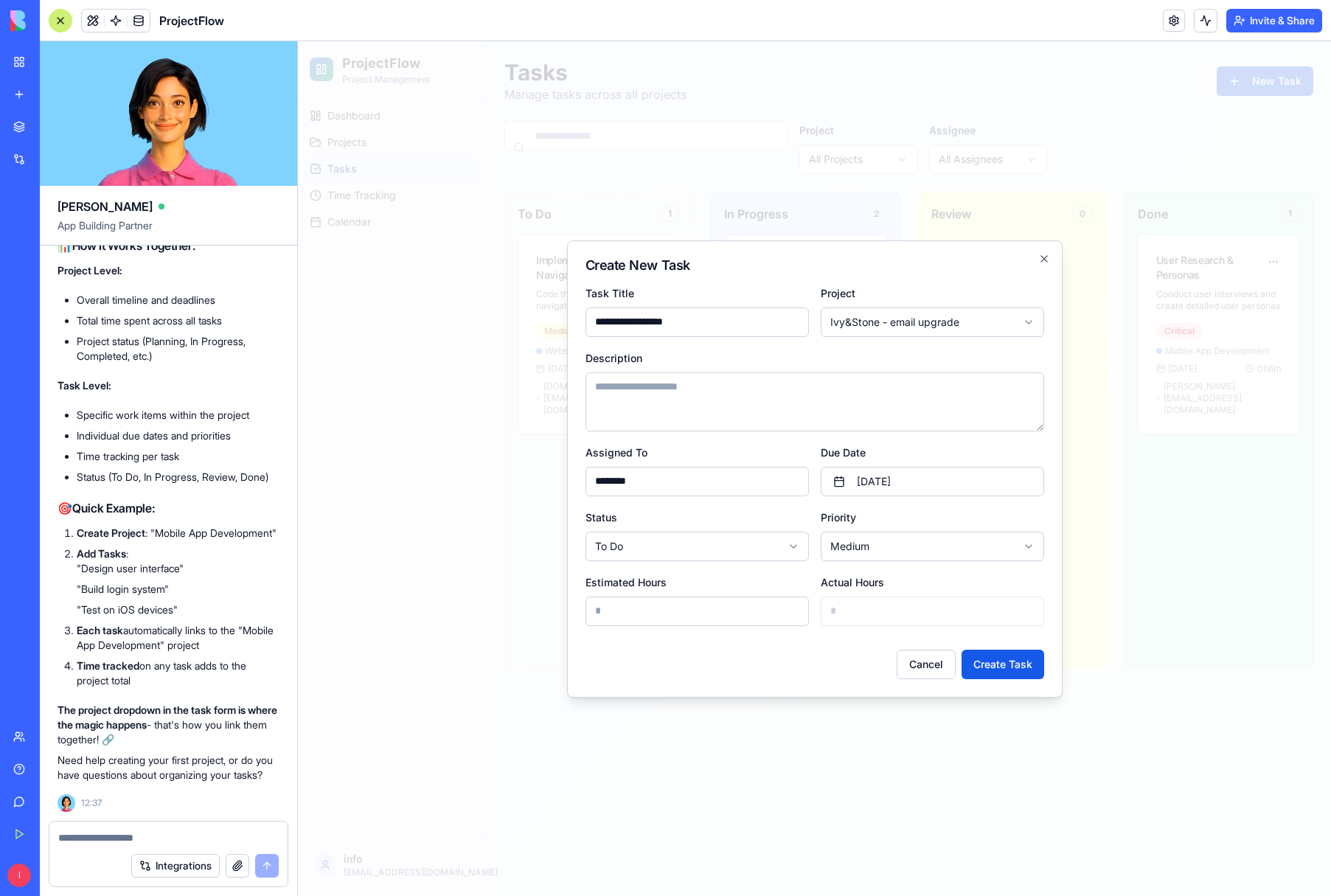
click at [794, 608] on input "*" at bounding box center [697, 611] width 224 height 30
click at [794, 608] on input "***" at bounding box center [697, 611] width 224 height 30
click at [796, 616] on input "*" at bounding box center [697, 611] width 224 height 30
click at [796, 616] on input "***" at bounding box center [697, 611] width 224 height 30
click at [795, 616] on input "*" at bounding box center [697, 611] width 224 height 30
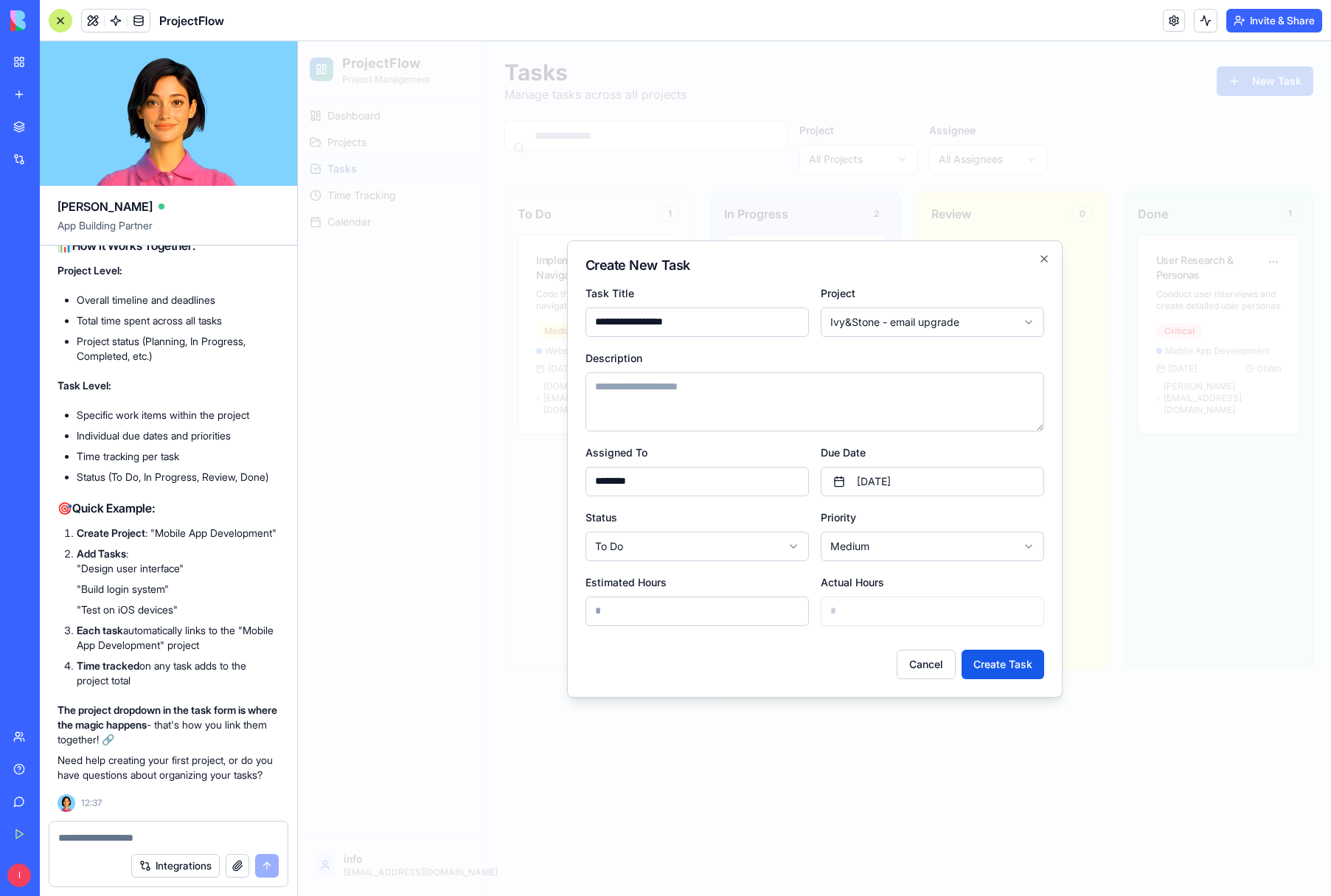
type input "****"
click at [800, 643] on div "Cancel Create Task" at bounding box center [815, 659] width 459 height 41
click at [661, 401] on textarea "Description" at bounding box center [815, 402] width 459 height 59
type textarea "**********"
click at [986, 661] on button "Create Task" at bounding box center [1003, 664] width 83 height 30
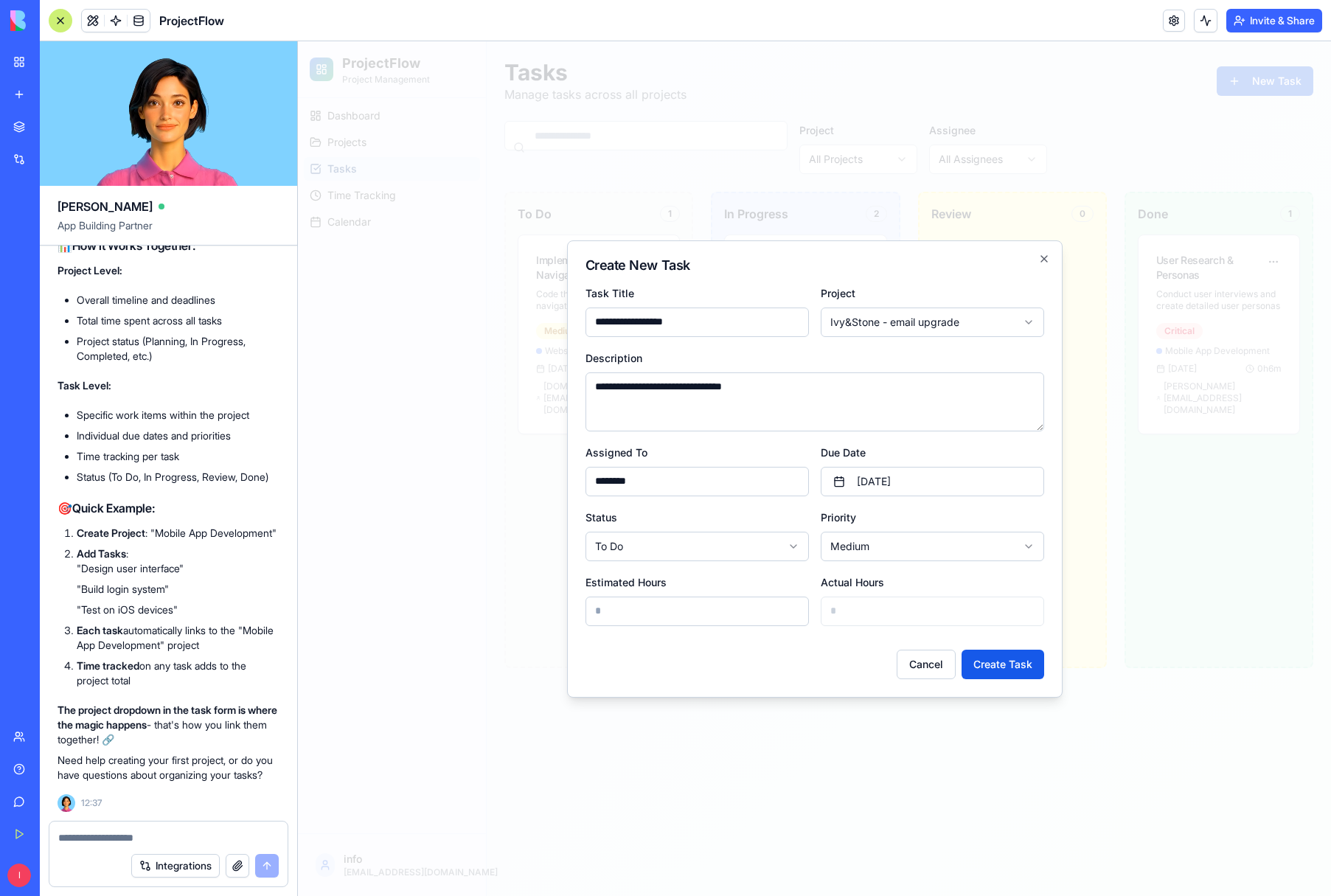
click at [643, 612] on input "****" at bounding box center [697, 611] width 224 height 30
type input "***"
click at [996, 667] on button "Create Task" at bounding box center [1003, 664] width 83 height 30
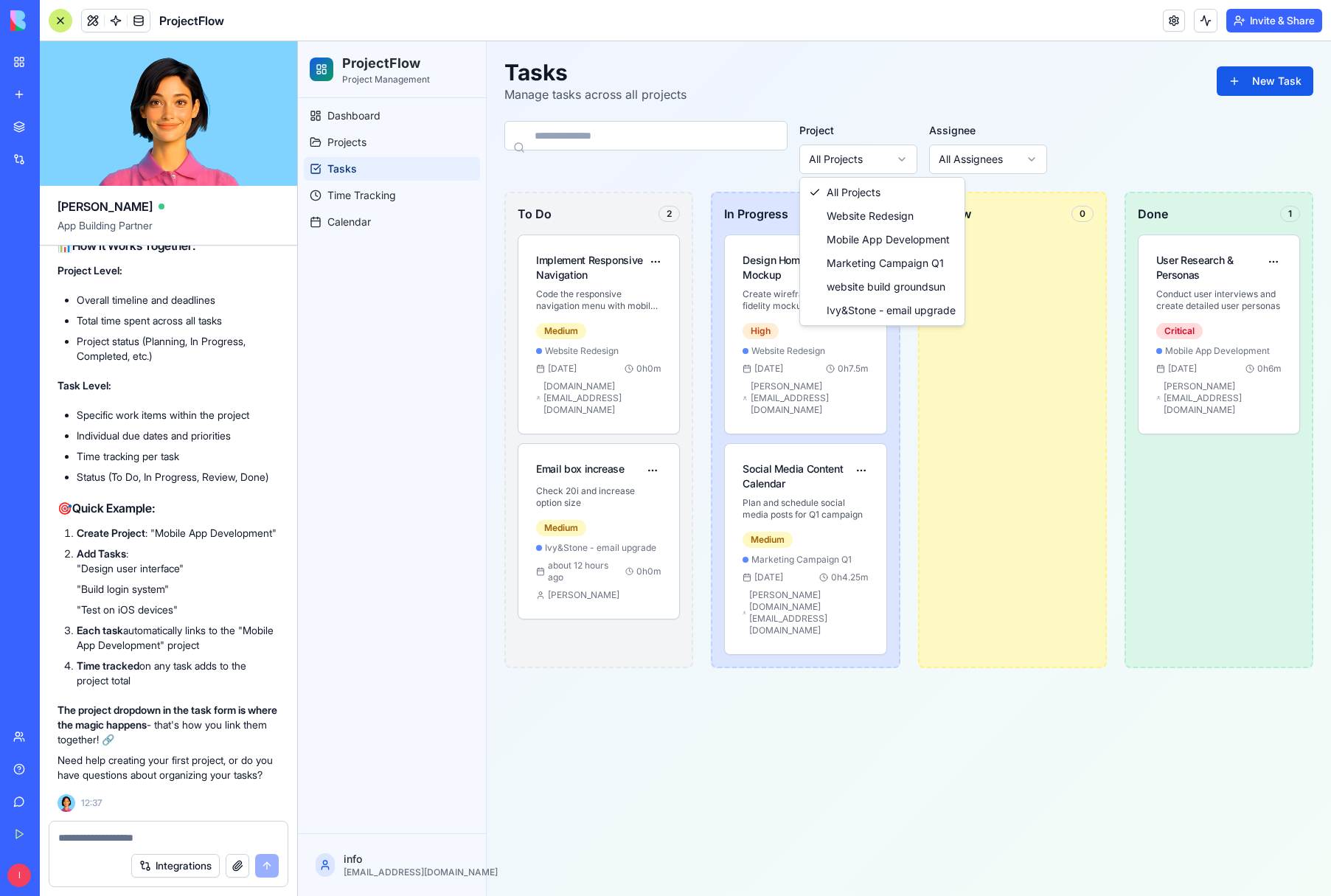
click at [857, 164] on html "ProjectFlow Project Management Dashboard Projects Tasks Time Tracking Calendar …" at bounding box center [815, 468] width 1034 height 855
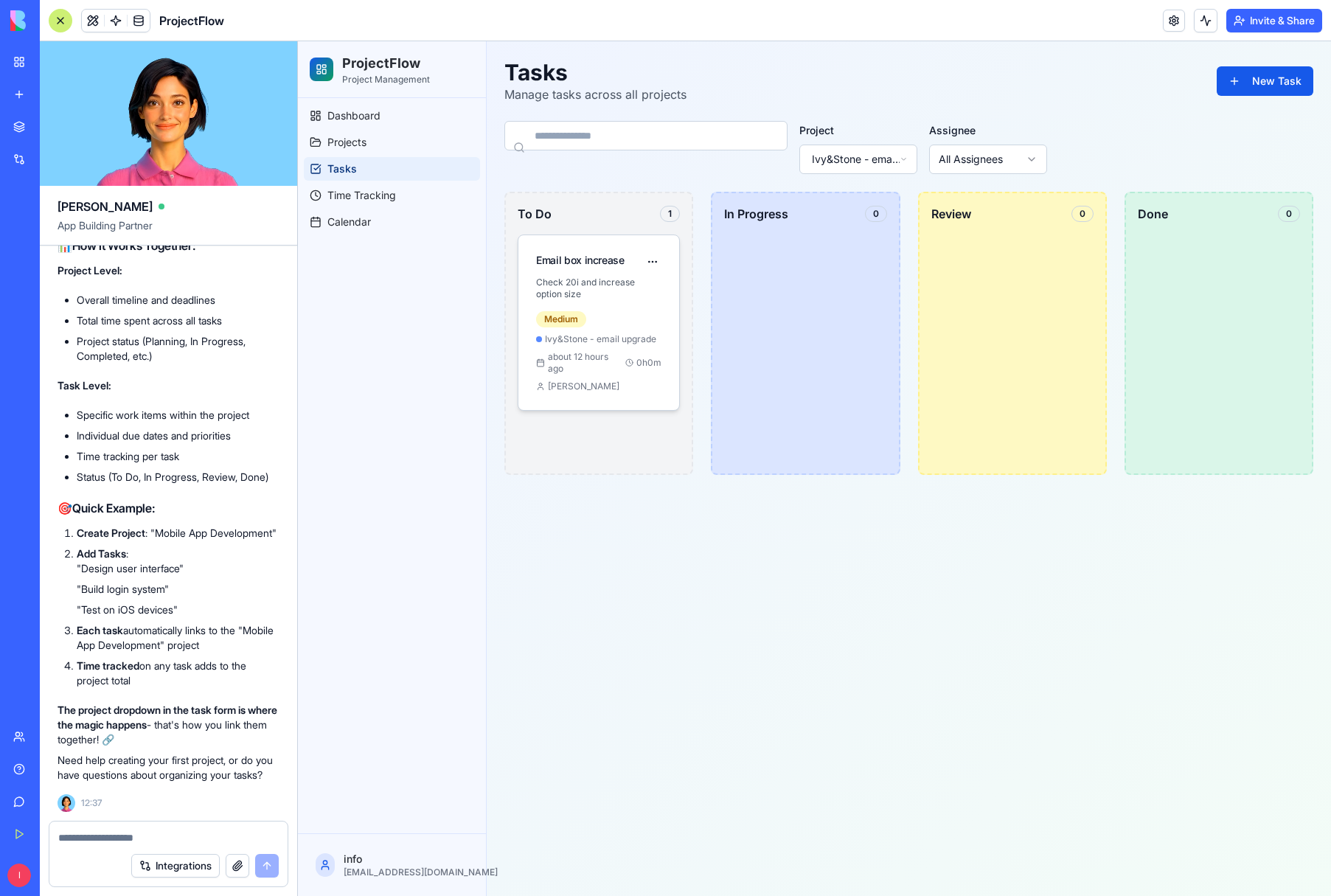
click at [576, 345] on div "Medium Ivy&Stone - email upgrade about 12 hours ago 0 h 0 m caroline" at bounding box center [599, 350] width 126 height 84
click at [592, 136] on input at bounding box center [645, 136] width 283 height 30
click at [606, 279] on p "Check 20i and increase option size" at bounding box center [599, 288] width 126 height 23
click at [671, 212] on div "1" at bounding box center [670, 214] width 20 height 16
click at [603, 270] on div "Email box increase" at bounding box center [599, 262] width 126 height 18
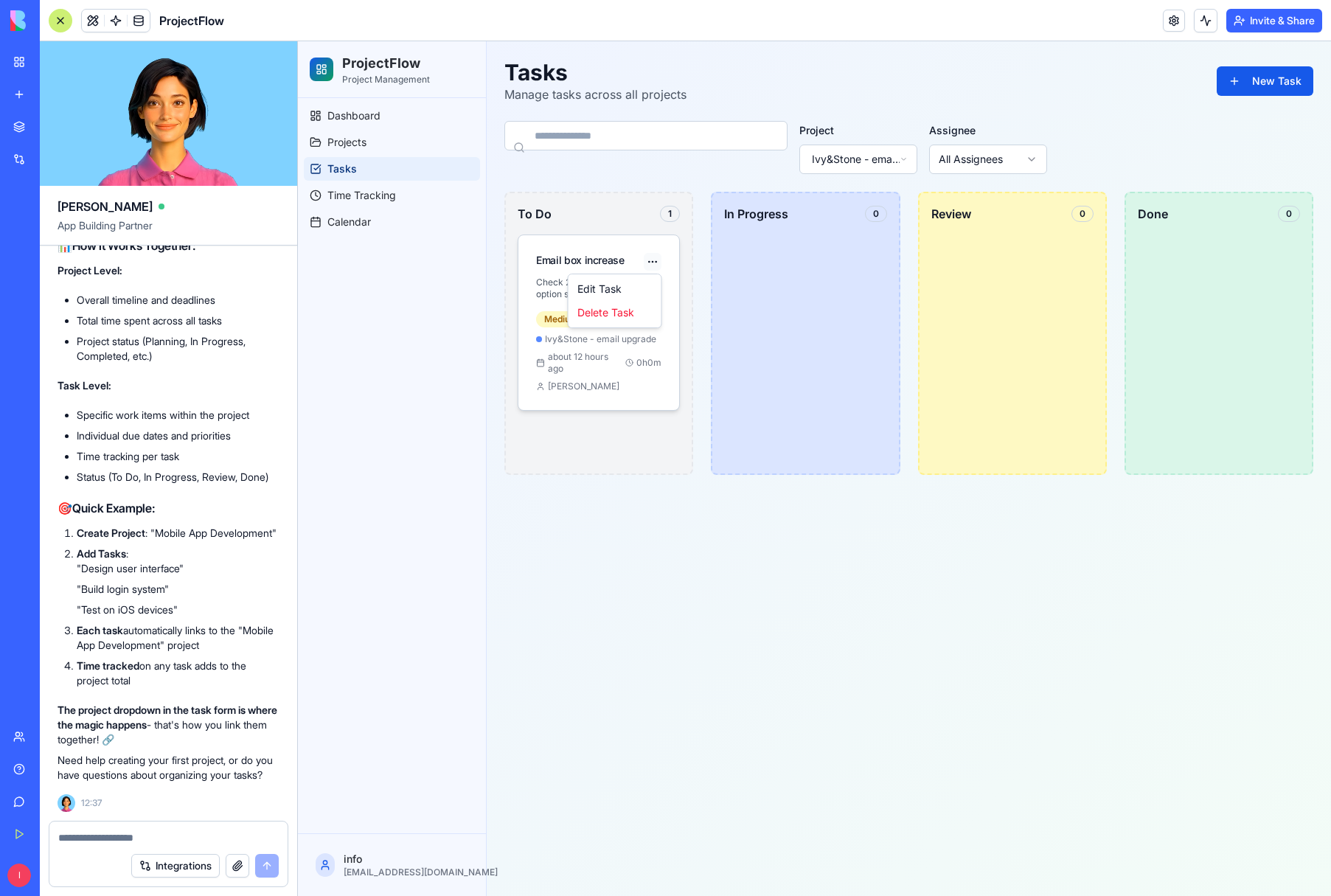
click at [660, 262] on html "ProjectFlow Project Management Dashboard Projects Tasks Time Tracking Calendar …" at bounding box center [815, 468] width 1034 height 855
click at [573, 274] on div "Edit Task Delete Task" at bounding box center [615, 301] width 94 height 55
click at [546, 271] on html "ProjectFlow Project Management Dashboard Projects Tasks Time Tracking Calendar …" at bounding box center [815, 468] width 1034 height 855
click at [546, 271] on div "Email box increase" at bounding box center [599, 256] width 161 height 41
click at [401, 142] on link "Projects" at bounding box center [392, 142] width 176 height 23
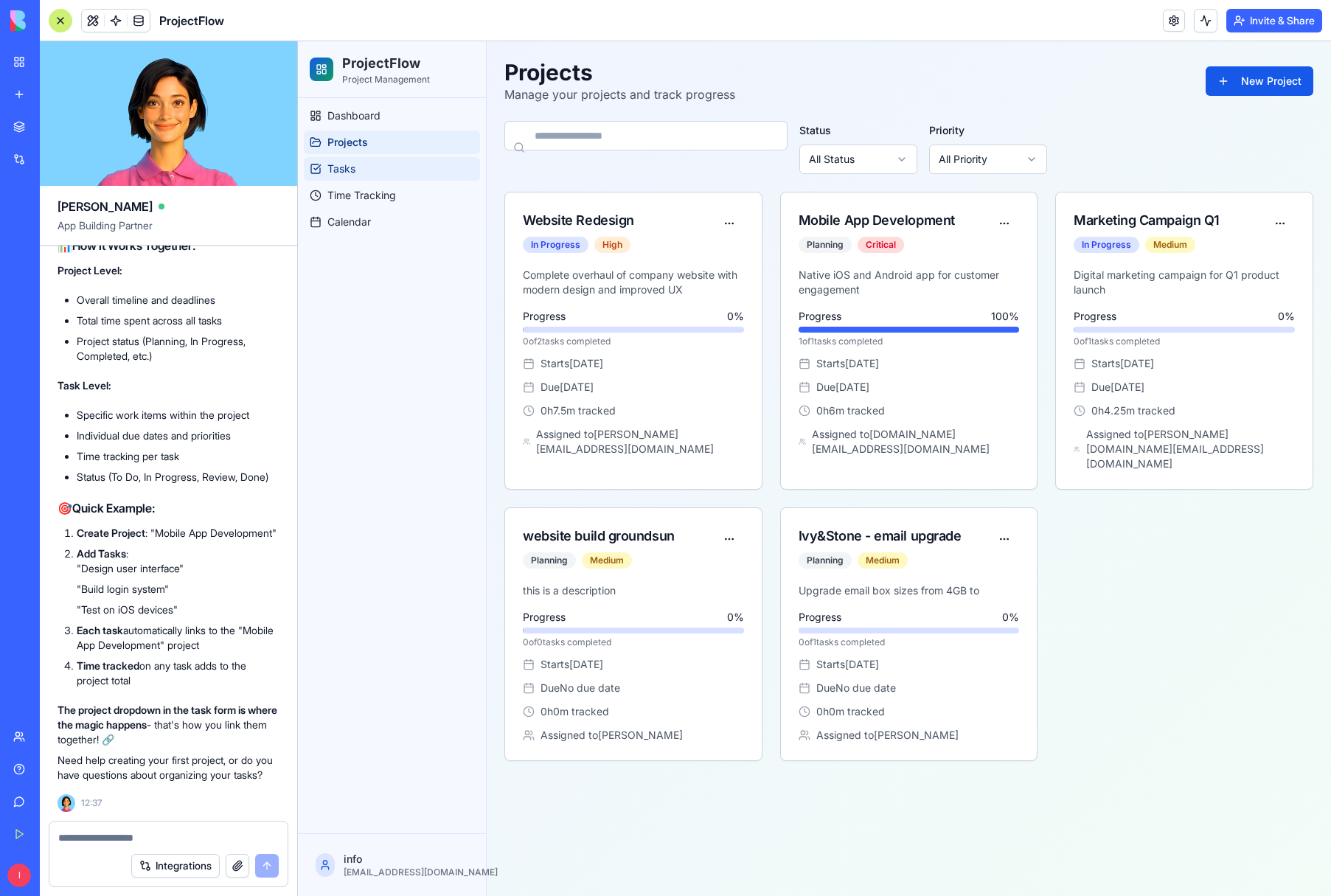
click at [409, 173] on link "Tasks" at bounding box center [392, 169] width 176 height 23
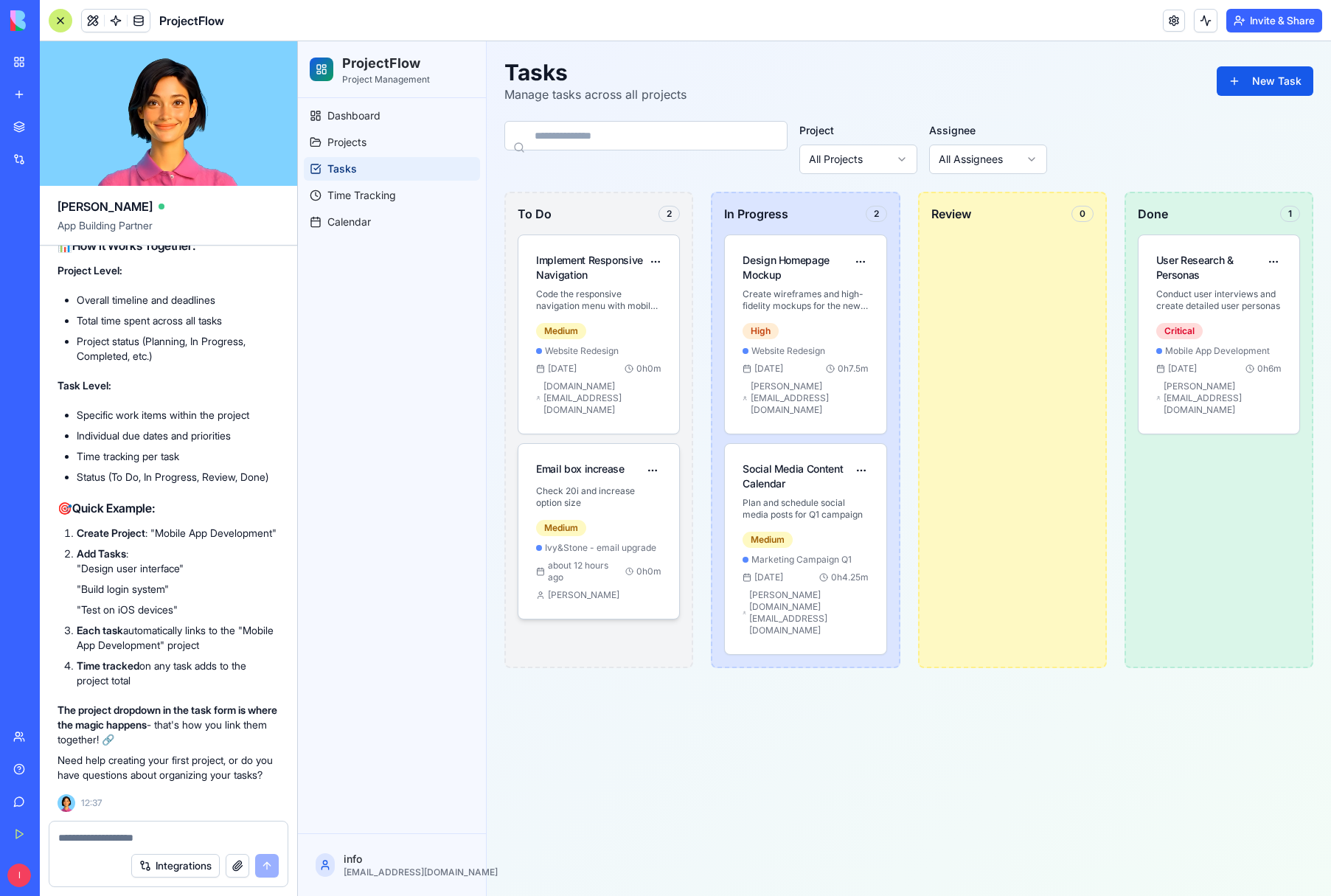
click at [599, 485] on p "Check 20i and increase option size" at bounding box center [599, 497] width 126 height 23
click at [369, 117] on span "Dashboard" at bounding box center [353, 116] width 53 height 14
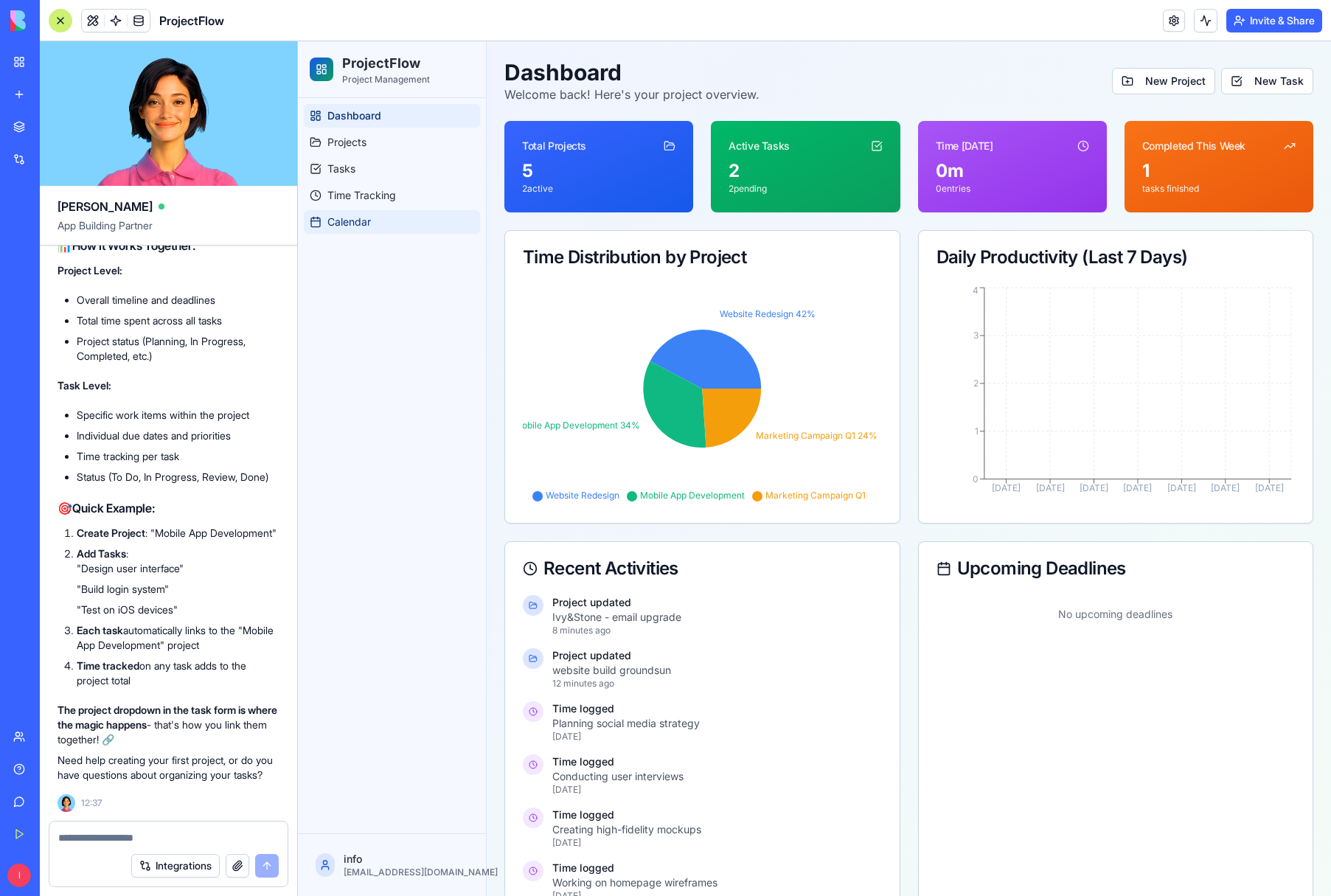
click at [368, 226] on span "Calendar" at bounding box center [349, 222] width 43 height 14
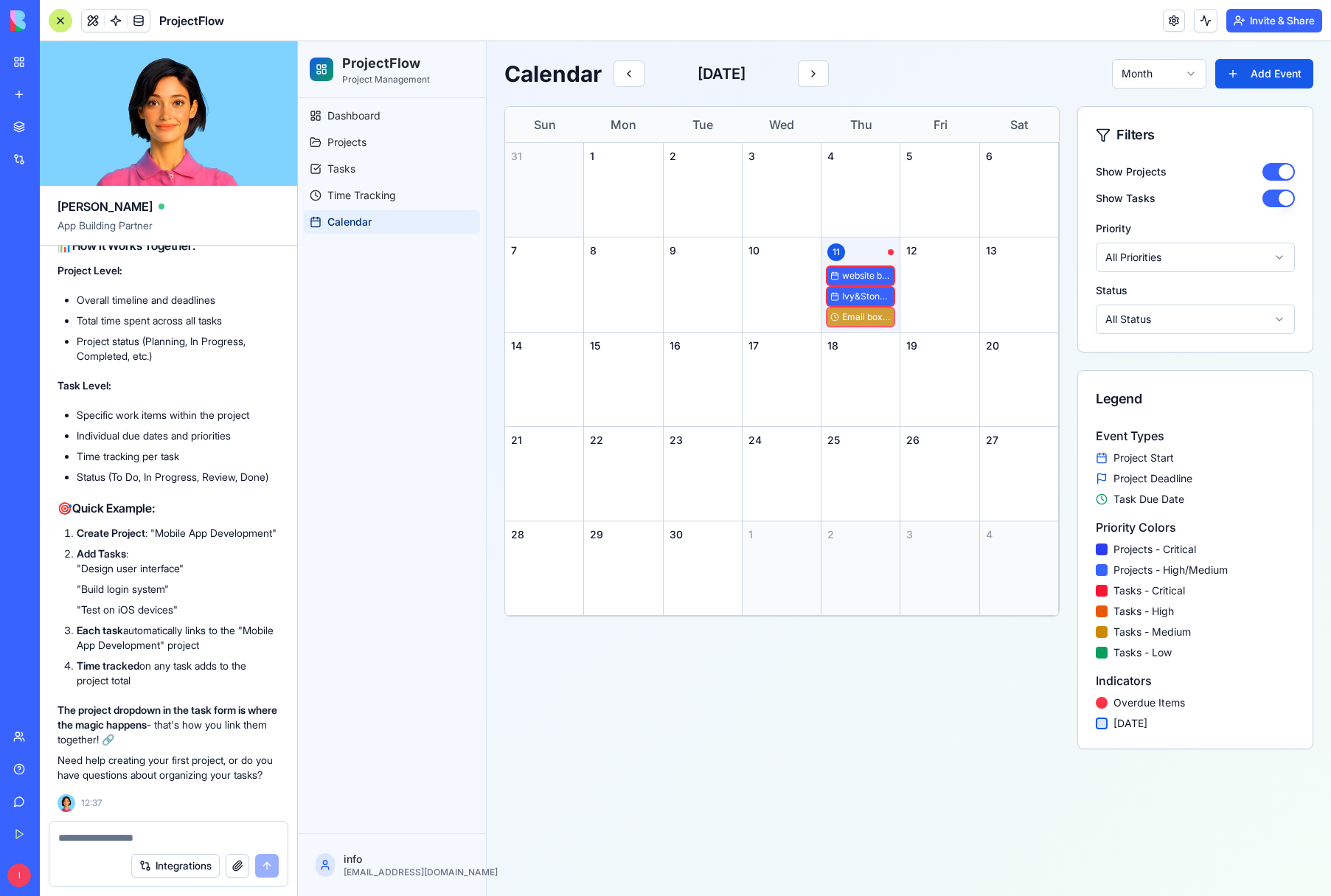
click at [867, 319] on span "Email box increase" at bounding box center [866, 316] width 49 height 12
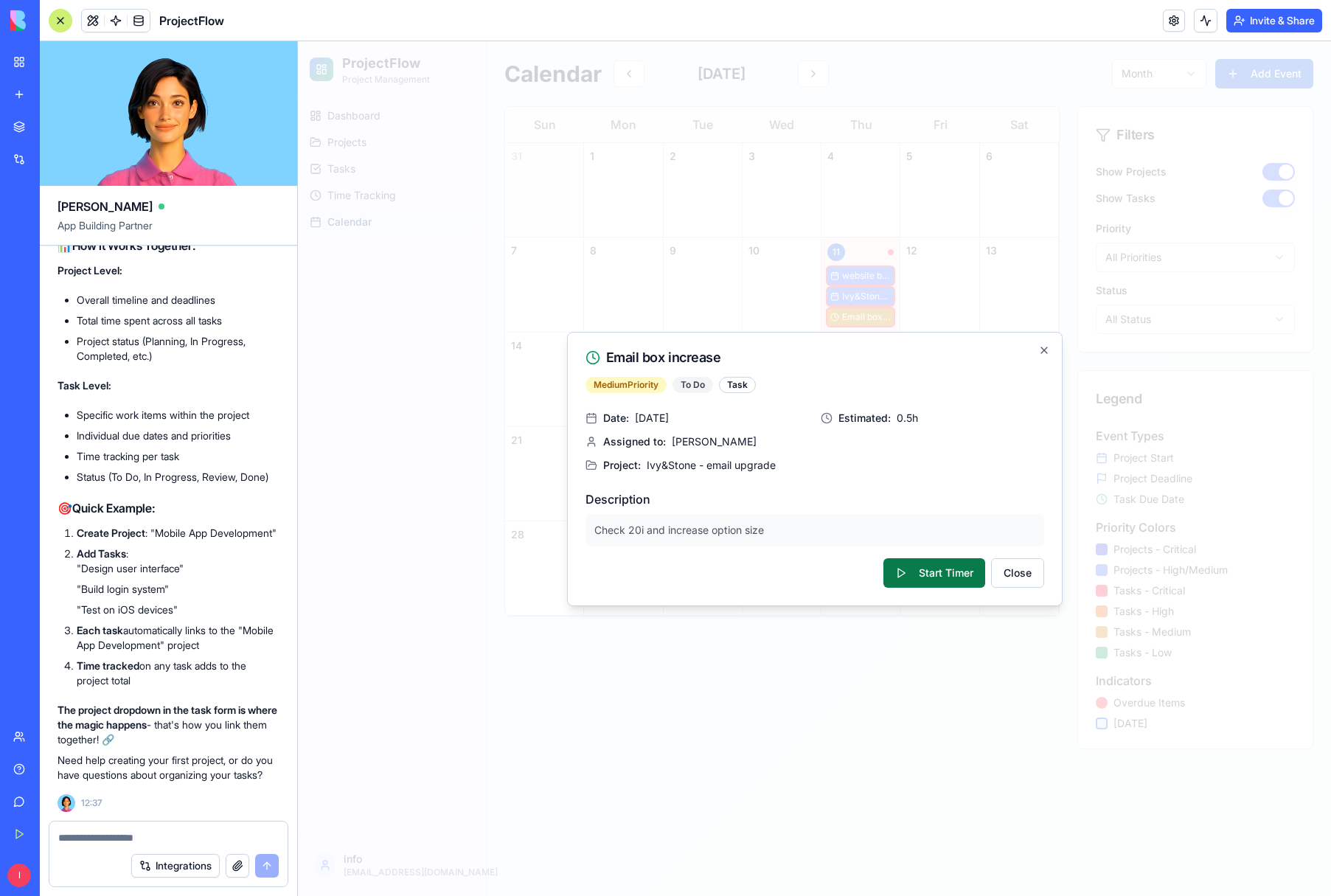
click at [924, 570] on button "Start Timer" at bounding box center [934, 572] width 102 height 30
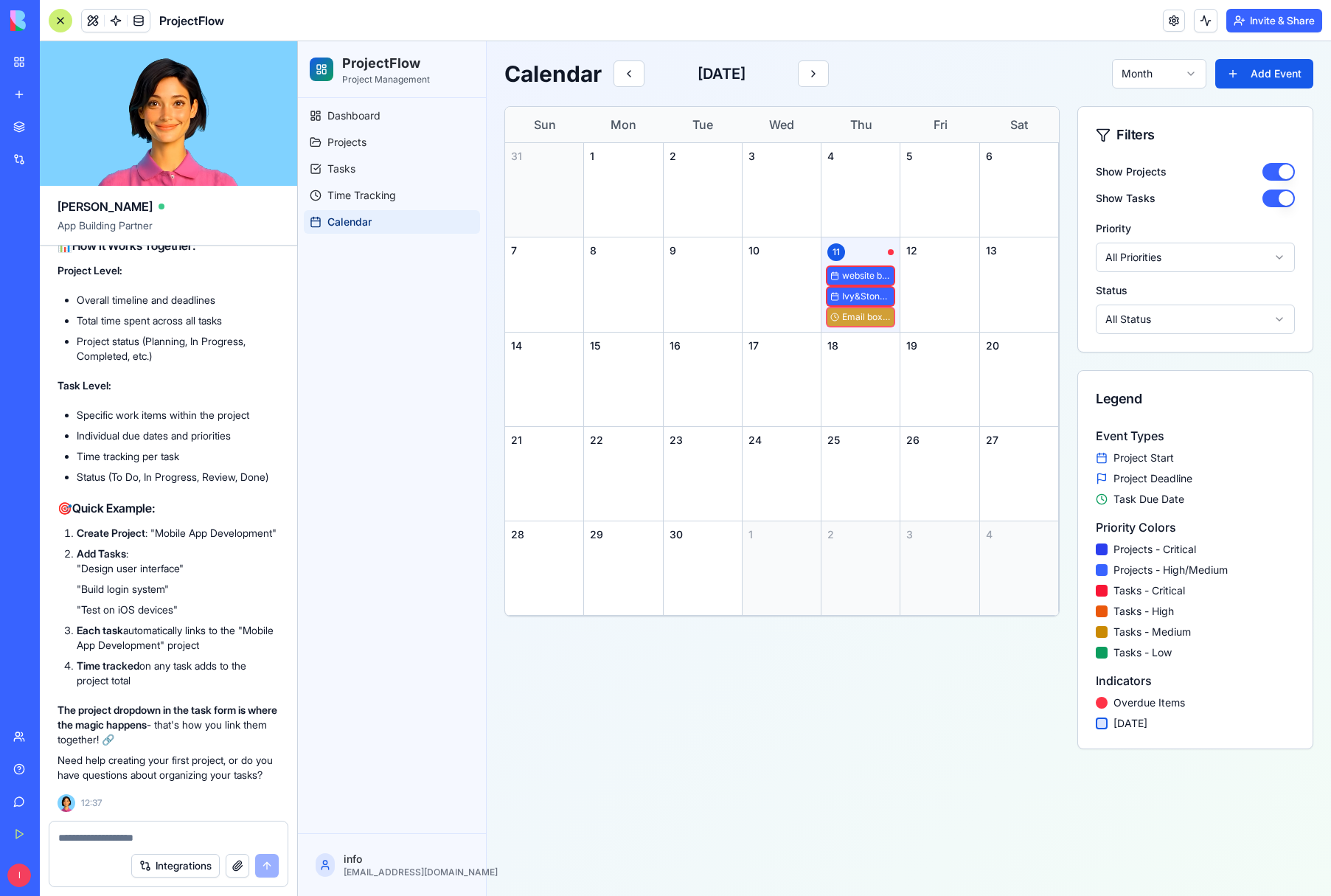
click at [861, 315] on span "Email box increase" at bounding box center [866, 316] width 49 height 12
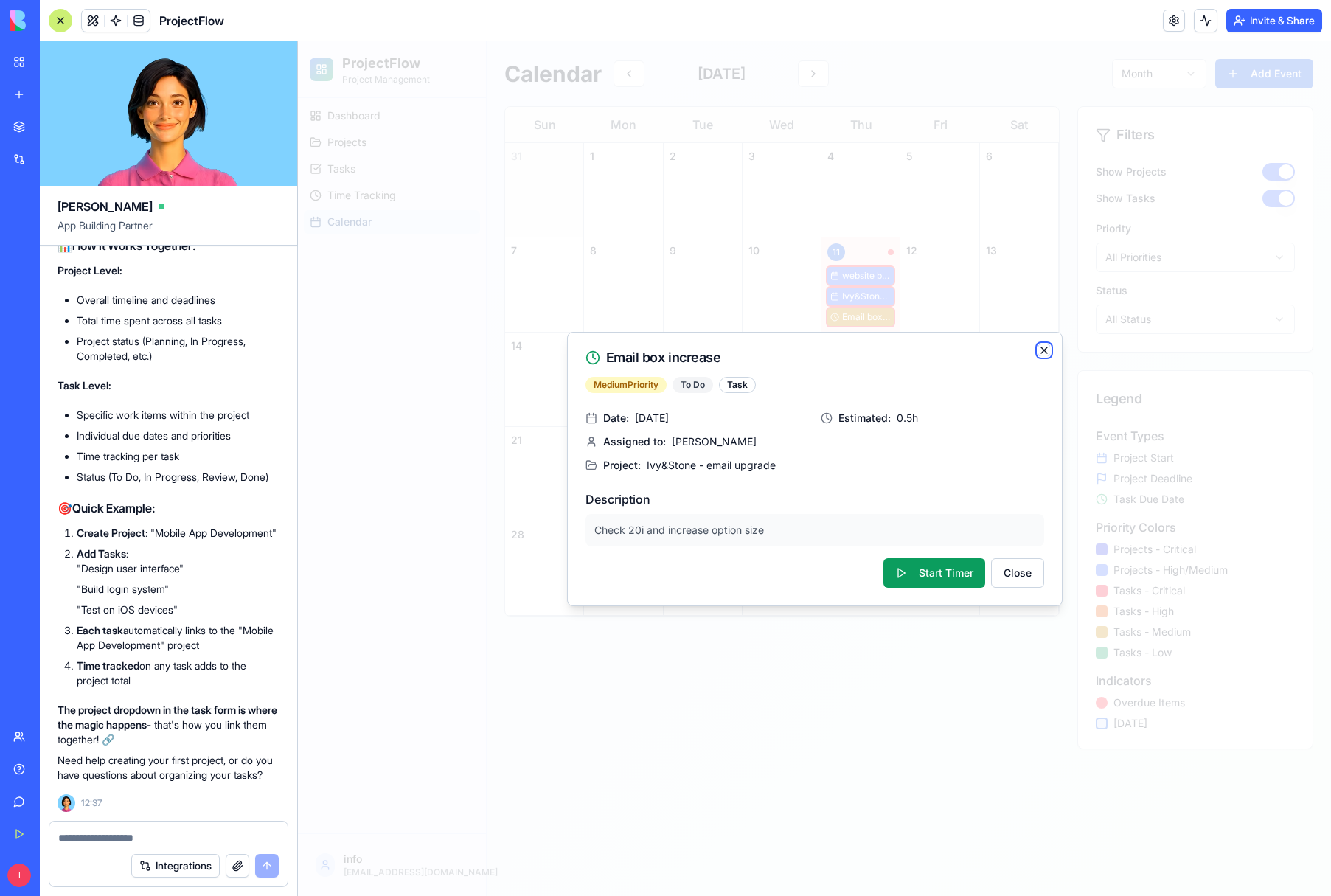
click at [1039, 352] on icon "button" at bounding box center [1044, 350] width 12 height 12
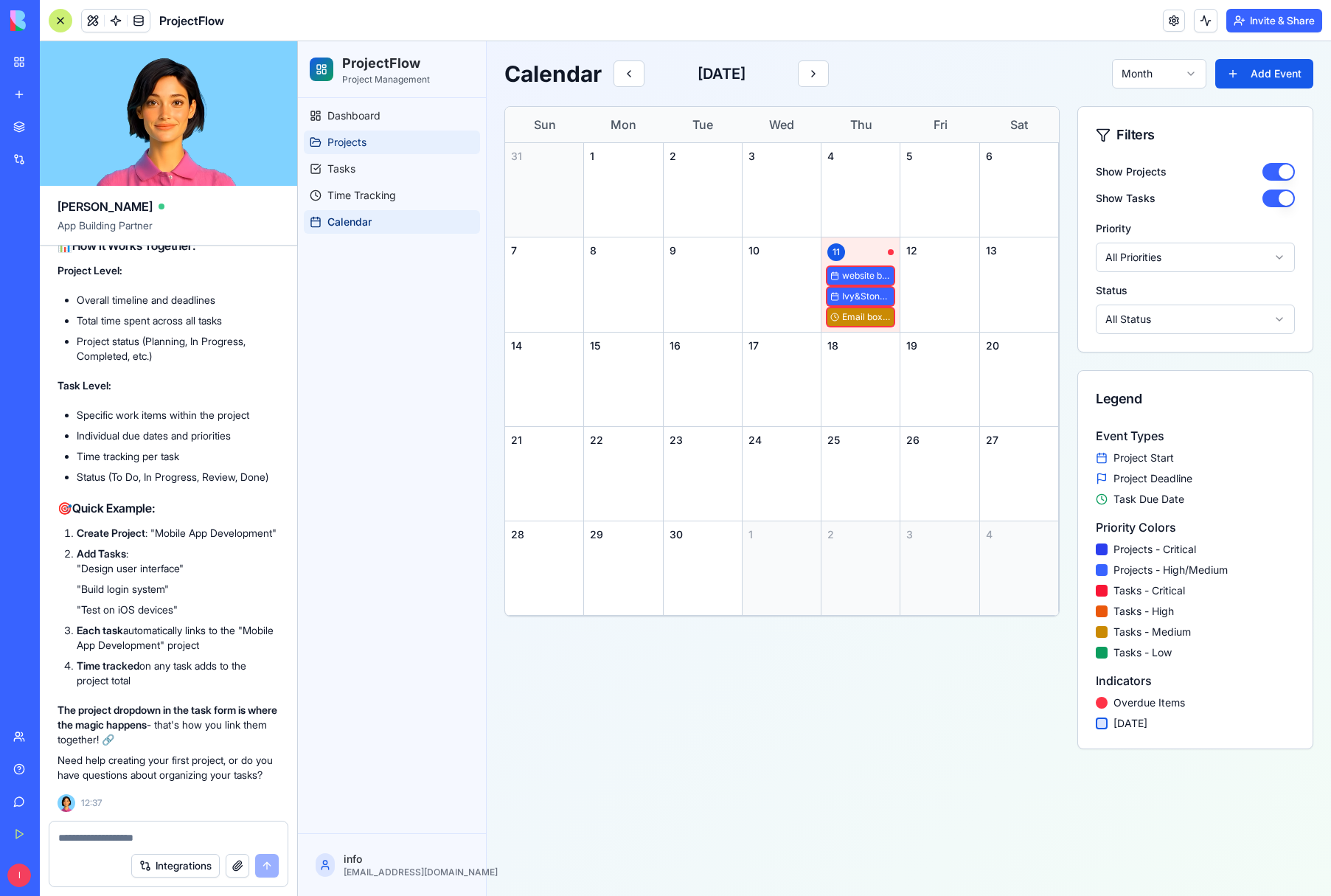
click at [371, 150] on link "Projects" at bounding box center [392, 142] width 176 height 23
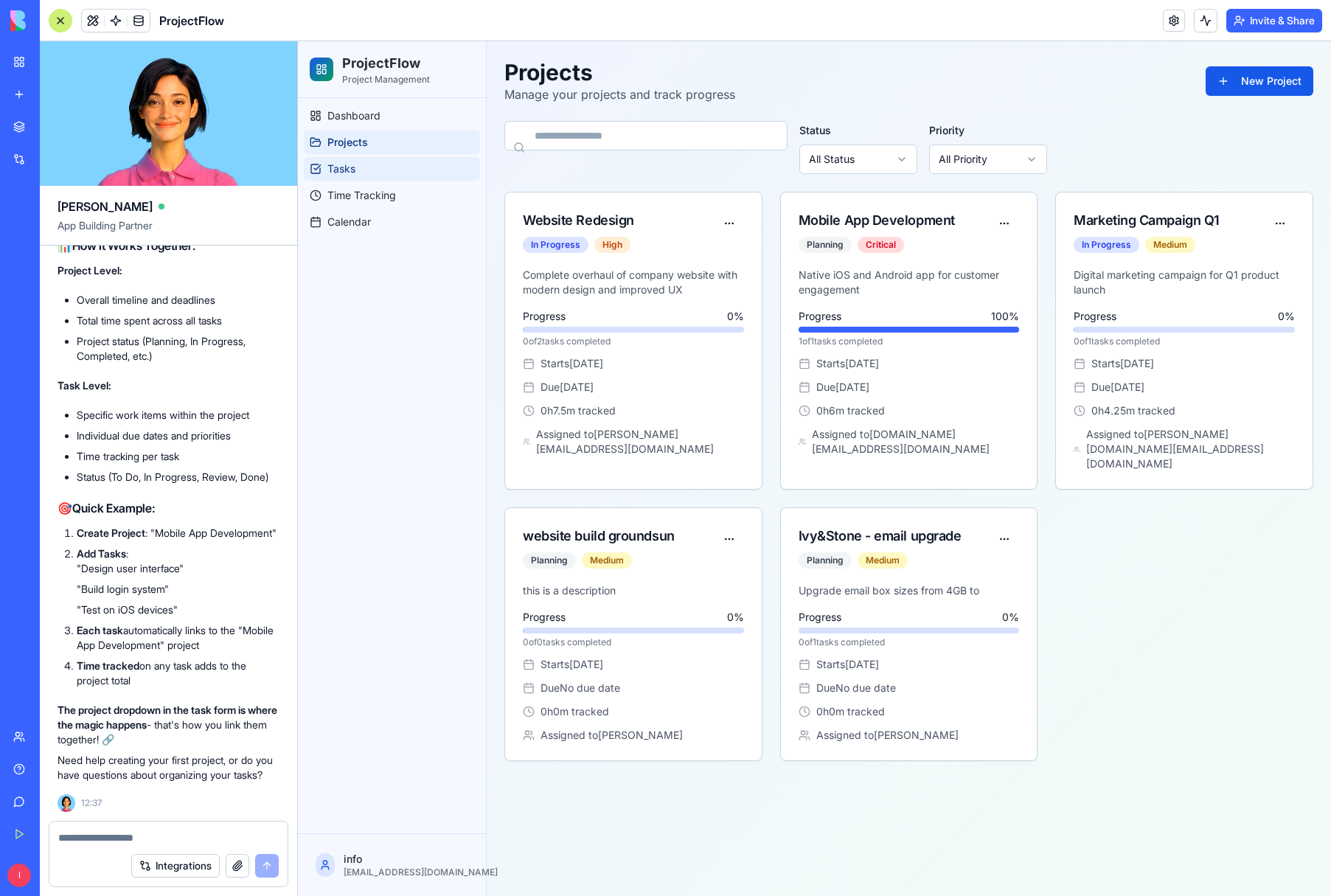
click at [401, 179] on link "Tasks" at bounding box center [392, 169] width 176 height 23
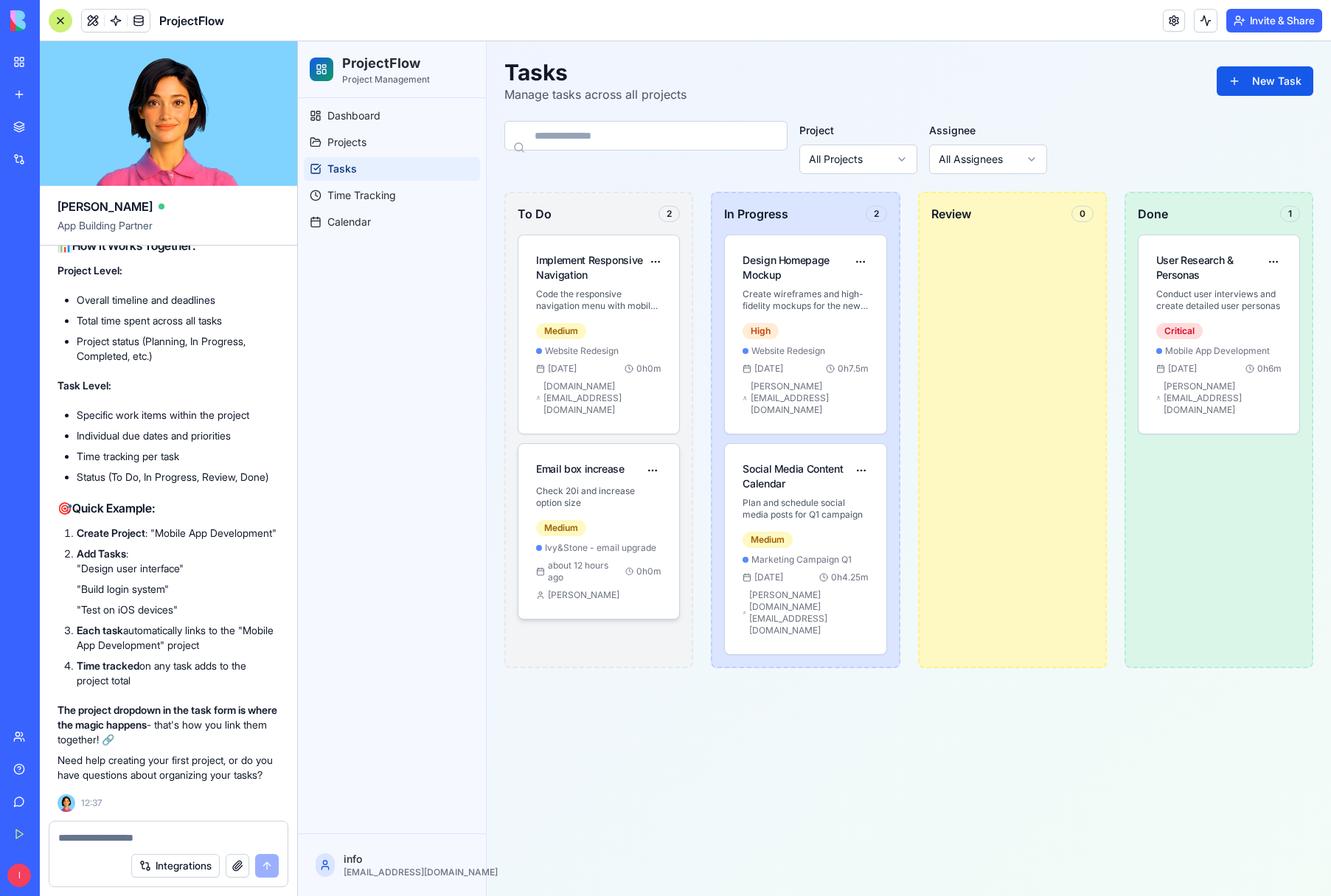
click at [634, 485] on p "Check 20i and increase option size" at bounding box center [599, 497] width 126 height 23
click at [373, 143] on link "Projects" at bounding box center [392, 142] width 176 height 23
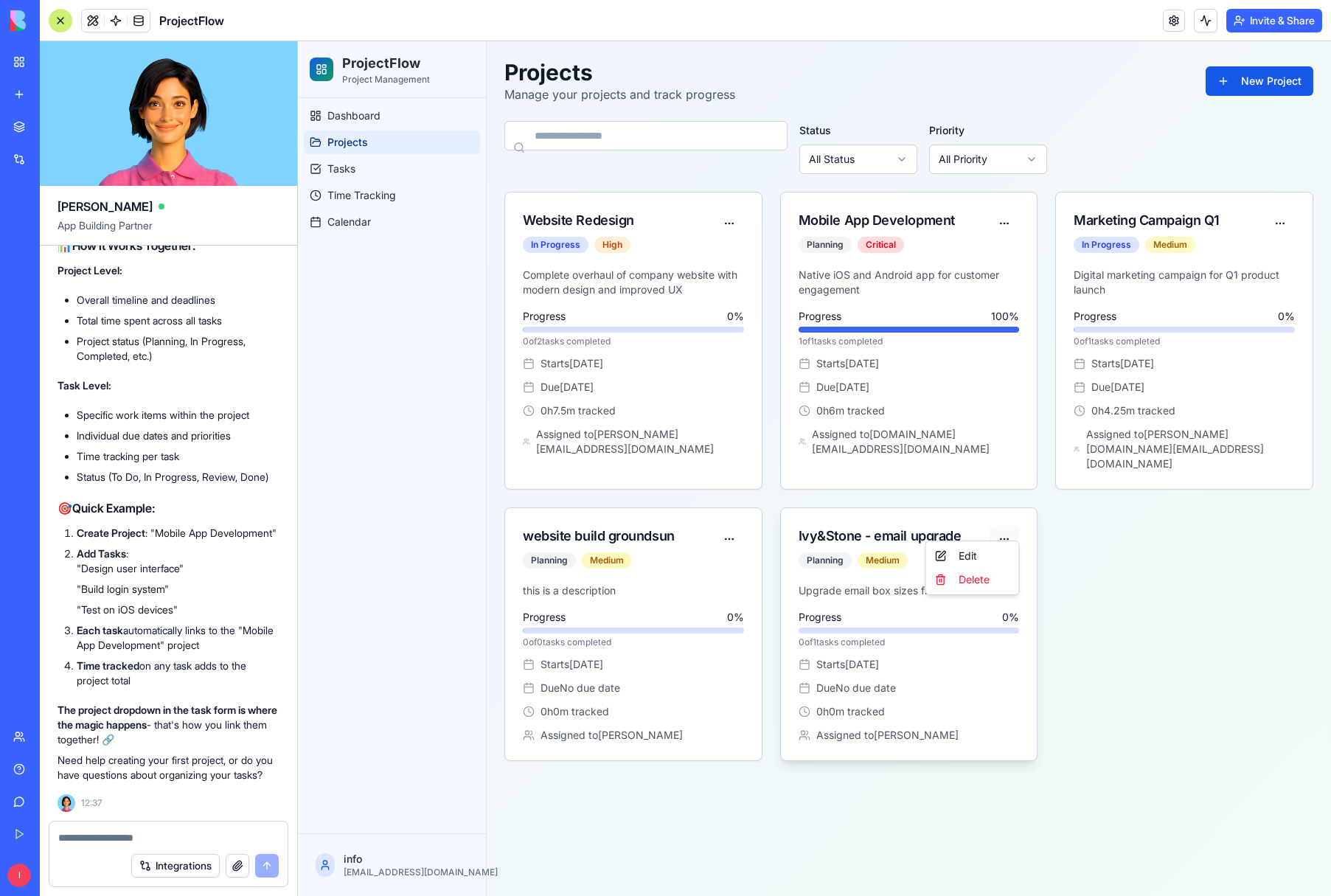
click at [1007, 526] on html "ProjectFlow Project Management Dashboard Projects Tasks Time Tracking Calendar …" at bounding box center [815, 468] width 1034 height 855
click at [373, 124] on link "Dashboard" at bounding box center [392, 116] width 176 height 23
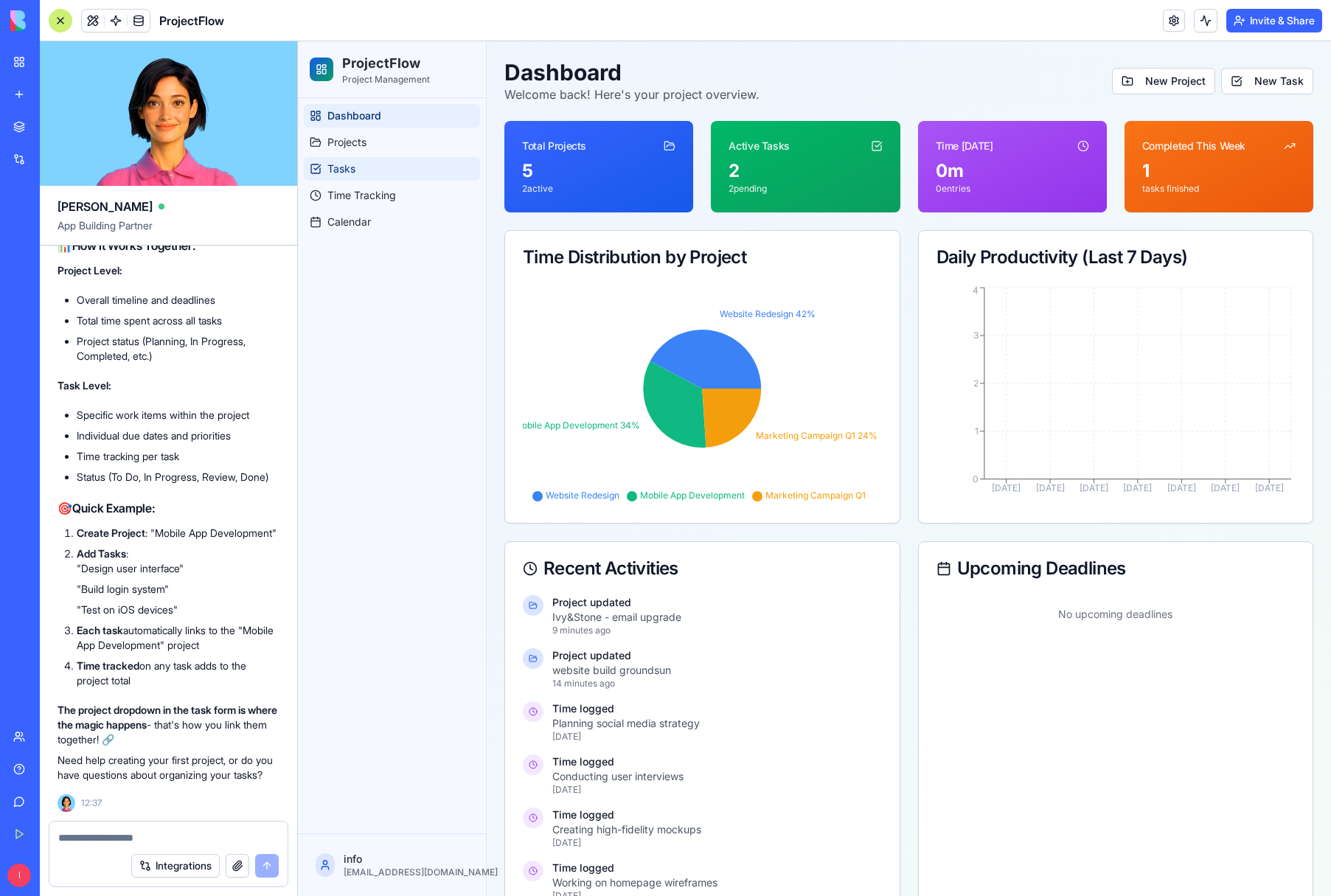
click at [398, 180] on link "Tasks" at bounding box center [392, 169] width 176 height 23
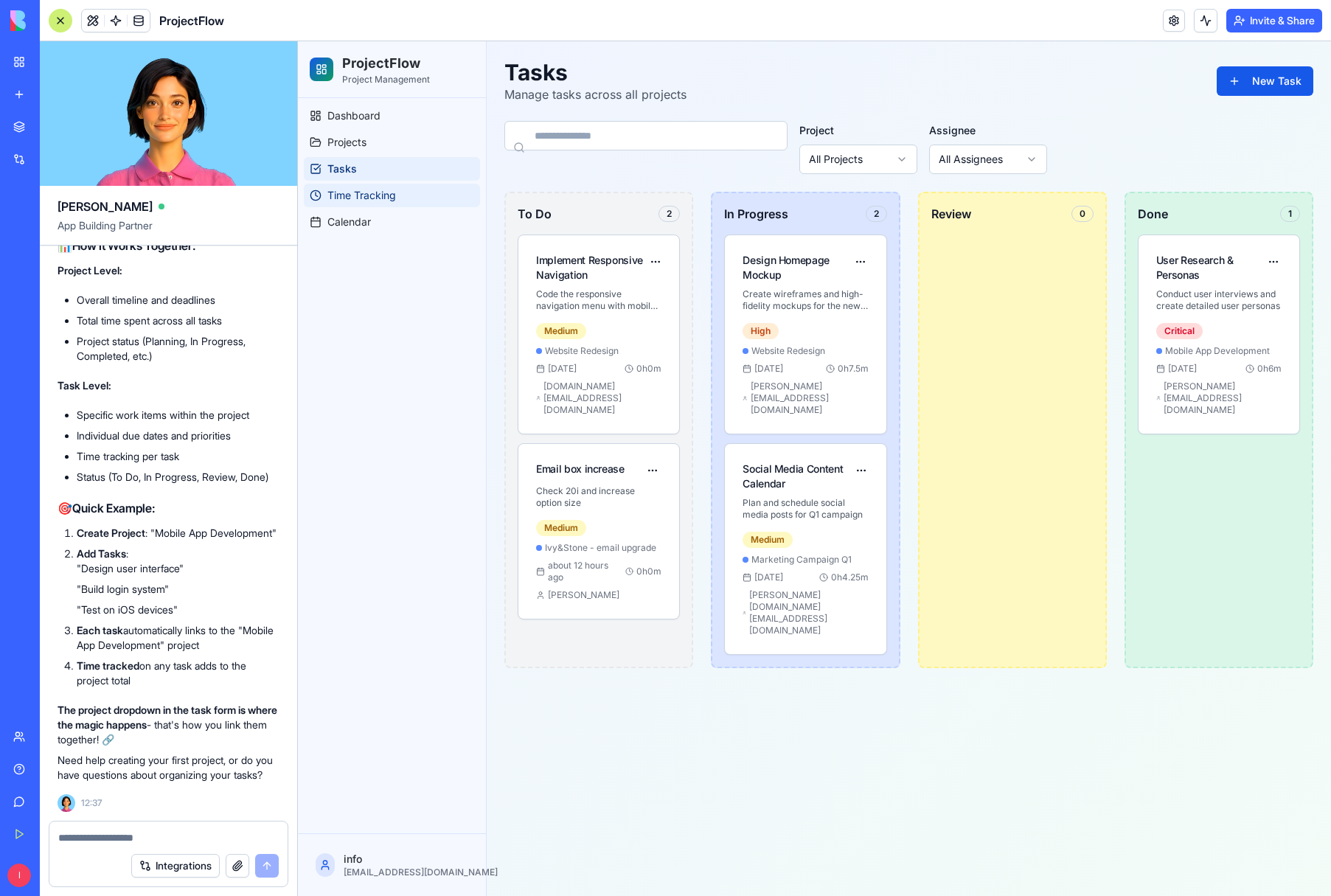
click at [403, 201] on link "Time Tracking" at bounding box center [392, 195] width 176 height 23
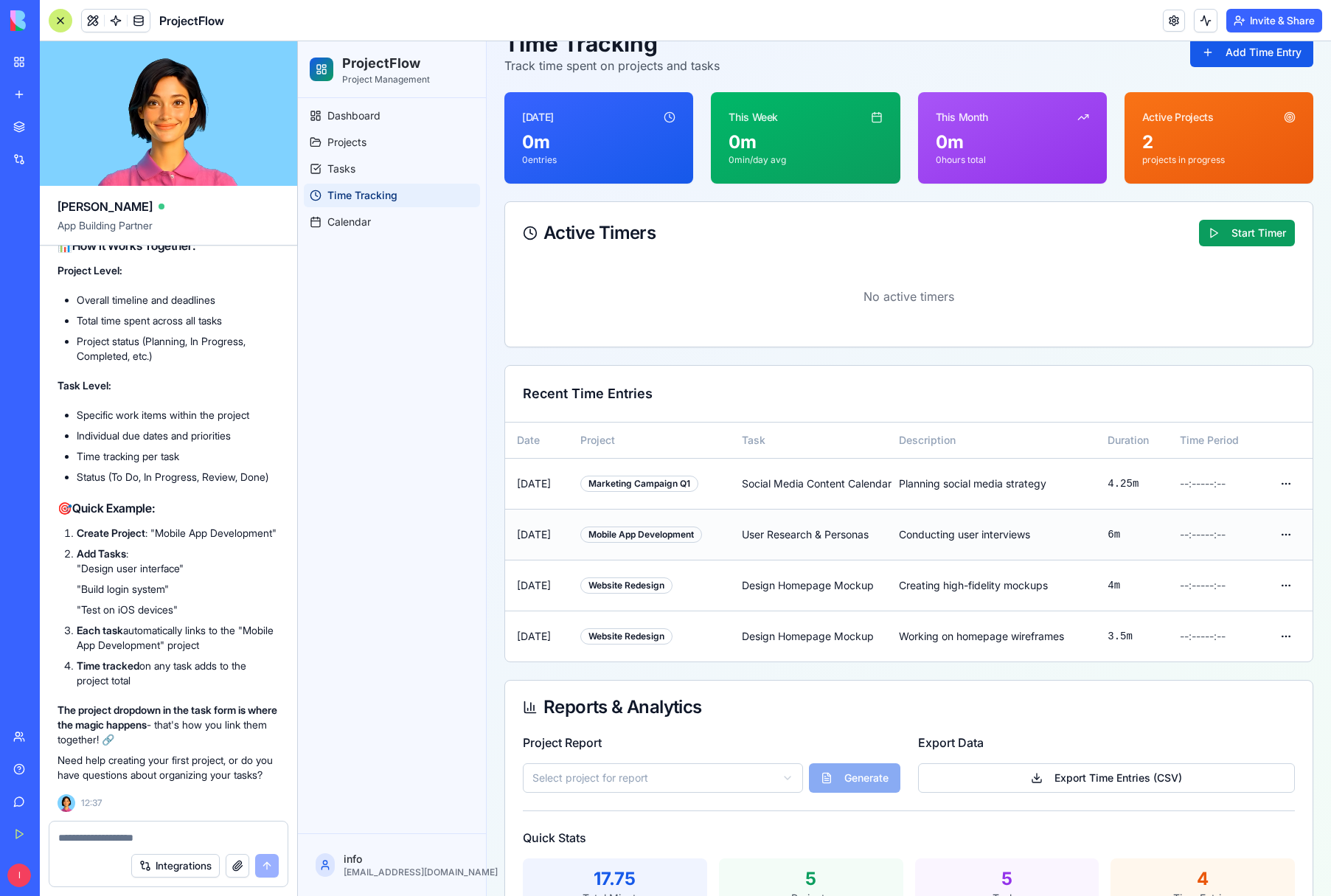
scroll to position [83, 0]
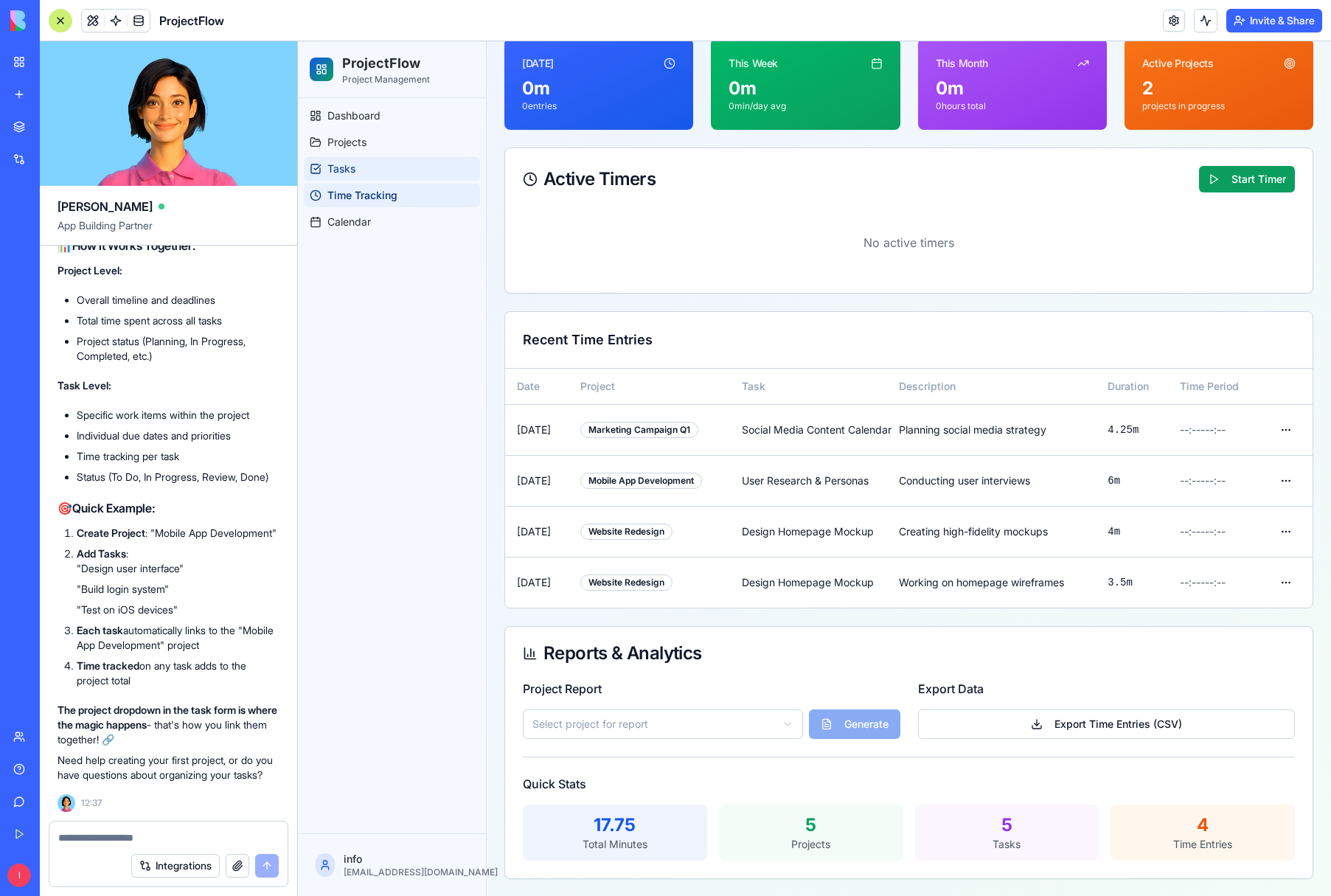
click at [376, 169] on link "Tasks" at bounding box center [392, 169] width 176 height 23
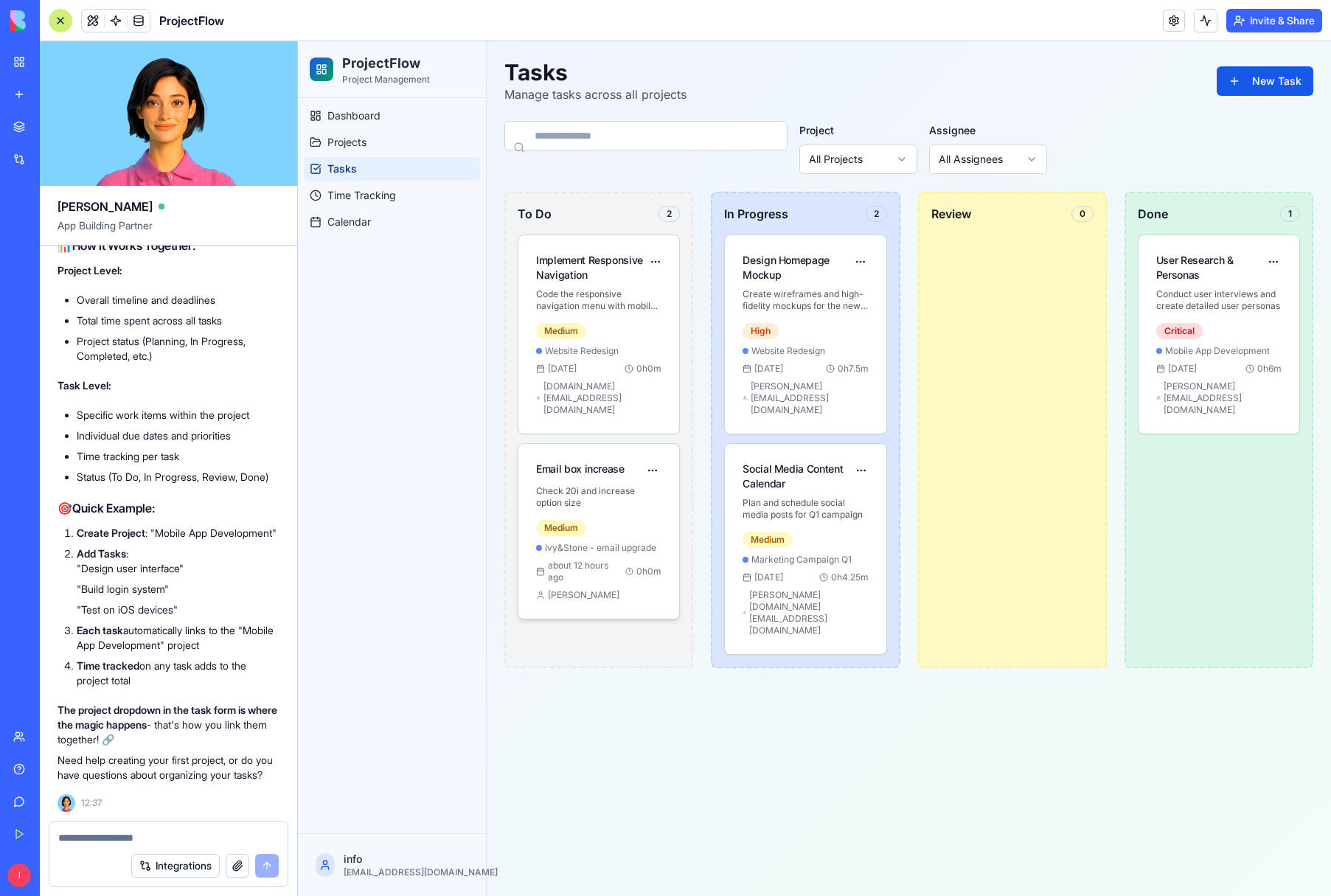
click at [632, 518] on div "Medium Ivy&Stone - email upgrade about 12 hours ago 0 h 0 m caroline" at bounding box center [599, 559] width 126 height 84
click at [381, 227] on link "Calendar" at bounding box center [392, 222] width 176 height 23
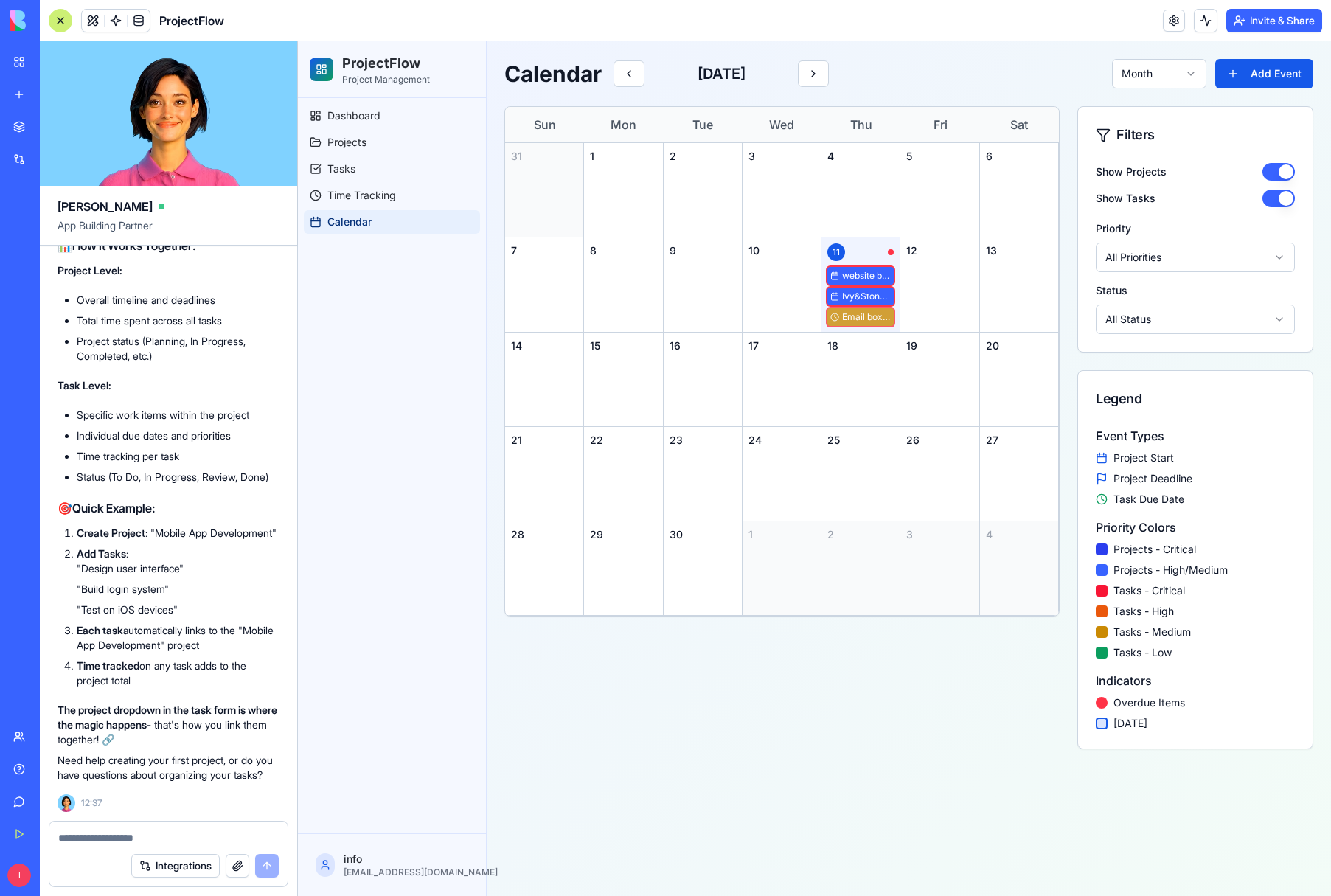
click at [848, 315] on span "Email box increase" at bounding box center [866, 316] width 49 height 12
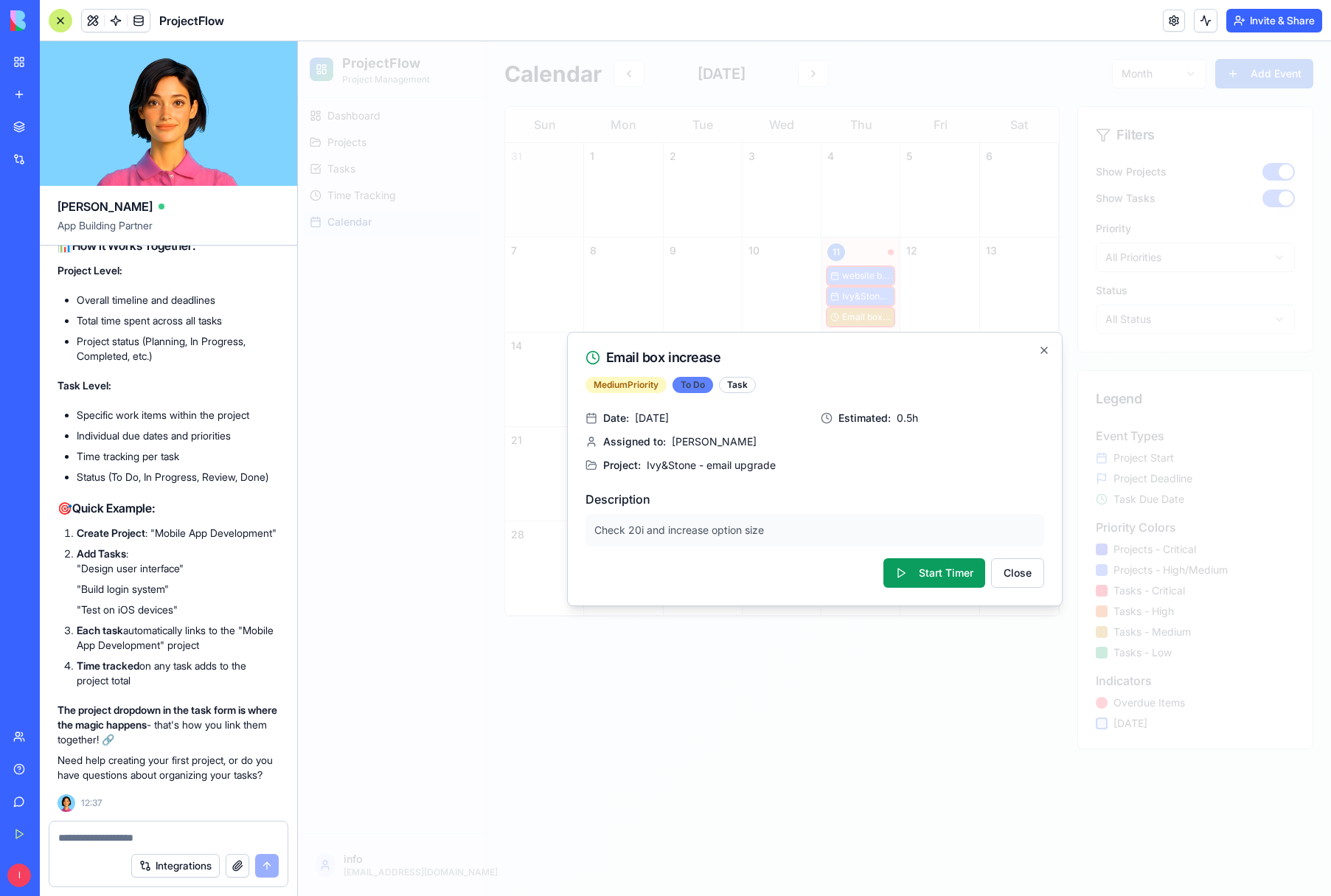
click at [693, 388] on div "To Do" at bounding box center [693, 385] width 40 height 16
click at [739, 385] on div "Task" at bounding box center [737, 385] width 37 height 16
click at [933, 578] on button "Start Timer" at bounding box center [934, 572] width 102 height 30
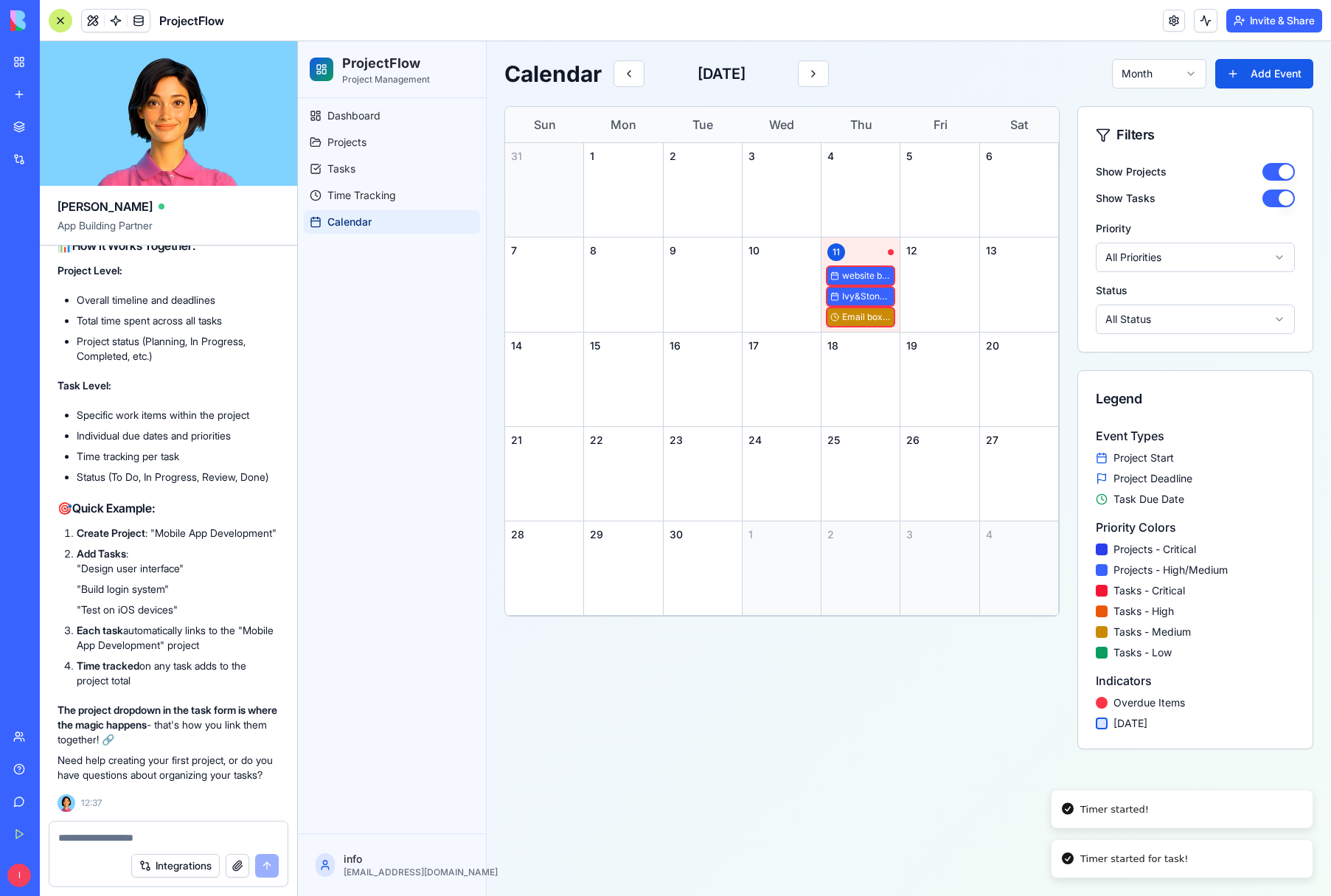
click at [1168, 865] on div "Timer started for task!" at bounding box center [1134, 859] width 109 height 14
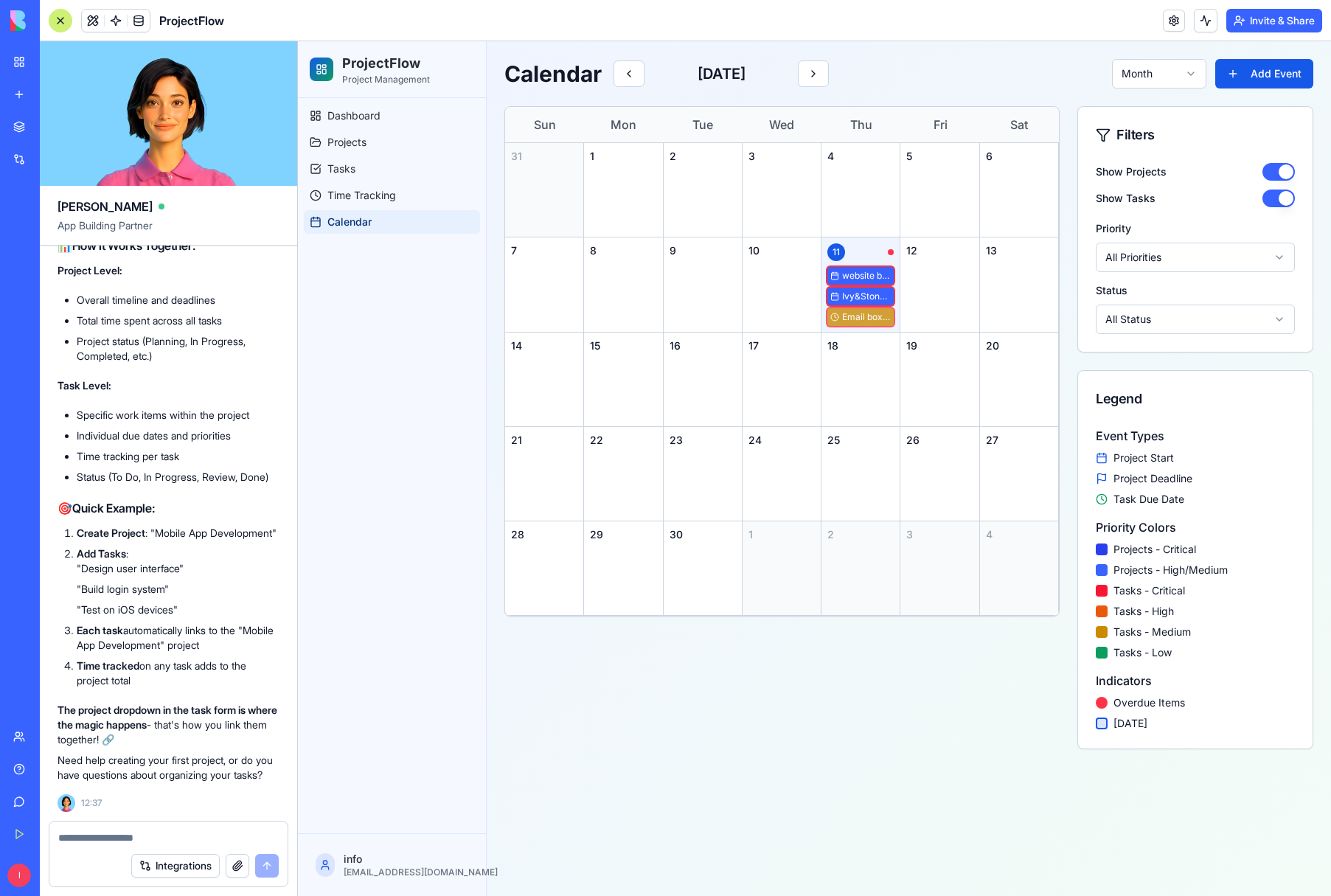
click at [877, 316] on span "Email box increase" at bounding box center [866, 316] width 49 height 12
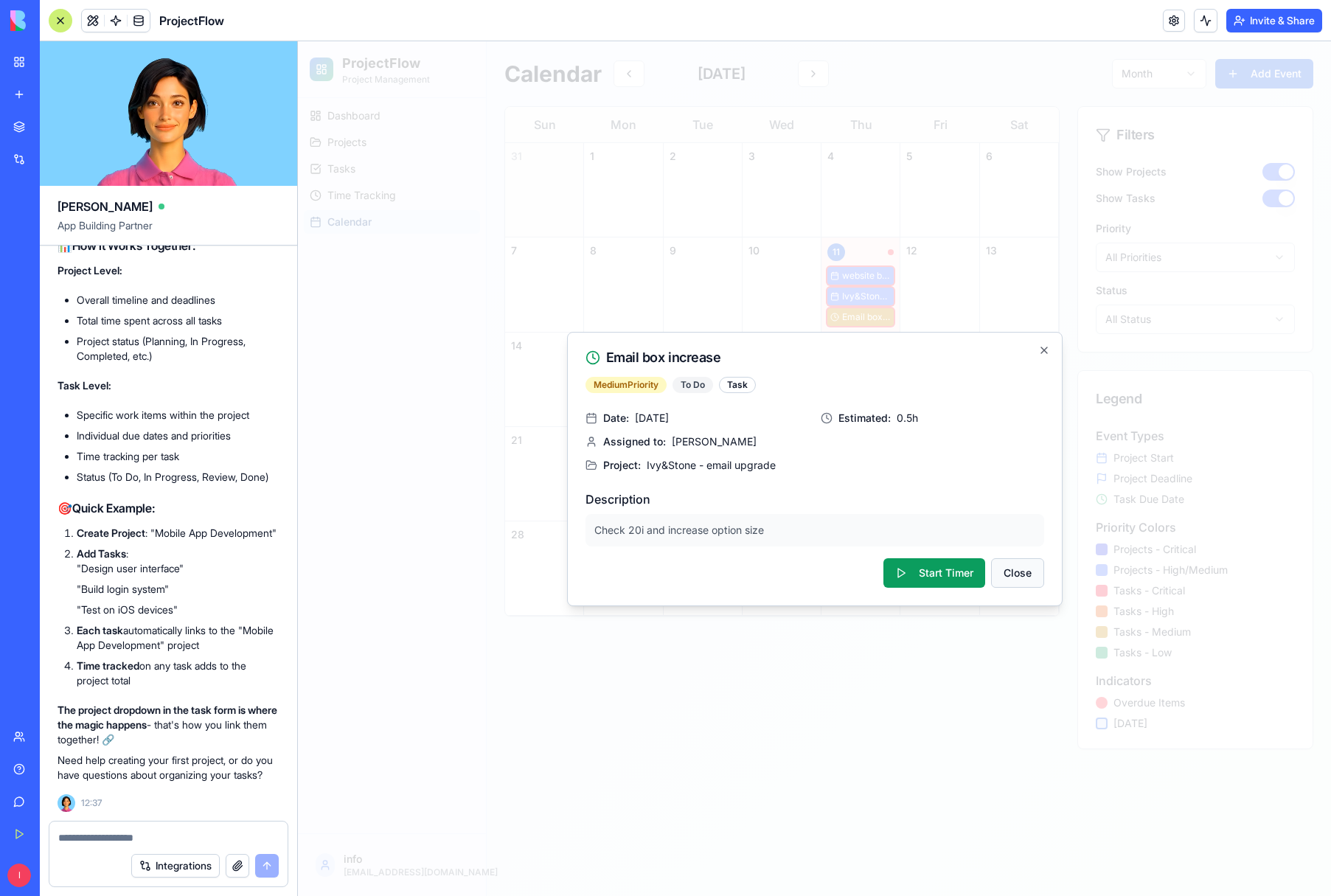
click at [1031, 570] on button "Close" at bounding box center [1017, 572] width 53 height 30
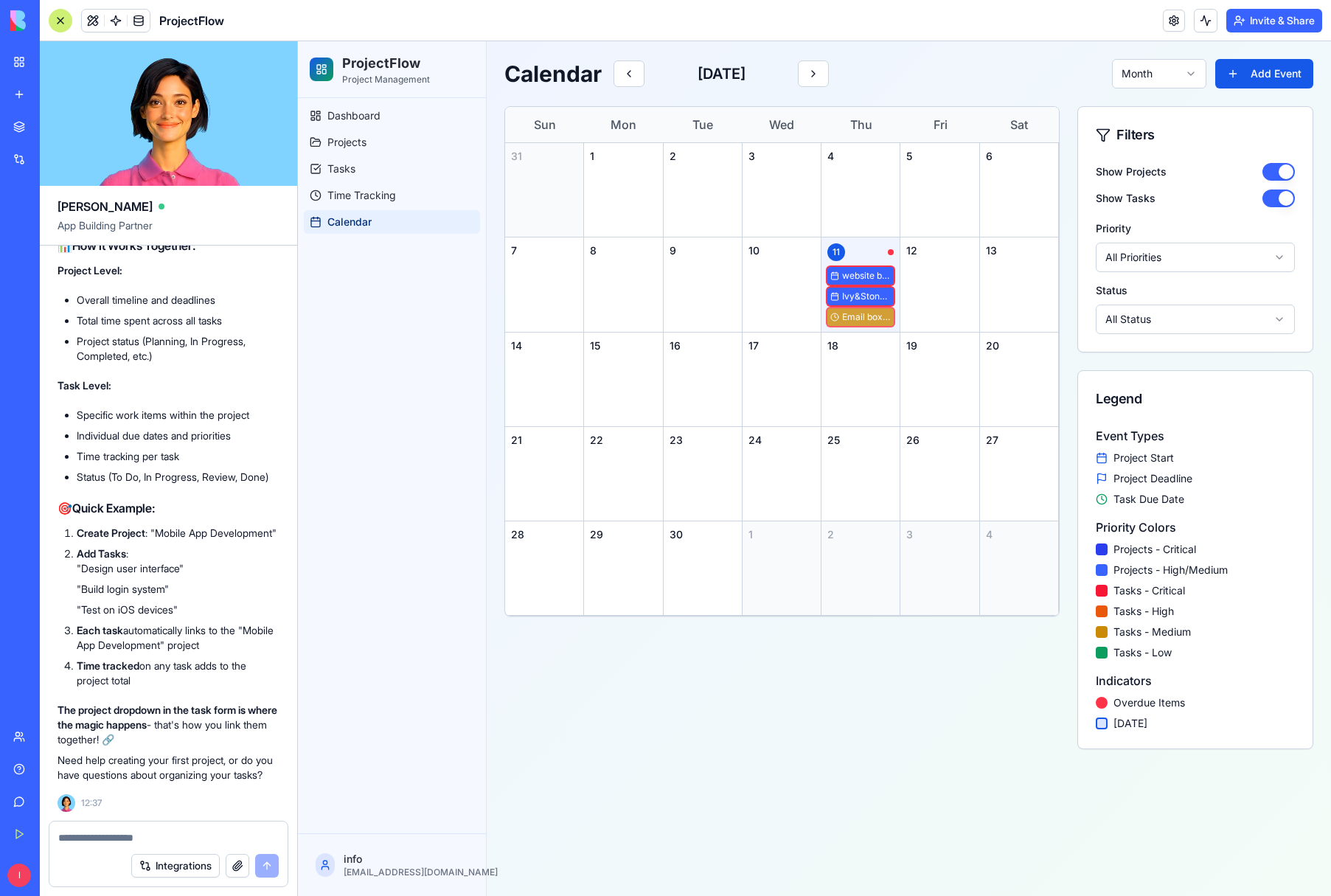
click at [872, 315] on span "Email box increase" at bounding box center [866, 316] width 49 height 12
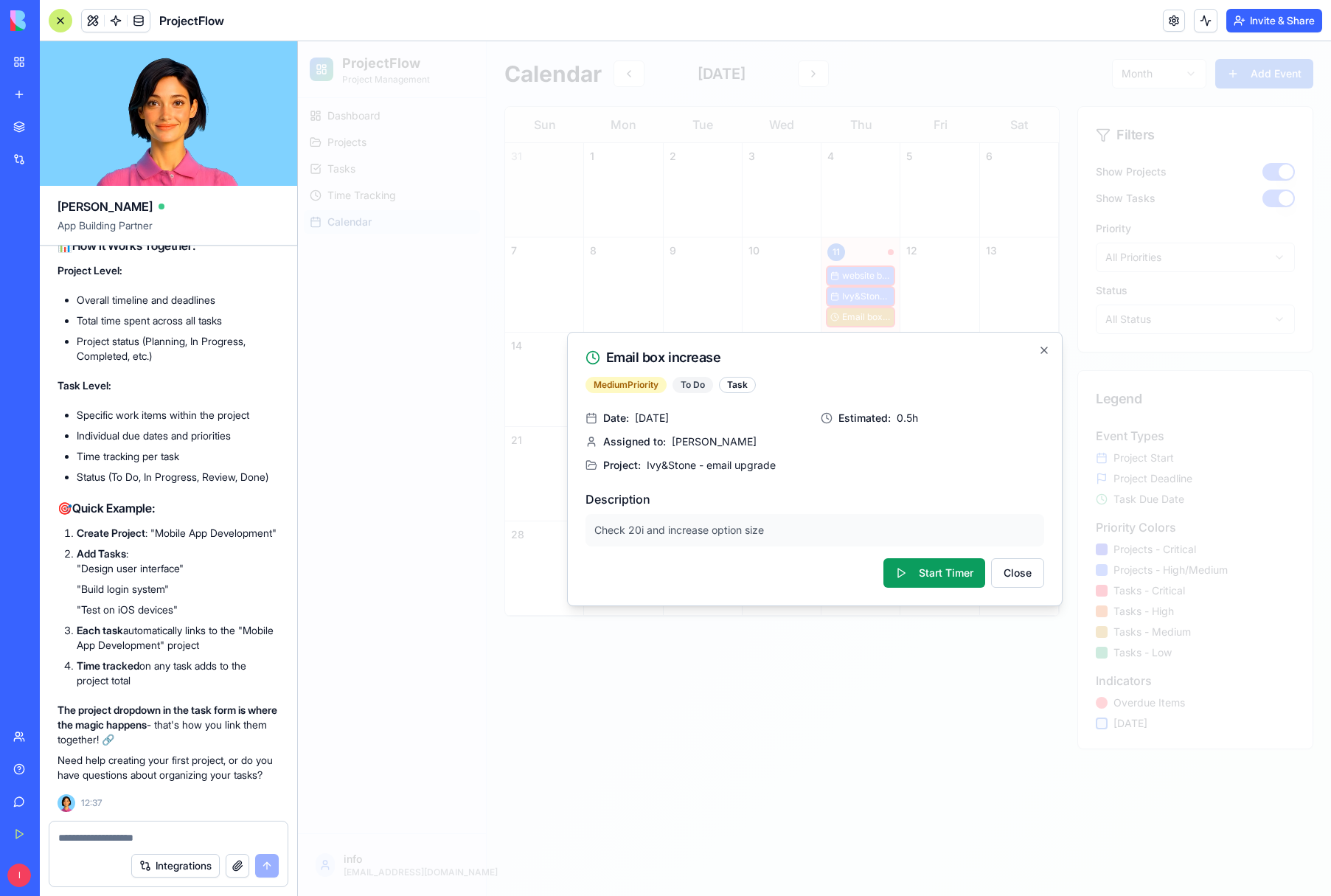
click at [158, 728] on p "The project dropdown in the task form is where the magic happens - that's how y…" at bounding box center [168, 724] width 222 height 44
click at [125, 776] on p "Need help creating your first project, or do you have questions about organizin…" at bounding box center [168, 767] width 222 height 30
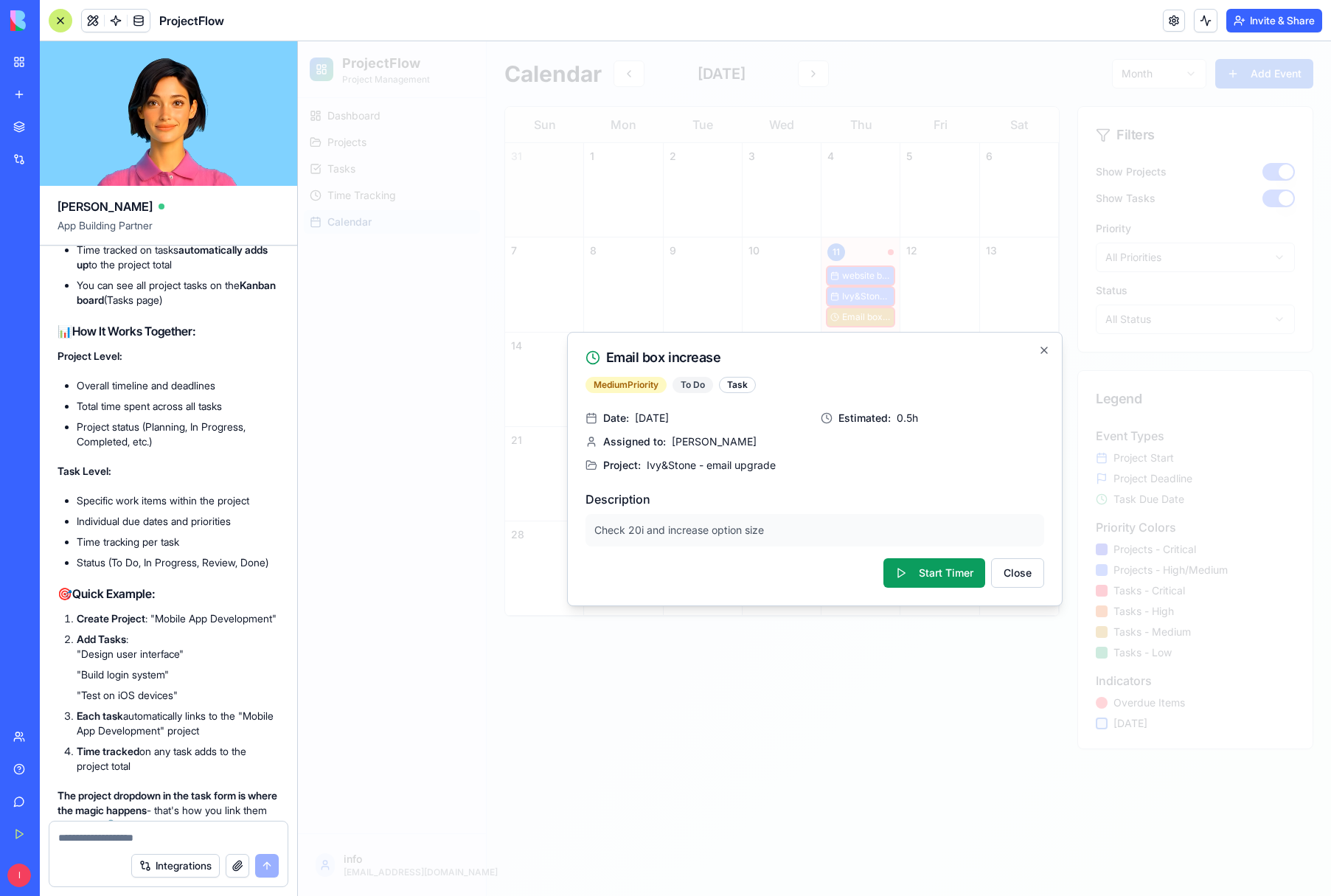
scroll to position [8452, 0]
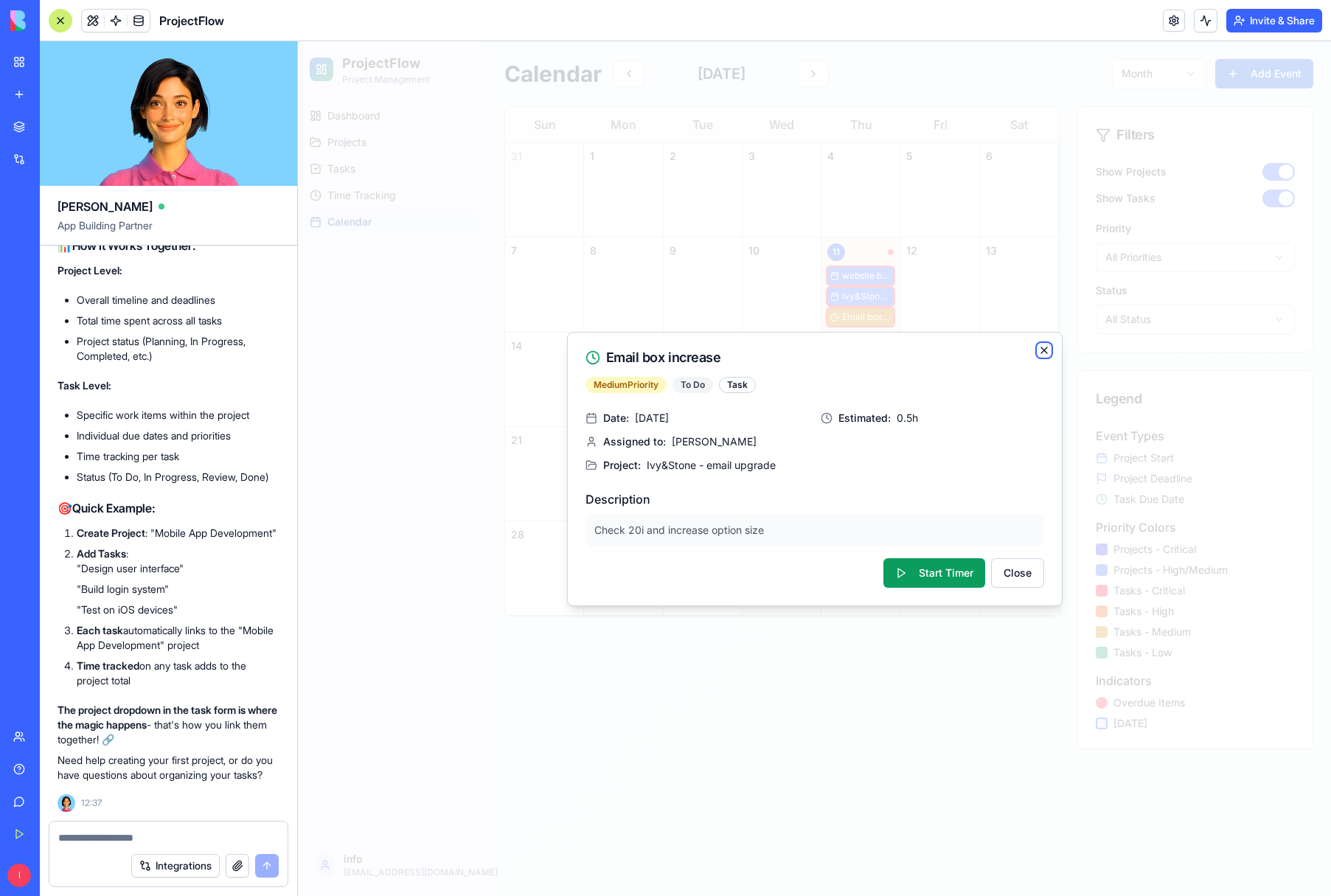
click at [1043, 350] on icon "button" at bounding box center [1044, 350] width 6 height 6
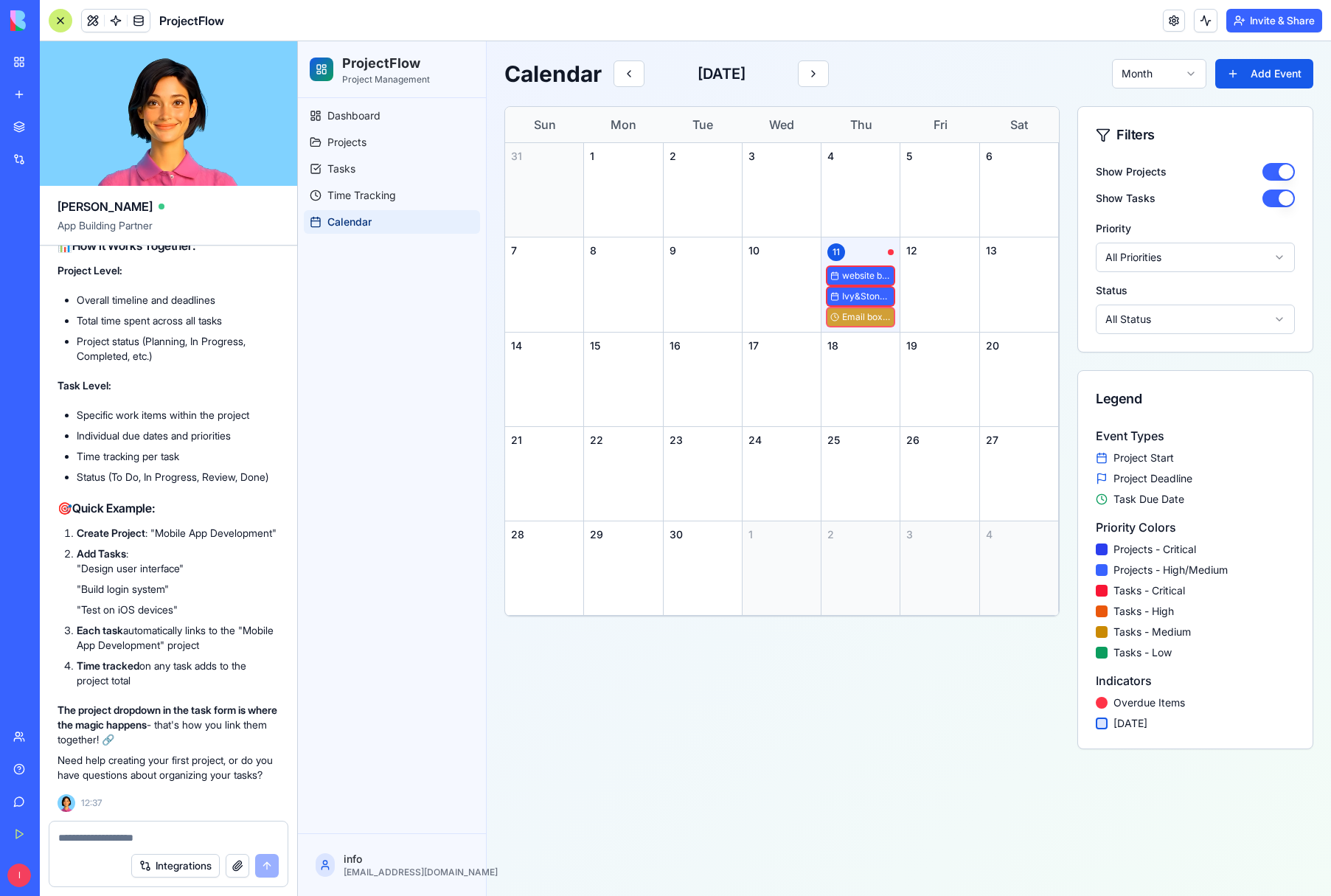
click at [879, 317] on span "Email box increase" at bounding box center [866, 316] width 49 height 12
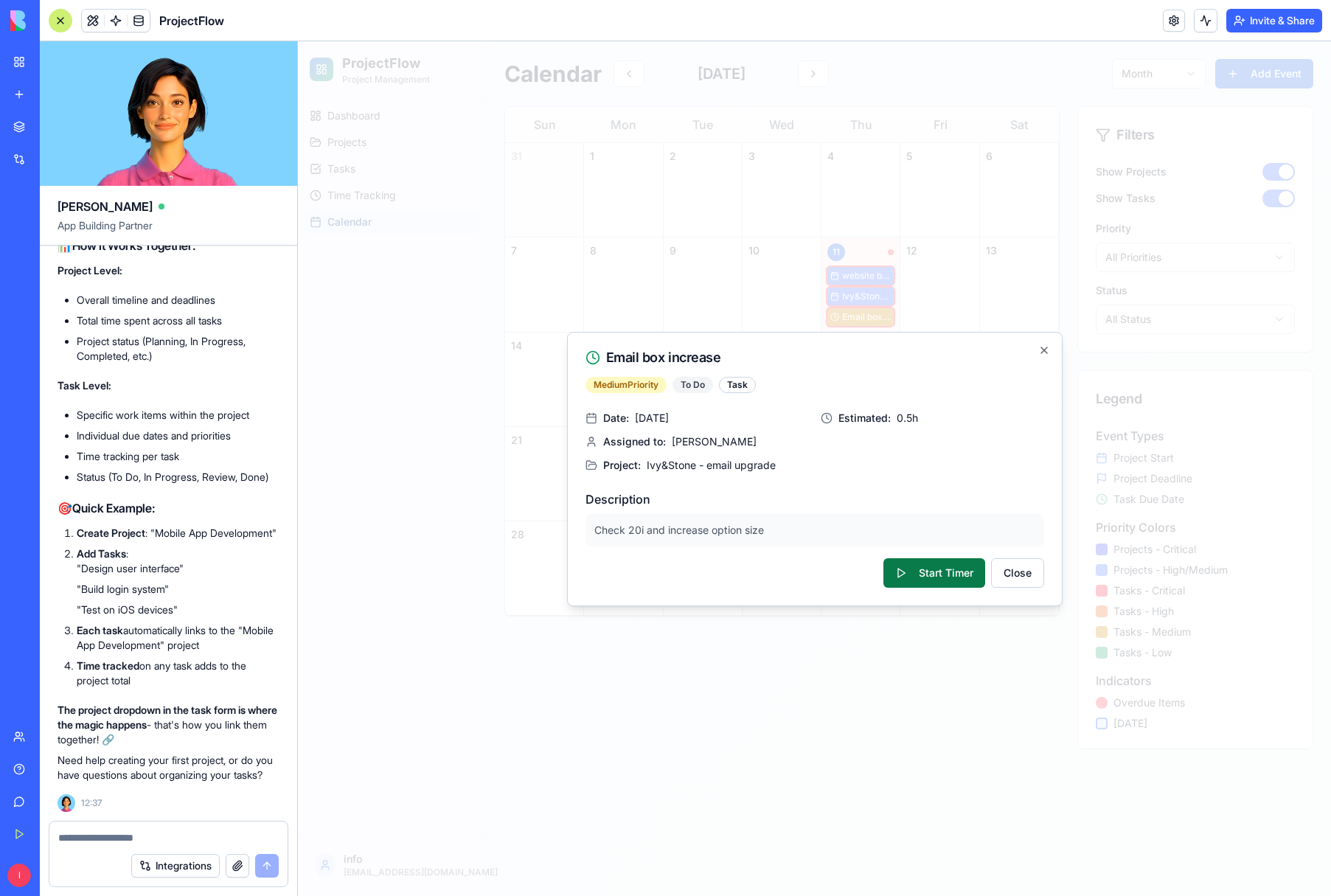
click at [961, 574] on button "Start Timer" at bounding box center [934, 572] width 102 height 30
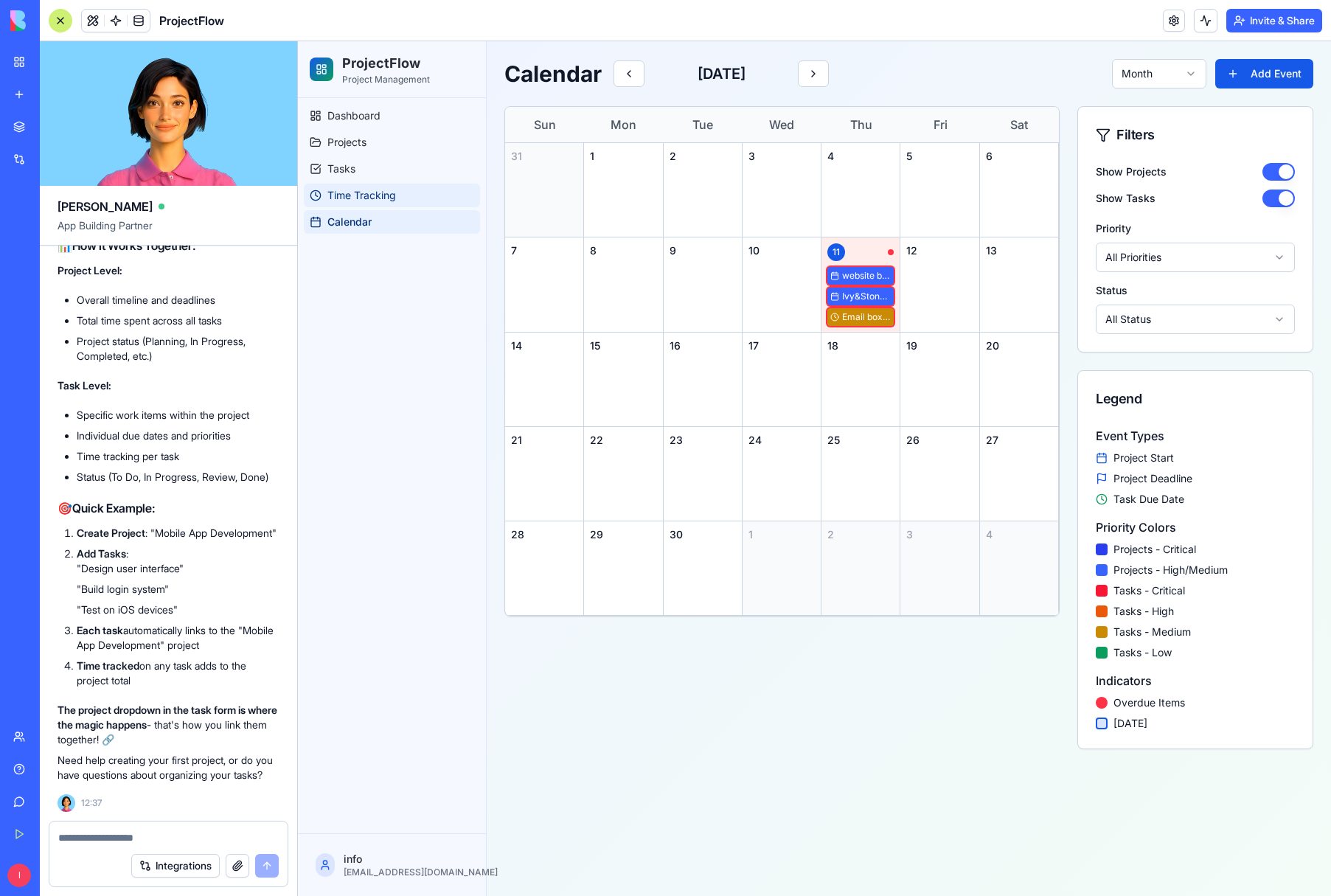
click at [368, 195] on span "Time Tracking" at bounding box center [361, 195] width 68 height 14
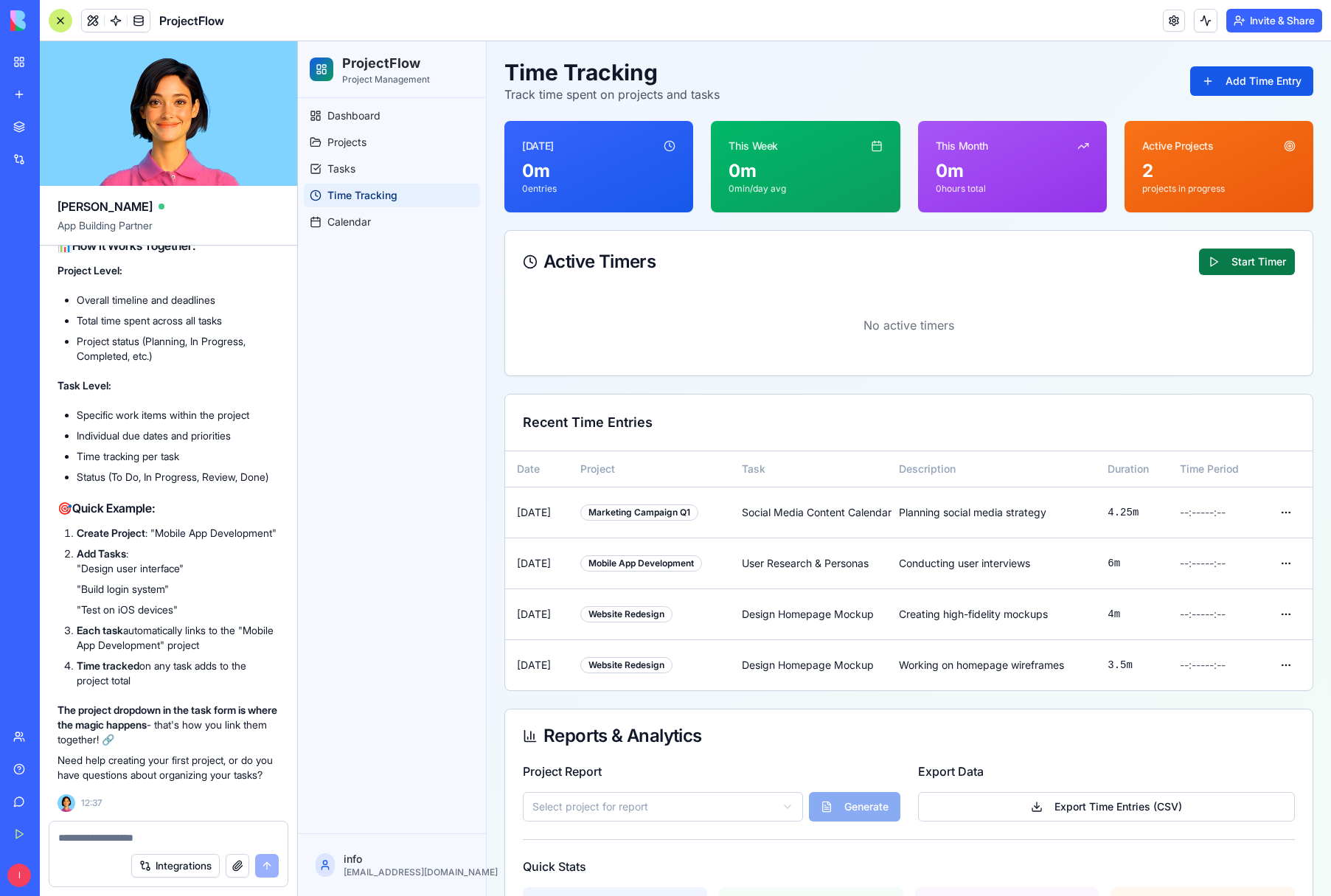
click at [1246, 263] on button "Start Timer" at bounding box center [1247, 262] width 96 height 27
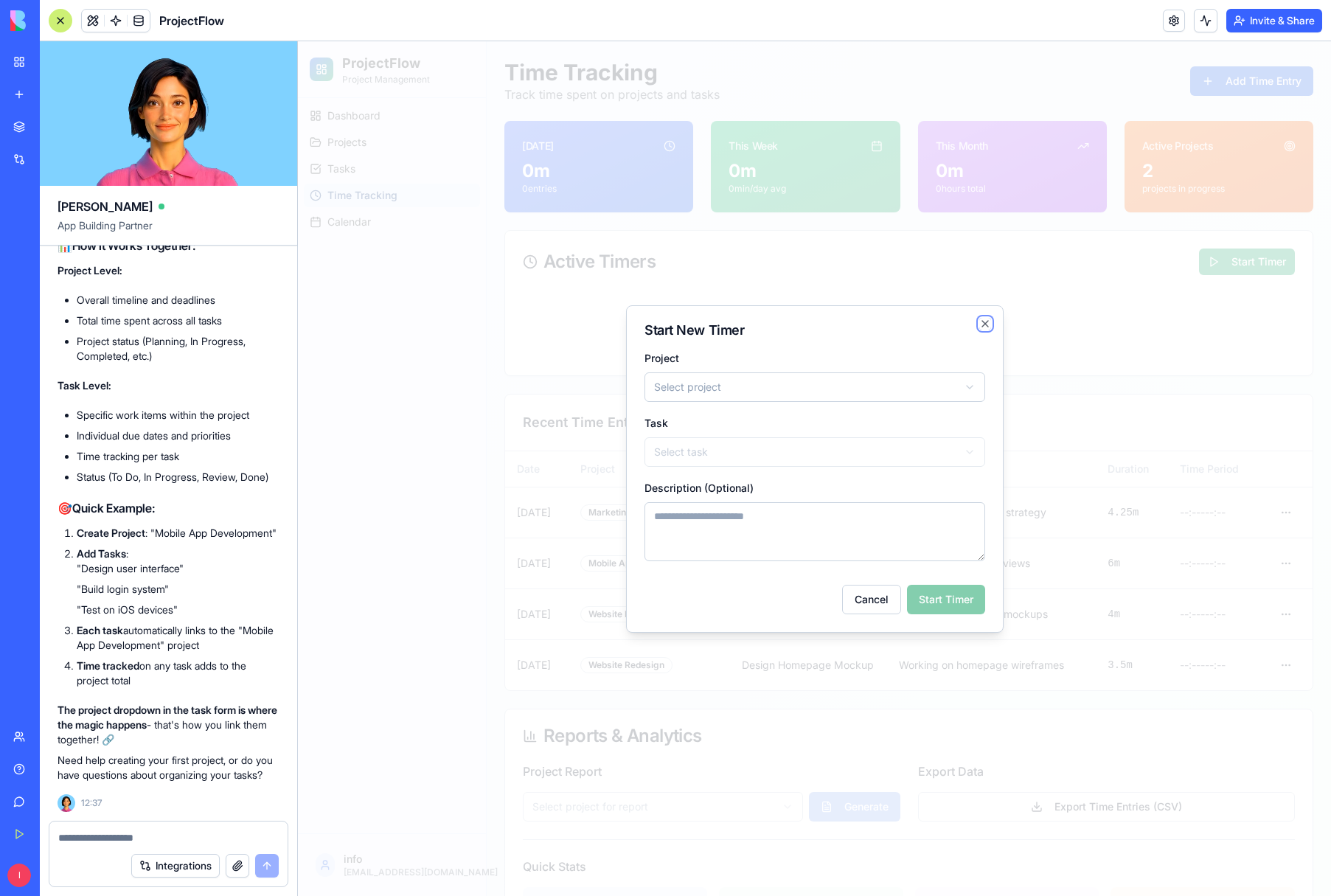
drag, startPoint x: 989, startPoint y: 324, endPoint x: 998, endPoint y: 326, distance: 9.2
click at [989, 324] on icon "button" at bounding box center [985, 324] width 12 height 12
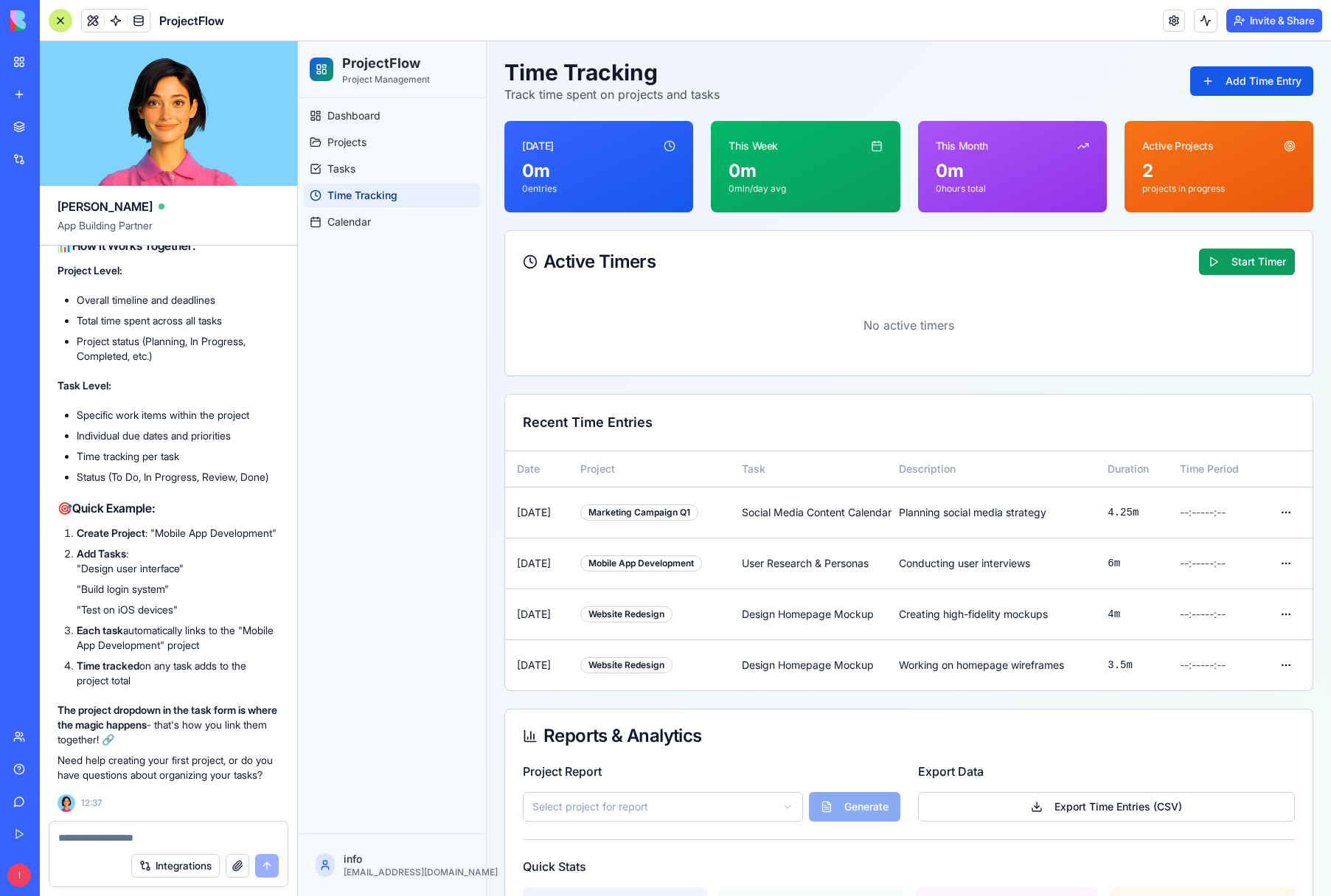
click at [1251, 181] on div "2" at bounding box center [1219, 171] width 154 height 23
click at [1291, 143] on icon at bounding box center [1290, 146] width 12 height 12
click at [372, 80] on p "Project Management" at bounding box center [386, 79] width 88 height 12
click at [316, 69] on icon at bounding box center [321, 69] width 12 height 12
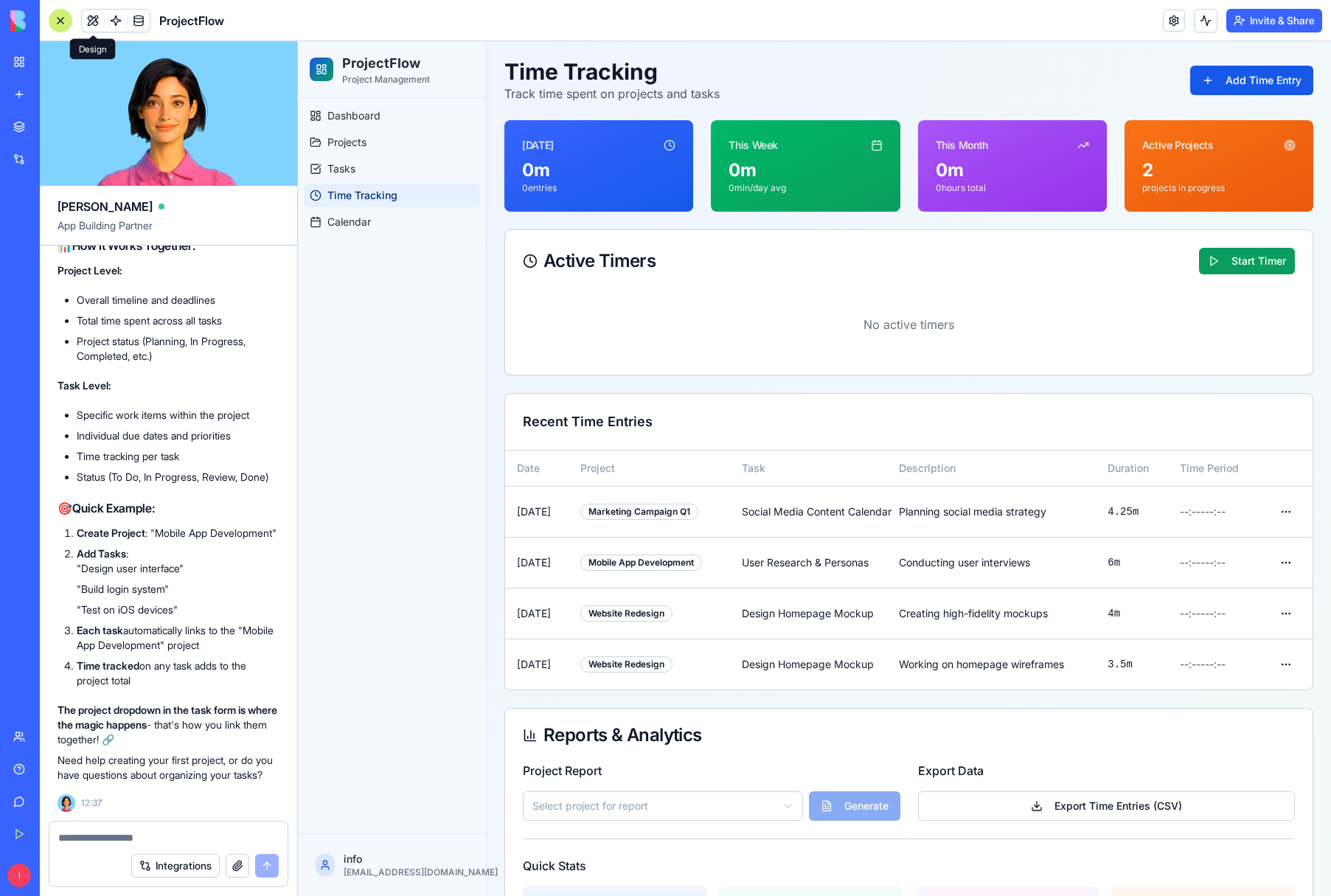
click at [97, 21] on button at bounding box center [93, 21] width 22 height 22
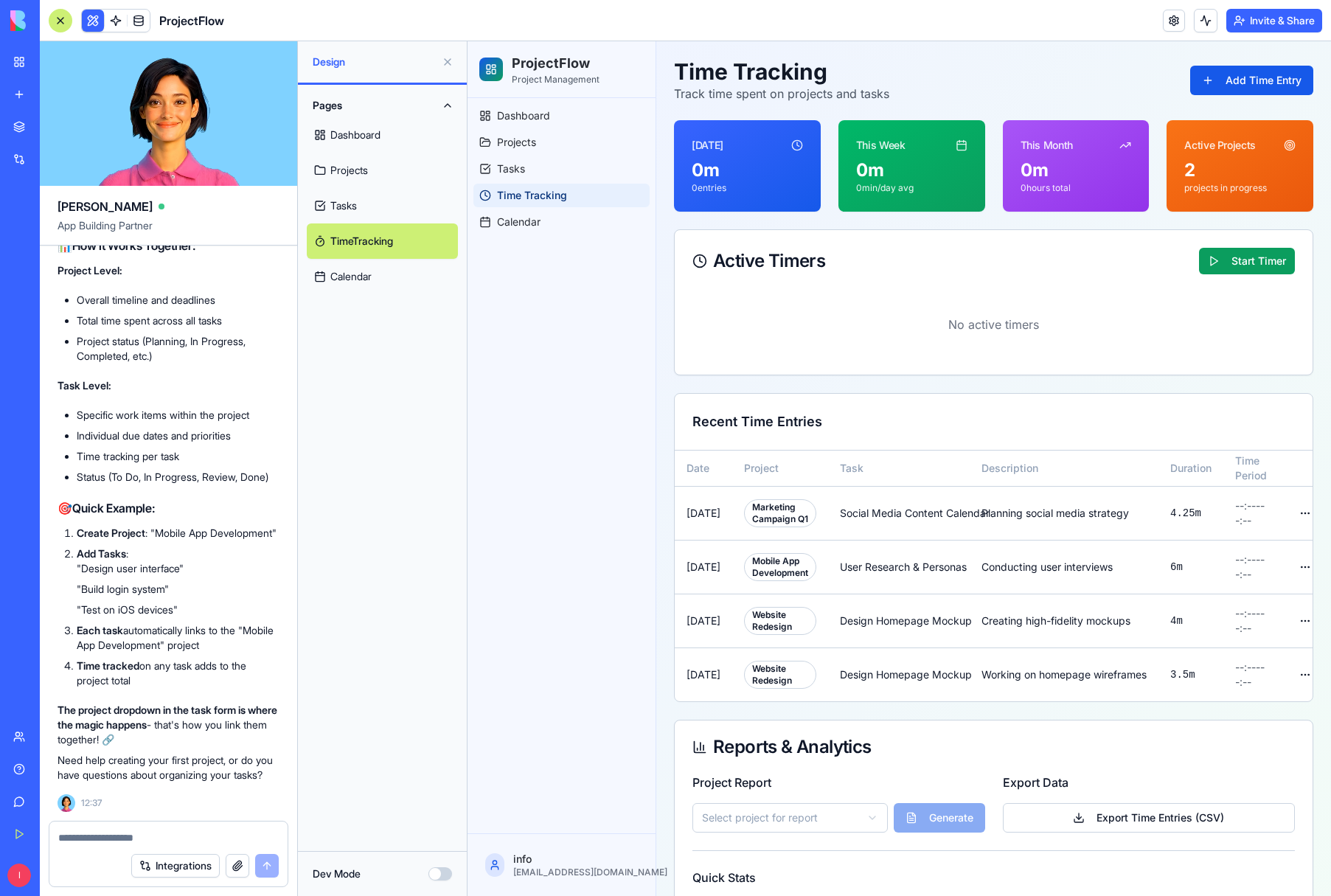
click at [356, 139] on link "Dashboard" at bounding box center [382, 135] width 151 height 35
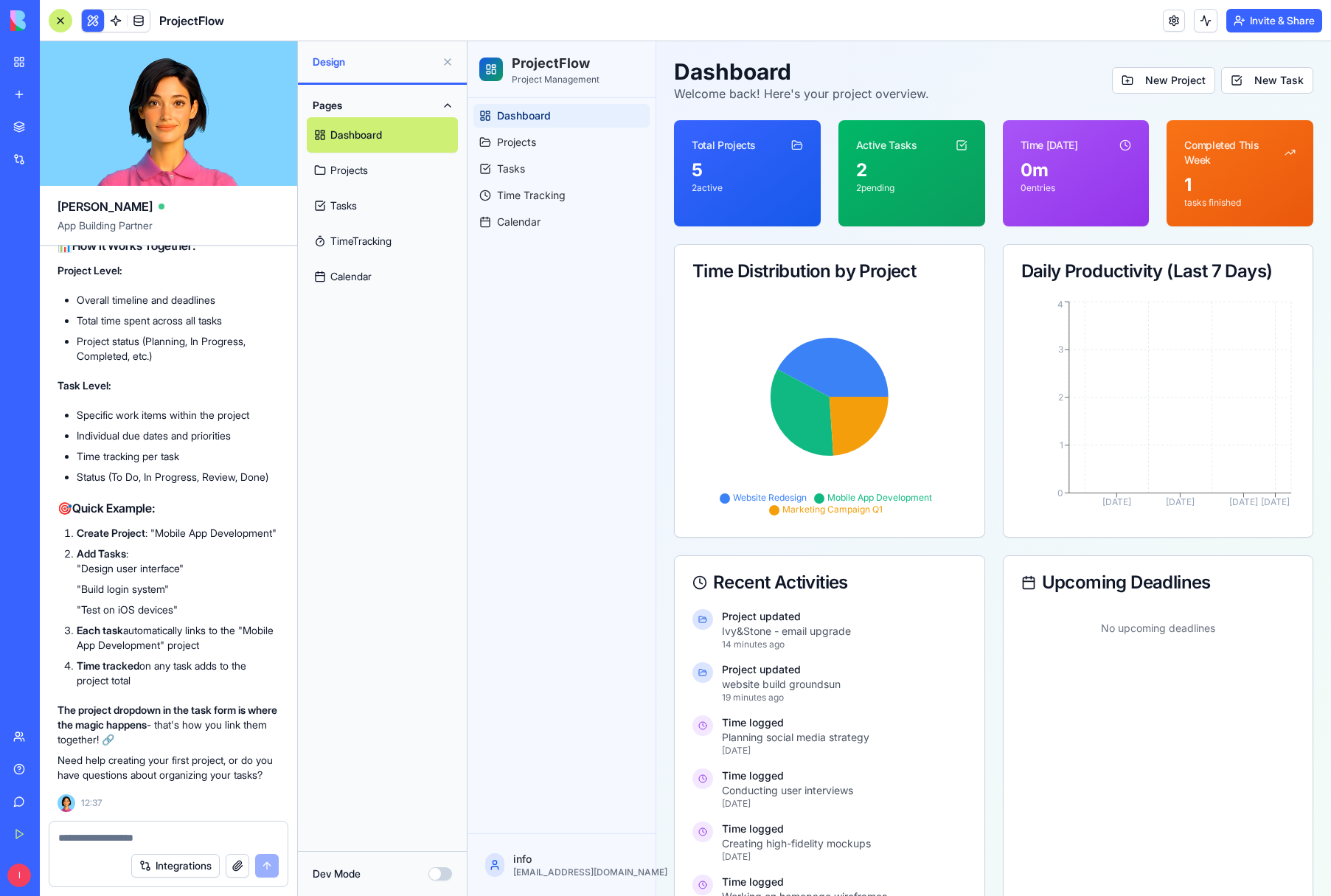
click at [348, 170] on link "Projects" at bounding box center [382, 170] width 151 height 35
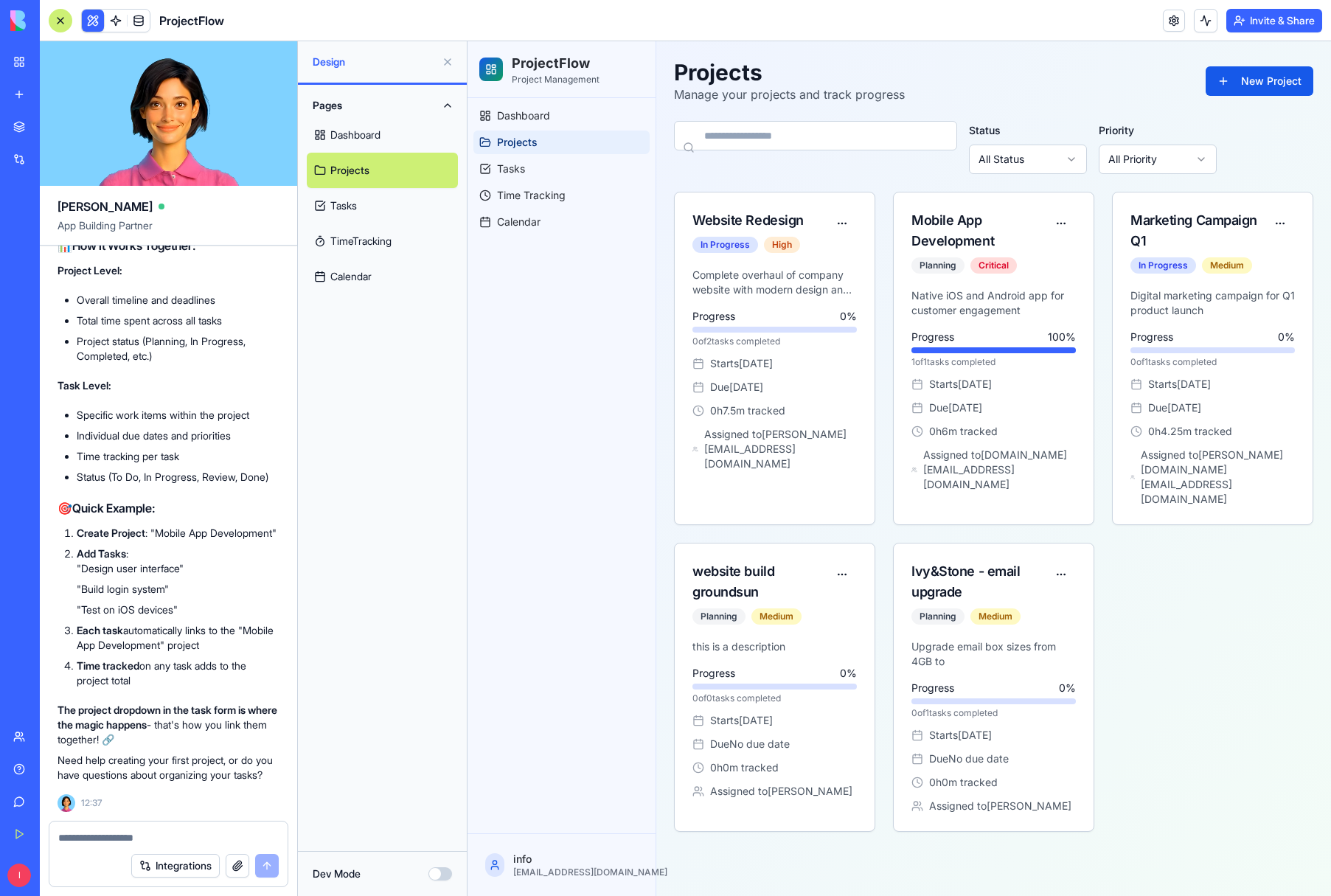
click at [447, 103] on button "Pages" at bounding box center [382, 105] width 151 height 23
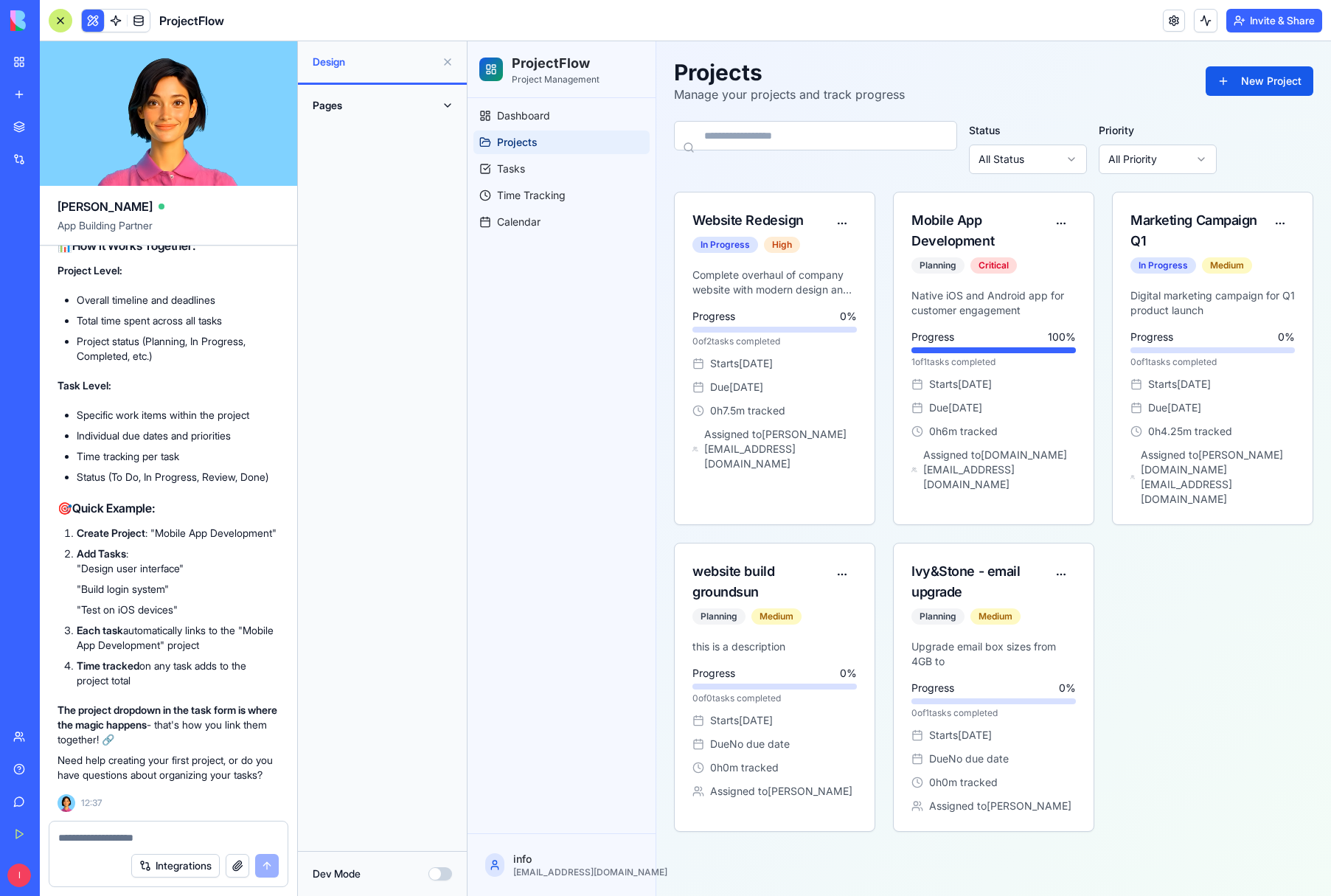
click at [451, 59] on button at bounding box center [448, 62] width 23 height 23
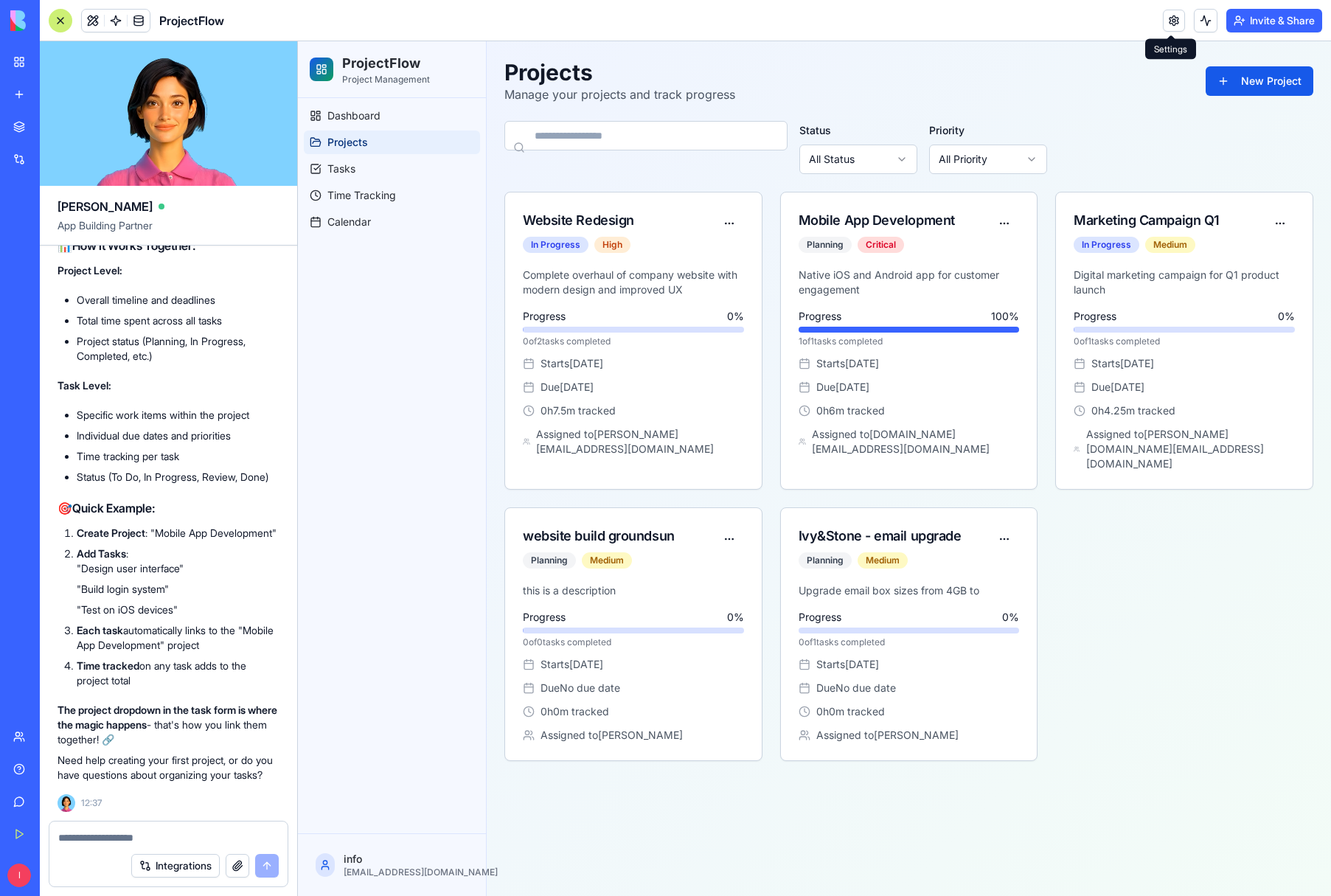
click at [1172, 21] on link at bounding box center [1174, 21] width 22 height 22
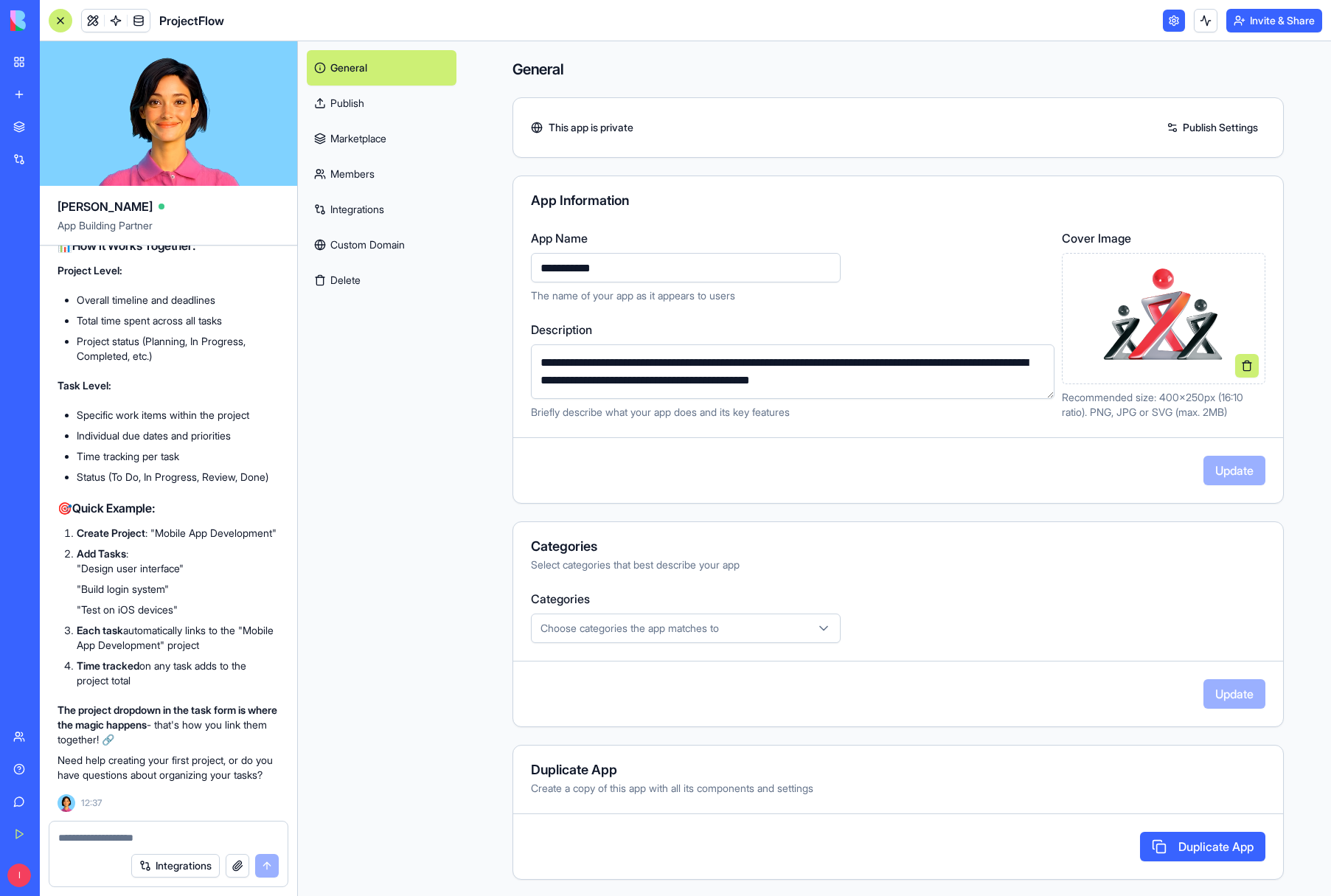
click at [349, 275] on button "Delete" at bounding box center [381, 279] width 150 height 35
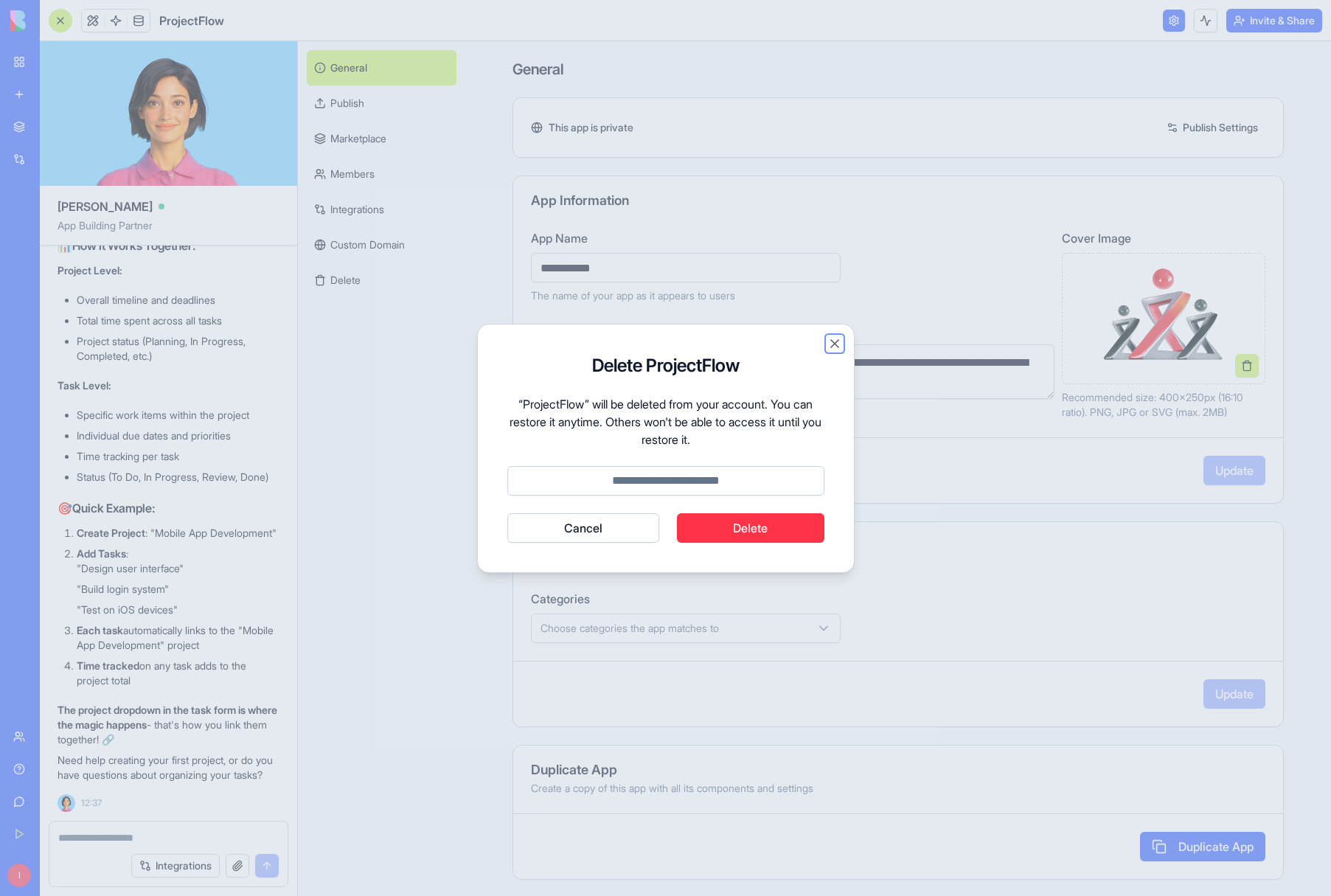
click at [832, 343] on button "Close" at bounding box center [835, 343] width 14 height 14
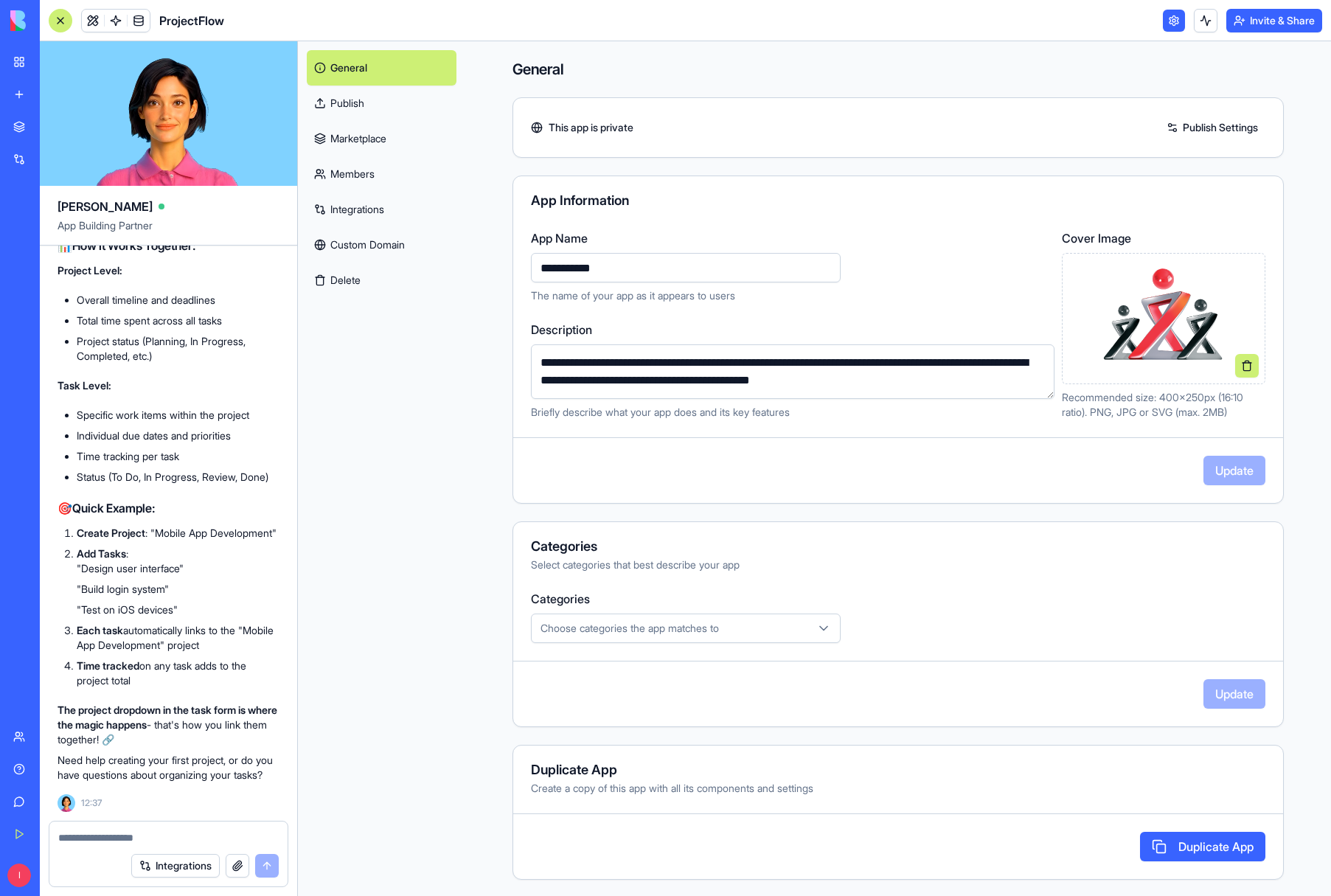
scroll to position [8452, 0]
